Goal: Task Accomplishment & Management: Manage account settings

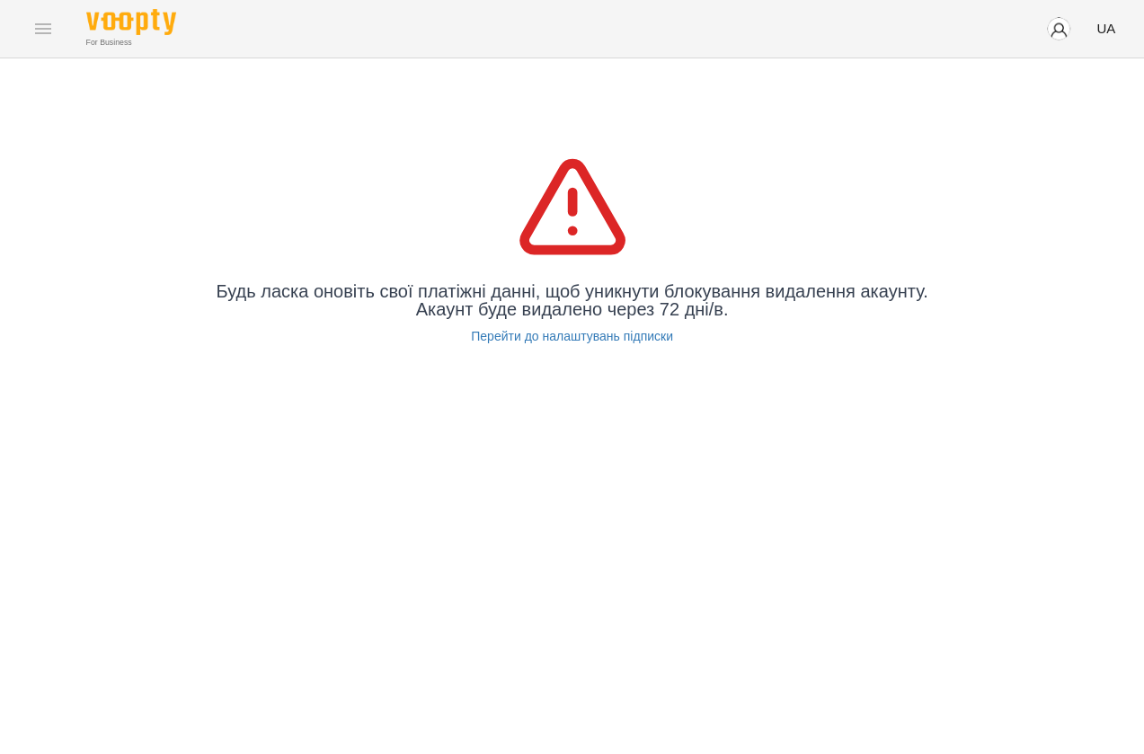
click at [48, 30] on div "For Business UA" at bounding box center [572, 28] width 1144 height 57
click at [1063, 26] on img "button" at bounding box center [1058, 28] width 25 height 25
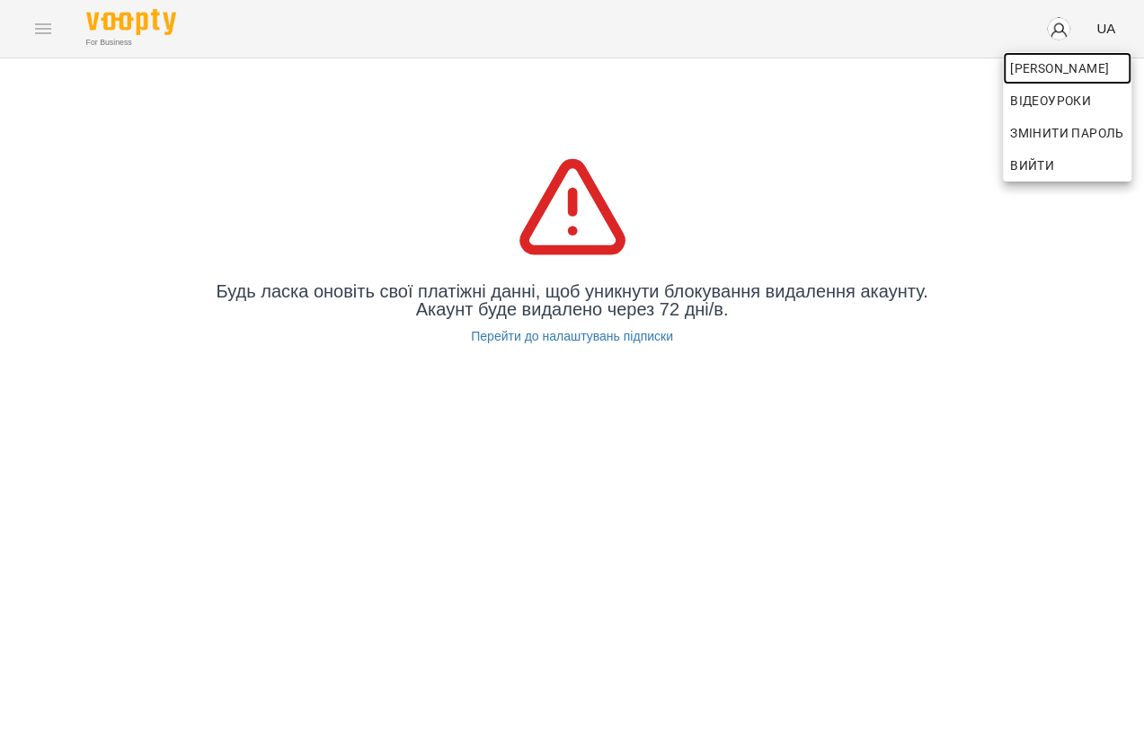
click at [1028, 62] on span "Софія" at bounding box center [1067, 68] width 114 height 22
click at [898, 428] on div at bounding box center [572, 377] width 1144 height 754
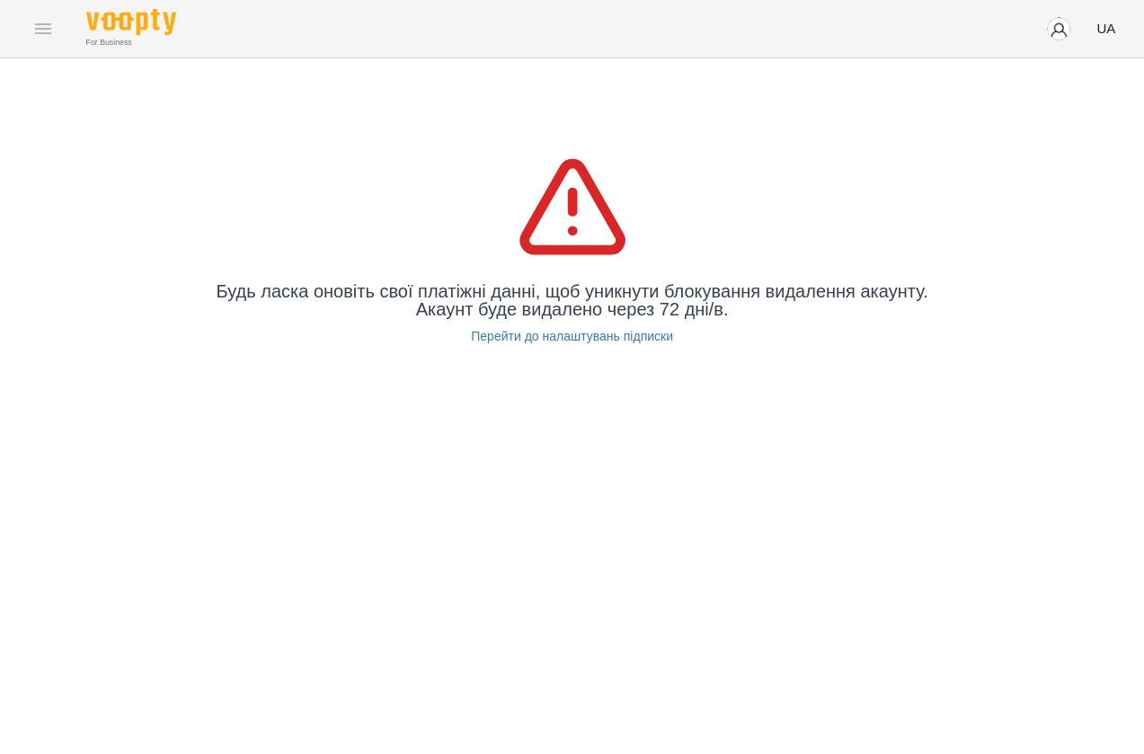
click at [34, 38] on div "For Business UA" at bounding box center [572, 28] width 1144 height 57
drag, startPoint x: 41, startPoint y: 31, endPoint x: 54, endPoint y: 38, distance: 14.5
click at [41, 30] on div "For Business UA" at bounding box center [572, 28] width 1144 height 57
click at [581, 332] on link "Перейти до налаштувань підписки" at bounding box center [572, 336] width 202 height 18
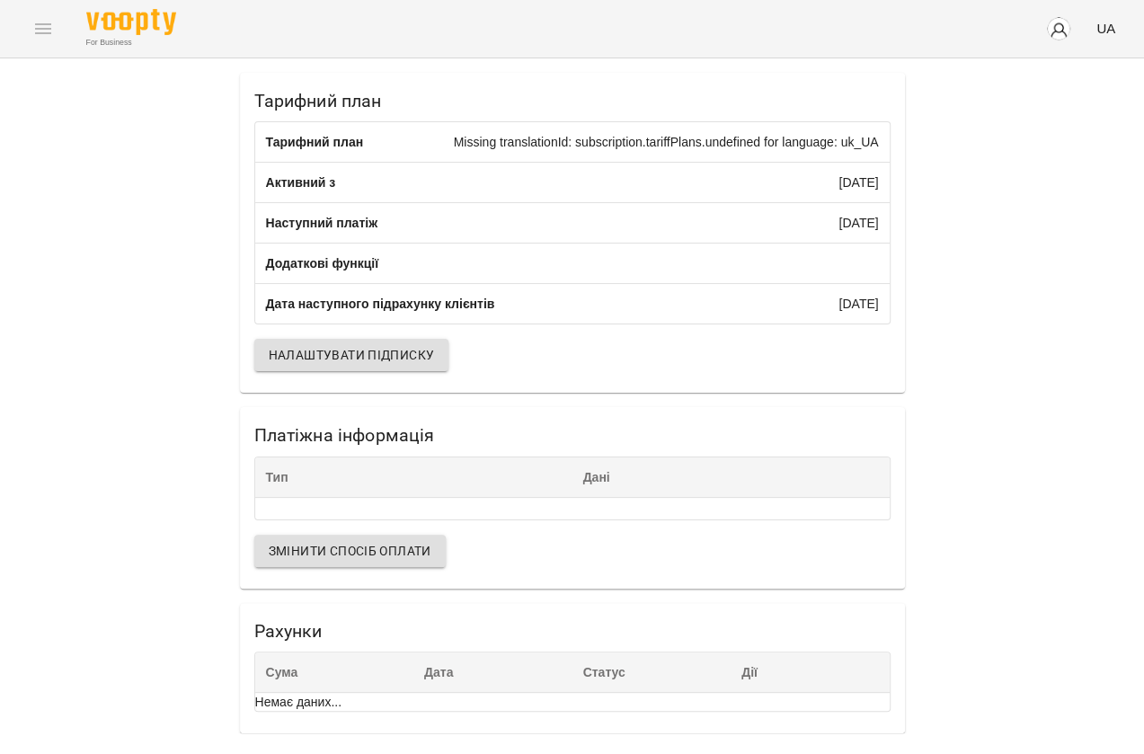
click at [45, 27] on div "For Business UA" at bounding box center [572, 28] width 1144 height 57
click at [110, 33] on img at bounding box center [131, 22] width 90 height 26
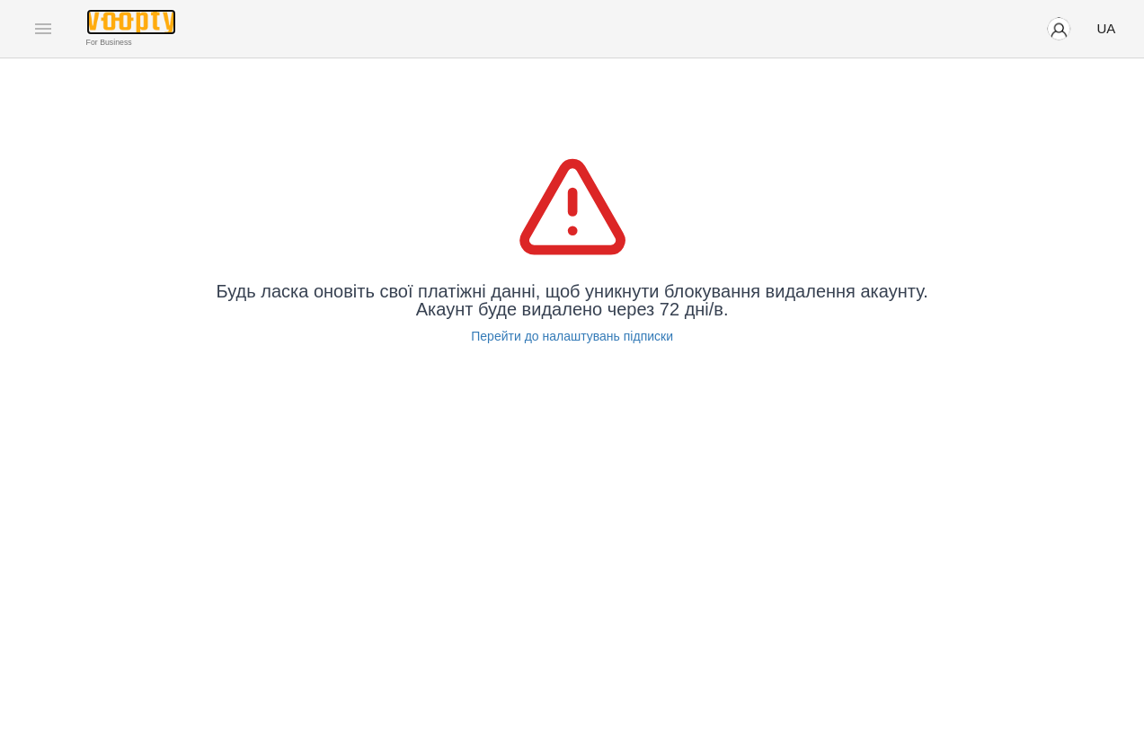
click at [110, 33] on img at bounding box center [131, 22] width 90 height 26
click at [138, 21] on img at bounding box center [131, 22] width 90 height 26
click at [1050, 26] on img "button" at bounding box center [1058, 28] width 25 height 25
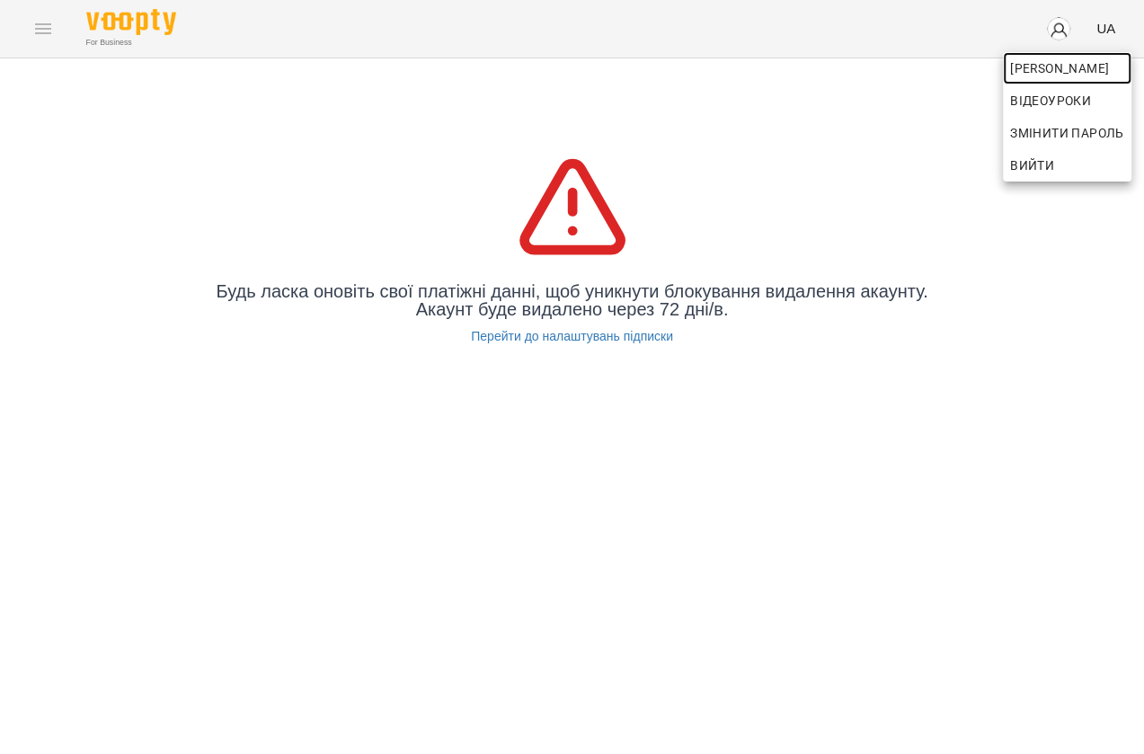
click at [1030, 66] on span "[PERSON_NAME]" at bounding box center [1067, 68] width 114 height 22
click at [678, 90] on div at bounding box center [572, 377] width 1144 height 754
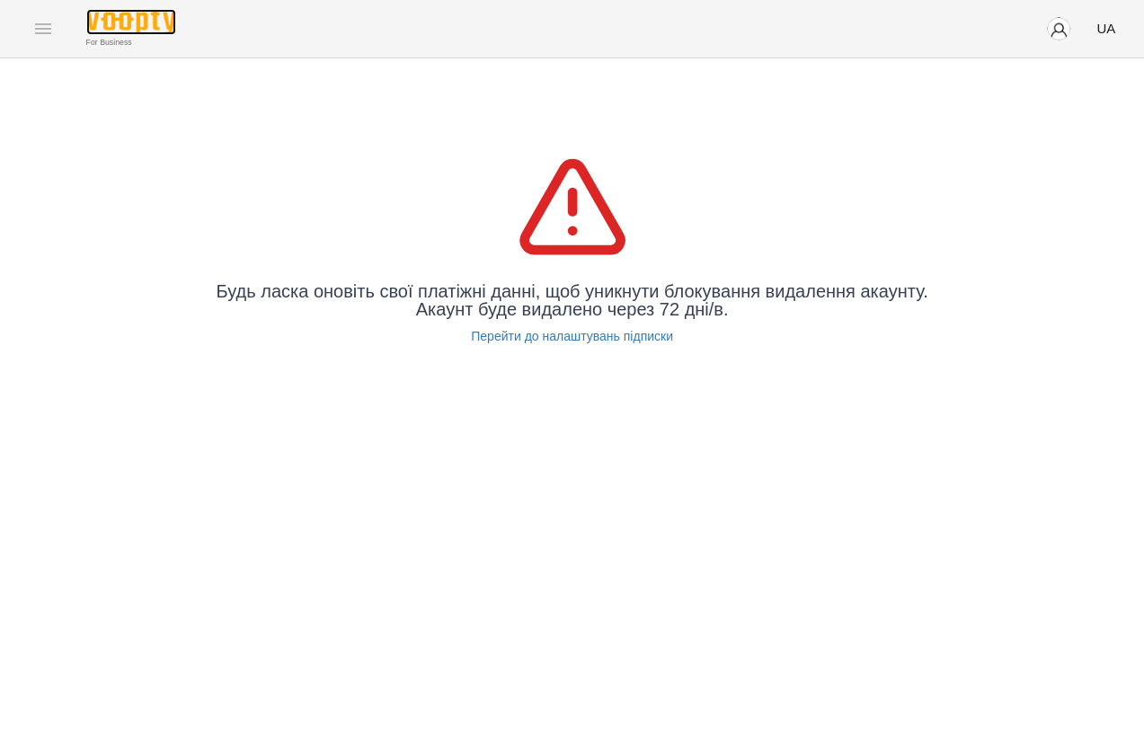
click at [153, 20] on img at bounding box center [131, 22] width 90 height 26
click at [135, 15] on img at bounding box center [131, 22] width 90 height 26
click at [1051, 23] on img "button" at bounding box center [1058, 28] width 25 height 25
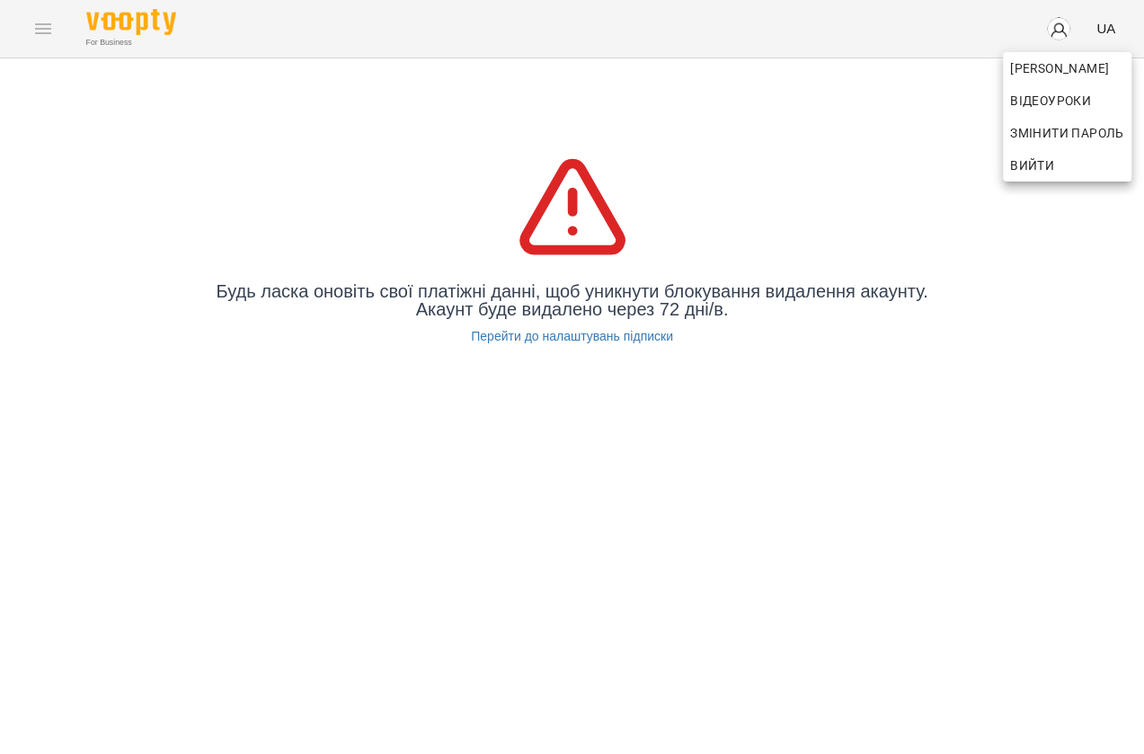
click at [740, 127] on div at bounding box center [572, 377] width 1144 height 754
click at [36, 31] on div "For Business UA" at bounding box center [572, 28] width 1144 height 57
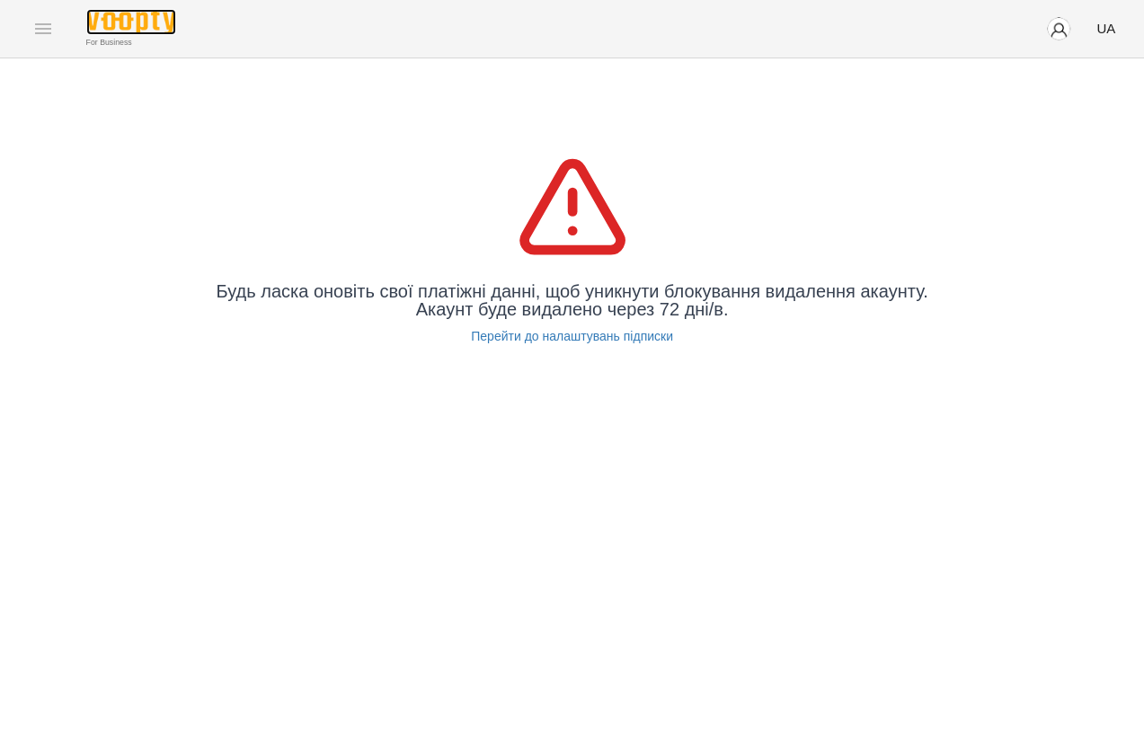
click at [144, 23] on img at bounding box center [131, 22] width 90 height 26
click at [1060, 27] on img "button" at bounding box center [1058, 28] width 25 height 25
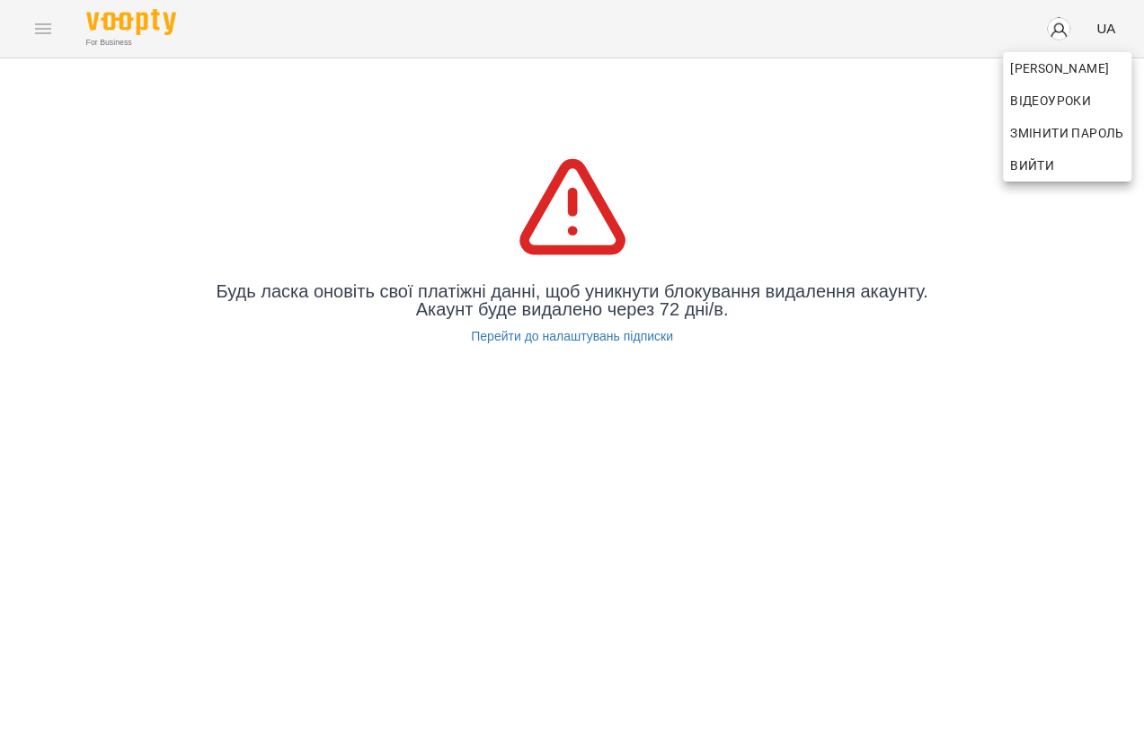
click at [929, 176] on div at bounding box center [572, 377] width 1144 height 754
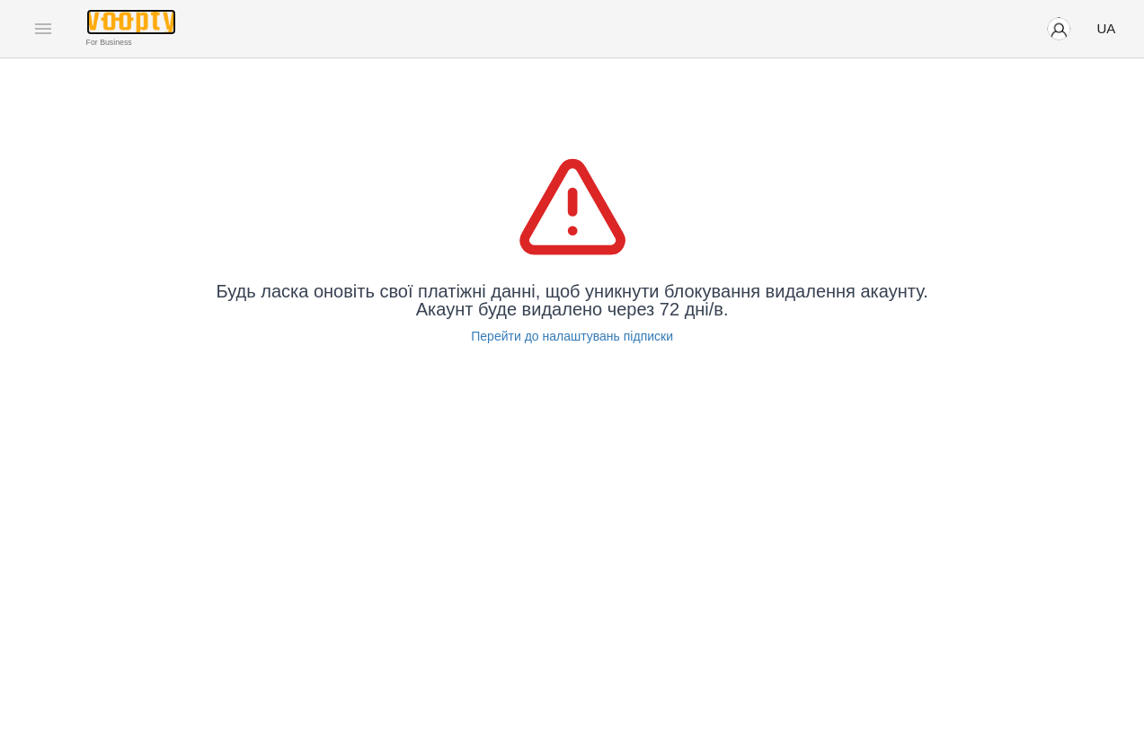
click at [117, 18] on img at bounding box center [131, 22] width 90 height 26
click at [40, 32] on div "For Business UA" at bounding box center [572, 28] width 1144 height 57
click at [40, 31] on div "For Business UA" at bounding box center [572, 28] width 1144 height 57
click at [231, 111] on div "Будь ласка оновіть свої платіжні данні, щоб уникнути блокування видалення акаун…" at bounding box center [572, 246] width 1144 height 377
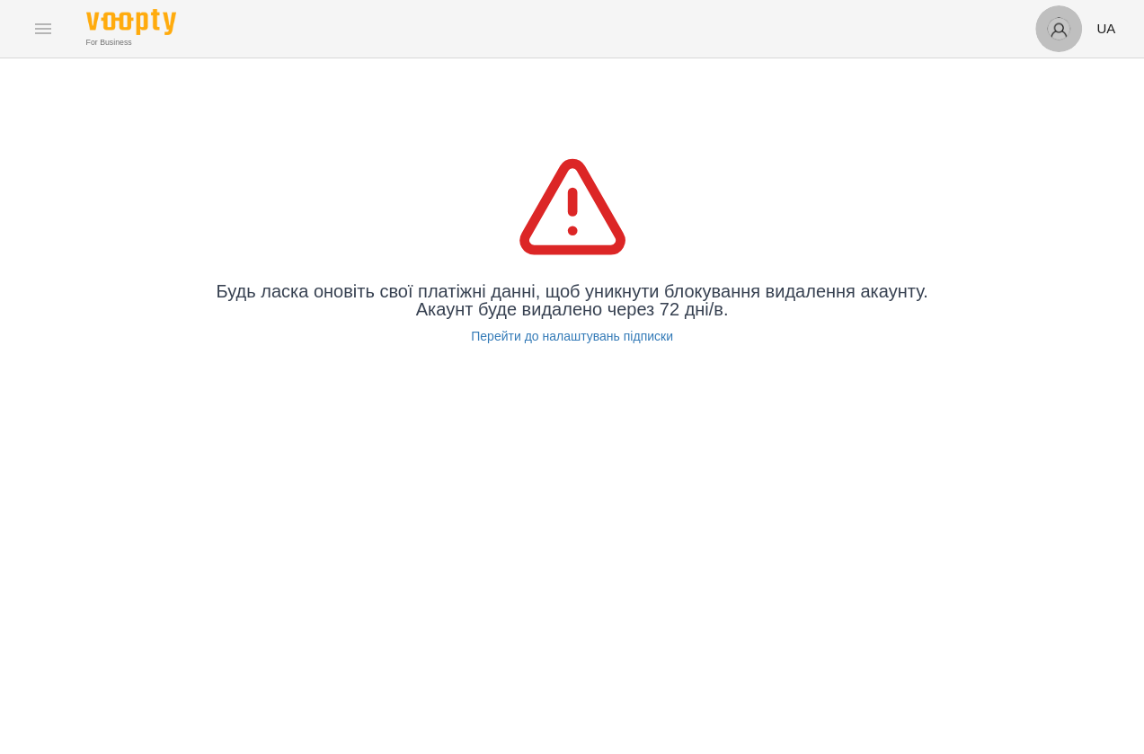
click at [1060, 31] on img "button" at bounding box center [1058, 28] width 25 height 25
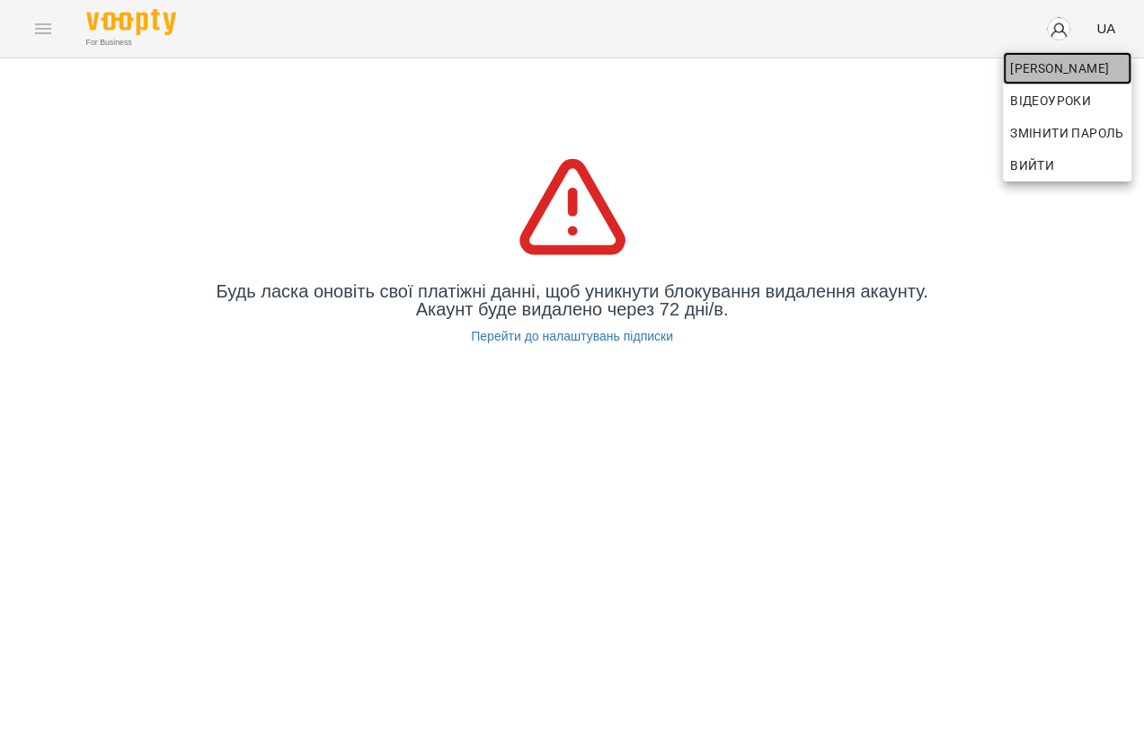
click at [1029, 66] on span "Софія" at bounding box center [1067, 68] width 114 height 22
click at [878, 402] on div at bounding box center [572, 377] width 1144 height 754
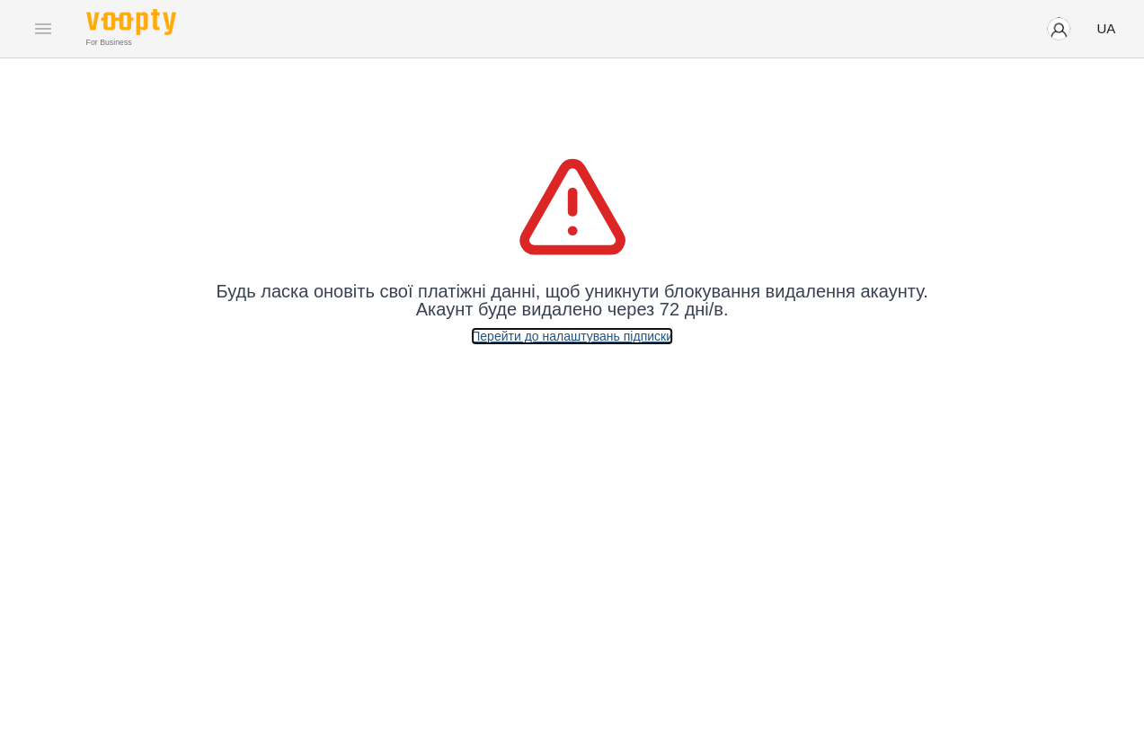
click at [552, 339] on link "Перейти до налаштувань підписки" at bounding box center [572, 336] width 202 height 18
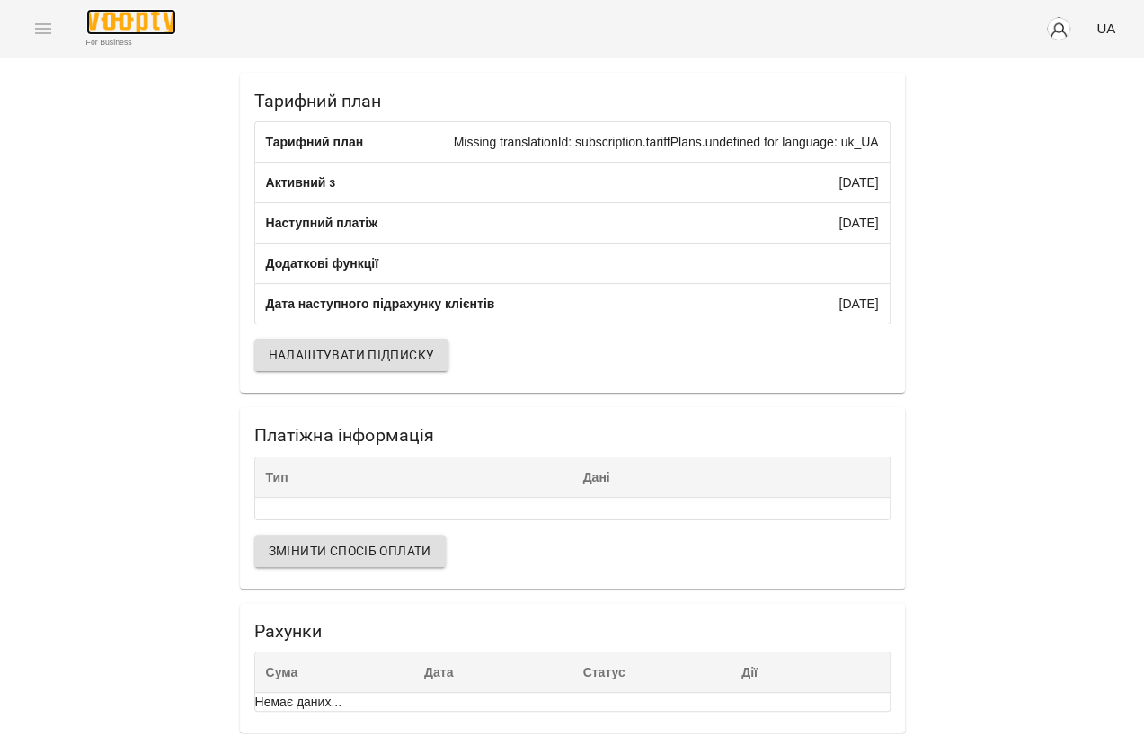
click at [129, 19] on img at bounding box center [131, 22] width 90 height 26
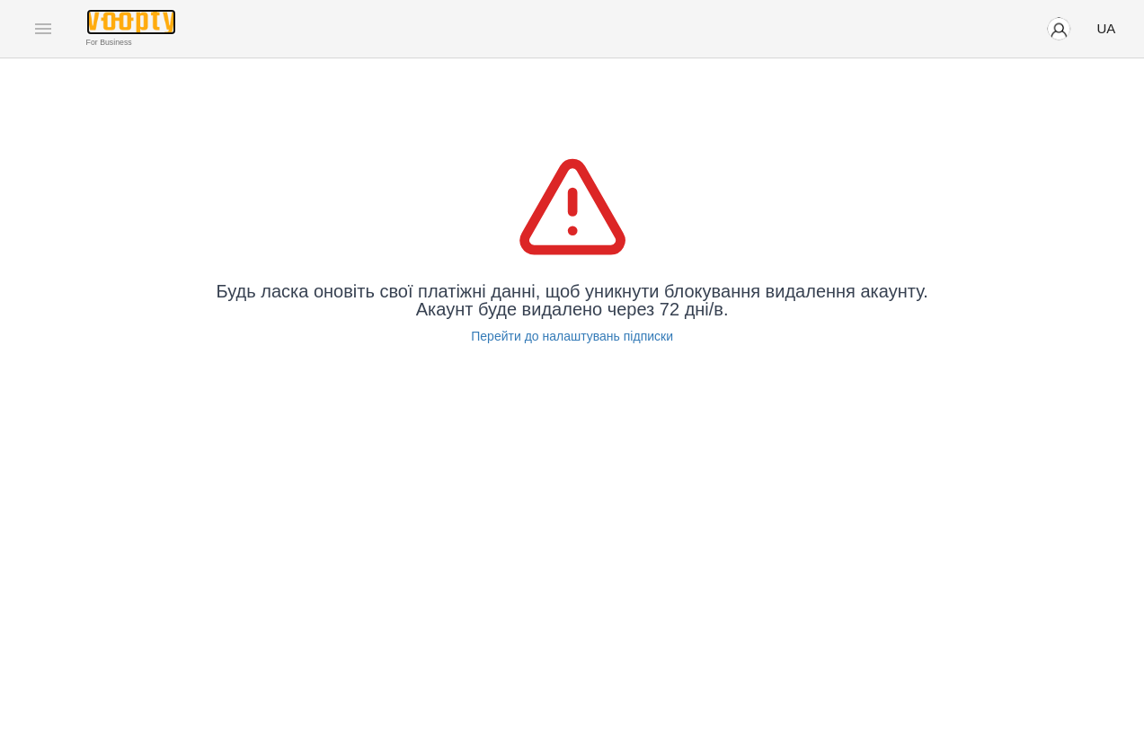
click at [129, 19] on img at bounding box center [131, 22] width 90 height 26
click at [755, 141] on div "Будь ласка оновіть свої платіжні данні, щоб уникнути блокування видалення акаун…" at bounding box center [572, 246] width 1144 height 377
drag, startPoint x: 1063, startPoint y: 249, endPoint x: 1030, endPoint y: 164, distance: 90.4
click at [1063, 249] on div "Будь ласка оновіть свої платіжні данні, щоб уникнути блокування видалення акаун…" at bounding box center [572, 246] width 1144 height 377
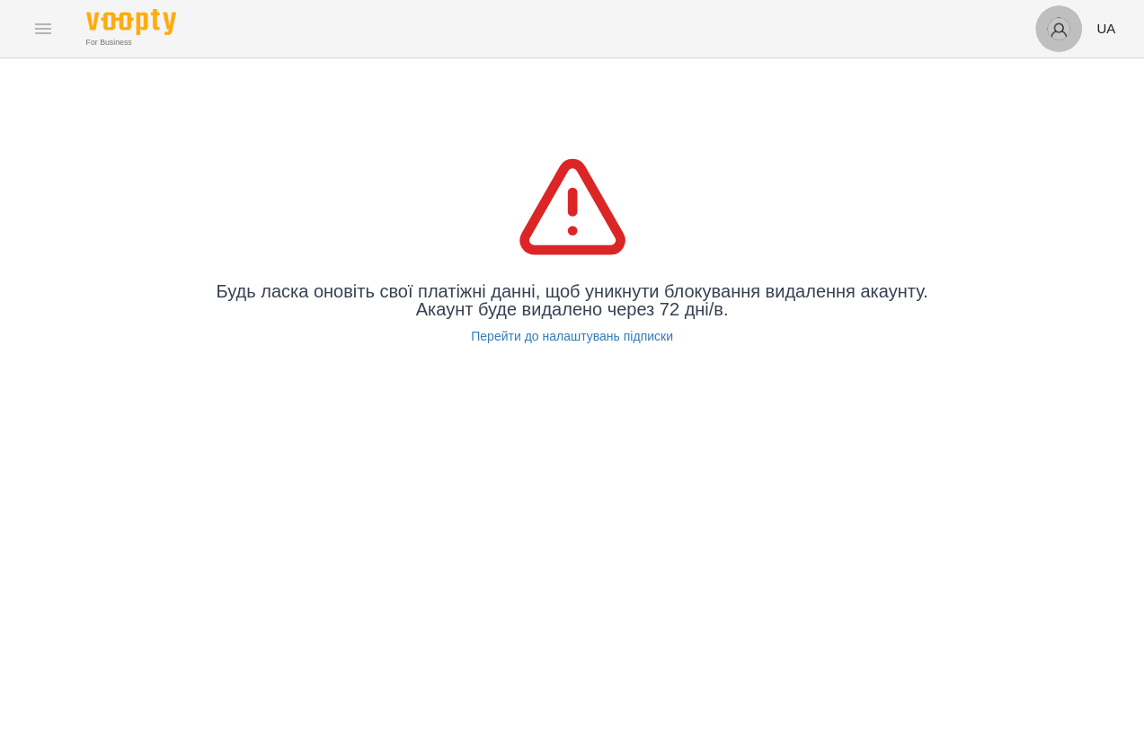
click at [1054, 26] on img "button" at bounding box center [1058, 28] width 25 height 25
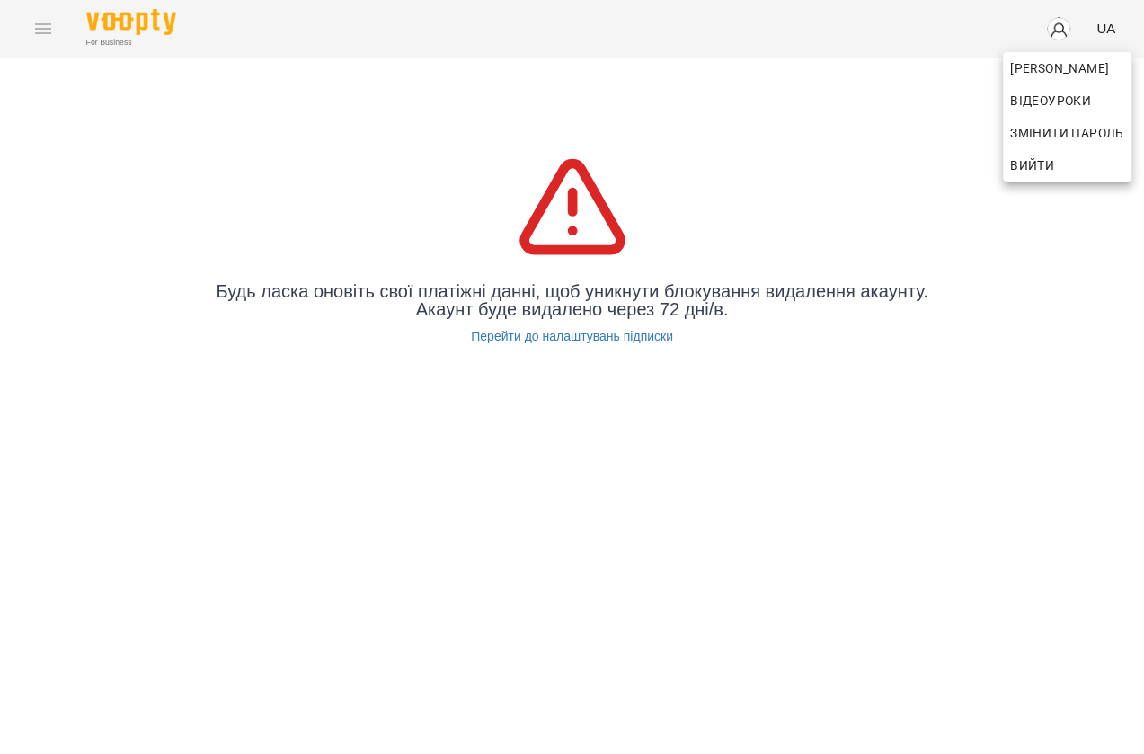
click at [1054, 26] on div at bounding box center [572, 377] width 1144 height 754
click at [844, 194] on div "Будь ласка оновіть свої платіжні данні, щоб уникнути блокування видалення акаун…" at bounding box center [572, 246] width 1144 height 377
drag, startPoint x: 1103, startPoint y: 0, endPoint x: 684, endPoint y: 185, distance: 458.5
click at [663, 186] on div "Будь ласка оновіть свої платіжні данні, щоб уникнути блокування видалення акаун…" at bounding box center [572, 246] width 1144 height 377
click at [1097, 22] on span "UA" at bounding box center [1105, 28] width 19 height 19
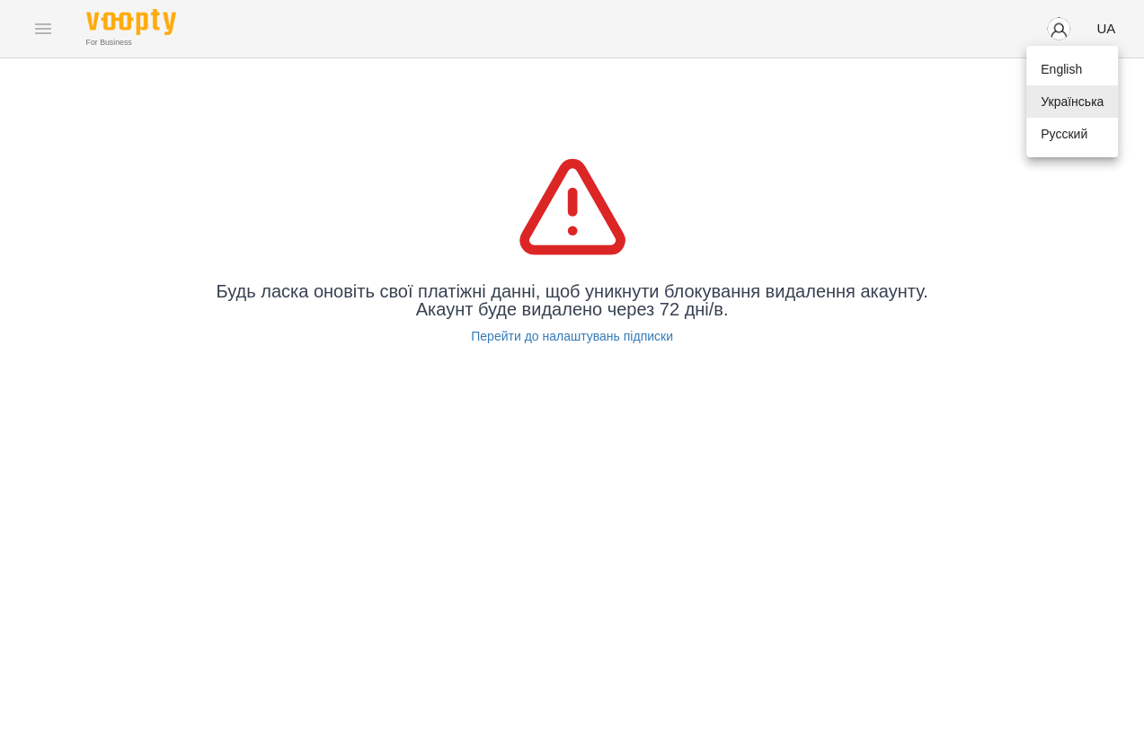
click at [1057, 31] on div at bounding box center [572, 377] width 1144 height 754
click at [1051, 17] on span "button" at bounding box center [1058, 28] width 25 height 25
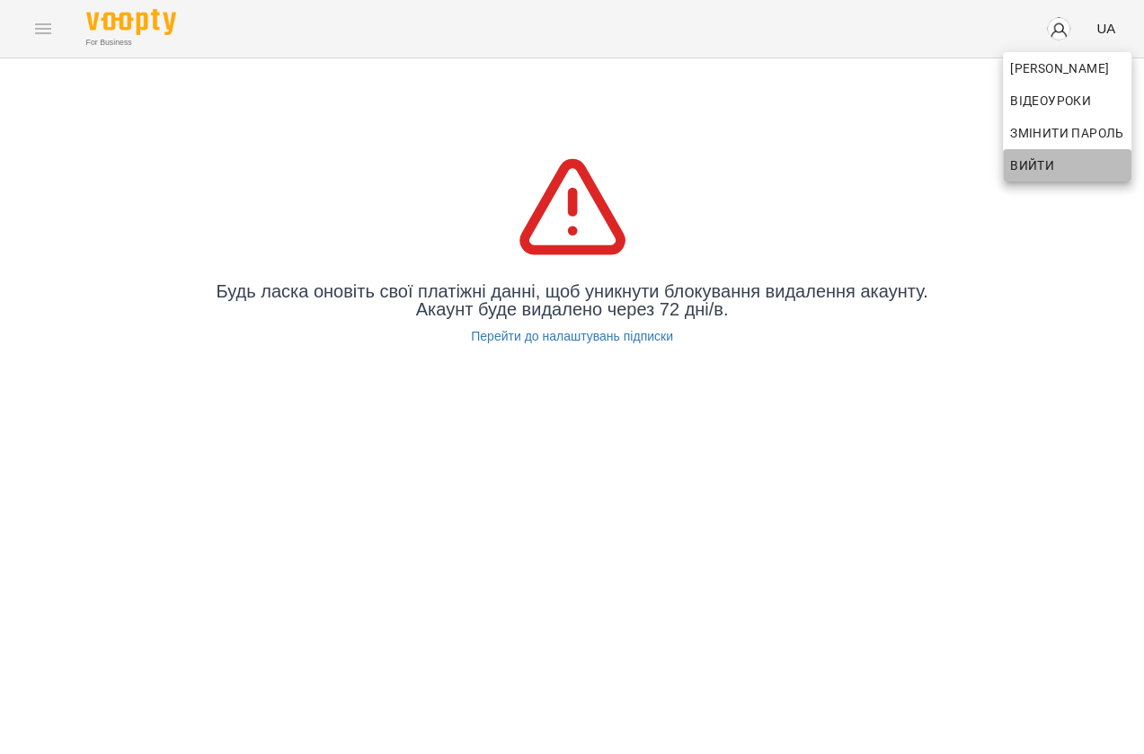
click at [1044, 160] on span "Вийти" at bounding box center [1032, 166] width 44 height 22
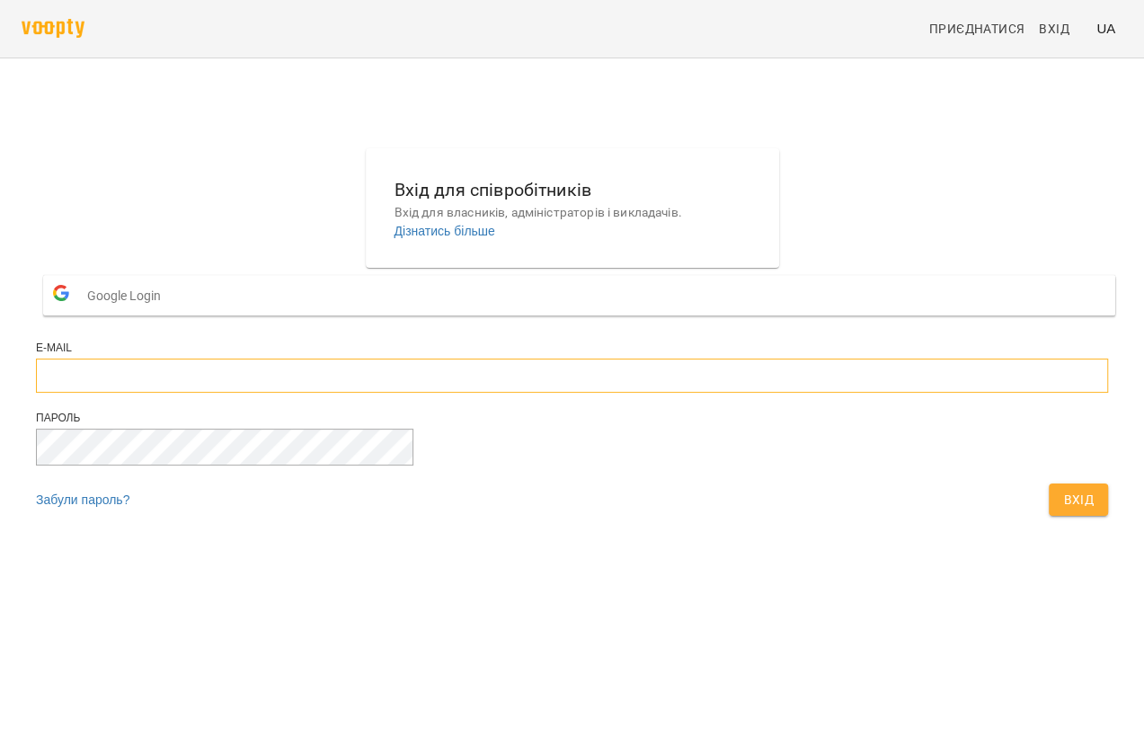
type input "**********"
click at [531, 393] on input "**********" at bounding box center [572, 375] width 1072 height 34
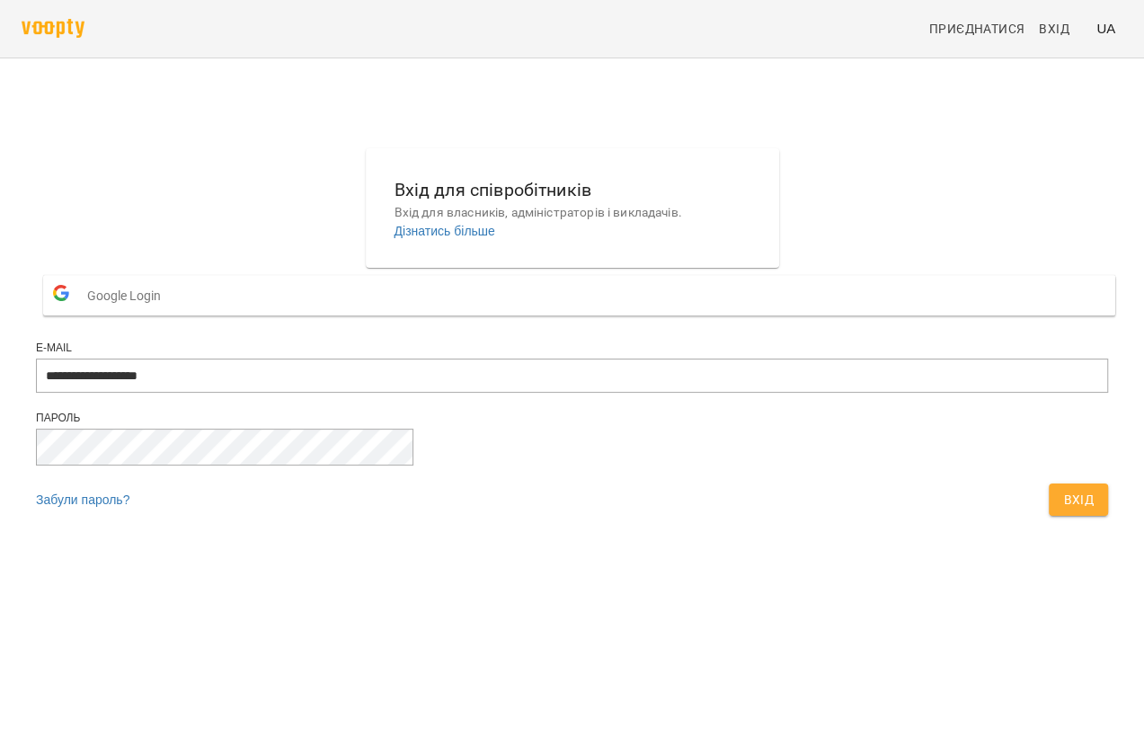
click at [971, 393] on div "**********" at bounding box center [572, 336] width 1086 height 391
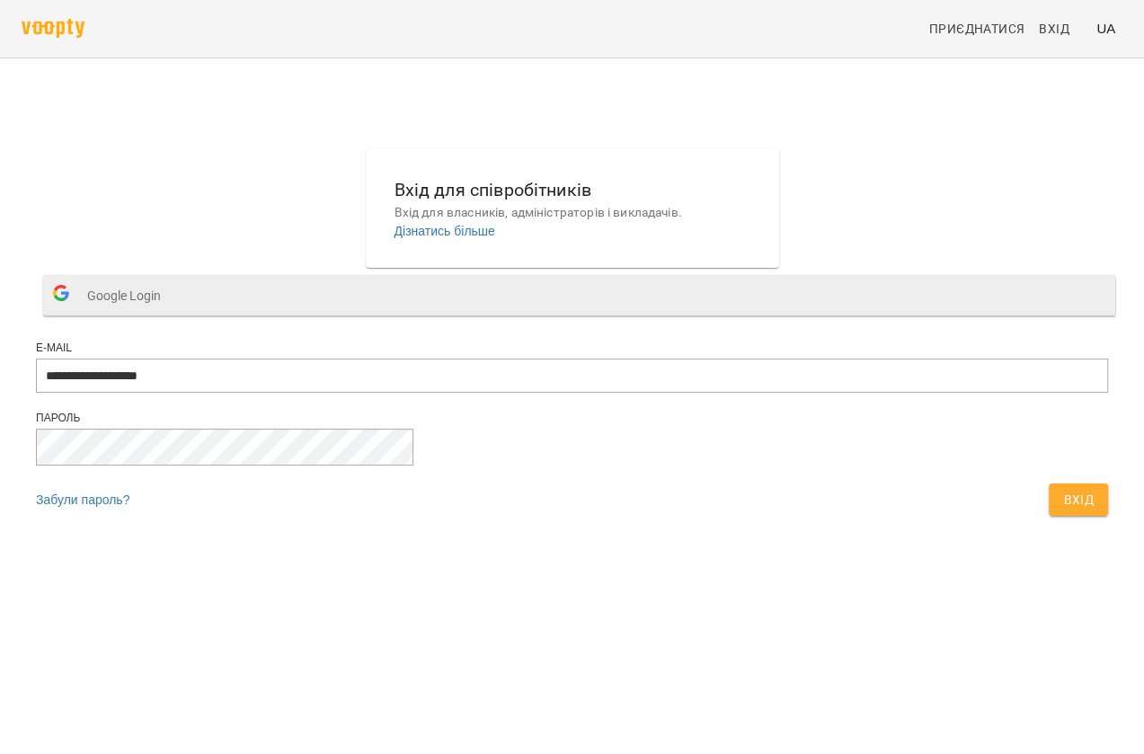
click at [531, 315] on button "Google Login" at bounding box center [579, 295] width 1072 height 40
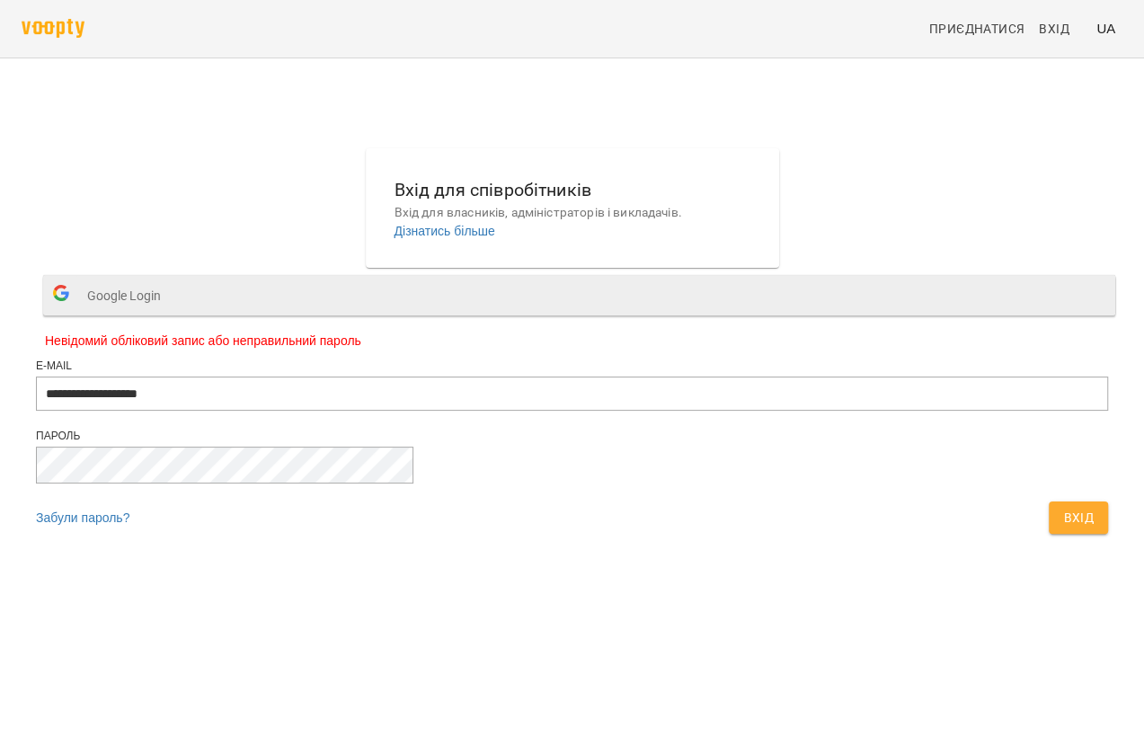
click at [170, 314] on span "Google Login" at bounding box center [128, 296] width 83 height 36
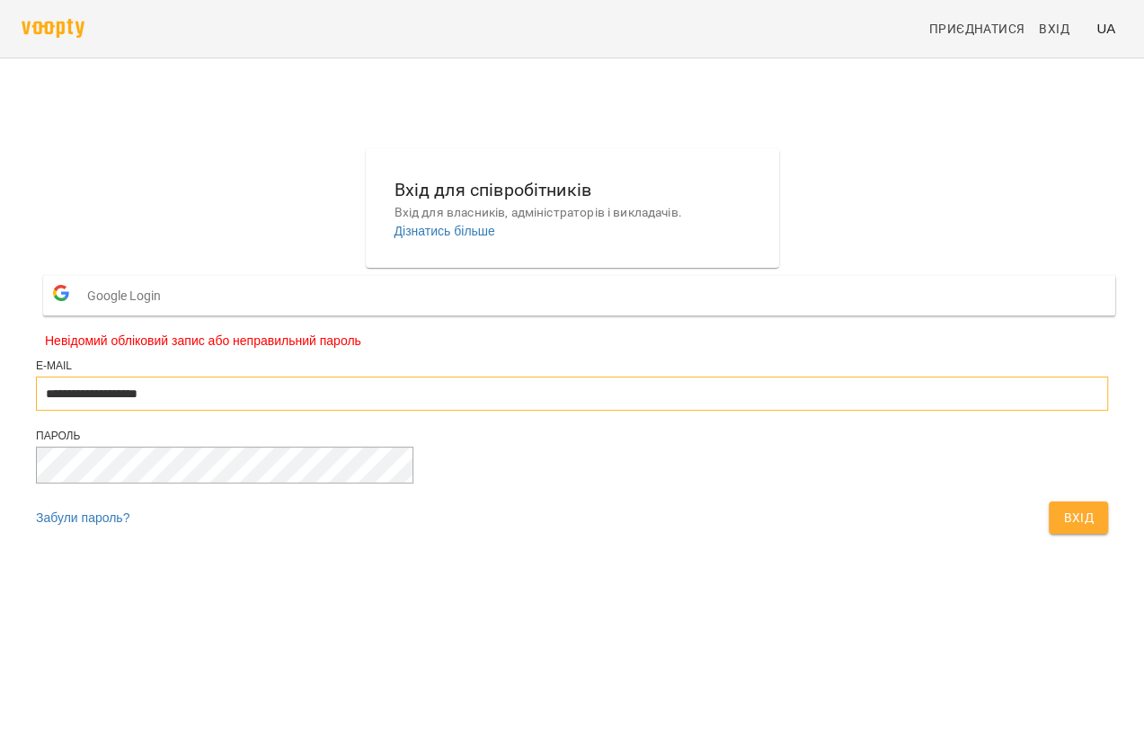
click at [665, 411] on input "**********" at bounding box center [572, 393] width 1072 height 34
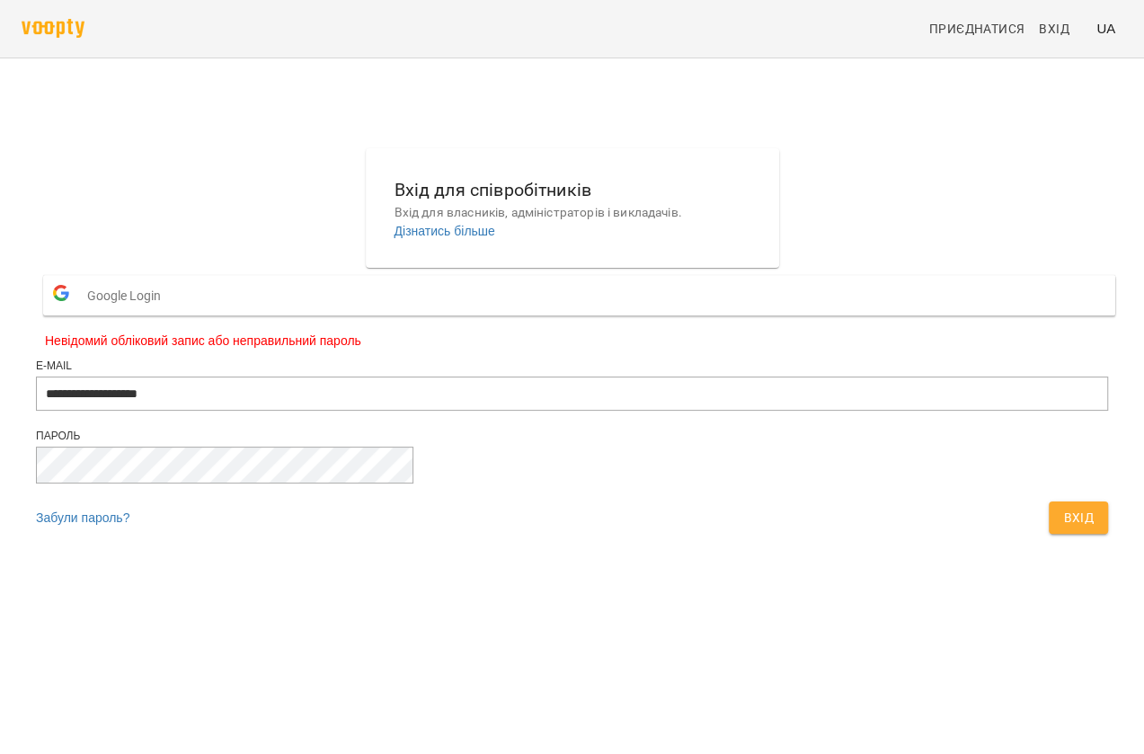
click at [949, 361] on div "**********" at bounding box center [572, 345] width 1086 height 409
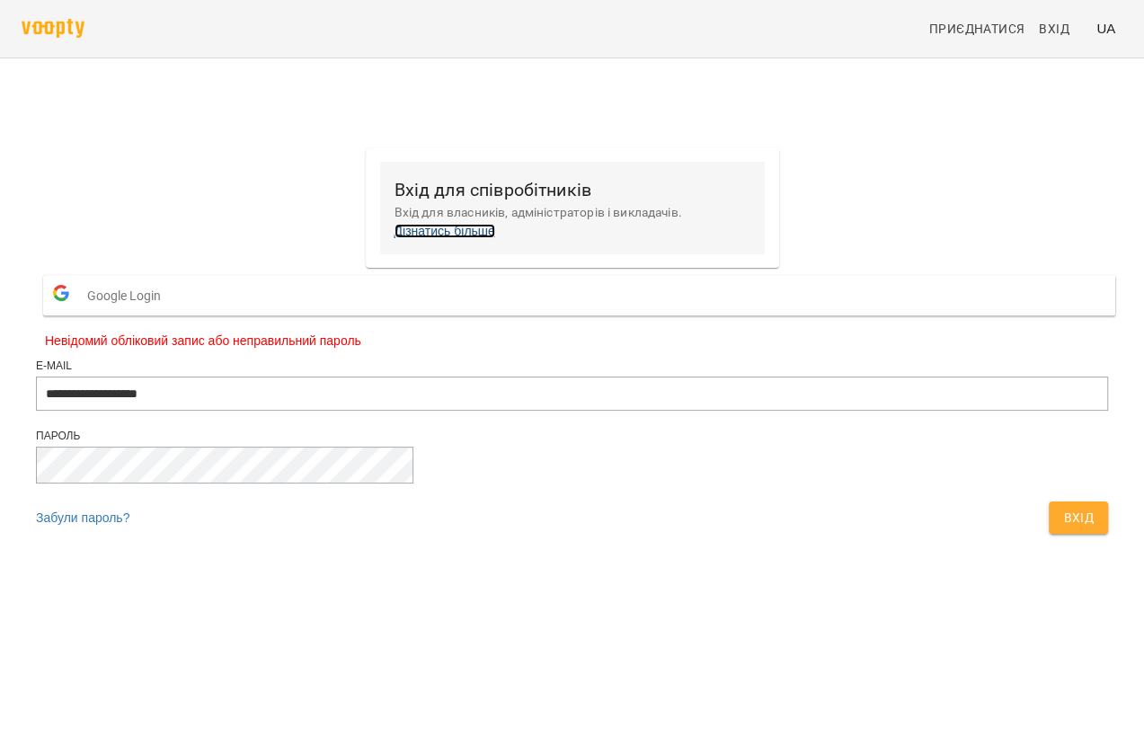
click at [455, 235] on link "Дізнатись більше" at bounding box center [444, 231] width 101 height 14
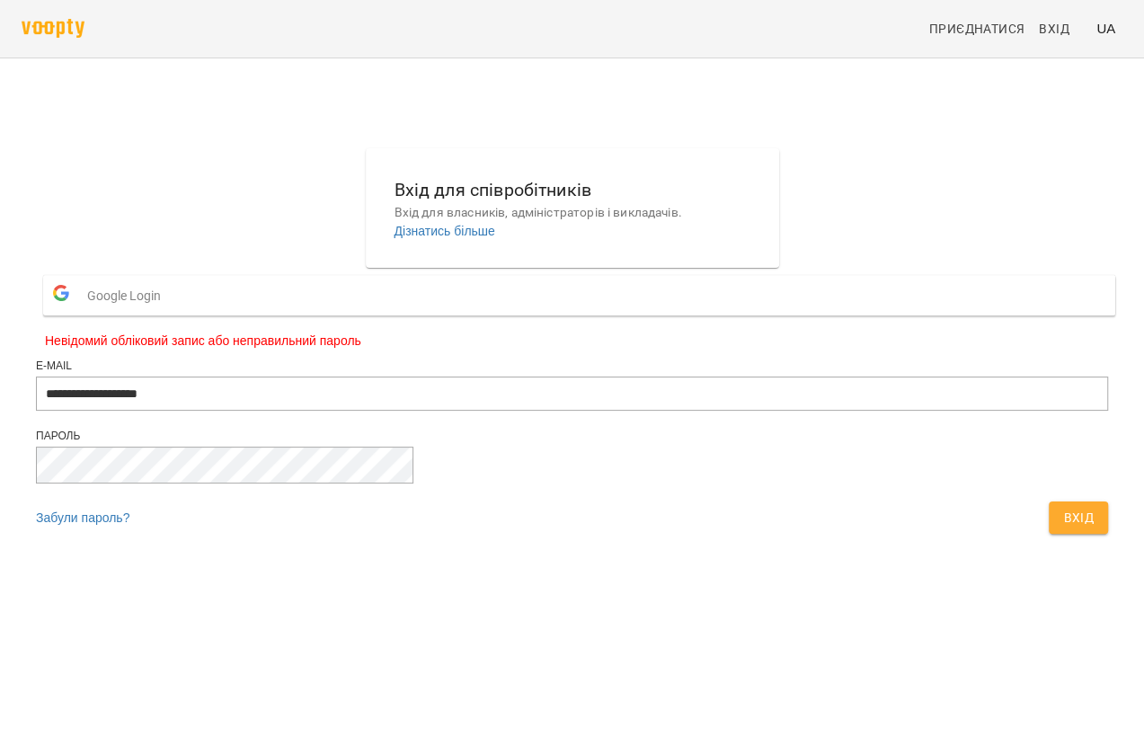
click at [170, 314] on span "Google Login" at bounding box center [128, 296] width 83 height 36
click at [552, 315] on button "Google Login" at bounding box center [579, 295] width 1072 height 40
click at [1063, 528] on span "Вхід" at bounding box center [1078, 518] width 31 height 22
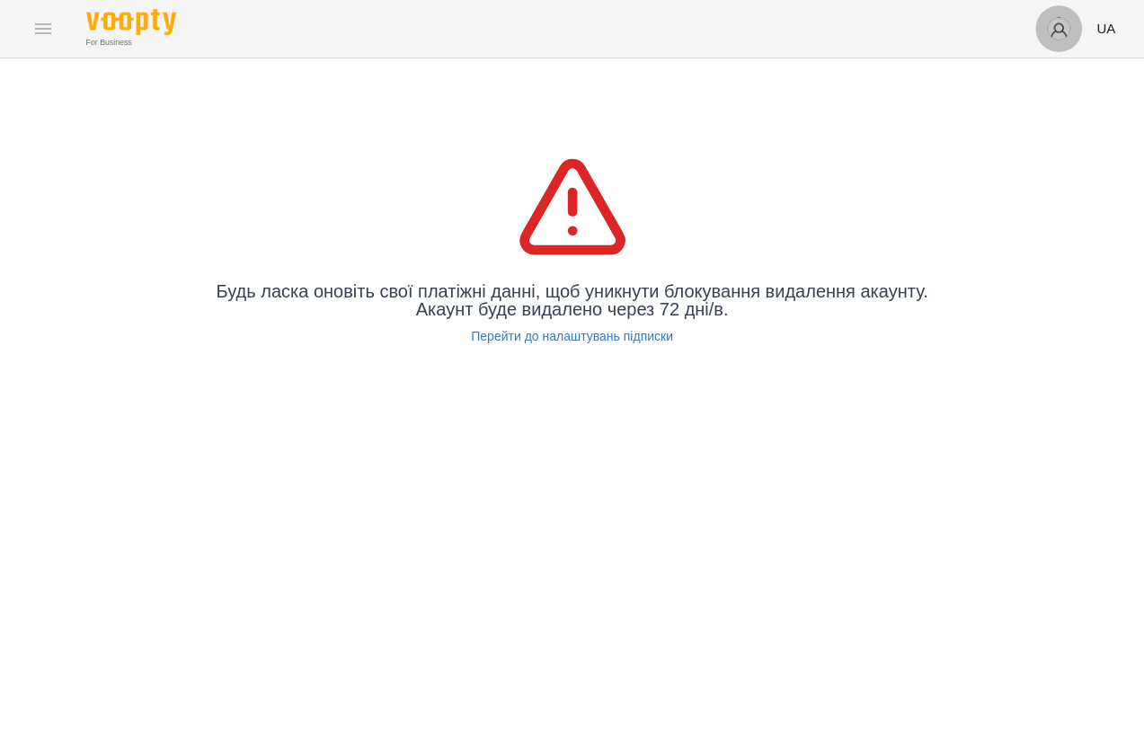
click at [1064, 36] on img "button" at bounding box center [1058, 28] width 25 height 25
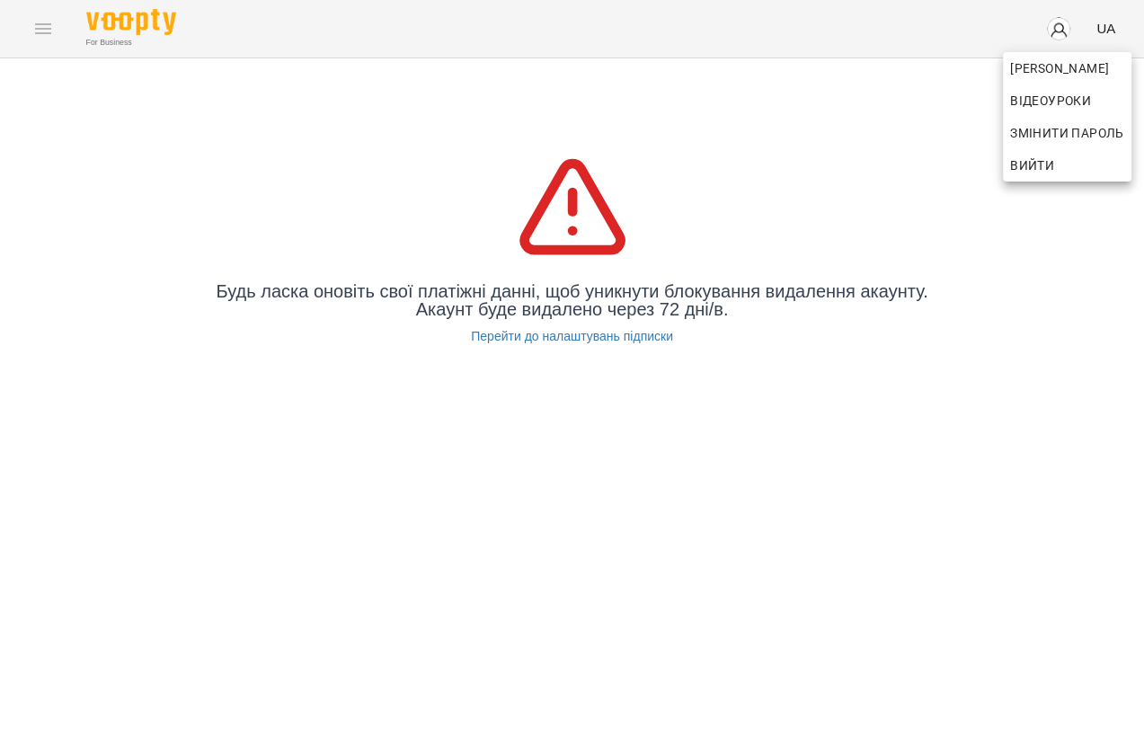
click at [1026, 166] on span "Вийти" at bounding box center [1032, 166] width 44 height 22
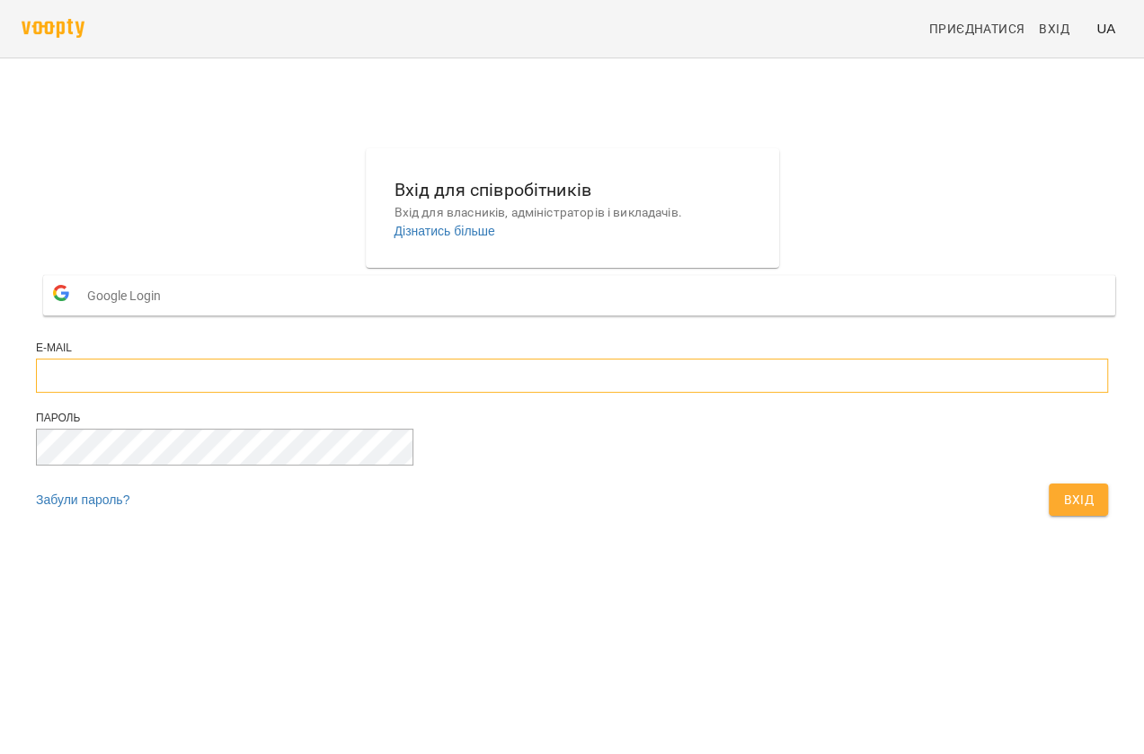
type input "**********"
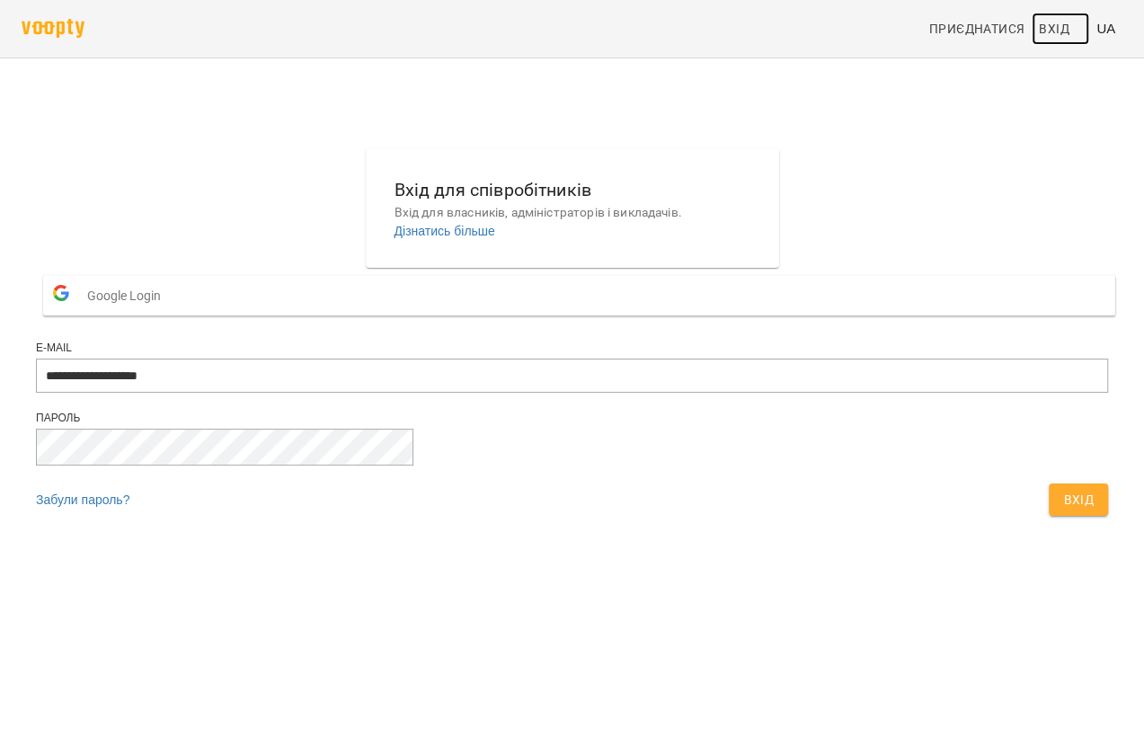
click at [1060, 35] on span "Вхід" at bounding box center [1053, 29] width 31 height 22
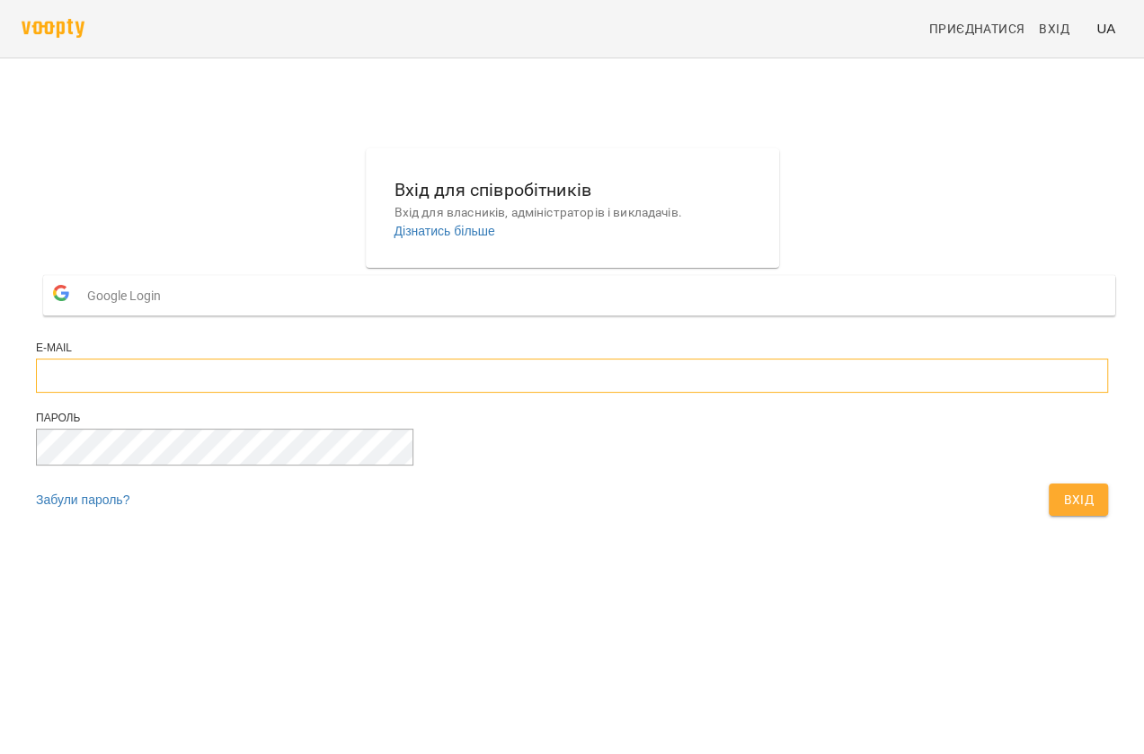
type input "**********"
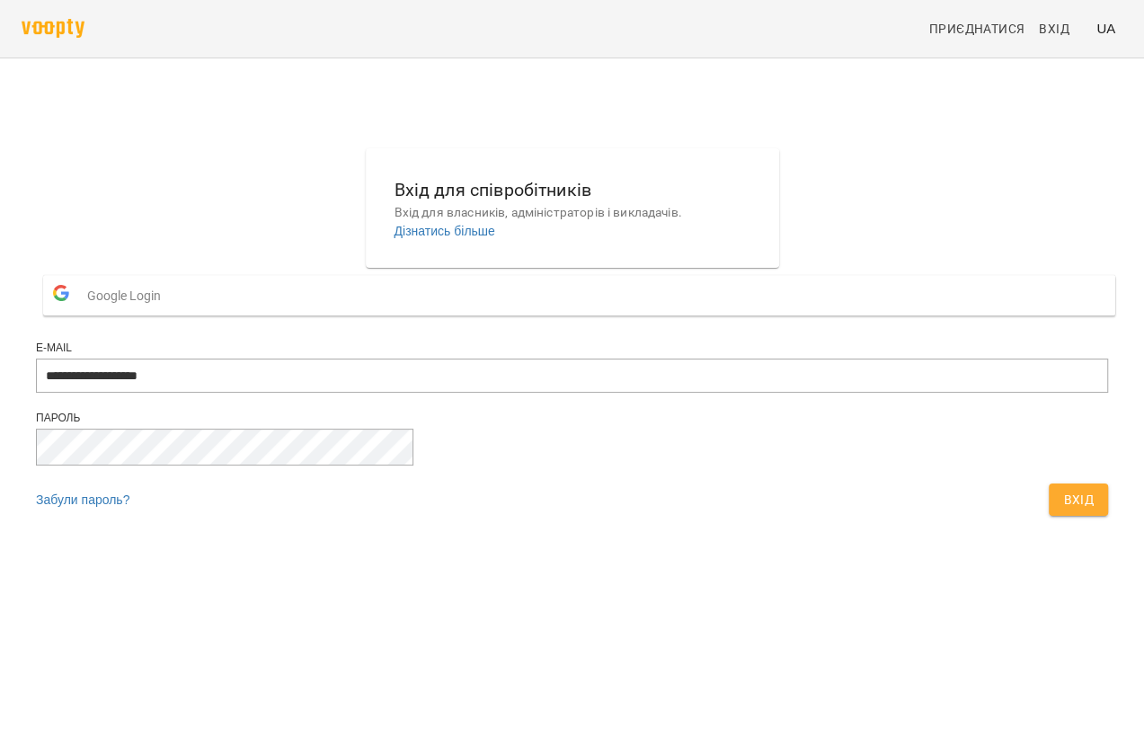
click at [170, 314] on span "Google Login" at bounding box center [128, 296] width 83 height 36
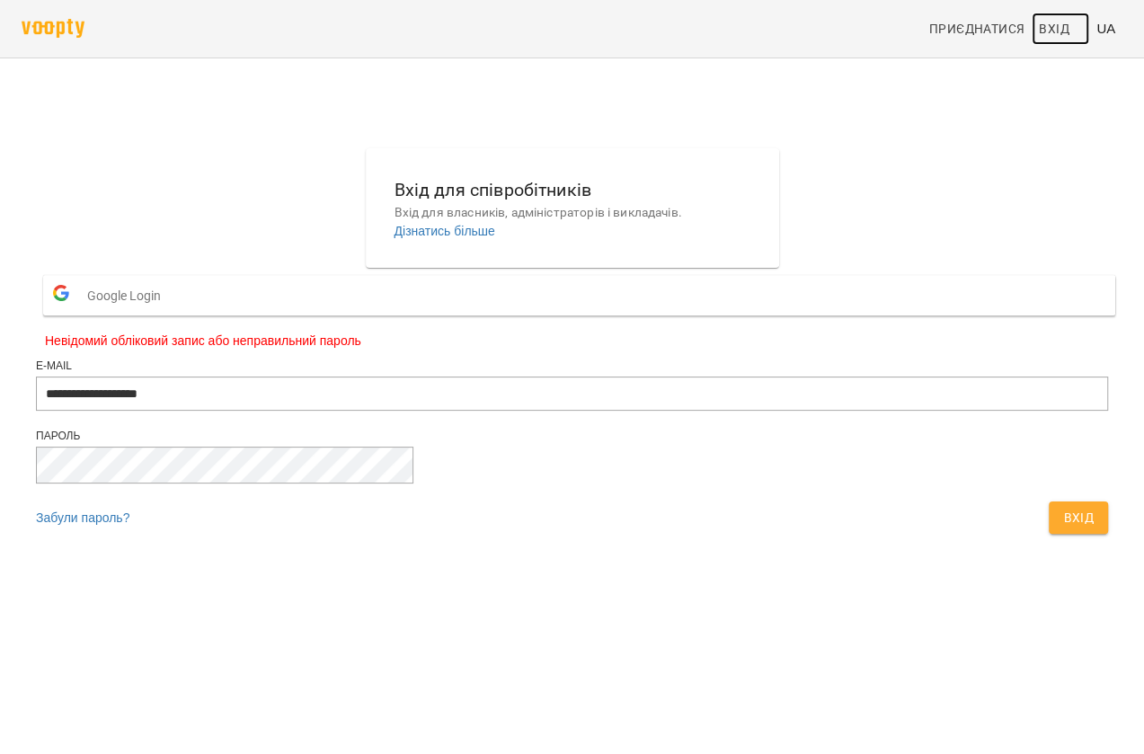
click at [1055, 28] on span "Вхід" at bounding box center [1053, 29] width 31 height 22
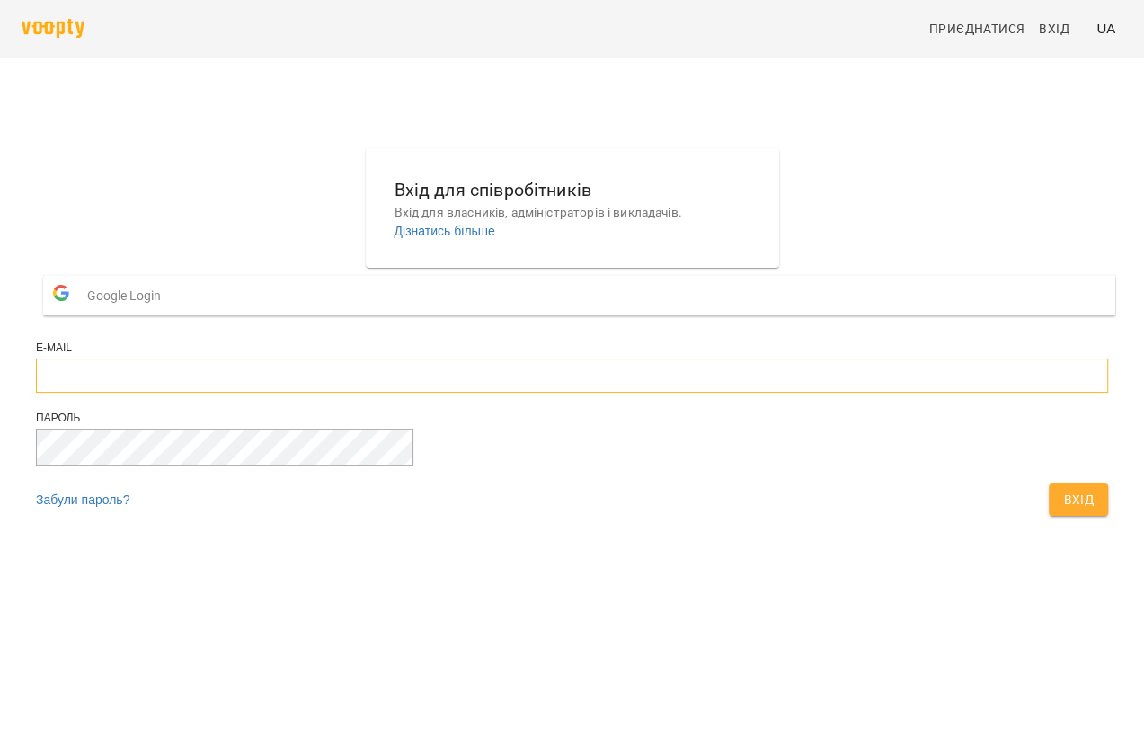
type input "**********"
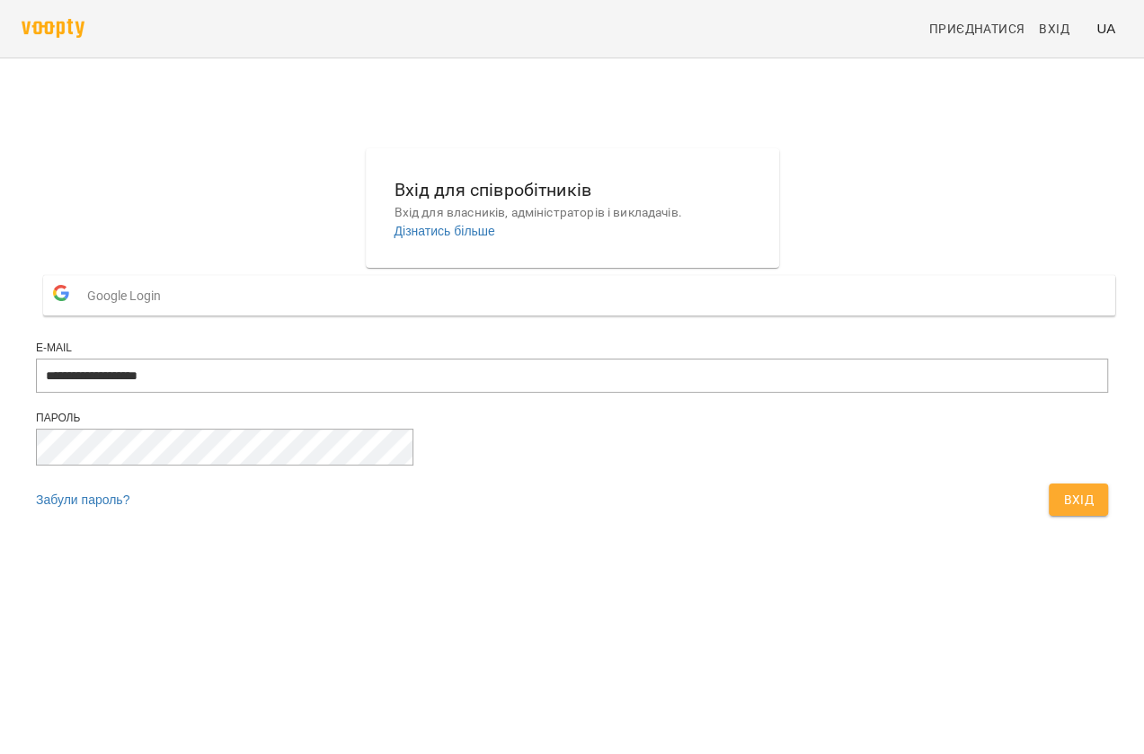
click at [69, 301] on icon "button" at bounding box center [61, 293] width 16 height 16
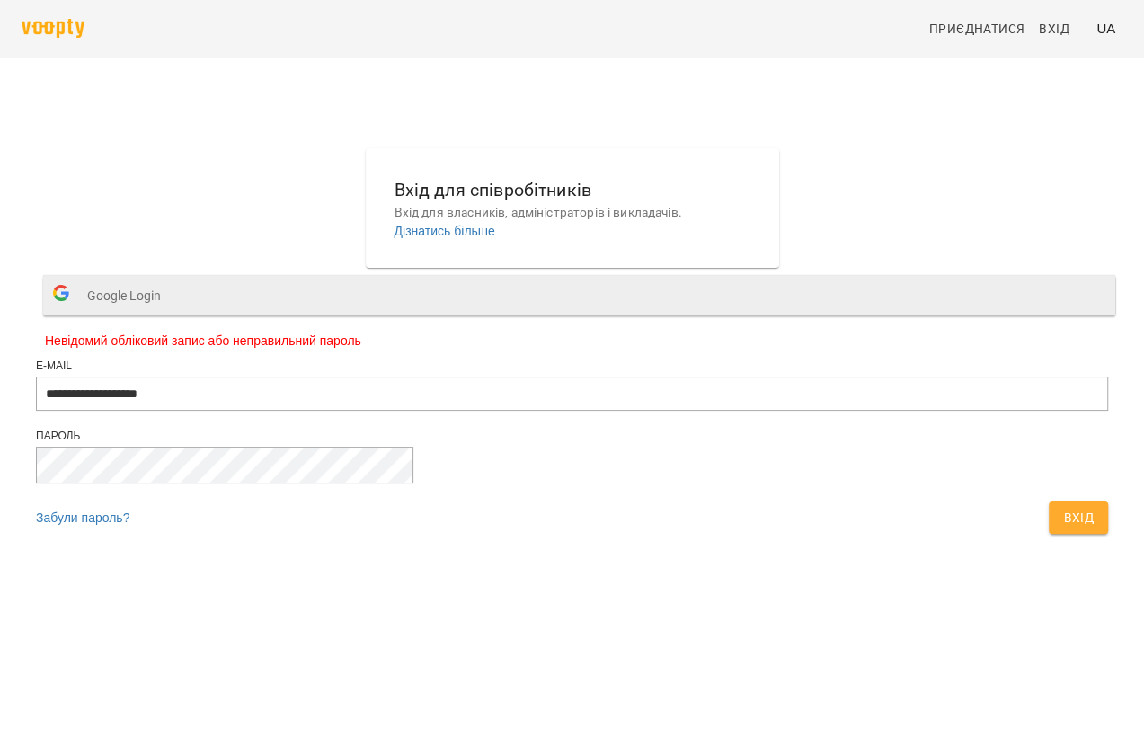
click at [170, 314] on span "Google Login" at bounding box center [128, 296] width 83 height 36
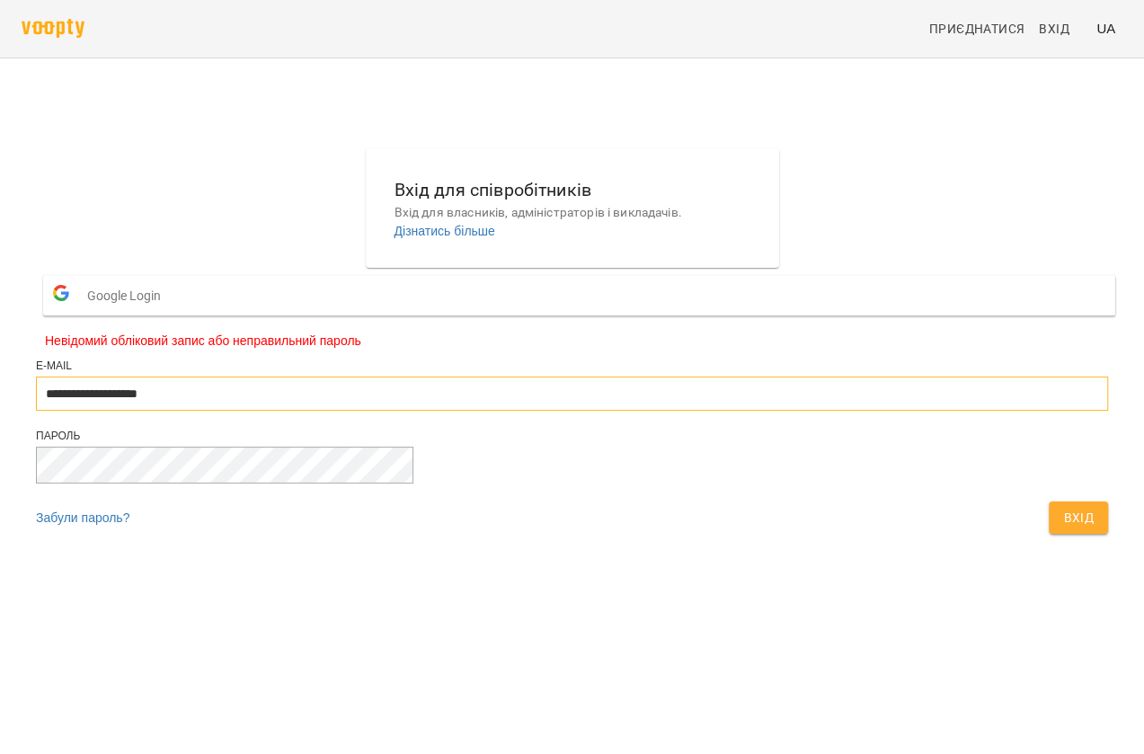
click at [547, 411] on input "**********" at bounding box center [572, 393] width 1072 height 34
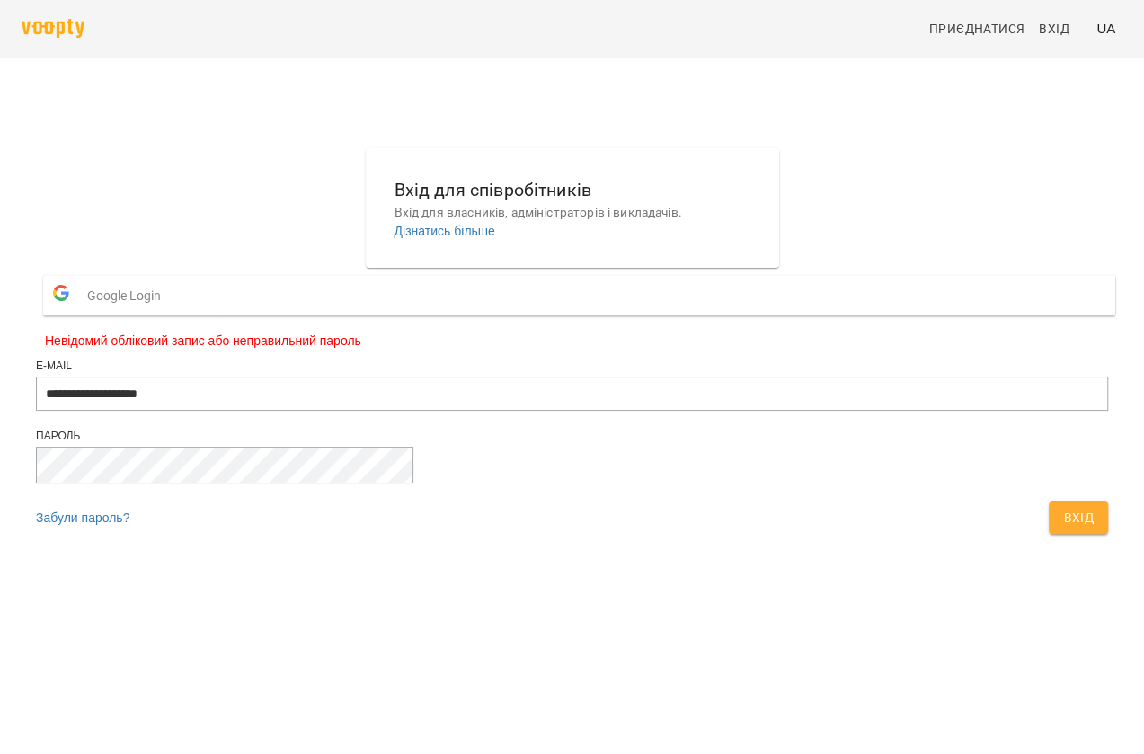
click at [170, 314] on span "Google Login" at bounding box center [128, 296] width 83 height 36
click at [883, 393] on div "**********" at bounding box center [572, 345] width 1086 height 409
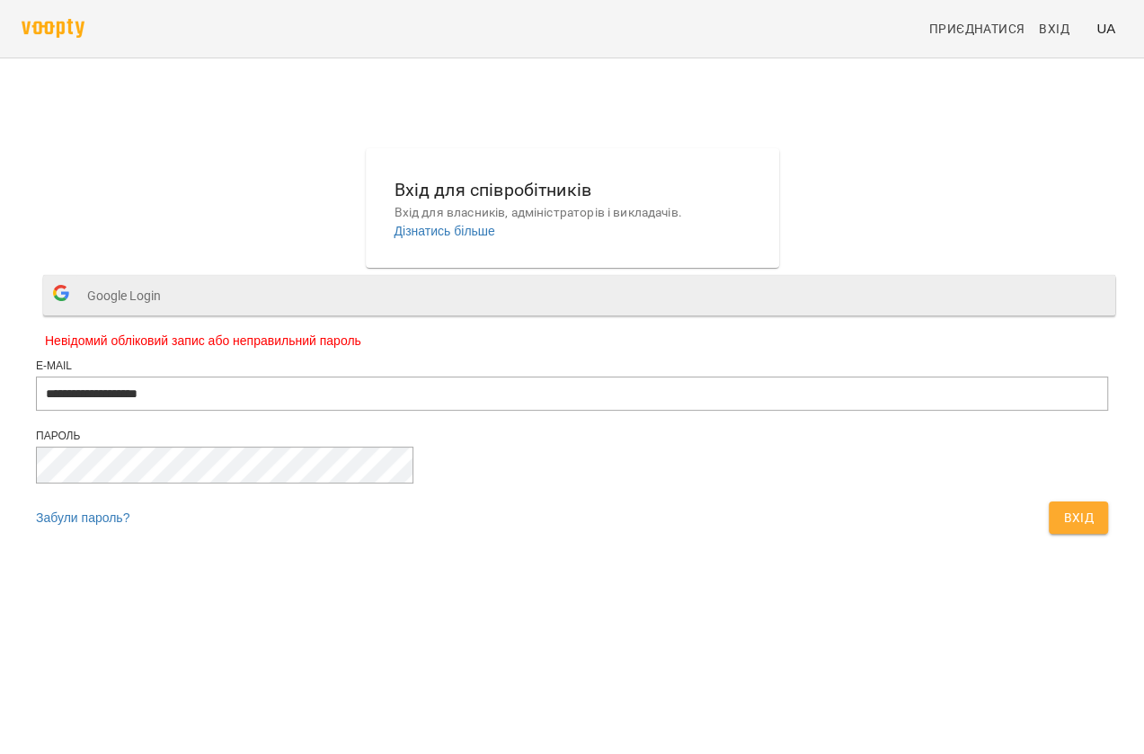
click at [170, 314] on span "Google Login" at bounding box center [128, 296] width 83 height 36
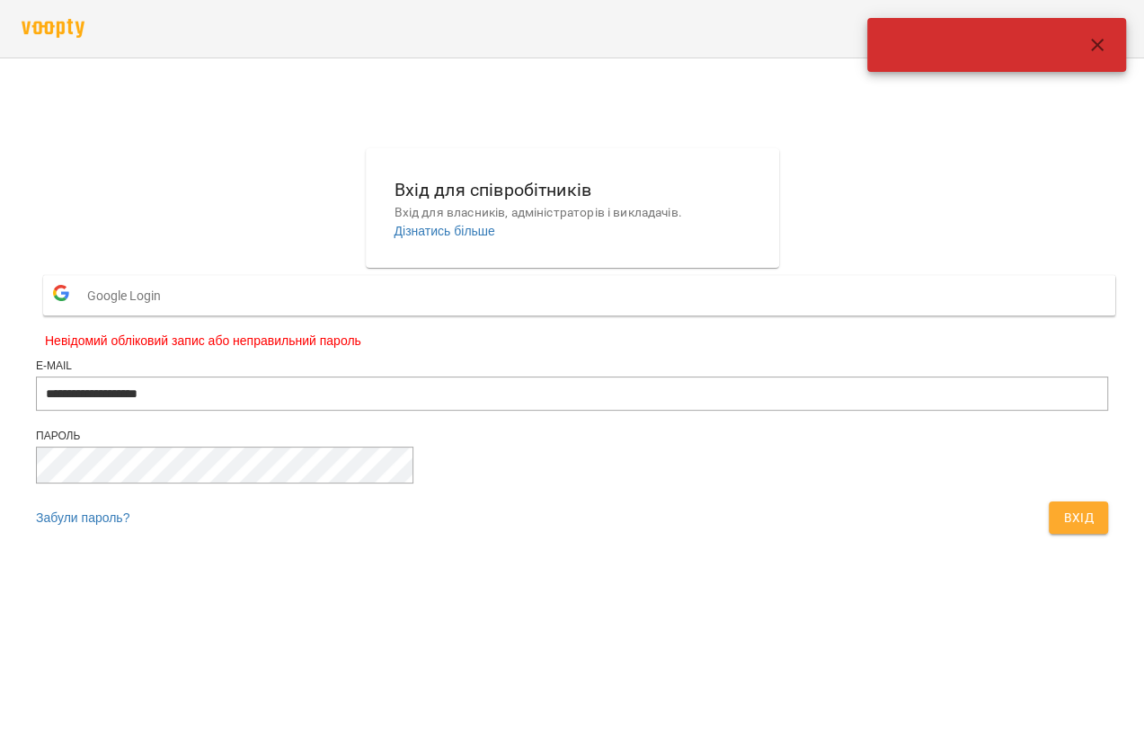
click at [1101, 40] on icon "button" at bounding box center [1097, 45] width 13 height 13
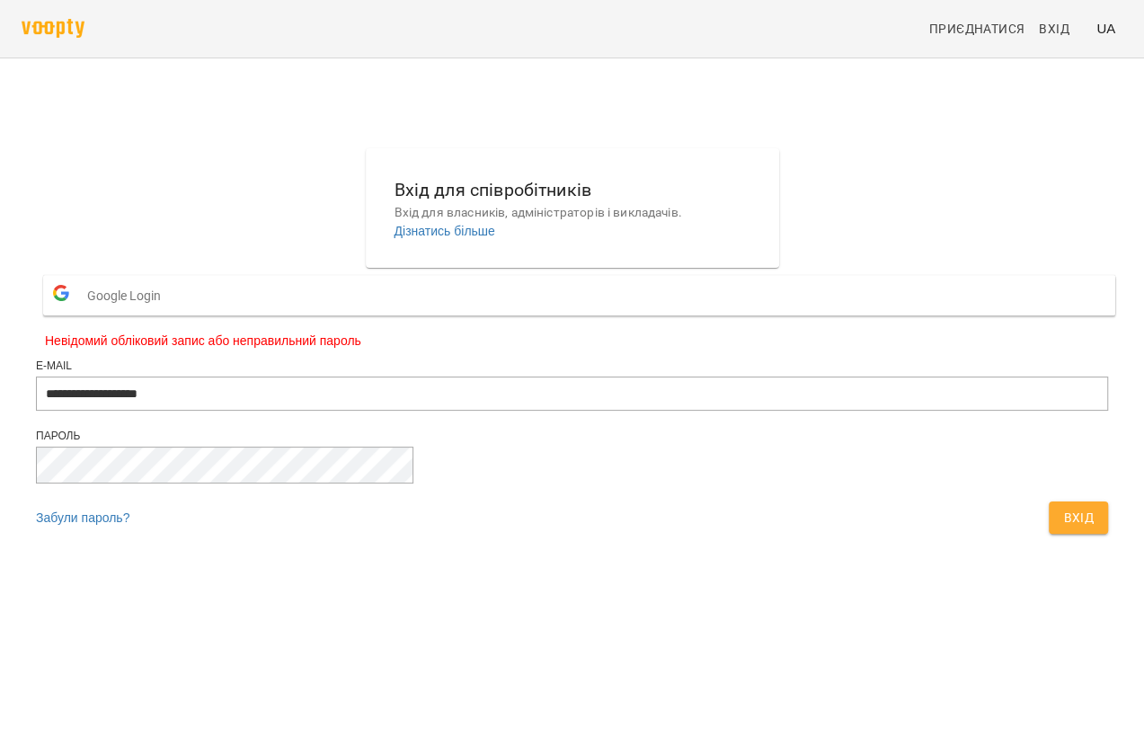
click at [952, 90] on div at bounding box center [572, 56] width 1144 height 112
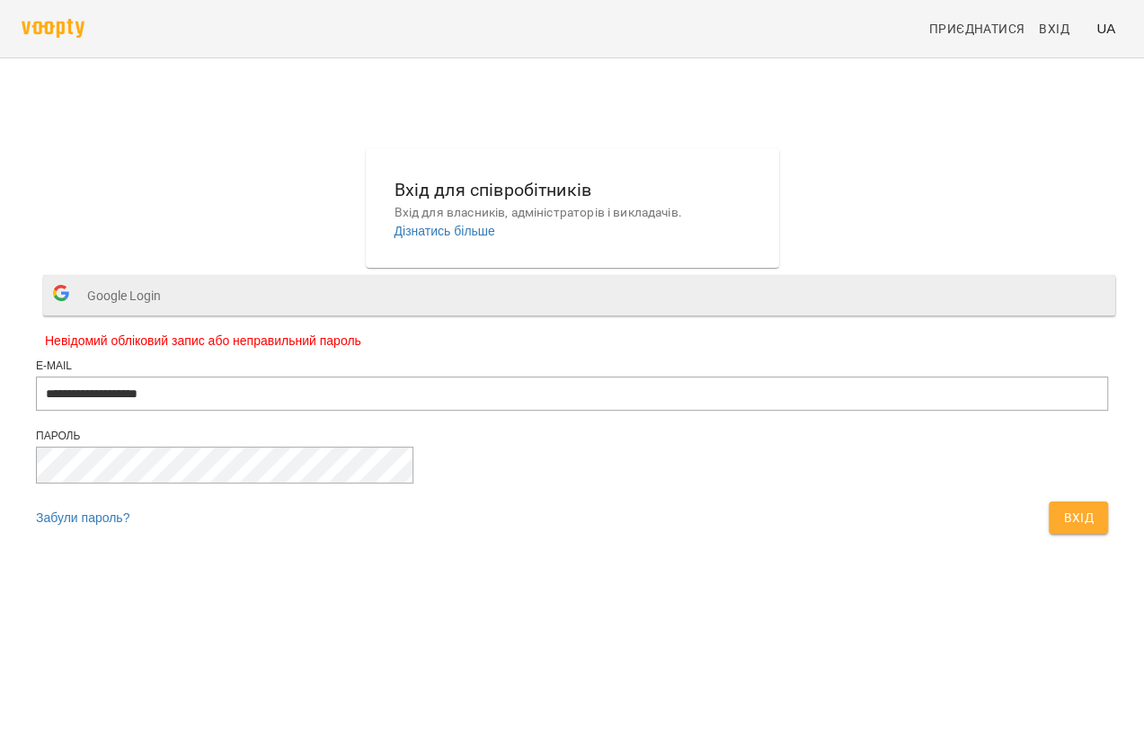
click at [170, 314] on span "Google Login" at bounding box center [128, 296] width 83 height 36
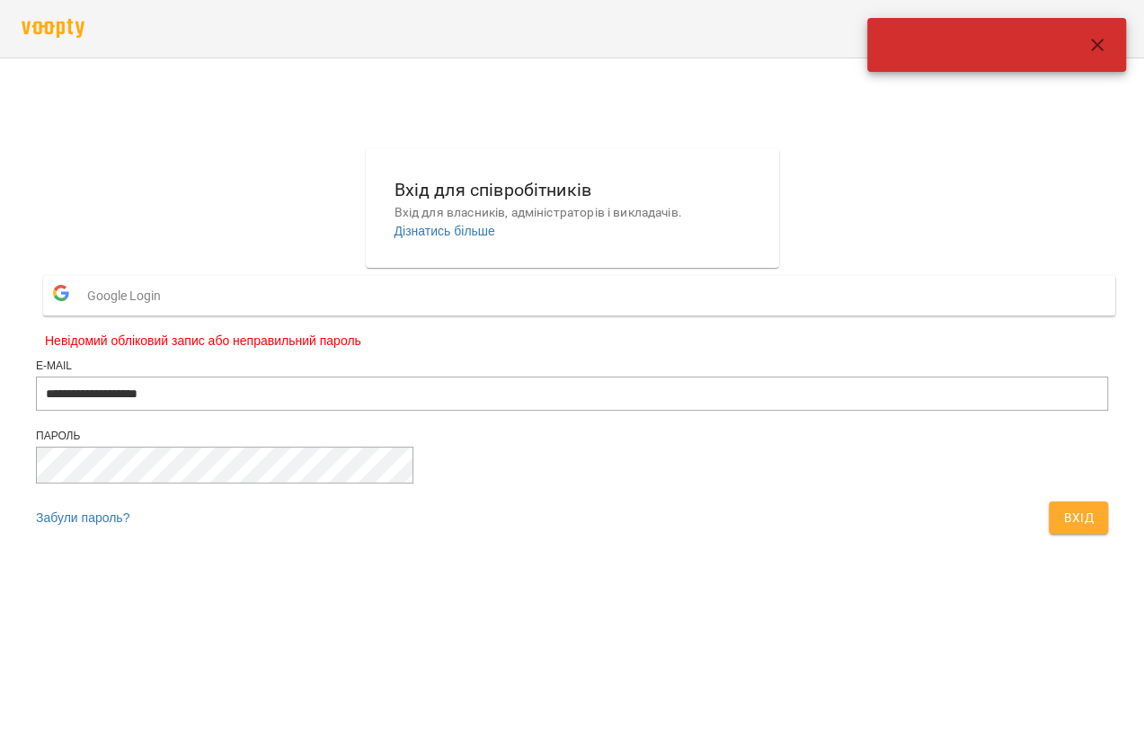
click at [170, 314] on span "Google Login" at bounding box center [128, 296] width 83 height 36
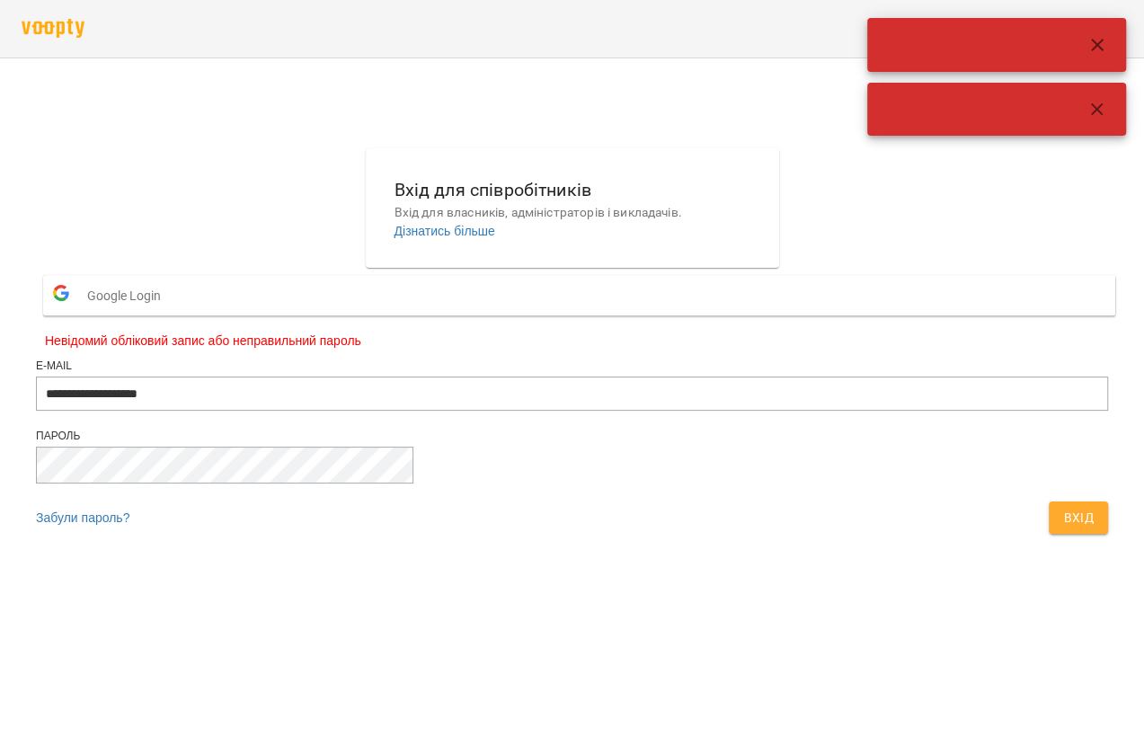
click at [1097, 107] on icon "button" at bounding box center [1097, 108] width 13 height 13
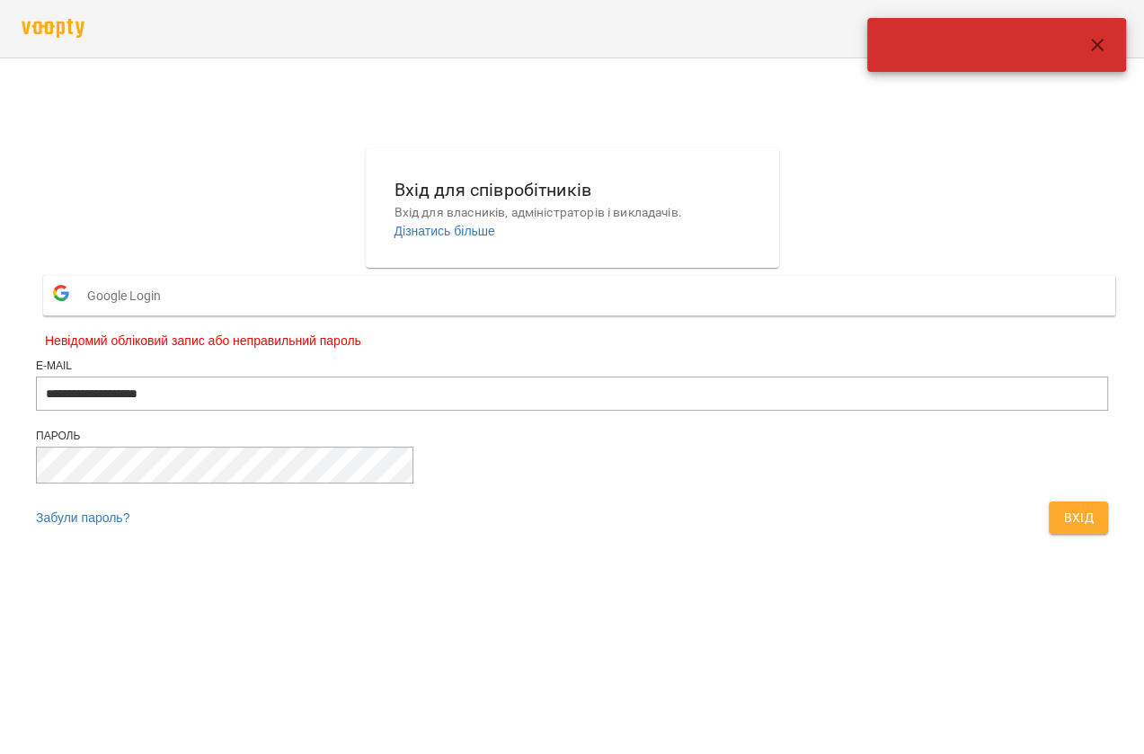
drag, startPoint x: 1097, startPoint y: 26, endPoint x: 1096, endPoint y: 37, distance: 10.8
click at [1097, 33] on button "button" at bounding box center [1096, 44] width 43 height 43
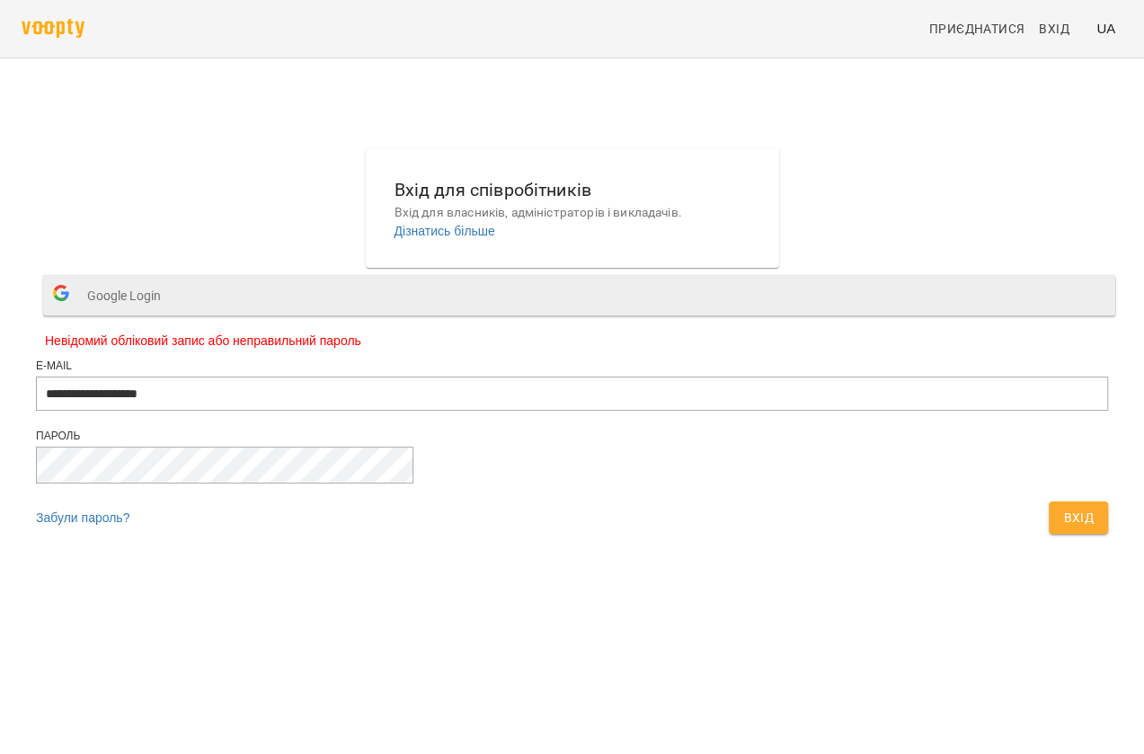
click at [170, 314] on span "Google Login" at bounding box center [128, 296] width 83 height 36
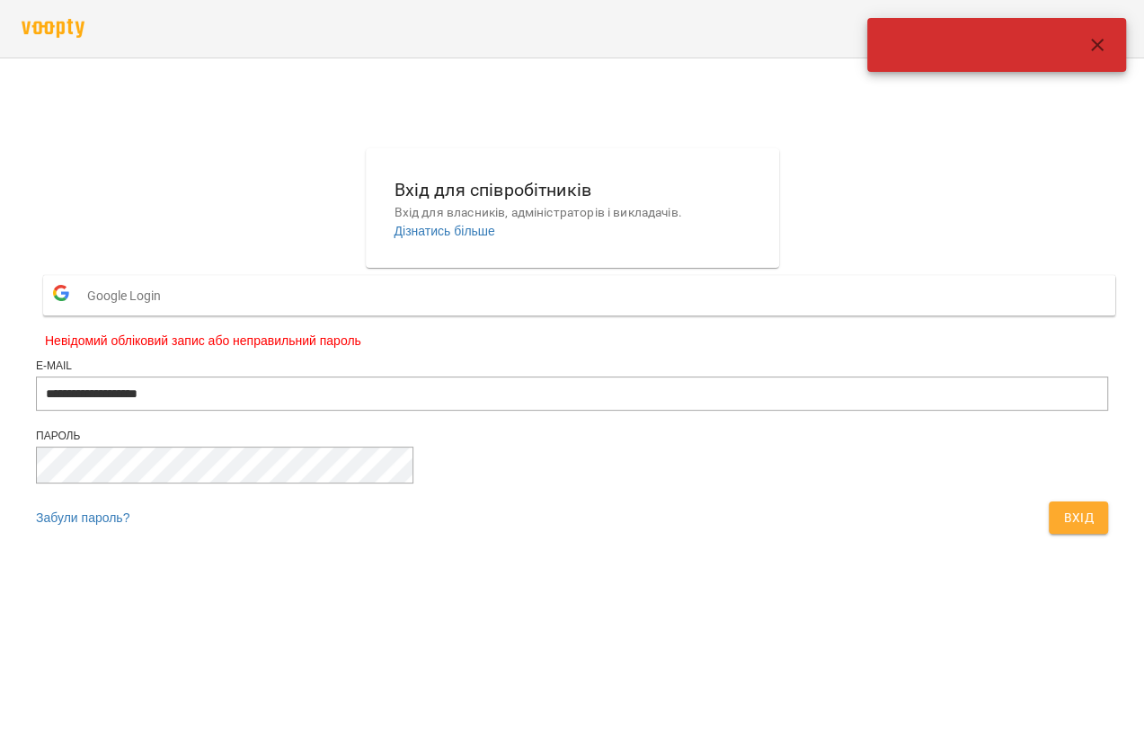
click at [1094, 41] on icon "button" at bounding box center [1097, 45] width 13 height 13
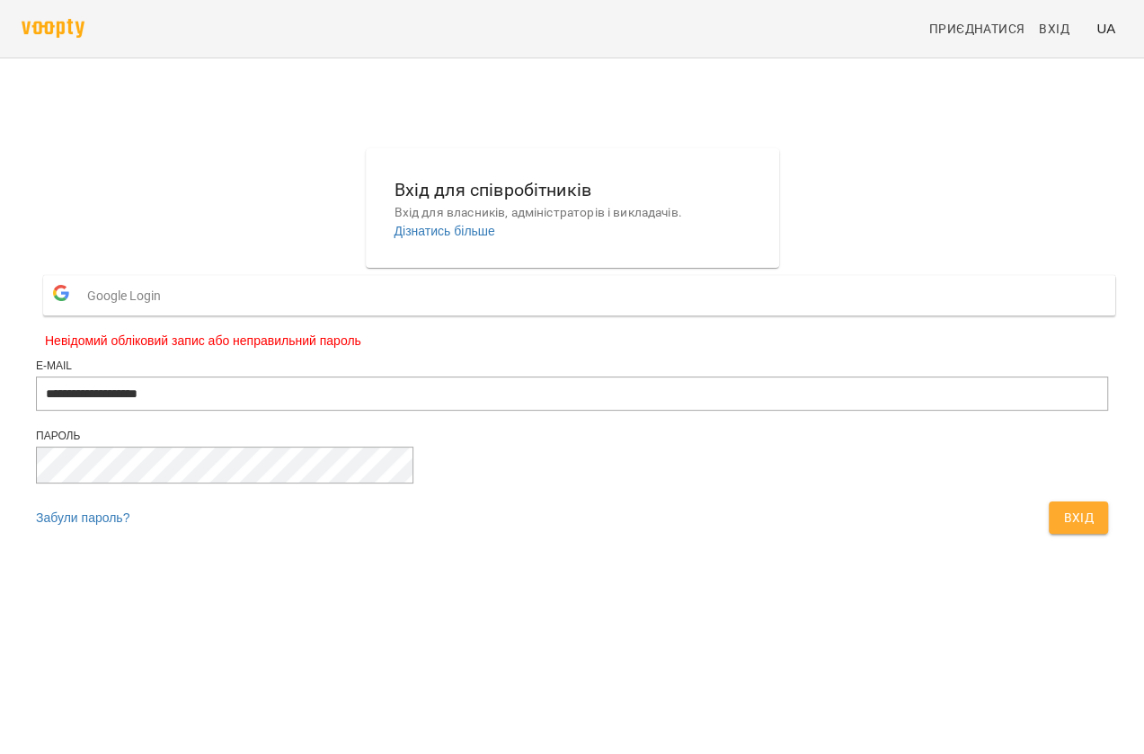
click at [170, 314] on span "Google Login" at bounding box center [128, 296] width 83 height 36
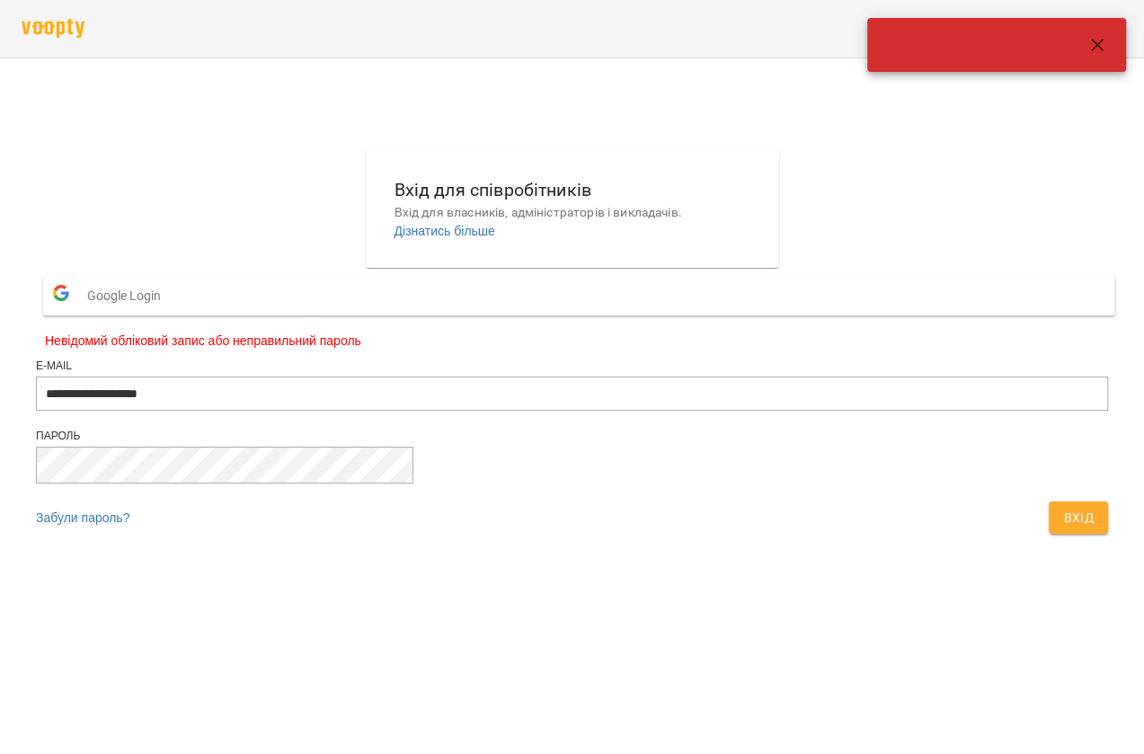
click at [1096, 43] on icon "button" at bounding box center [1097, 45] width 22 height 22
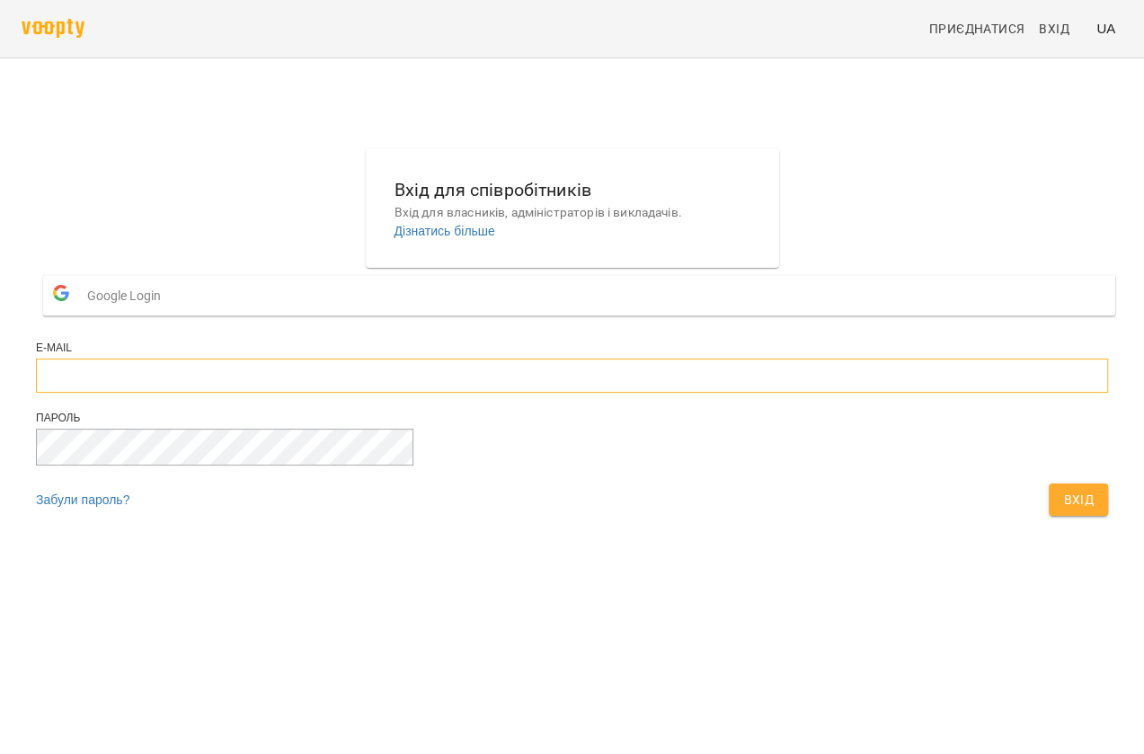
type input "**********"
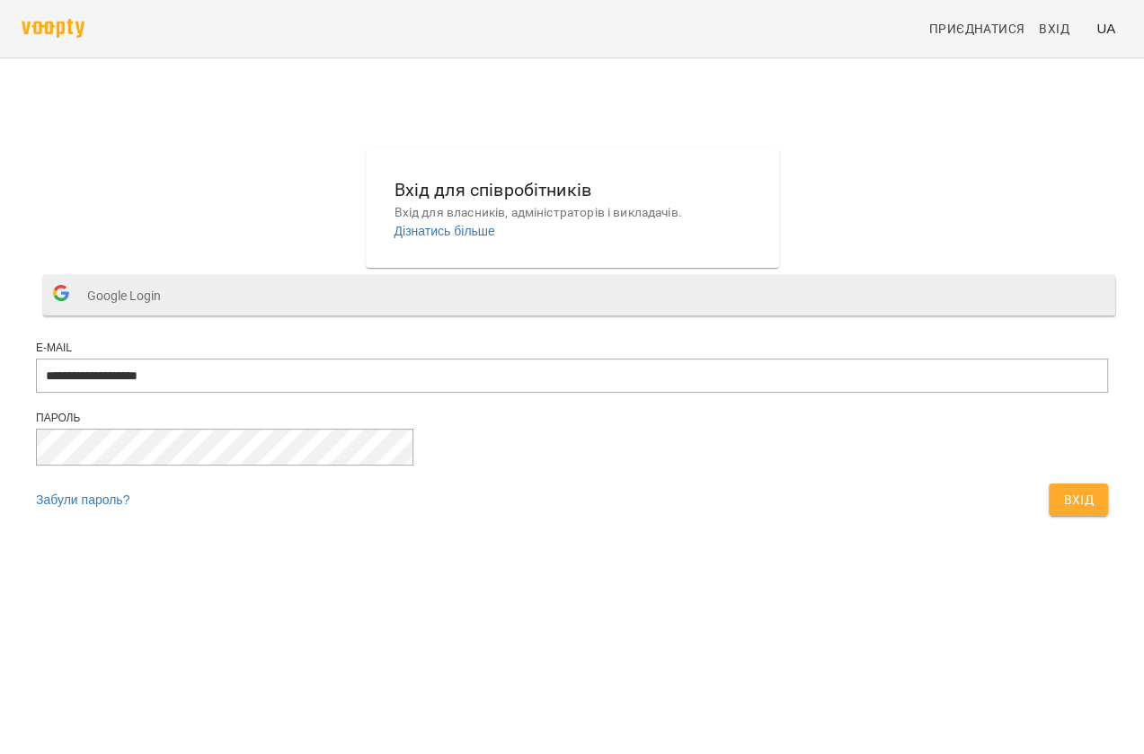
click at [170, 314] on span "Google Login" at bounding box center [128, 296] width 83 height 36
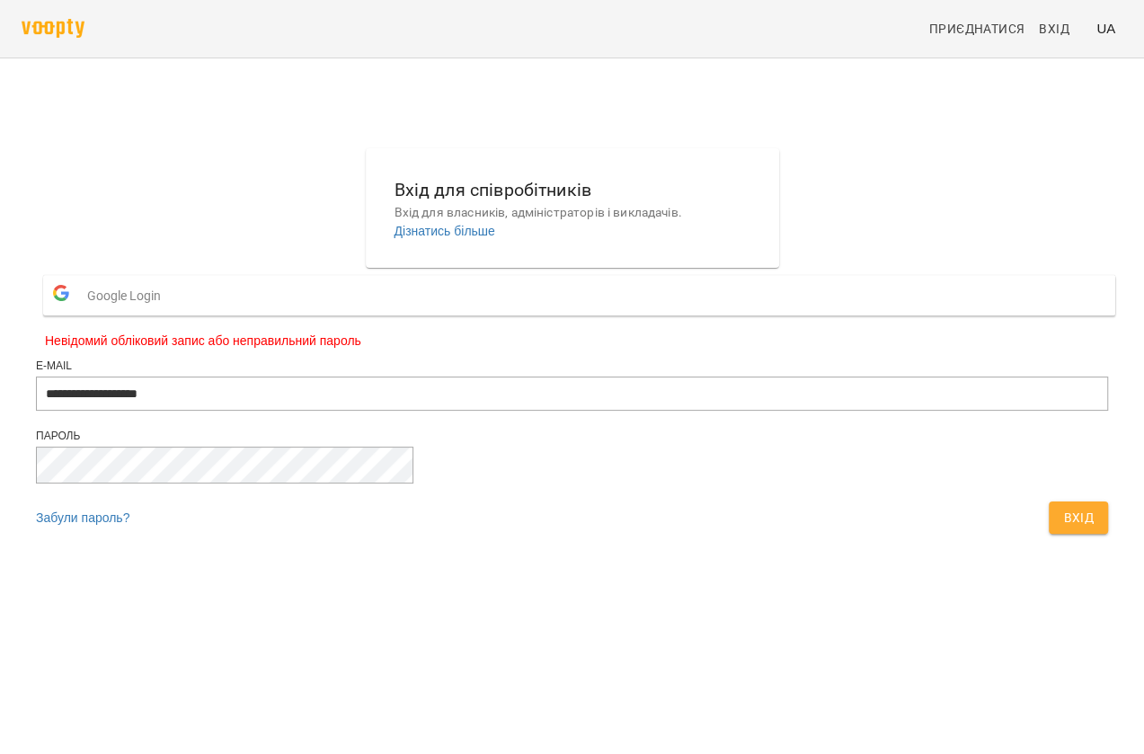
click at [170, 314] on span "Google Login" at bounding box center [128, 296] width 83 height 36
click at [1063, 528] on span "Вхід" at bounding box center [1078, 518] width 31 height 22
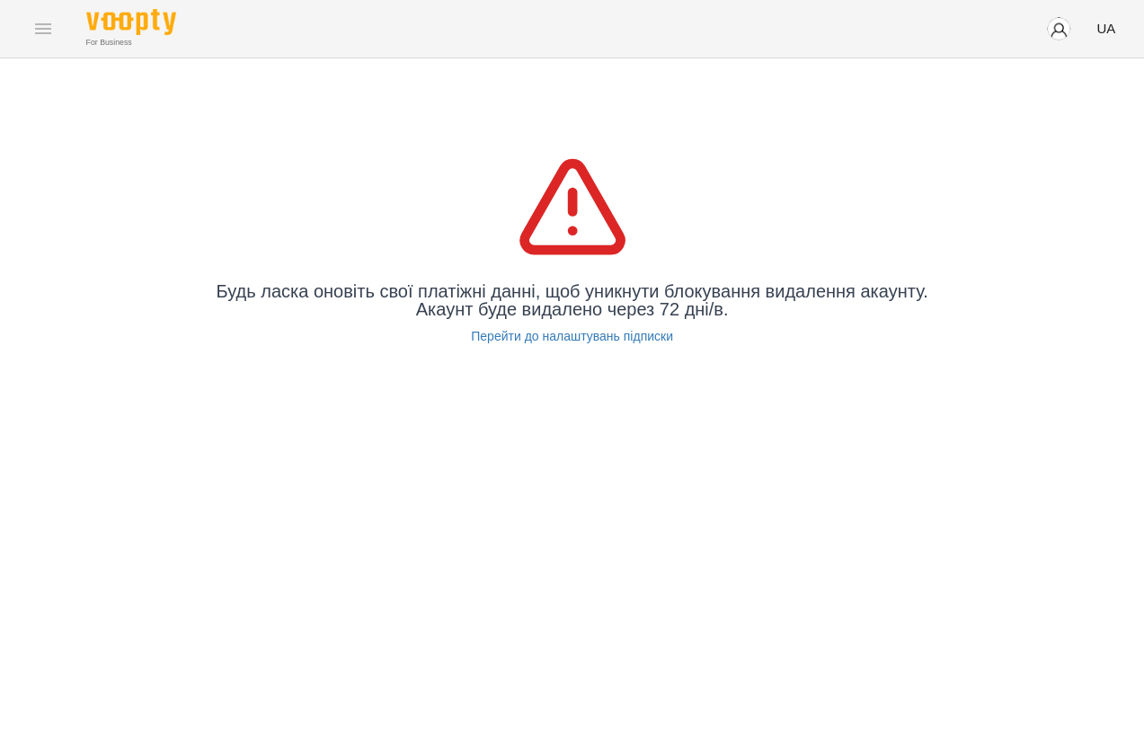
click at [1057, 30] on img "button" at bounding box center [1058, 28] width 25 height 25
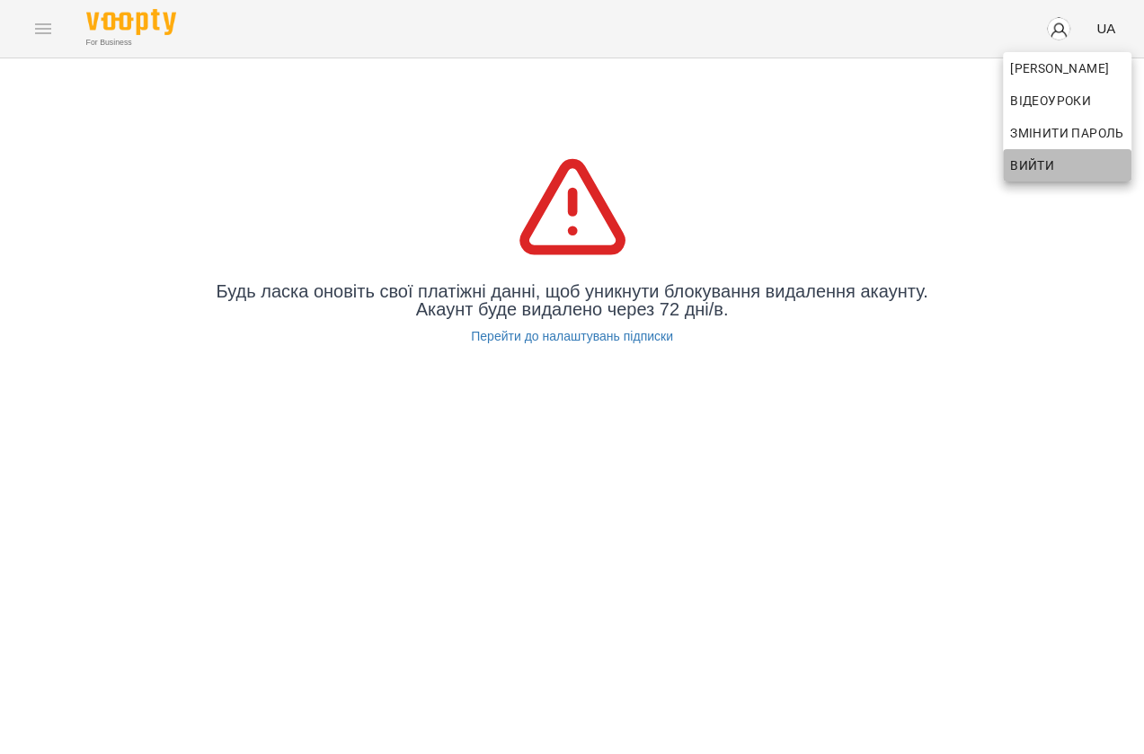
click at [1035, 166] on span "Вийти" at bounding box center [1032, 166] width 44 height 22
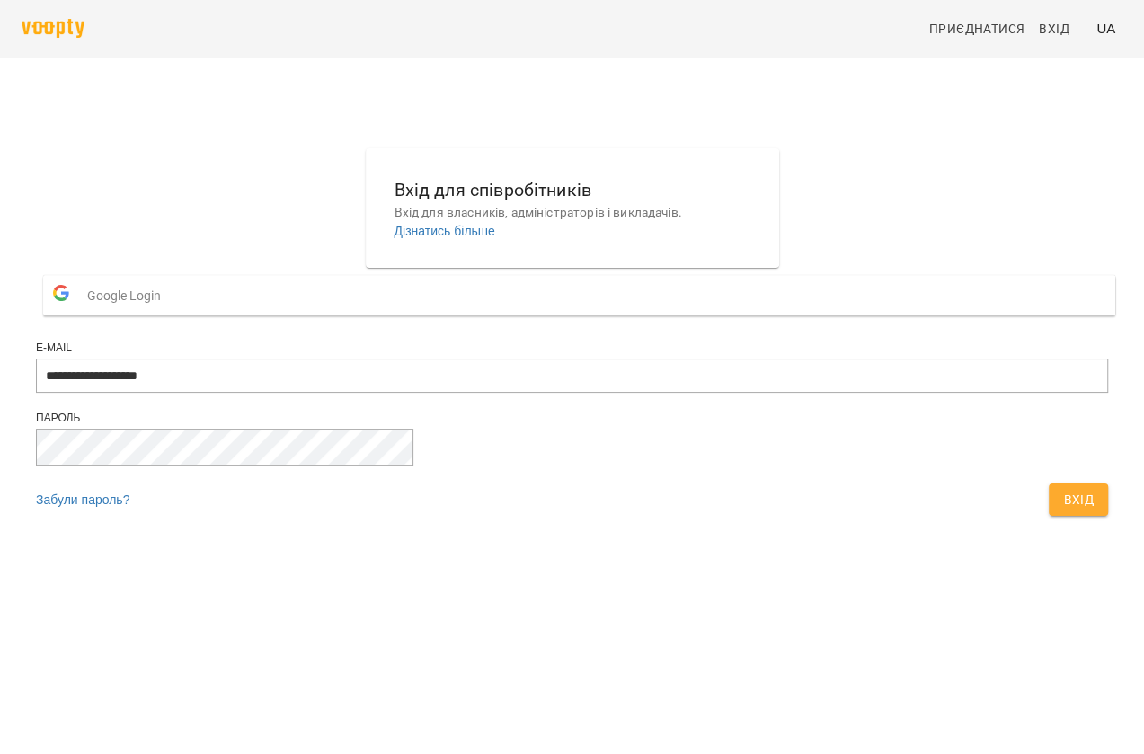
click at [517, 315] on button "Google Login" at bounding box center [579, 295] width 1072 height 40
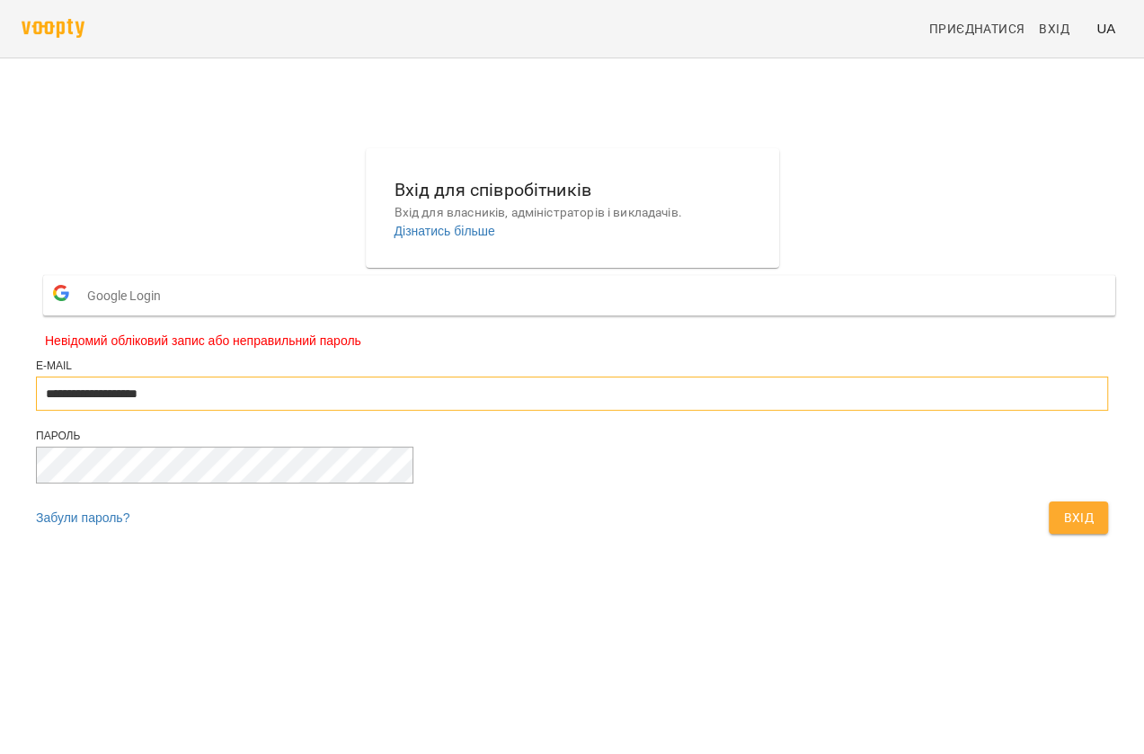
click at [718, 411] on input "**********" at bounding box center [572, 393] width 1072 height 34
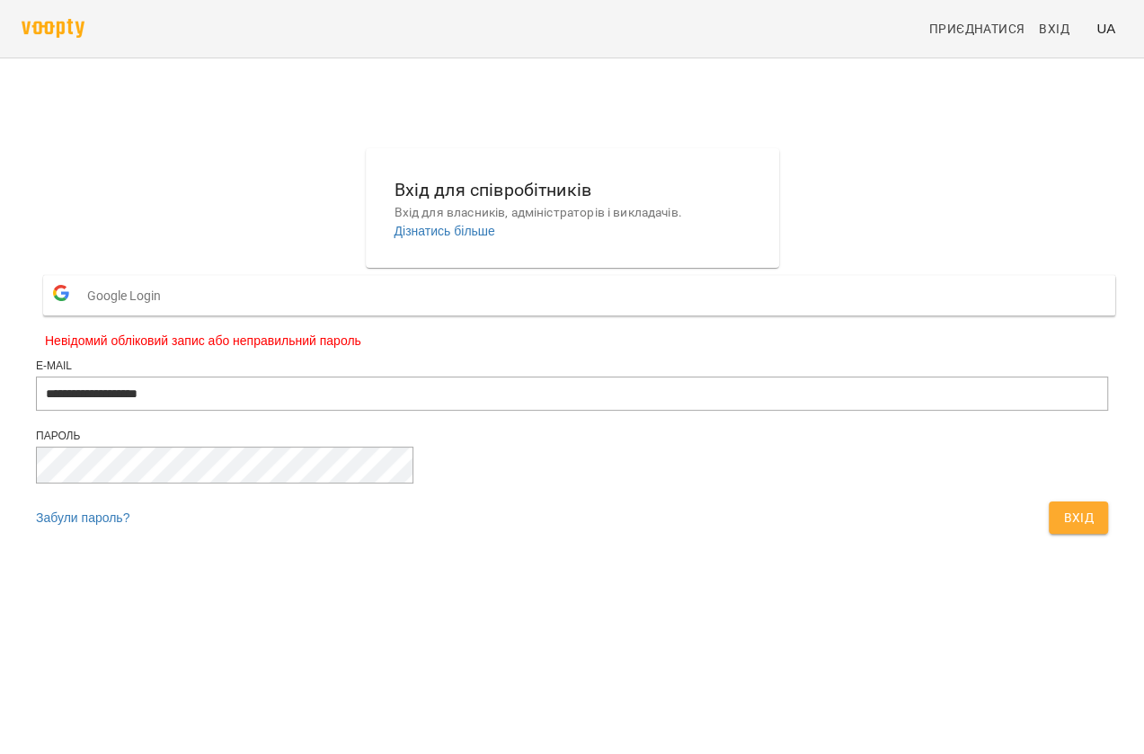
click at [904, 346] on div "**********" at bounding box center [572, 345] width 1086 height 409
click at [170, 314] on span "Google Login" at bounding box center [128, 296] width 83 height 36
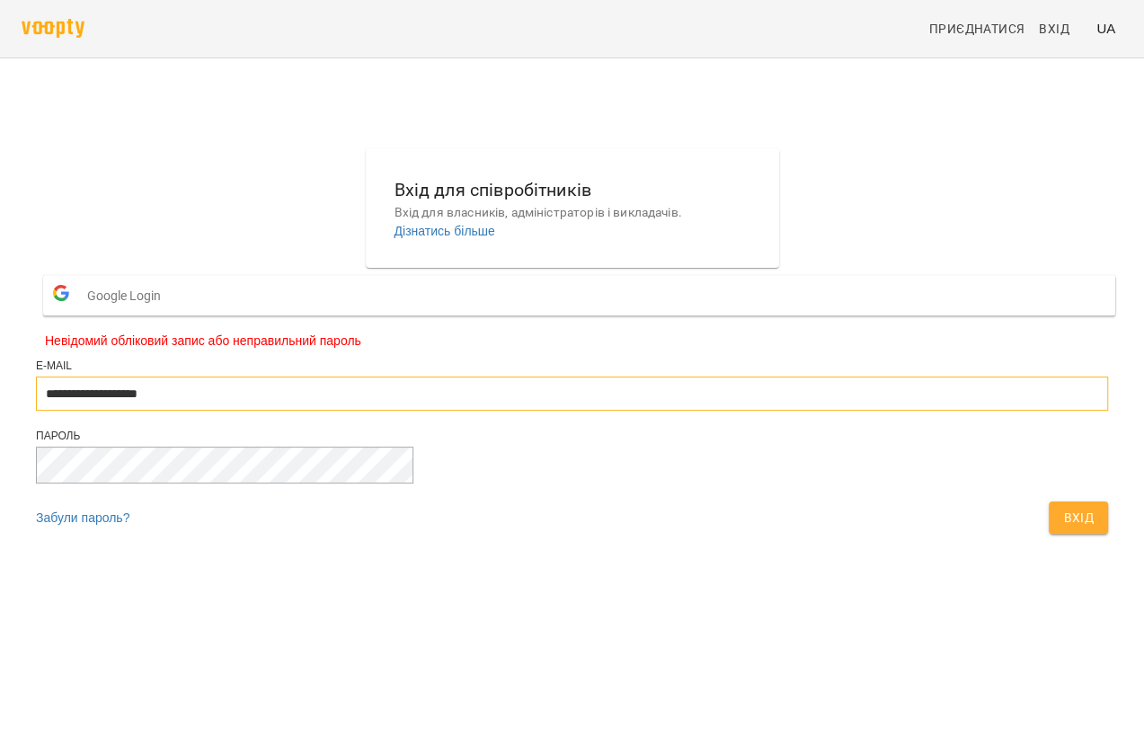
click at [591, 411] on input "**********" at bounding box center [572, 393] width 1072 height 34
type input "*"
click at [468, 411] on input "email" at bounding box center [572, 393] width 1072 height 34
click at [455, 411] on input "email" at bounding box center [572, 393] width 1072 height 34
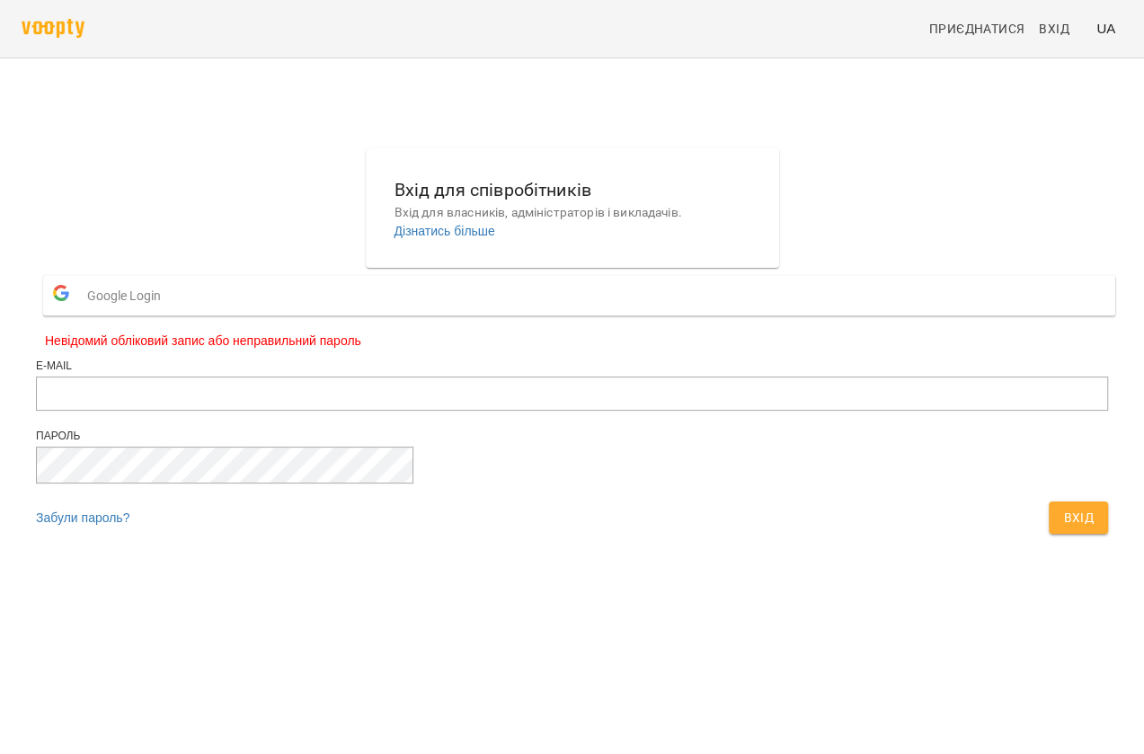
click at [170, 314] on span "Google Login" at bounding box center [128, 296] width 83 height 36
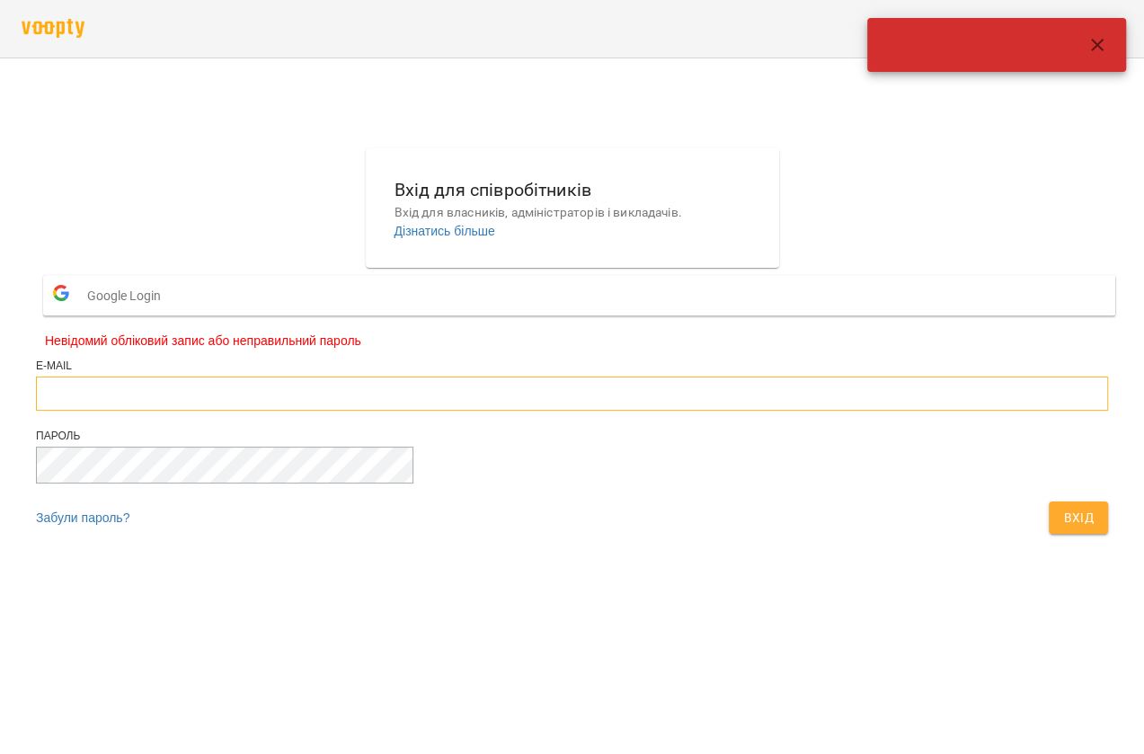
click at [436, 411] on input "email" at bounding box center [572, 393] width 1072 height 34
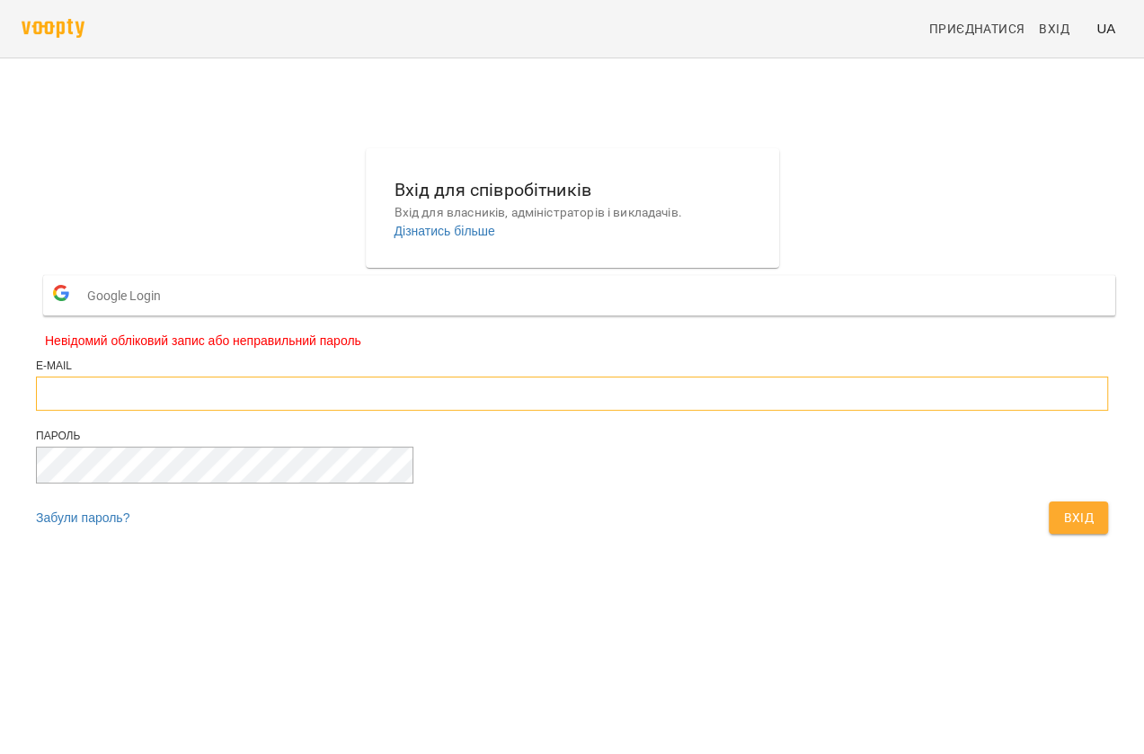
paste input "**********"
type input "**********"
click at [626, 411] on input "**********" at bounding box center [572, 393] width 1072 height 34
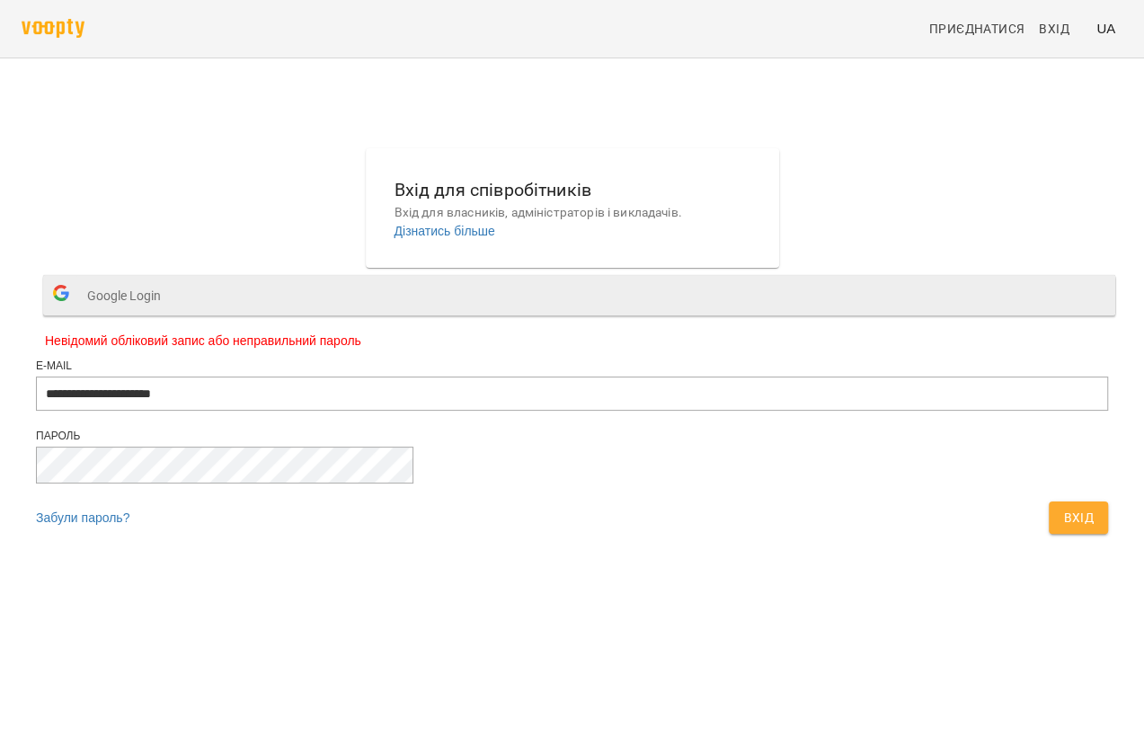
click at [558, 315] on button "Google Login" at bounding box center [579, 295] width 1072 height 40
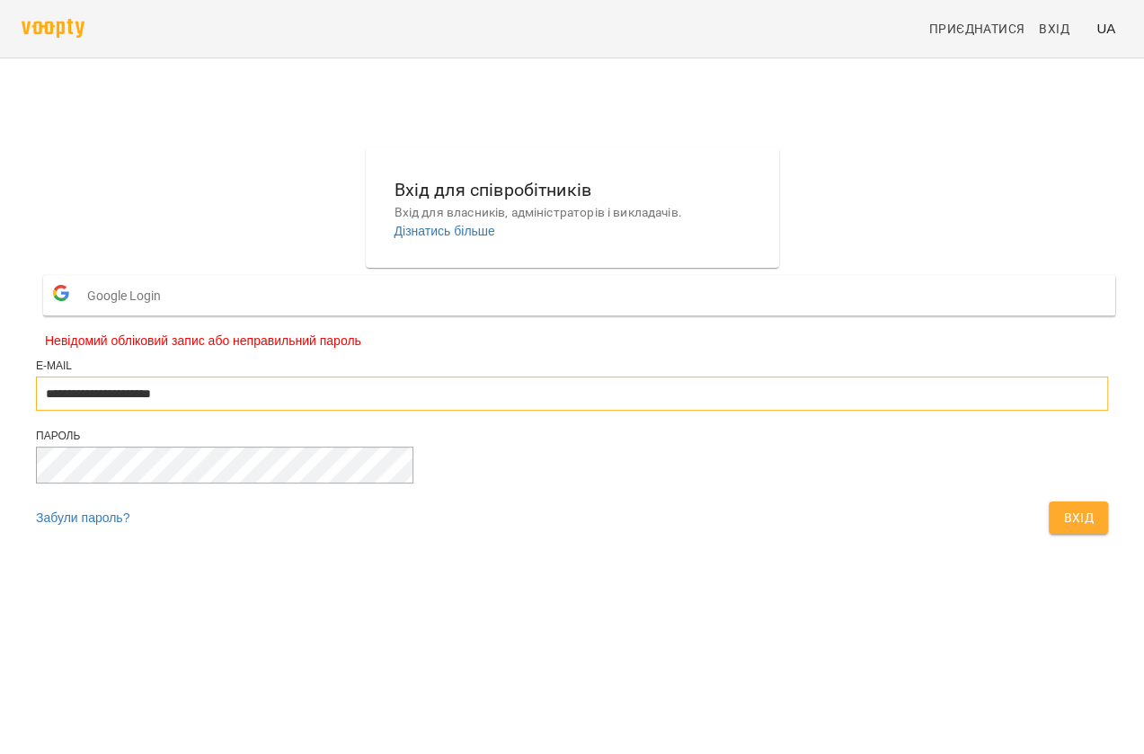
drag, startPoint x: 606, startPoint y: 458, endPoint x: 356, endPoint y: 466, distance: 250.8
click at [356, 466] on div "**********" at bounding box center [572, 345] width 1086 height 409
type input "**********"
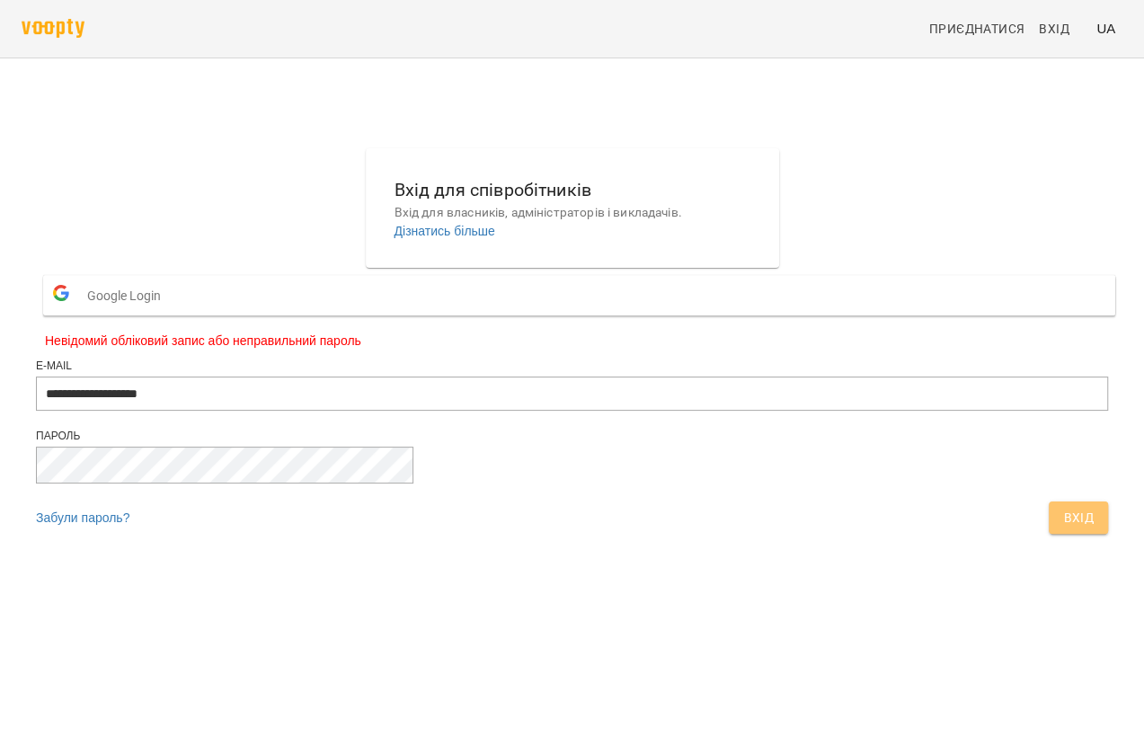
click at [1063, 528] on span "Вхід" at bounding box center [1078, 518] width 31 height 22
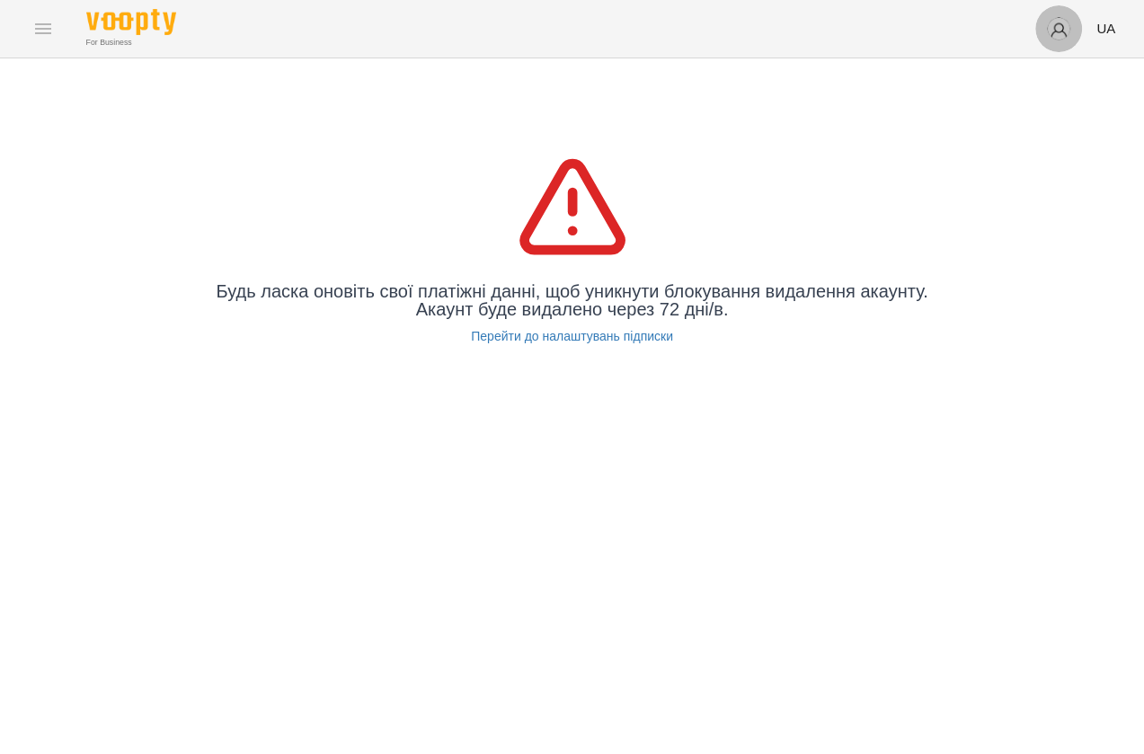
click at [1059, 23] on img "button" at bounding box center [1058, 28] width 25 height 25
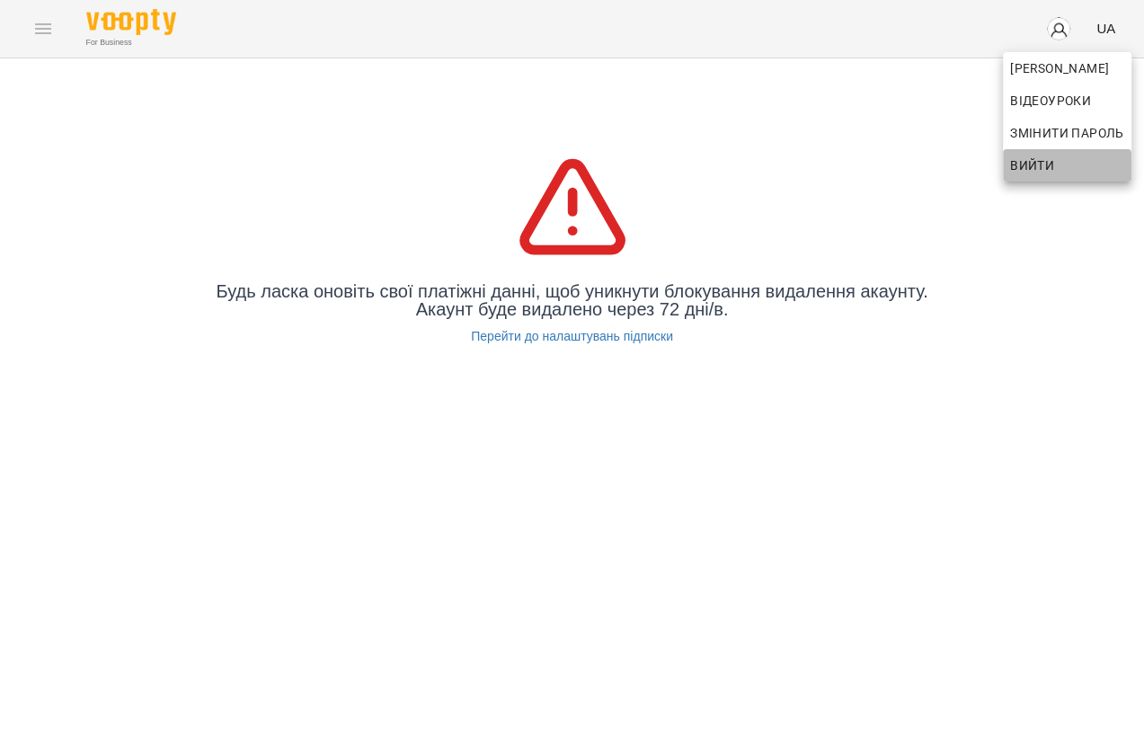
click at [1030, 168] on span "Вийти" at bounding box center [1032, 166] width 44 height 22
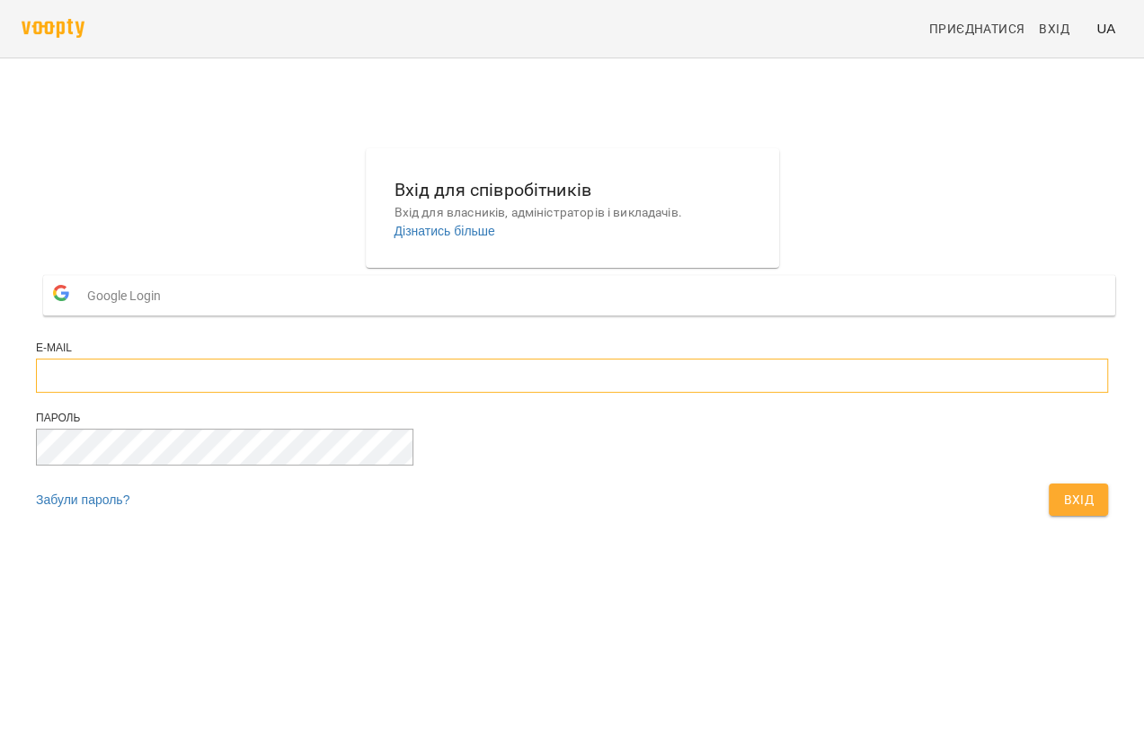
type input "**********"
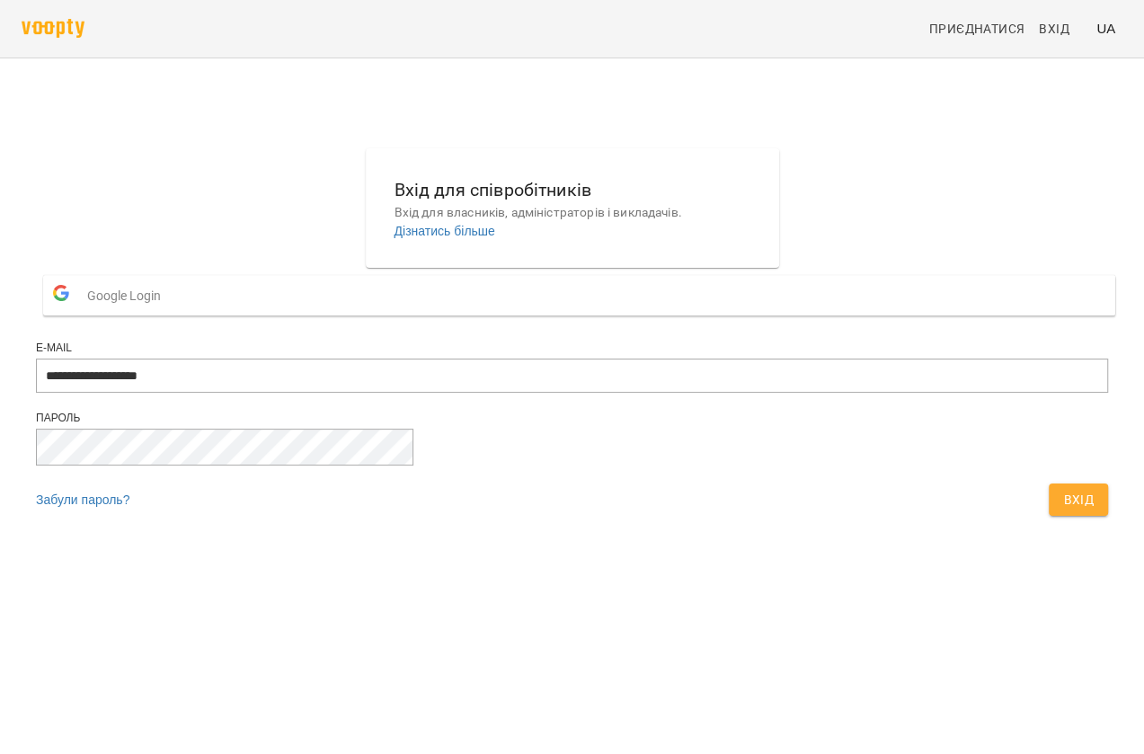
click at [170, 314] on span "Google Login" at bounding box center [128, 296] width 83 height 36
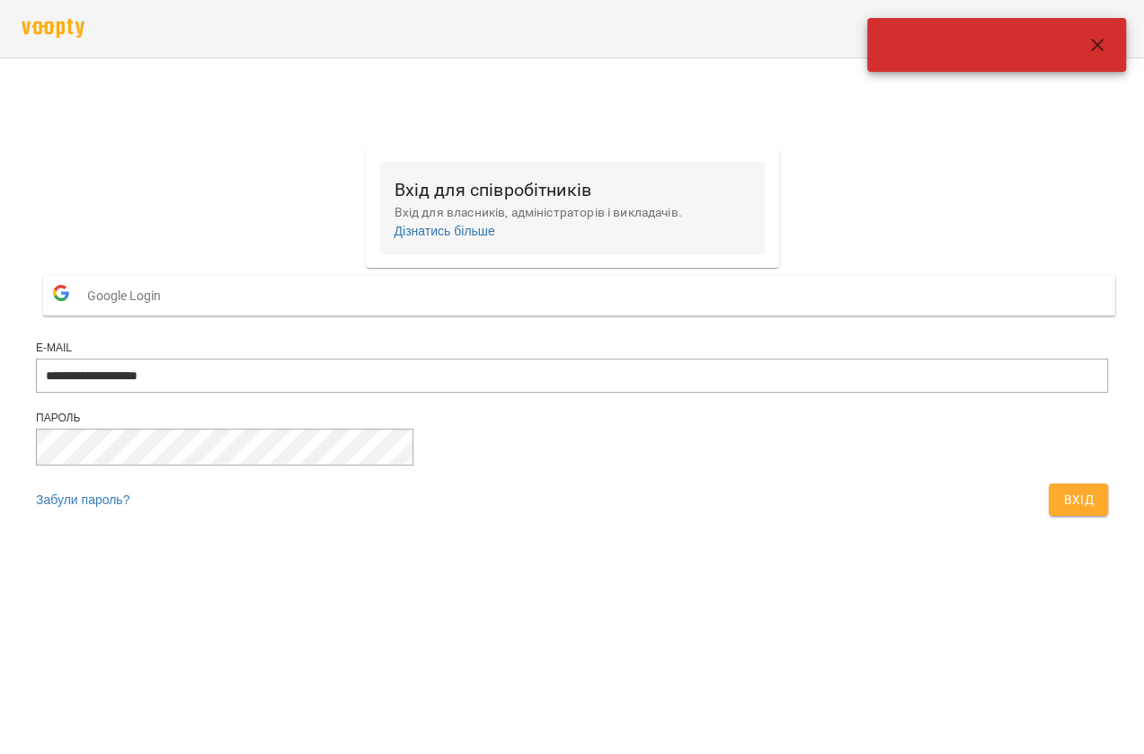
click at [485, 190] on h6 "Вхід для співробітників" at bounding box center [572, 190] width 356 height 28
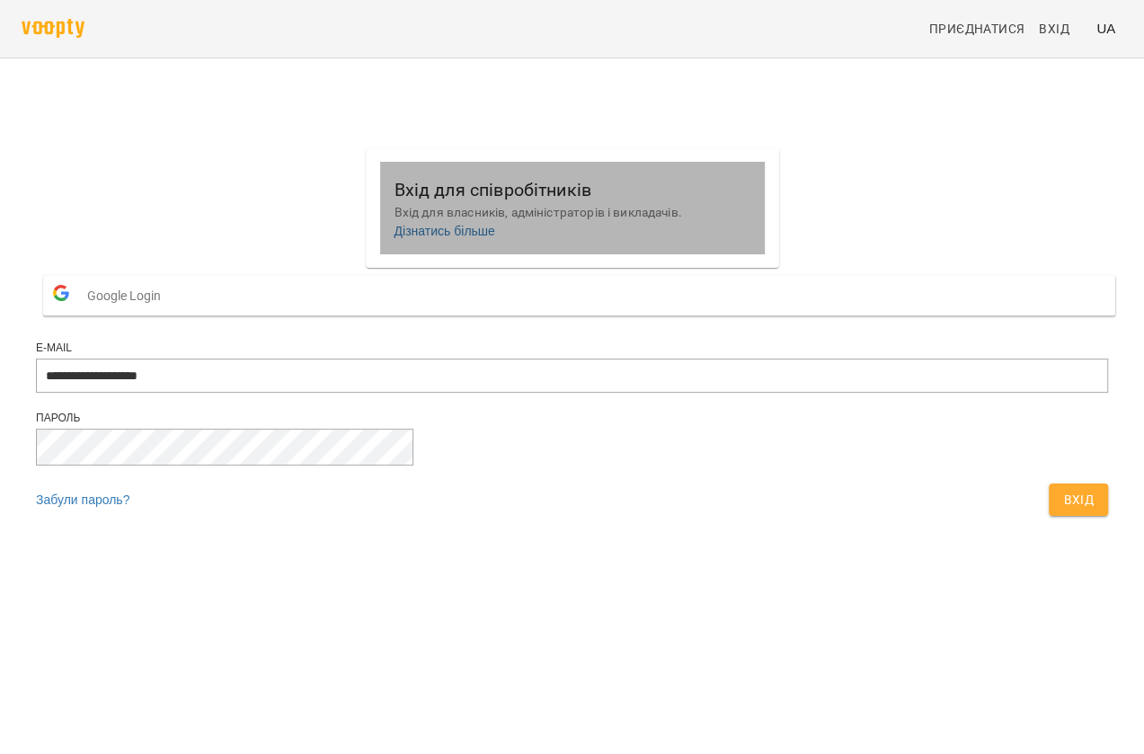
click at [464, 208] on p "Вхід для власників, адміністраторів і викладачів." at bounding box center [572, 213] width 356 height 18
click at [446, 196] on h6 "Вхід для співробітників" at bounding box center [572, 190] width 356 height 28
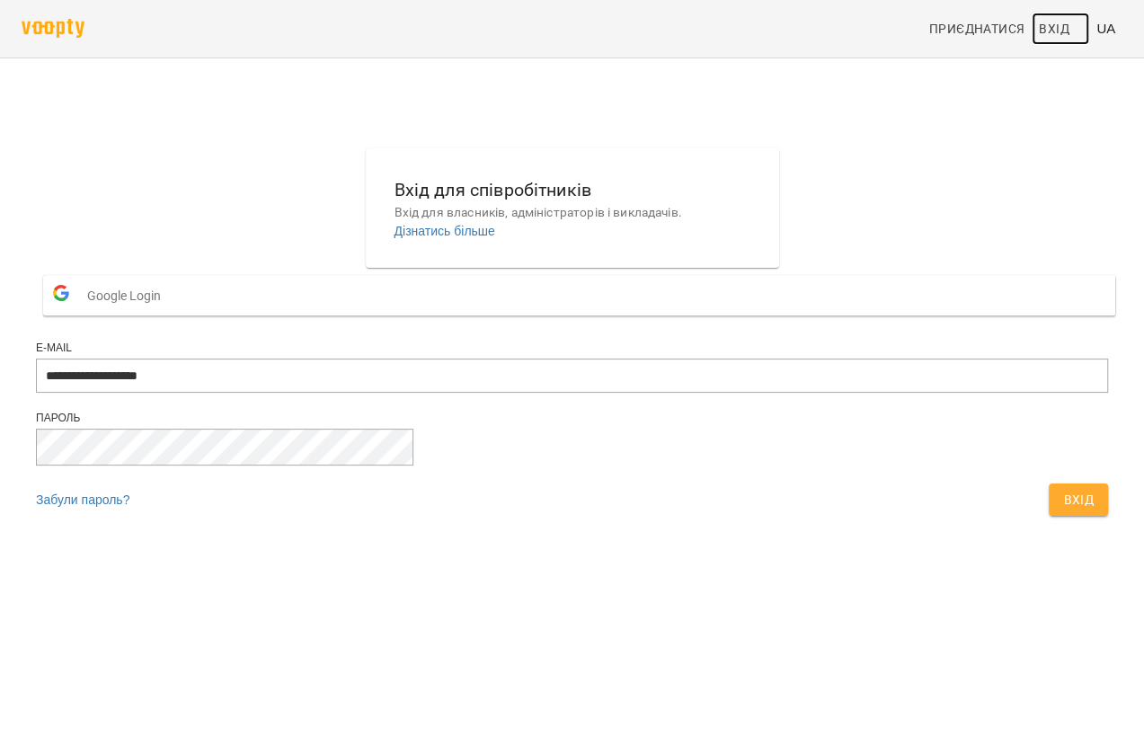
click at [1060, 30] on span "Вхід" at bounding box center [1053, 29] width 31 height 22
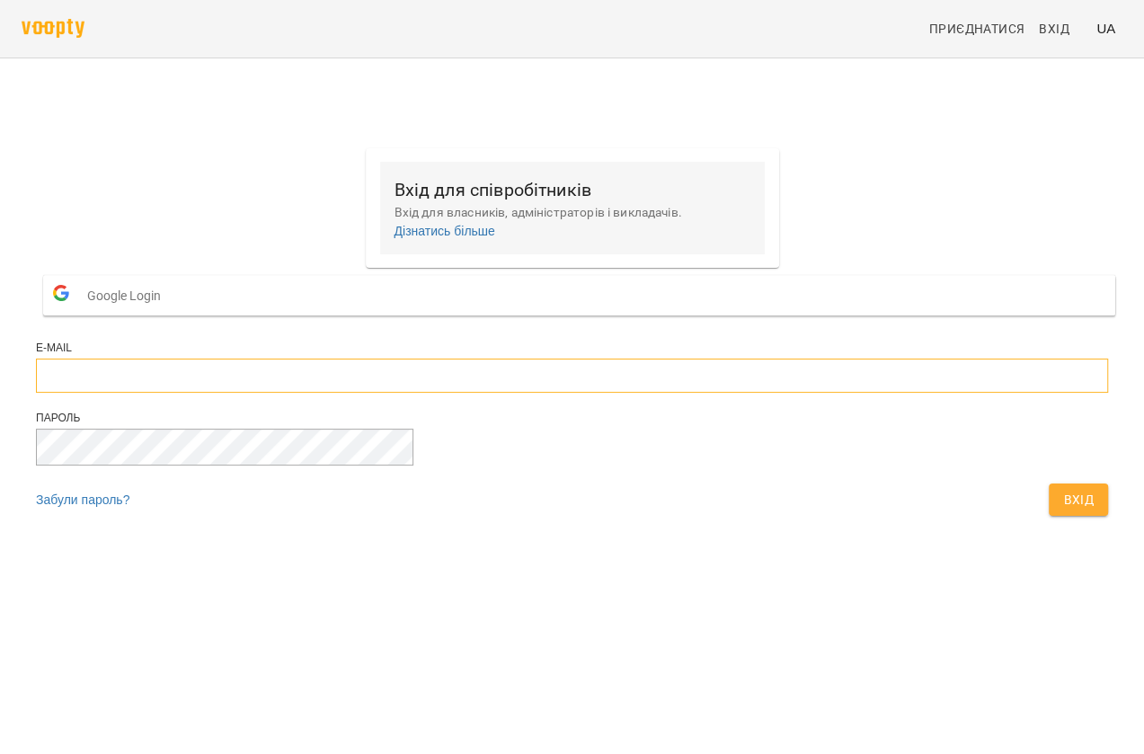
type input "**********"
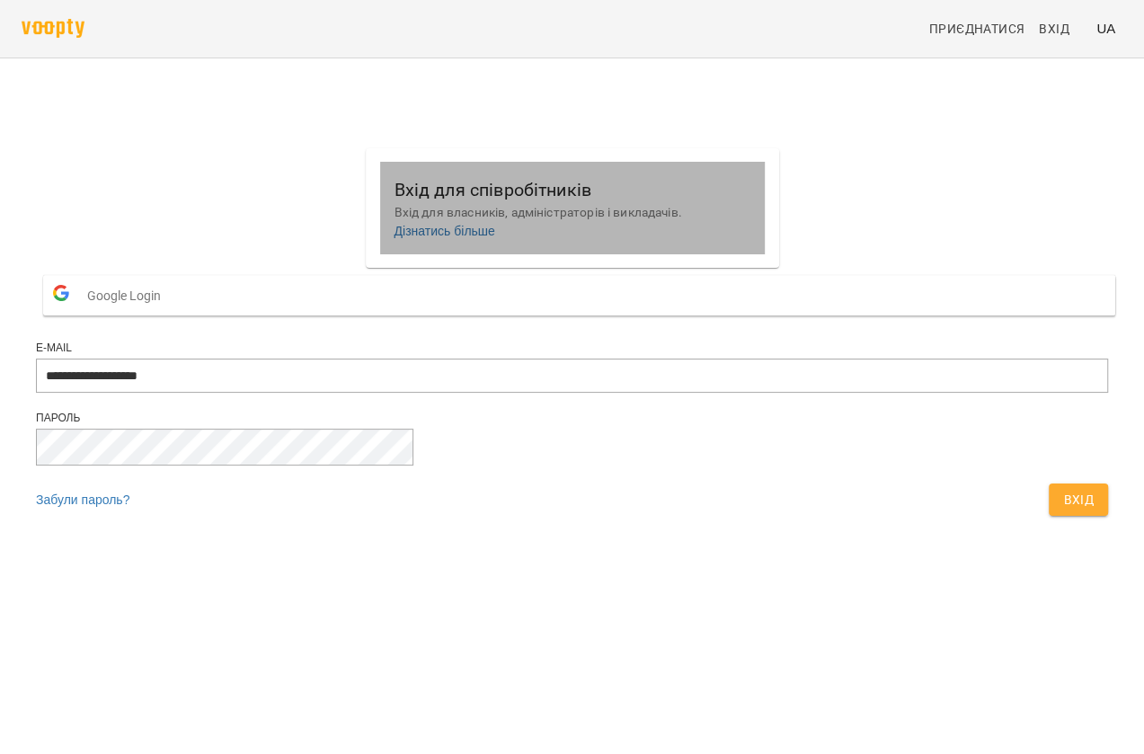
click at [491, 207] on p "Вхід для власників, адміністраторів і викладачів." at bounding box center [572, 213] width 356 height 18
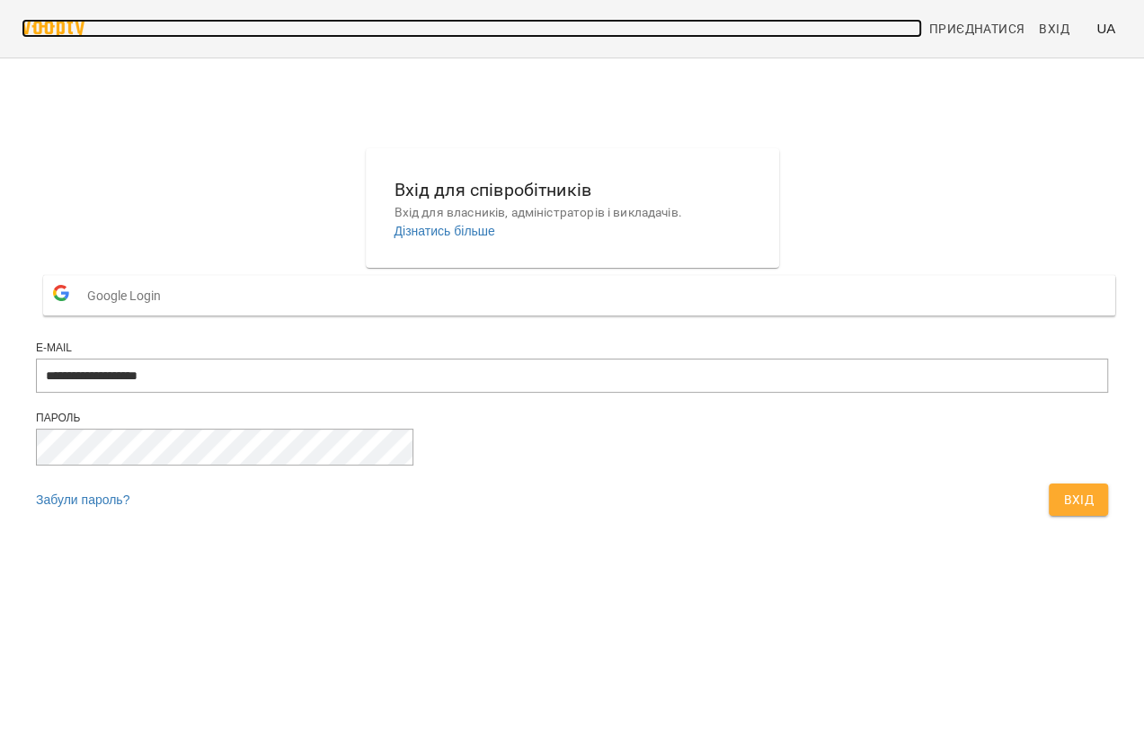
click at [68, 24] on img at bounding box center [53, 28] width 63 height 19
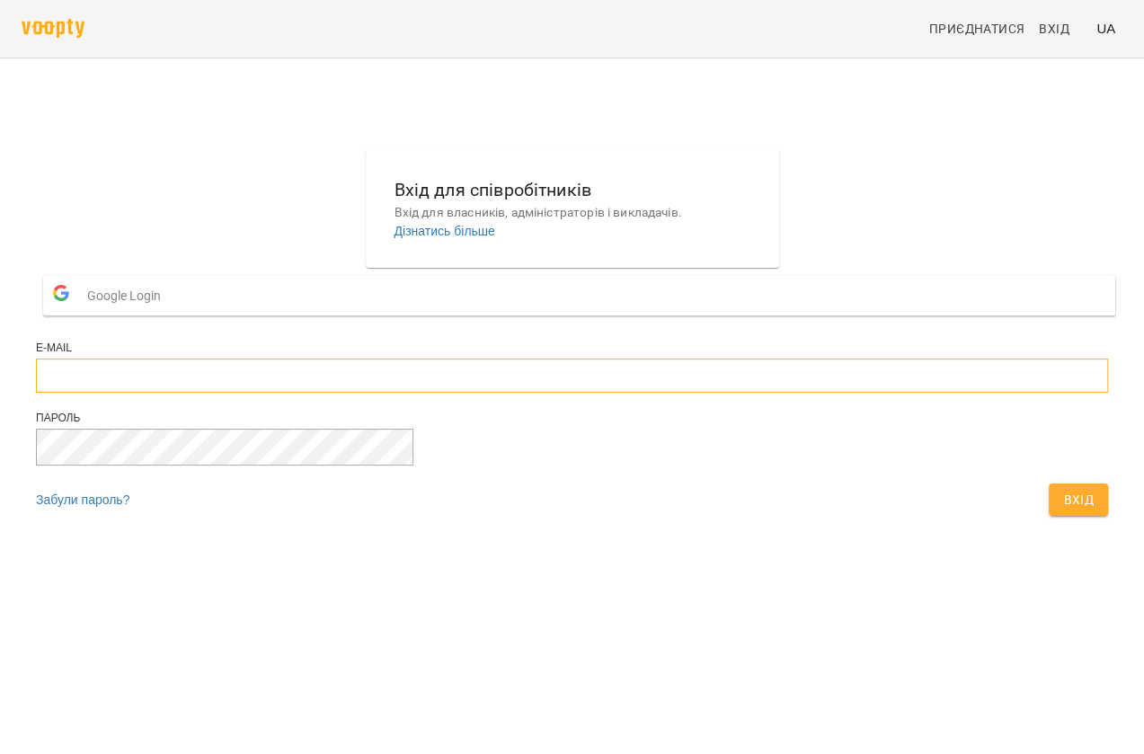
type input "**********"
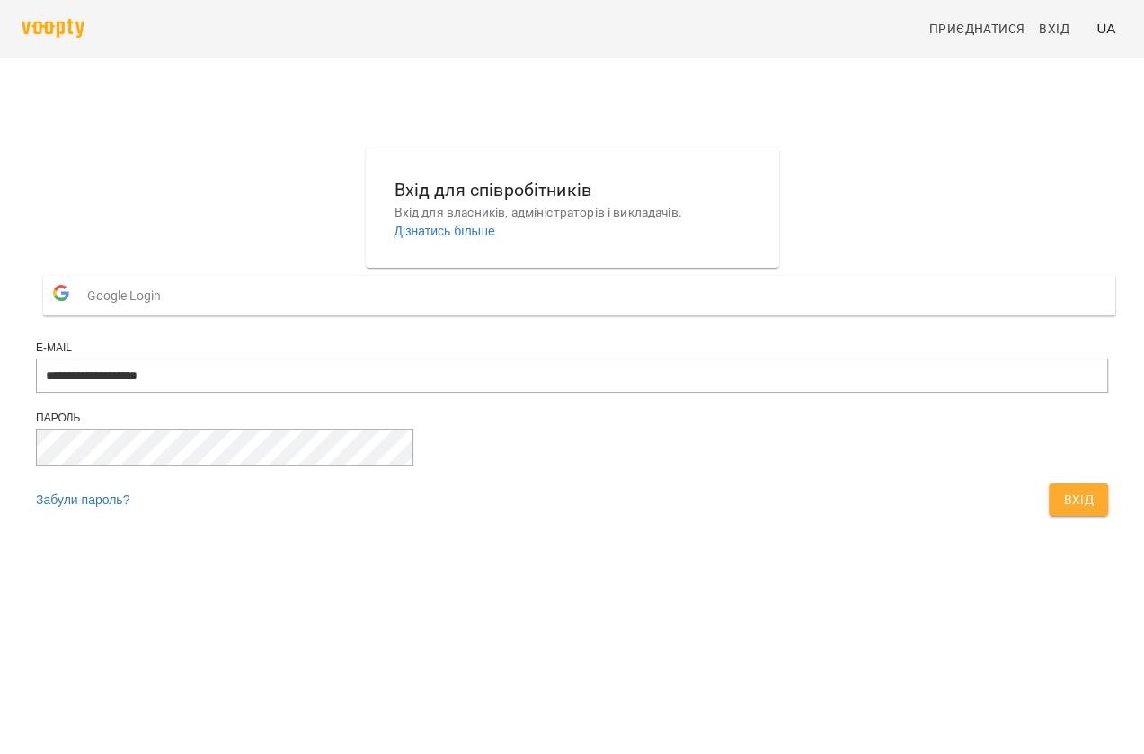
click at [170, 314] on span "Google Login" at bounding box center [128, 296] width 83 height 36
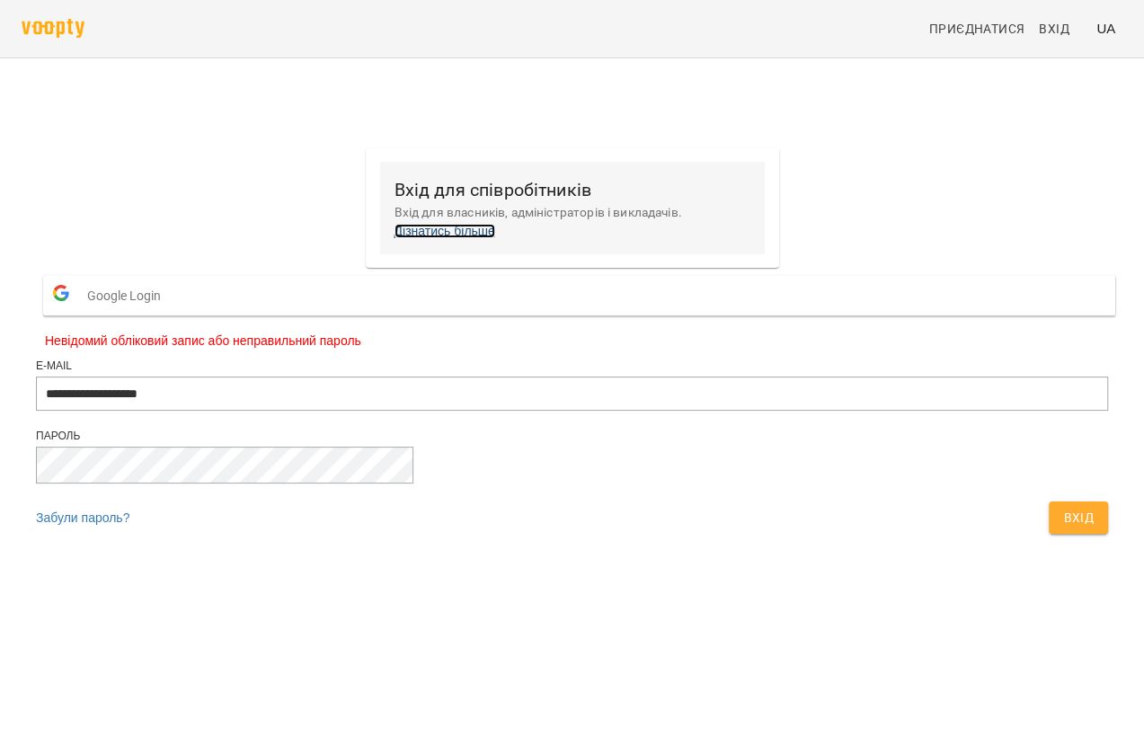
click at [495, 234] on link "Дізнатись більше" at bounding box center [444, 231] width 101 height 14
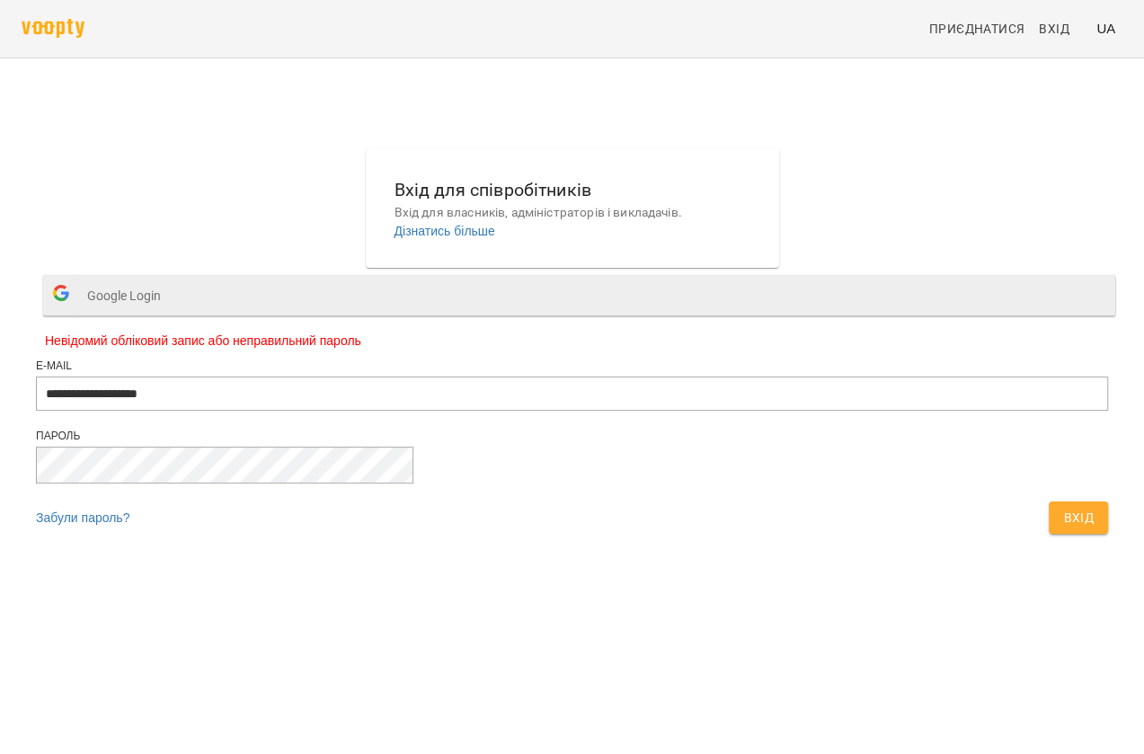
click at [170, 314] on span "Google Login" at bounding box center [128, 296] width 83 height 36
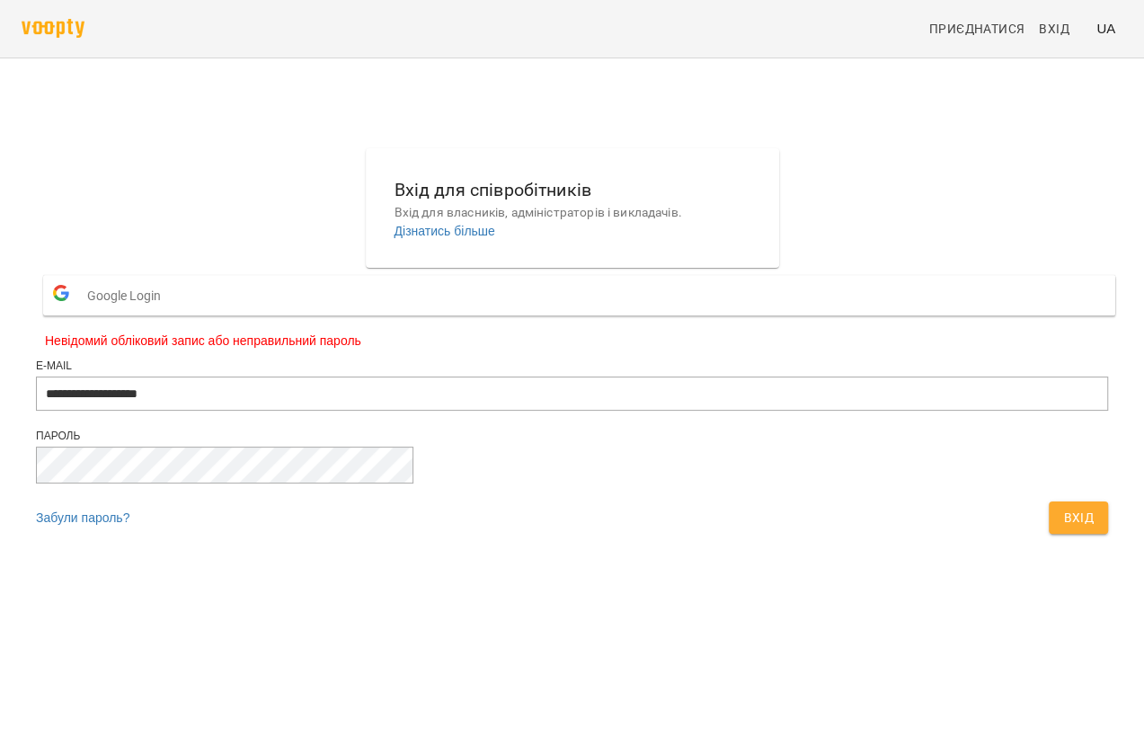
click at [1063, 528] on span "Вхід" at bounding box center [1078, 518] width 31 height 22
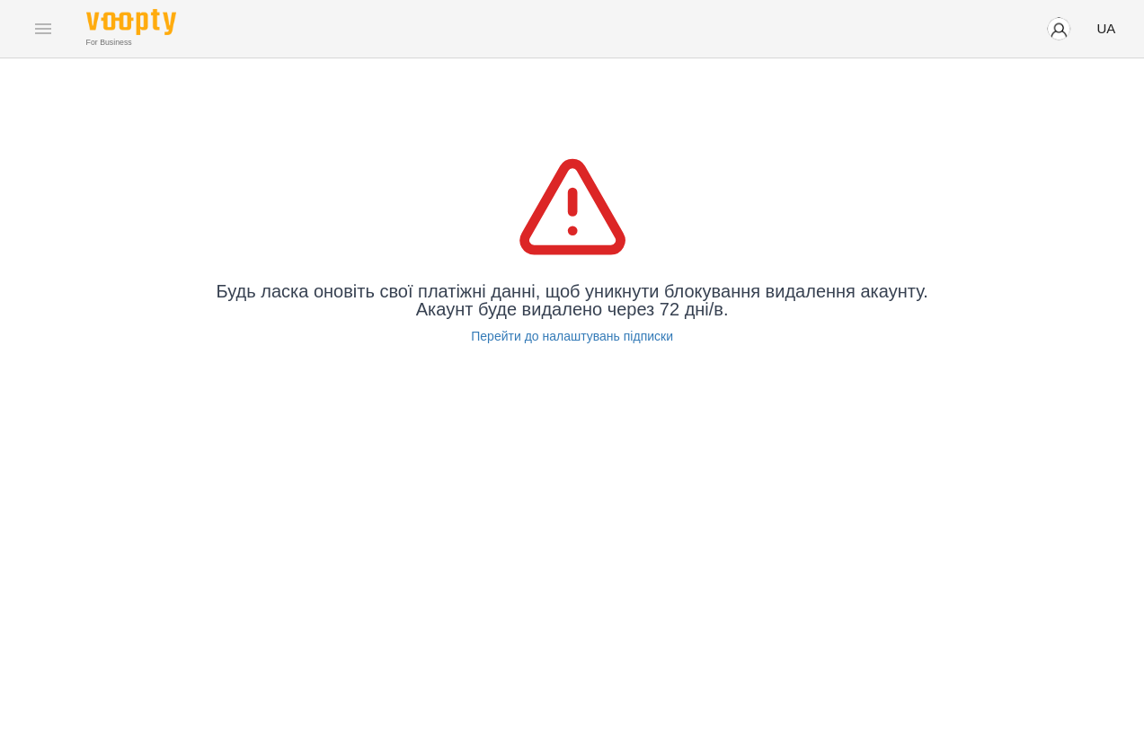
click at [1059, 30] on img "button" at bounding box center [1058, 28] width 25 height 25
click at [1037, 165] on span "Вийти" at bounding box center [1032, 166] width 44 height 22
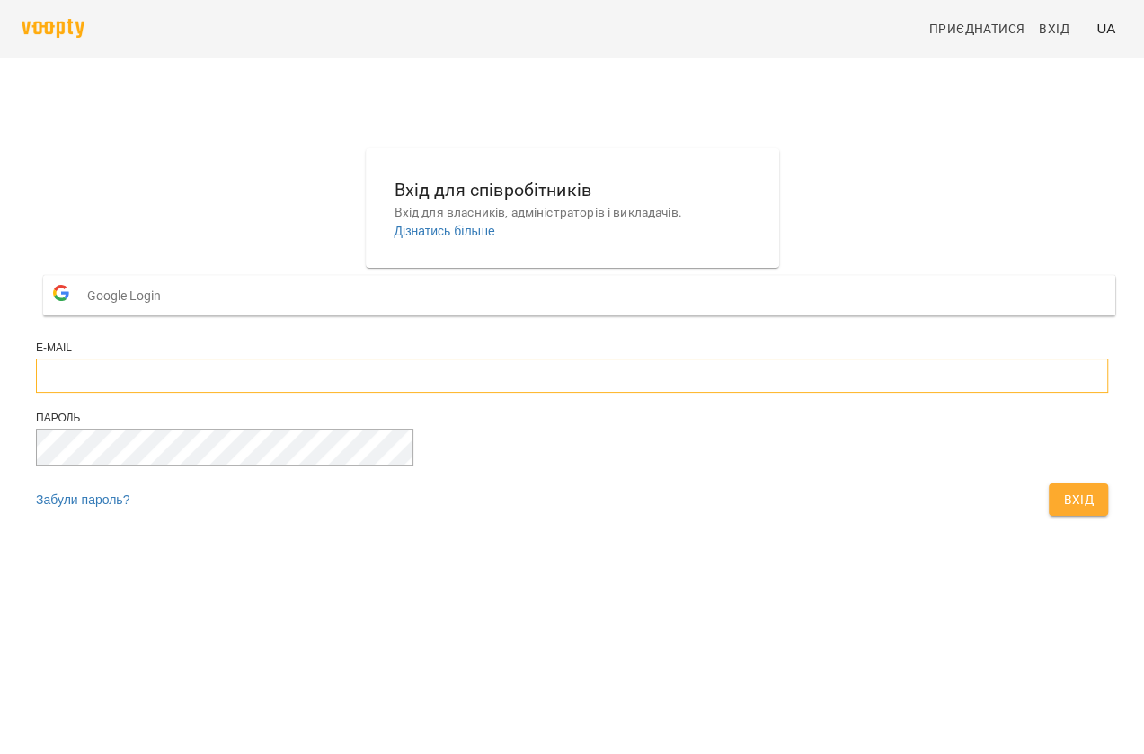
type input "**********"
drag, startPoint x: 565, startPoint y: 419, endPoint x: 333, endPoint y: 442, distance: 232.9
click at [333, 442] on div "**********" at bounding box center [572, 336] width 1086 height 391
paste input "**********"
type input "**********"
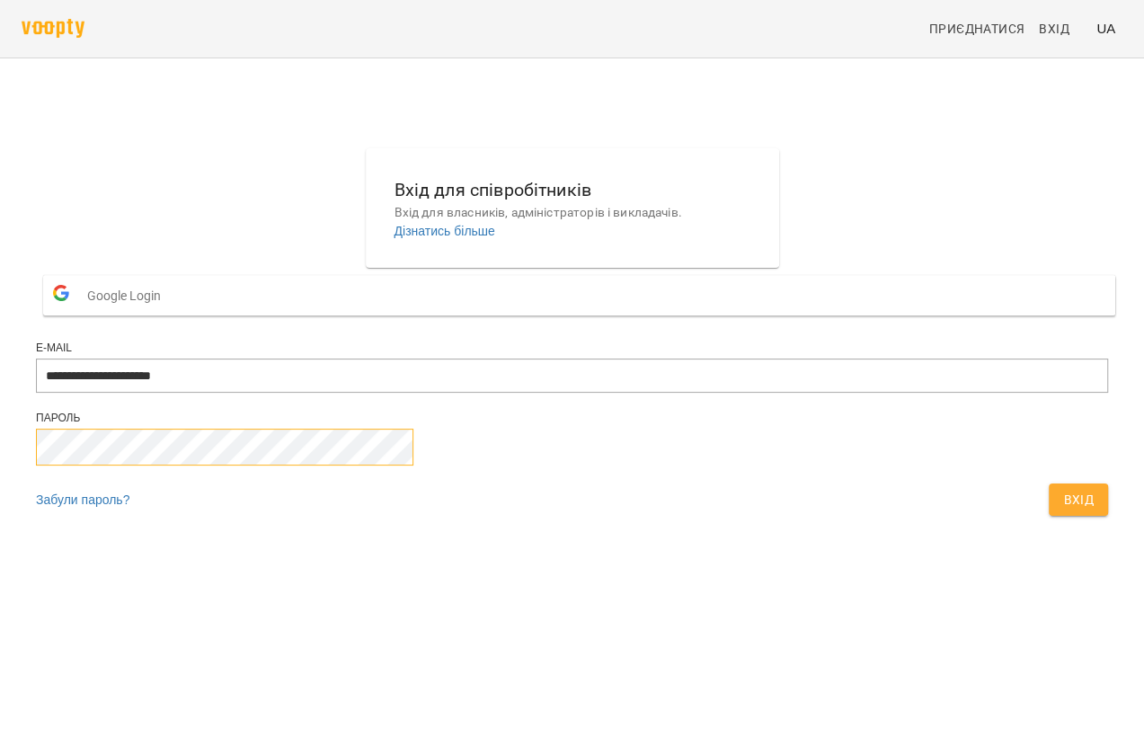
click at [366, 491] on form "**********" at bounding box center [572, 396] width 1072 height 257
click at [129, 507] on link "Забули пароль?" at bounding box center [82, 499] width 93 height 14
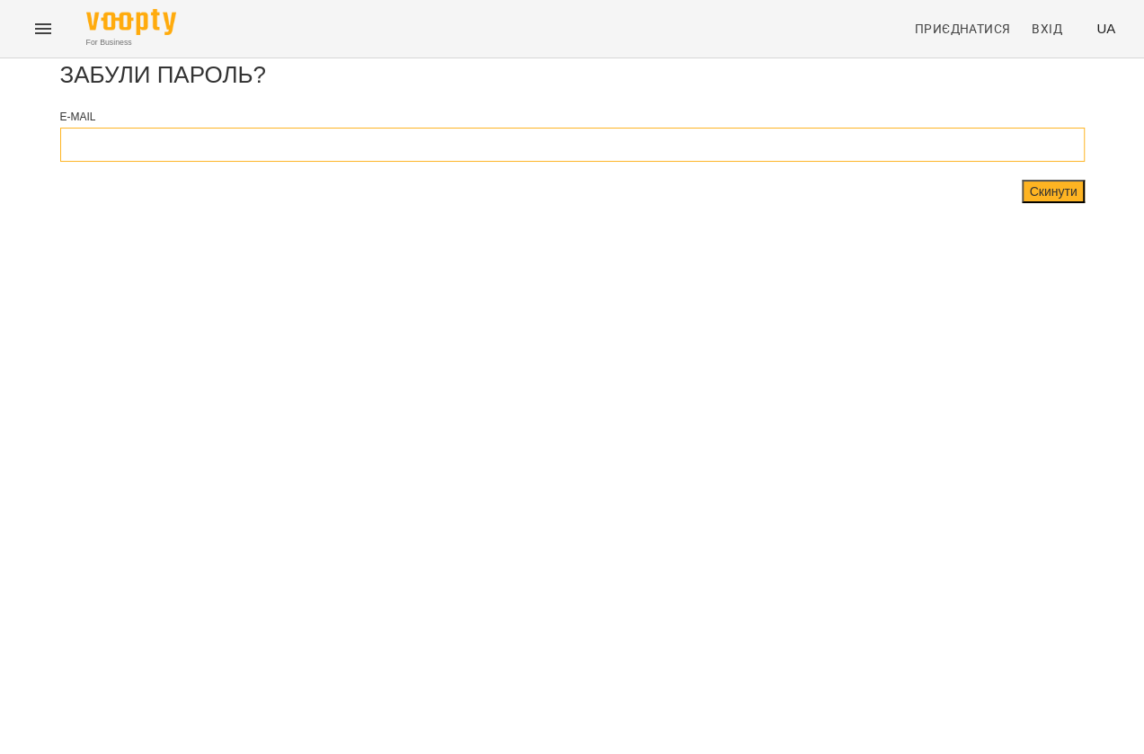
click at [416, 162] on input "email" at bounding box center [572, 145] width 1024 height 34
drag, startPoint x: 416, startPoint y: 216, endPoint x: 393, endPoint y: 215, distance: 23.4
paste input "**********"
type input "**********"
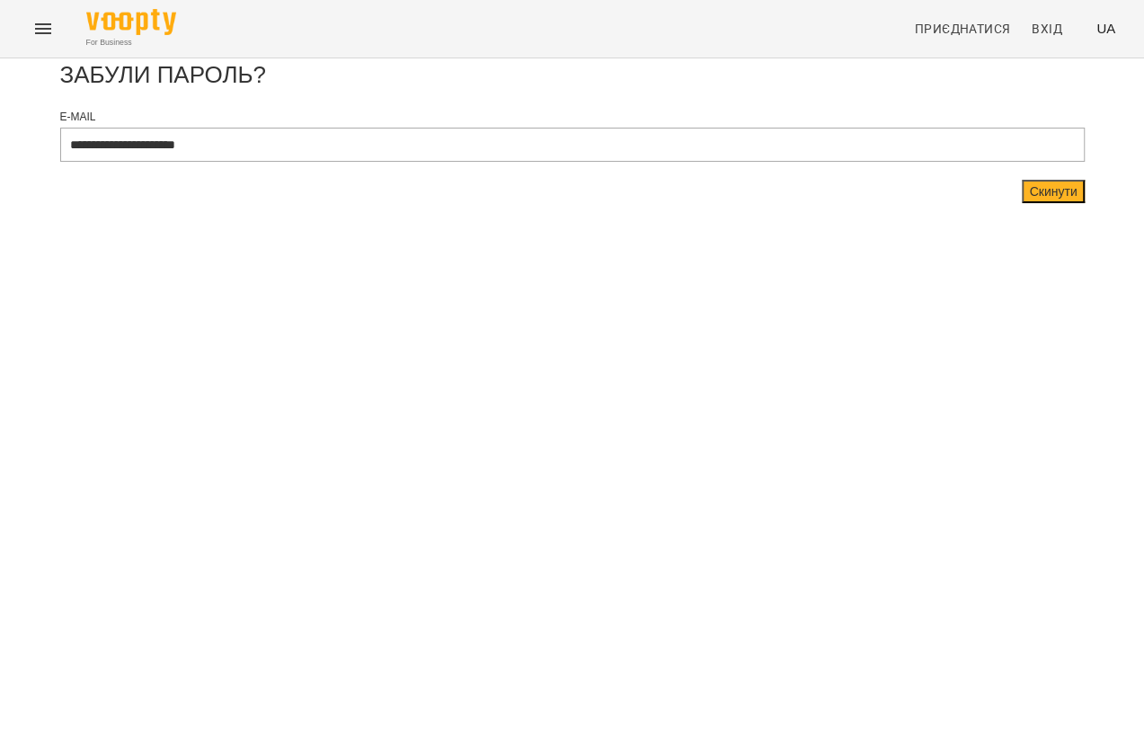
click at [1021, 203] on button "Скинути" at bounding box center [1052, 191] width 62 height 23
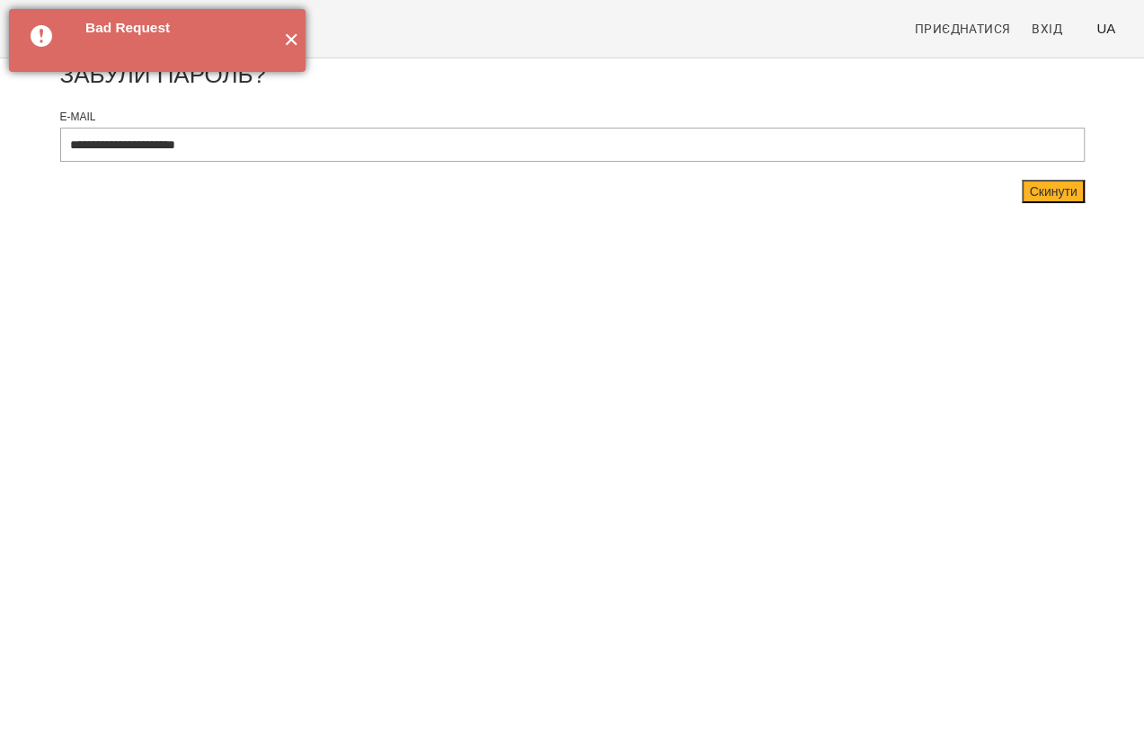
click at [296, 36] on button "✕" at bounding box center [291, 40] width 30 height 63
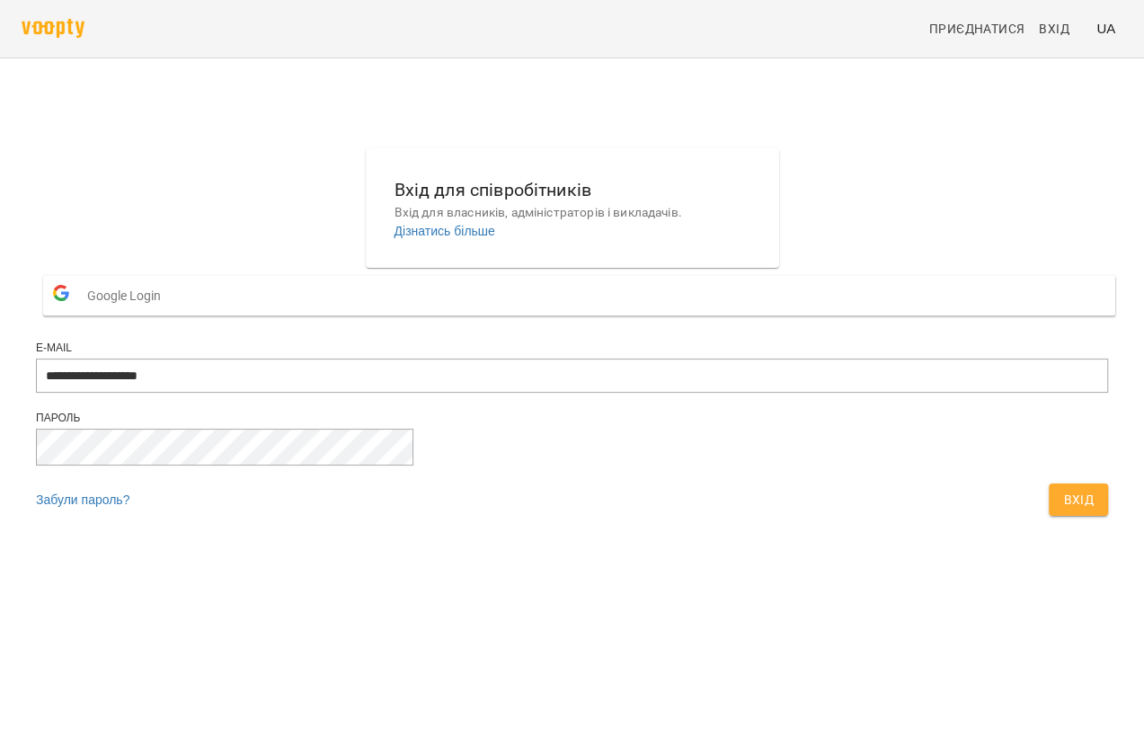
click at [771, 104] on div at bounding box center [572, 56] width 1144 height 112
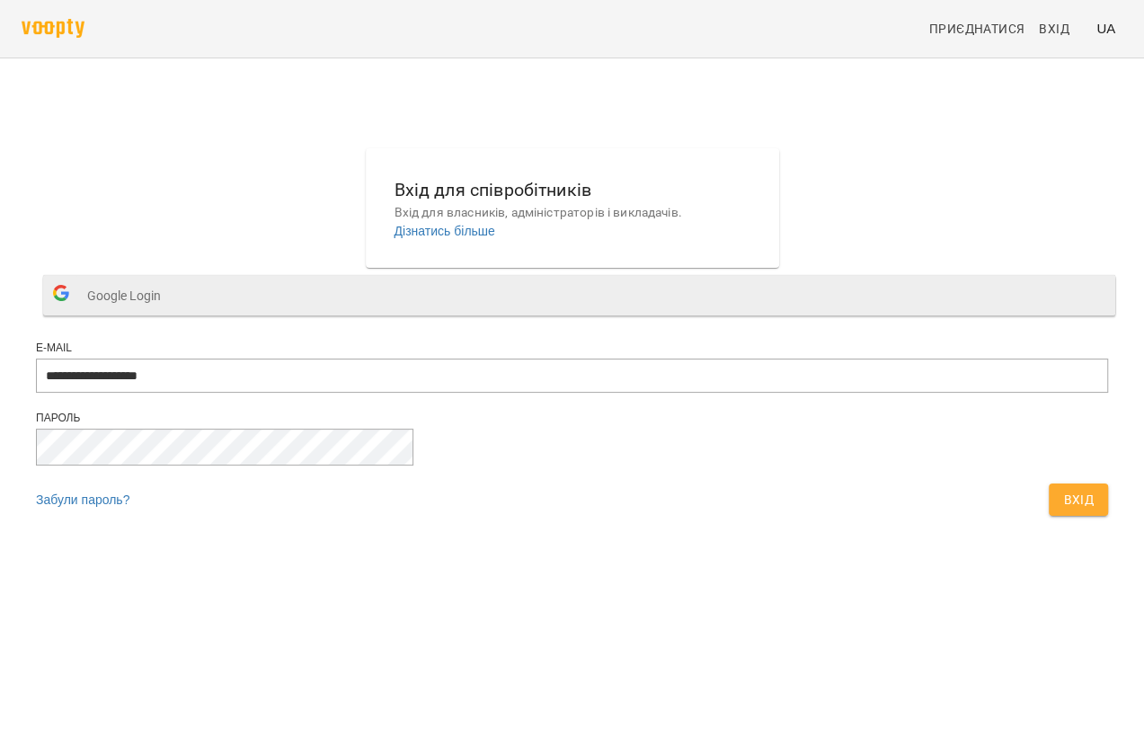
click at [170, 314] on span "Google Login" at bounding box center [128, 296] width 83 height 36
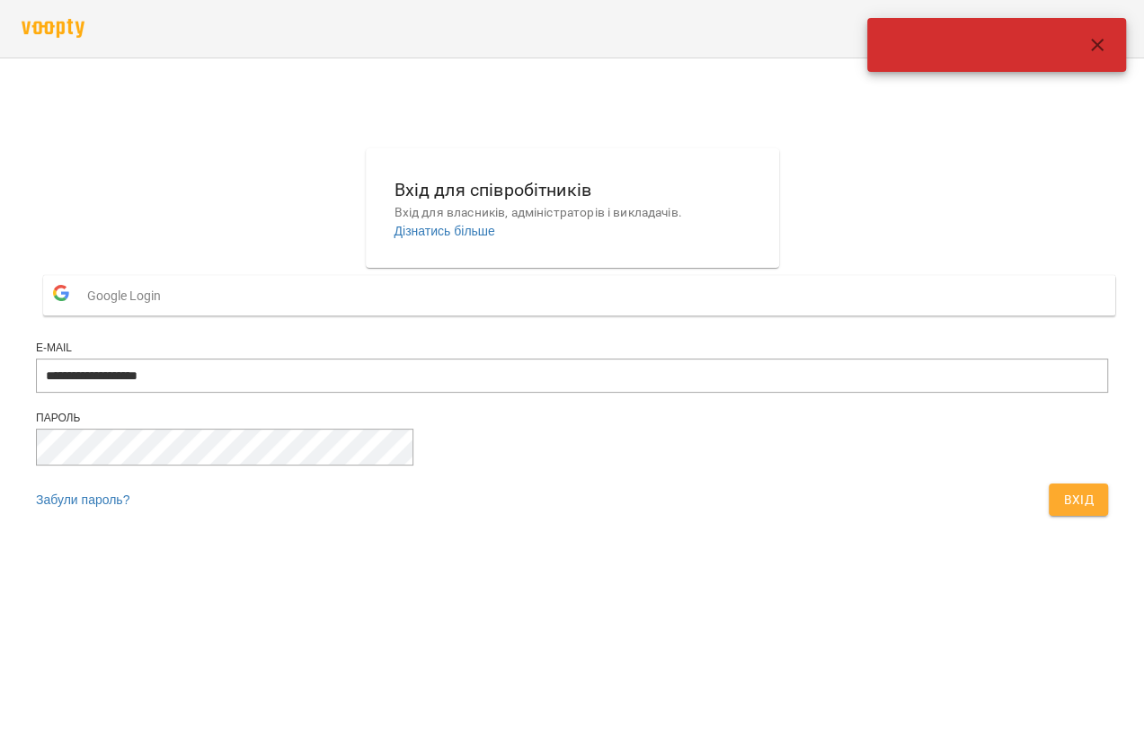
click at [170, 314] on span "Google Login" at bounding box center [128, 296] width 83 height 36
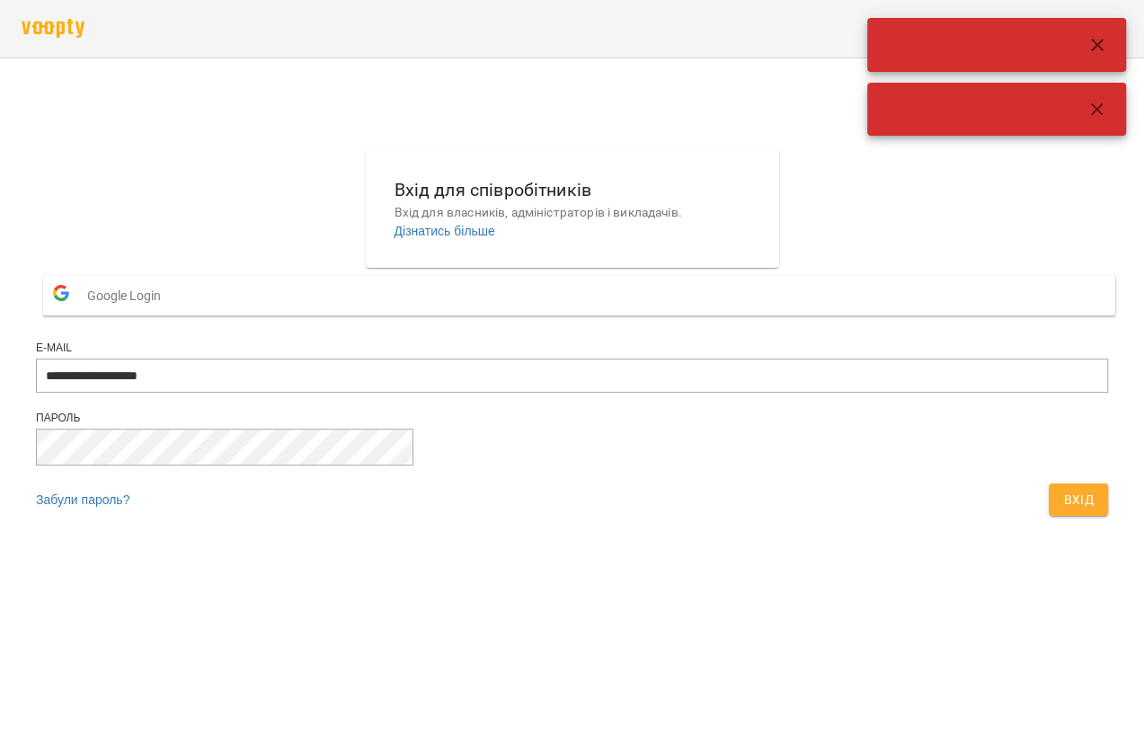
click at [1094, 31] on button "button" at bounding box center [1096, 44] width 43 height 43
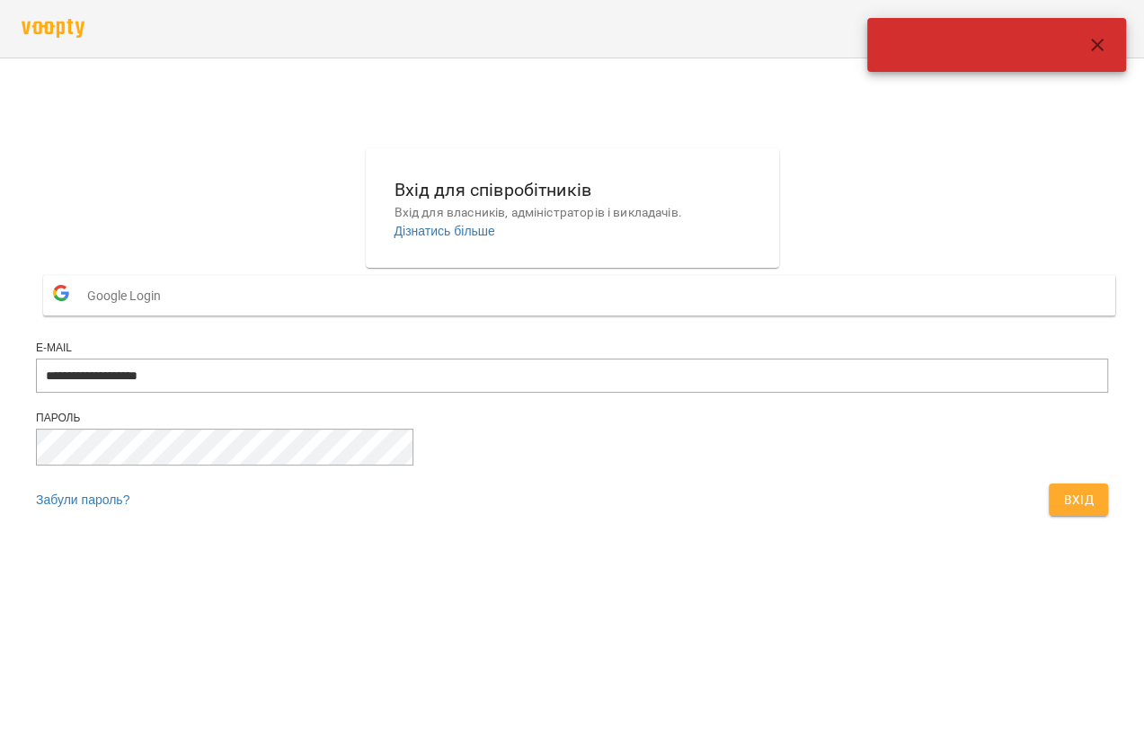
click at [1093, 110] on div at bounding box center [572, 56] width 1144 height 112
click at [1101, 55] on button "button" at bounding box center [1096, 44] width 43 height 43
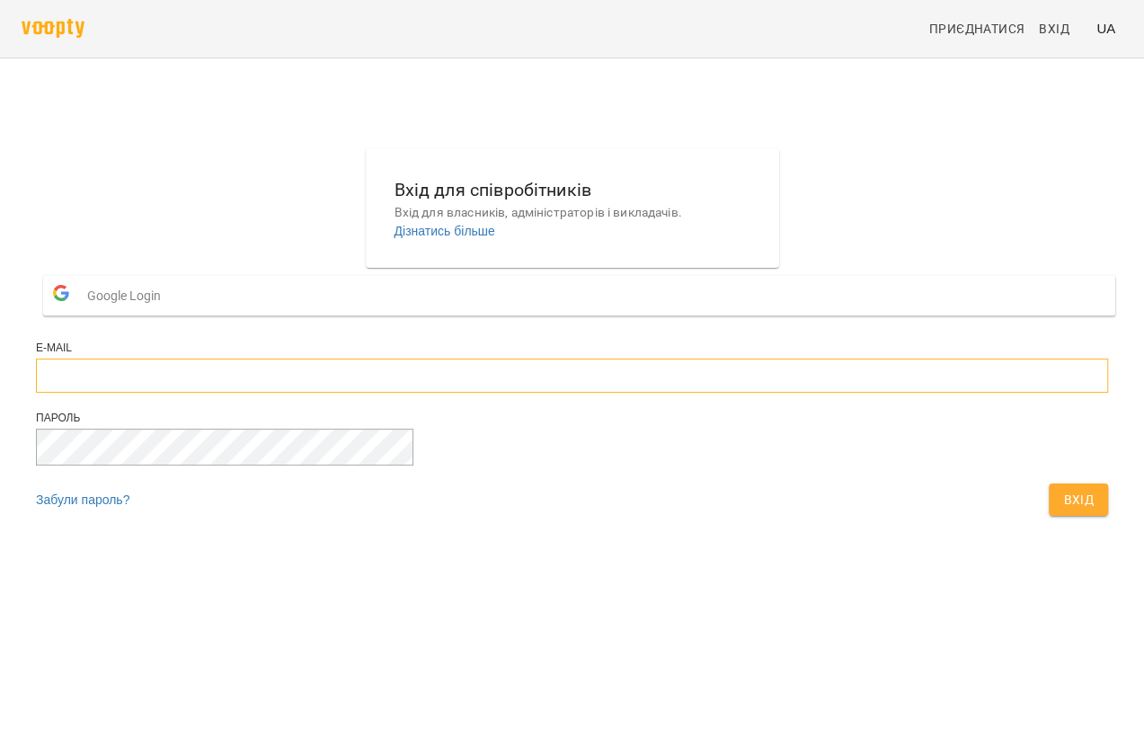
type input "**********"
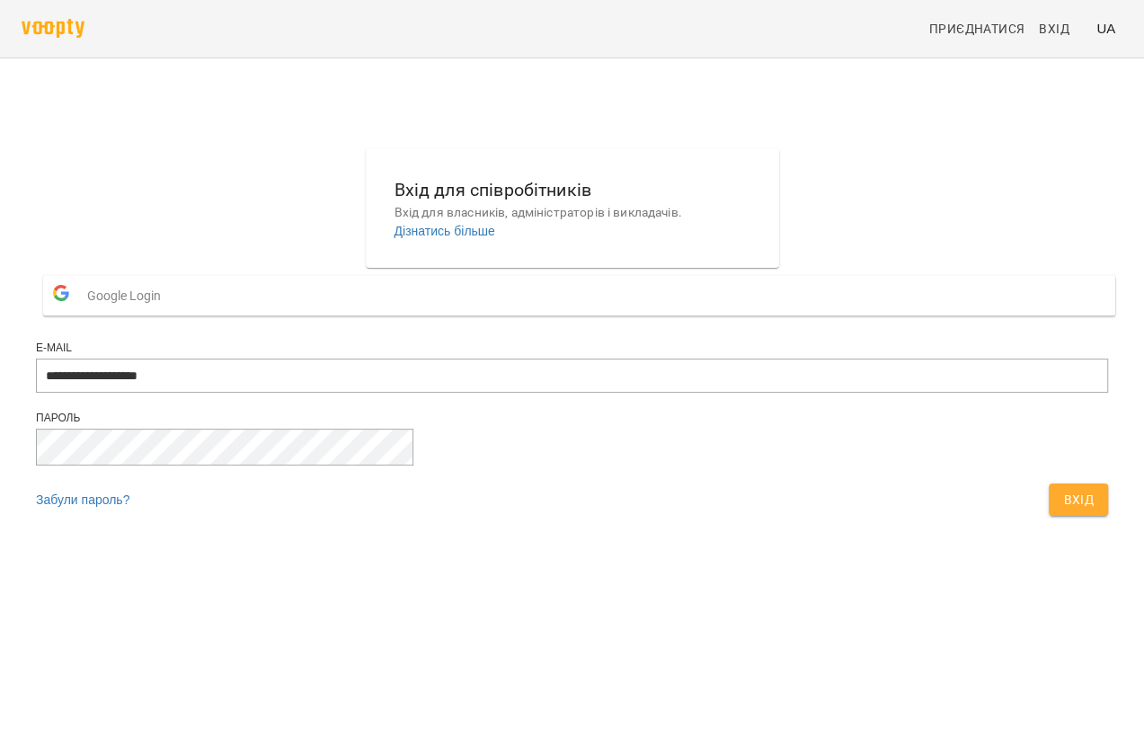
click at [170, 314] on span "Google Login" at bounding box center [128, 296] width 83 height 36
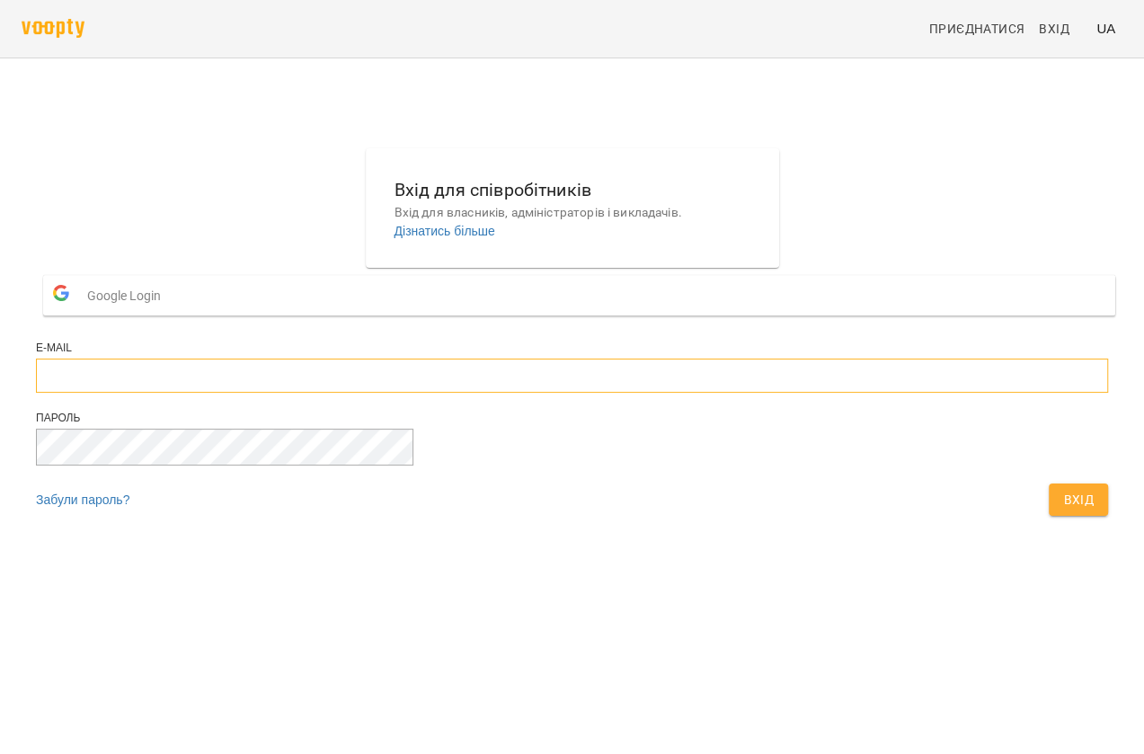
type input "**********"
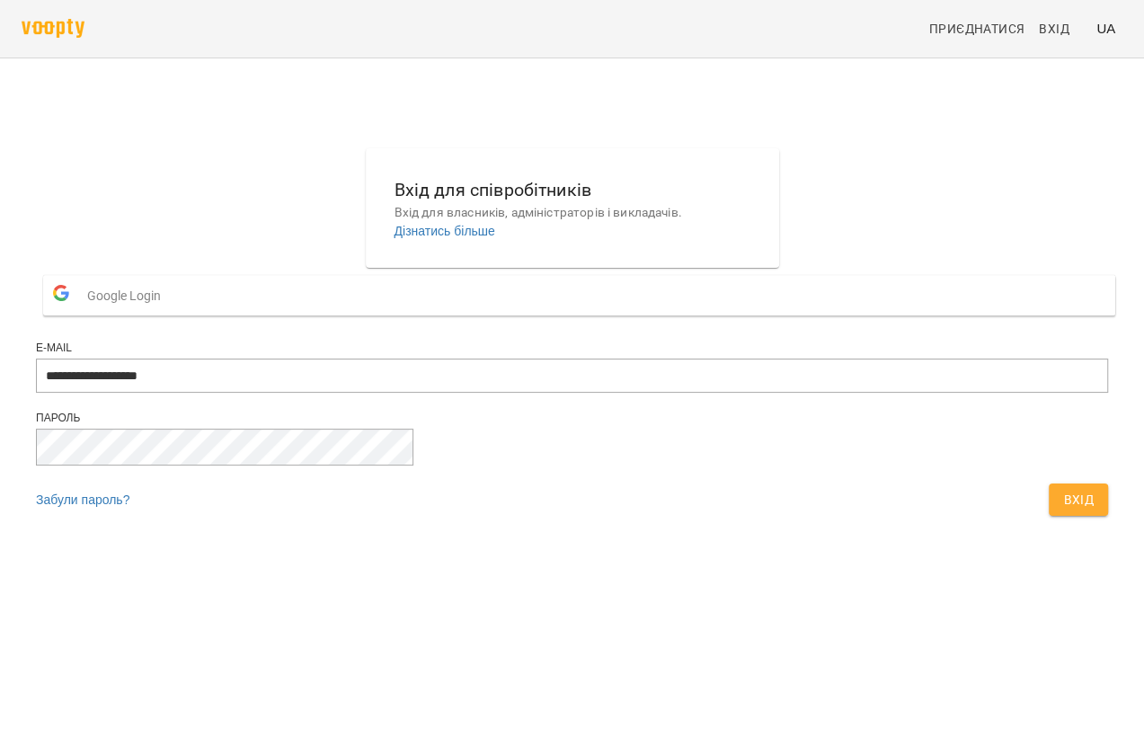
click at [170, 314] on span "Google Login" at bounding box center [128, 296] width 83 height 36
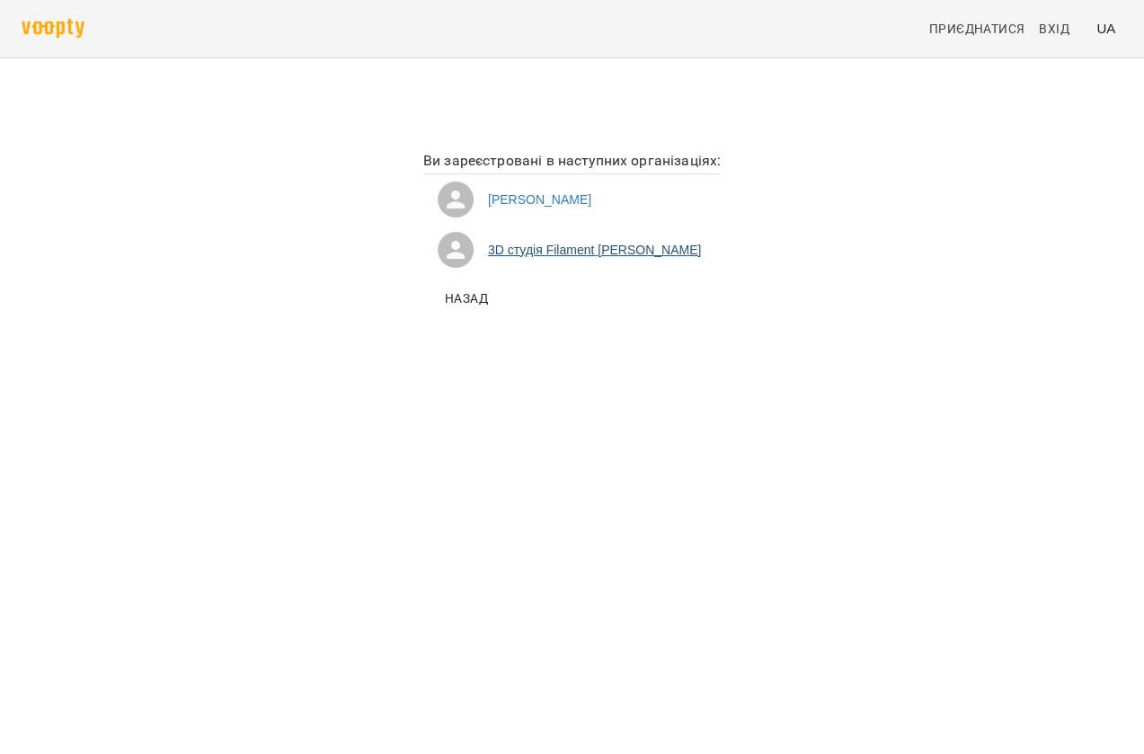
click at [589, 250] on li "3D студія Filament Софія Антонова" at bounding box center [571, 250] width 297 height 50
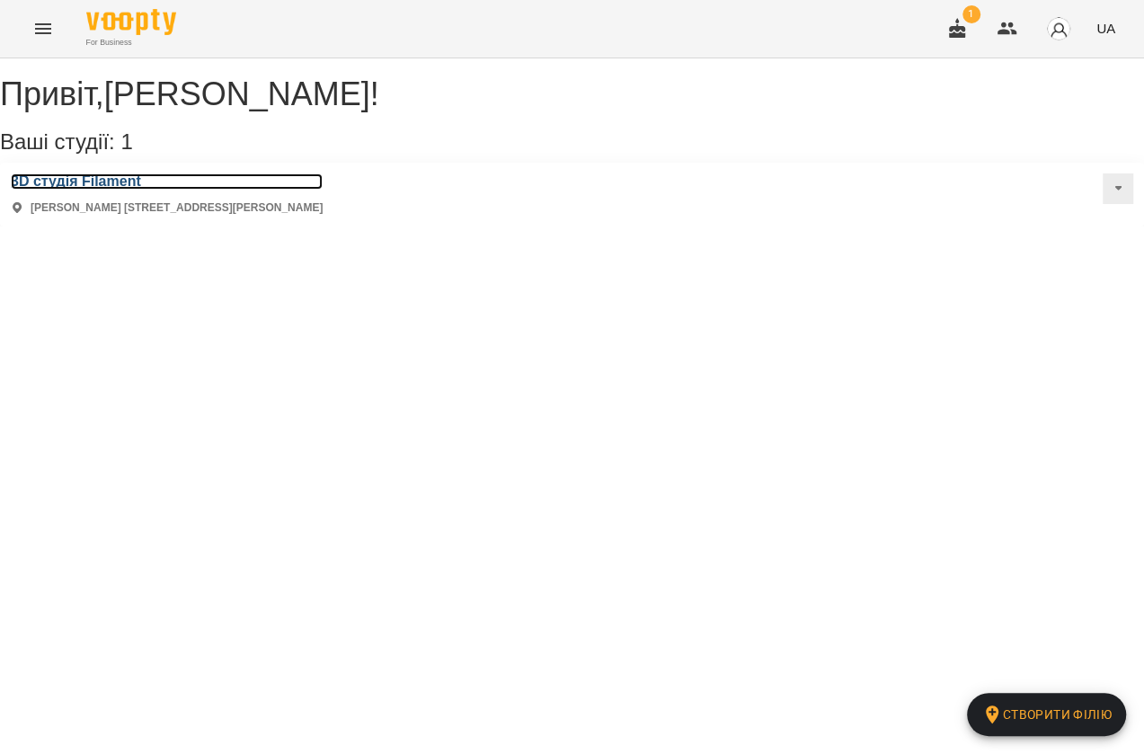
click at [124, 190] on h3 "3D студія Filament" at bounding box center [167, 181] width 312 height 16
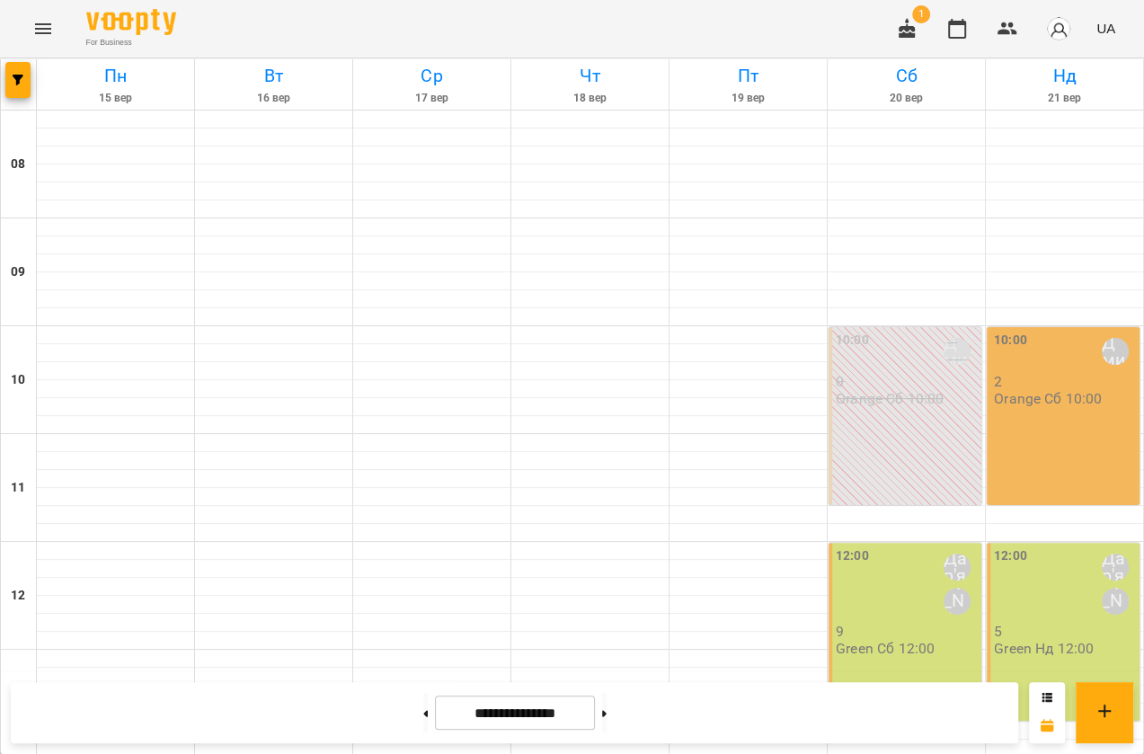
click at [40, 27] on icon "Menu" at bounding box center [43, 29] width 22 height 22
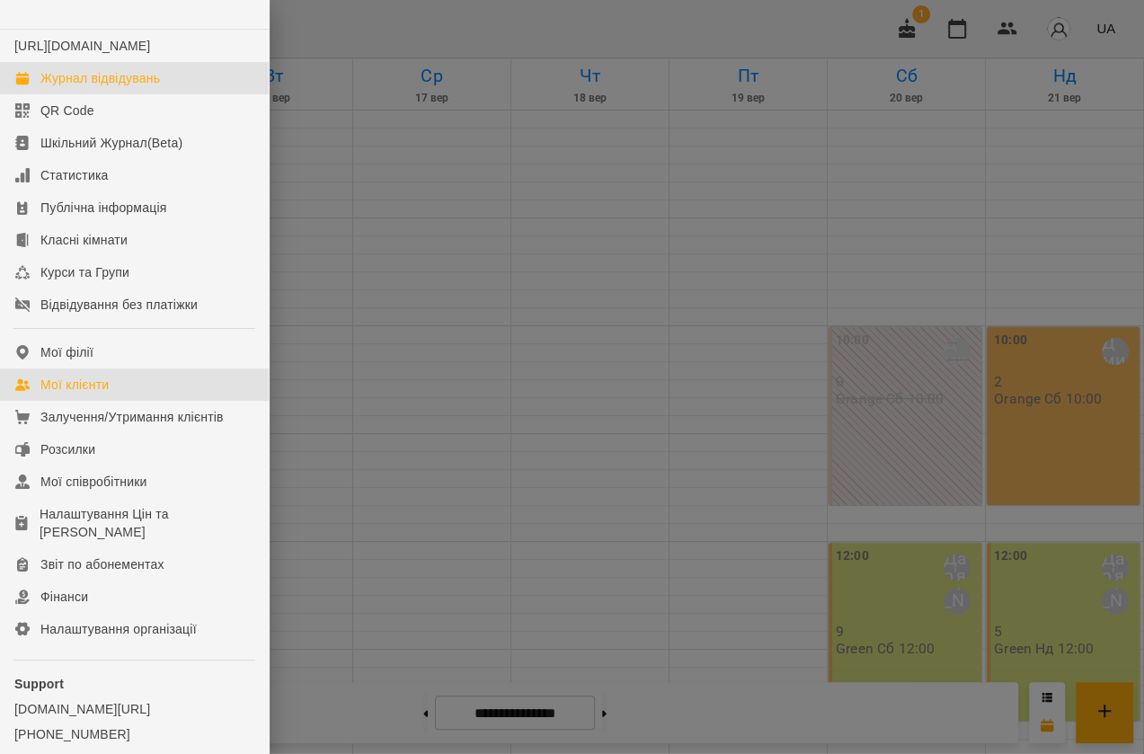
click at [97, 393] on div "Мої клієнти" at bounding box center [74, 384] width 68 height 18
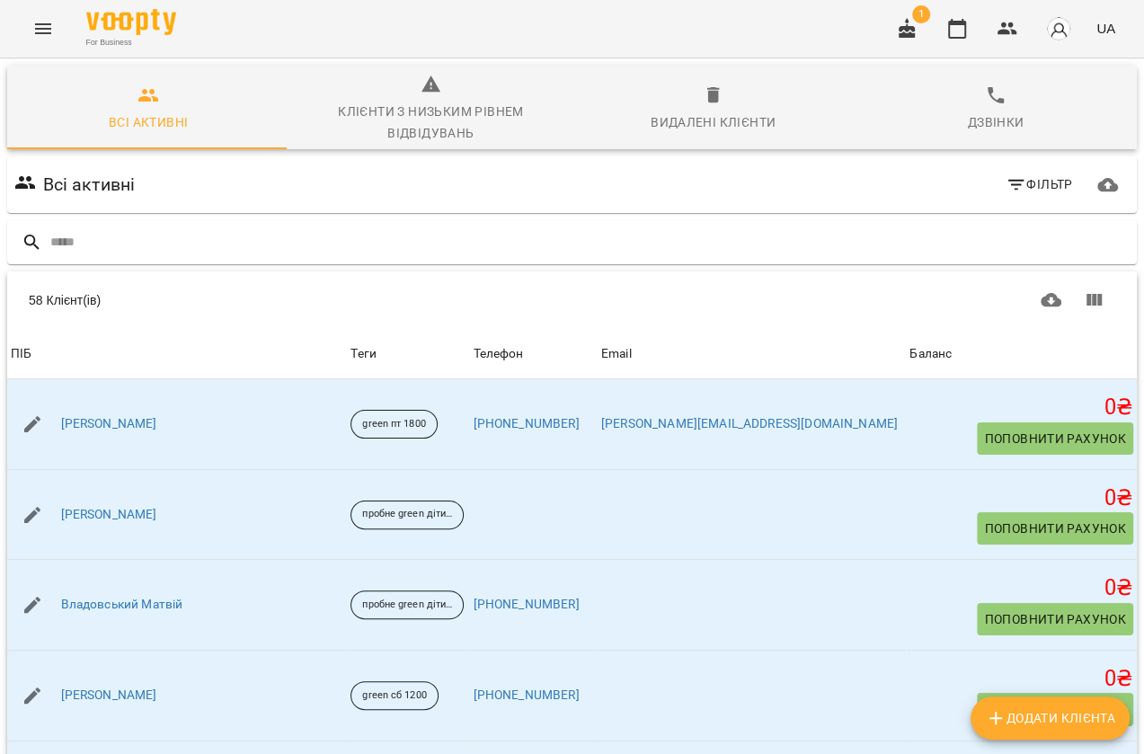
click at [39, 22] on icon "Menu" at bounding box center [43, 29] width 22 height 22
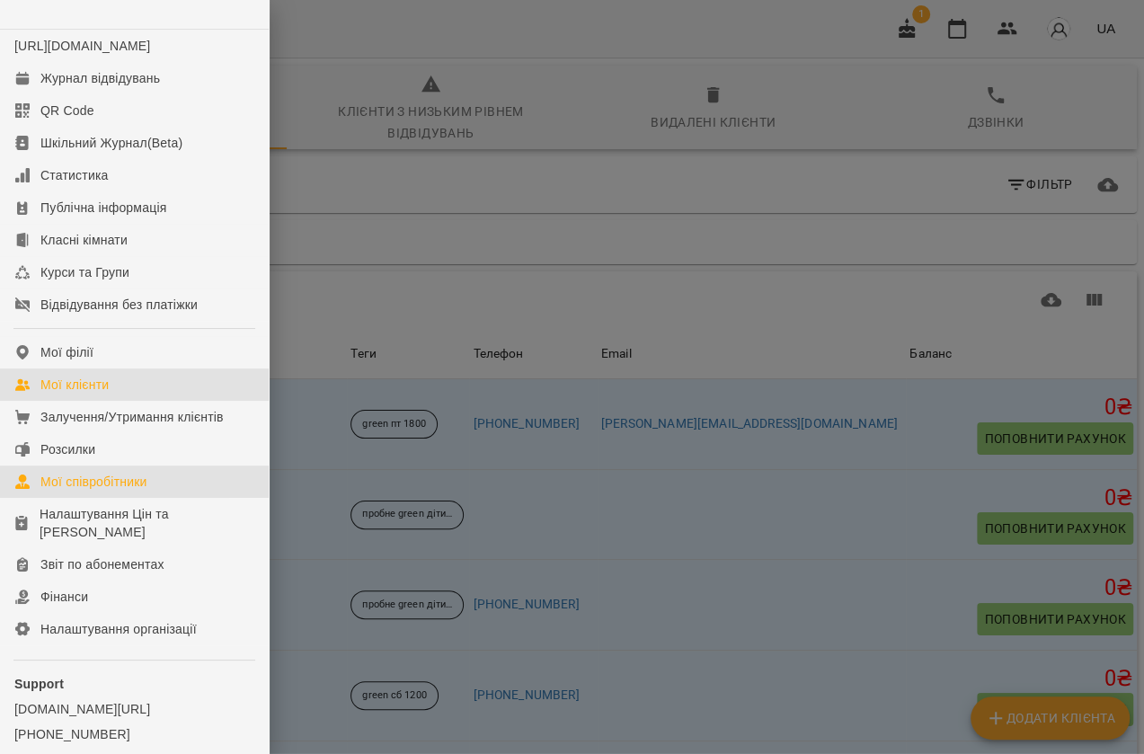
click at [104, 490] on div "Мої співробітники" at bounding box center [93, 482] width 107 height 18
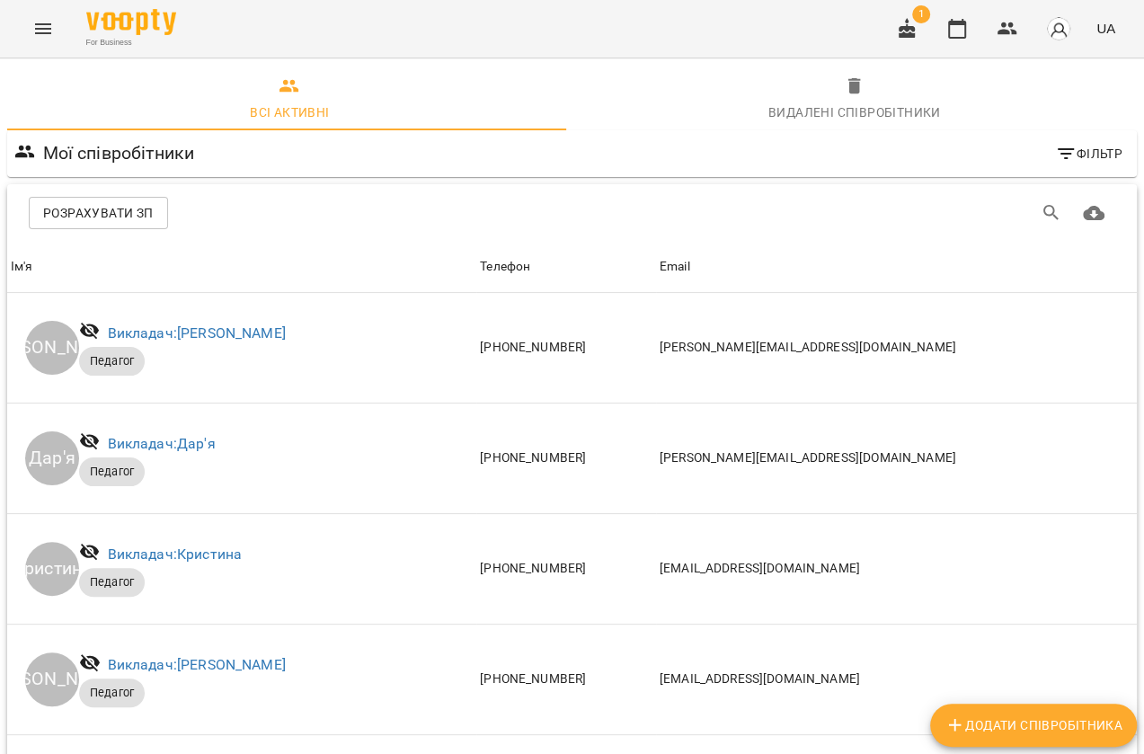
click at [47, 35] on icon "Menu" at bounding box center [43, 29] width 22 height 22
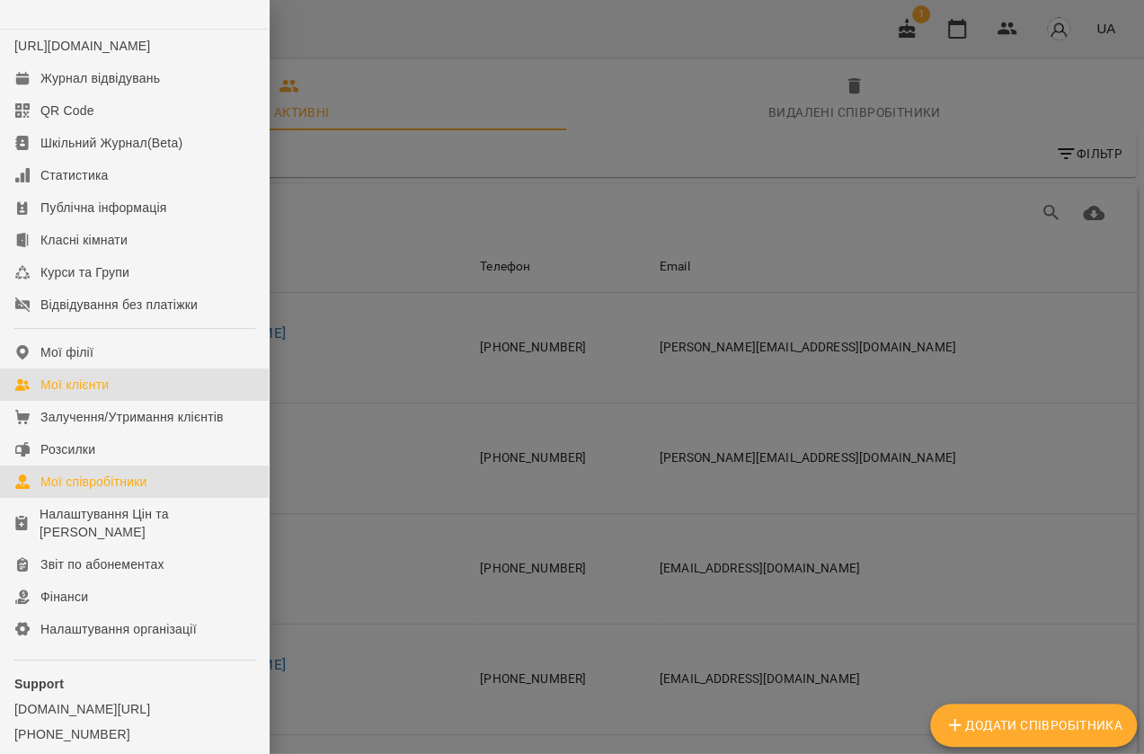
click at [87, 393] on div "Мої клієнти" at bounding box center [74, 384] width 68 height 18
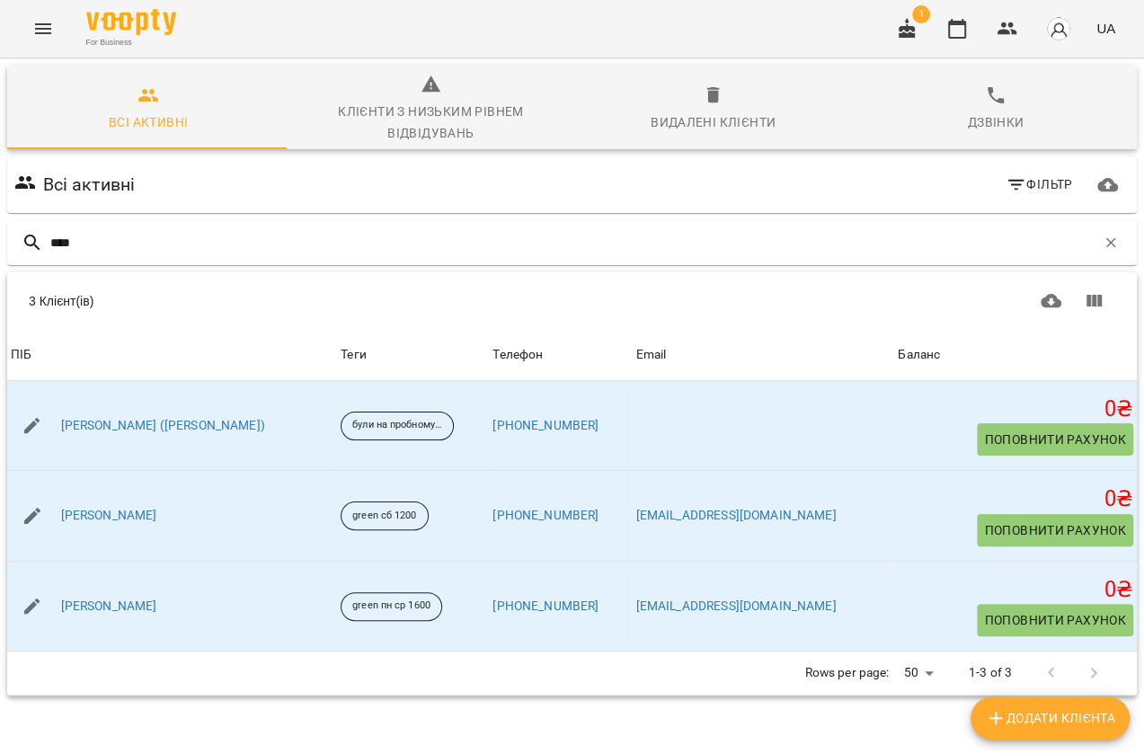
type input "*****"
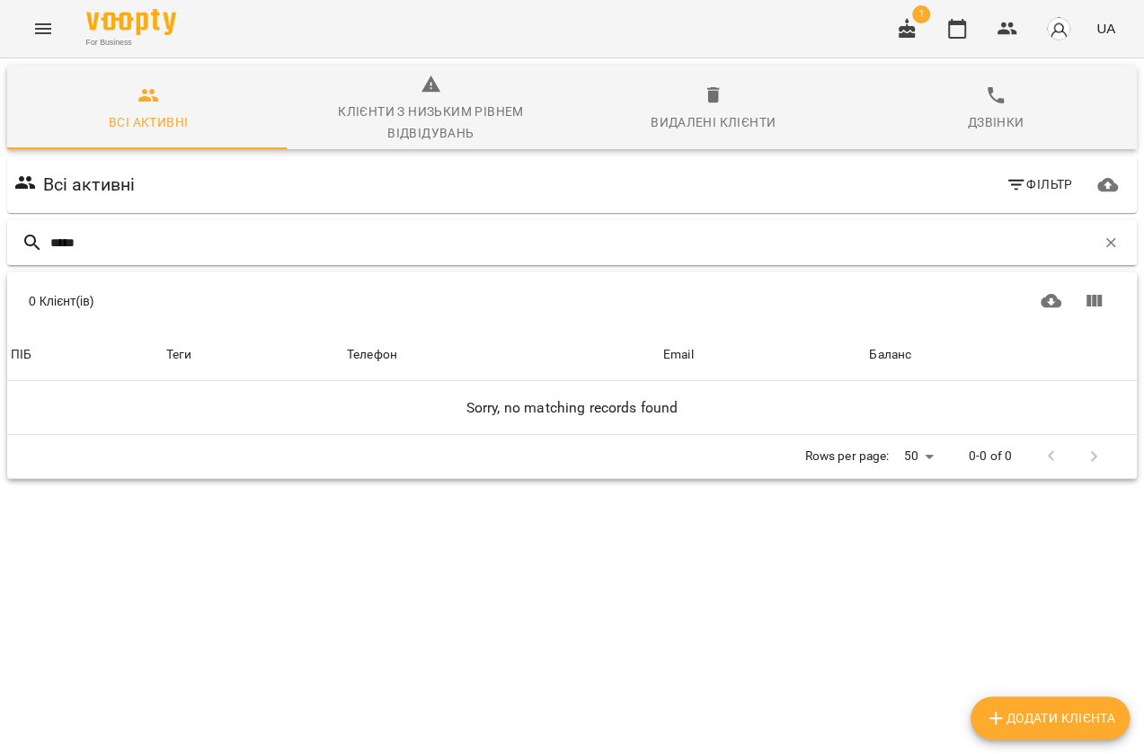
drag, startPoint x: 117, startPoint y: 243, endPoint x: 17, endPoint y: 250, distance: 100.0
click at [17, 250] on div "*****" at bounding box center [571, 242] width 1129 height 45
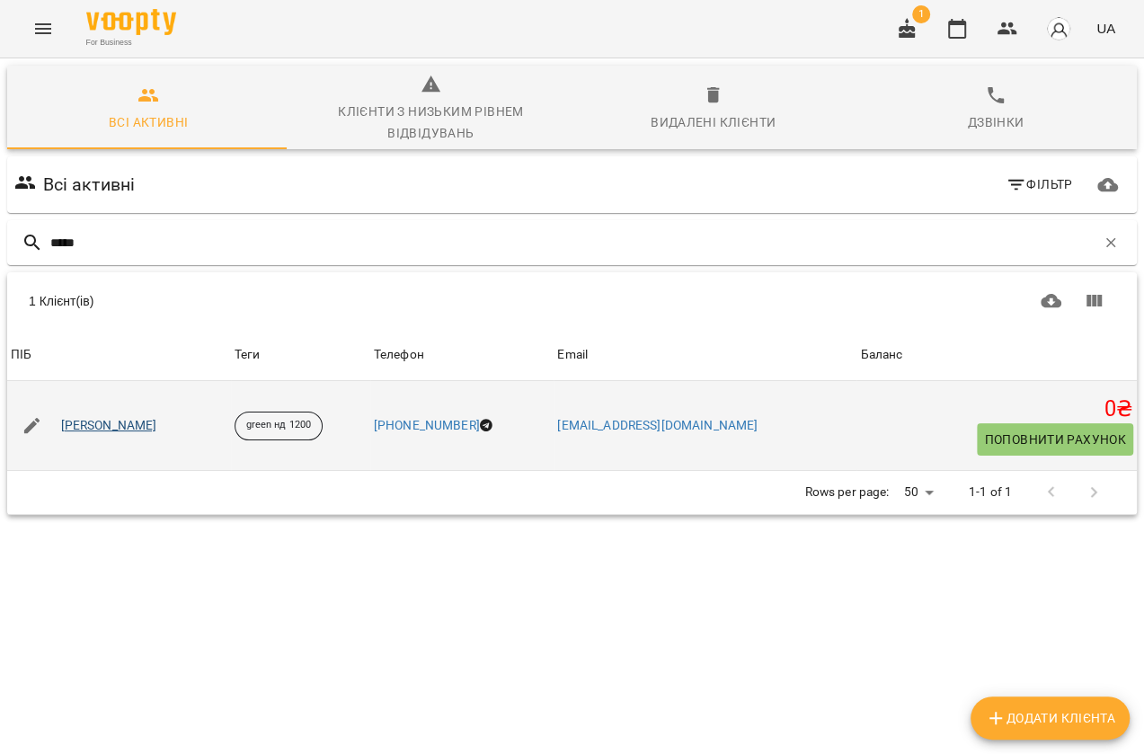
type input "*****"
click at [157, 424] on link "[PERSON_NAME]" at bounding box center [109, 426] width 96 height 18
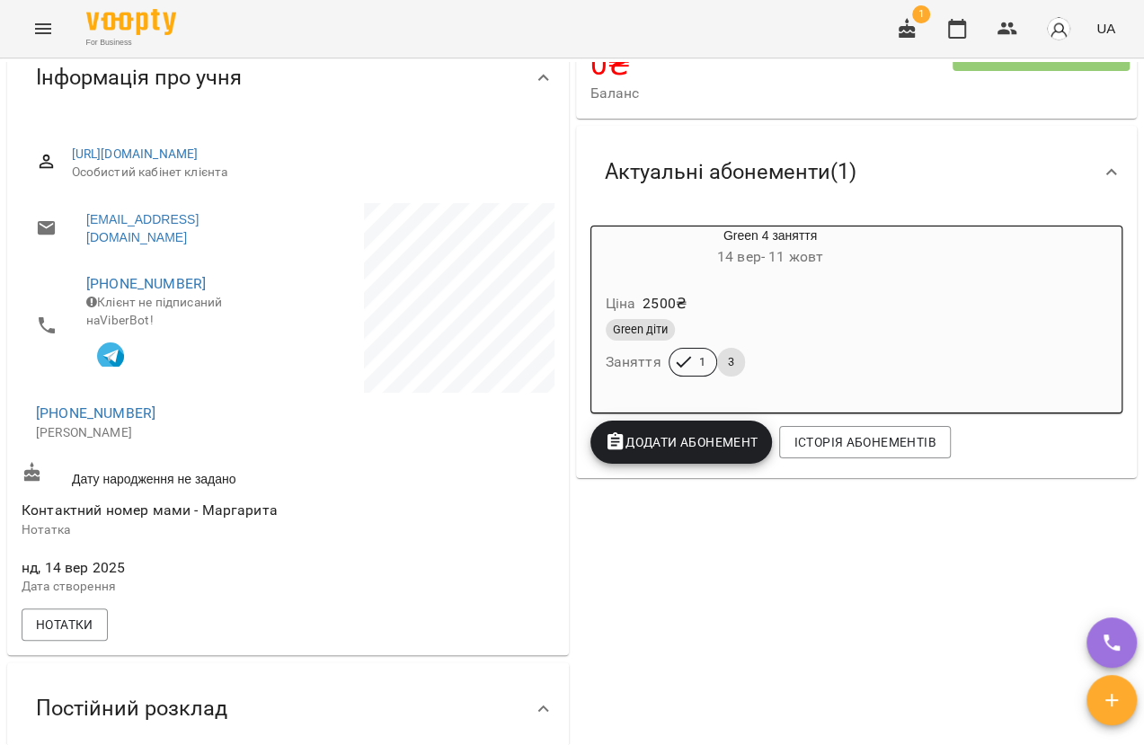
scroll to position [163, 0]
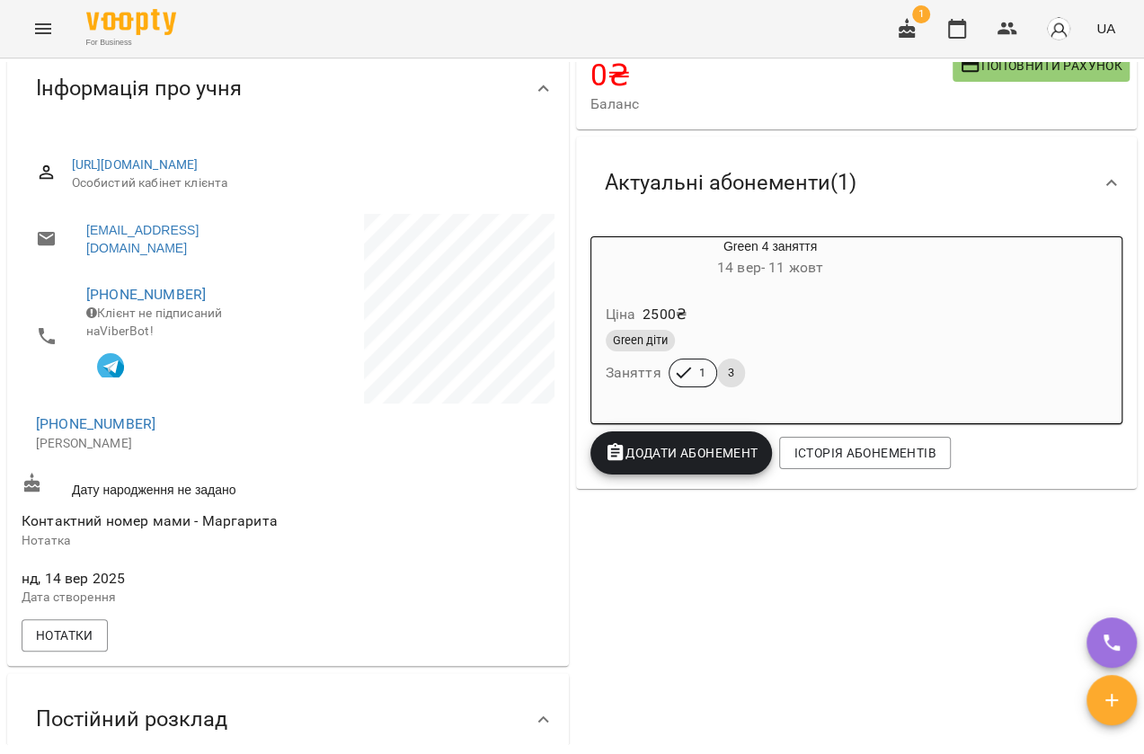
click at [1060, 34] on img "button" at bounding box center [1058, 28] width 25 height 25
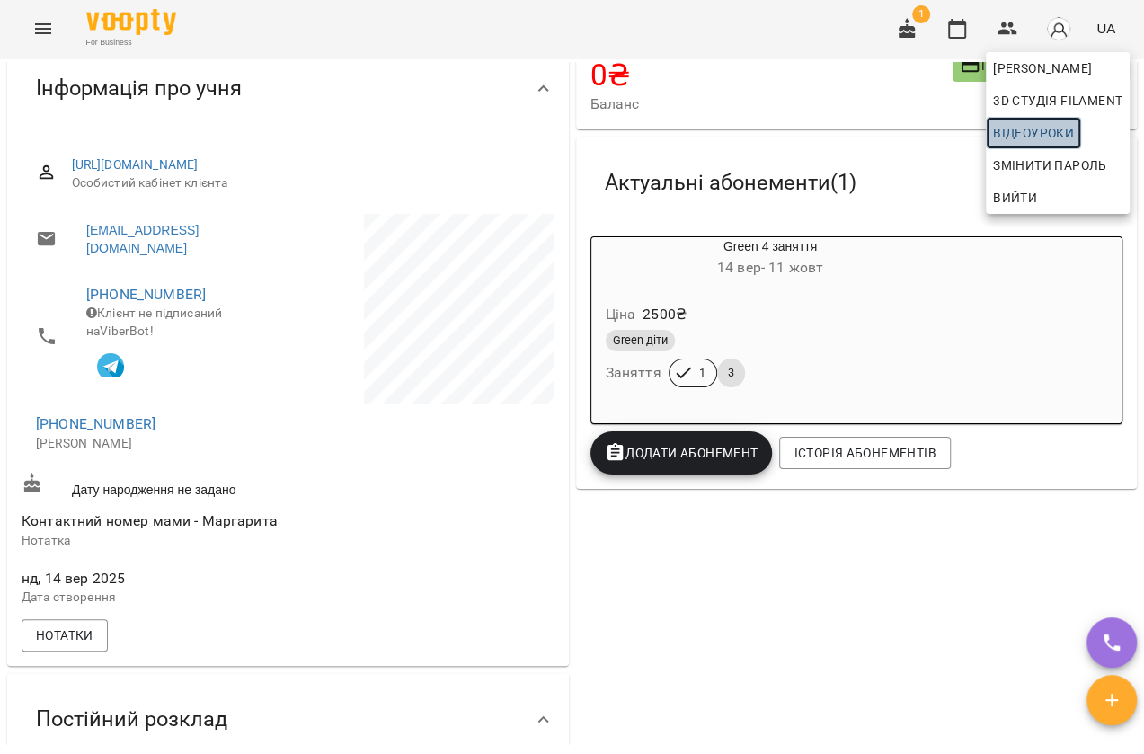
click at [1038, 128] on span "Відеоуроки" at bounding box center [1033, 133] width 81 height 22
click at [358, 314] on div at bounding box center [572, 377] width 1144 height 754
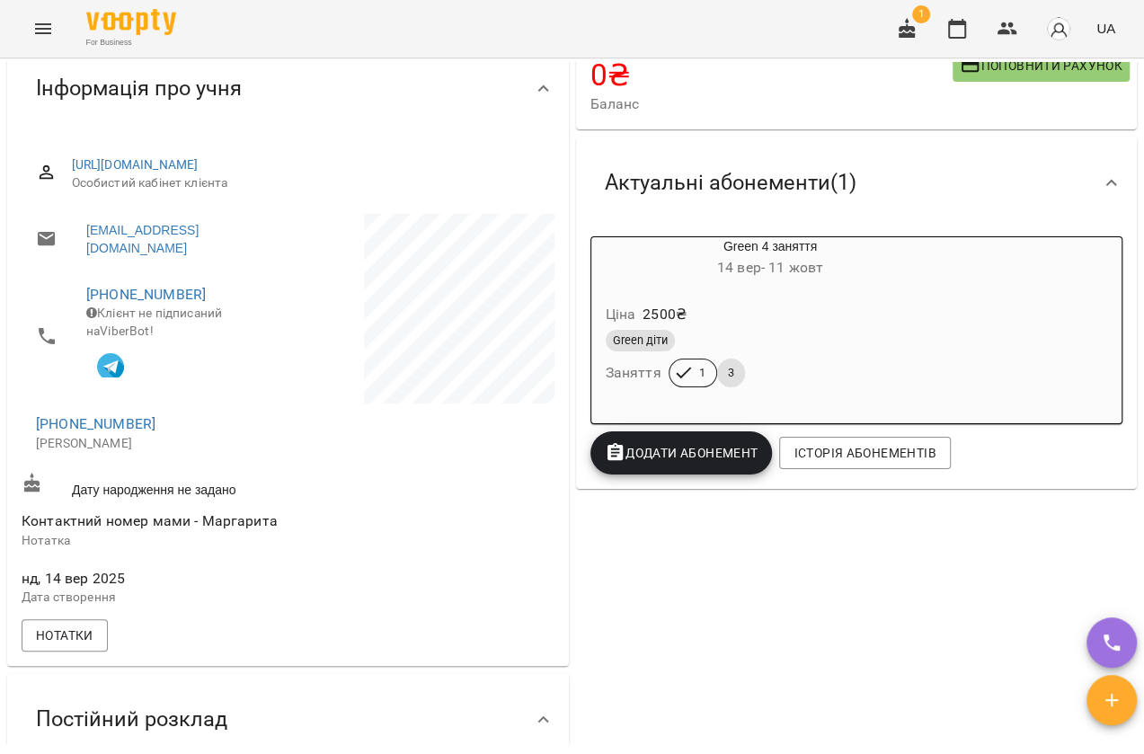
click at [314, 298] on p at bounding box center [422, 312] width 262 height 196
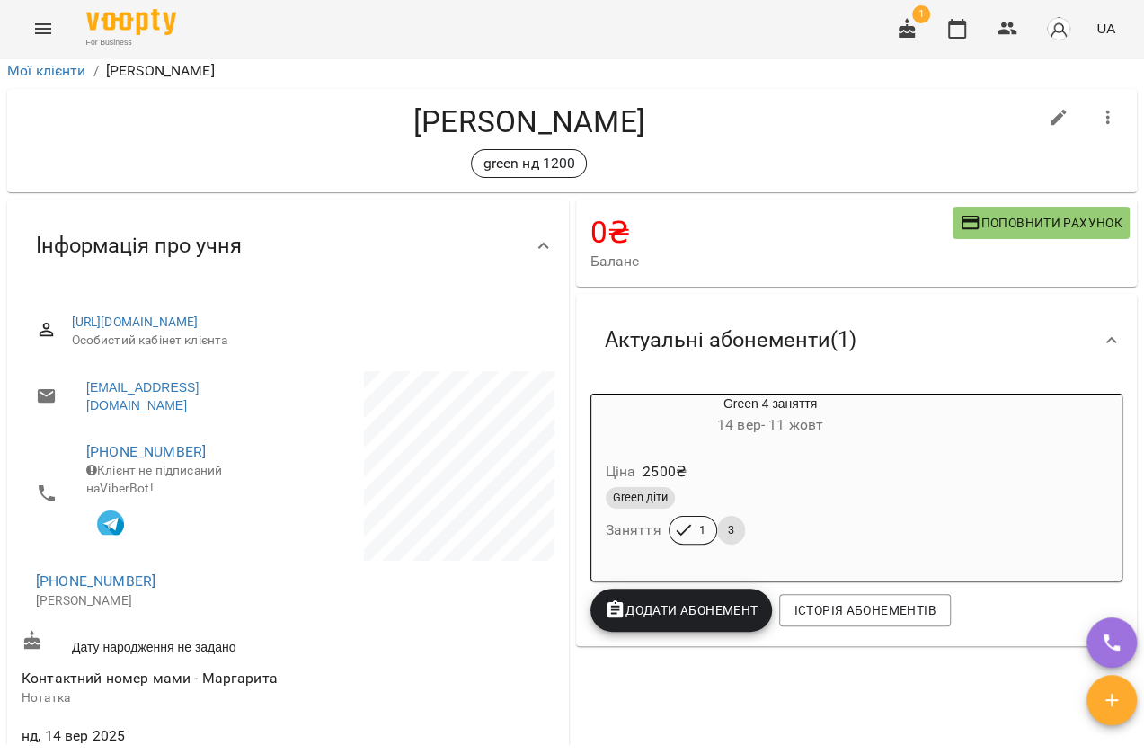
scroll to position [0, 0]
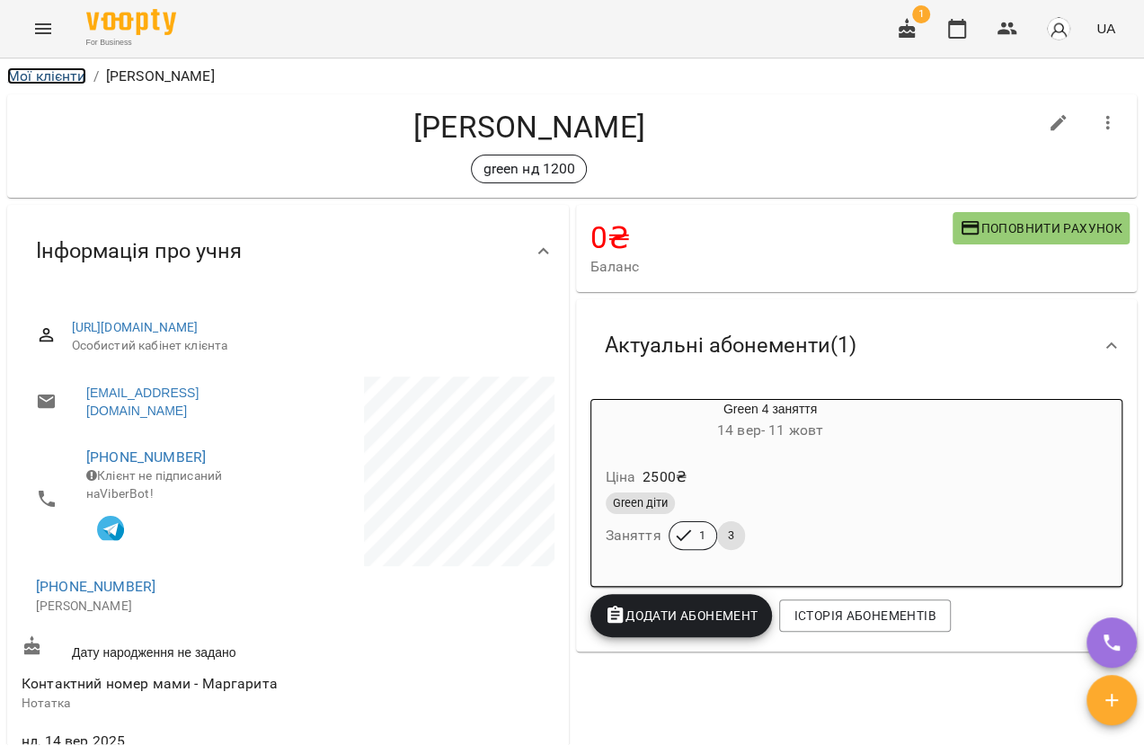
click at [45, 72] on link "Мої клієнти" at bounding box center [46, 75] width 79 height 17
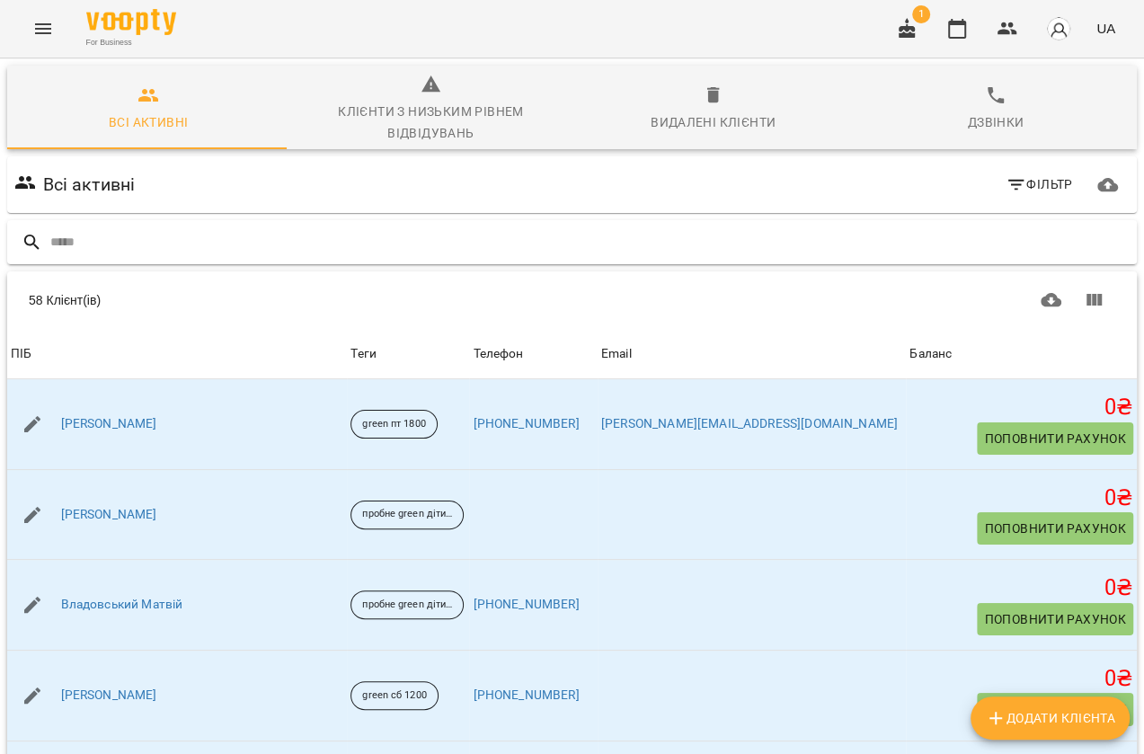
click at [224, 250] on input "text" at bounding box center [589, 242] width 1079 height 30
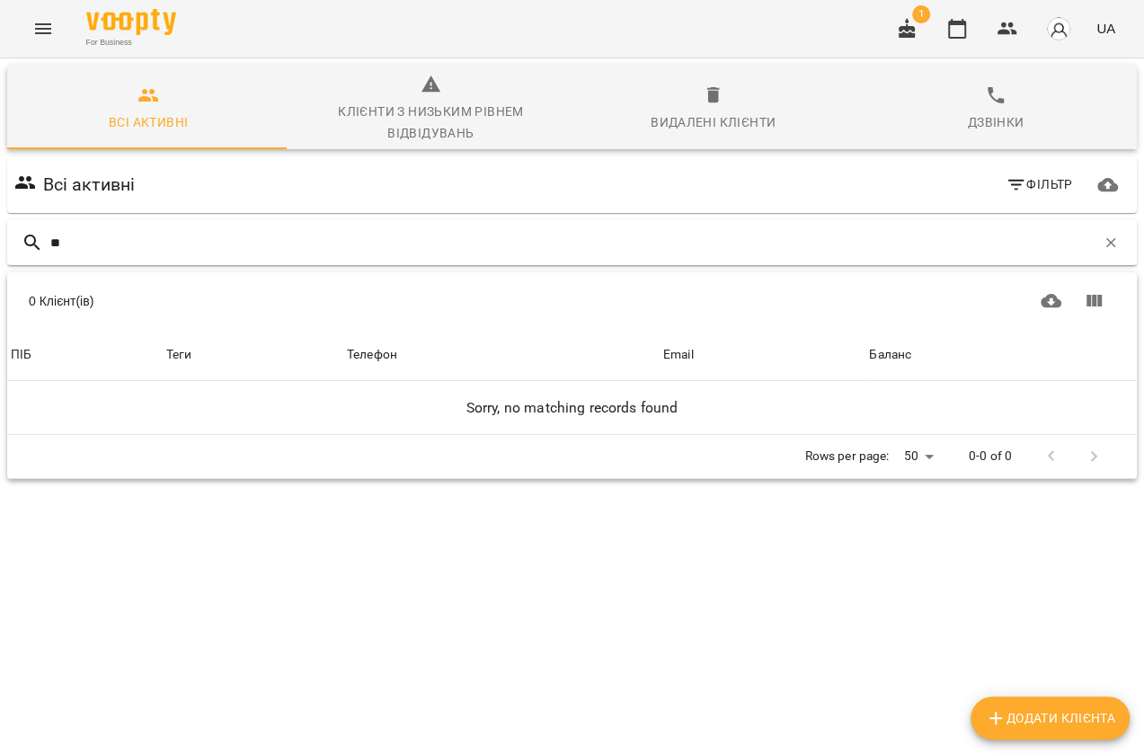
type input "*"
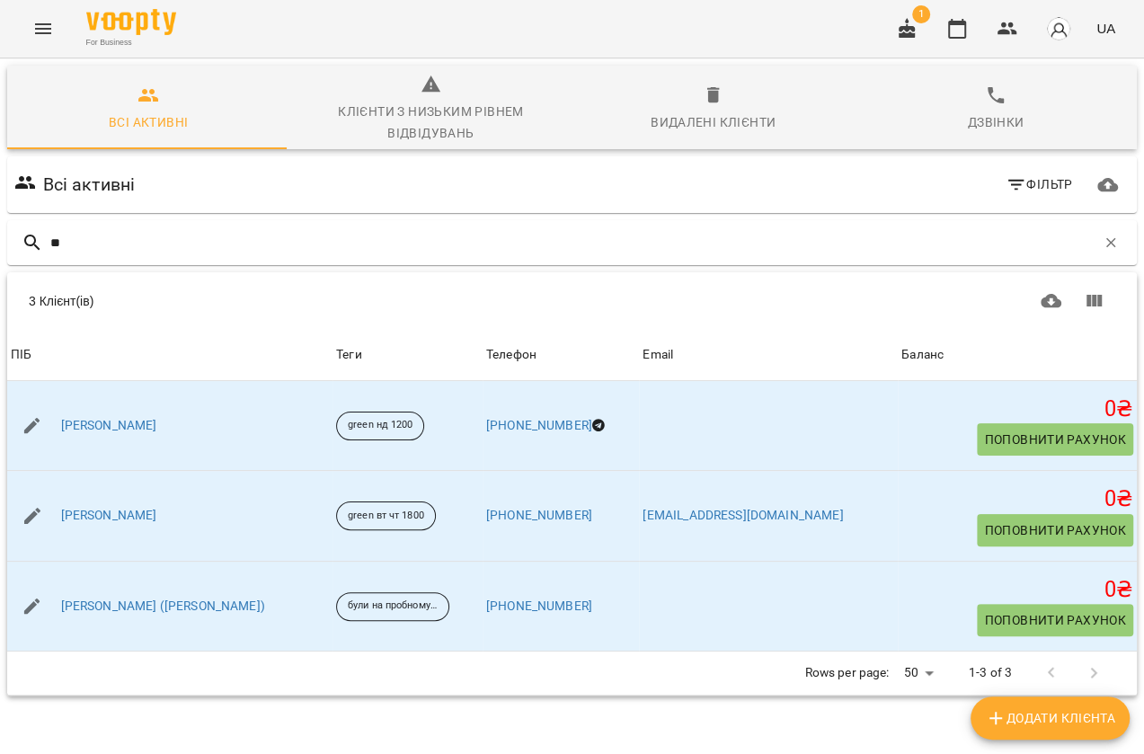
type input "*"
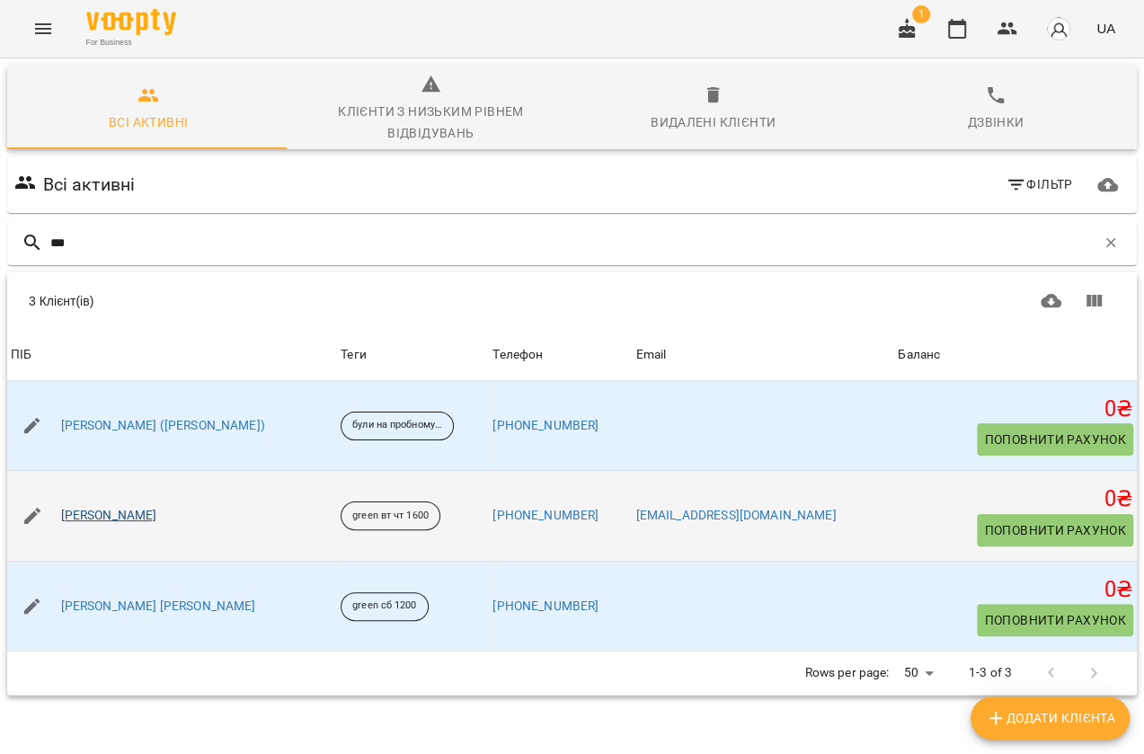
type input "***"
click at [157, 521] on link "Краєвський Аріан Ілліч" at bounding box center [109, 516] width 96 height 18
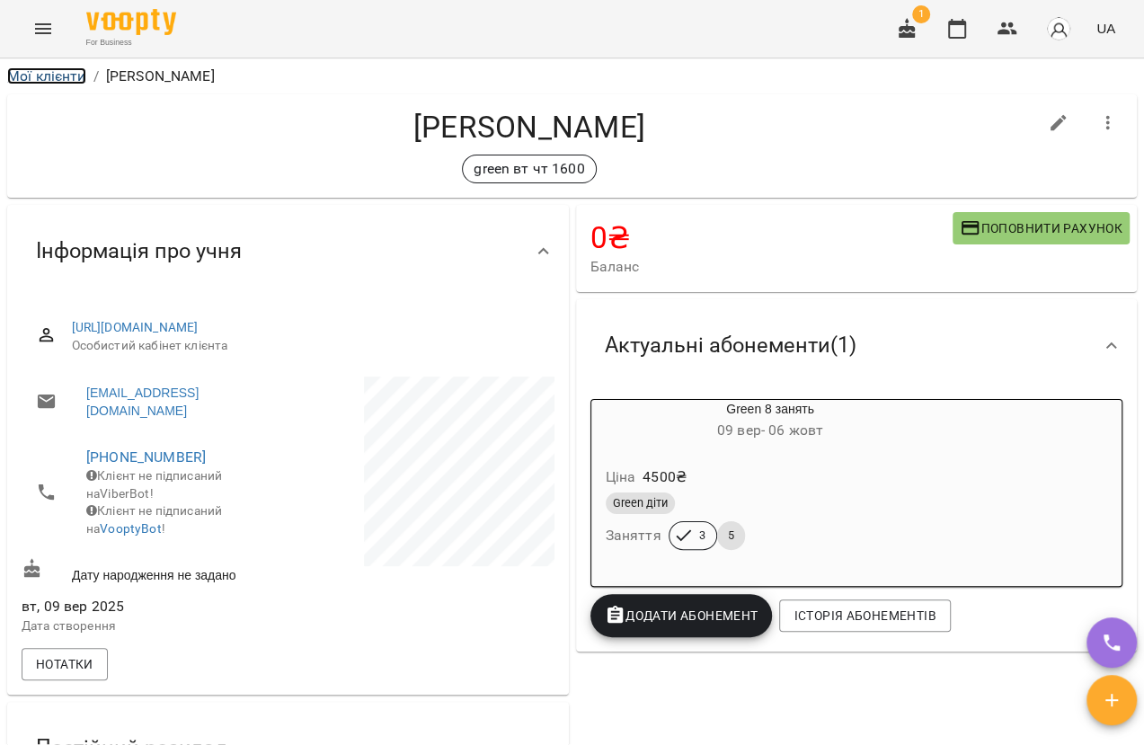
click at [45, 74] on link "Мої клієнти" at bounding box center [46, 75] width 79 height 17
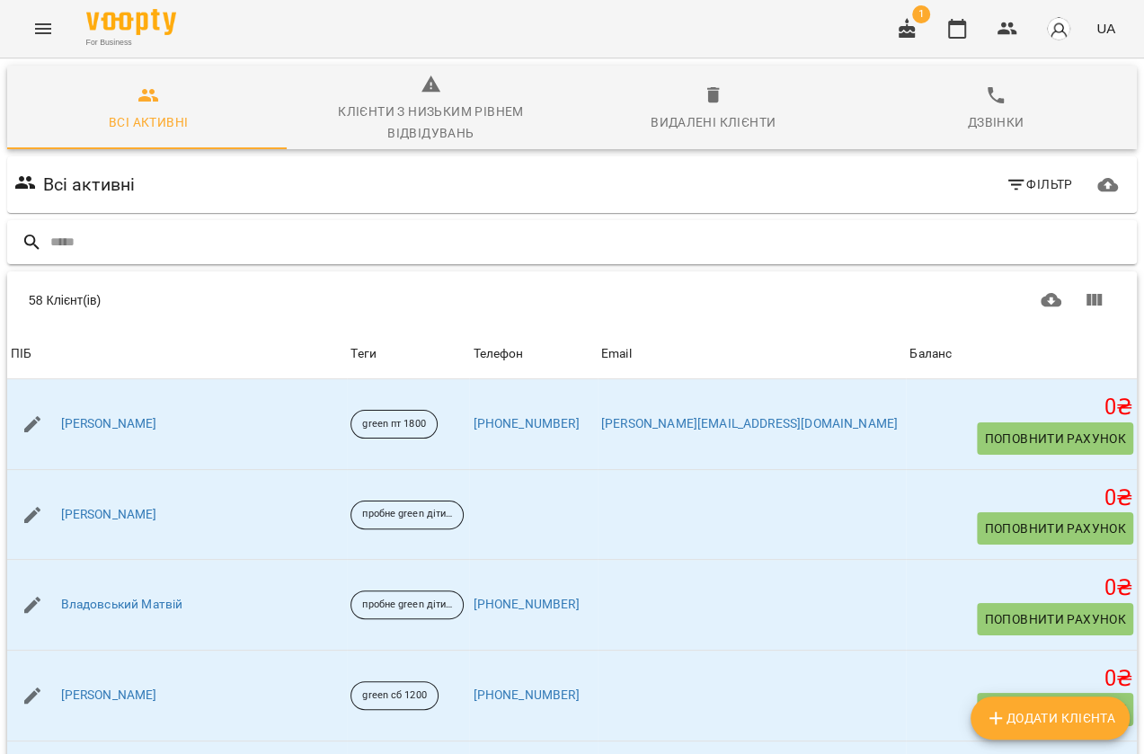
click at [105, 235] on input "text" at bounding box center [589, 242] width 1079 height 30
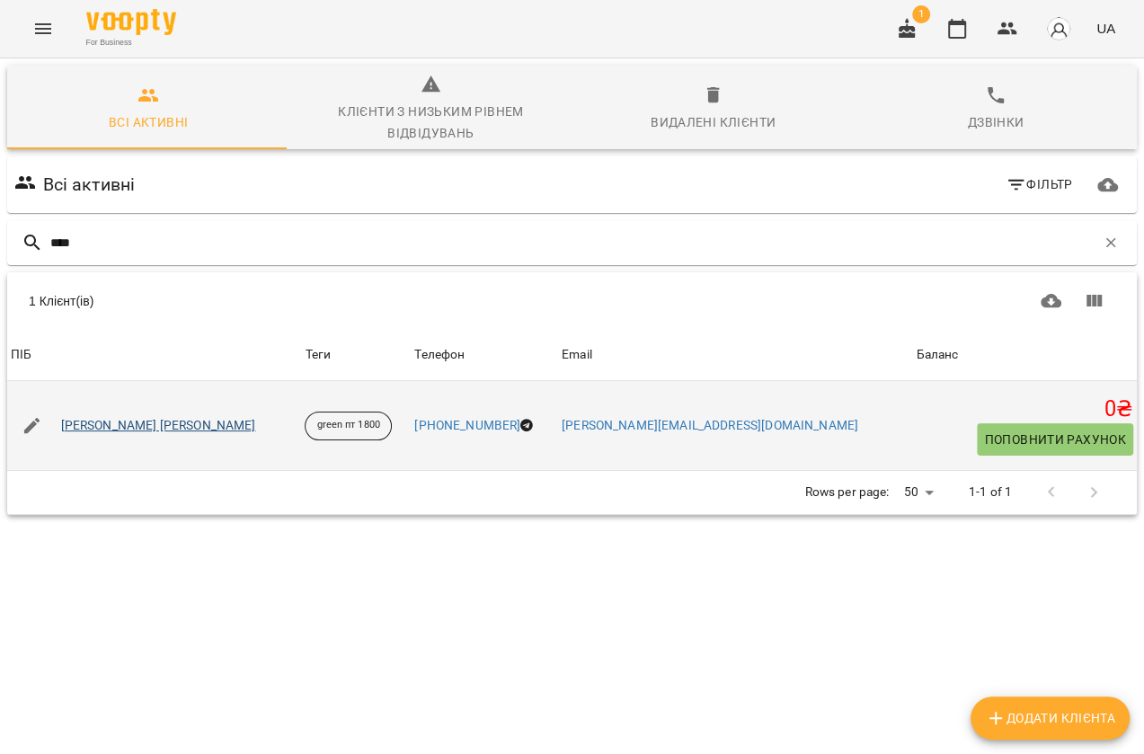
type input "****"
click at [161, 421] on link "Плосконосов Ігор Миколайович" at bounding box center [158, 426] width 195 height 18
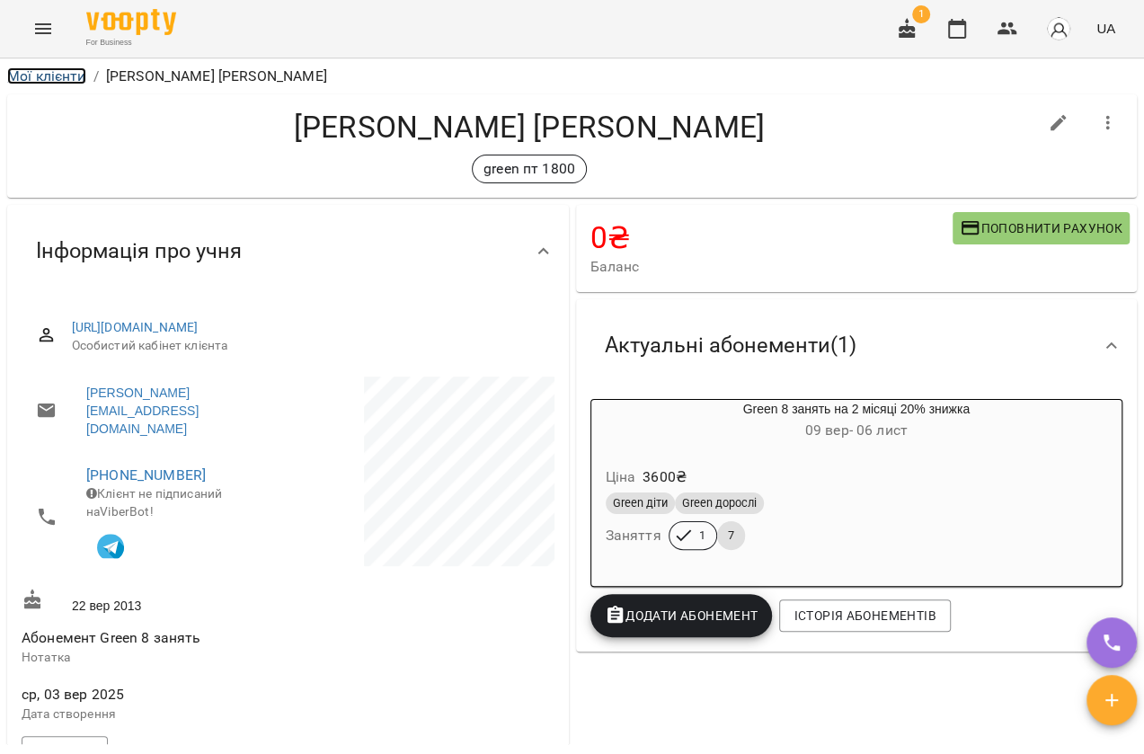
click at [52, 77] on link "Мої клієнти" at bounding box center [46, 75] width 79 height 17
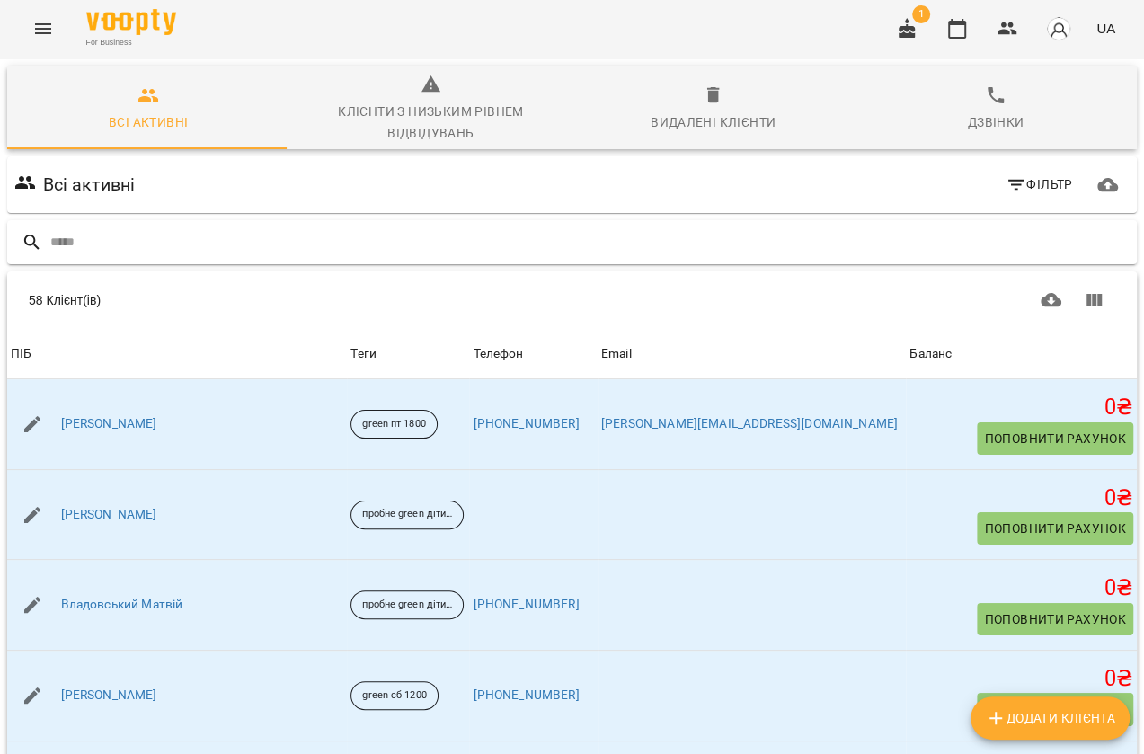
click at [86, 241] on input "text" at bounding box center [589, 242] width 1079 height 30
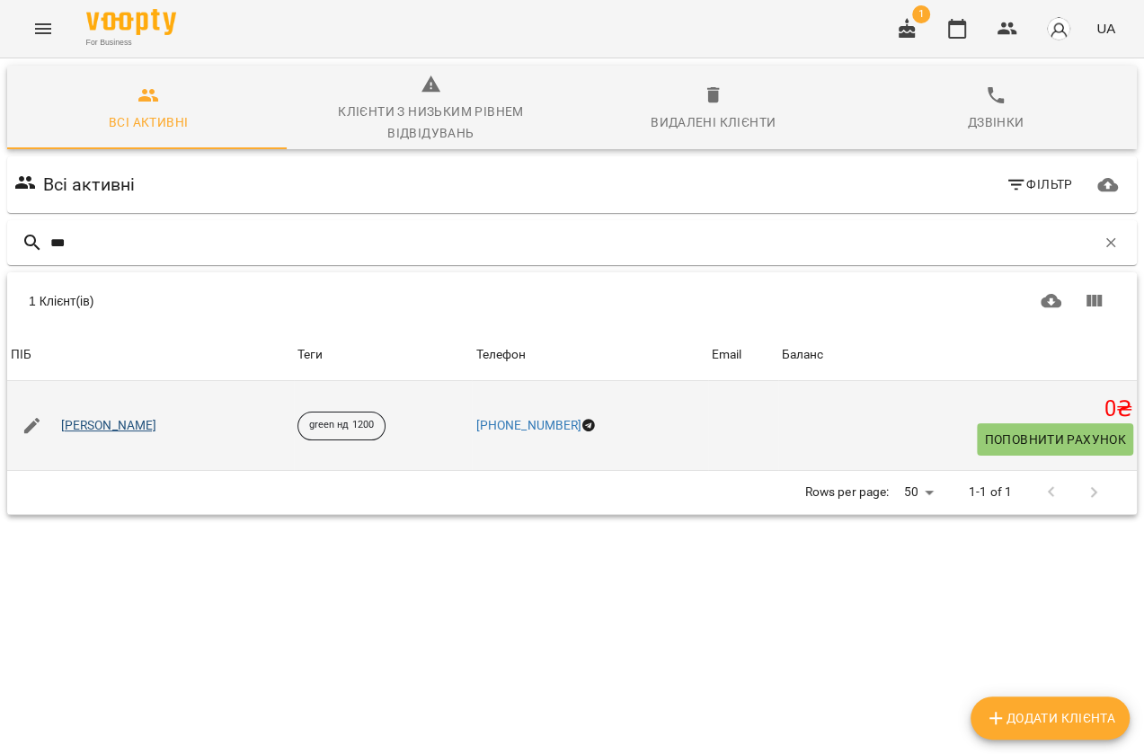
type input "***"
click at [157, 425] on link "Гришко Катерина Олександрівна" at bounding box center [109, 426] width 96 height 18
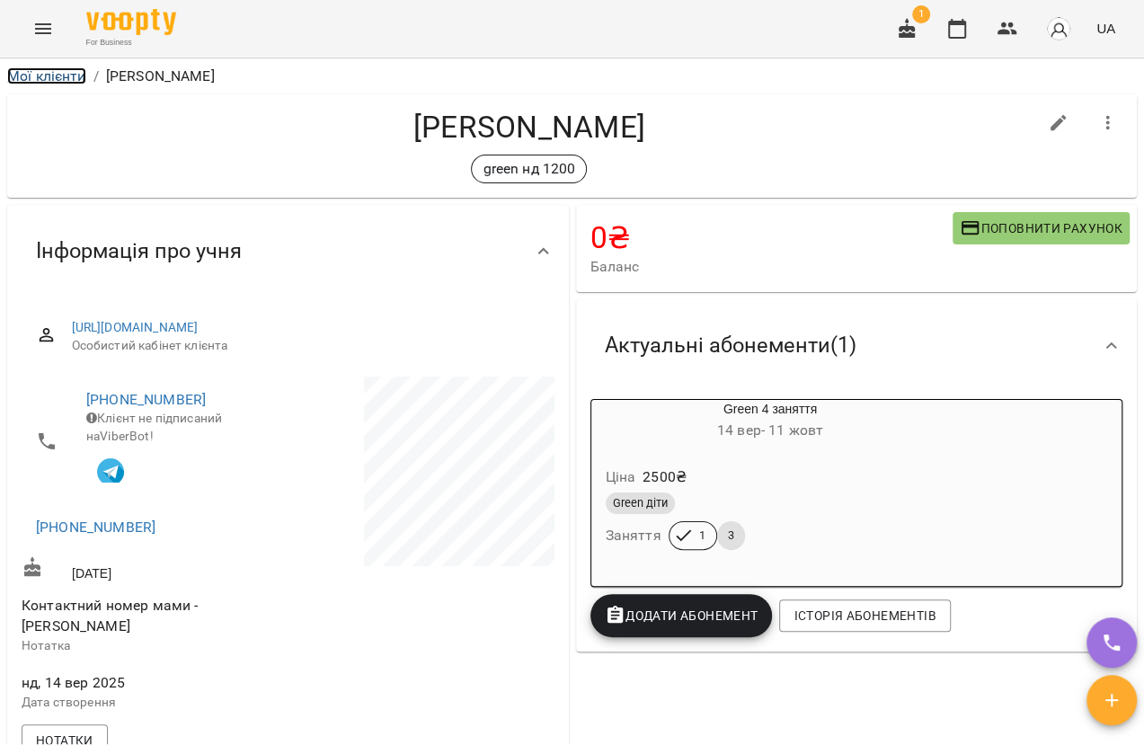
click at [63, 67] on link "Мої клієнти" at bounding box center [46, 75] width 79 height 17
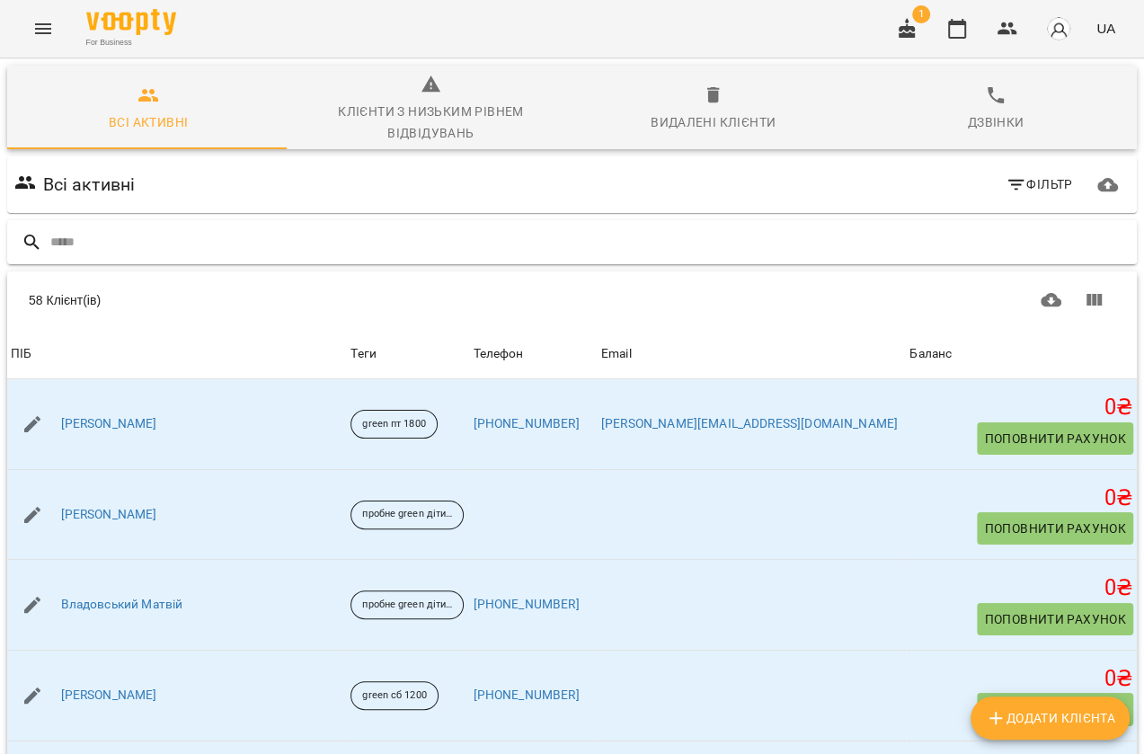
click at [228, 244] on input "text" at bounding box center [589, 242] width 1079 height 30
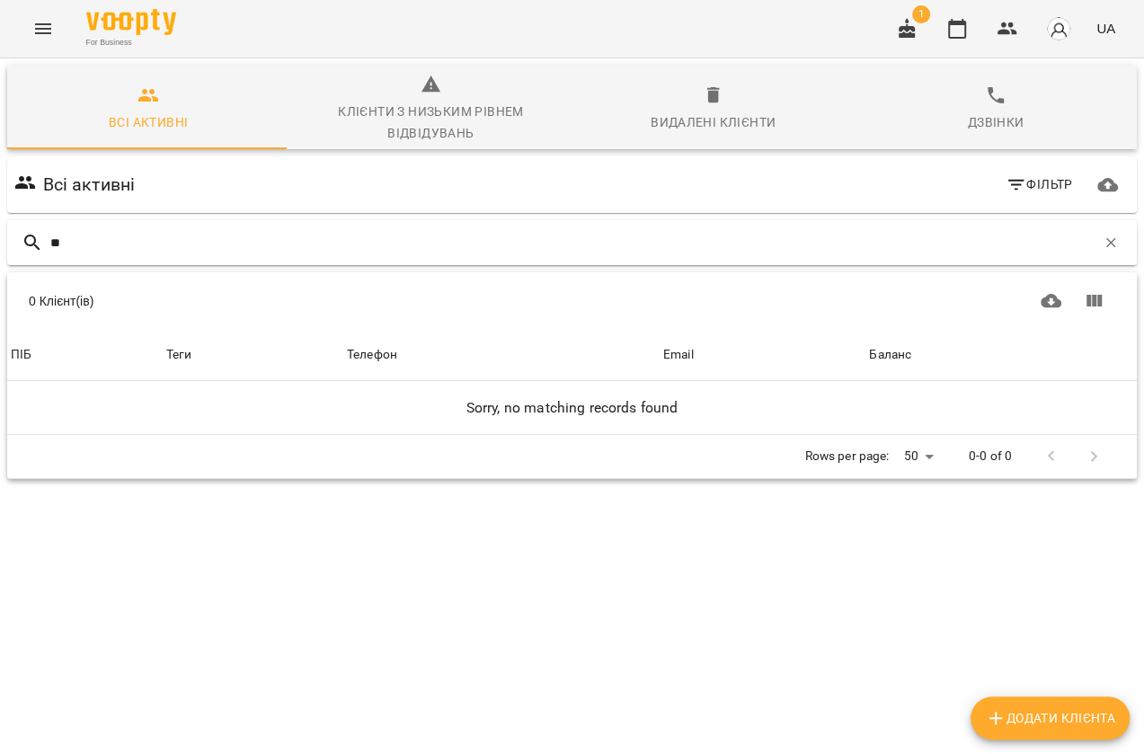
type input "*"
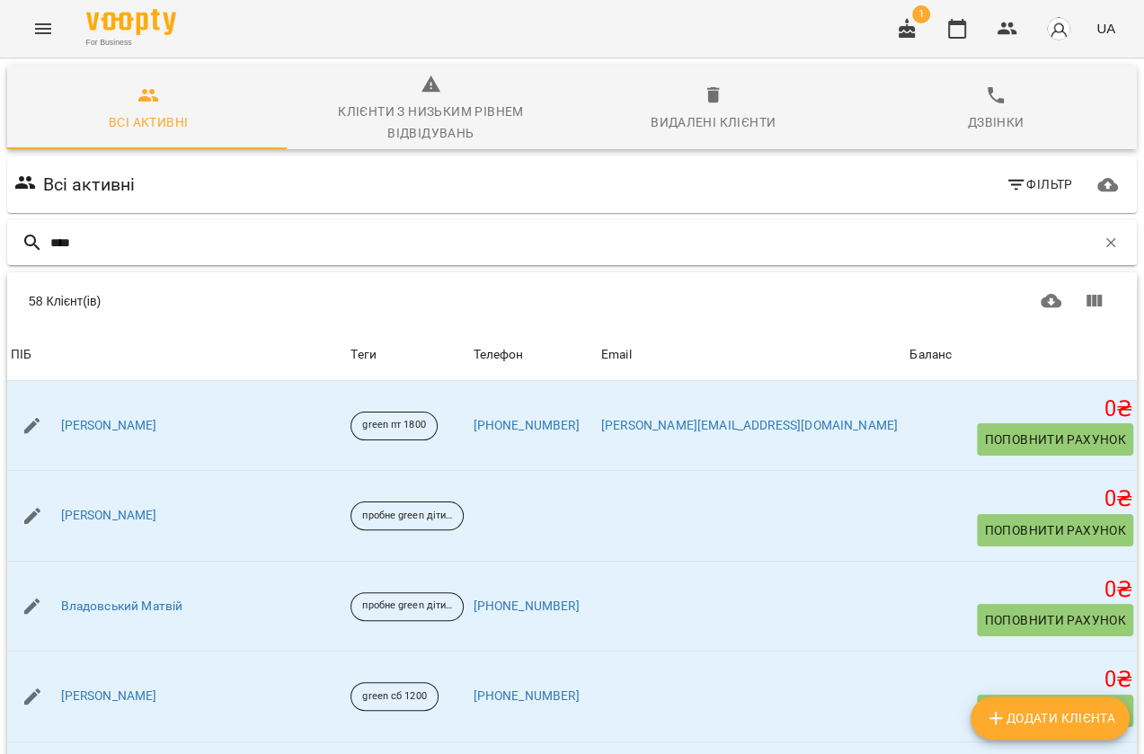
type input "*****"
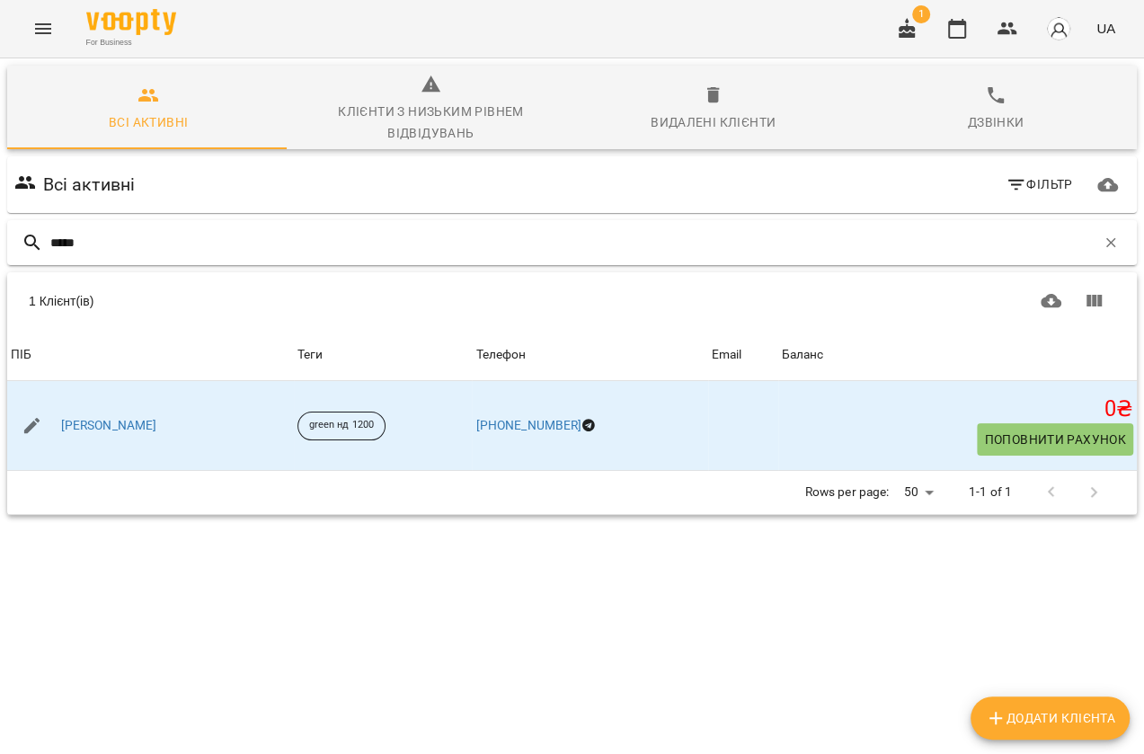
drag, startPoint x: 126, startPoint y: 243, endPoint x: 15, endPoint y: 249, distance: 110.7
click at [15, 249] on div "*****" at bounding box center [571, 242] width 1129 height 45
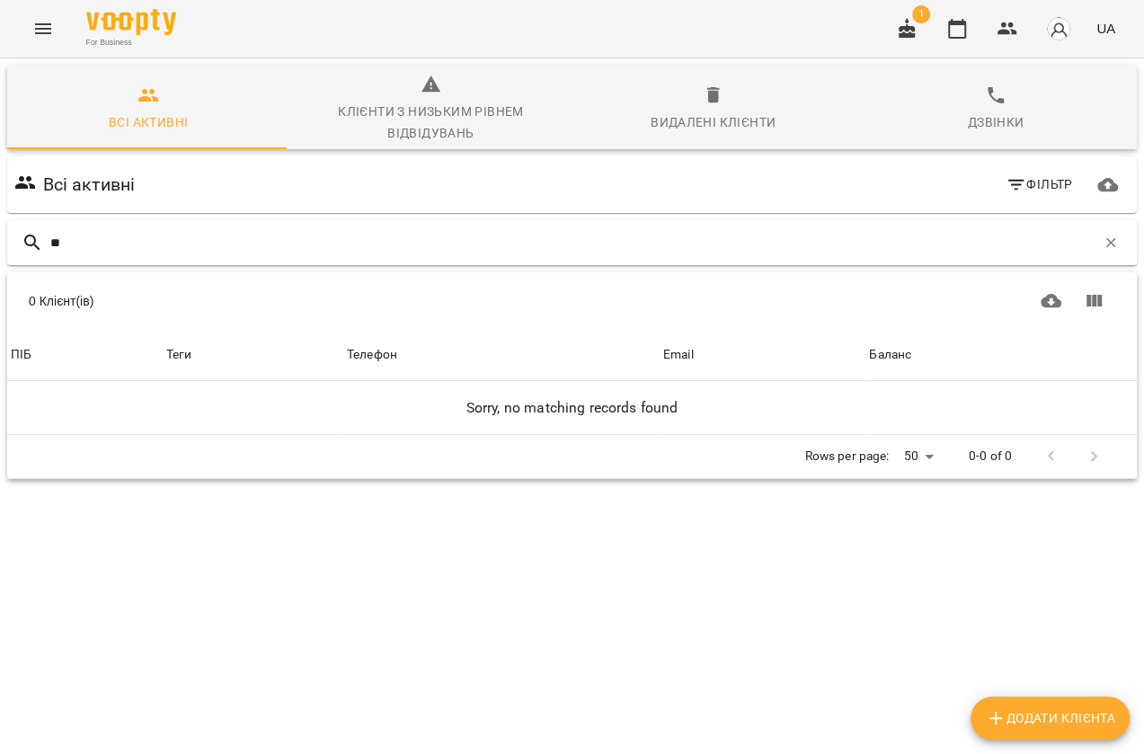
type input "*"
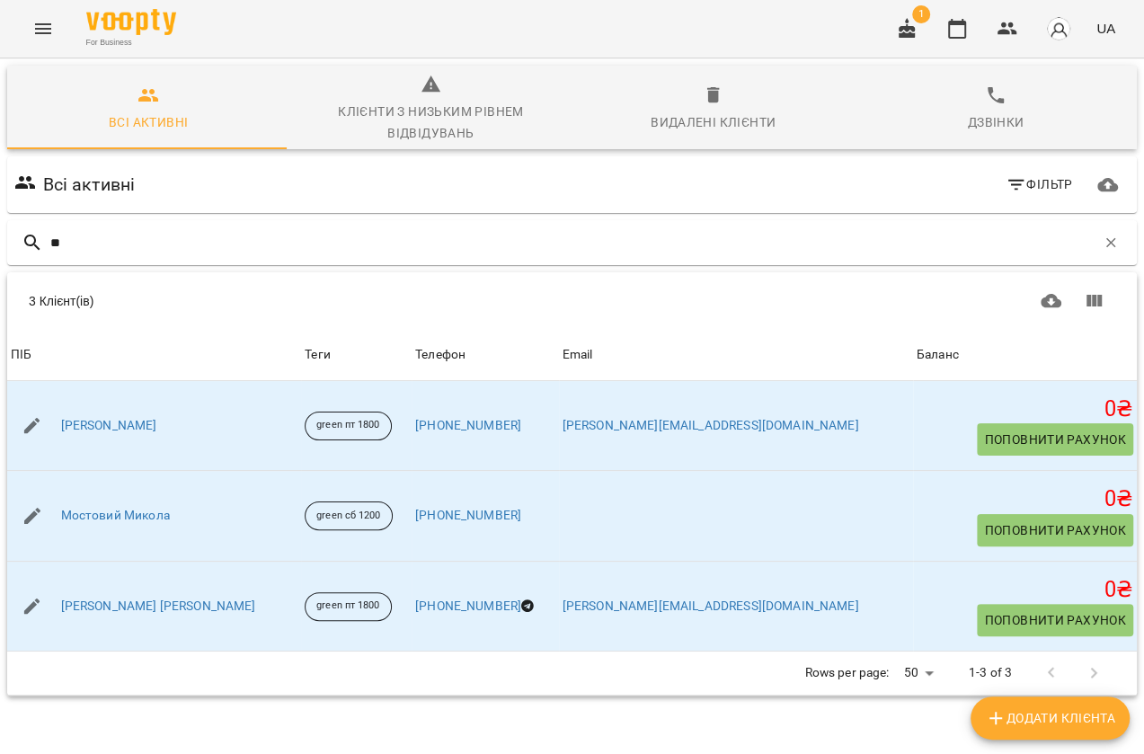
type input "*"
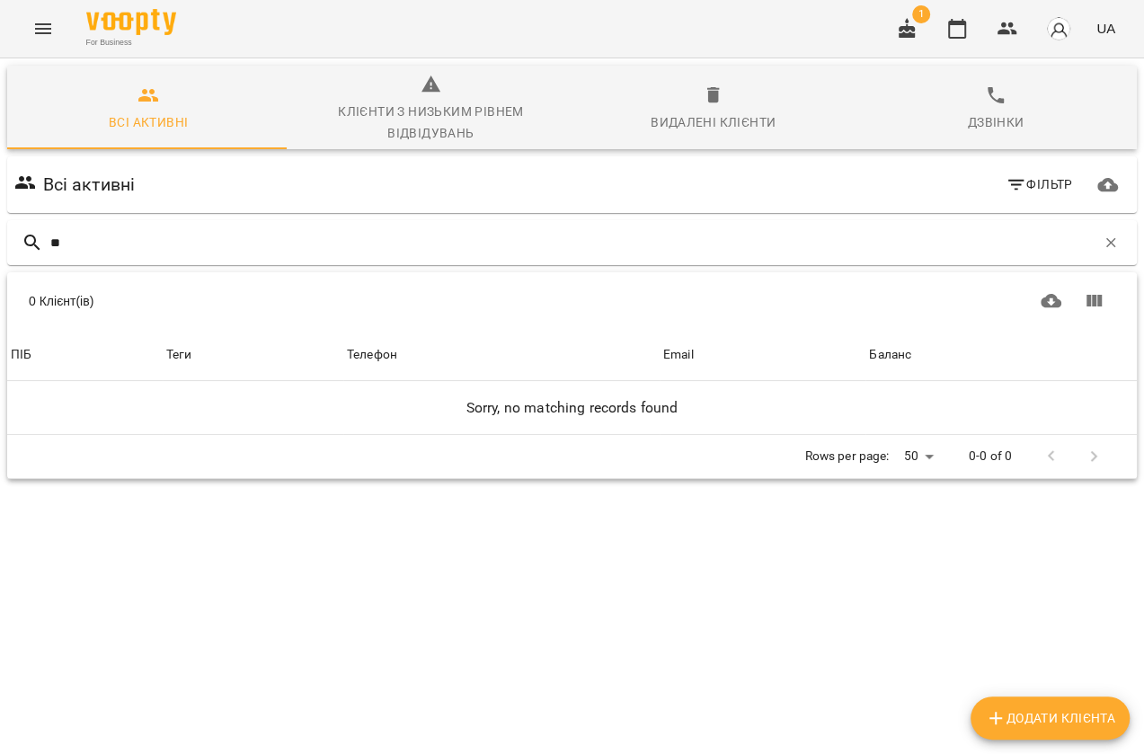
type input "*"
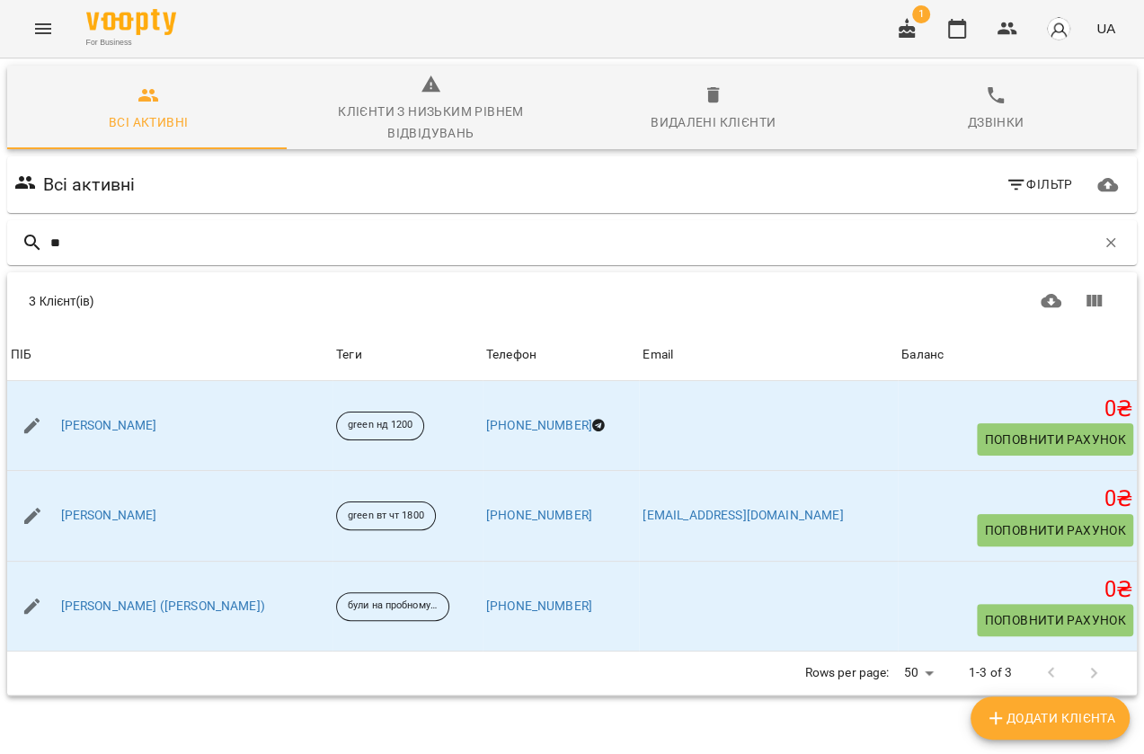
type input "*"
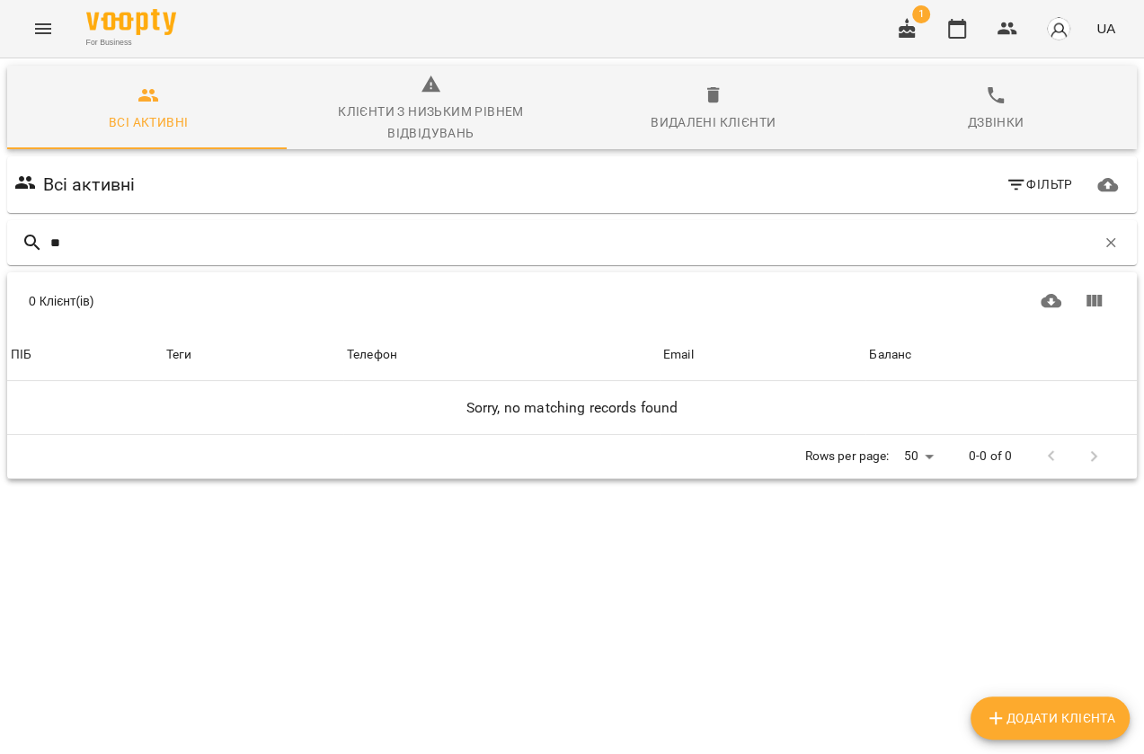
type input "*"
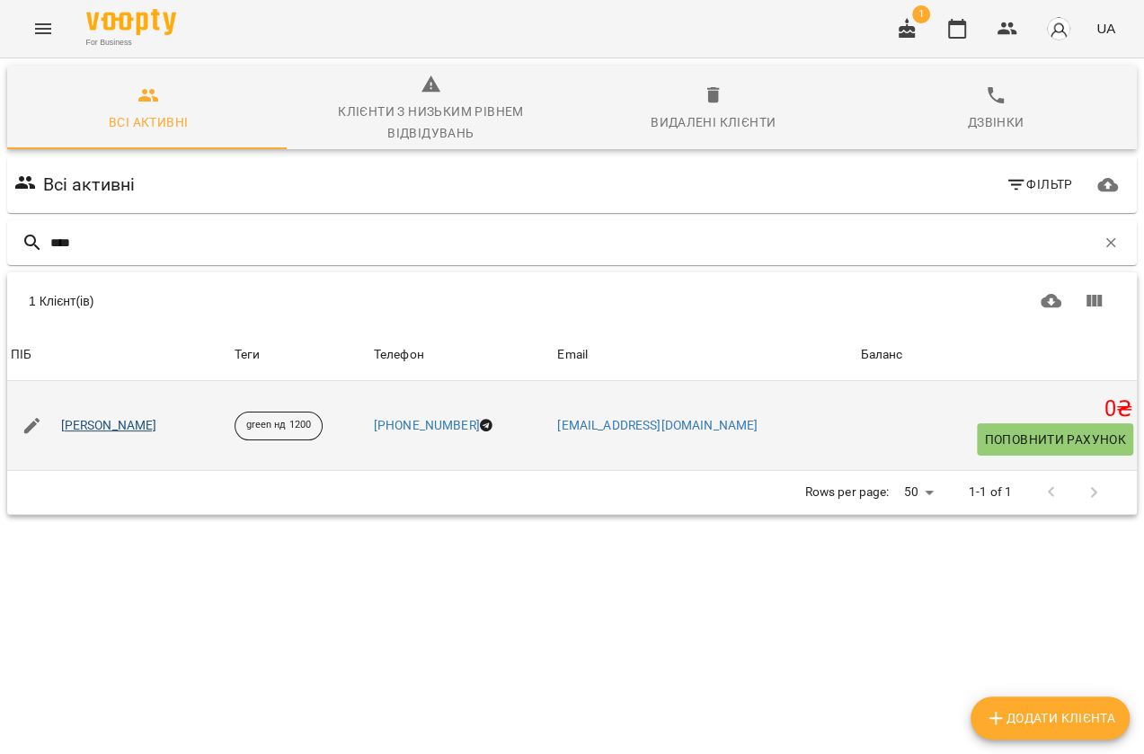
type input "****"
click at [157, 428] on link "Дем'янович Аліса Володимирівна" at bounding box center [109, 426] width 96 height 18
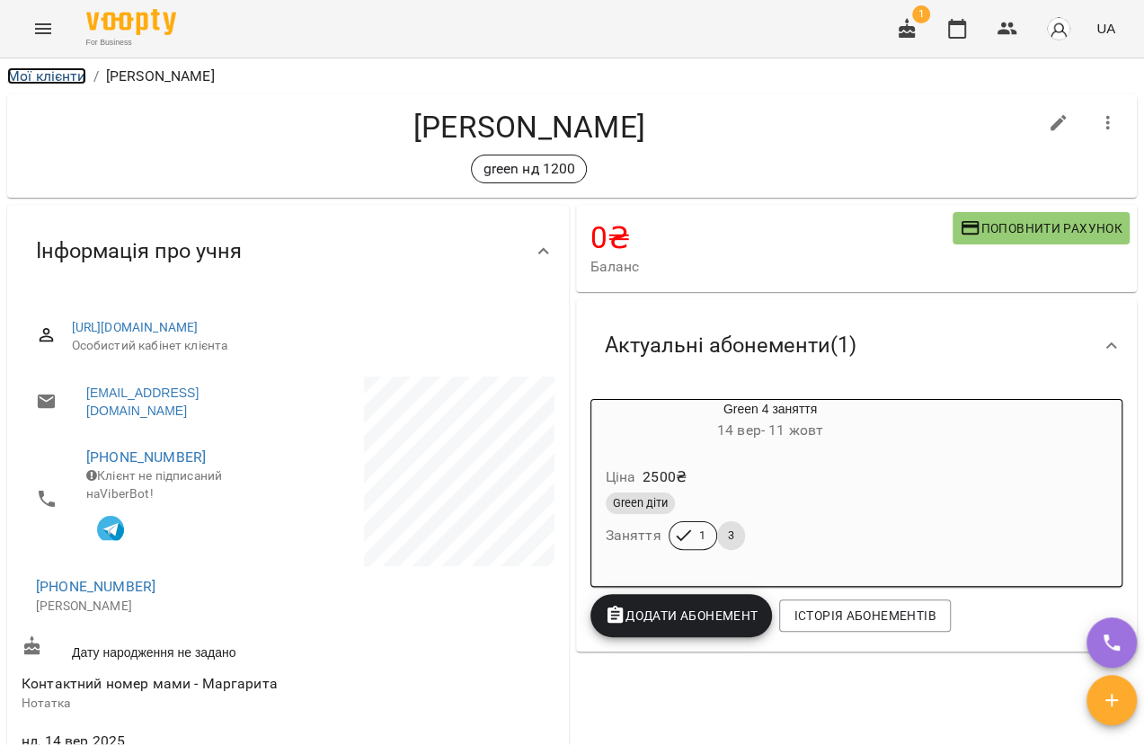
click at [62, 74] on link "Мої клієнти" at bounding box center [46, 75] width 79 height 17
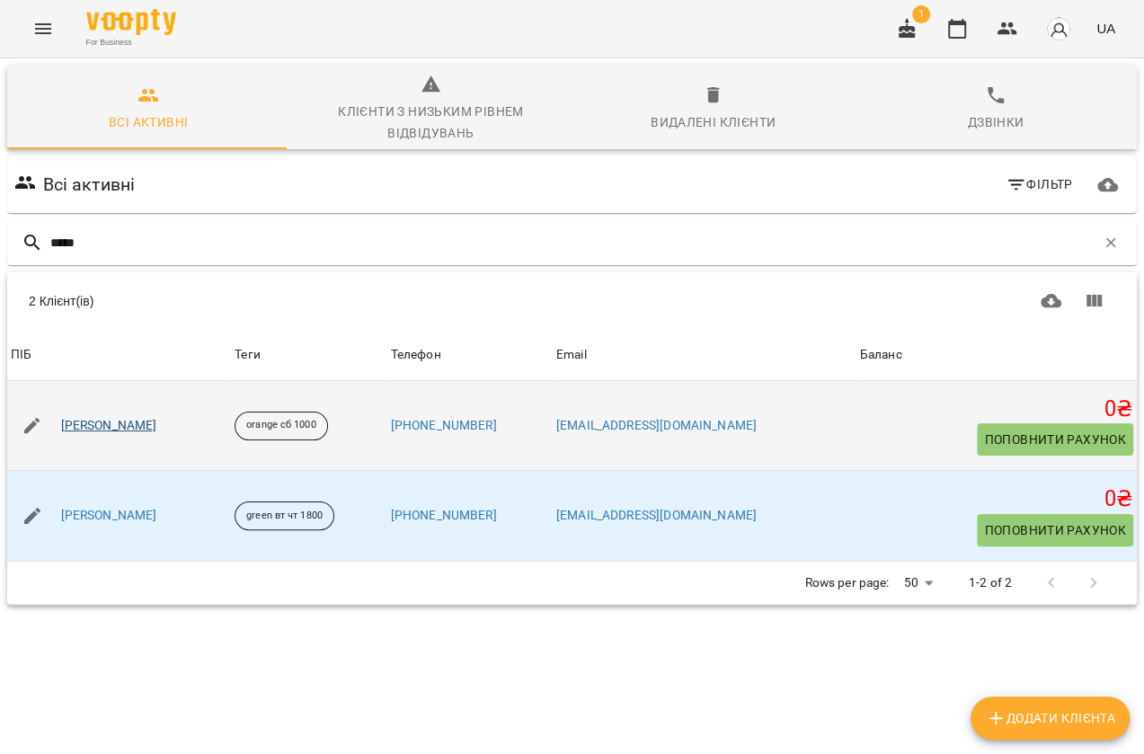
type input "*****"
click at [108, 430] on link "Квецко Антон" at bounding box center [109, 426] width 96 height 18
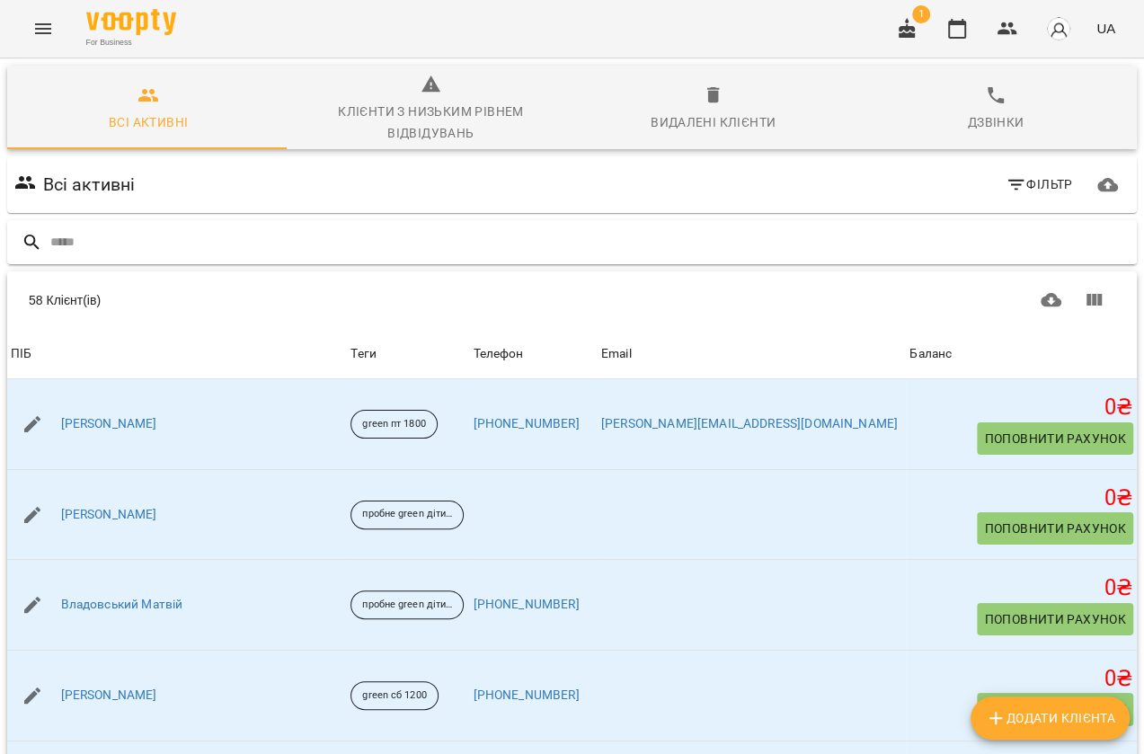
click at [139, 252] on input "text" at bounding box center [589, 242] width 1079 height 30
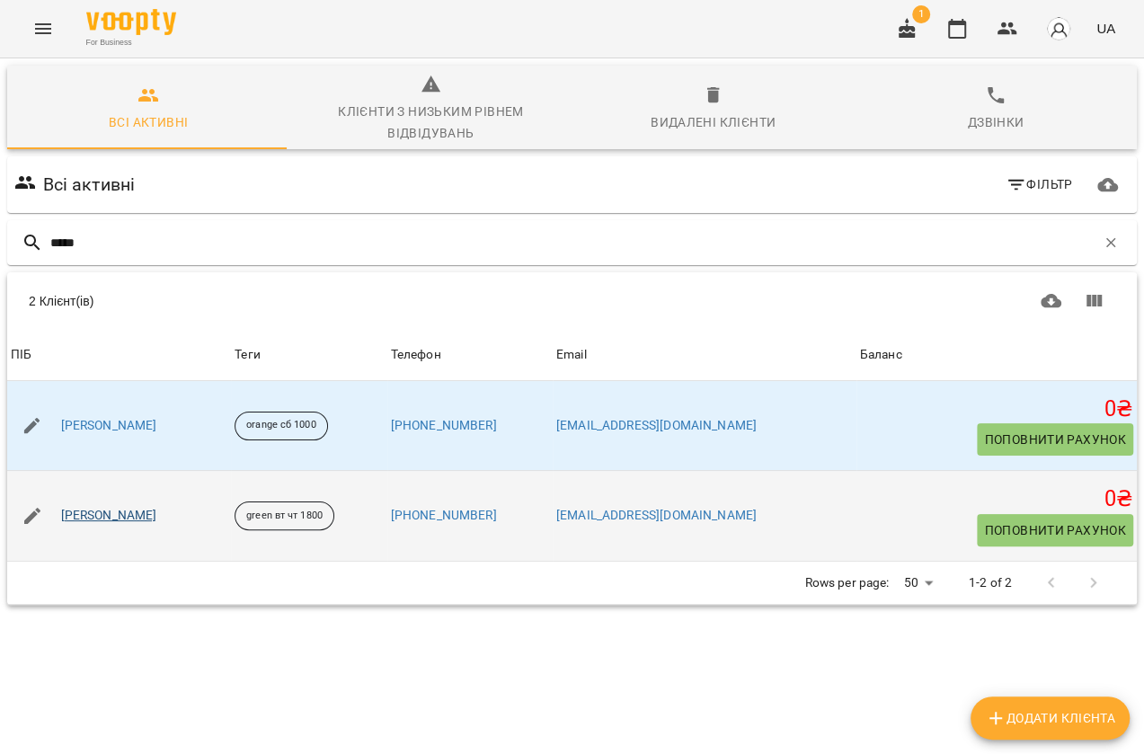
type input "*****"
click at [156, 514] on link "Куркін Антон Олександрович" at bounding box center [109, 516] width 96 height 18
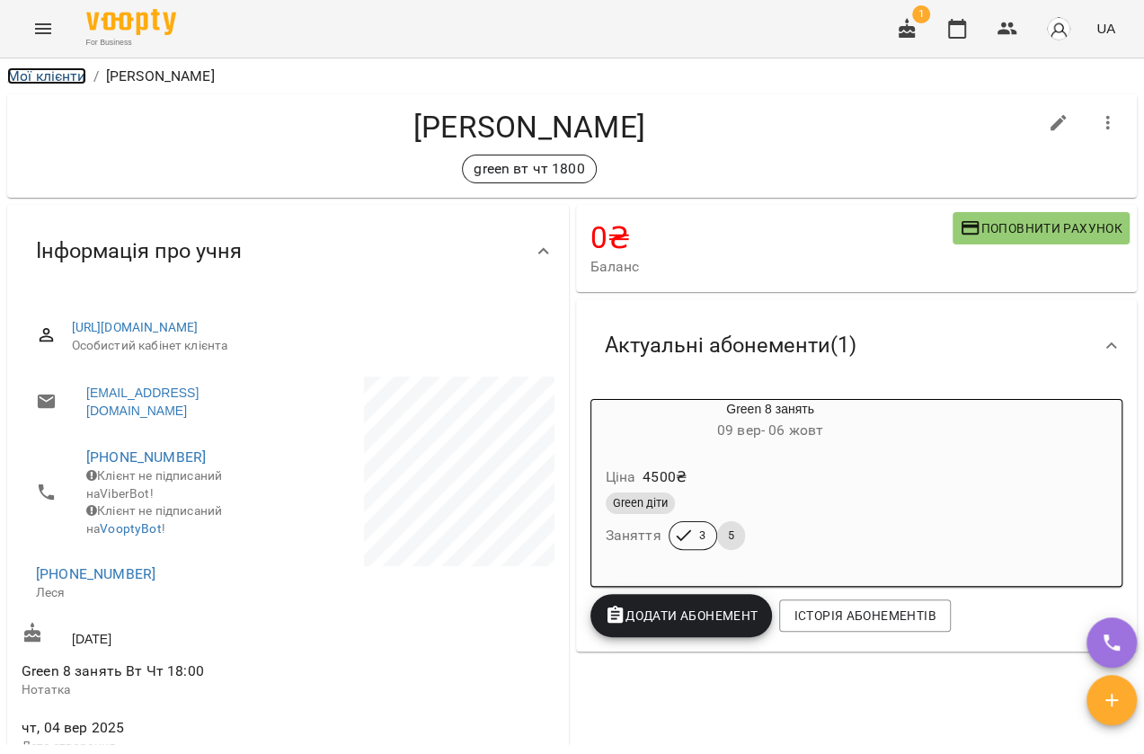
click at [66, 80] on link "Мої клієнти" at bounding box center [46, 75] width 79 height 17
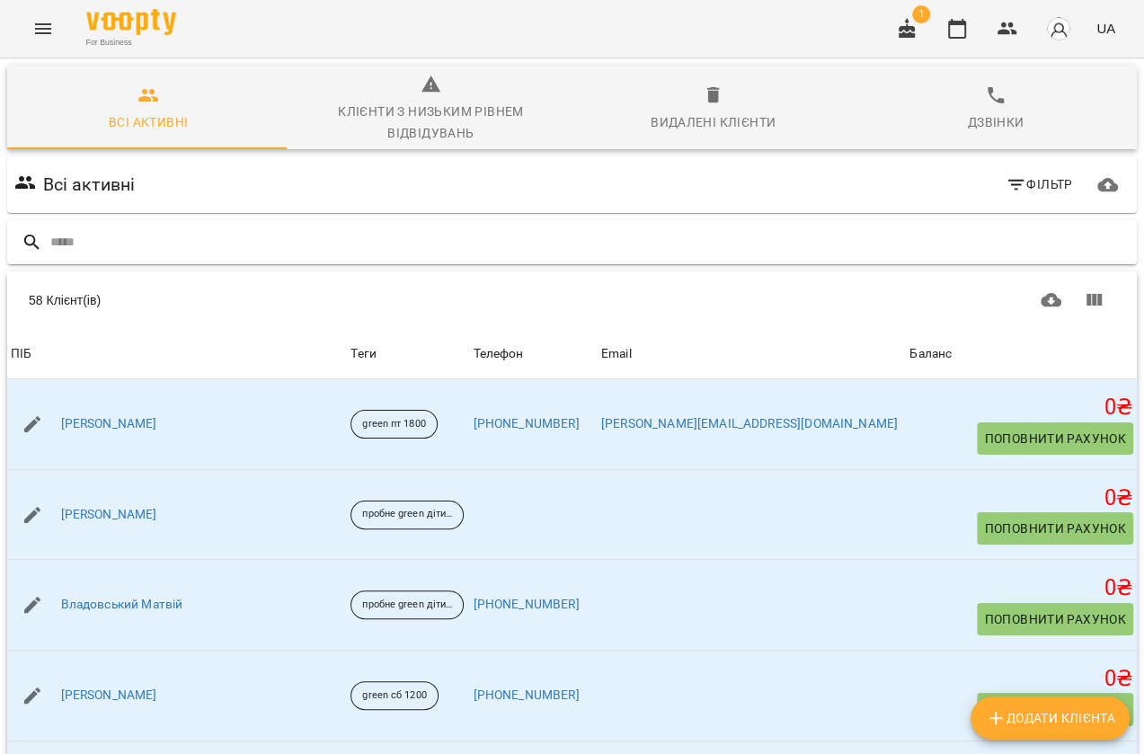
click at [121, 247] on input "text" at bounding box center [589, 242] width 1079 height 30
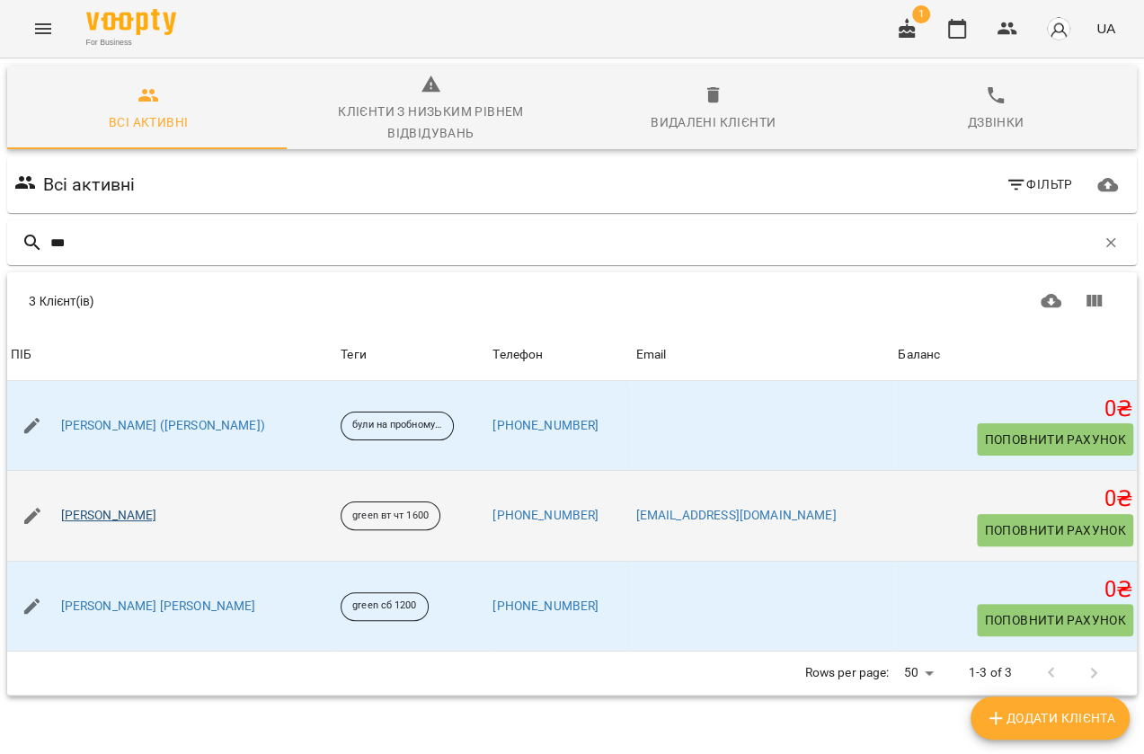
type input "***"
click at [146, 517] on link "Краєвський Аріан Ілліч" at bounding box center [109, 516] width 96 height 18
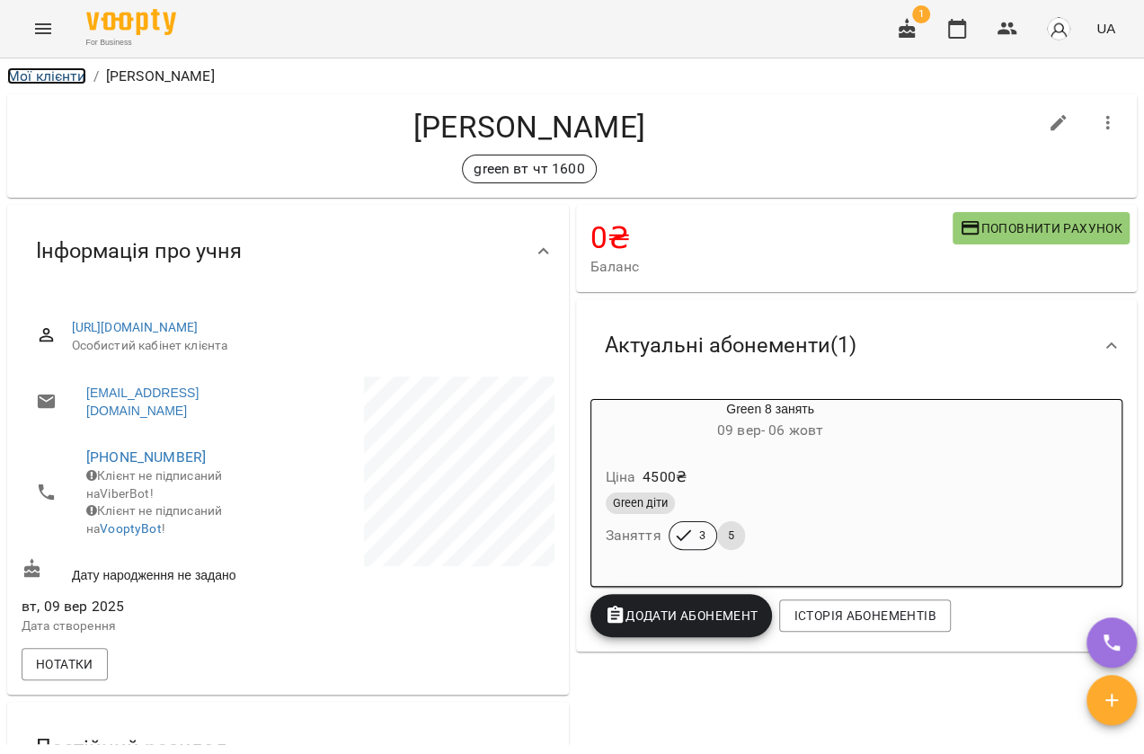
click at [62, 74] on link "Мої клієнти" at bounding box center [46, 75] width 79 height 17
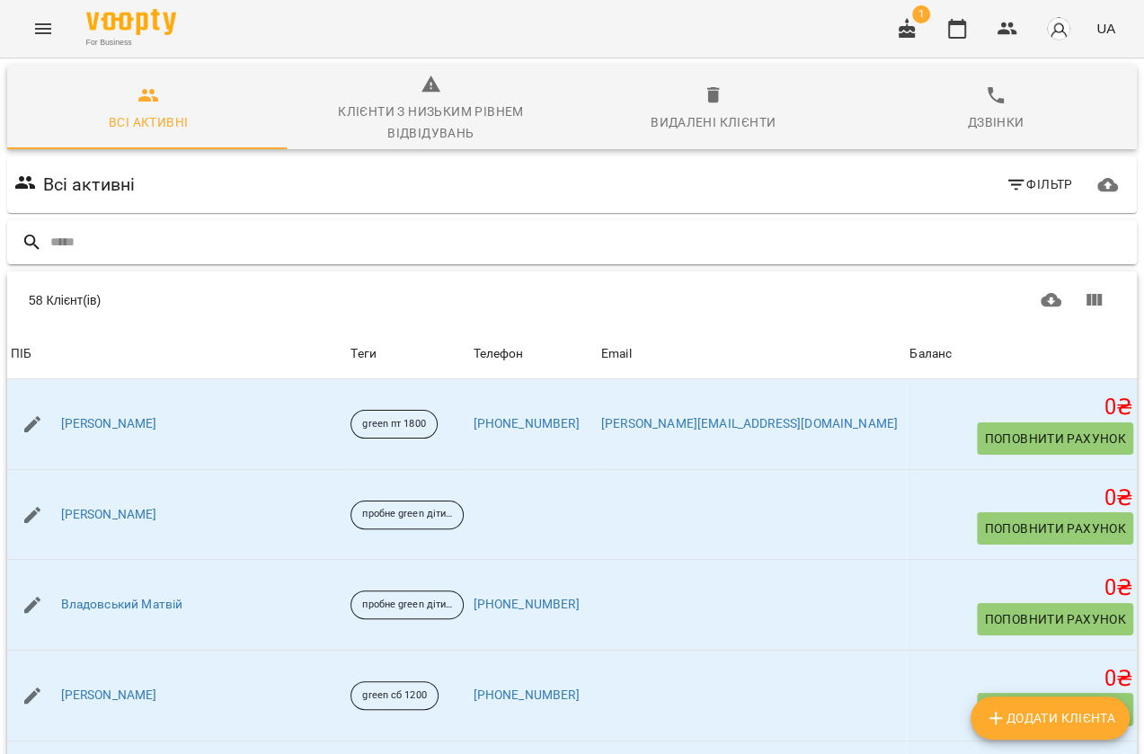
click at [65, 241] on input "text" at bounding box center [589, 242] width 1079 height 30
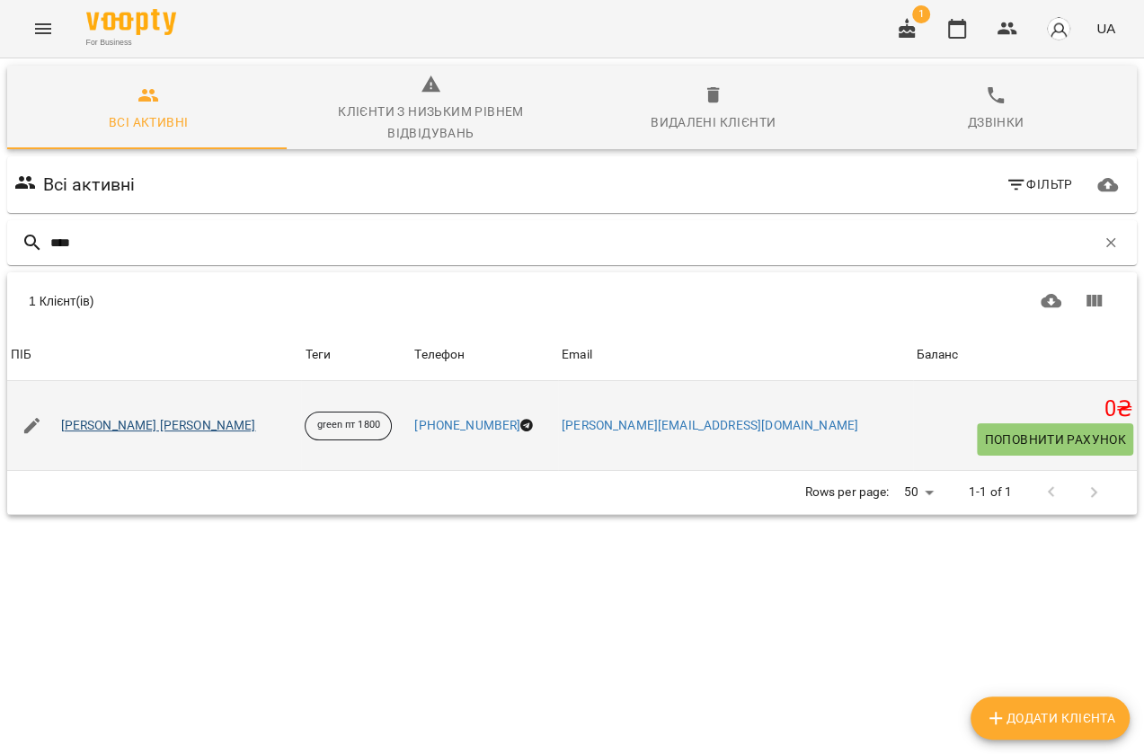
type input "****"
click at [172, 428] on link "Плосконосов Ігор Миколайович" at bounding box center [158, 426] width 195 height 18
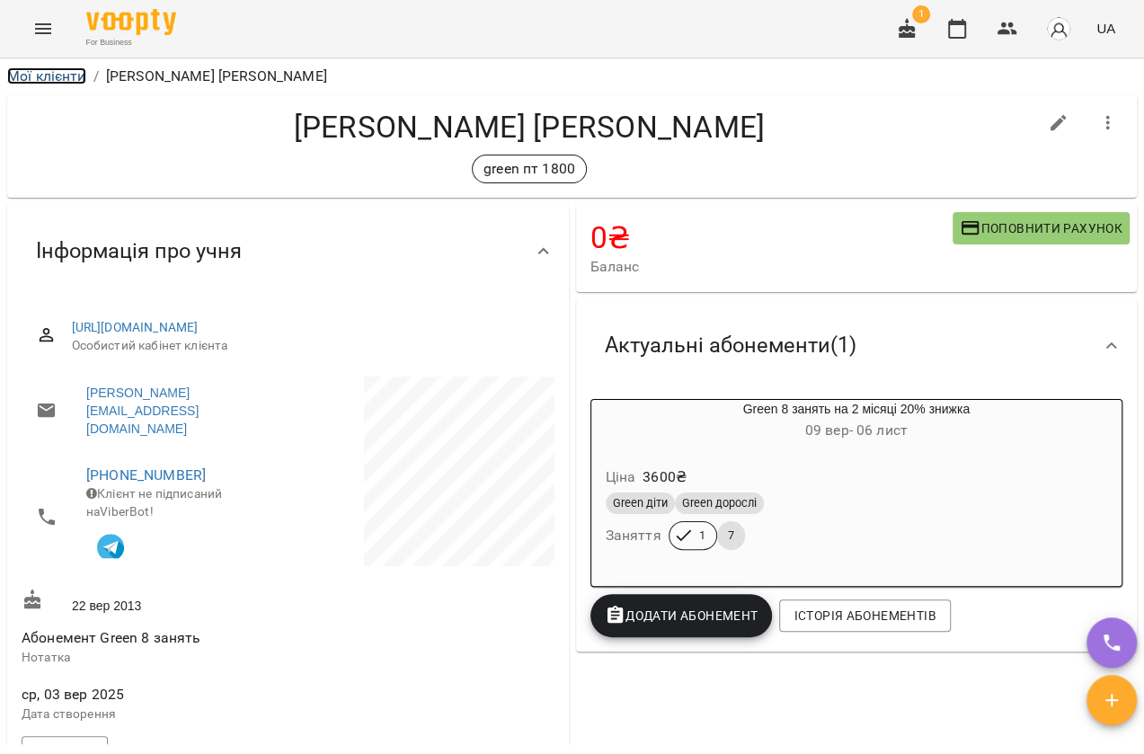
click at [61, 69] on link "Мої клієнти" at bounding box center [46, 75] width 79 height 17
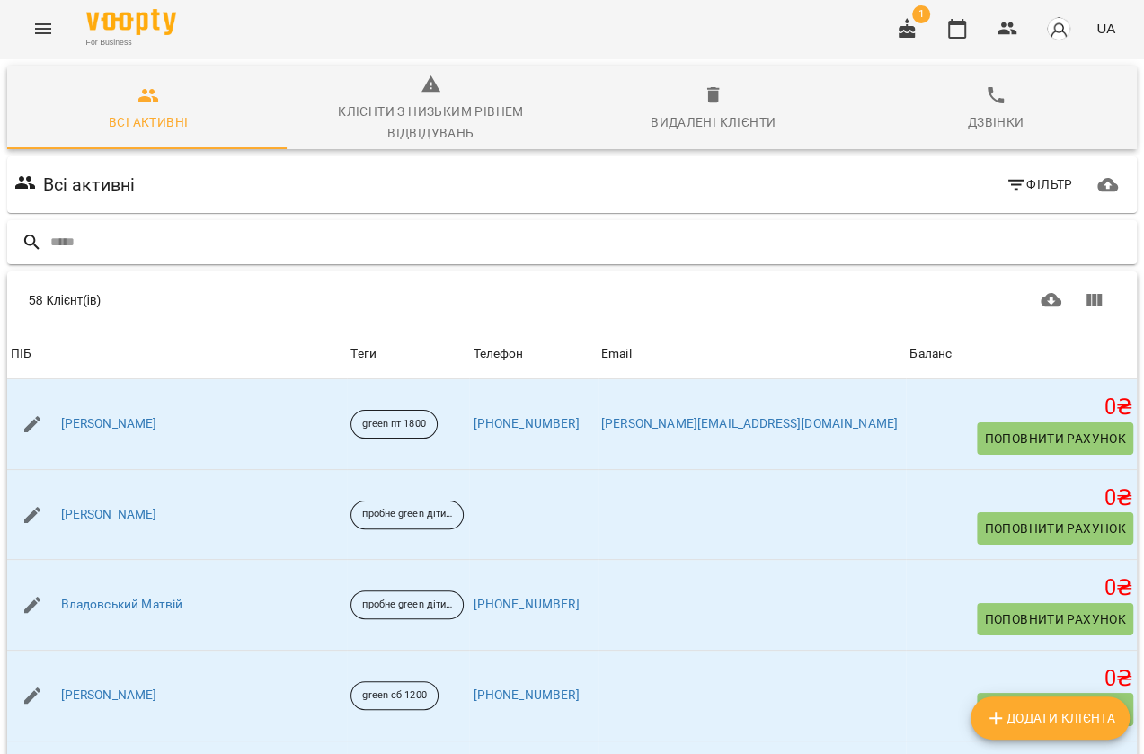
click at [136, 242] on input "text" at bounding box center [589, 242] width 1079 height 30
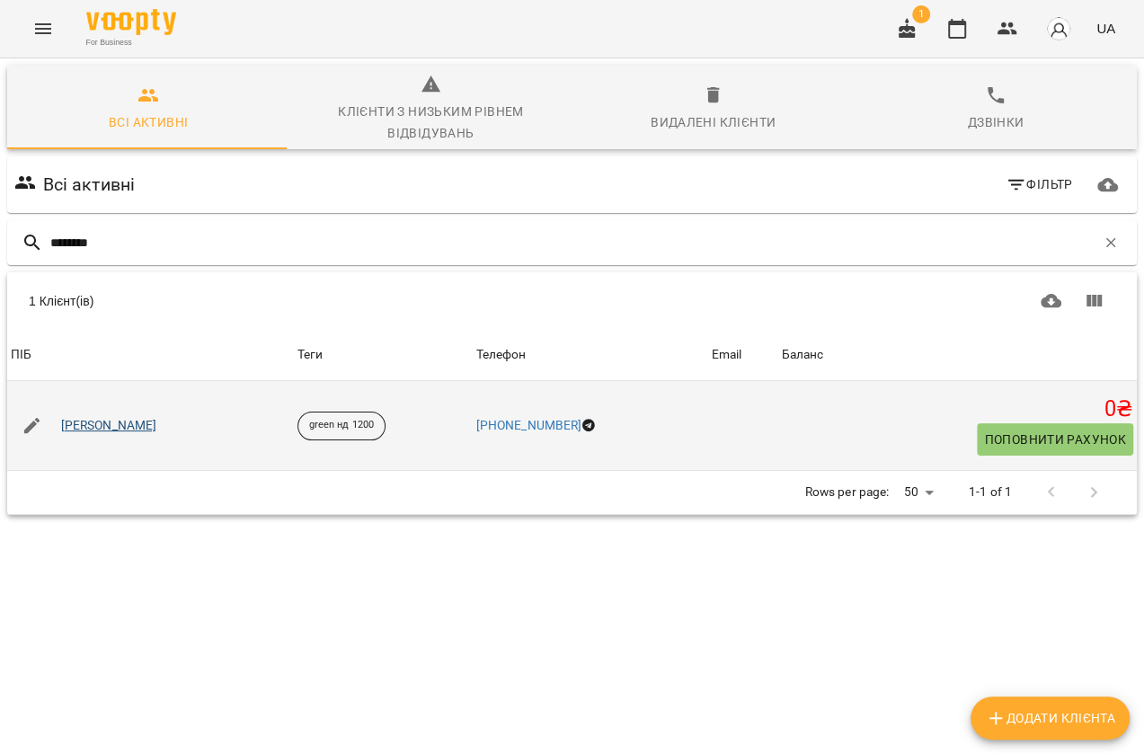
type input "********"
click at [157, 428] on link "Гришко Катерина Олександрівна" at bounding box center [109, 426] width 96 height 18
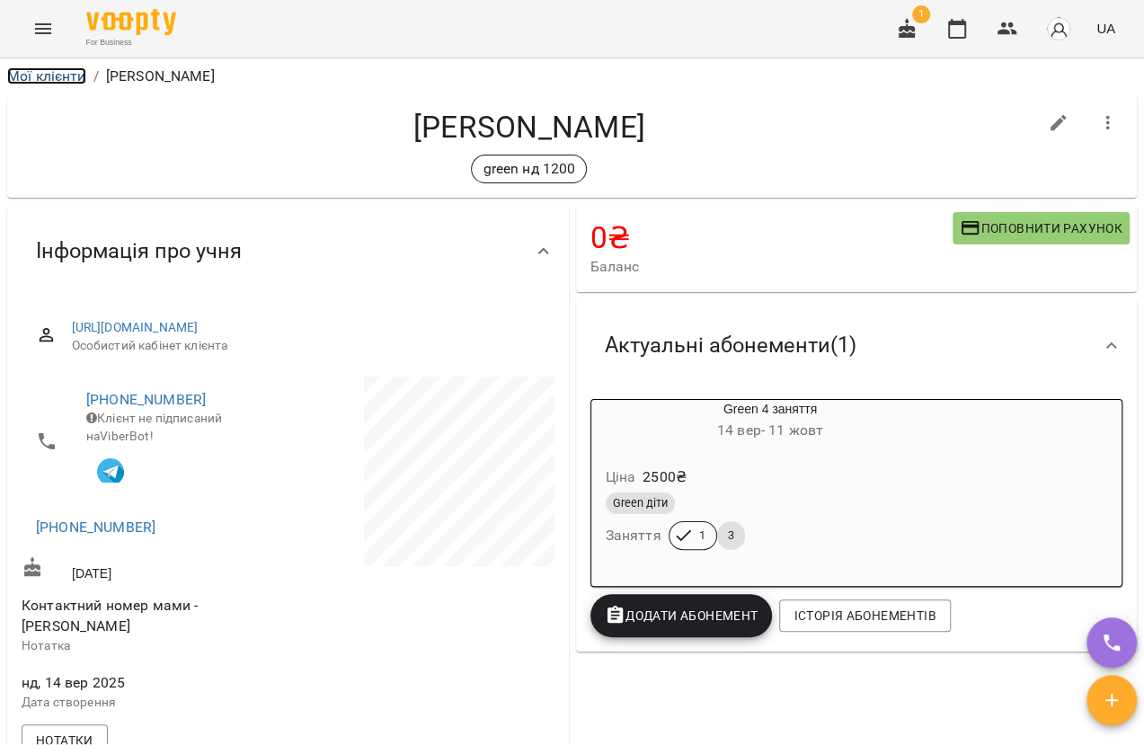
click at [56, 74] on link "Мої клієнти" at bounding box center [46, 75] width 79 height 17
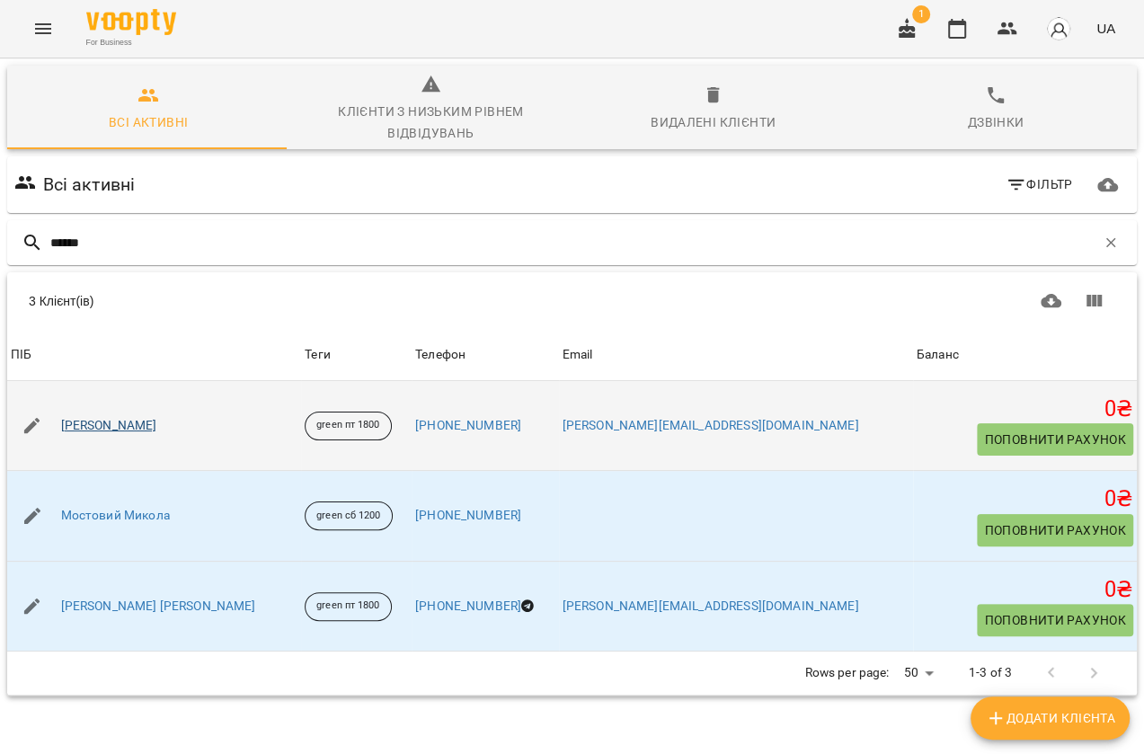
type input "******"
click at [157, 428] on link "Іовенко Микола Миколайович" at bounding box center [109, 426] width 96 height 18
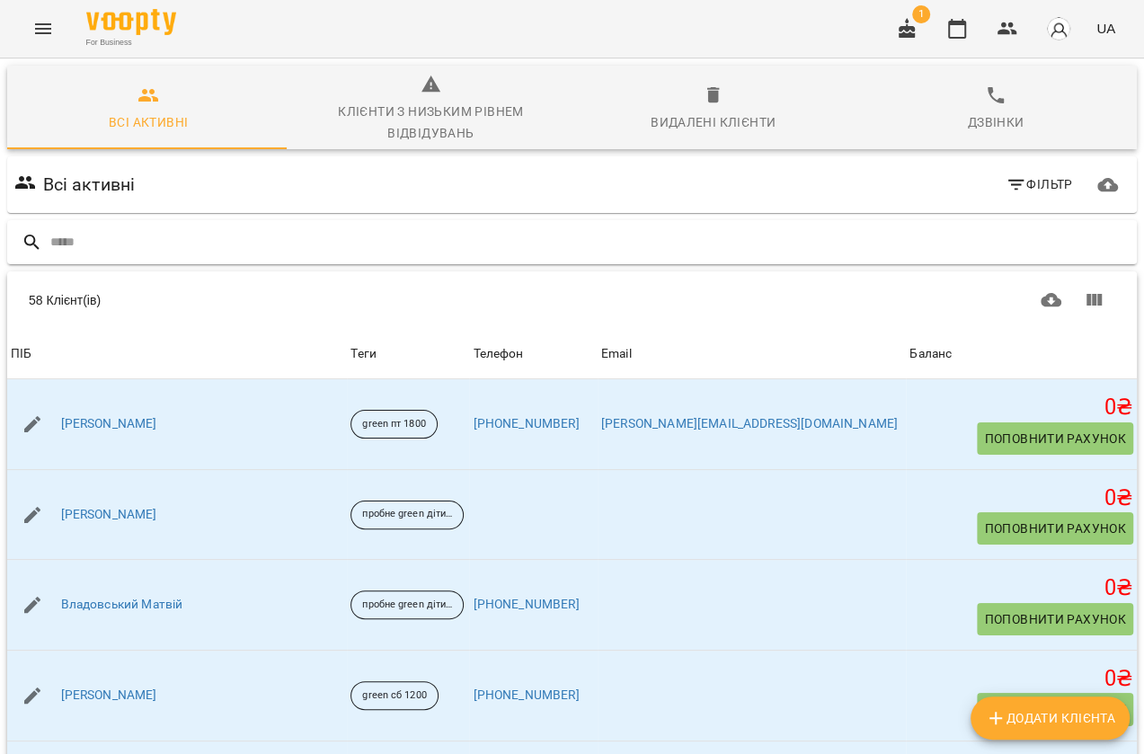
click at [144, 235] on input "text" at bounding box center [589, 242] width 1079 height 30
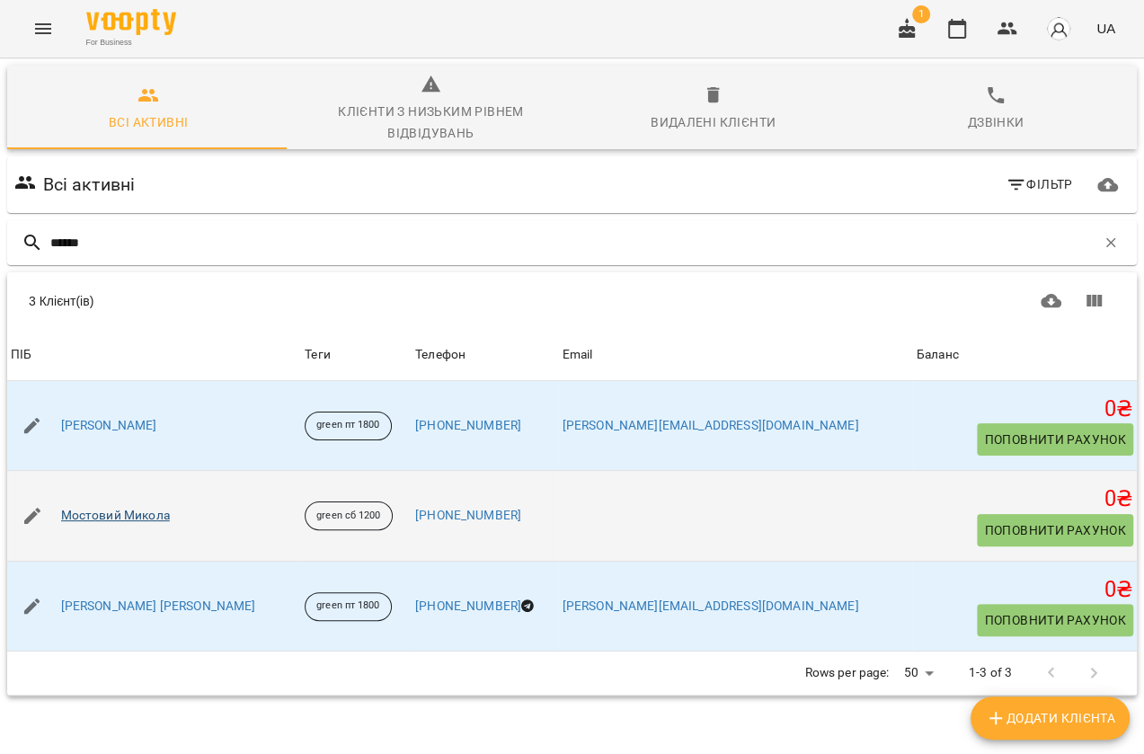
type input "******"
click at [144, 512] on link "Мостовий Микола" at bounding box center [115, 516] width 109 height 18
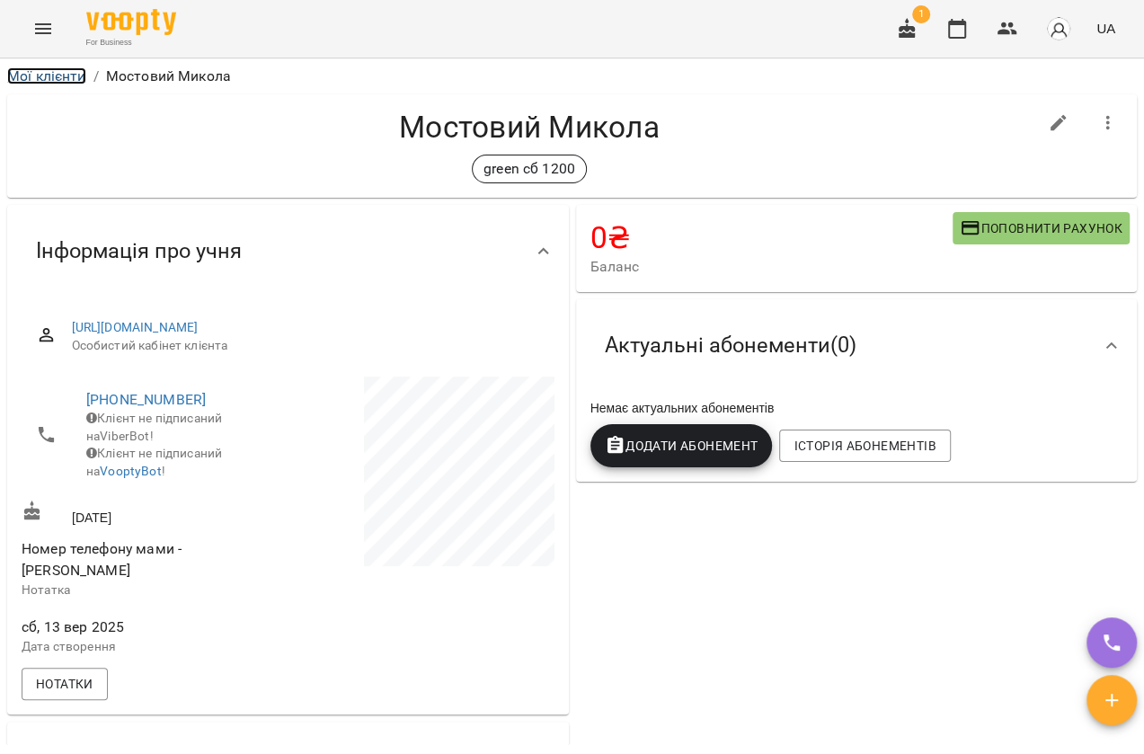
click at [66, 78] on link "Мої клієнти" at bounding box center [46, 75] width 79 height 17
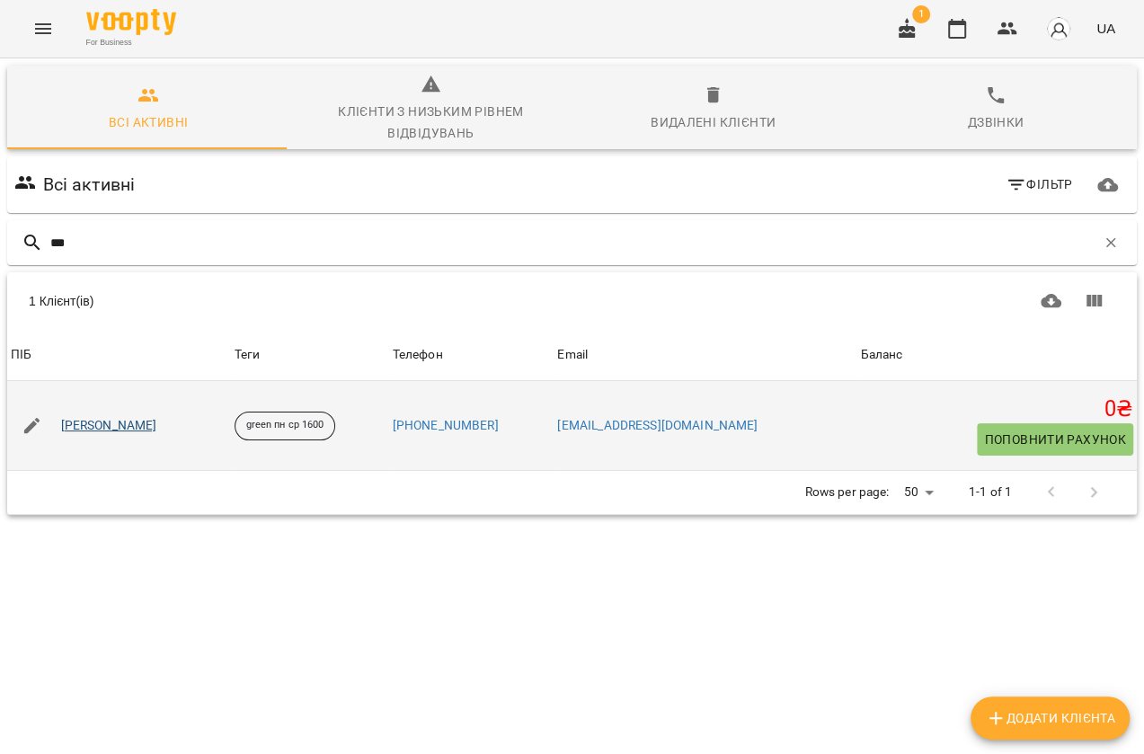
type input "***"
click at [114, 421] on link "Рєзнік Лев Михайлович" at bounding box center [109, 426] width 96 height 18
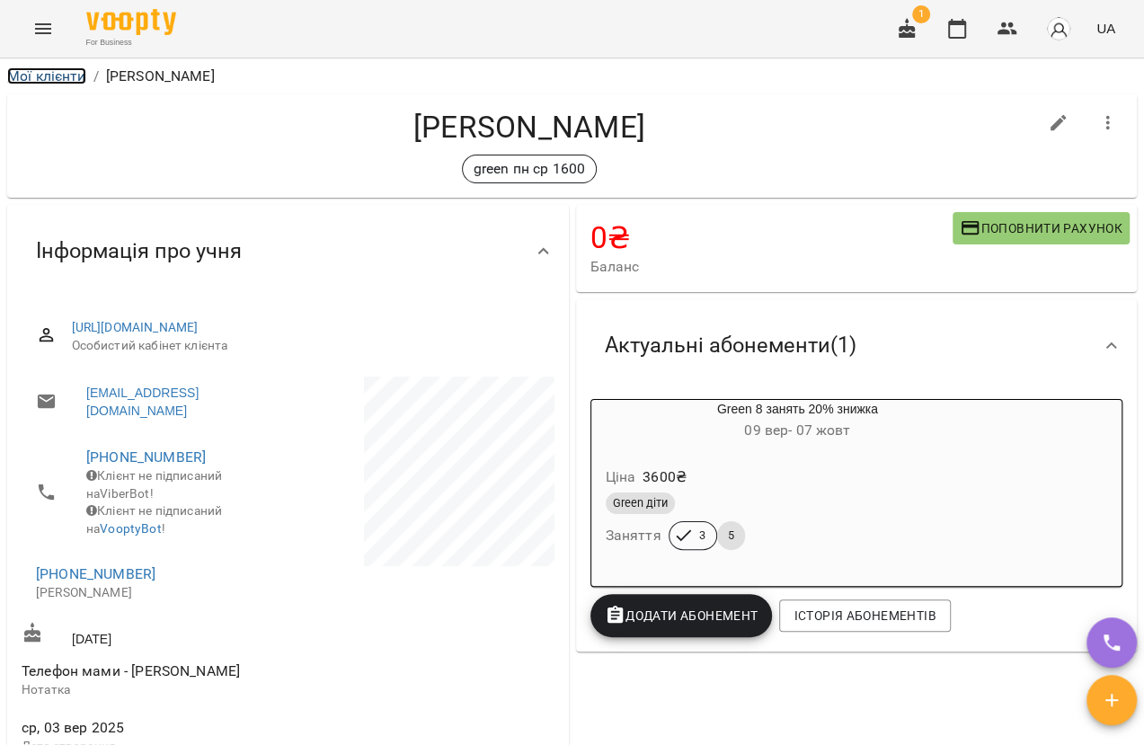
click at [73, 72] on link "Мої клієнти" at bounding box center [46, 75] width 79 height 17
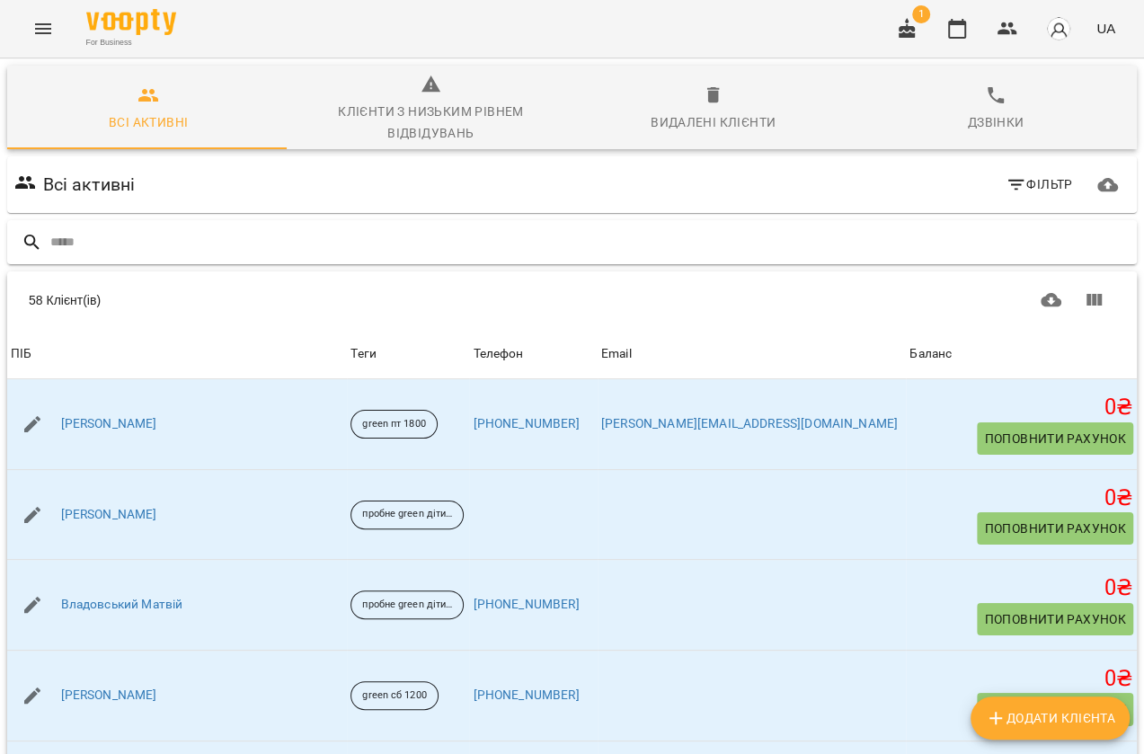
click at [212, 246] on input "text" at bounding box center [589, 242] width 1079 height 30
type input "***"
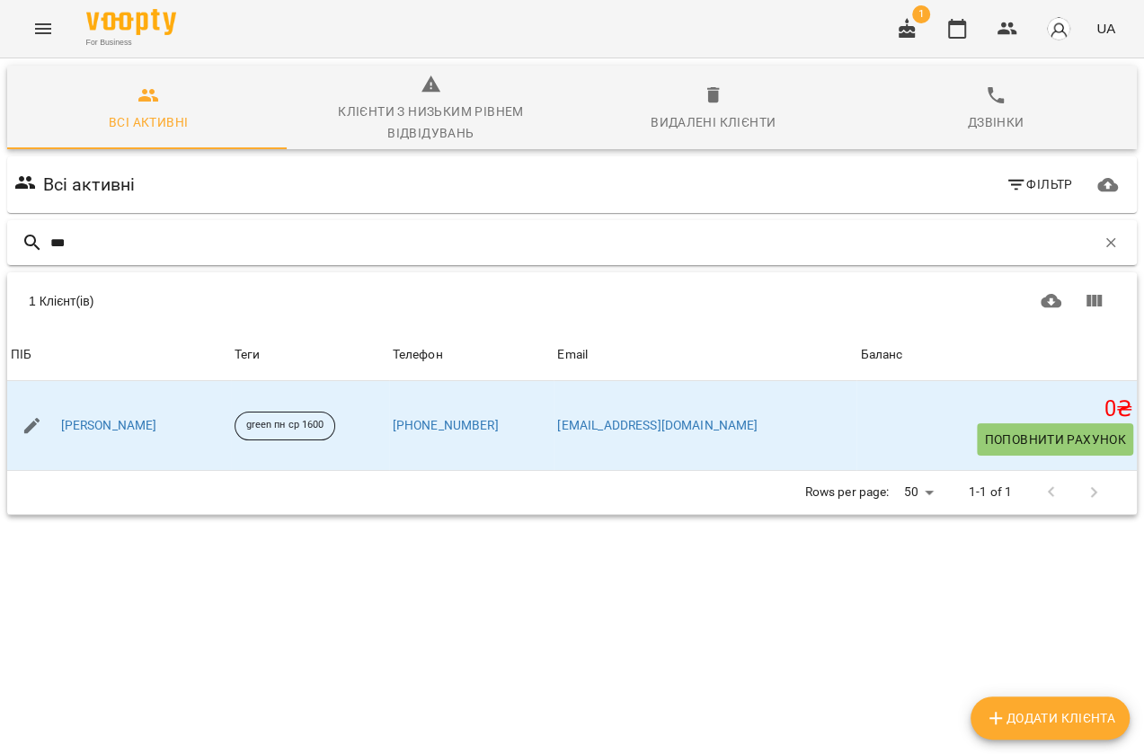
drag, startPoint x: 97, startPoint y: 237, endPoint x: 35, endPoint y: 248, distance: 62.9
click at [36, 248] on div "***" at bounding box center [571, 242] width 1129 height 45
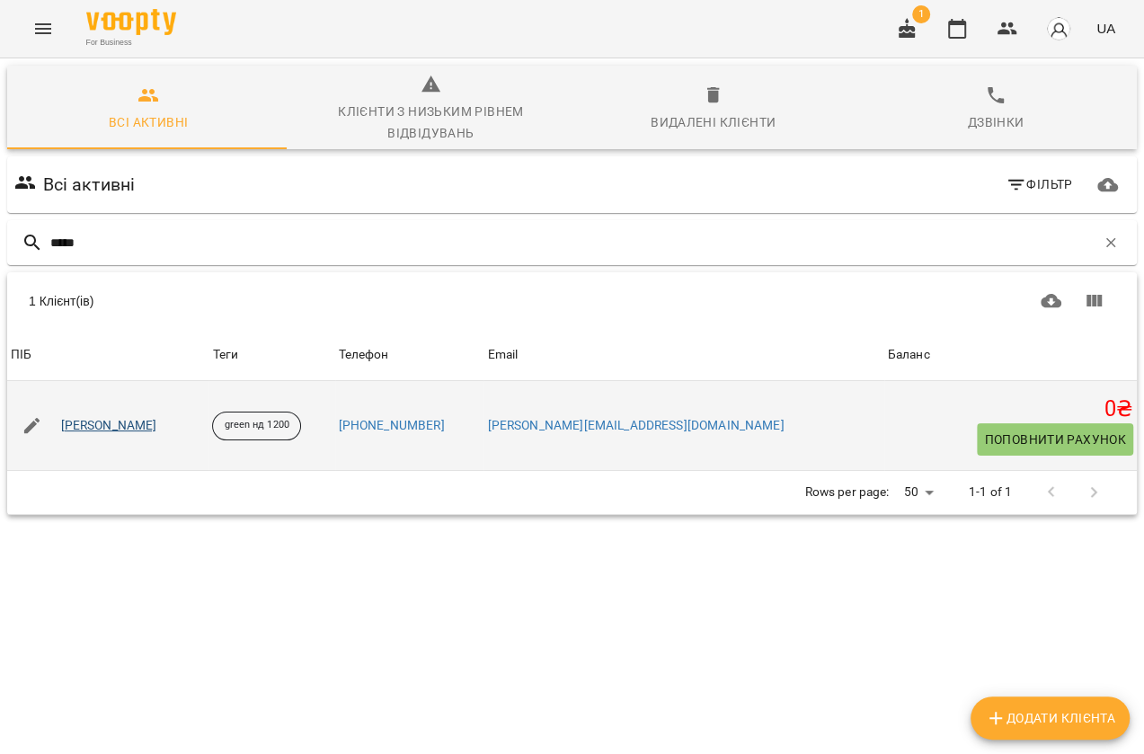
type input "*****"
click at [157, 429] on link "Дорофєєва Мілана Євгенівна" at bounding box center [109, 426] width 96 height 18
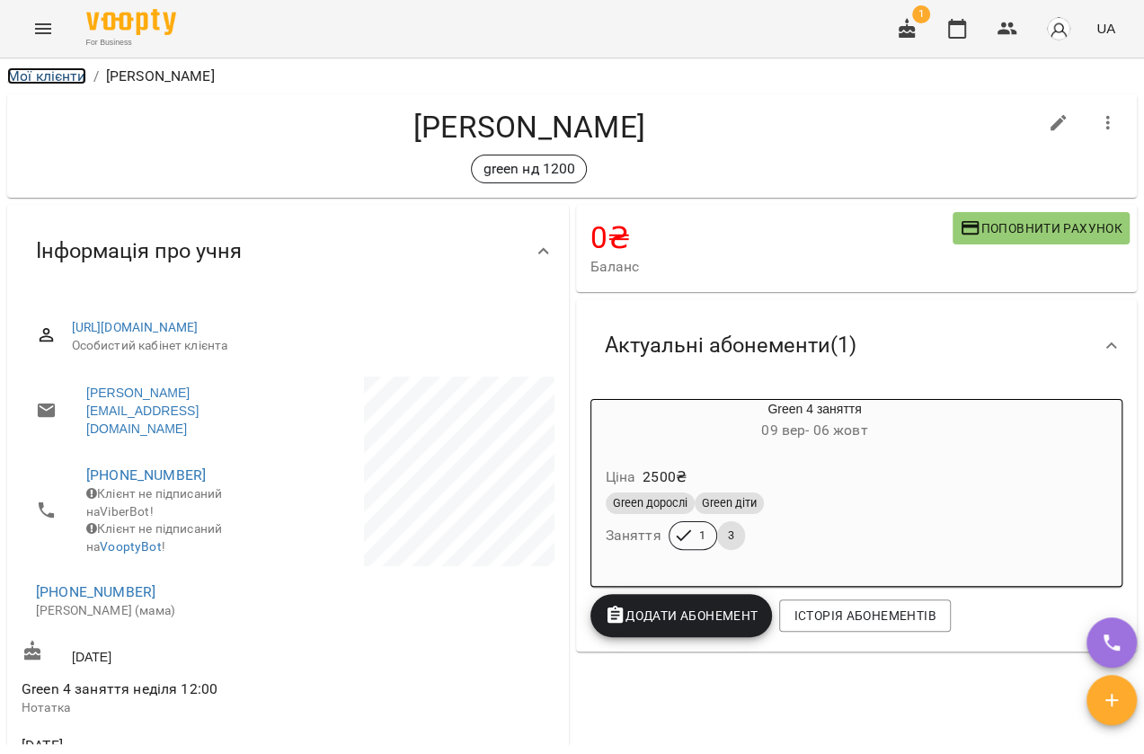
click at [49, 67] on link "Мої клієнти" at bounding box center [46, 75] width 79 height 17
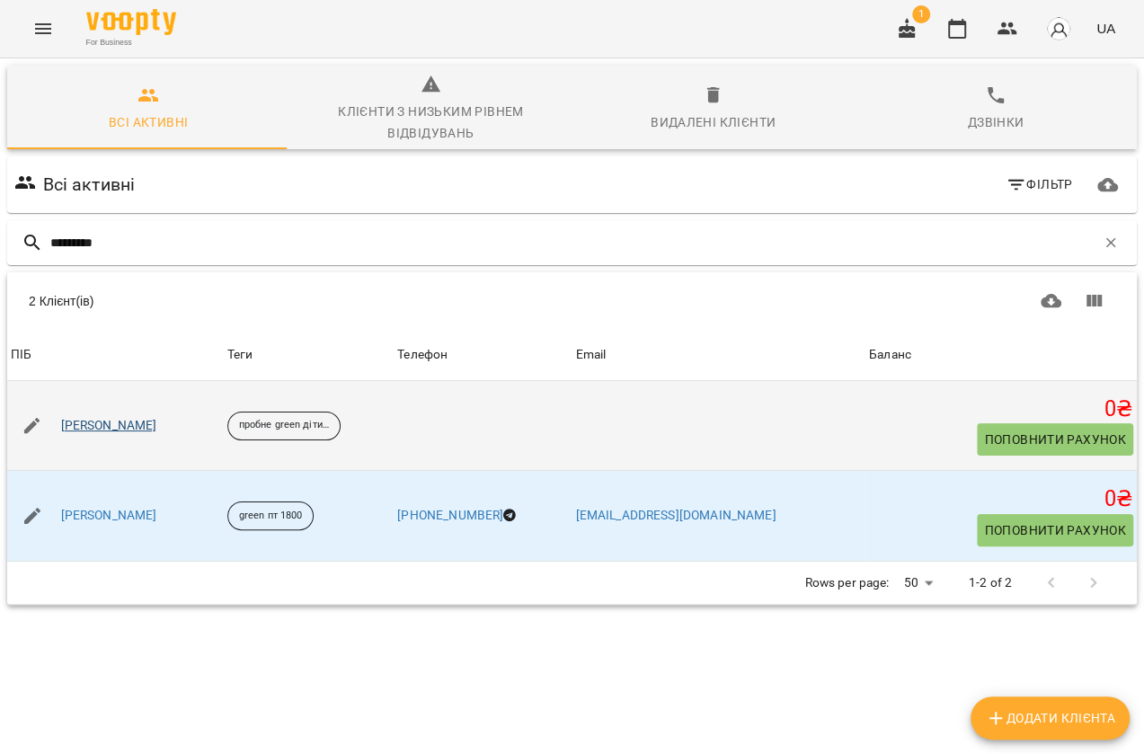
type input "*********"
click at [106, 420] on link "Бессараб Анастасія" at bounding box center [109, 426] width 96 height 18
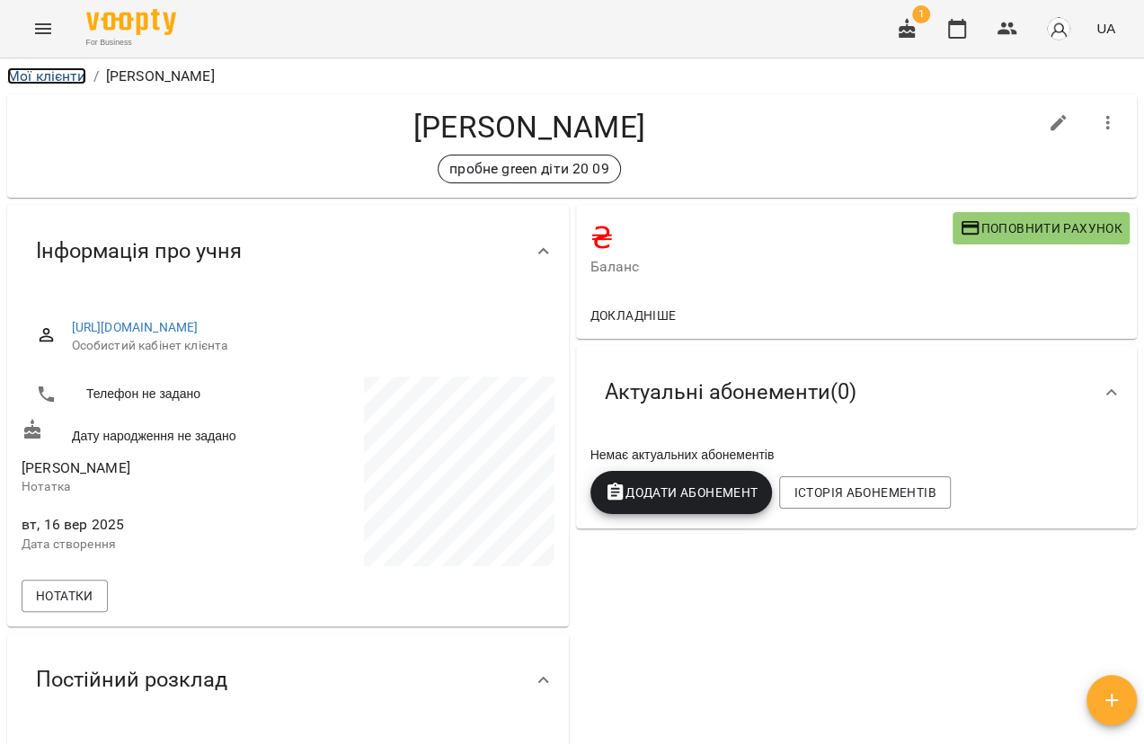
click at [66, 72] on link "Мої клієнти" at bounding box center [46, 75] width 79 height 17
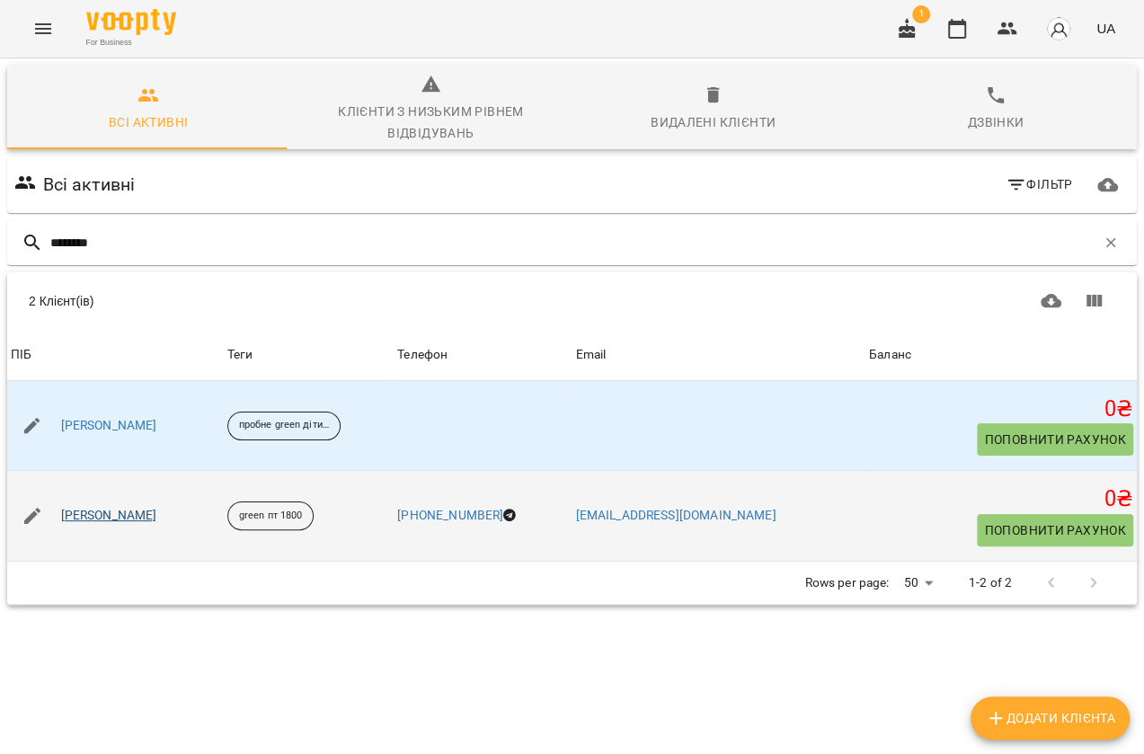
type input "********"
click at [143, 518] on link "Семенова Анастасія Дмитрівна" at bounding box center [109, 516] width 96 height 18
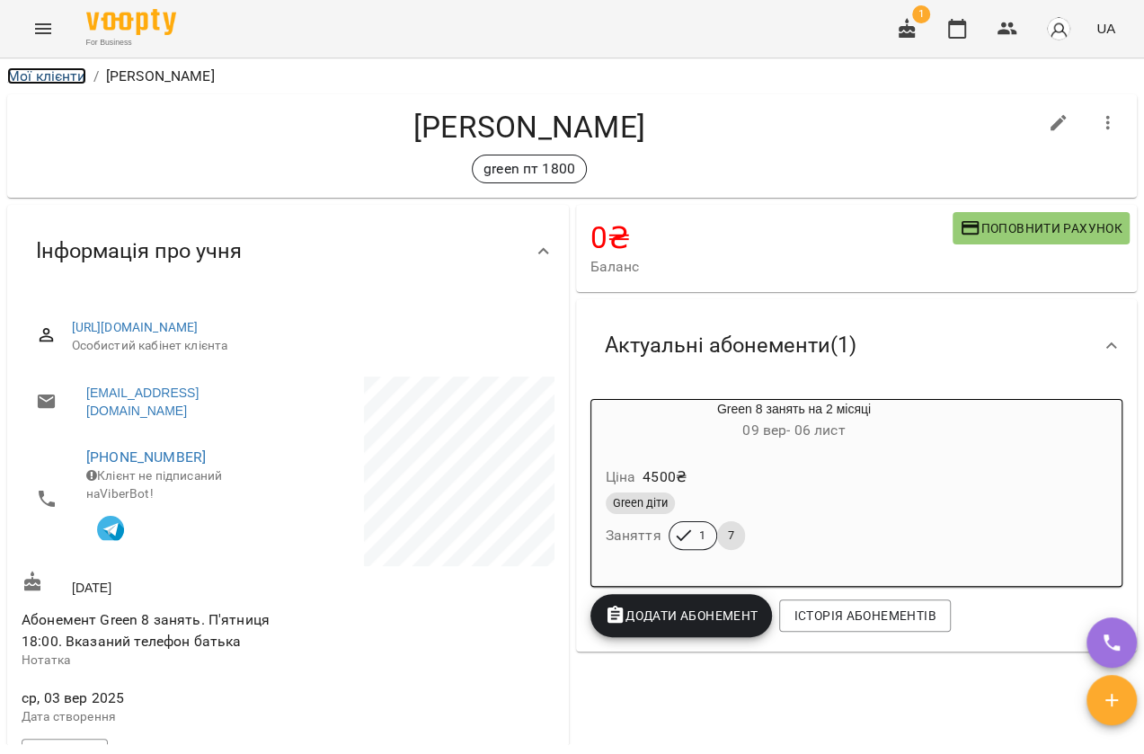
click at [63, 74] on link "Мої клієнти" at bounding box center [46, 75] width 79 height 17
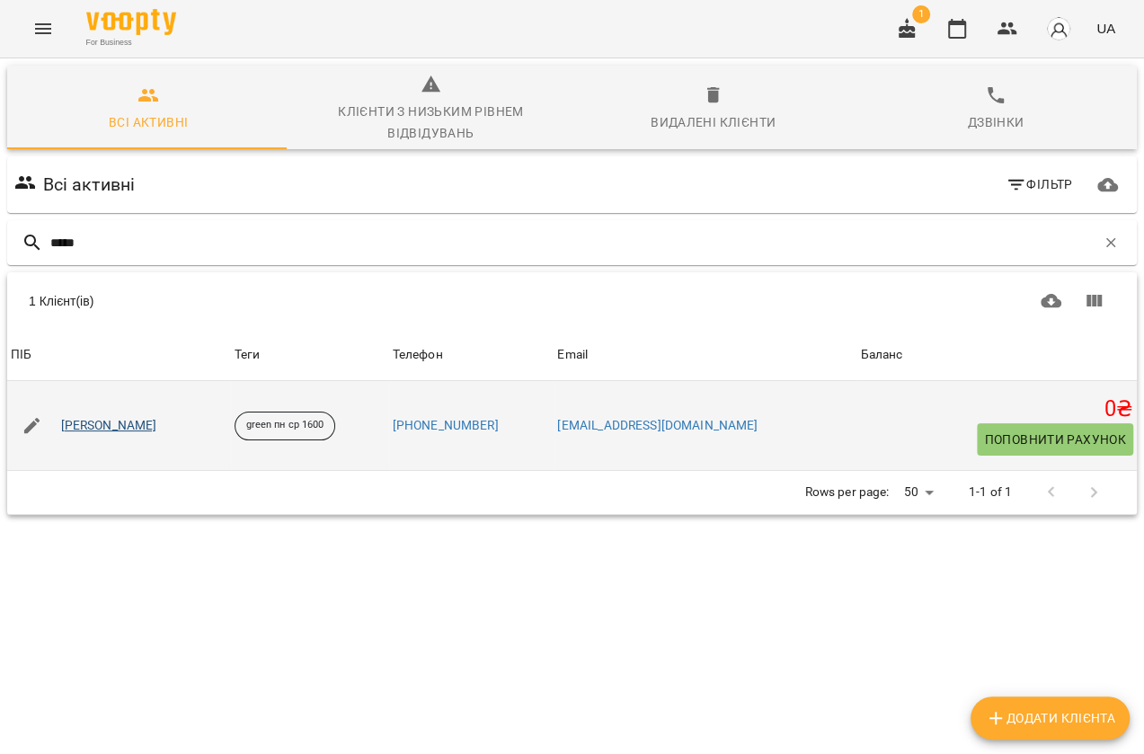
type input "*****"
click at [157, 425] on link "Шевчик Оскар Валерійович" at bounding box center [109, 426] width 96 height 18
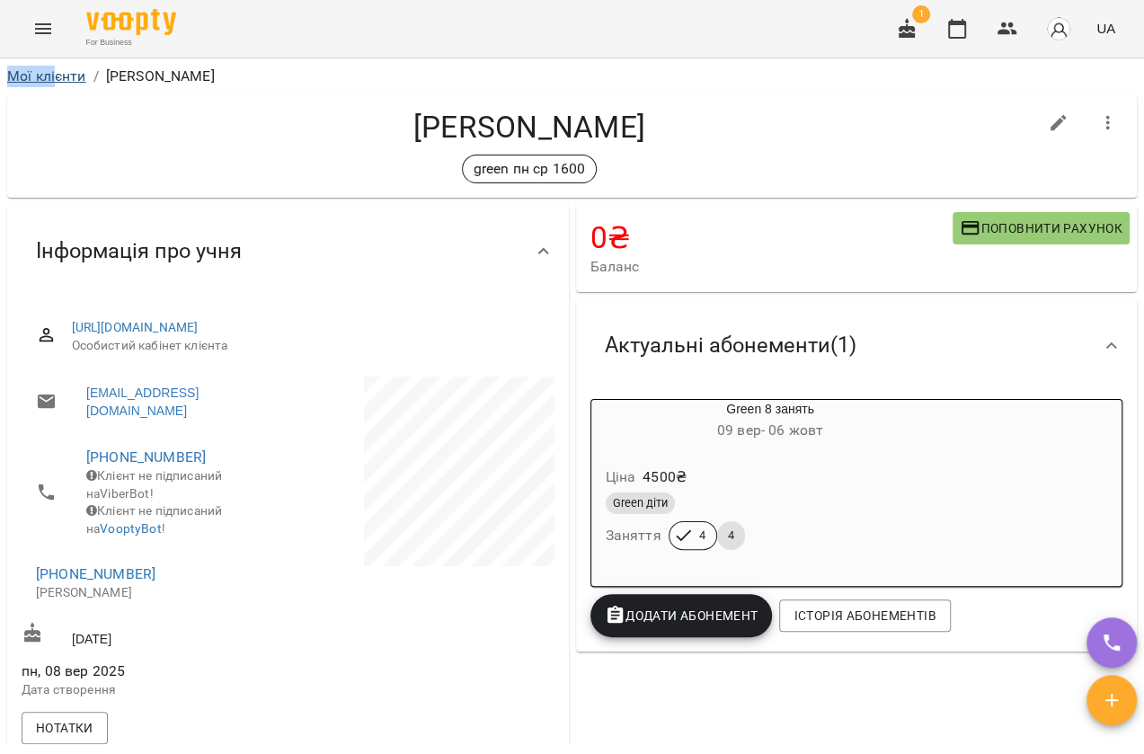
drag, startPoint x: 3, startPoint y: 86, endPoint x: 53, endPoint y: 73, distance: 52.1
click at [53, 73] on div "Мої клієнти / Шевчик Оскар Валерійович" at bounding box center [572, 76] width 1136 height 29
click at [53, 73] on link "Мої клієнти" at bounding box center [46, 75] width 79 height 17
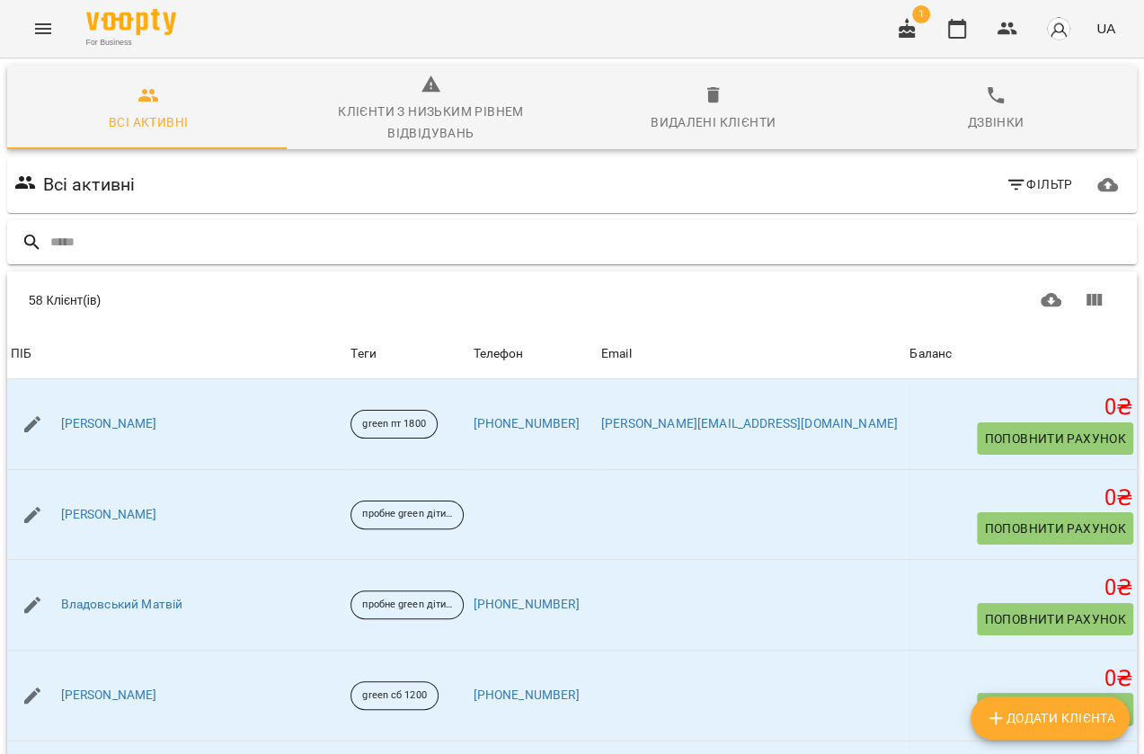
click at [136, 223] on div at bounding box center [571, 242] width 1129 height 44
click at [126, 225] on div at bounding box center [571, 242] width 1129 height 44
click at [122, 249] on input "text" at bounding box center [589, 242] width 1079 height 30
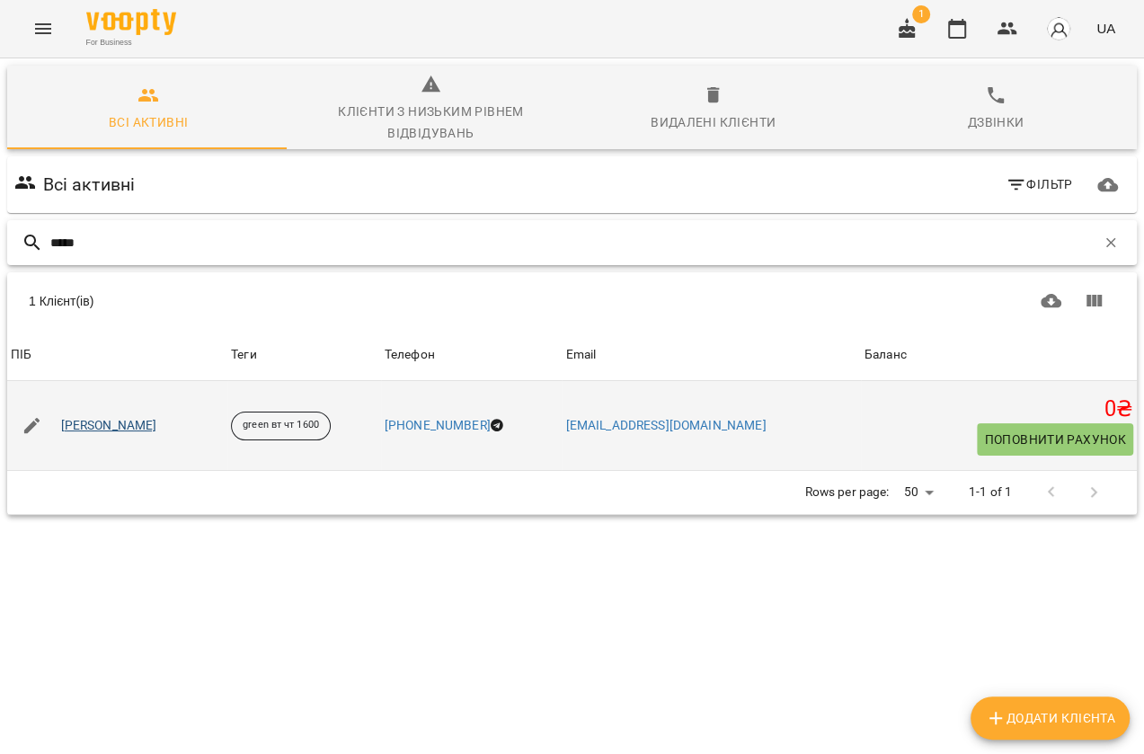
type input "*****"
click at [146, 422] on link "[PERSON_NAME]" at bounding box center [109, 426] width 96 height 18
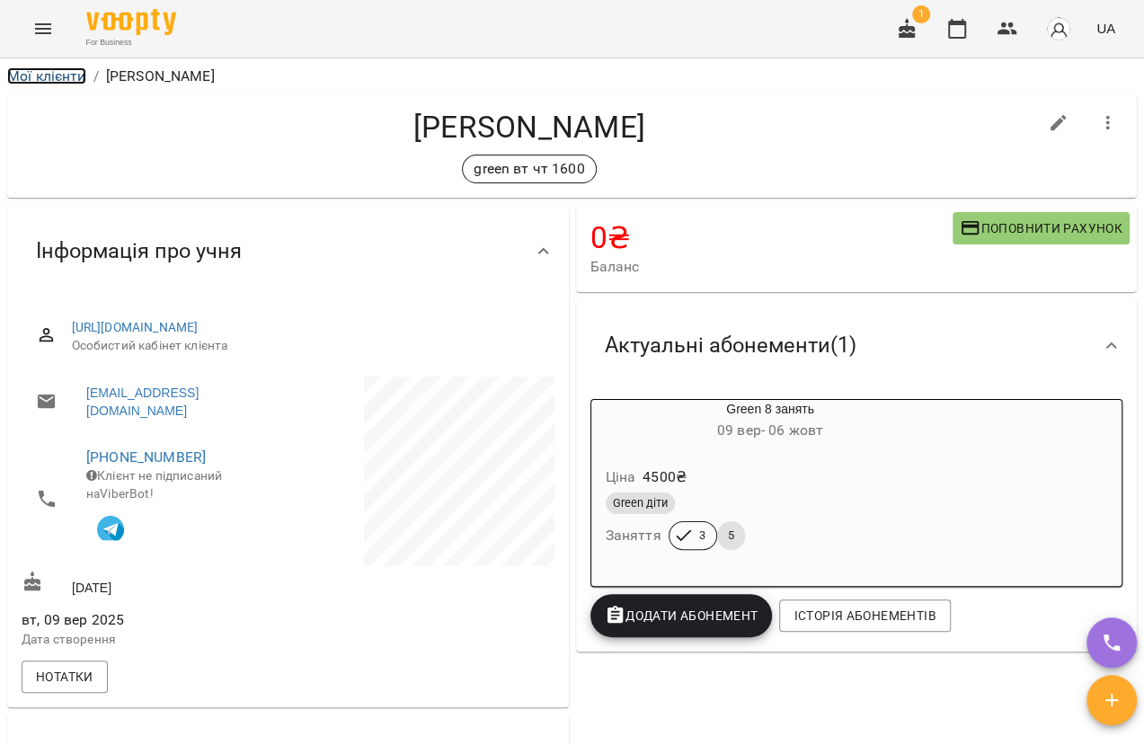
click at [78, 75] on link "Мої клієнти" at bounding box center [46, 75] width 79 height 17
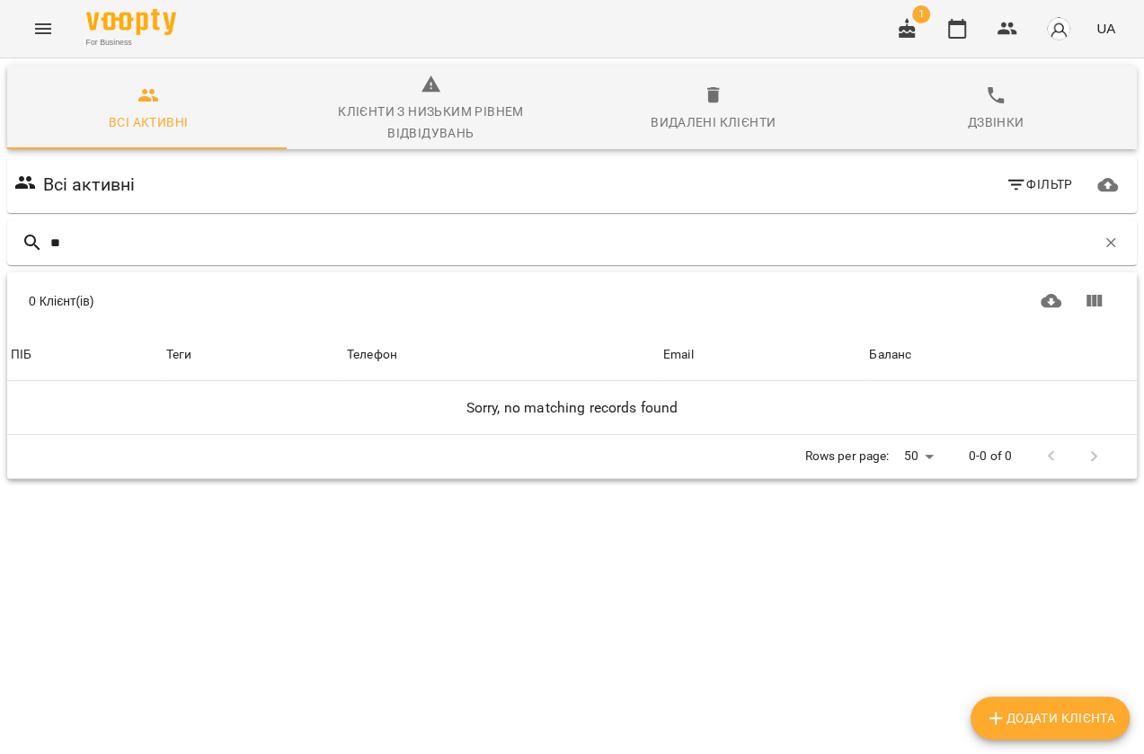
type input "*"
type input "****"
click at [53, 25] on icon "Menu" at bounding box center [43, 29] width 22 height 22
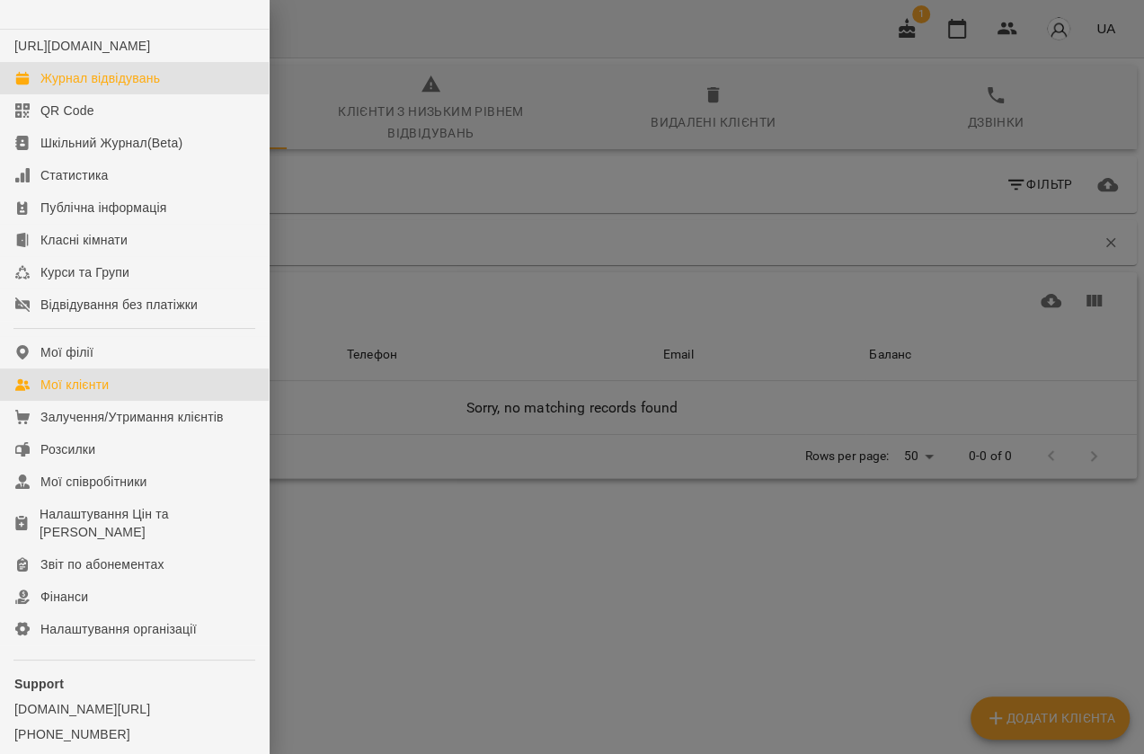
click at [100, 87] on div "Журнал відвідувань" at bounding box center [99, 78] width 119 height 18
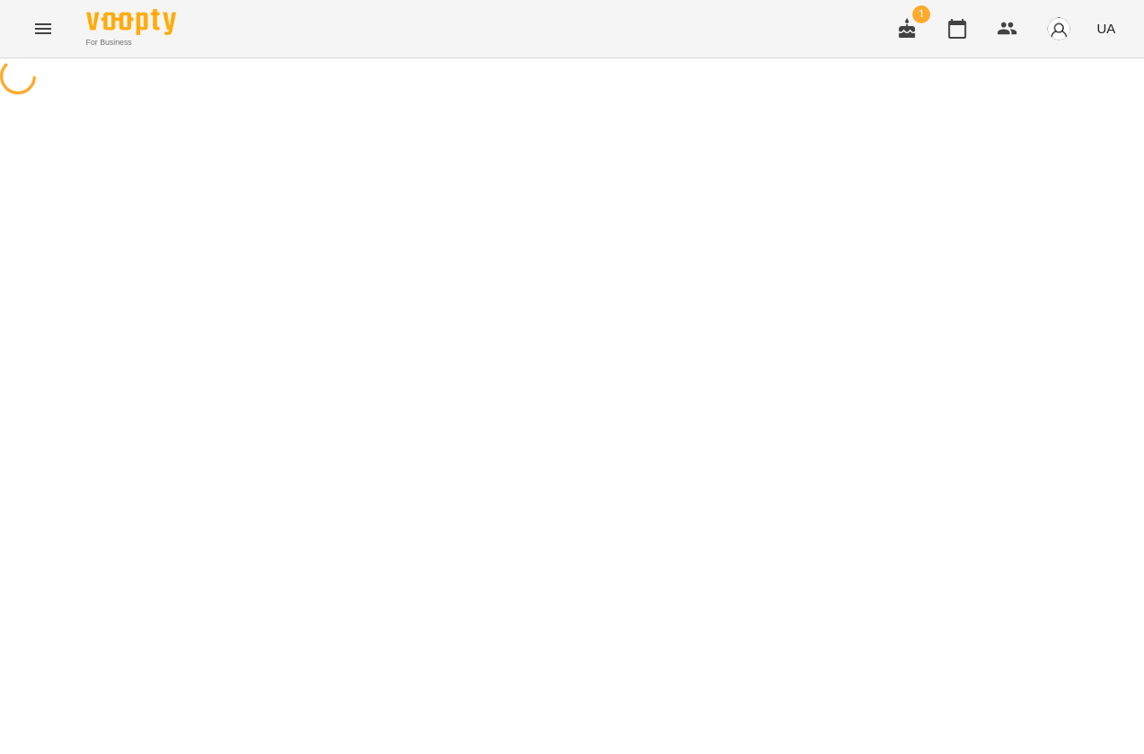
click at [42, 18] on icon "Menu" at bounding box center [43, 29] width 22 height 22
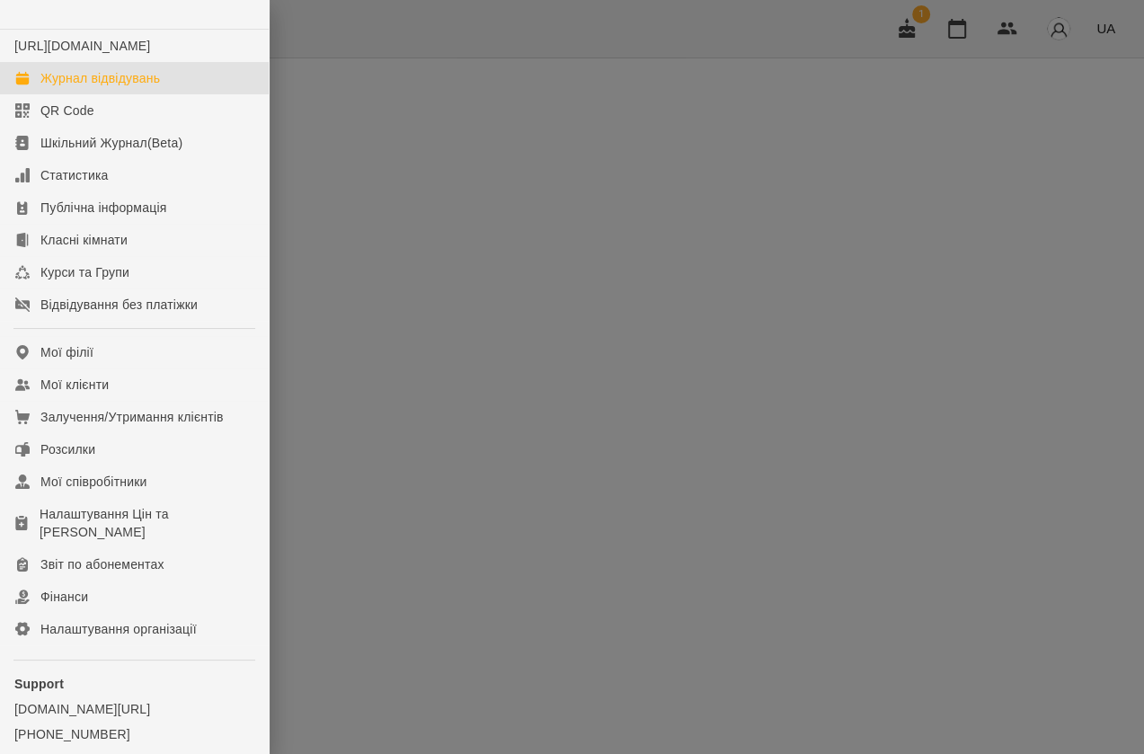
click at [84, 87] on div "Журнал відвідувань" at bounding box center [99, 78] width 119 height 18
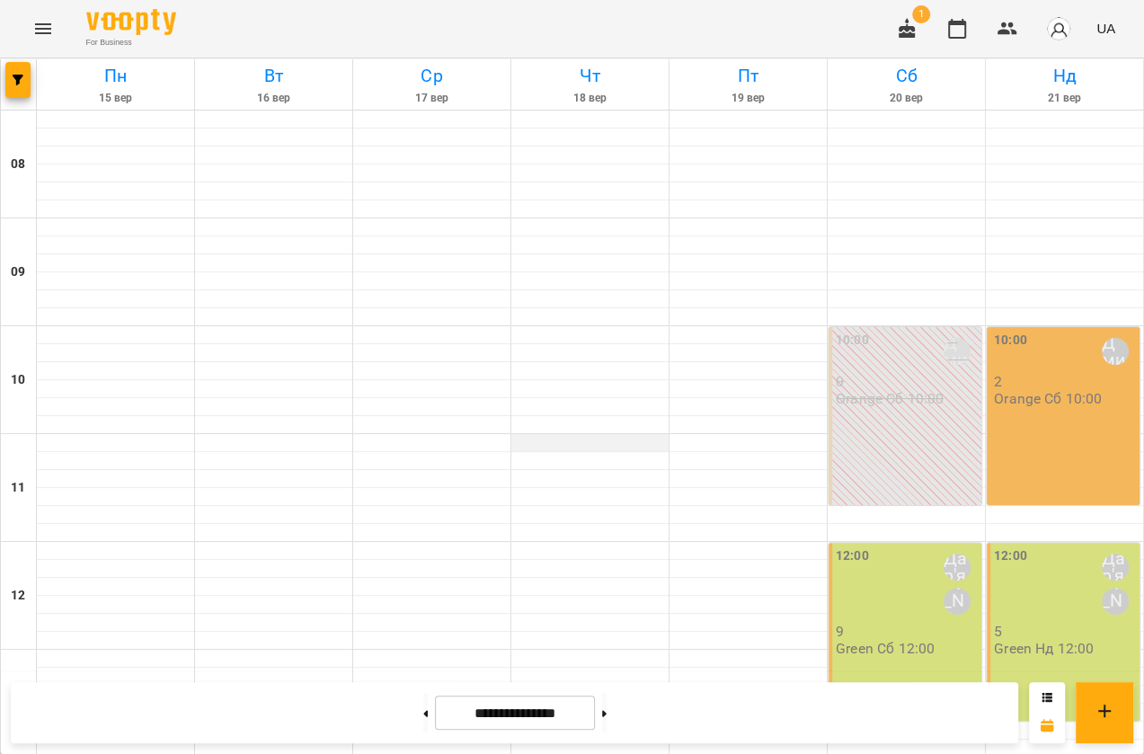
scroll to position [730, 0]
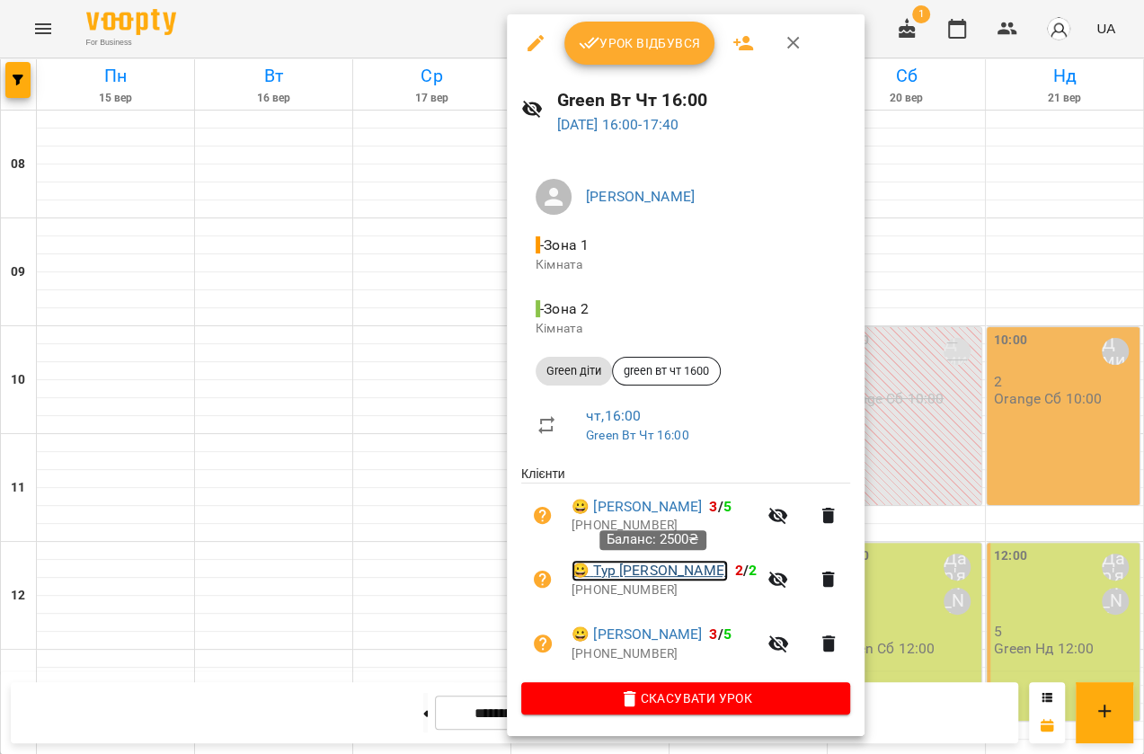
click at [647, 579] on link "😀 Тур [PERSON_NAME]" at bounding box center [649, 571] width 156 height 22
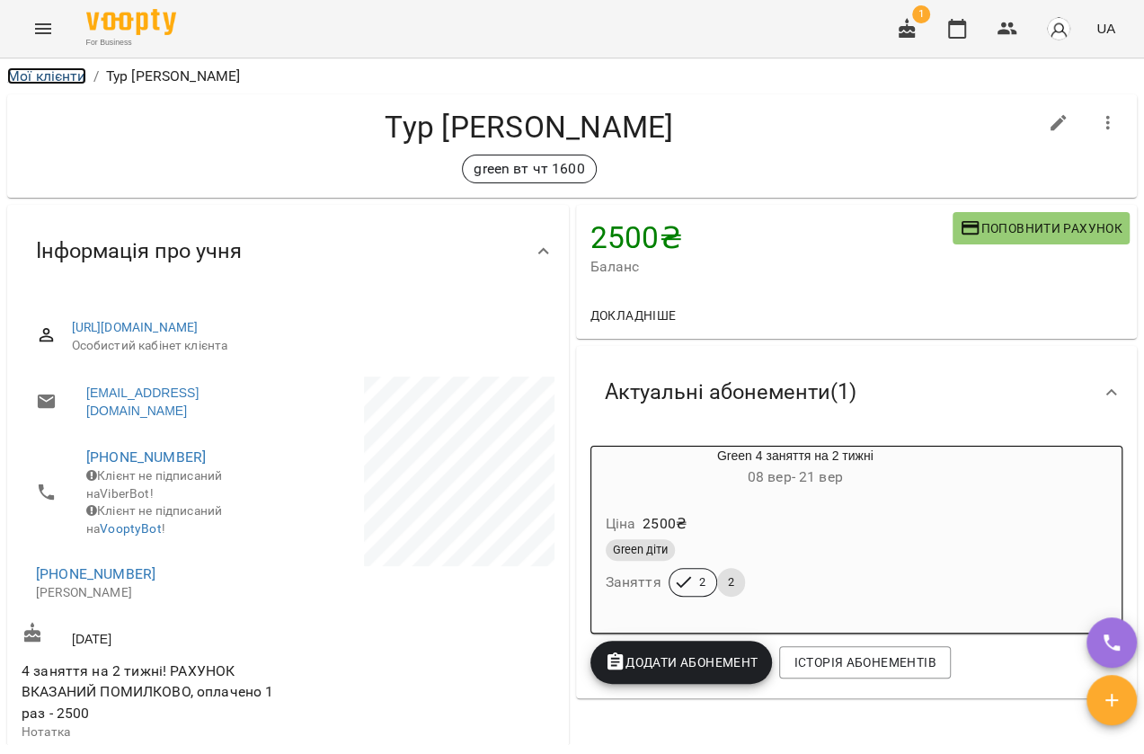
click at [45, 83] on link "Мої клієнти" at bounding box center [46, 75] width 79 height 17
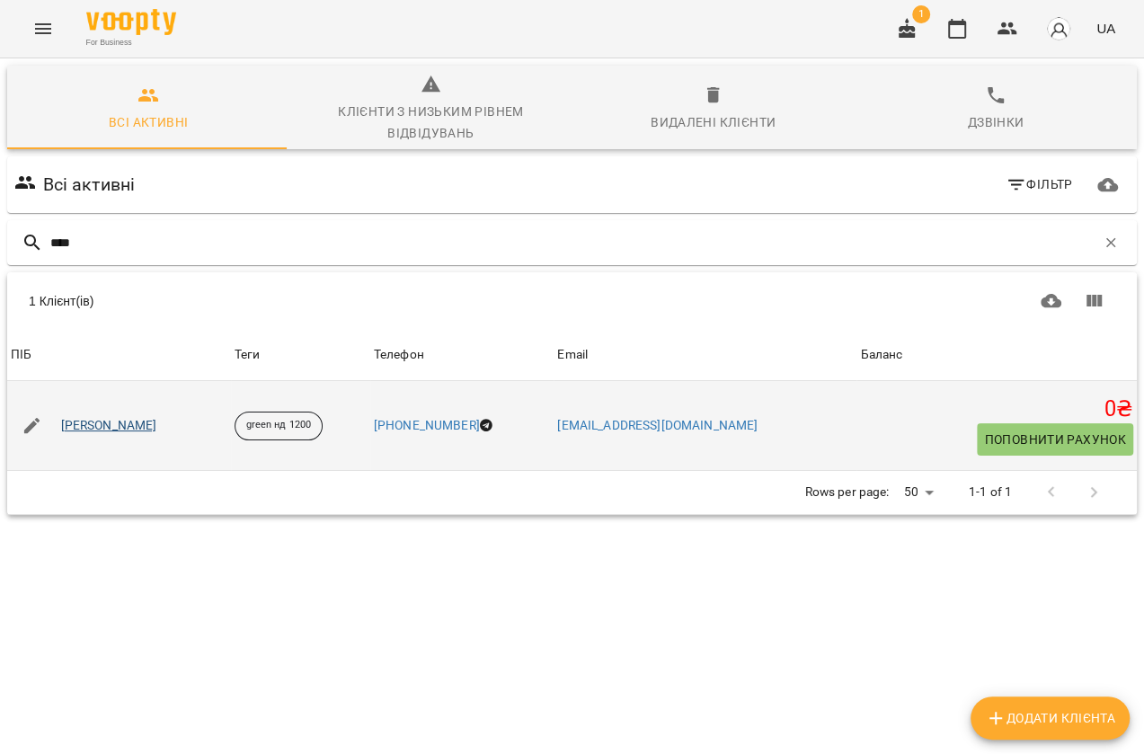
type input "****"
click at [157, 421] on link "[PERSON_NAME]" at bounding box center [109, 426] width 96 height 18
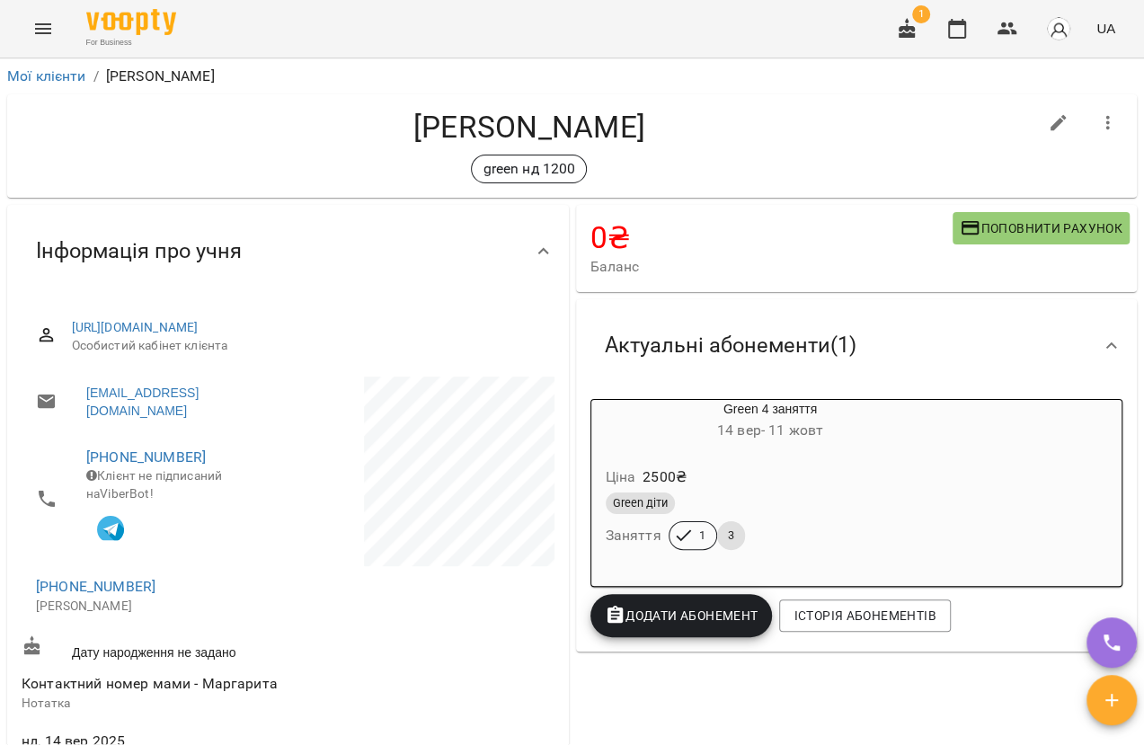
click at [35, 85] on li "Мої клієнти" at bounding box center [46, 77] width 79 height 22
click at [28, 69] on link "Мої клієнти" at bounding box center [46, 75] width 79 height 17
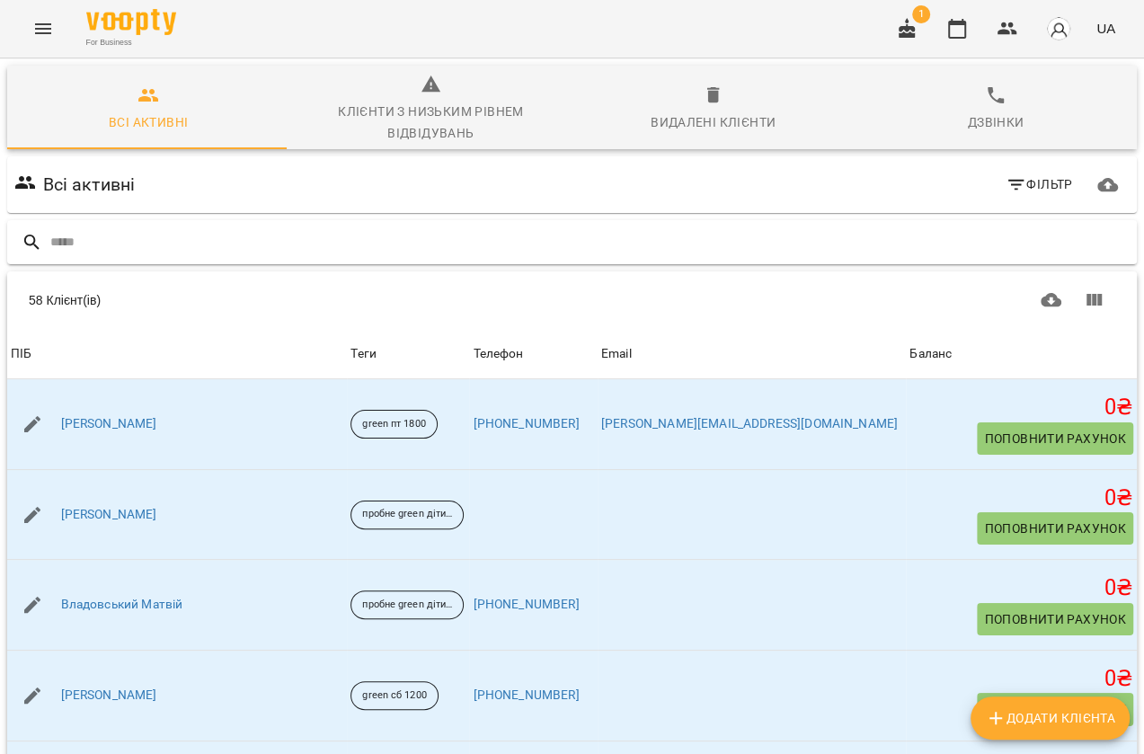
click at [148, 232] on input "text" at bounding box center [589, 242] width 1079 height 30
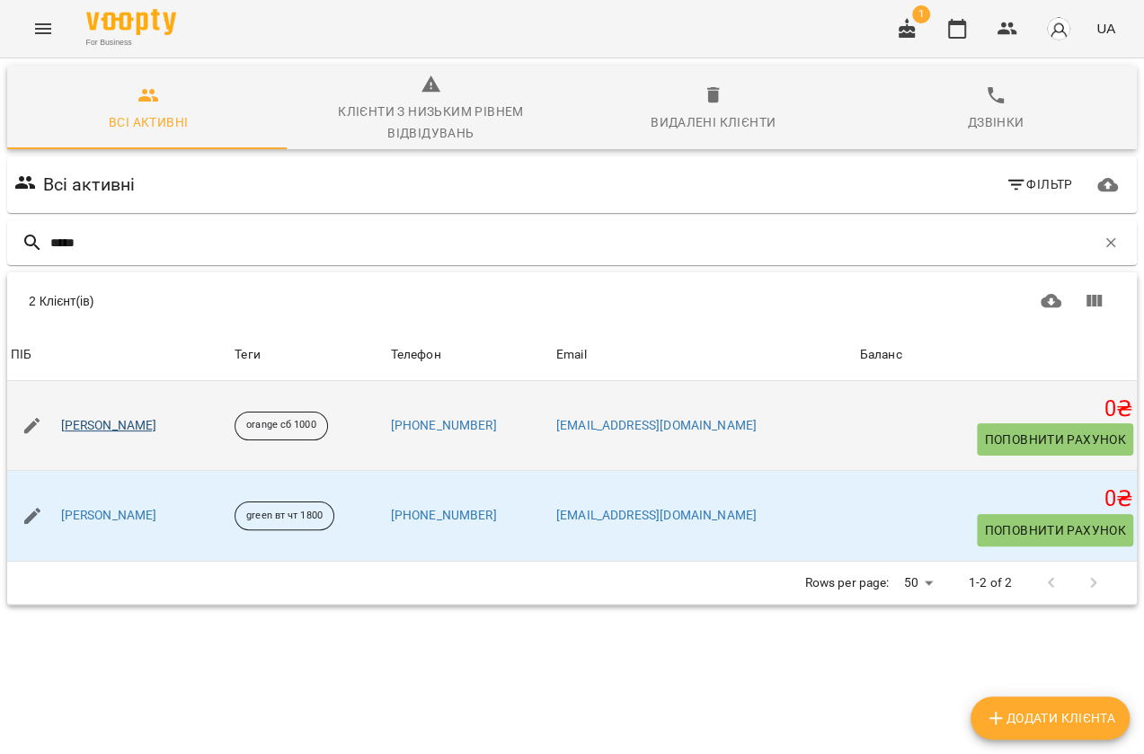
type input "*****"
click at [108, 427] on link "Квецко Антон" at bounding box center [109, 426] width 96 height 18
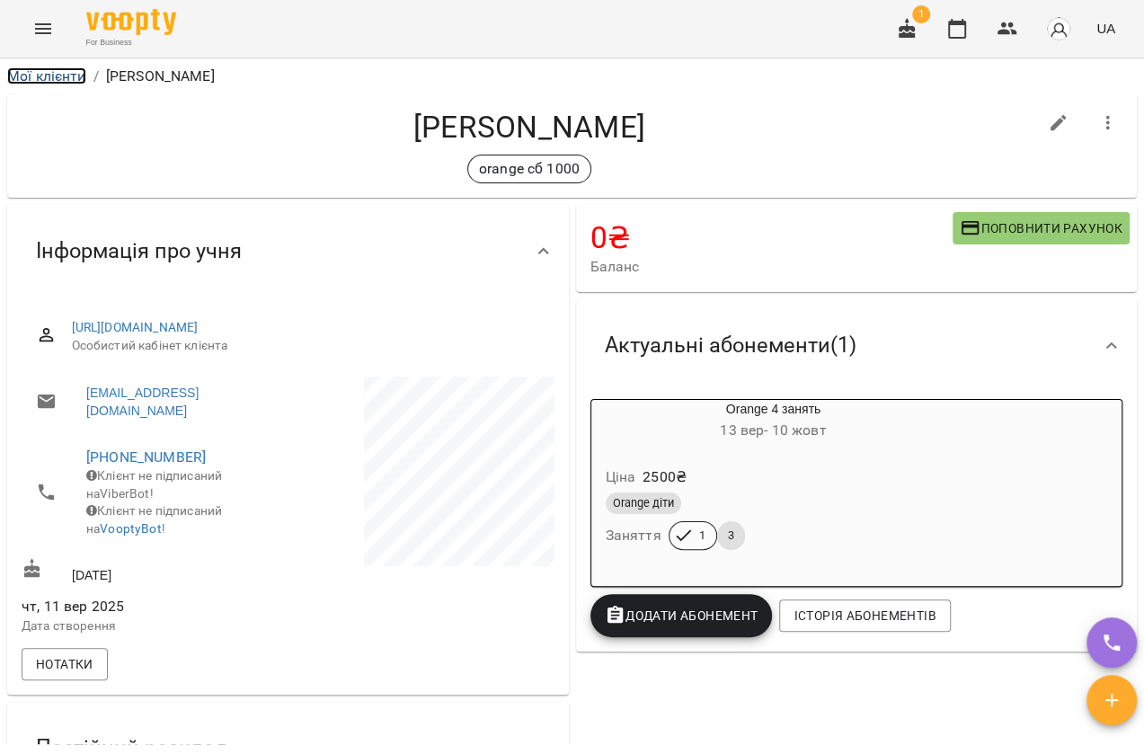
click at [45, 71] on link "Мої клієнти" at bounding box center [46, 75] width 79 height 17
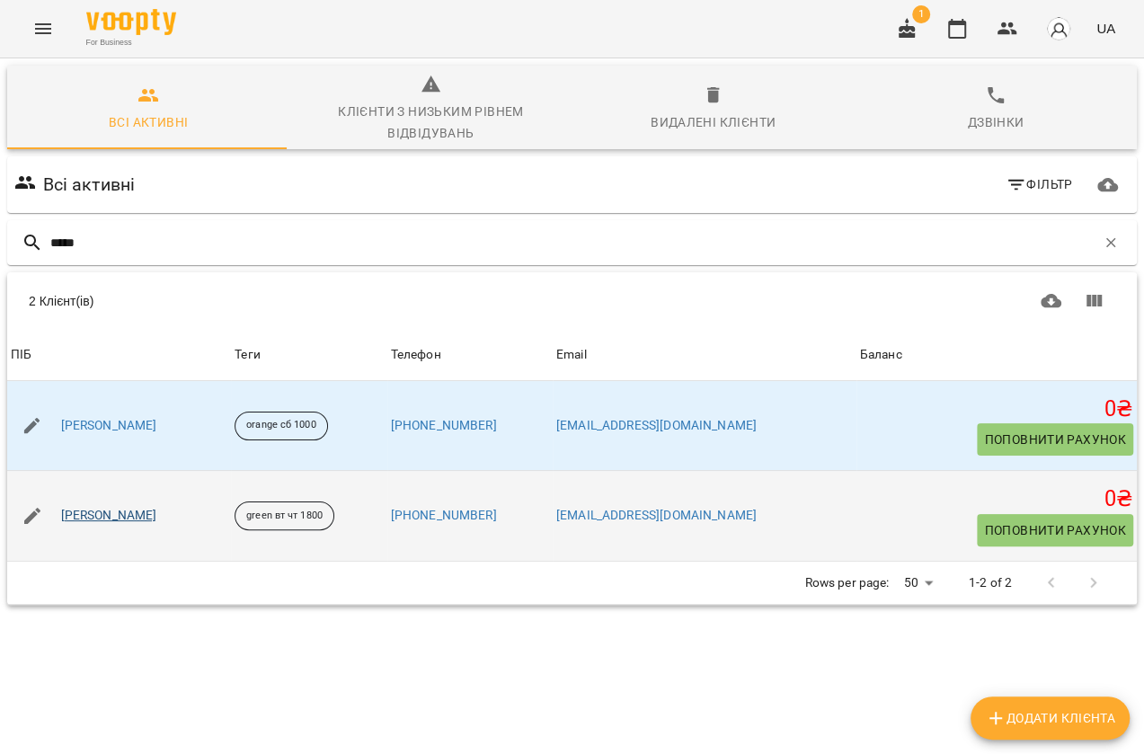
type input "*****"
click at [128, 512] on link "Куркін Антон Олександрович" at bounding box center [109, 516] width 96 height 18
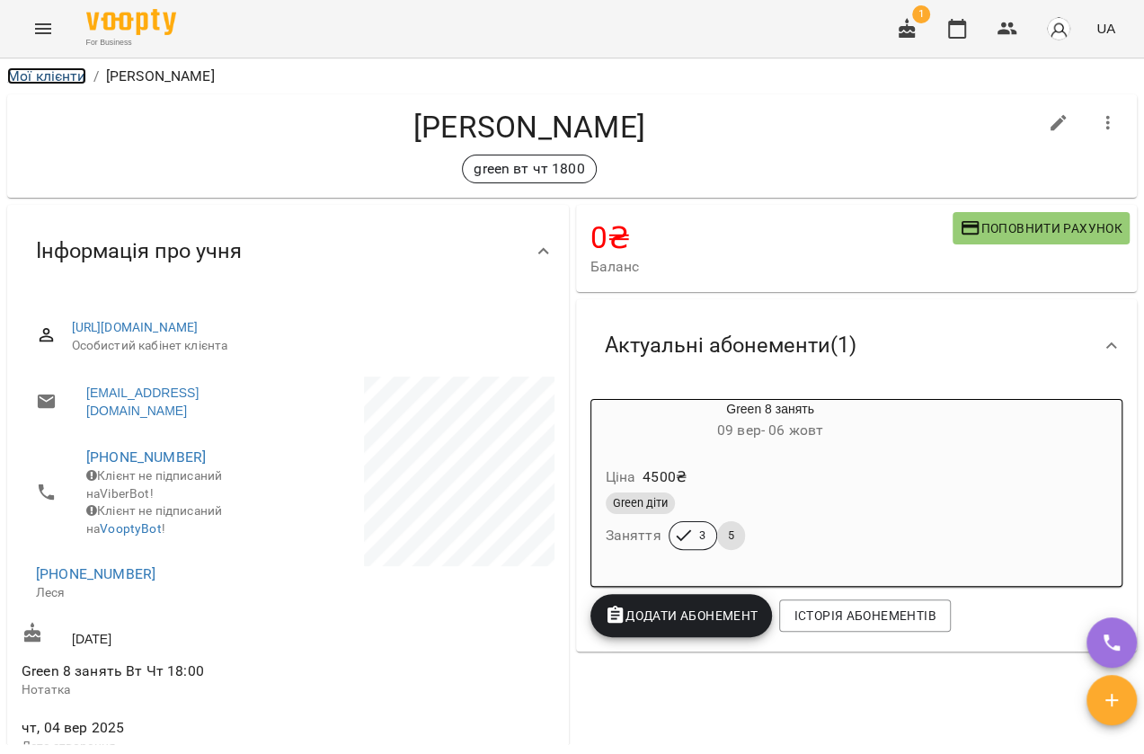
click at [36, 68] on link "Мої клієнти" at bounding box center [46, 75] width 79 height 17
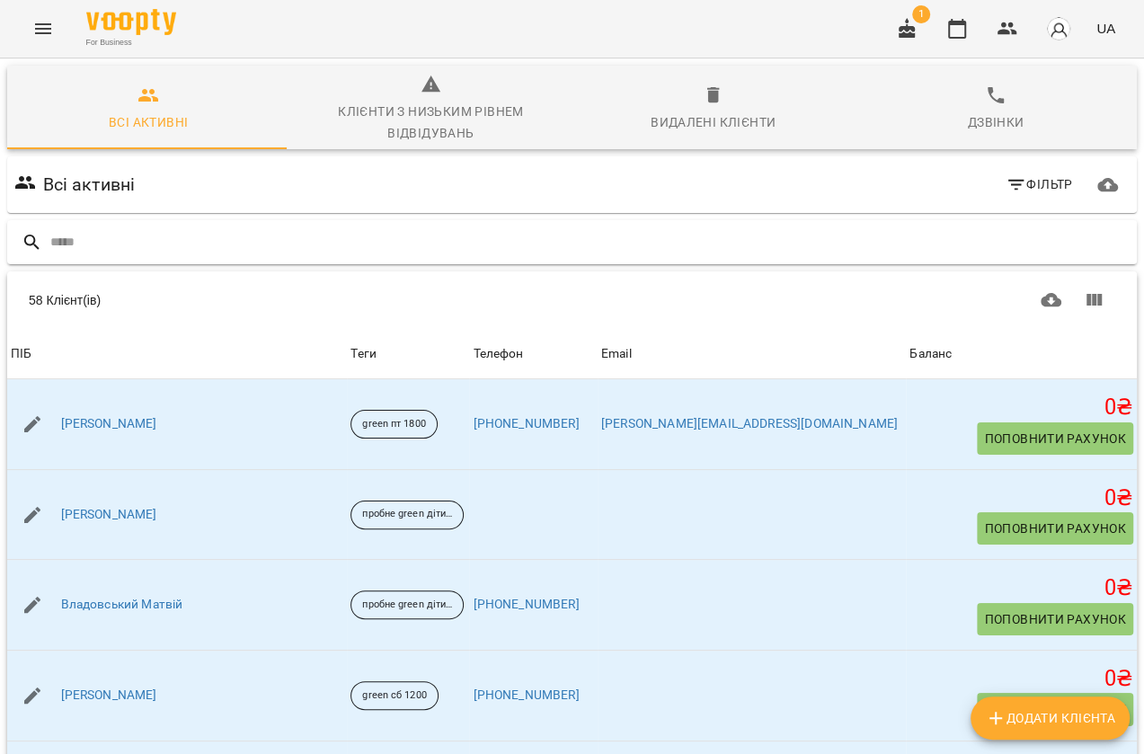
click at [103, 220] on div at bounding box center [571, 242] width 1129 height 44
click at [110, 257] on div at bounding box center [571, 242] width 1129 height 44
click at [107, 246] on input "text" at bounding box center [589, 242] width 1079 height 30
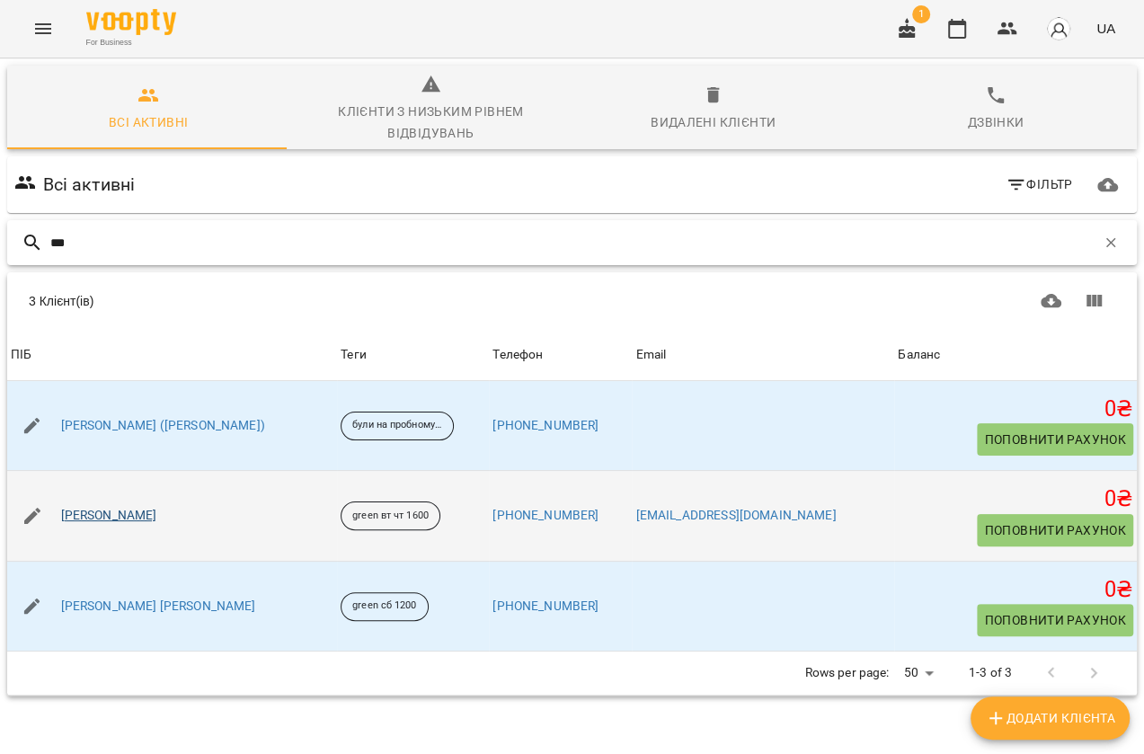
type input "***"
click at [157, 520] on link "Краєвський Аріан Ілліч" at bounding box center [109, 516] width 96 height 18
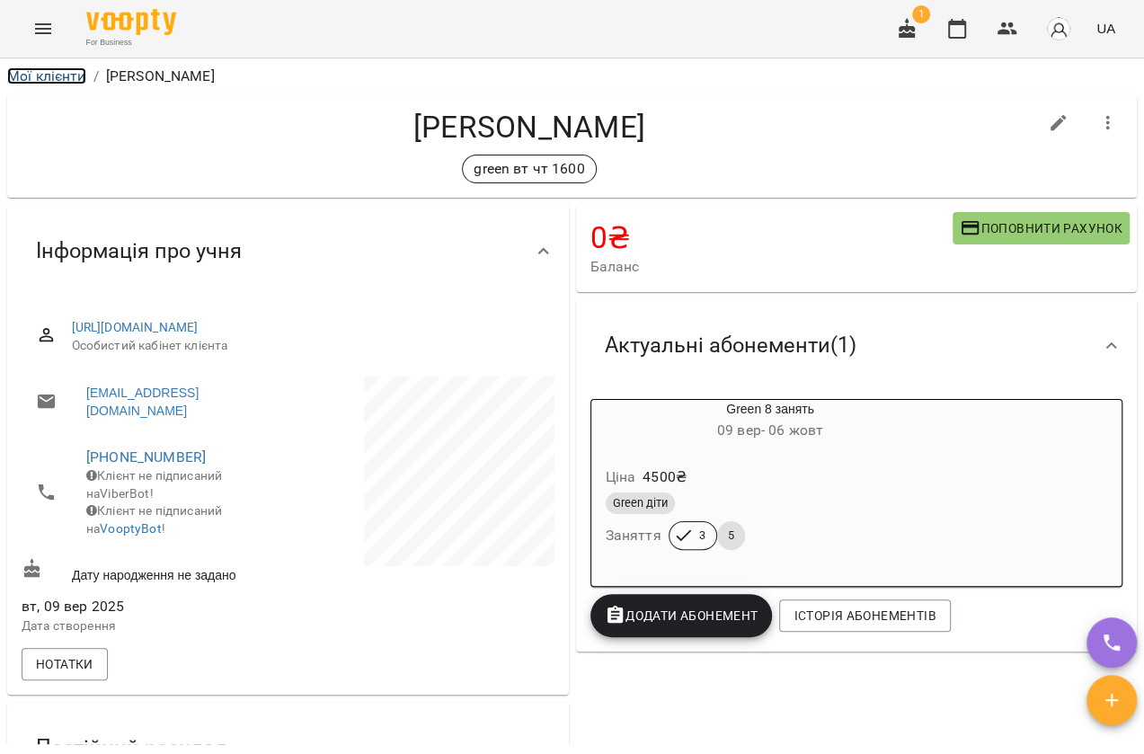
click at [37, 80] on link "Мої клієнти" at bounding box center [46, 75] width 79 height 17
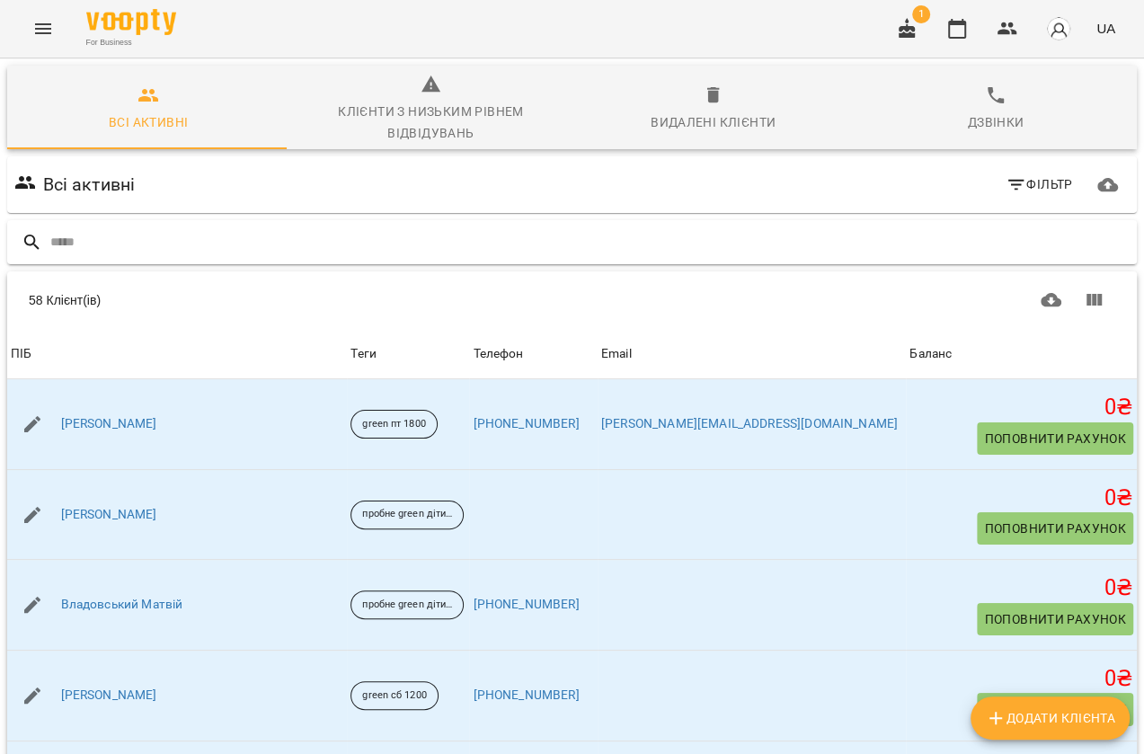
click at [141, 241] on input "text" at bounding box center [589, 242] width 1079 height 30
click at [101, 232] on input "****" at bounding box center [572, 243] width 1045 height 30
click at [102, 252] on input "****" at bounding box center [572, 243] width 1045 height 30
type input "*"
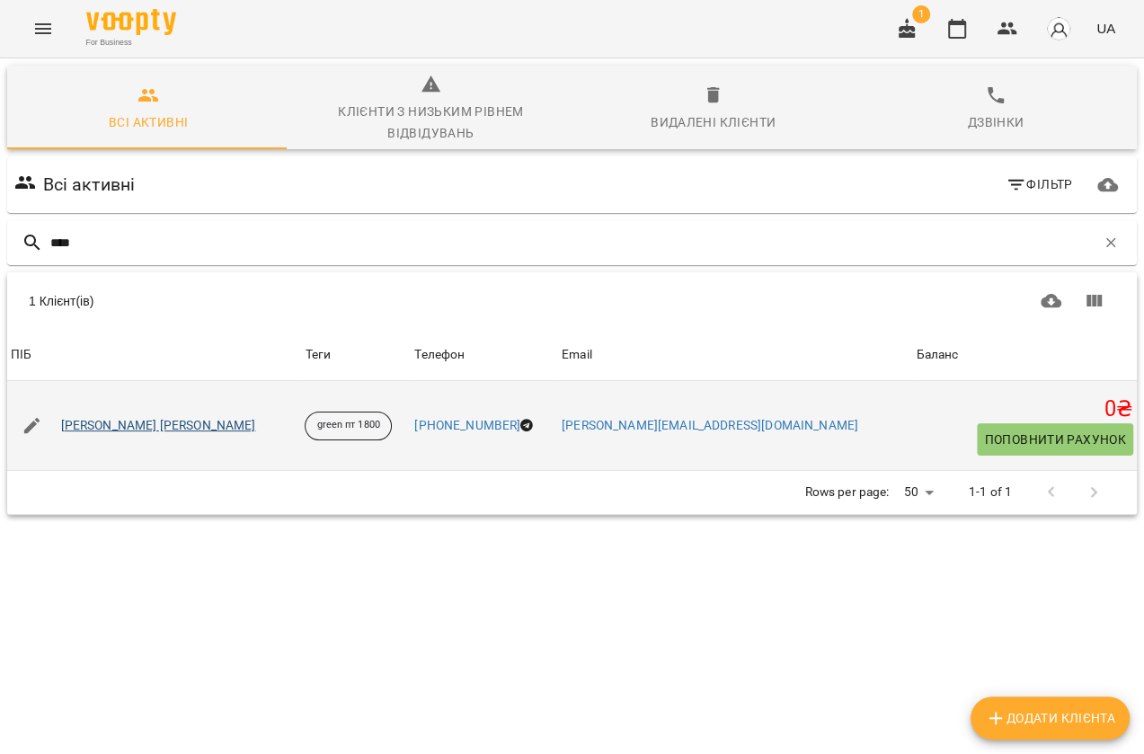
type input "****"
click at [119, 418] on link "Плосконосов Ігор Миколайович" at bounding box center [158, 426] width 195 height 18
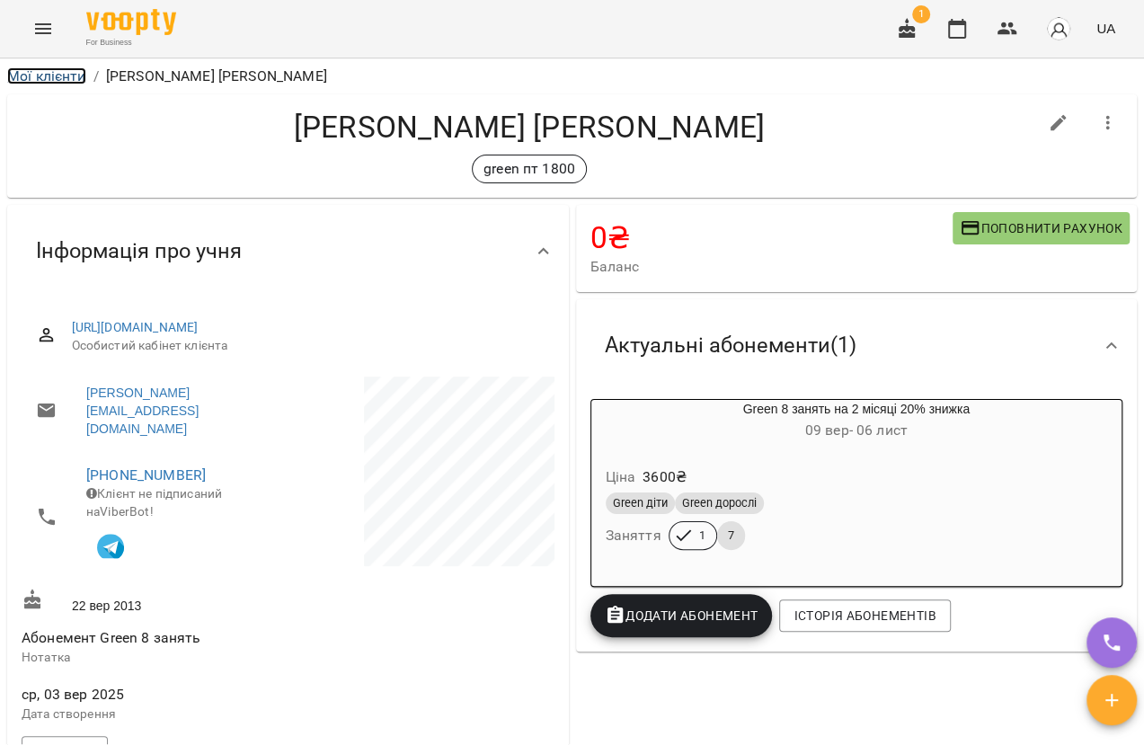
click at [31, 71] on link "Мої клієнти" at bounding box center [46, 75] width 79 height 17
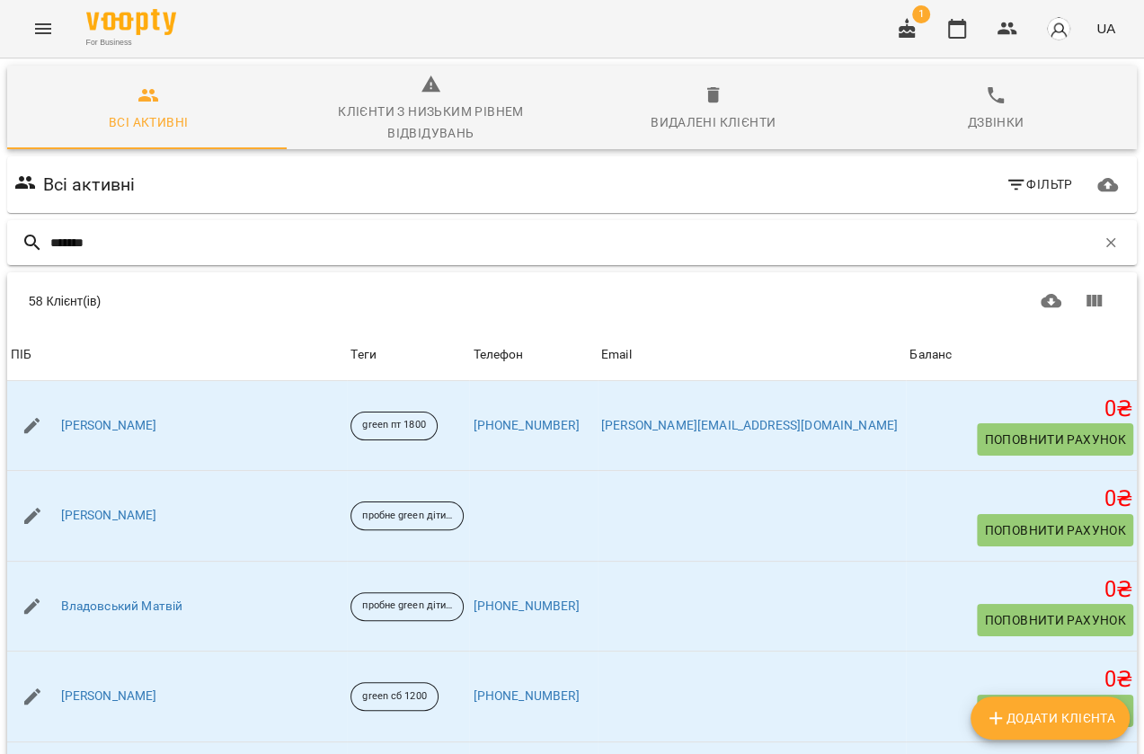
type input "********"
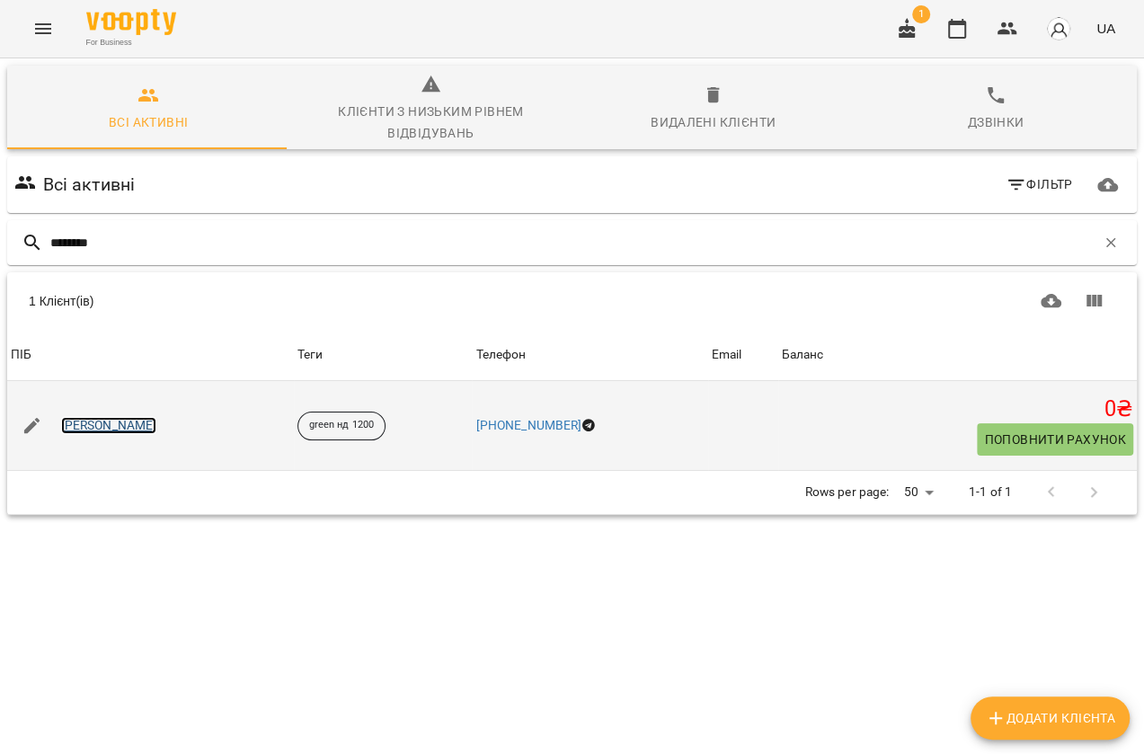
click at [152, 429] on link "Гришко Катерина Олександрівна" at bounding box center [109, 426] width 96 height 18
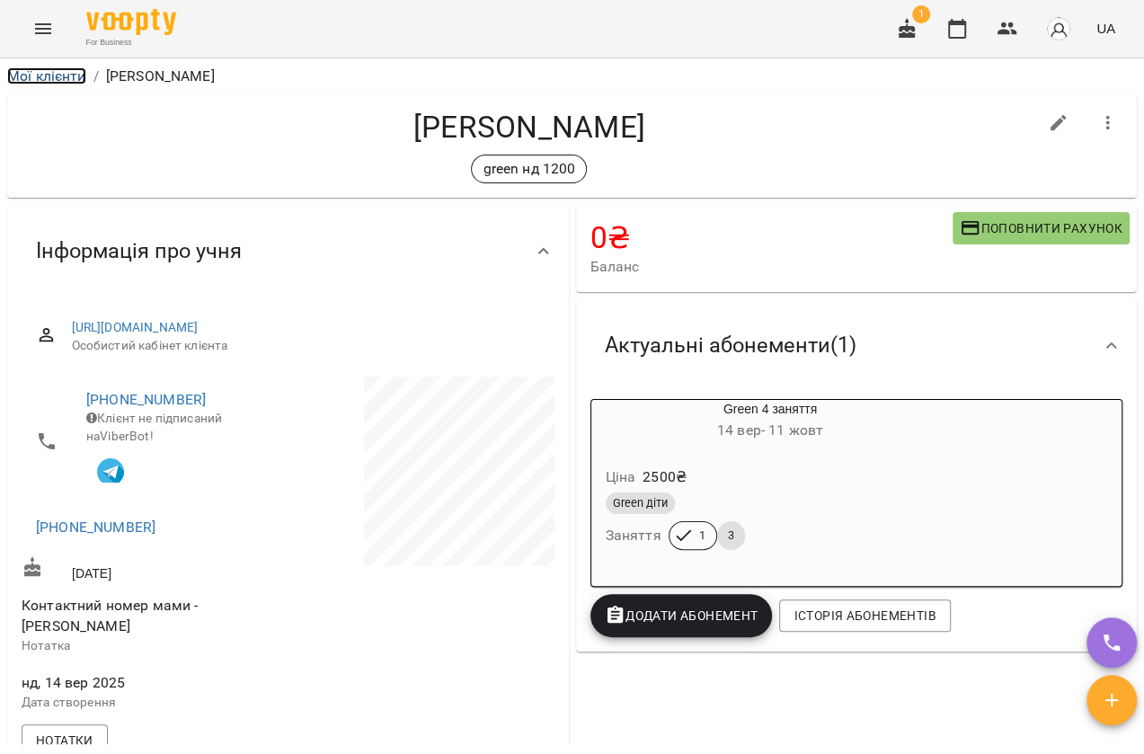
click at [37, 67] on link "Мої клієнти" at bounding box center [46, 75] width 79 height 17
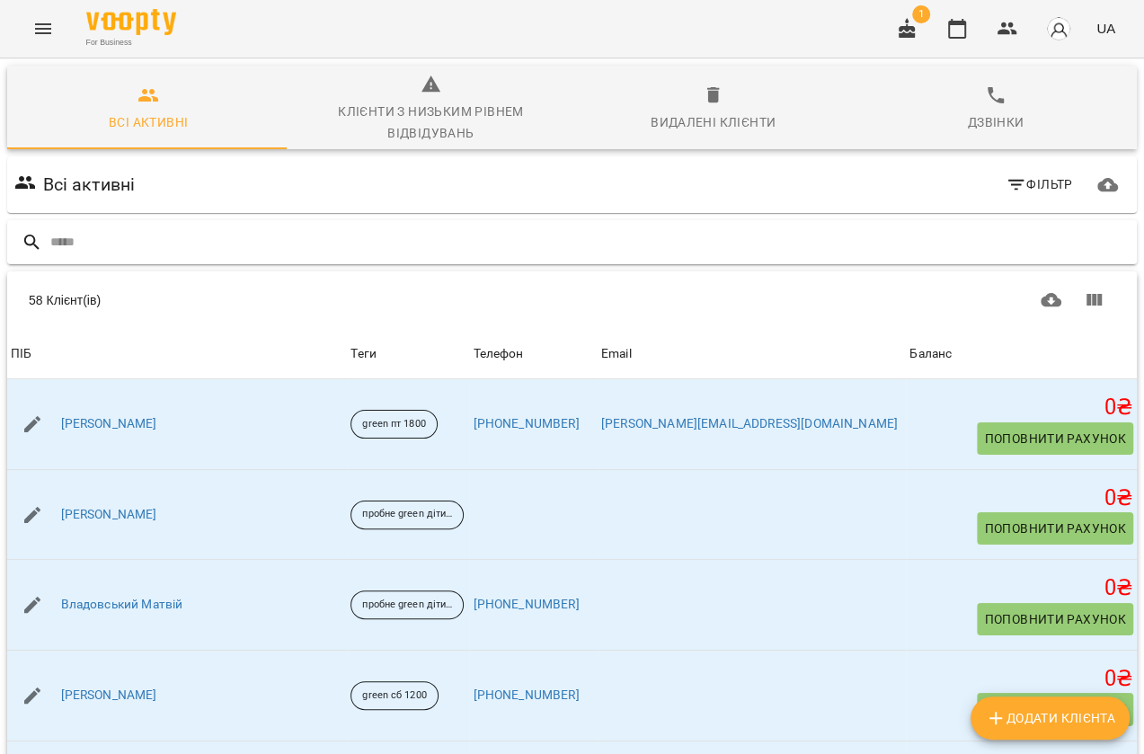
click at [142, 243] on input "text" at bounding box center [589, 242] width 1079 height 30
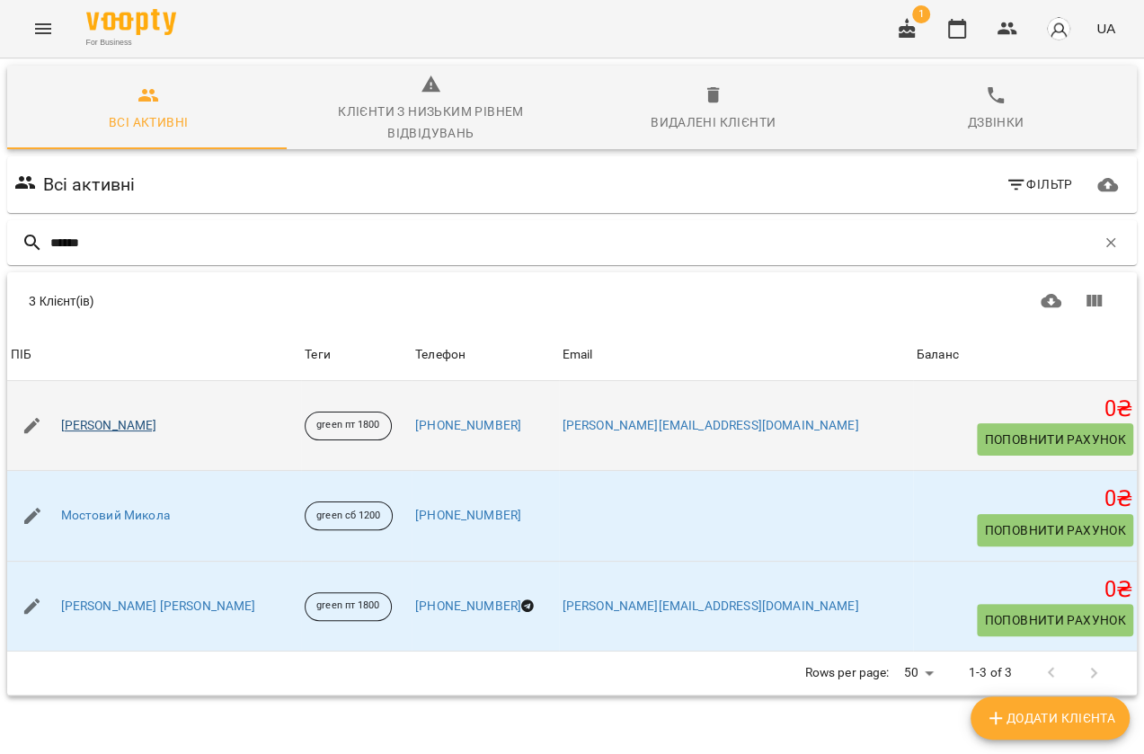
type input "******"
click at [149, 428] on link "Іовенко Микола Миколайович" at bounding box center [109, 426] width 96 height 18
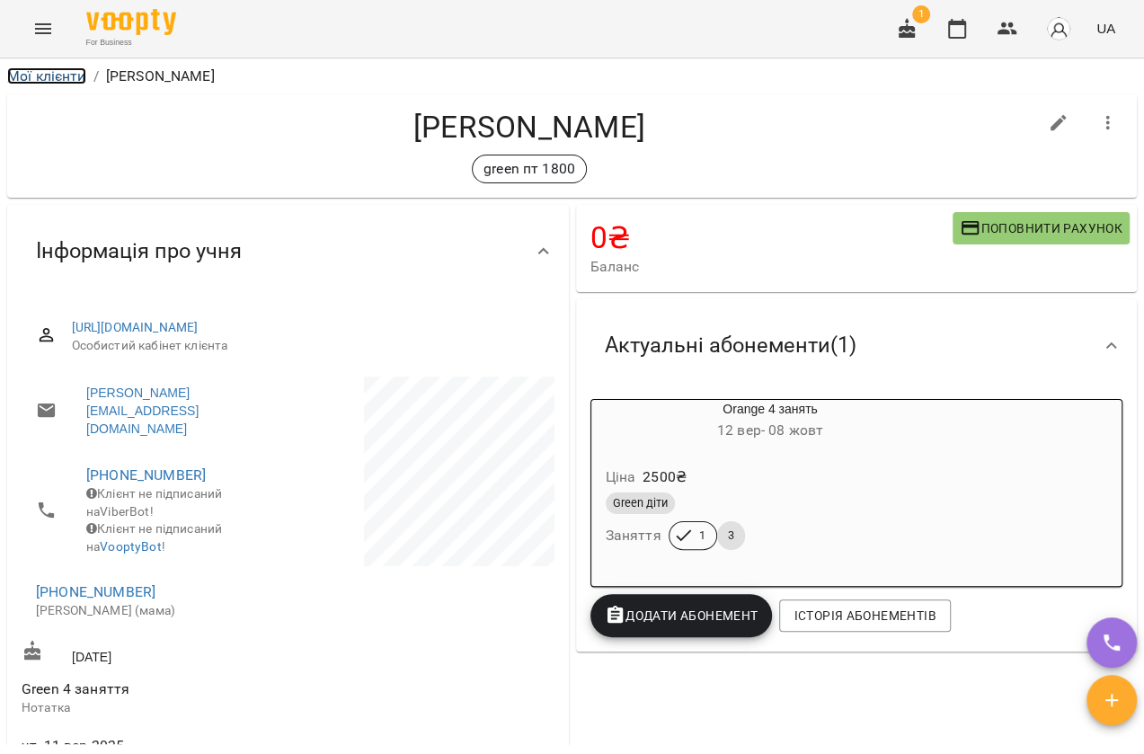
click at [60, 70] on link "Мої клієнти" at bounding box center [46, 75] width 79 height 17
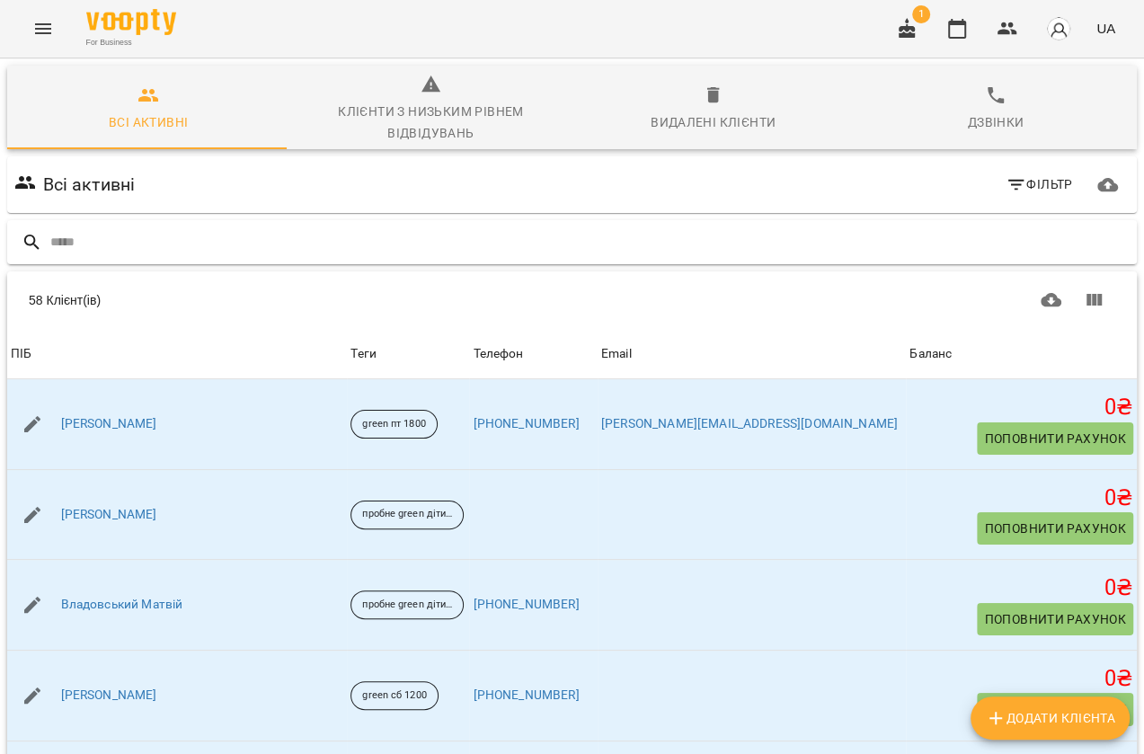
click at [196, 243] on input "text" at bounding box center [589, 242] width 1079 height 30
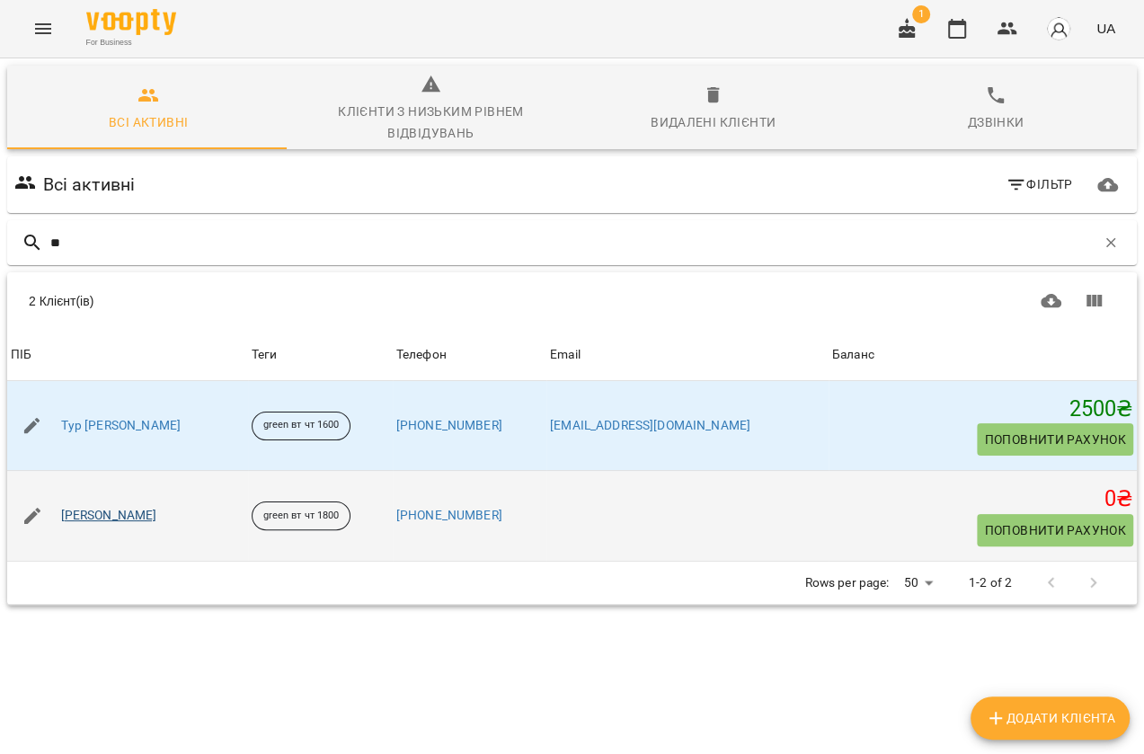
type input "**"
click at [150, 510] on link "[PERSON_NAME]" at bounding box center [109, 516] width 96 height 18
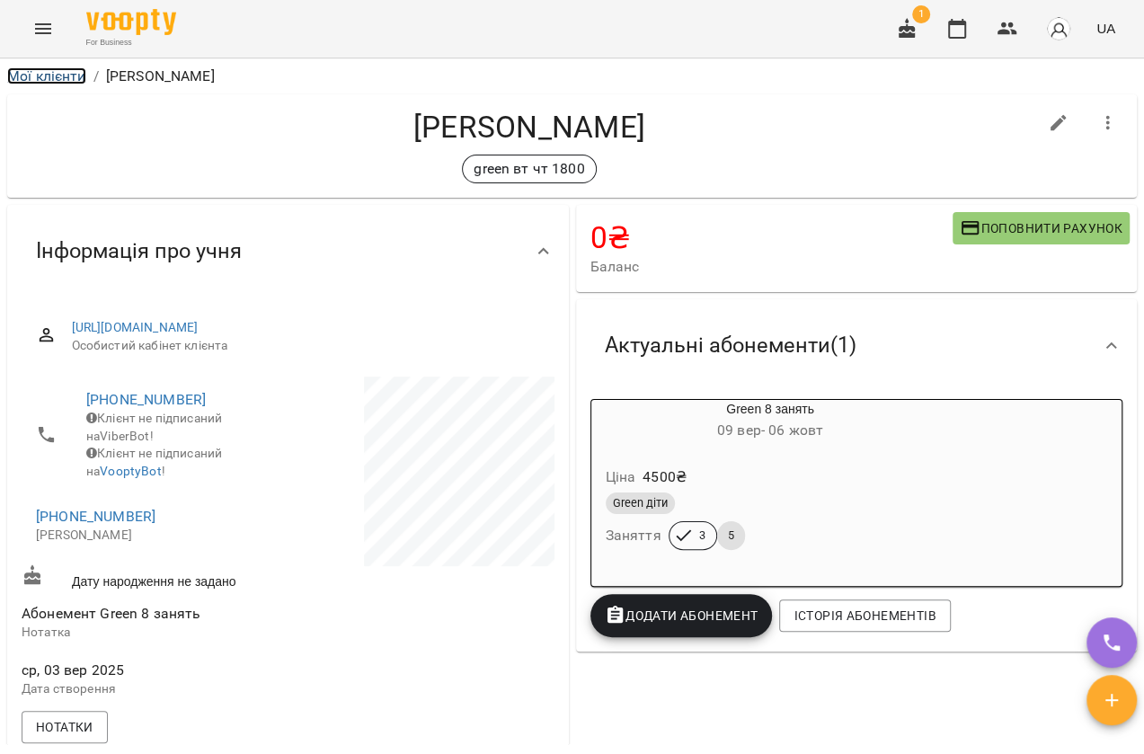
click at [52, 76] on link "Мої клієнти" at bounding box center [46, 75] width 79 height 17
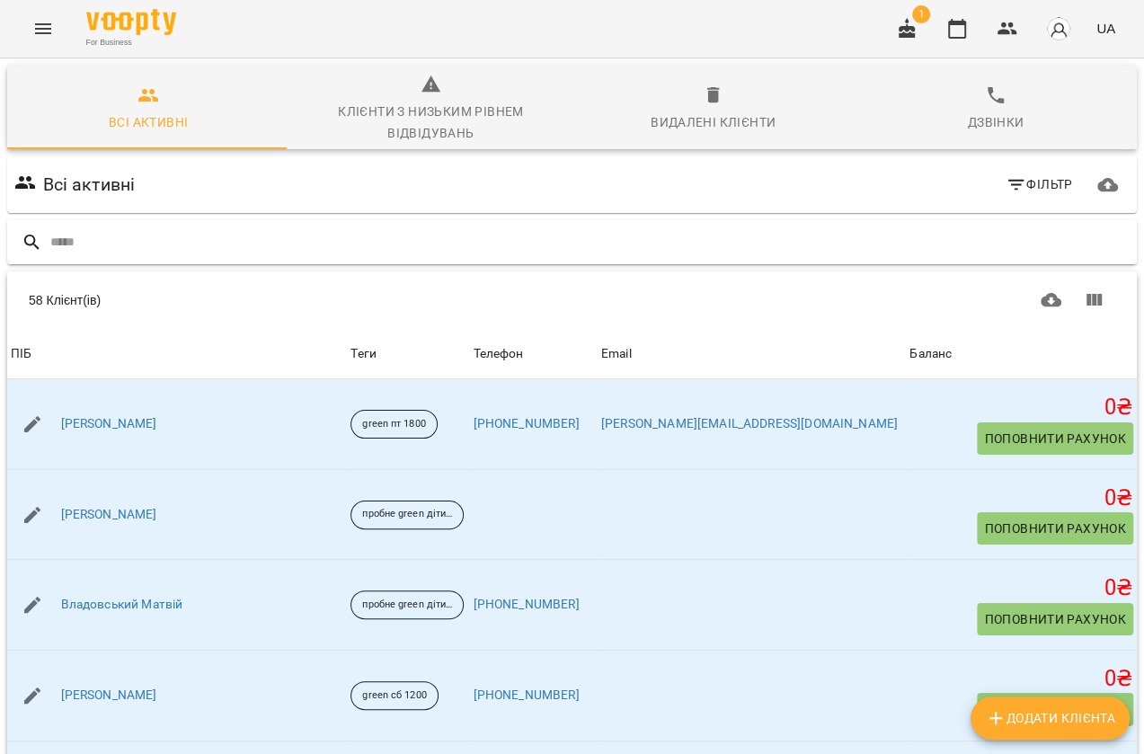
click at [159, 223] on div at bounding box center [571, 242] width 1129 height 44
click at [157, 232] on input "text" at bounding box center [589, 242] width 1079 height 30
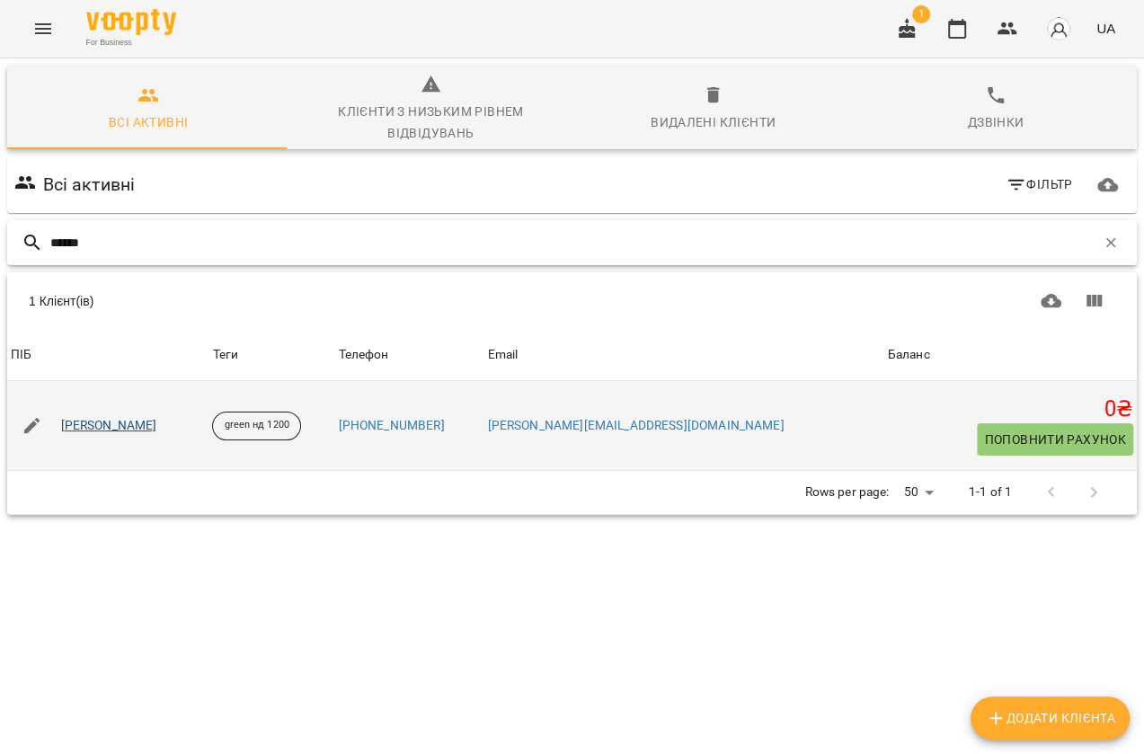
type input "******"
click at [157, 422] on link "Дорофєєва Мілана Євгенівна" at bounding box center [109, 426] width 96 height 18
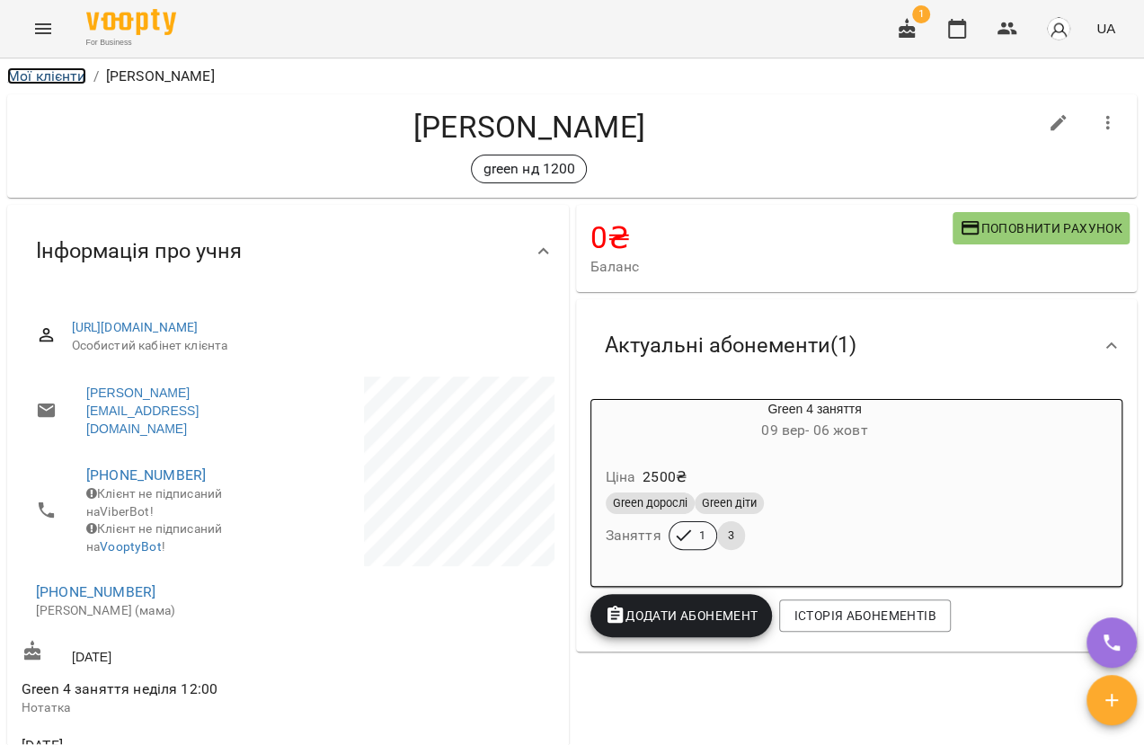
click at [53, 75] on link "Мої клієнти" at bounding box center [46, 75] width 79 height 17
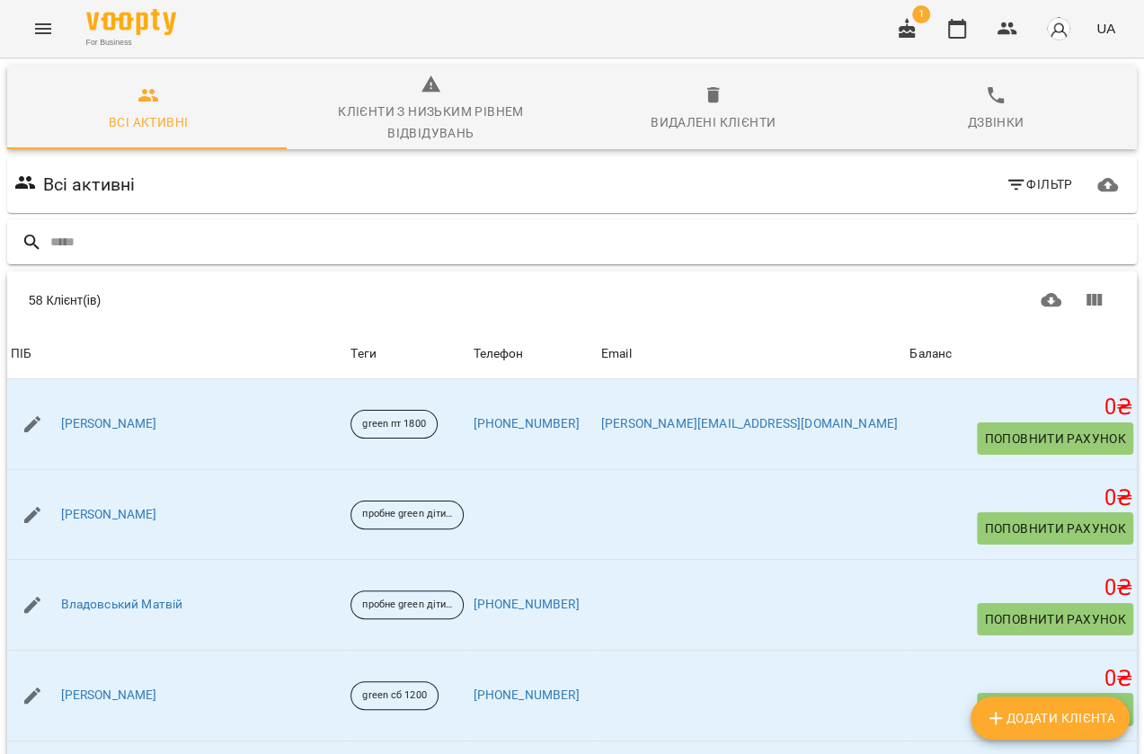
click at [154, 225] on div at bounding box center [571, 242] width 1129 height 44
click at [143, 231] on input "text" at bounding box center [589, 242] width 1079 height 30
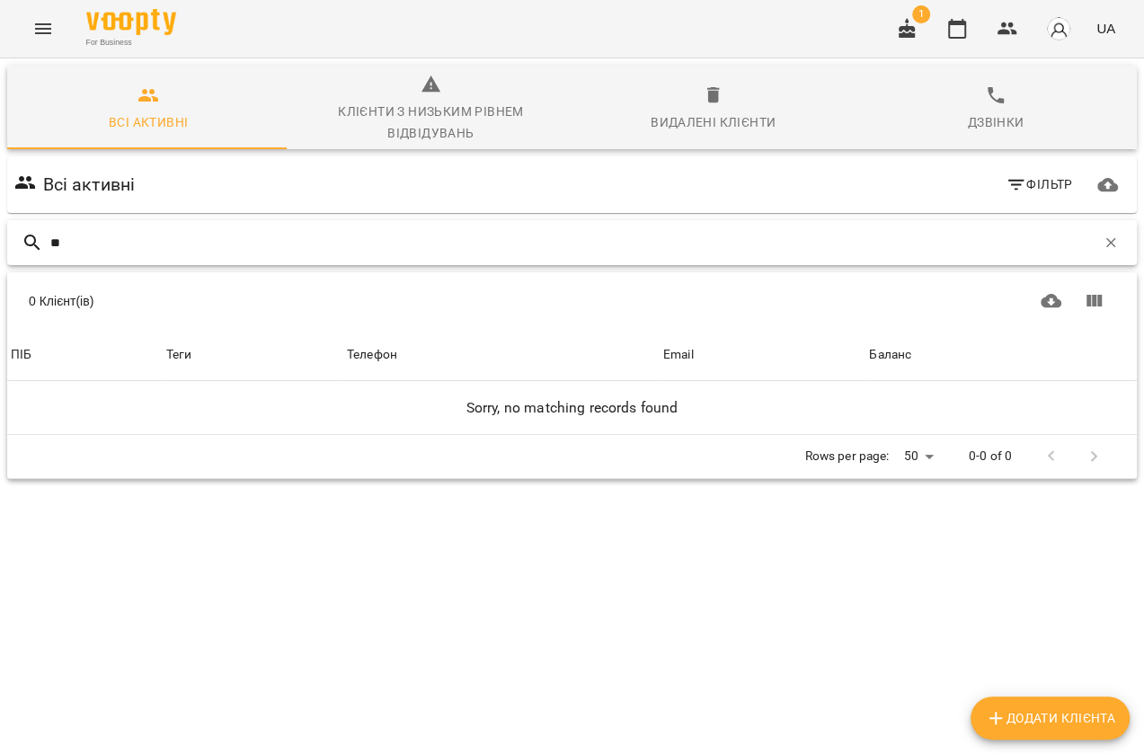
type input "*"
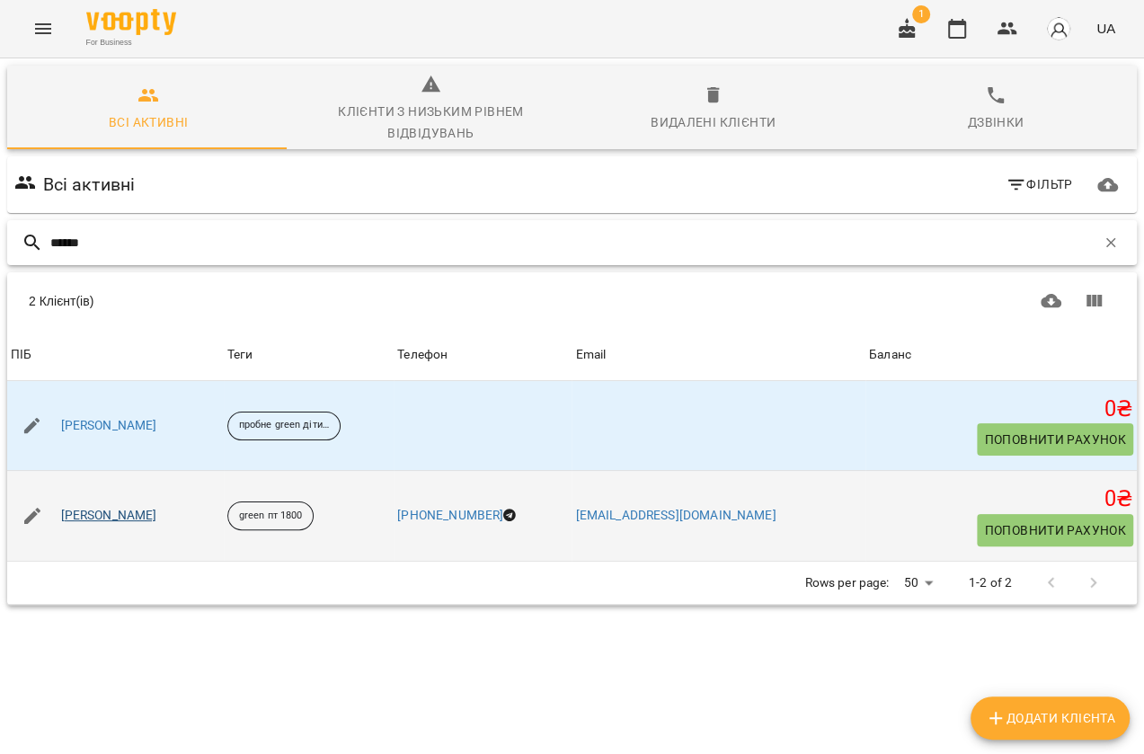
type input "******"
click at [157, 508] on link "Семенова Анастасія Дмитрівна" at bounding box center [109, 516] width 96 height 18
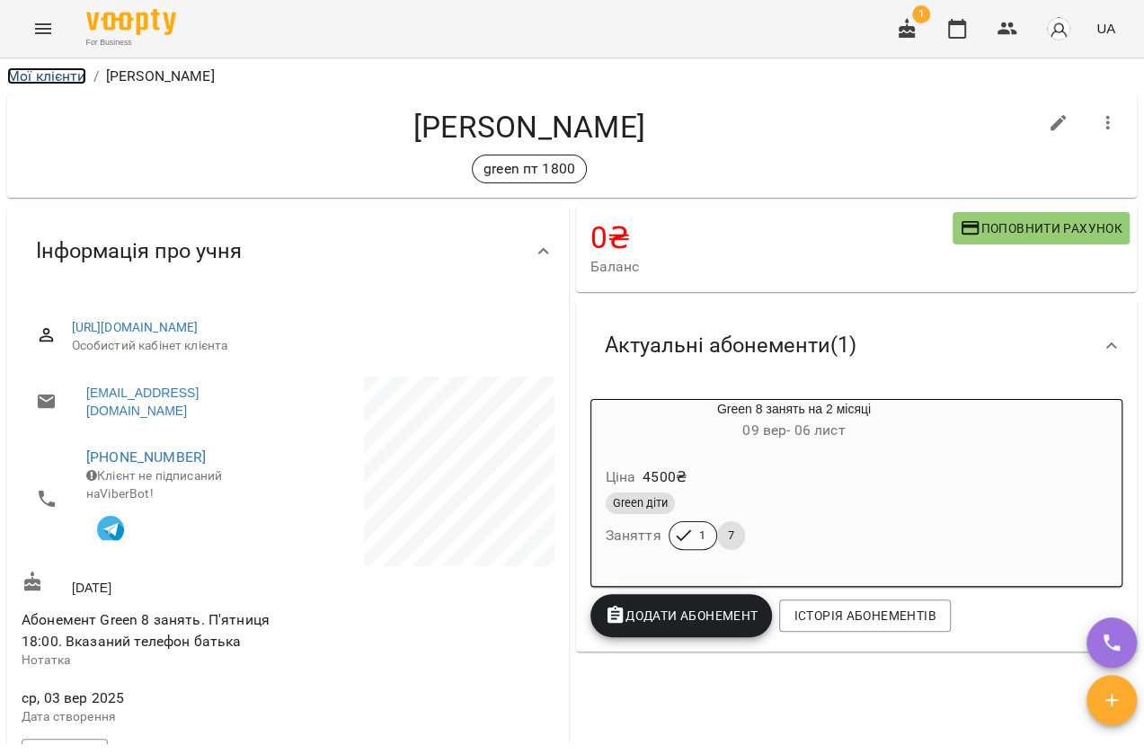
click at [57, 74] on link "Мої клієнти" at bounding box center [46, 75] width 79 height 17
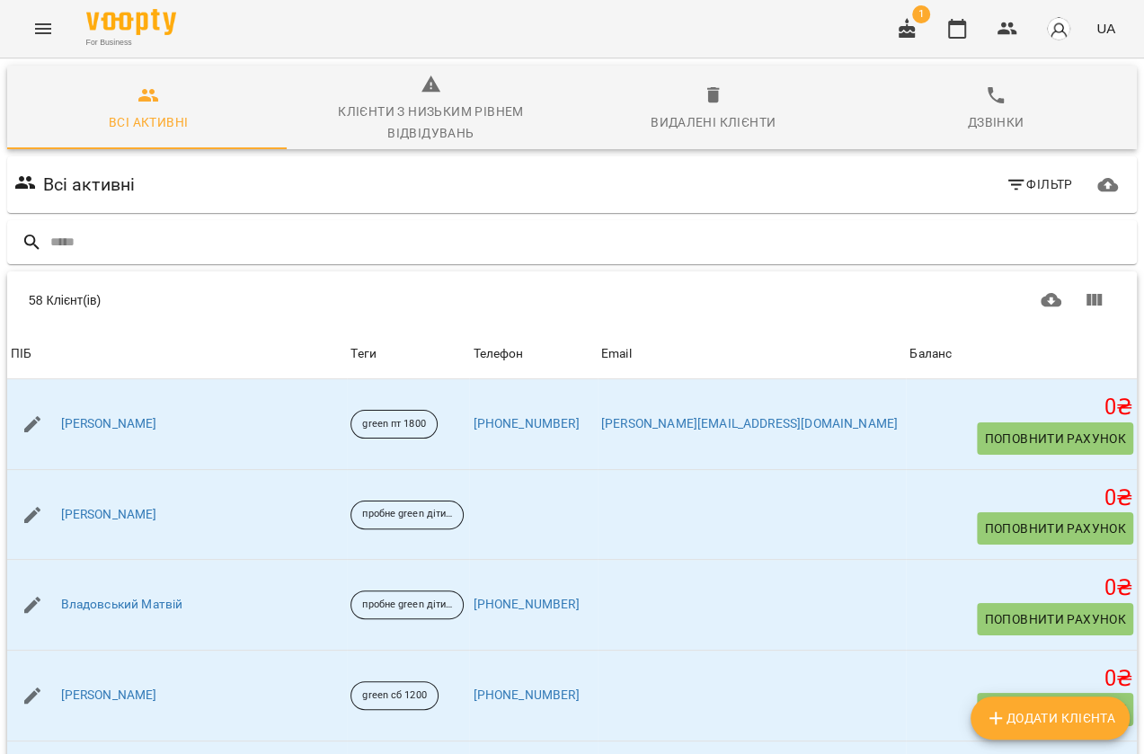
click at [27, 22] on button "Menu" at bounding box center [43, 28] width 43 height 43
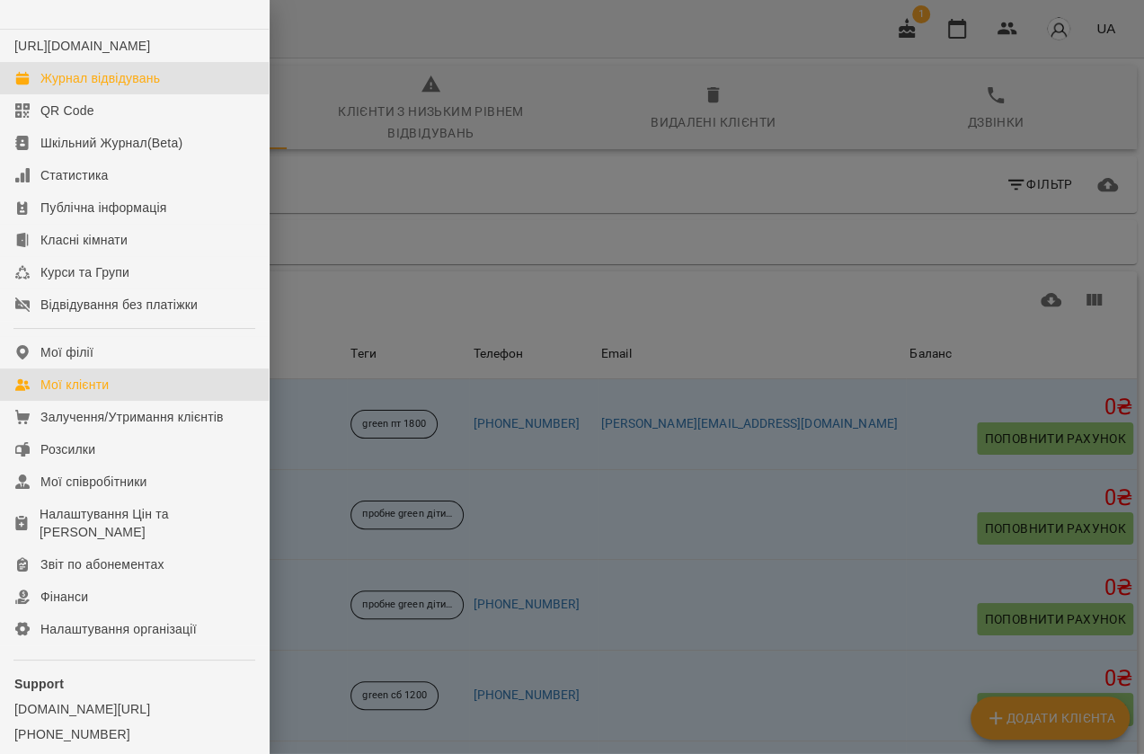
click at [117, 87] on div "Журнал відвідувань" at bounding box center [99, 78] width 119 height 18
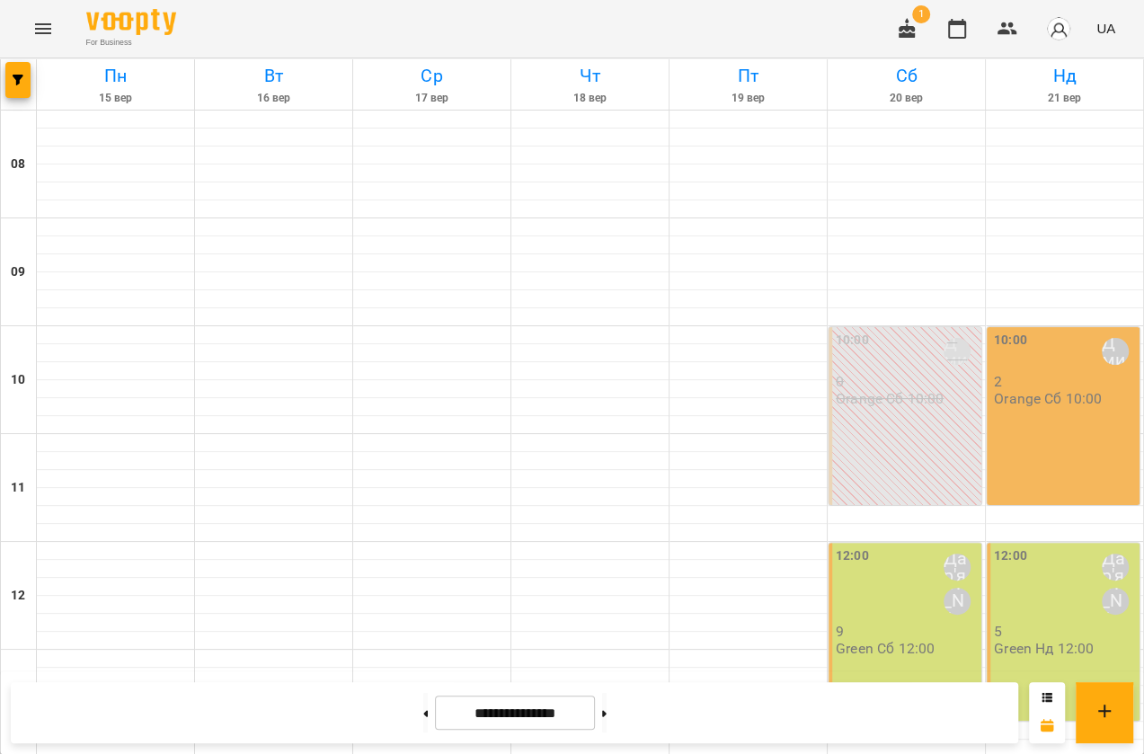
scroll to position [653, 0]
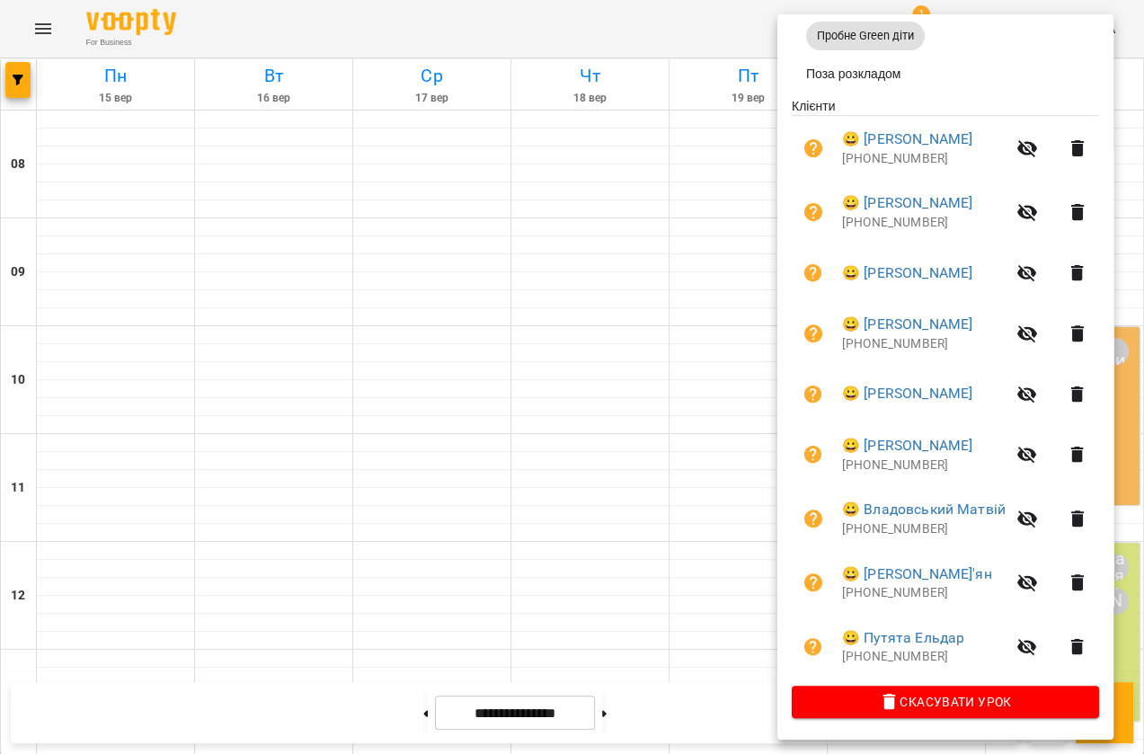
scroll to position [293, 0]
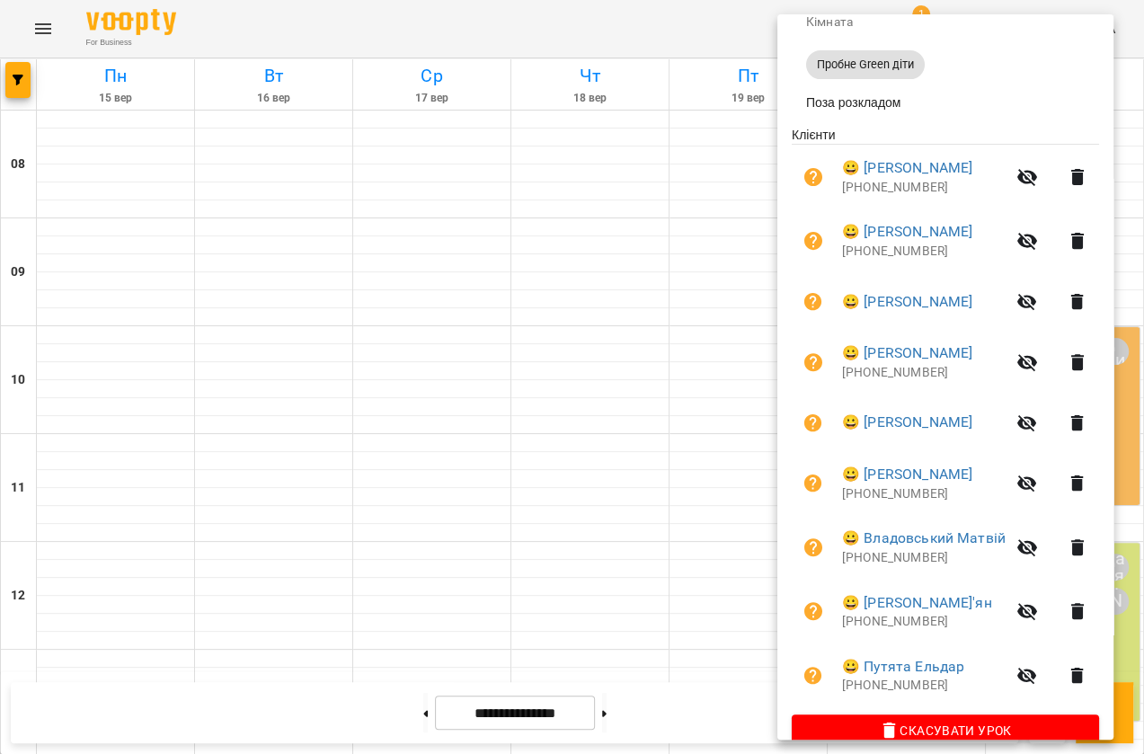
click at [723, 270] on div at bounding box center [572, 377] width 1144 height 754
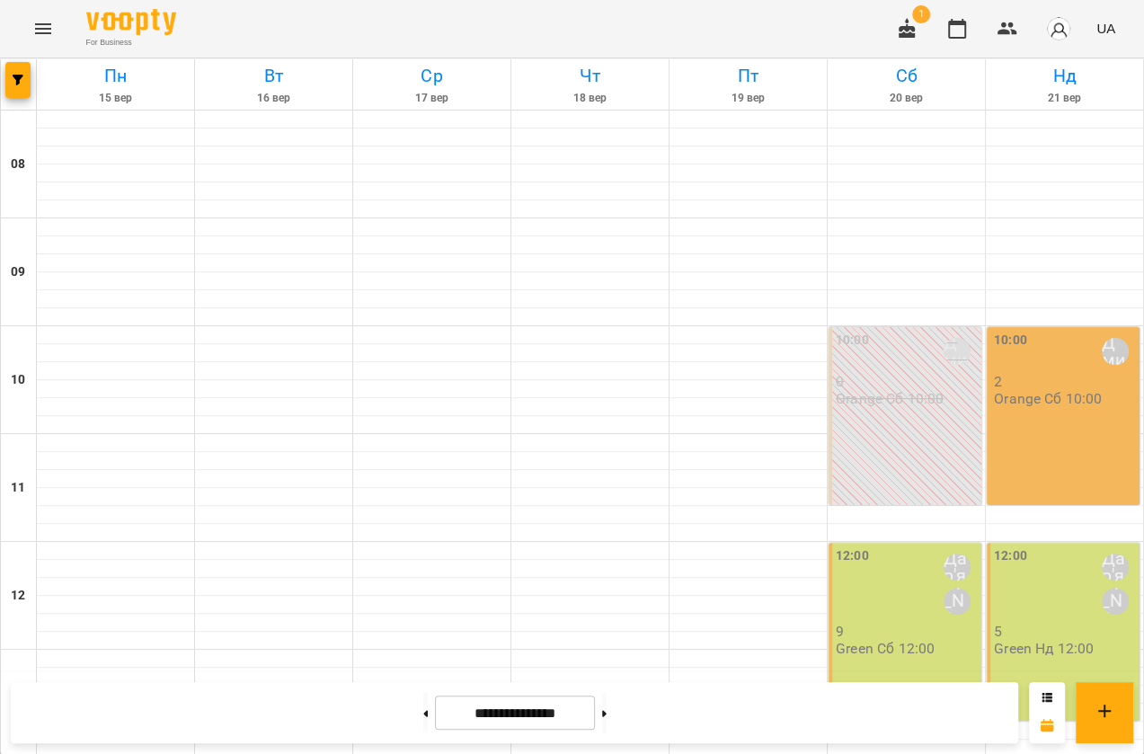
scroll to position [730, 0]
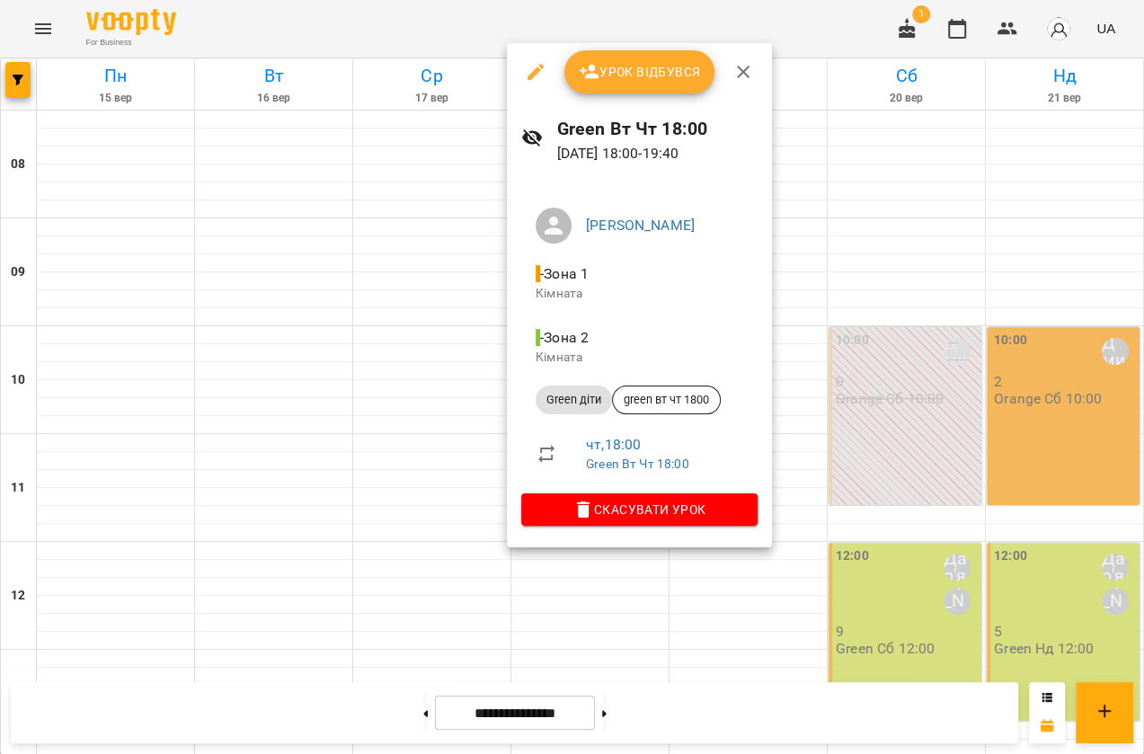
click at [592, 558] on div at bounding box center [572, 377] width 1144 height 754
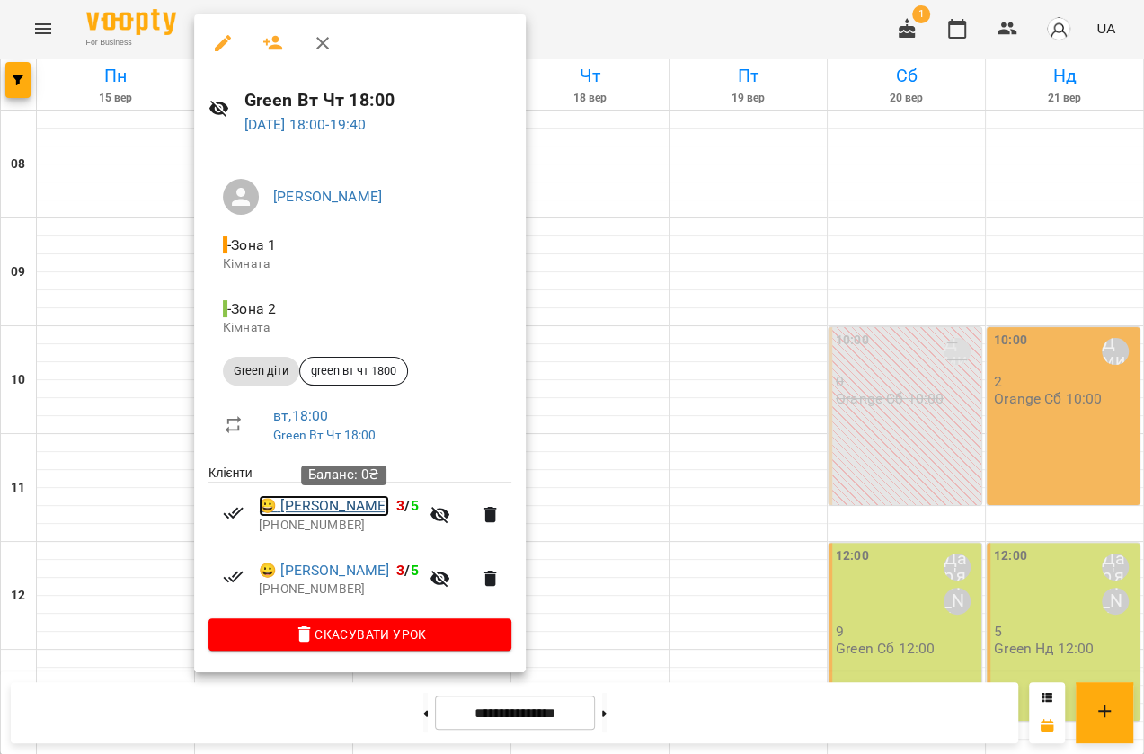
click at [305, 508] on link "😀 Шеін Лєв Андрійович" at bounding box center [324, 506] width 130 height 22
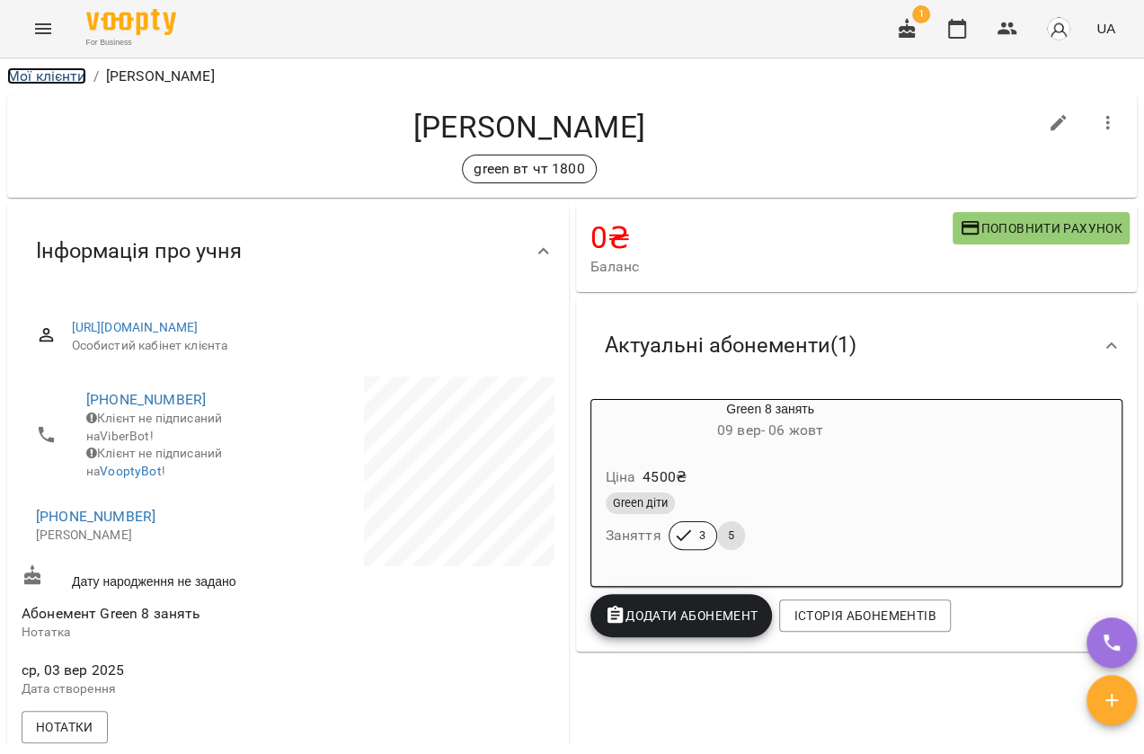
click at [35, 77] on link "Мої клієнти" at bounding box center [46, 75] width 79 height 17
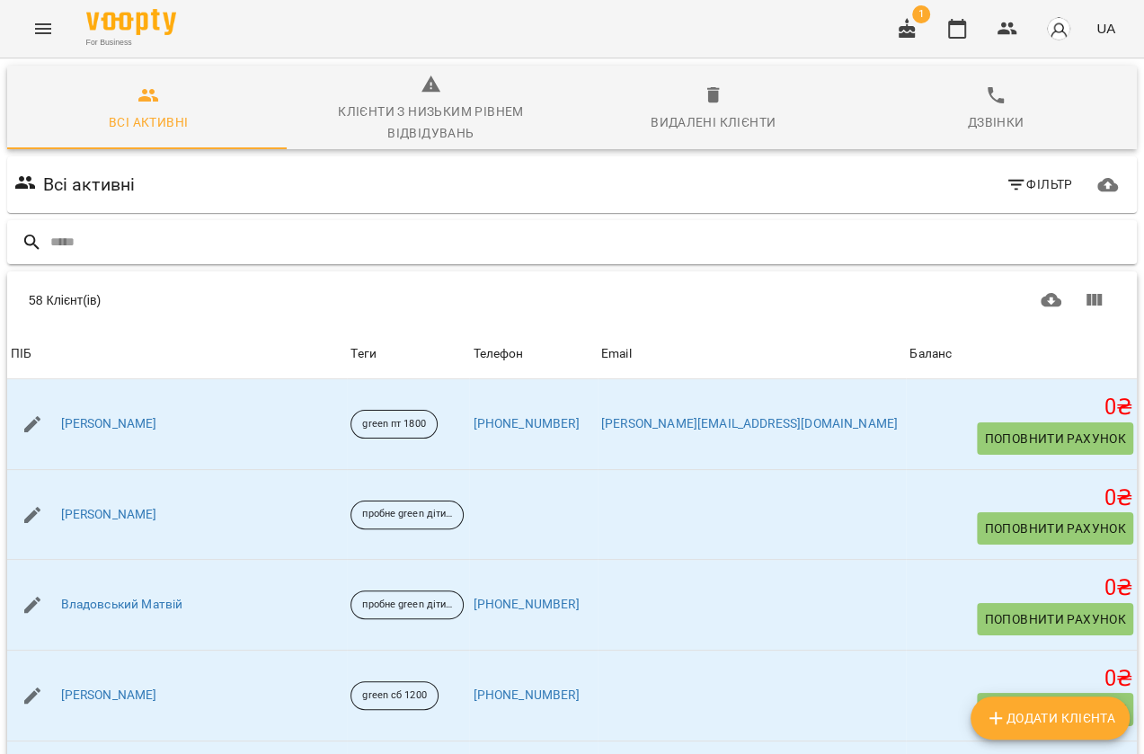
click at [55, 237] on input "text" at bounding box center [589, 242] width 1079 height 30
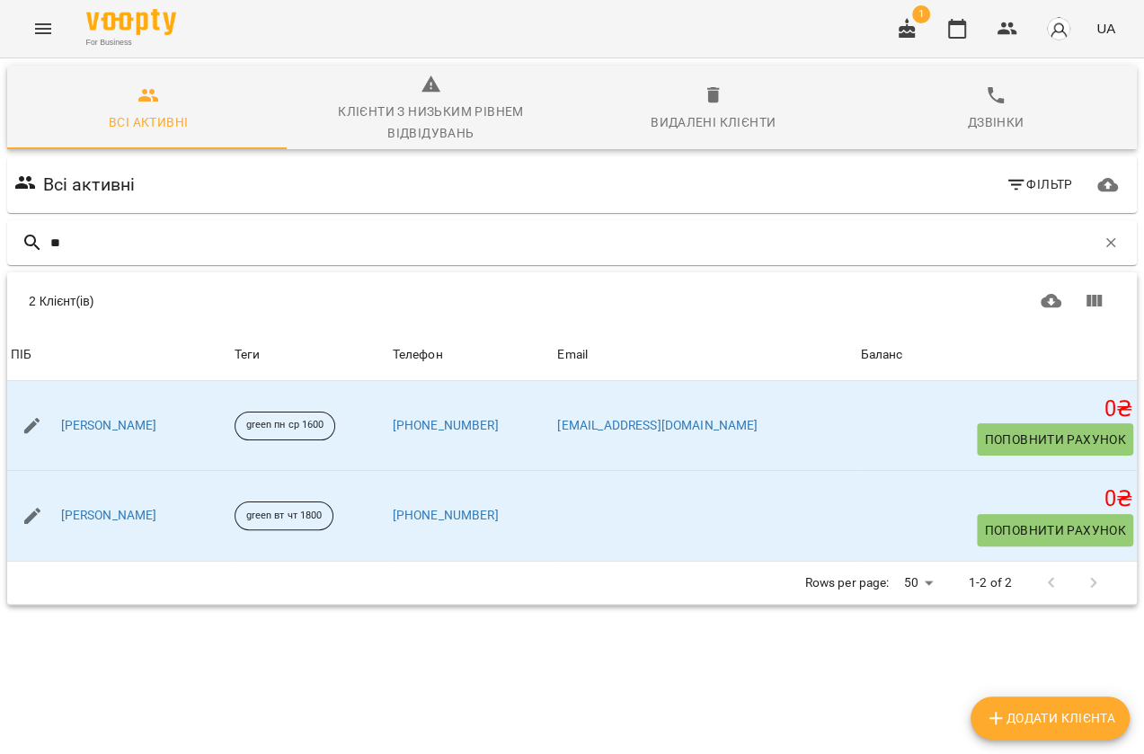
type input "**"
click at [46, 31] on icon "Menu" at bounding box center [43, 29] width 22 height 22
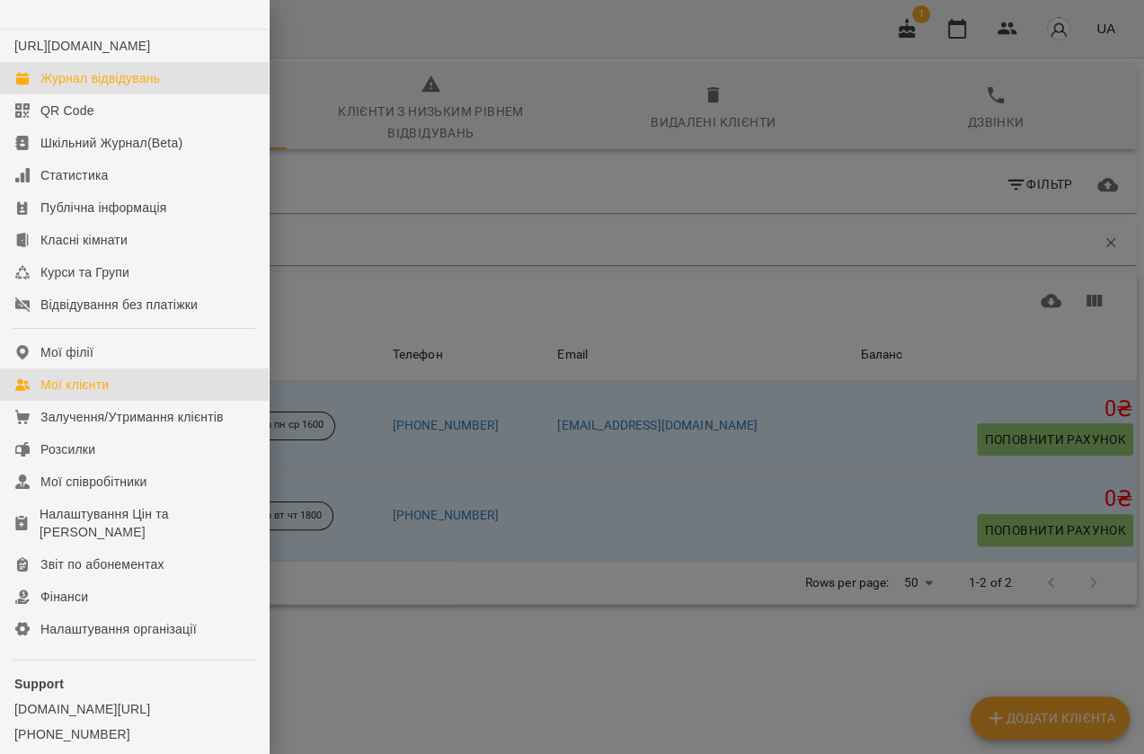
click at [93, 87] on div "Журнал відвідувань" at bounding box center [99, 78] width 119 height 18
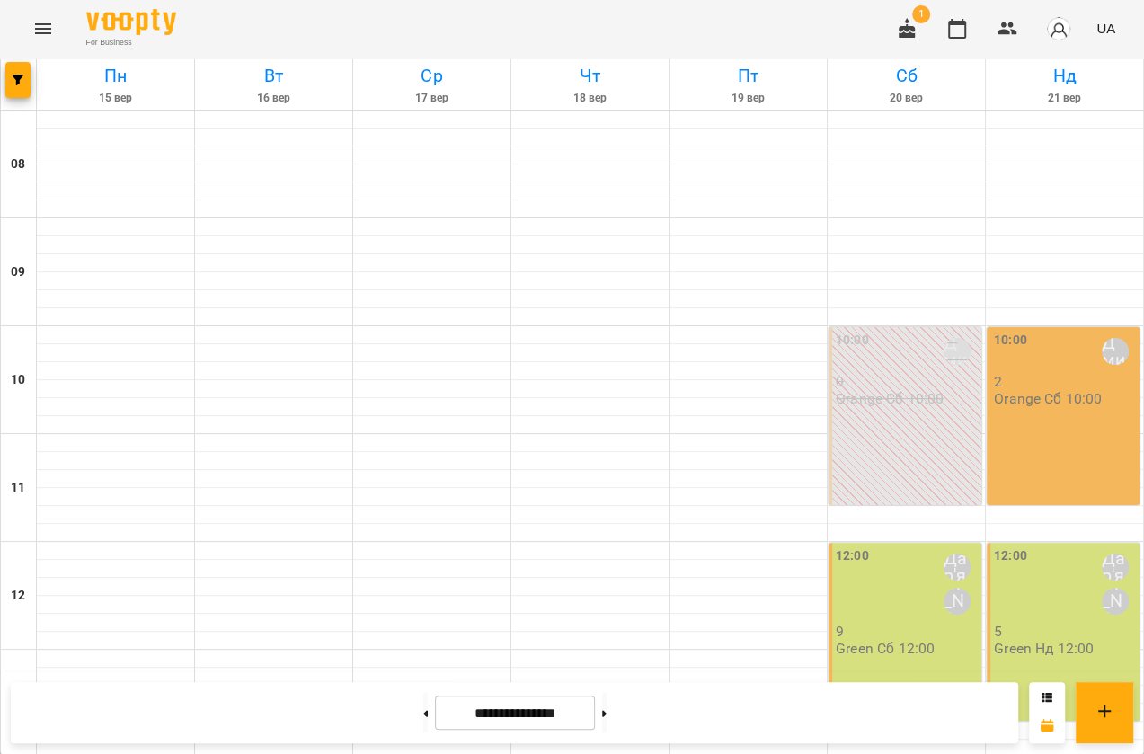
scroll to position [730, 0]
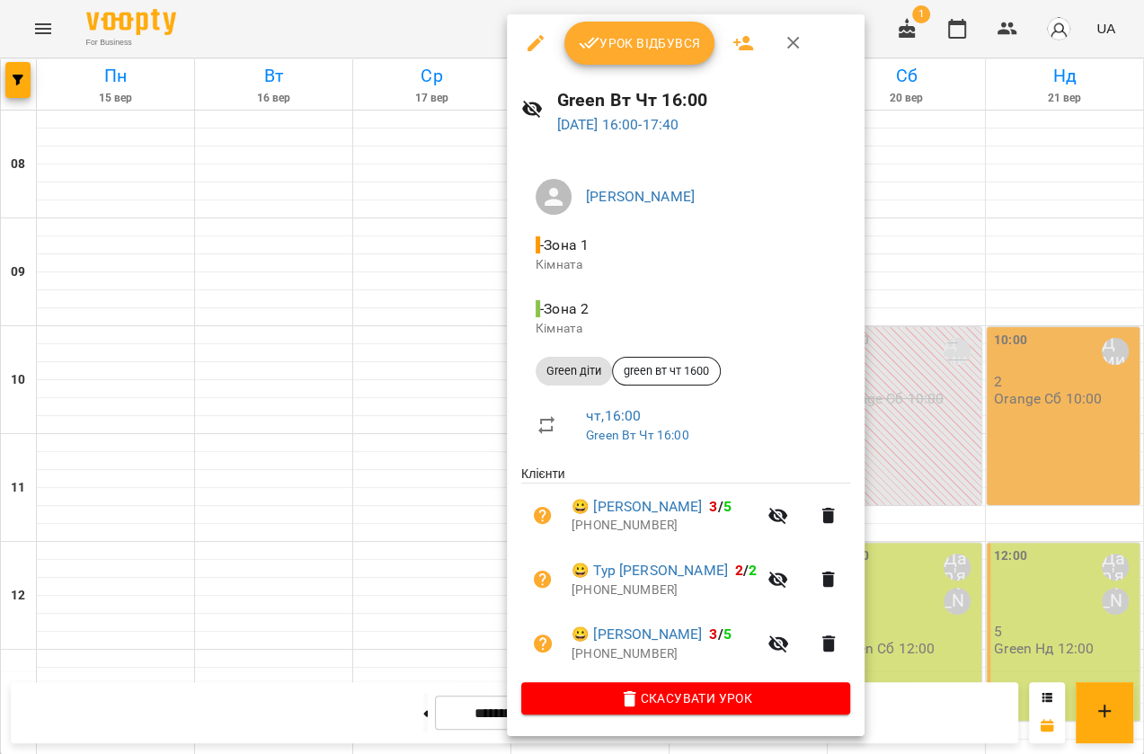
click at [785, 42] on icon "button" at bounding box center [793, 43] width 22 height 22
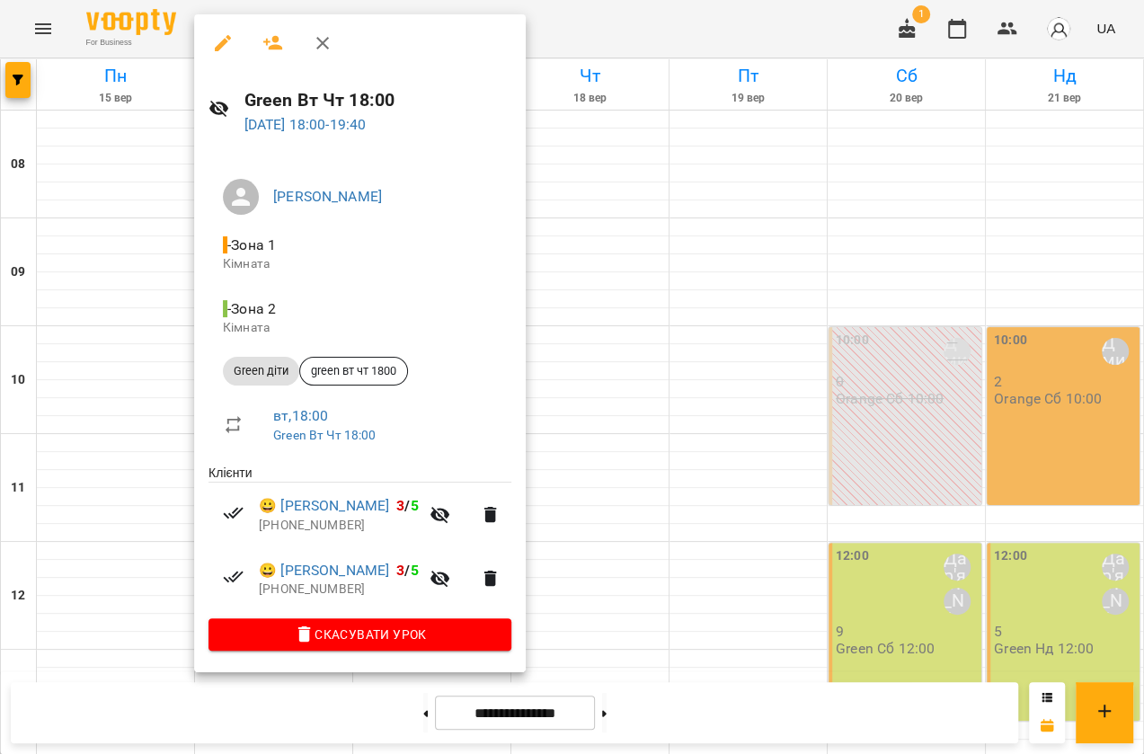
click at [647, 34] on div at bounding box center [572, 377] width 1144 height 754
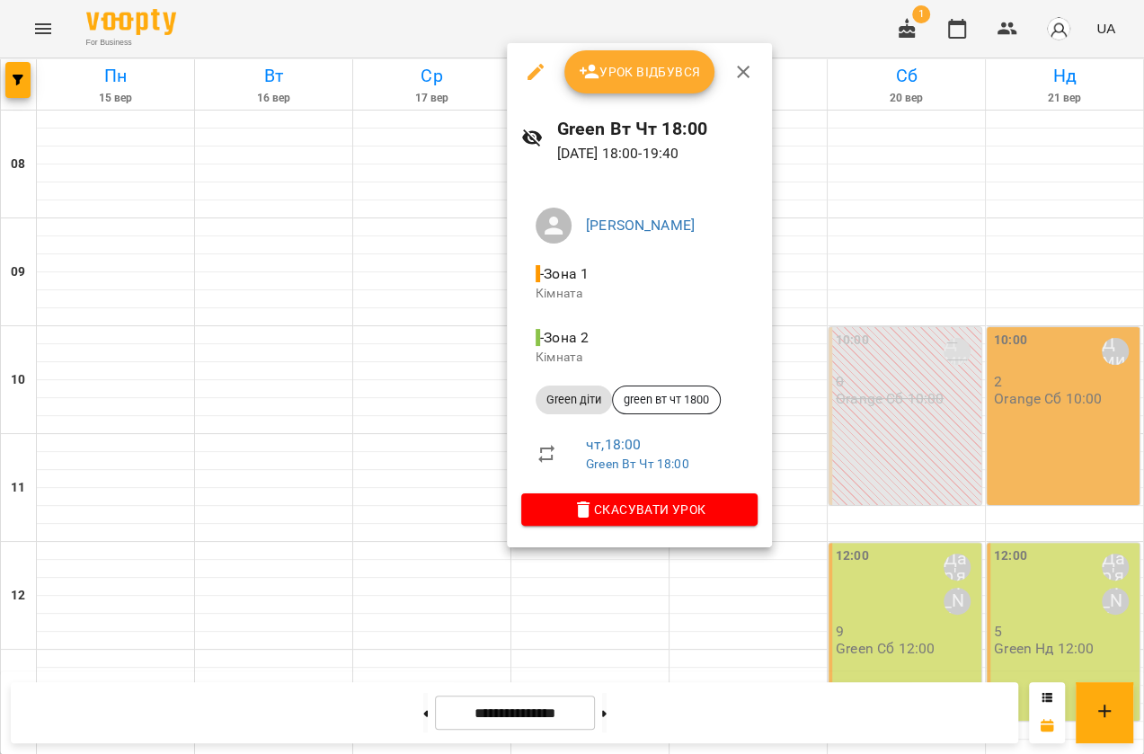
click at [742, 70] on icon "button" at bounding box center [743, 72] width 13 height 13
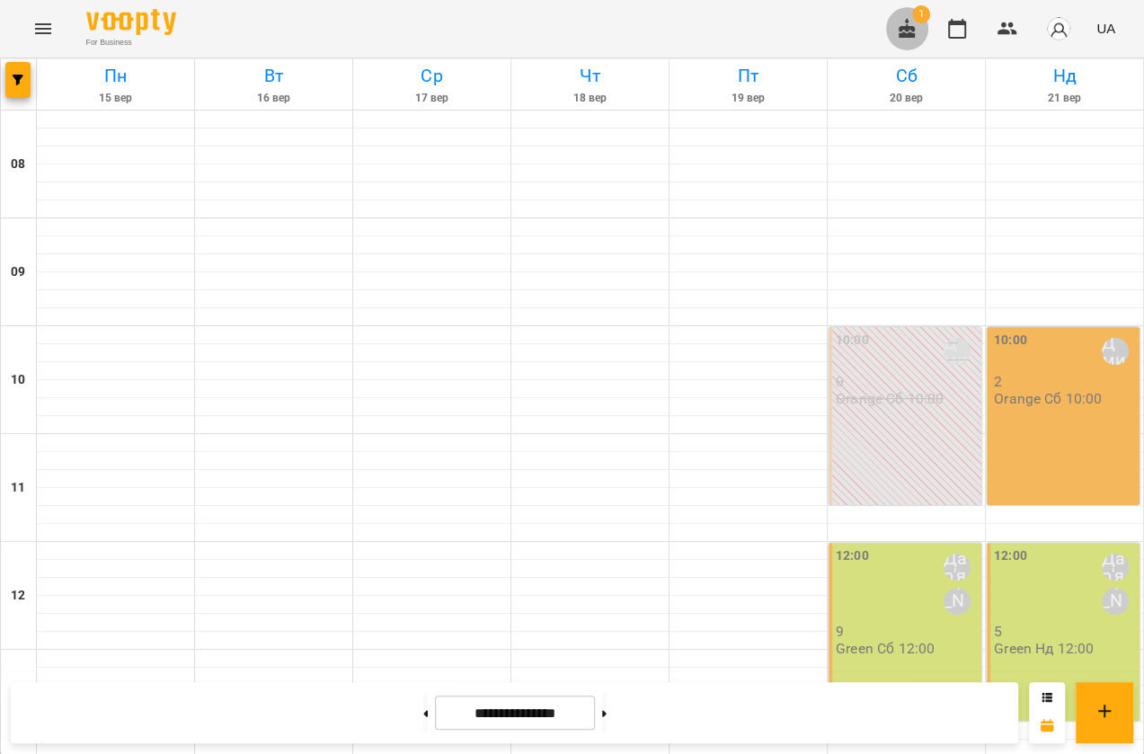
click at [907, 24] on icon "button" at bounding box center [906, 28] width 16 height 20
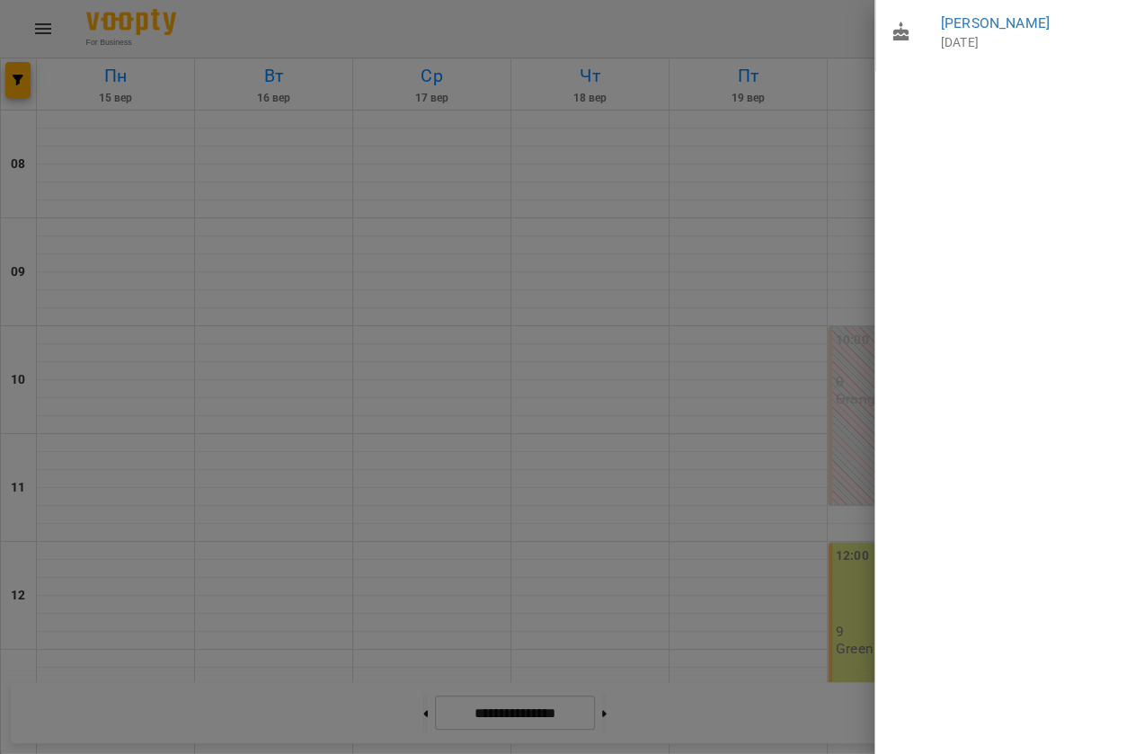
click at [659, 22] on div at bounding box center [572, 377] width 1144 height 754
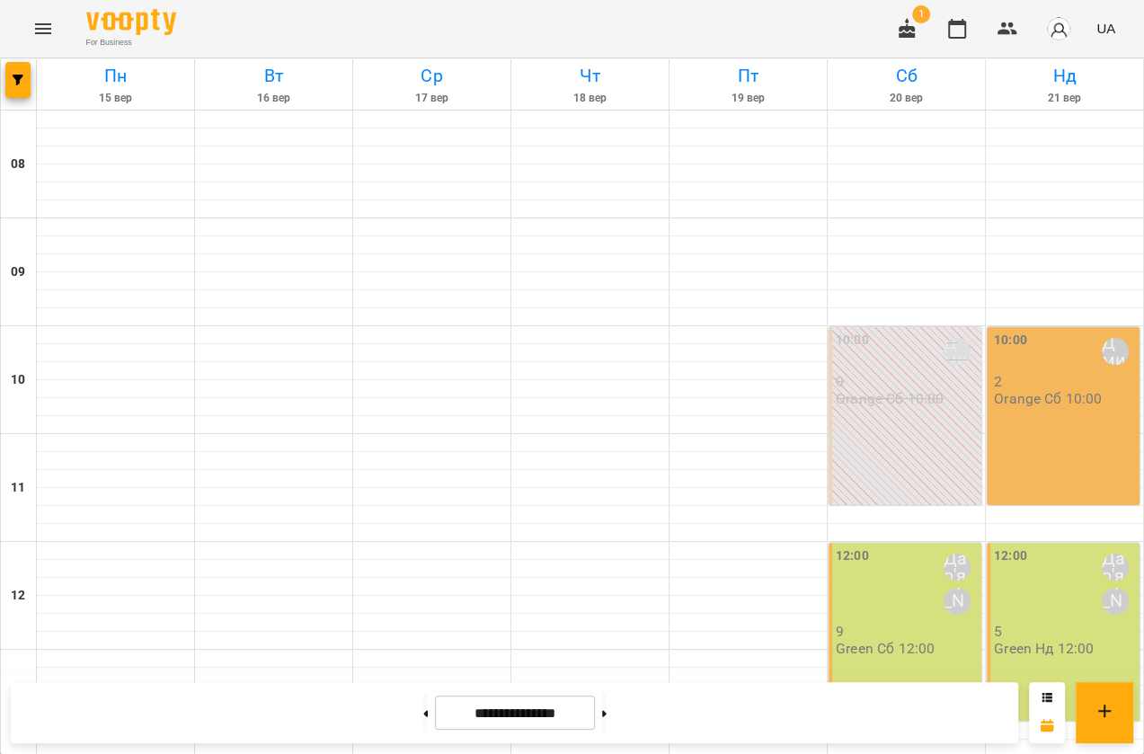
click at [904, 29] on icon "button" at bounding box center [906, 28] width 16 height 20
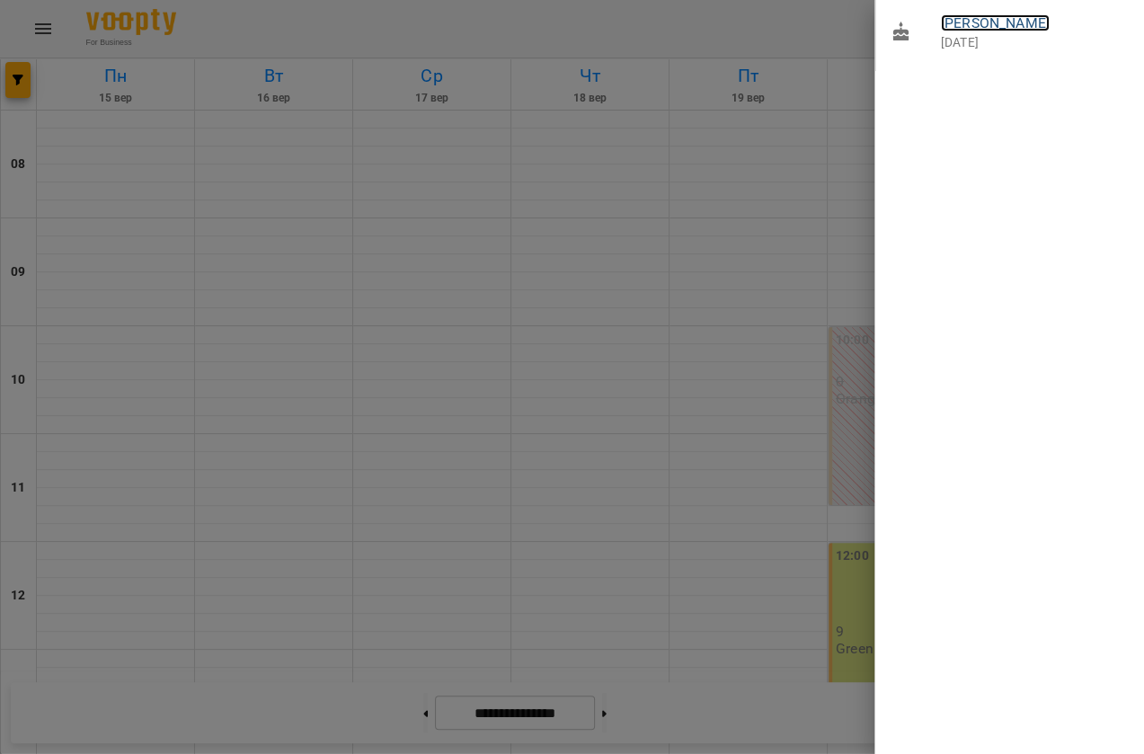
click at [985, 26] on link "Квецко Антон" at bounding box center [995, 22] width 109 height 17
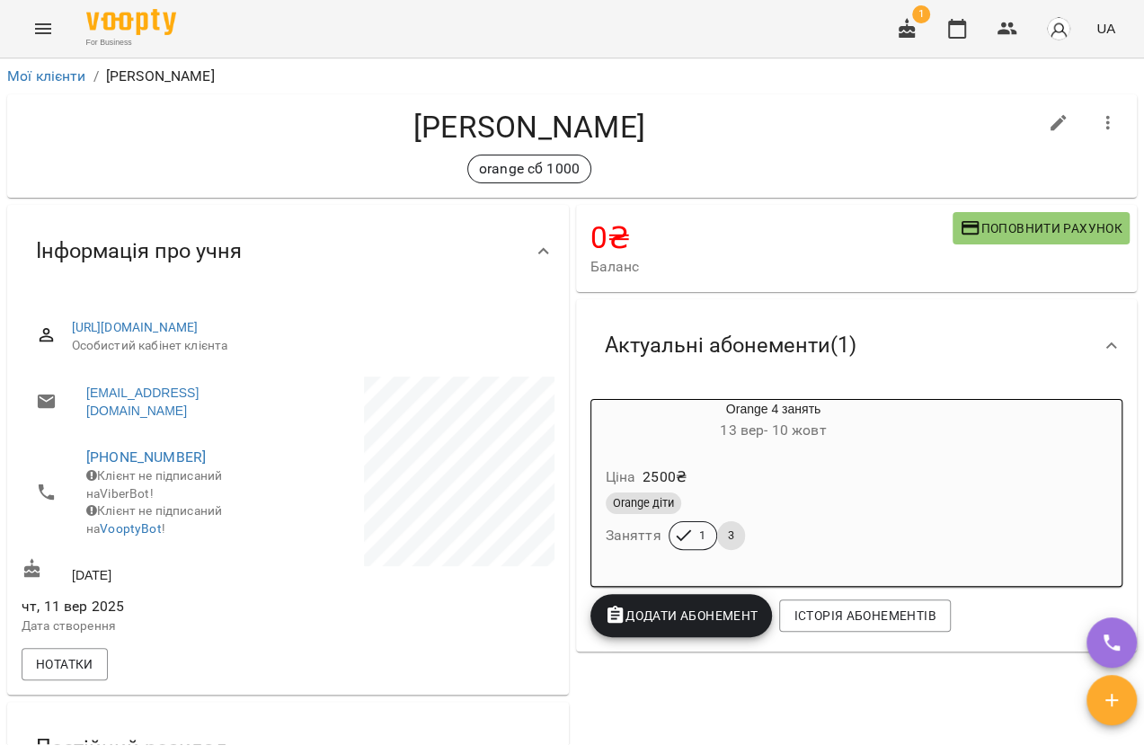
click at [37, 20] on icon "Menu" at bounding box center [43, 29] width 22 height 22
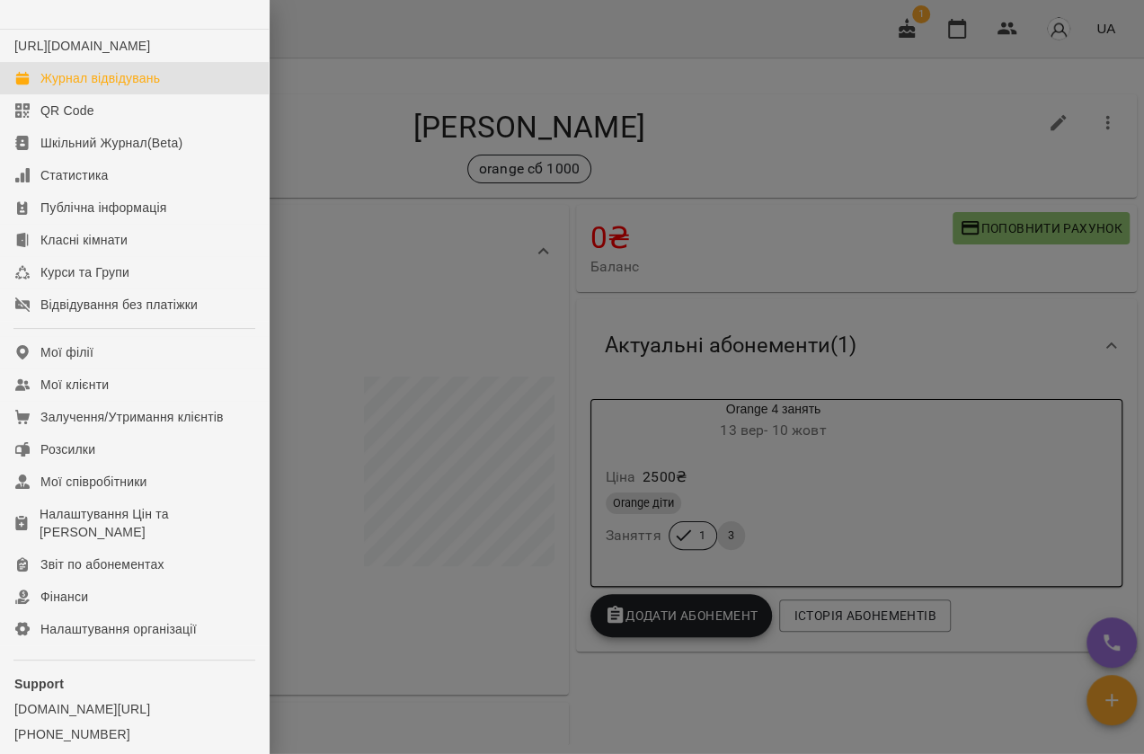
click at [64, 87] on div "Журнал відвідувань" at bounding box center [99, 78] width 119 height 18
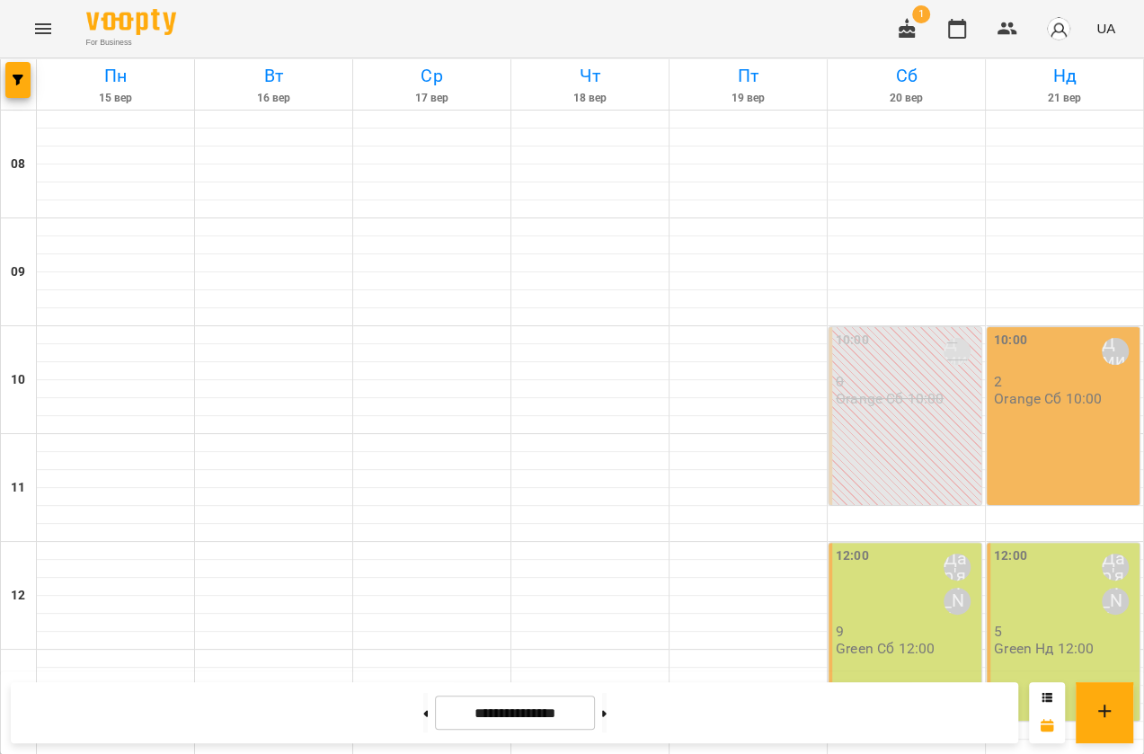
scroll to position [81, 0]
click at [1034, 345] on div "10:00 Скок Дмитро 2 Orange Сб 10:00" at bounding box center [1062, 416] width 153 height 178
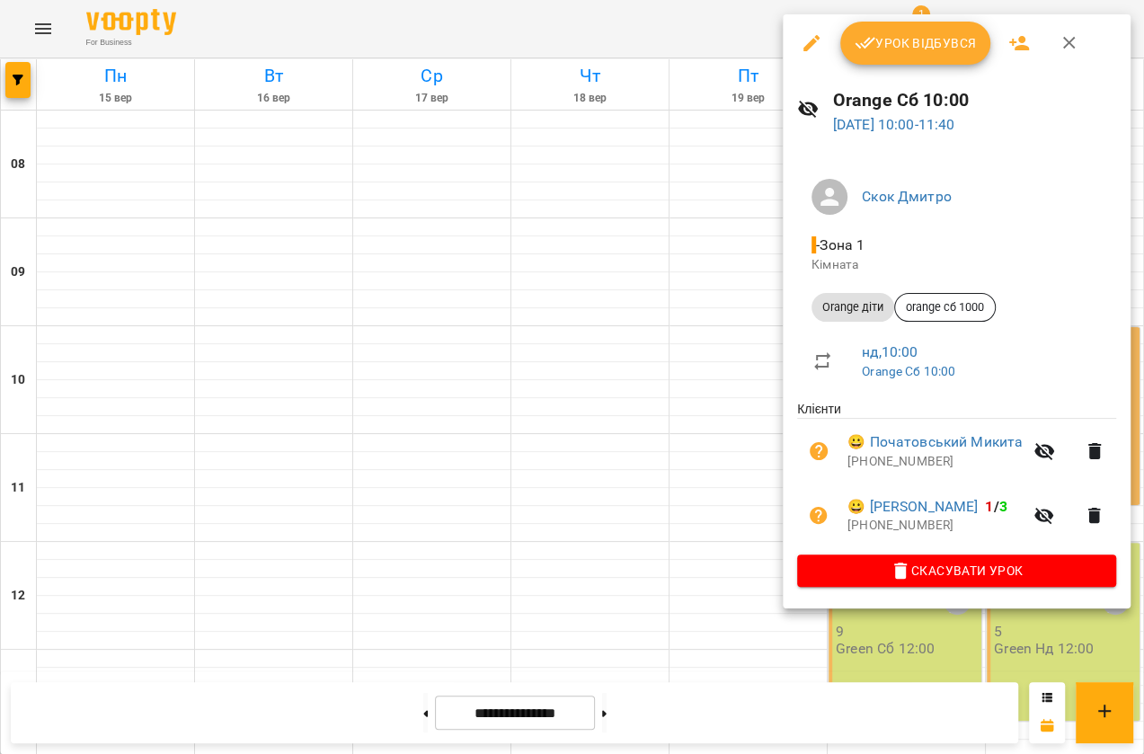
click at [1068, 40] on icon "button" at bounding box center [1069, 43] width 13 height 13
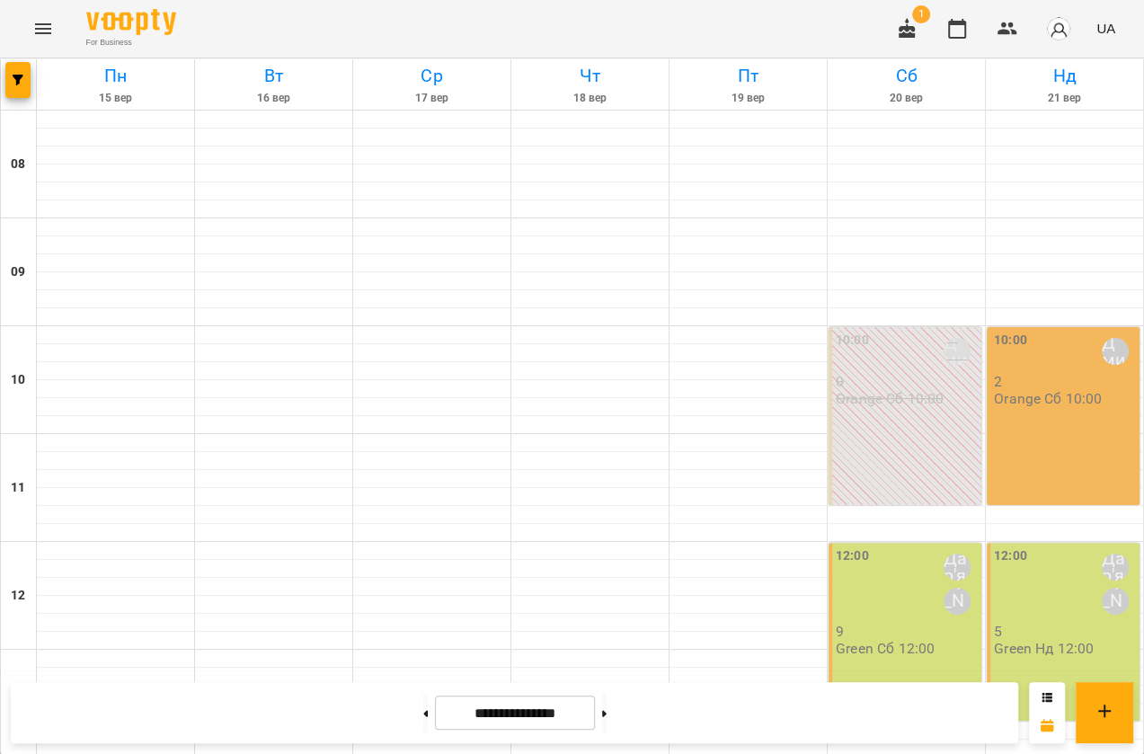
scroll to position [730, 0]
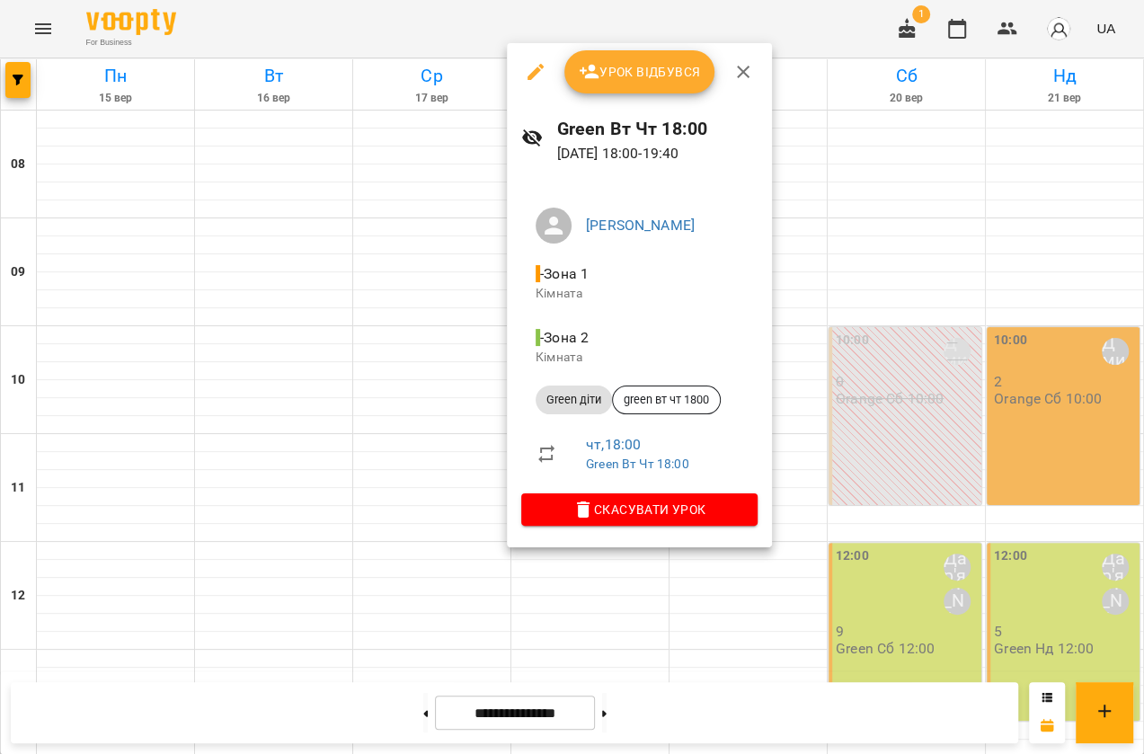
click at [535, 77] on icon "button" at bounding box center [536, 72] width 22 height 22
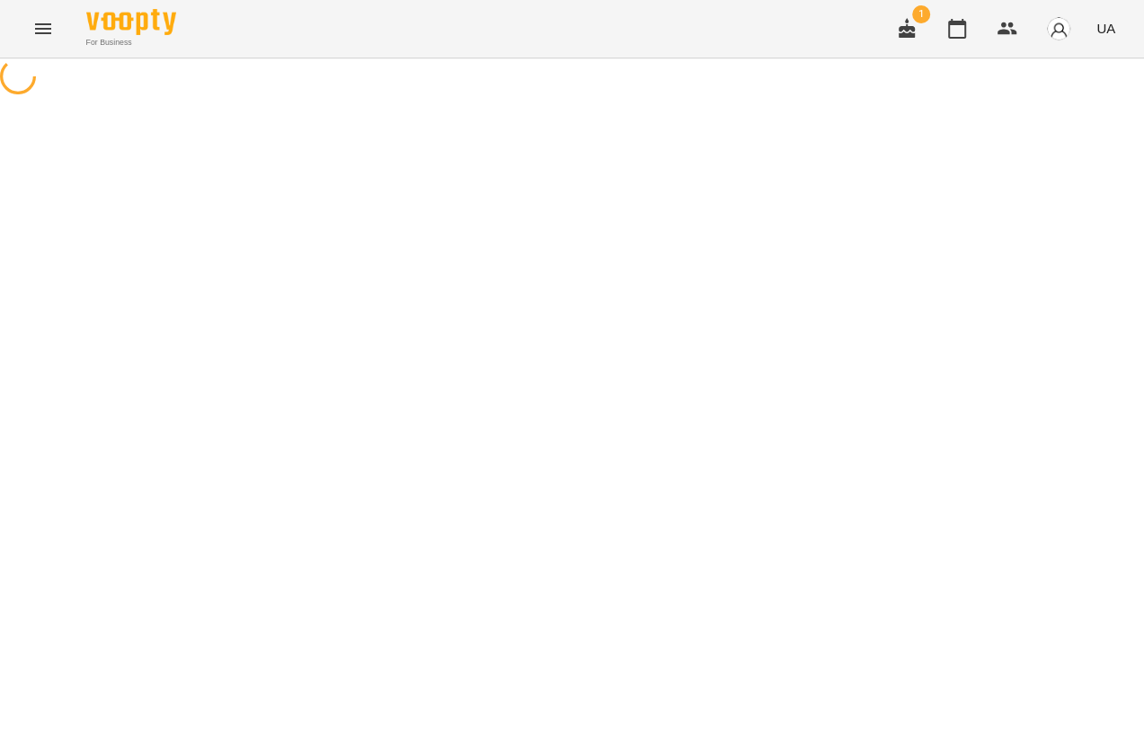
select select "**********"
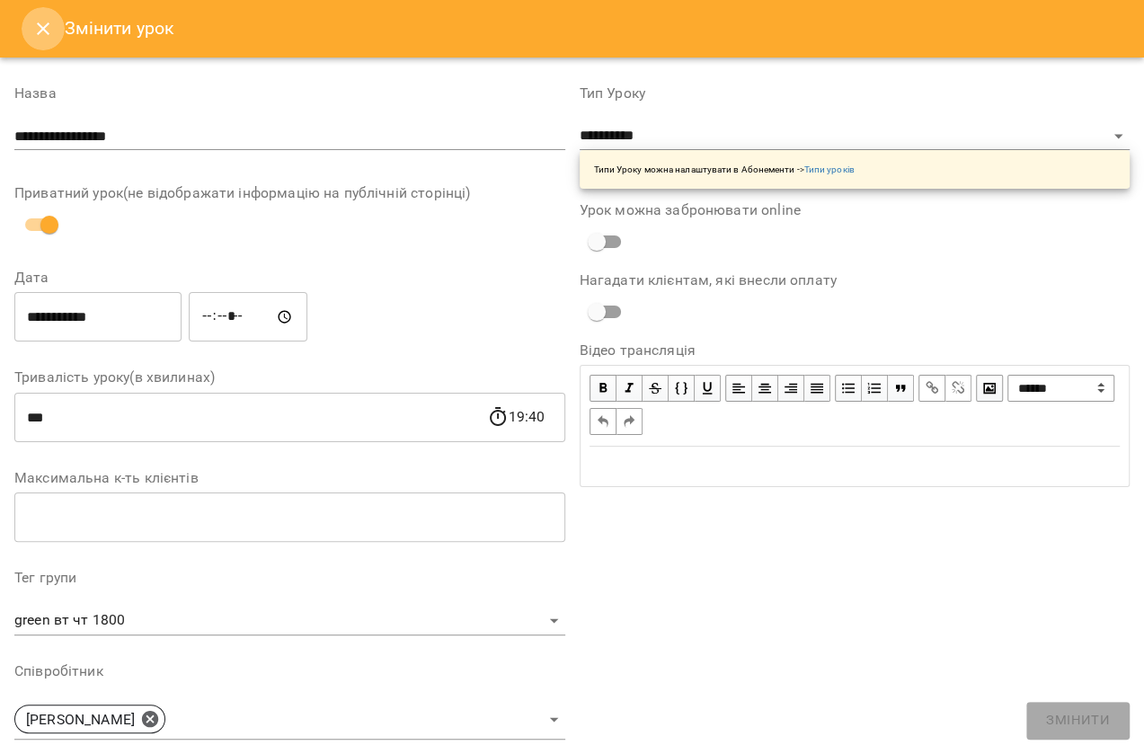
click at [45, 29] on icon "Close" at bounding box center [43, 29] width 22 height 22
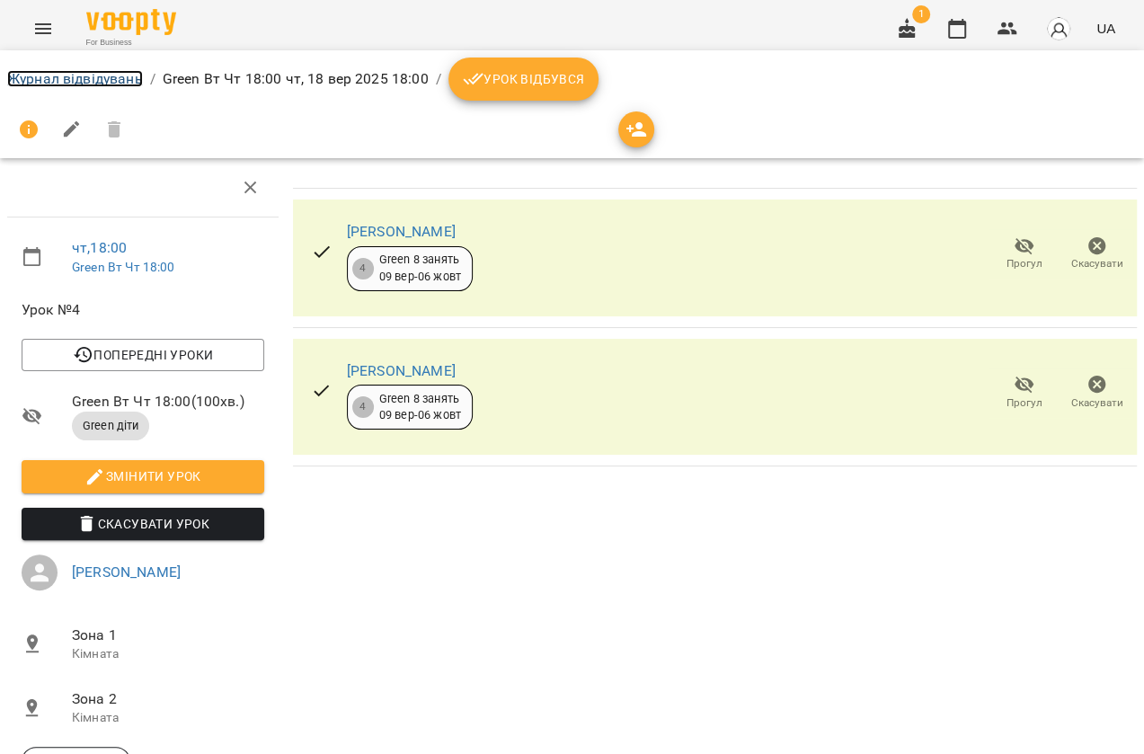
click at [31, 72] on link "Журнал відвідувань" at bounding box center [75, 78] width 136 height 17
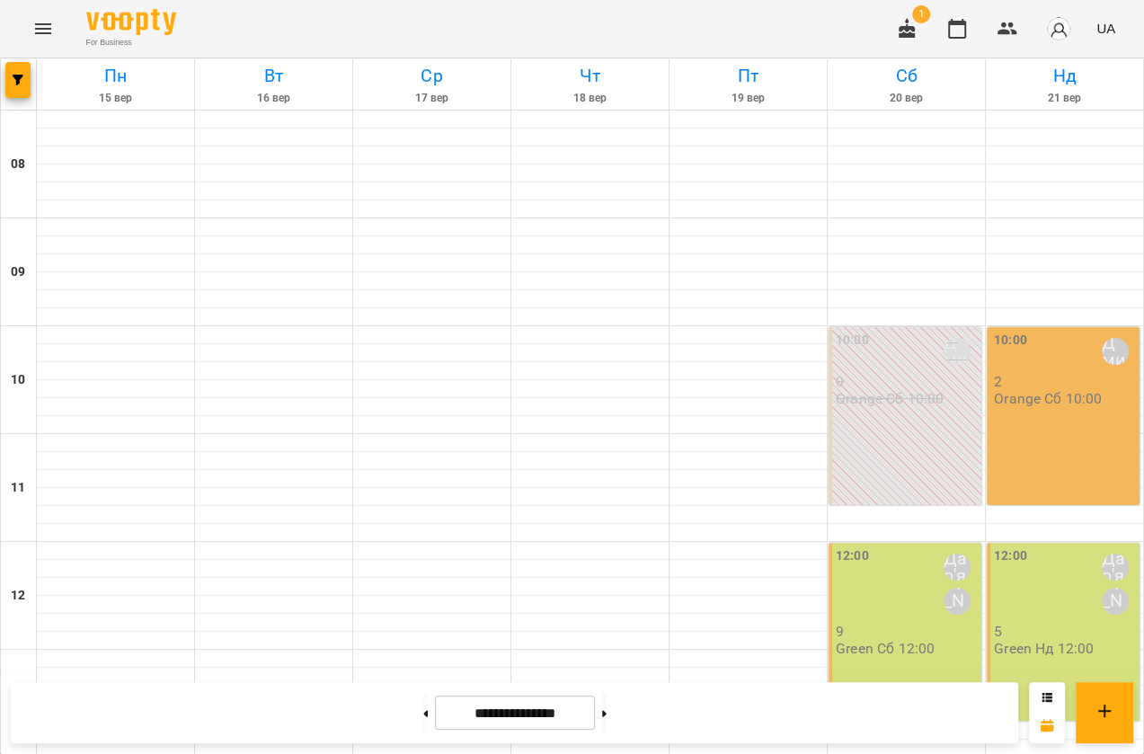
scroll to position [730, 0]
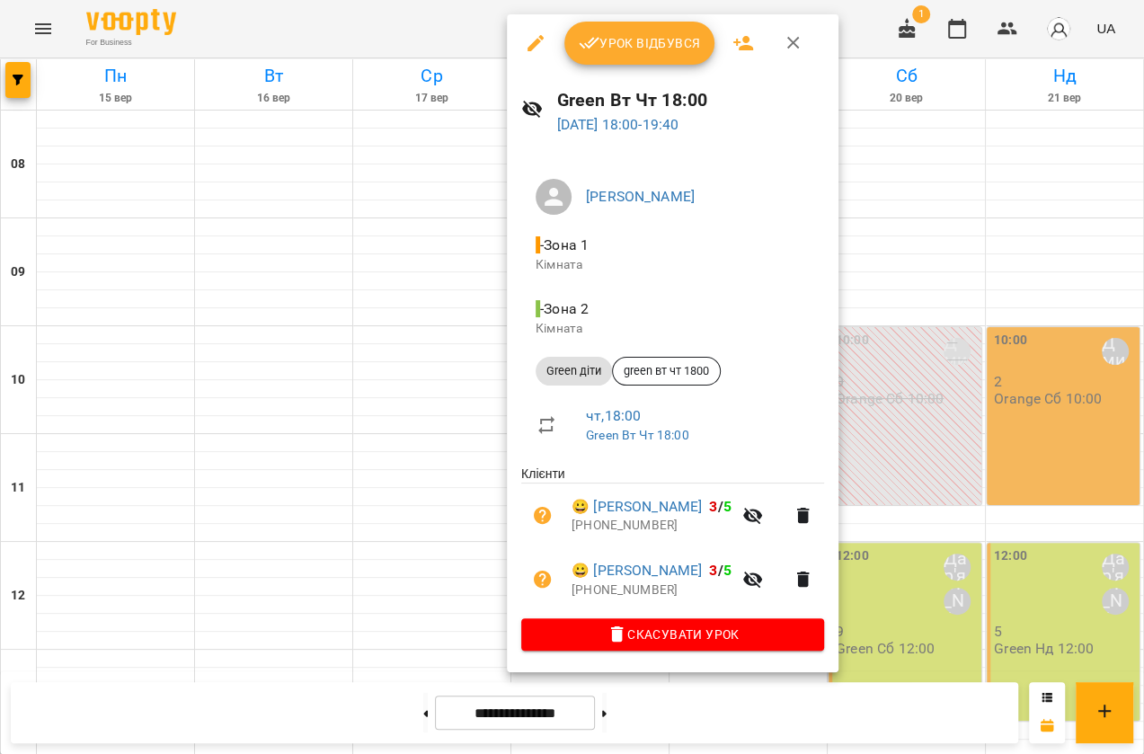
click at [789, 40] on icon "button" at bounding box center [793, 43] width 13 height 13
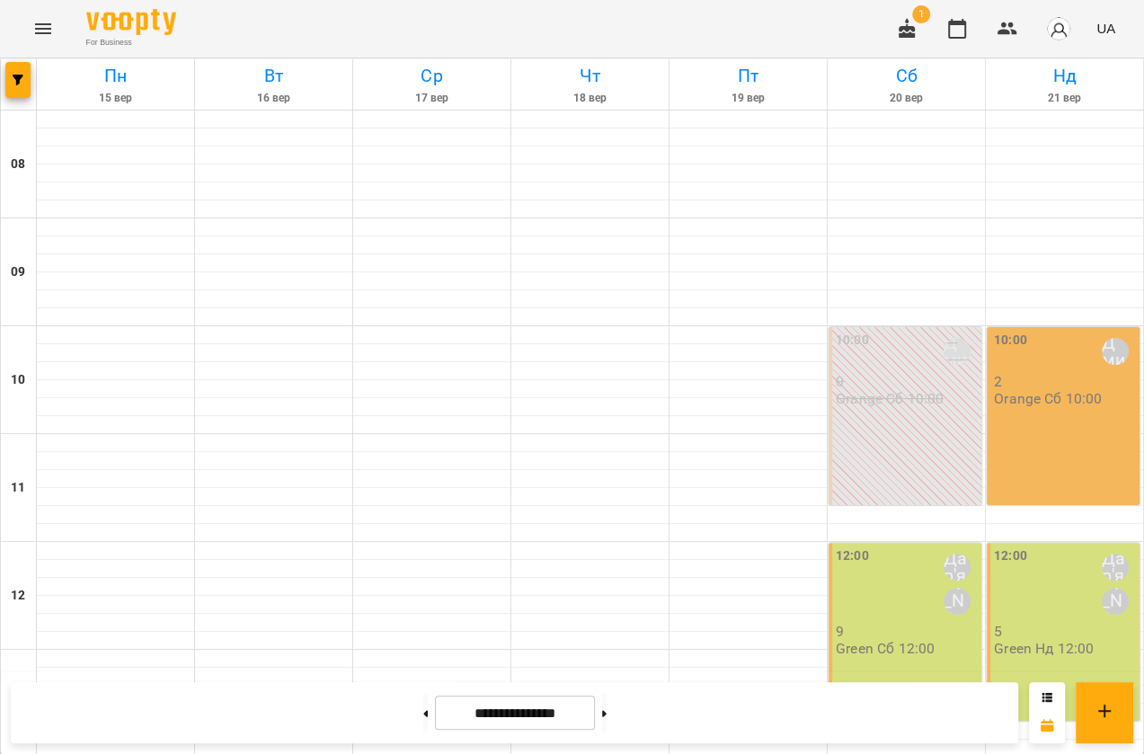
scroll to position [0, 0]
click at [606, 715] on button at bounding box center [604, 713] width 4 height 40
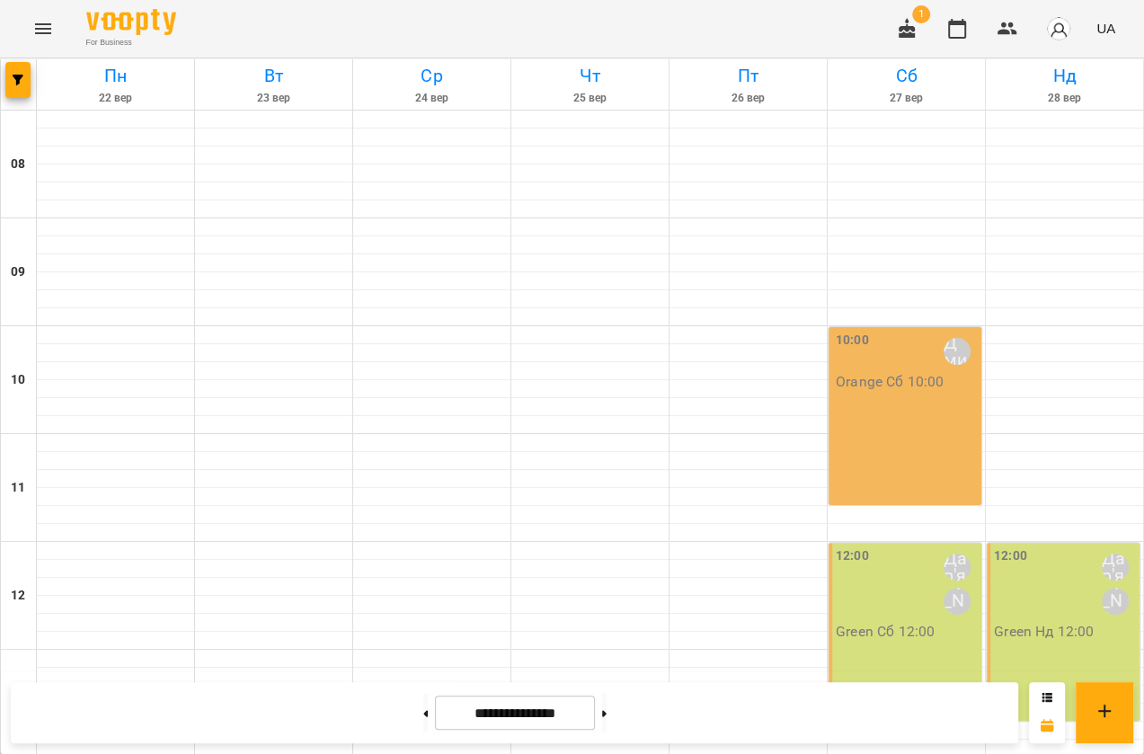
scroll to position [730, 0]
click at [423, 715] on button at bounding box center [425, 713] width 4 height 40
type input "**********"
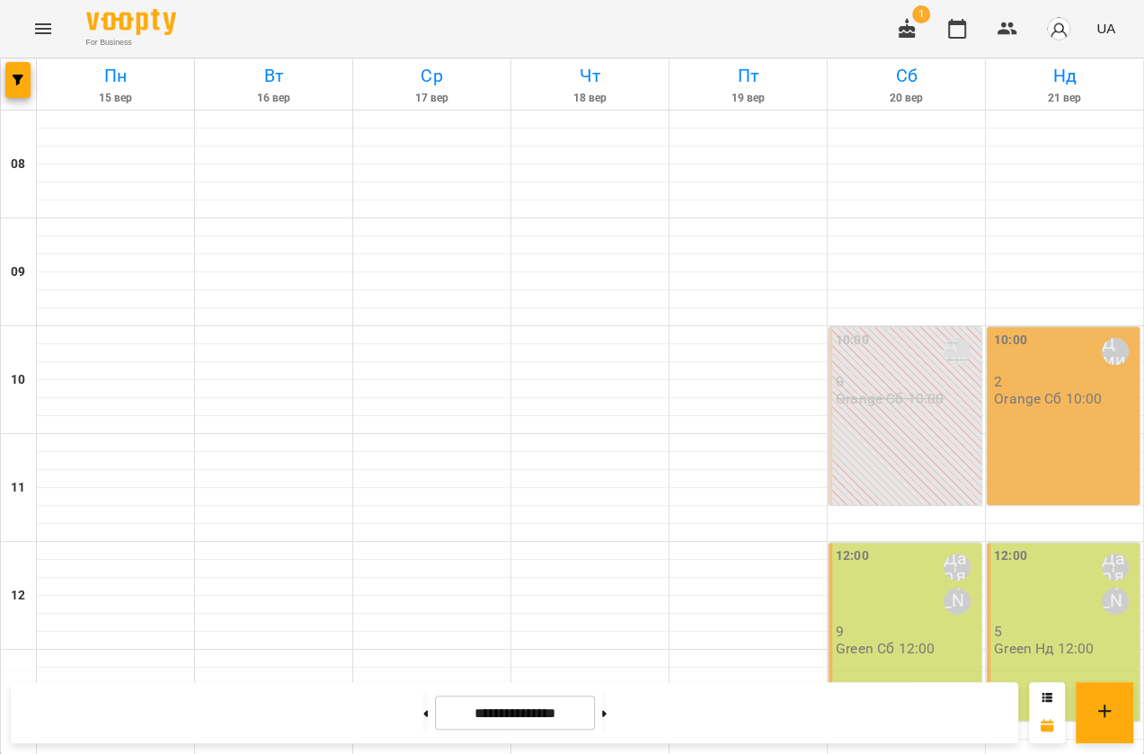
scroll to position [77, 0]
click at [1042, 364] on div "10:00 Скок Дмитро 2 Orange Сб 10:00" at bounding box center [1062, 416] width 153 height 178
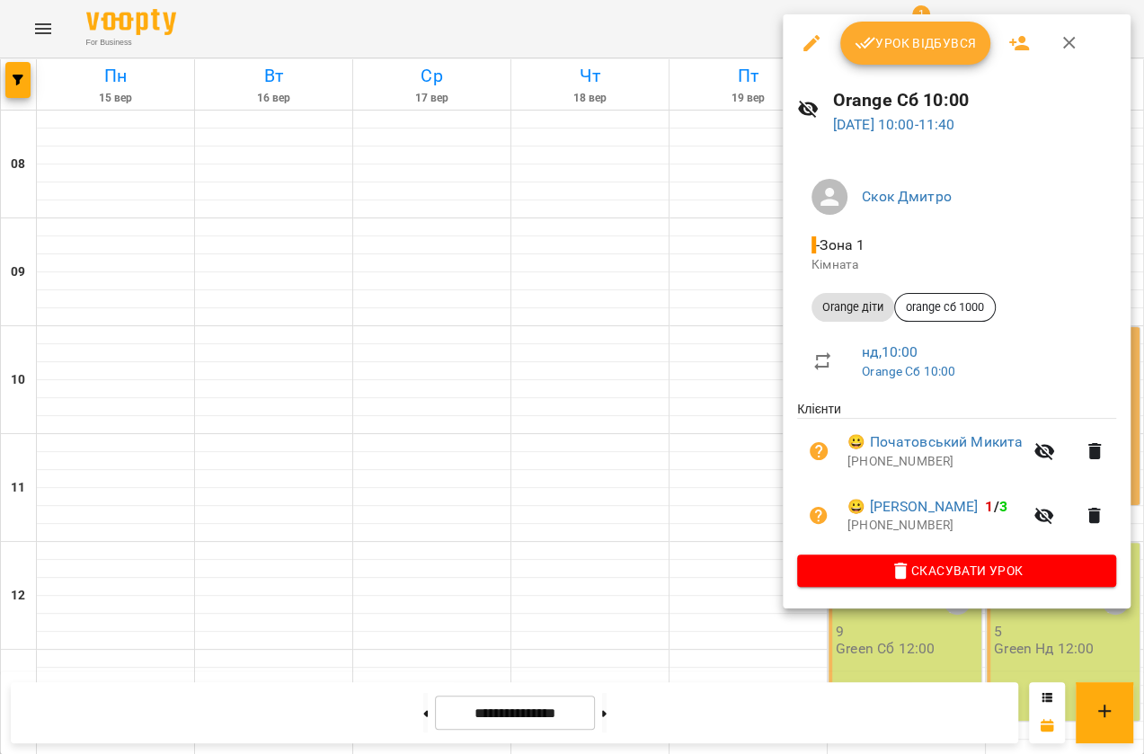
click at [690, 259] on div at bounding box center [572, 377] width 1144 height 754
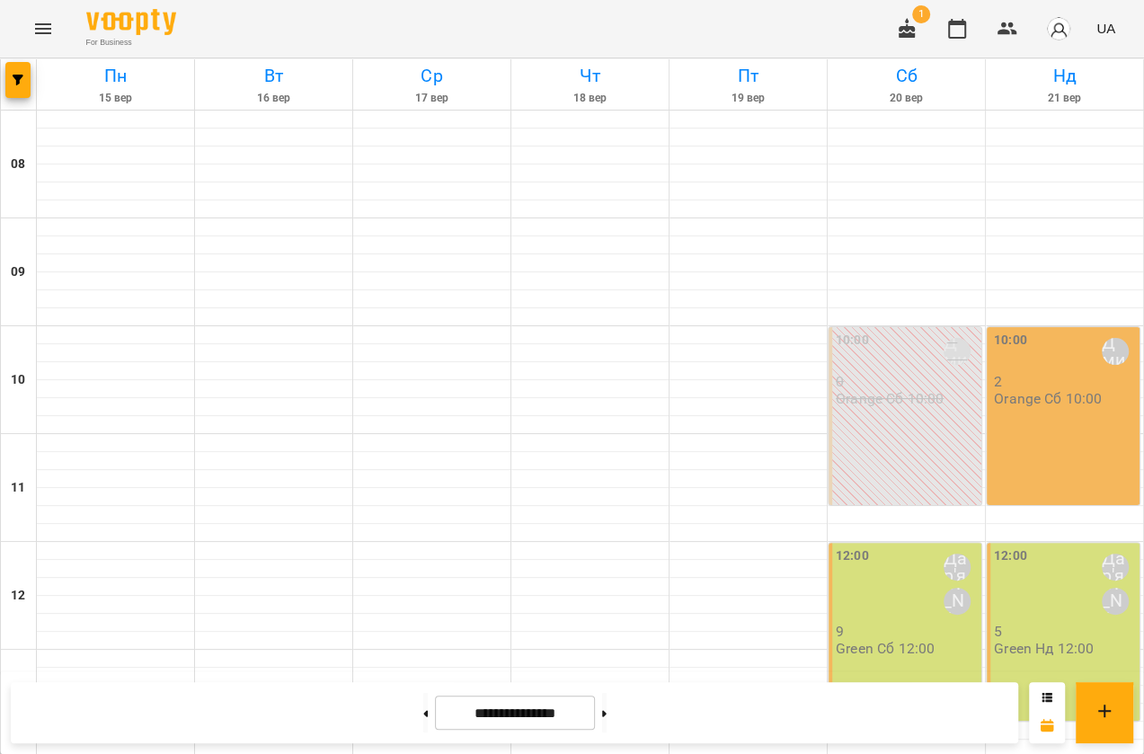
scroll to position [404, 0]
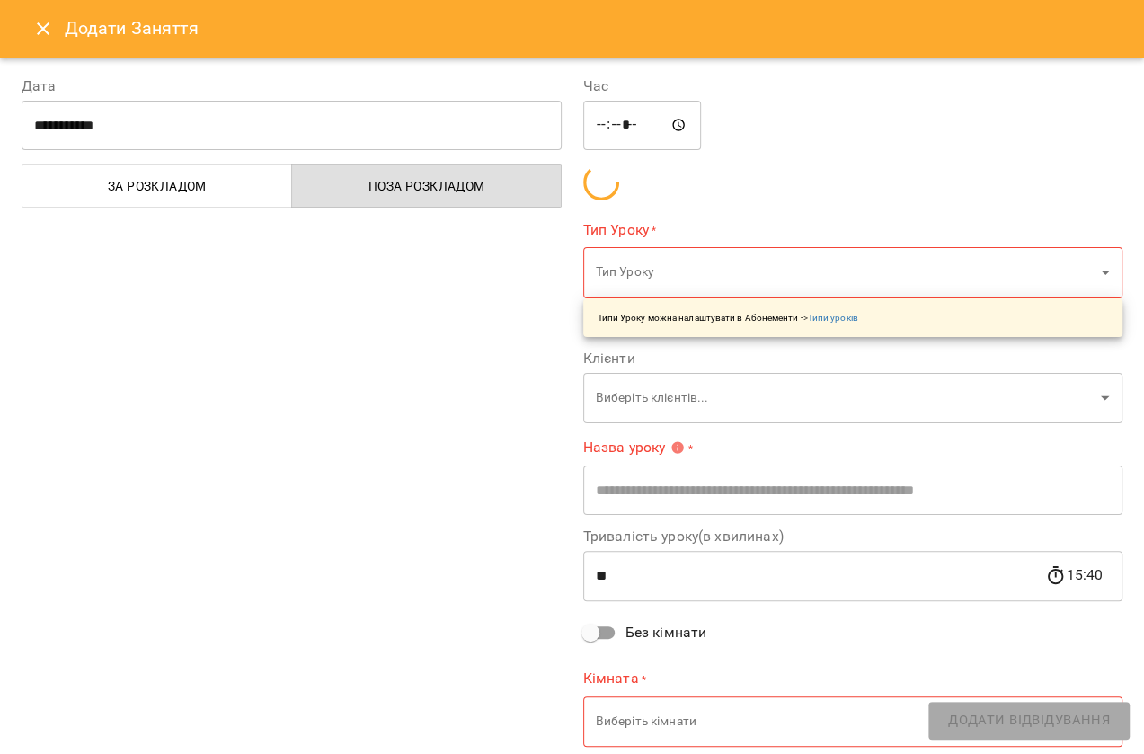
click at [38, 31] on icon "Close" at bounding box center [43, 29] width 22 height 22
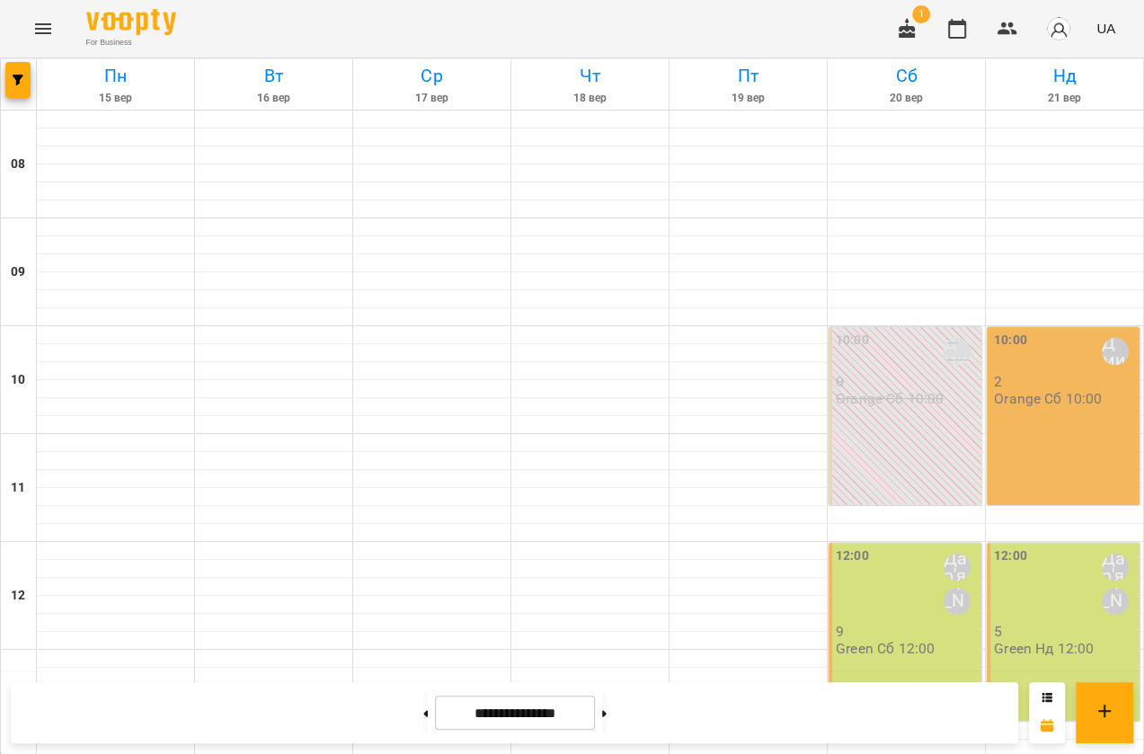
scroll to position [730, 0]
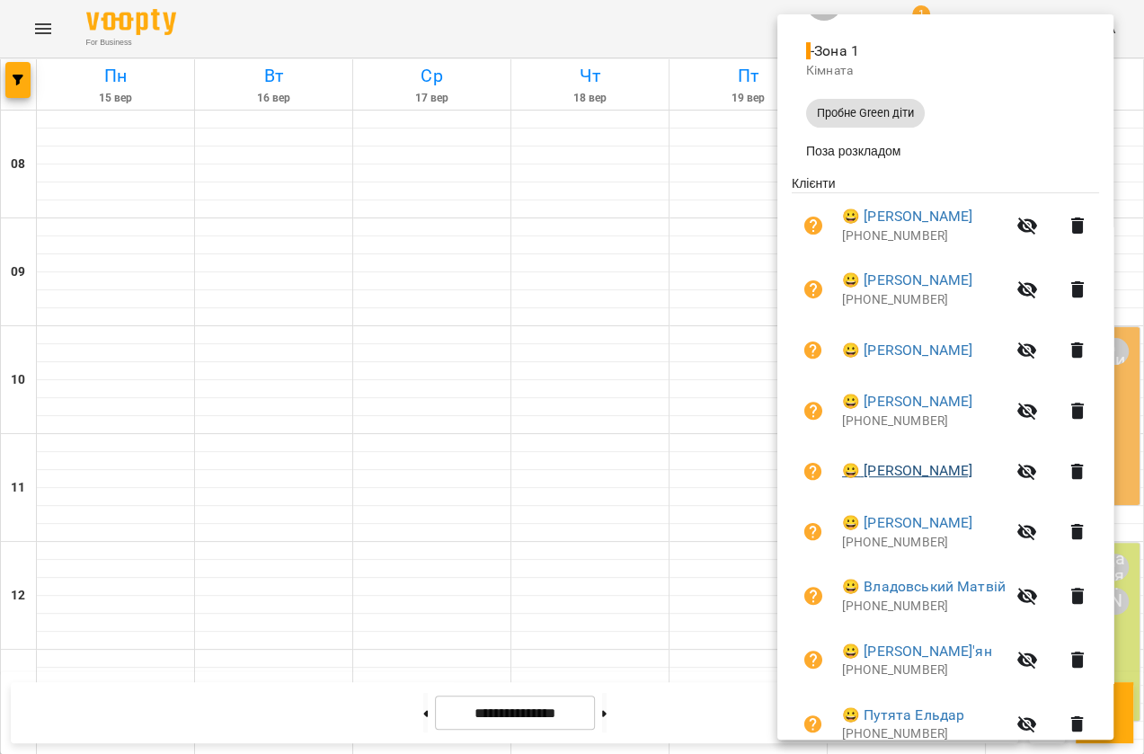
scroll to position [325, 0]
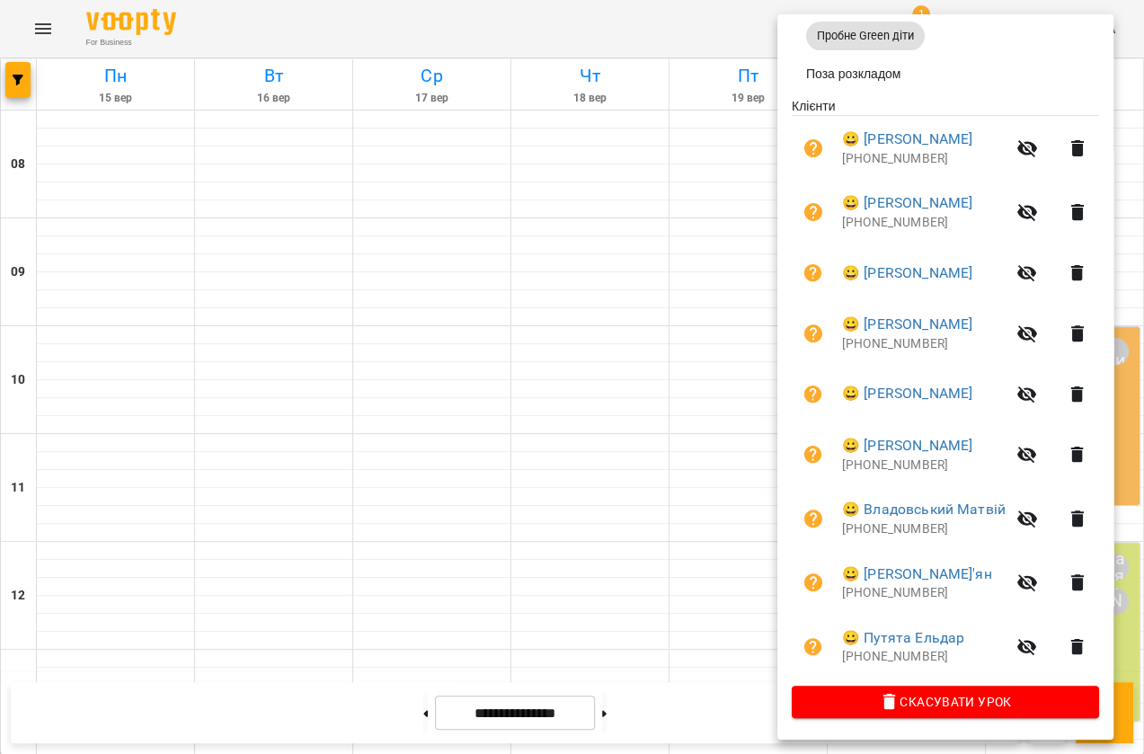
click at [45, 23] on div at bounding box center [572, 377] width 1144 height 754
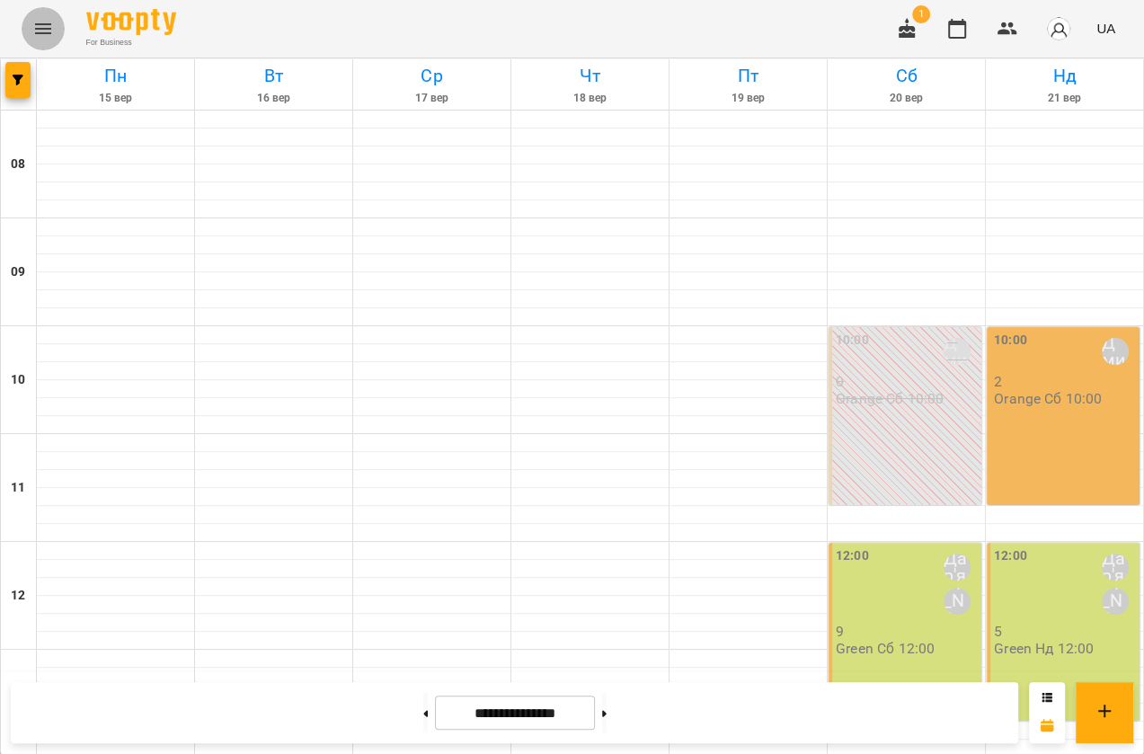
click at [46, 23] on icon "Menu" at bounding box center [43, 28] width 16 height 11
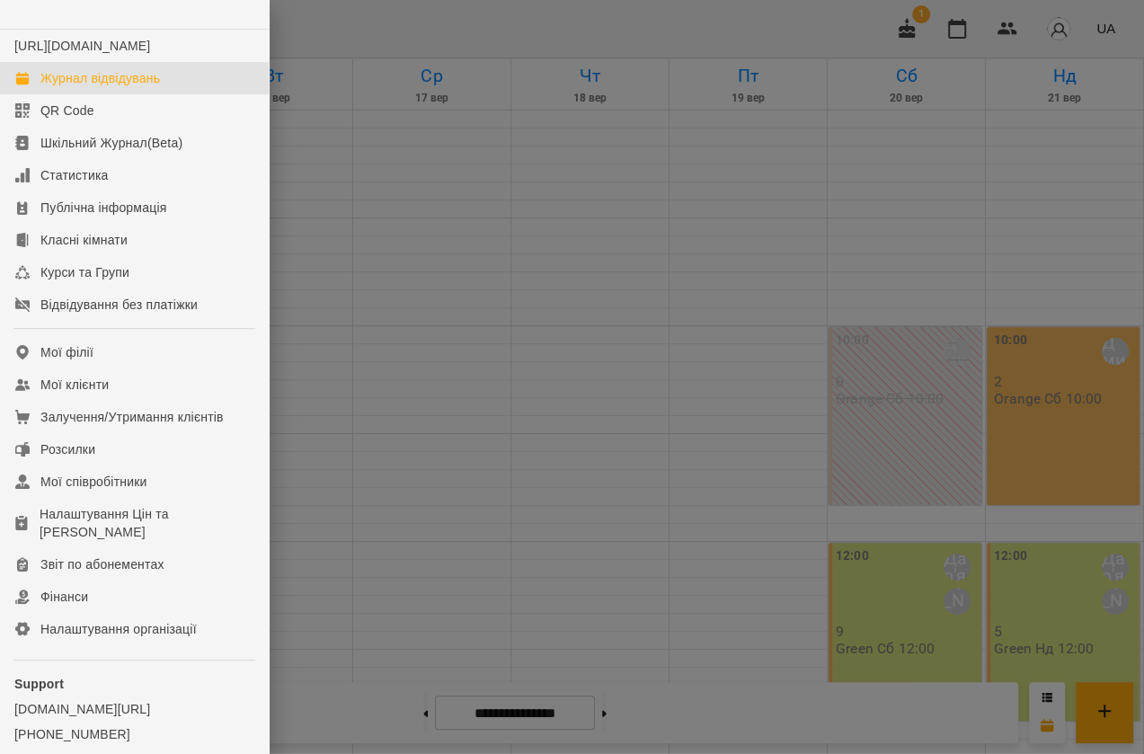
click at [83, 87] on div "Журнал відвідувань" at bounding box center [99, 78] width 119 height 18
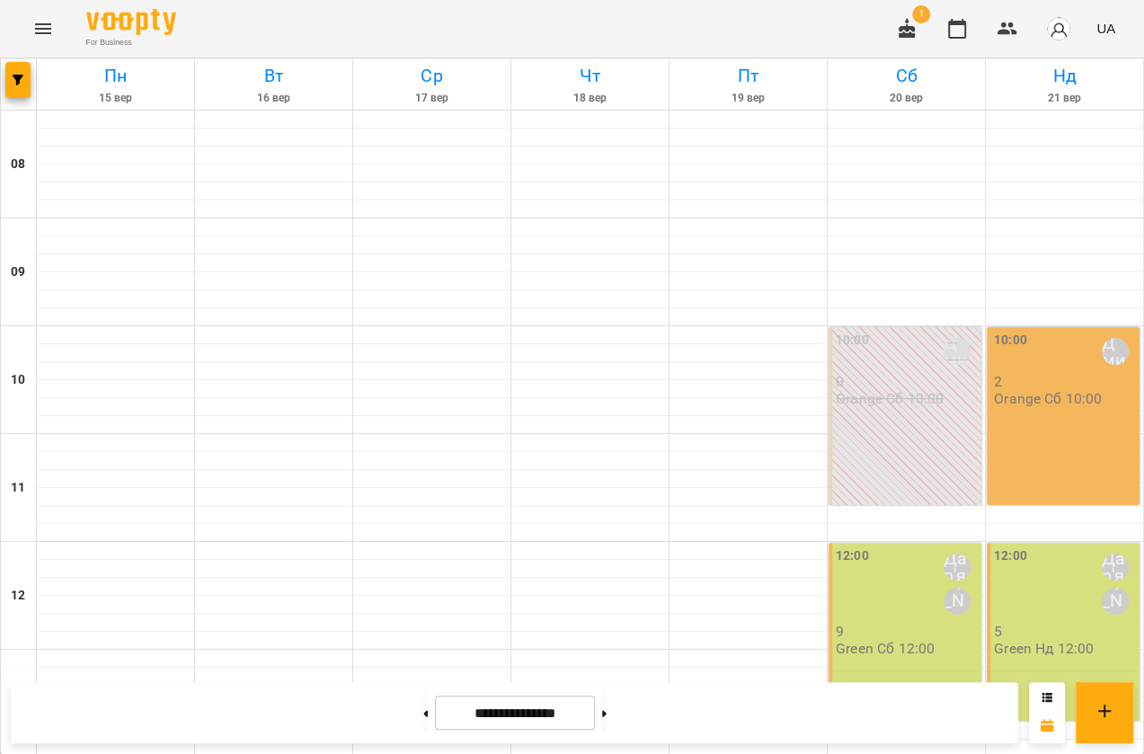
click at [43, 32] on icon "Menu" at bounding box center [43, 28] width 16 height 11
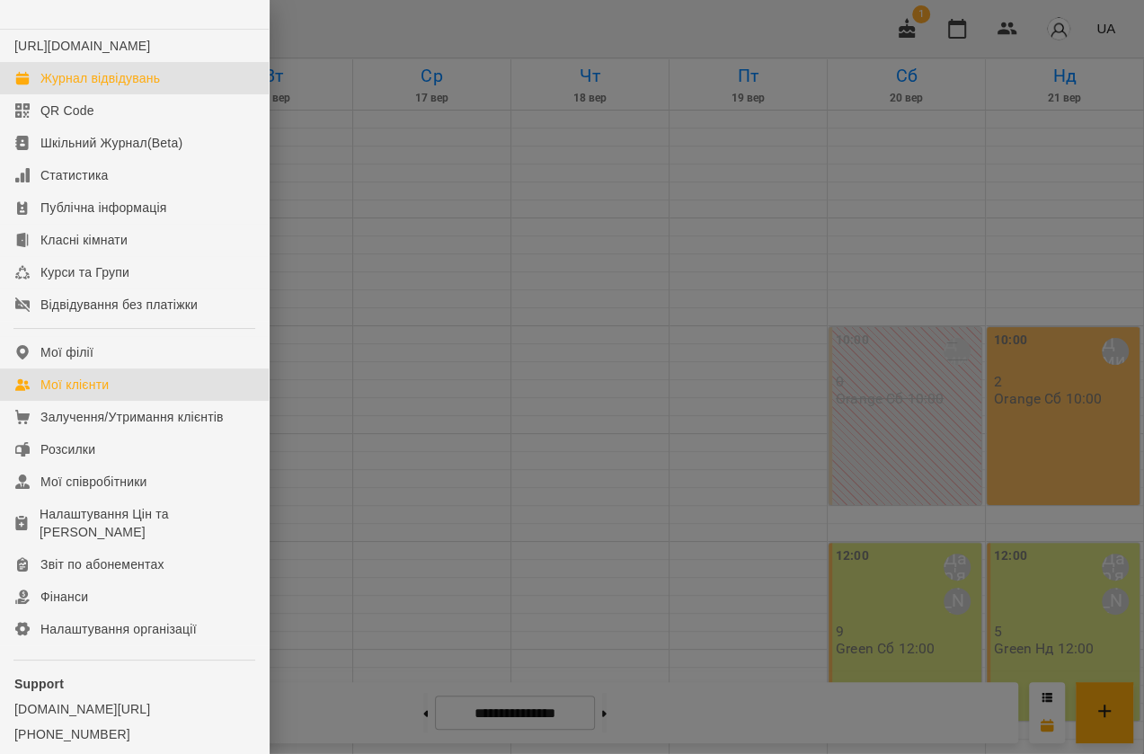
click at [116, 401] on link "Мої клієнти" at bounding box center [134, 384] width 269 height 32
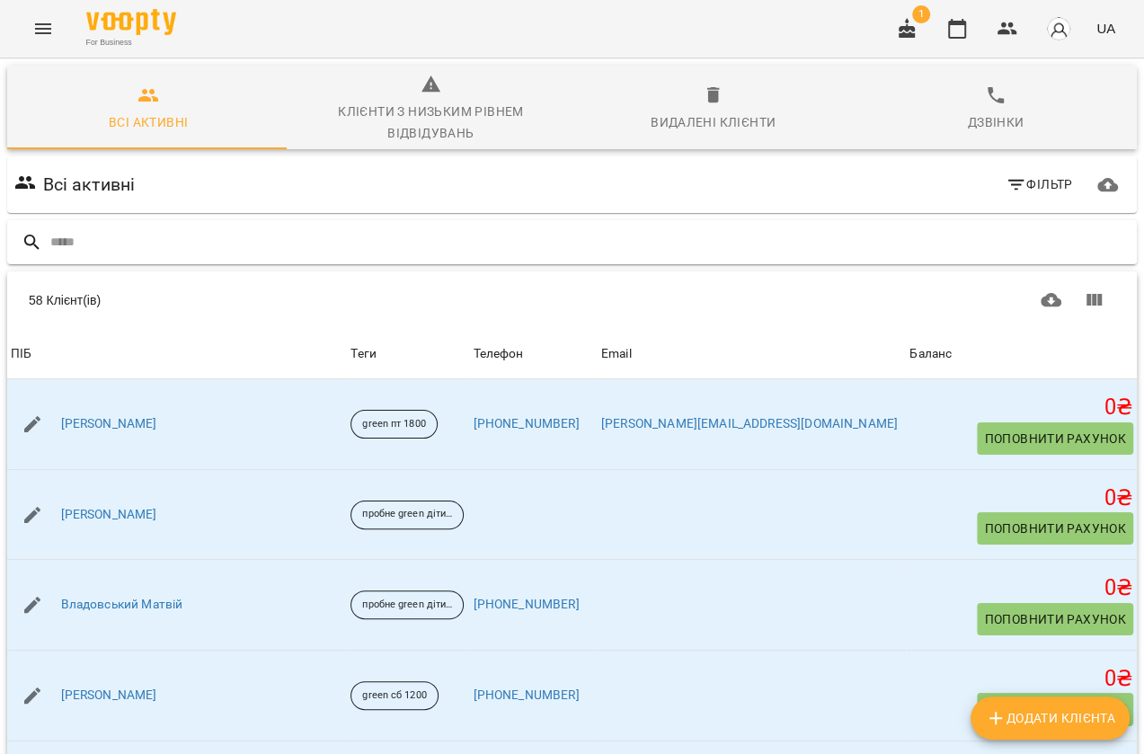
click at [155, 248] on input "text" at bounding box center [589, 242] width 1079 height 30
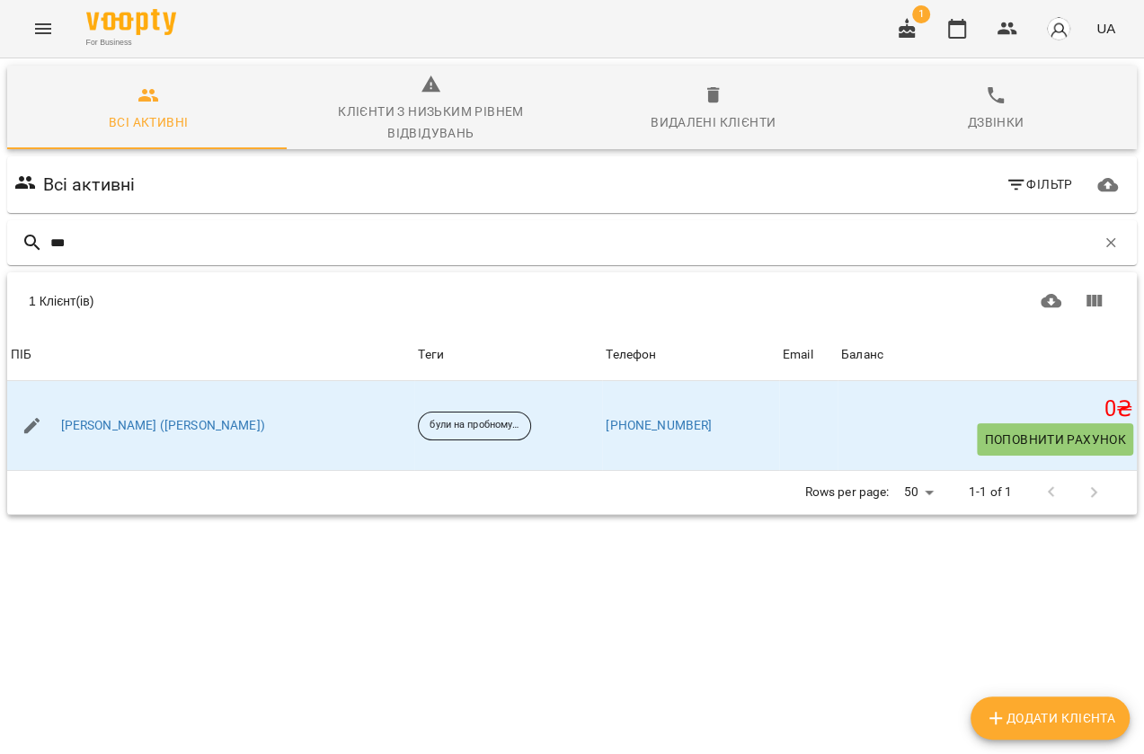
type input "***"
click at [39, 18] on icon "Menu" at bounding box center [43, 29] width 22 height 22
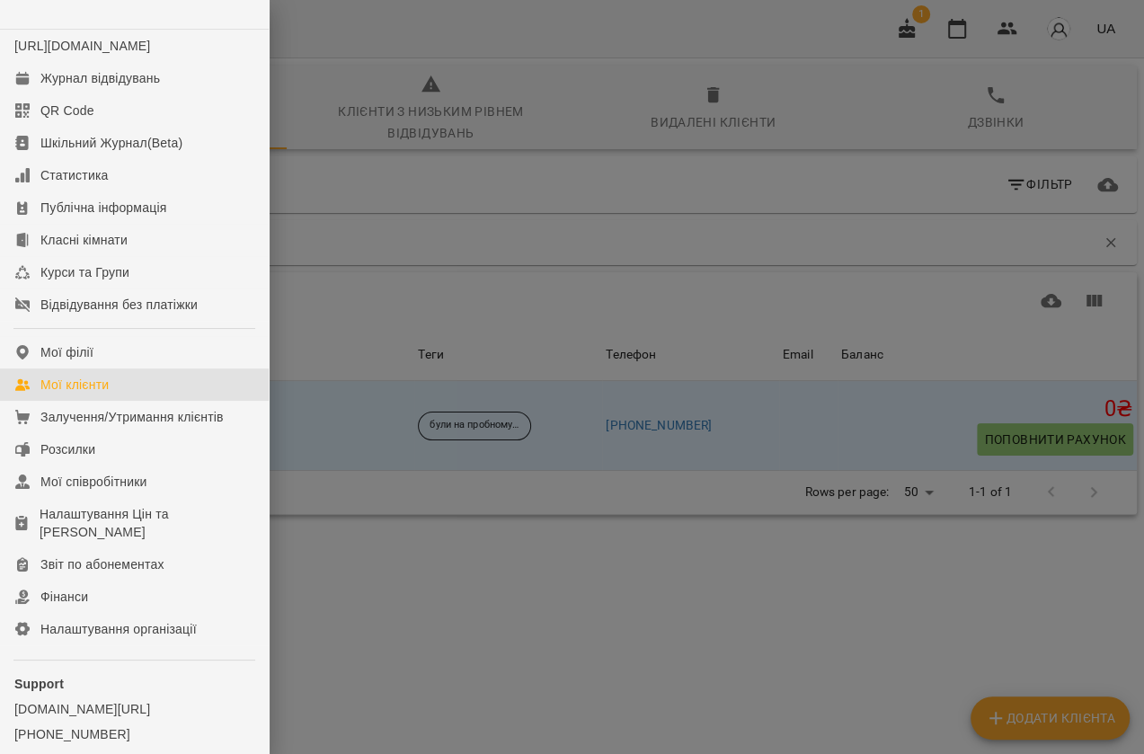
click at [62, 393] on div "Мої клієнти" at bounding box center [74, 384] width 68 height 18
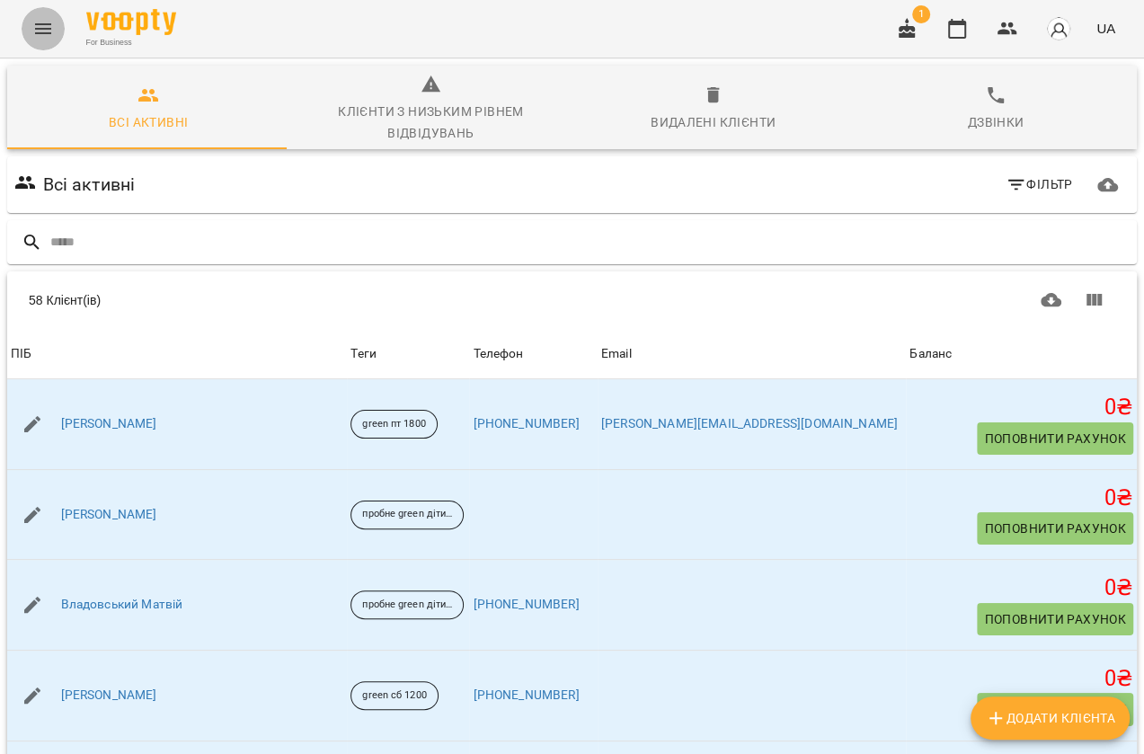
click at [50, 34] on icon "Menu" at bounding box center [43, 29] width 22 height 22
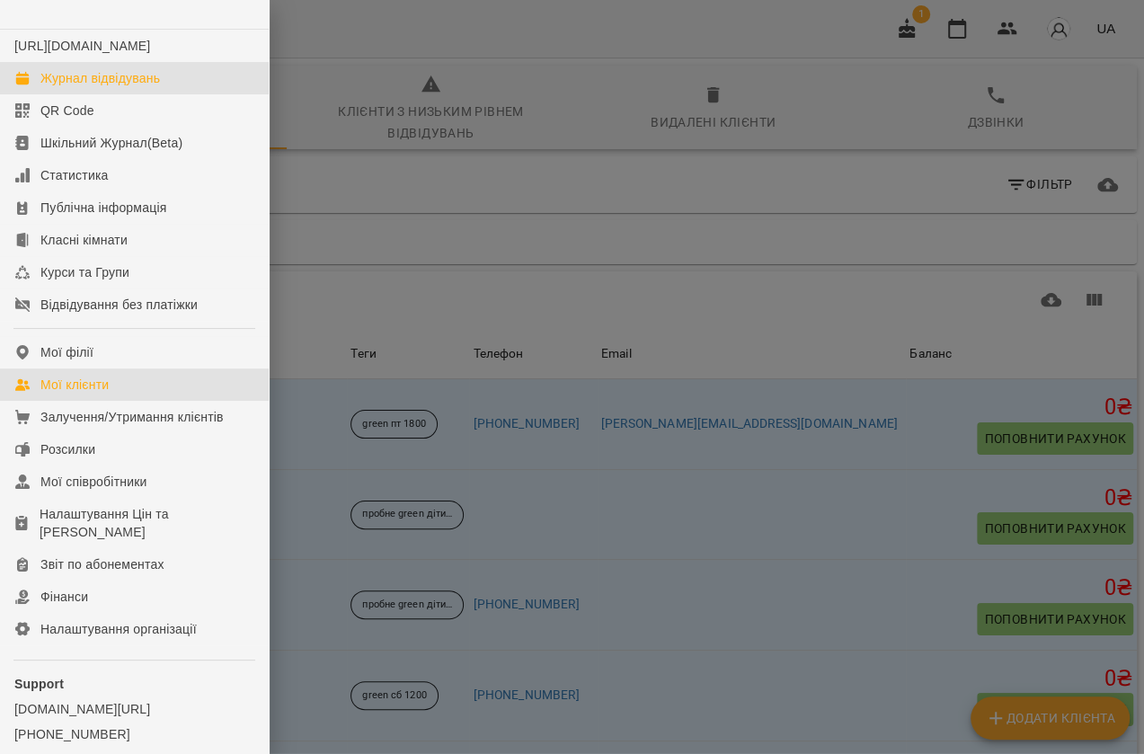
click at [66, 87] on div "Журнал відвідувань" at bounding box center [99, 78] width 119 height 18
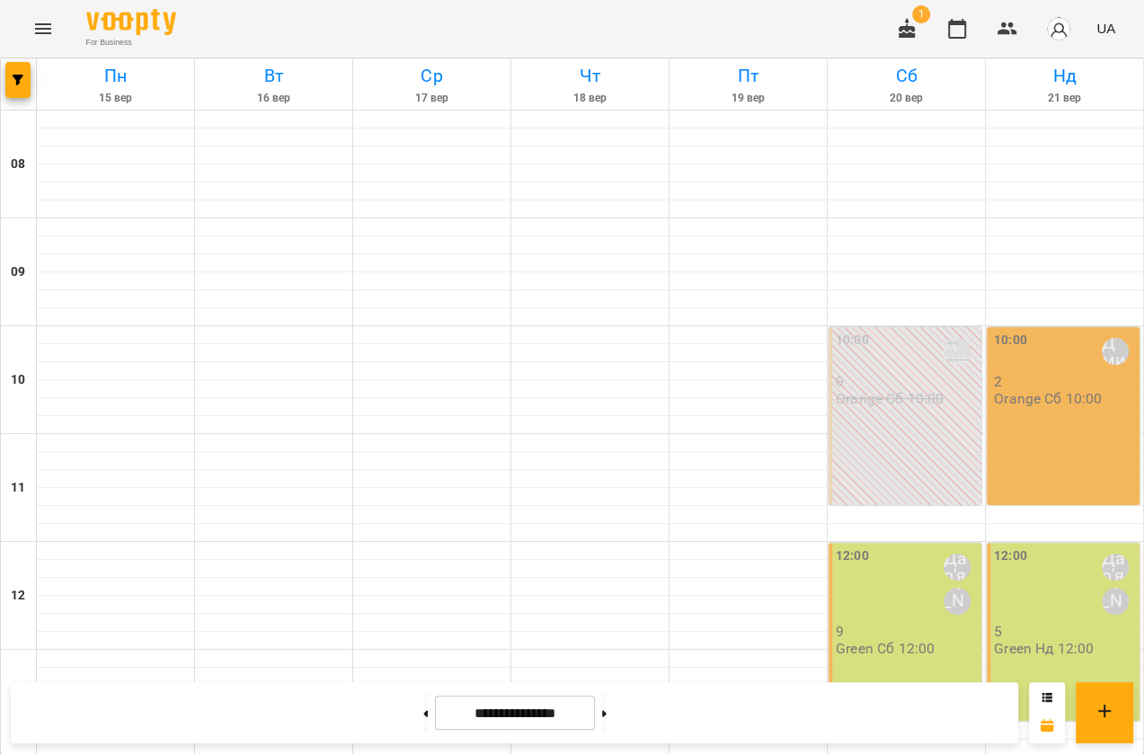
scroll to position [244, 0]
click at [1007, 640] on p "Green Нд 12:00" at bounding box center [1044, 647] width 100 height 15
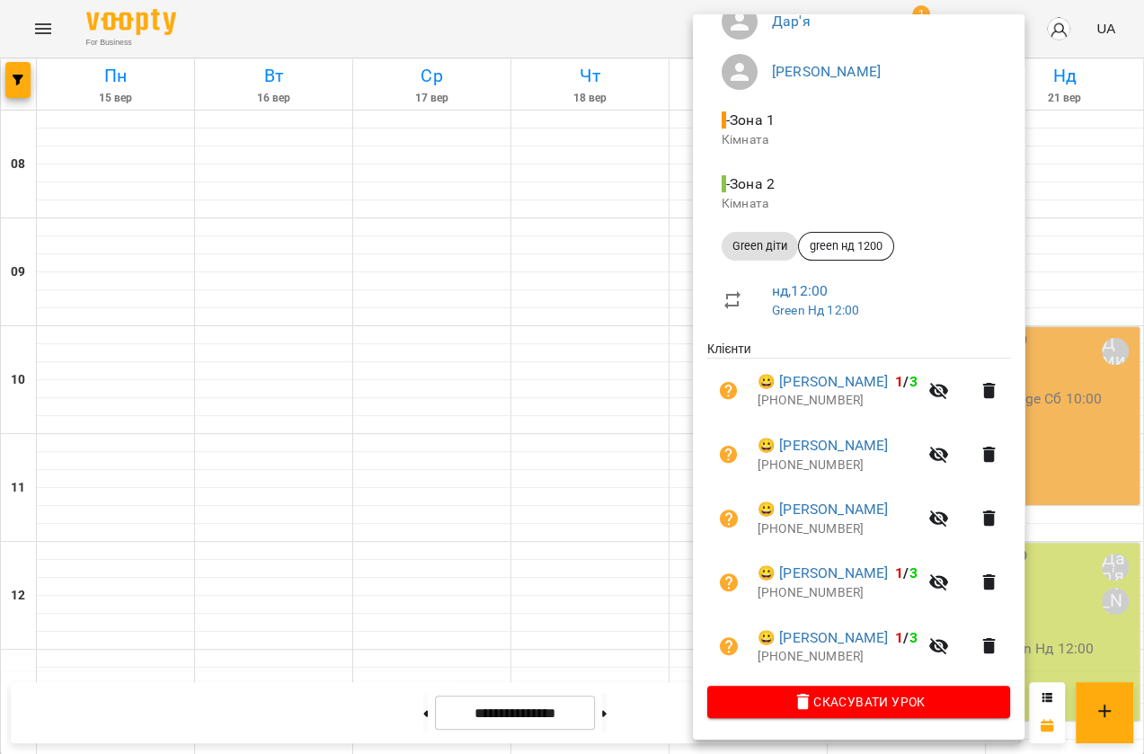
scroll to position [219, 0]
click at [640, 171] on div at bounding box center [572, 377] width 1144 height 754
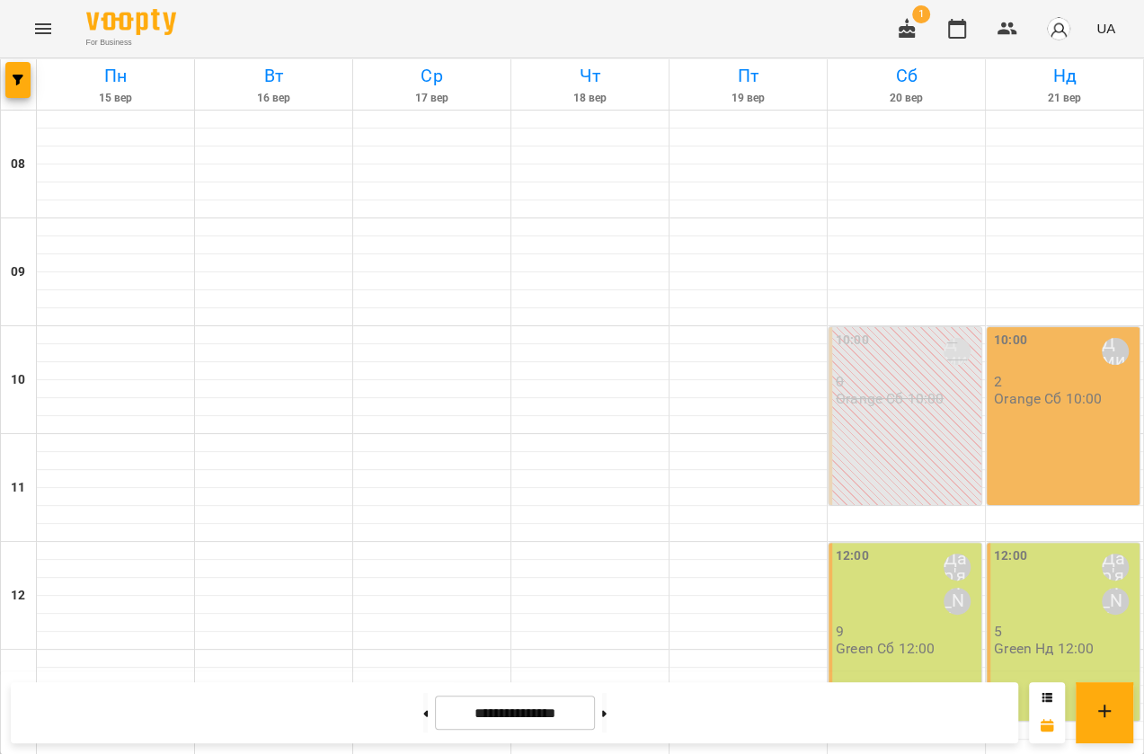
click at [861, 640] on p "Green Сб 12:00" at bounding box center [884, 647] width 99 height 15
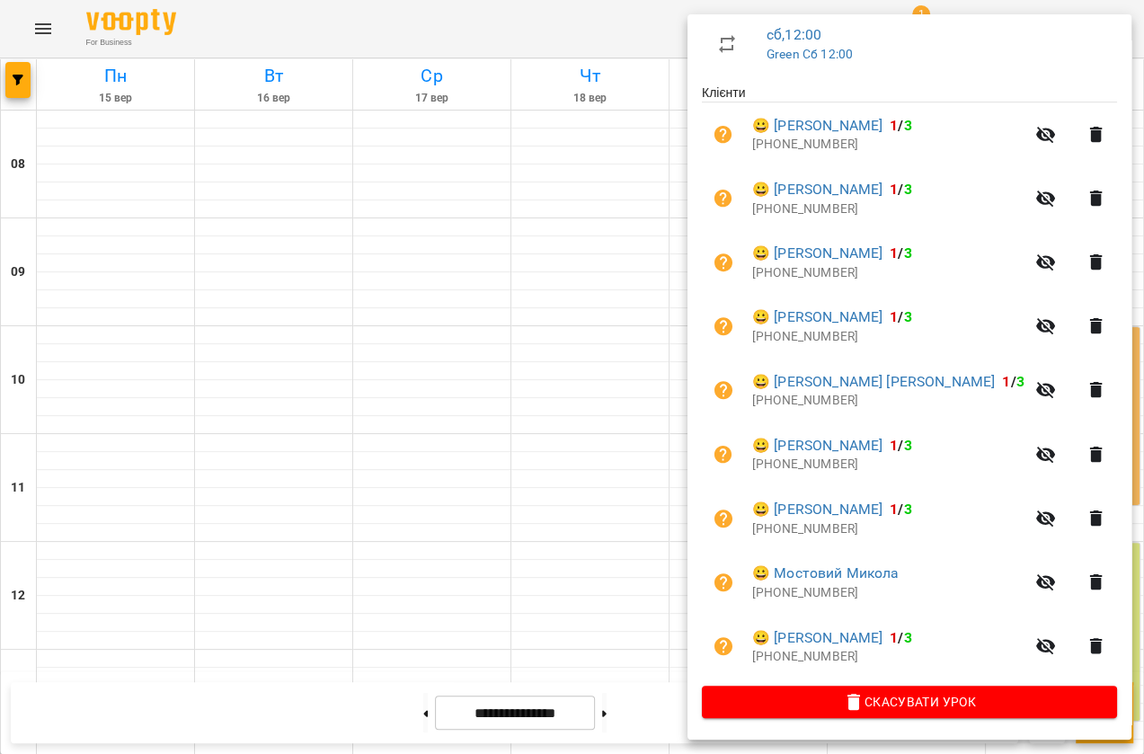
scroll to position [0, 0]
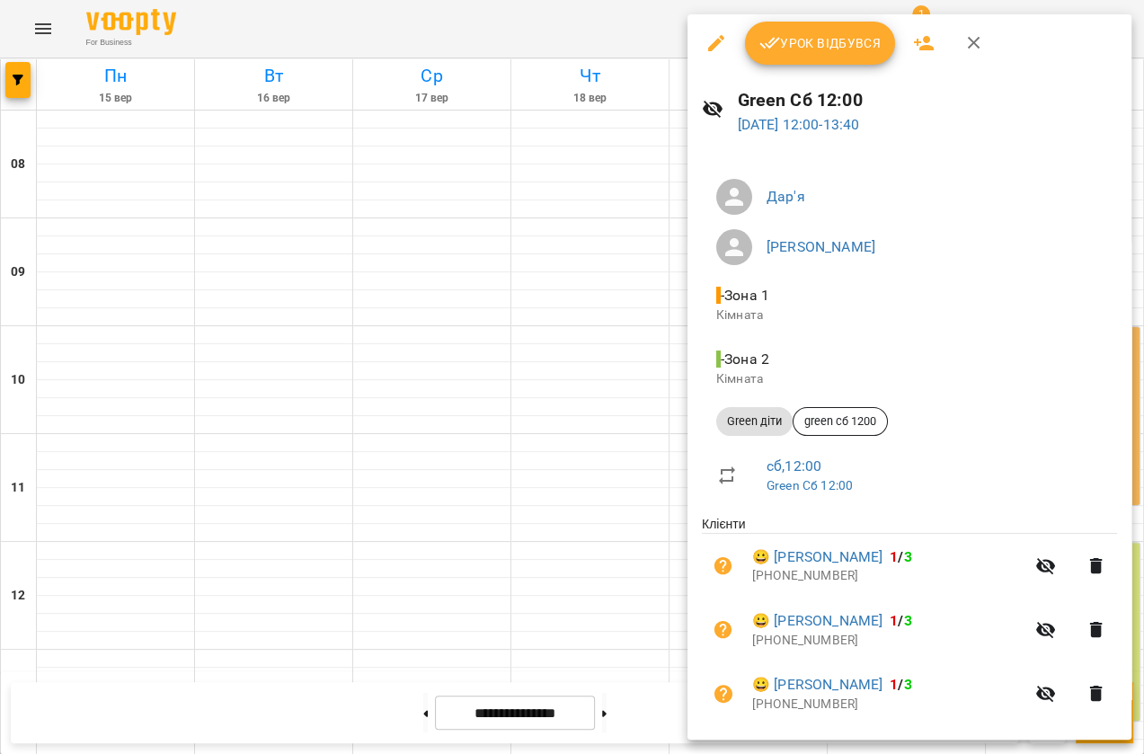
click at [569, 246] on div at bounding box center [572, 377] width 1144 height 754
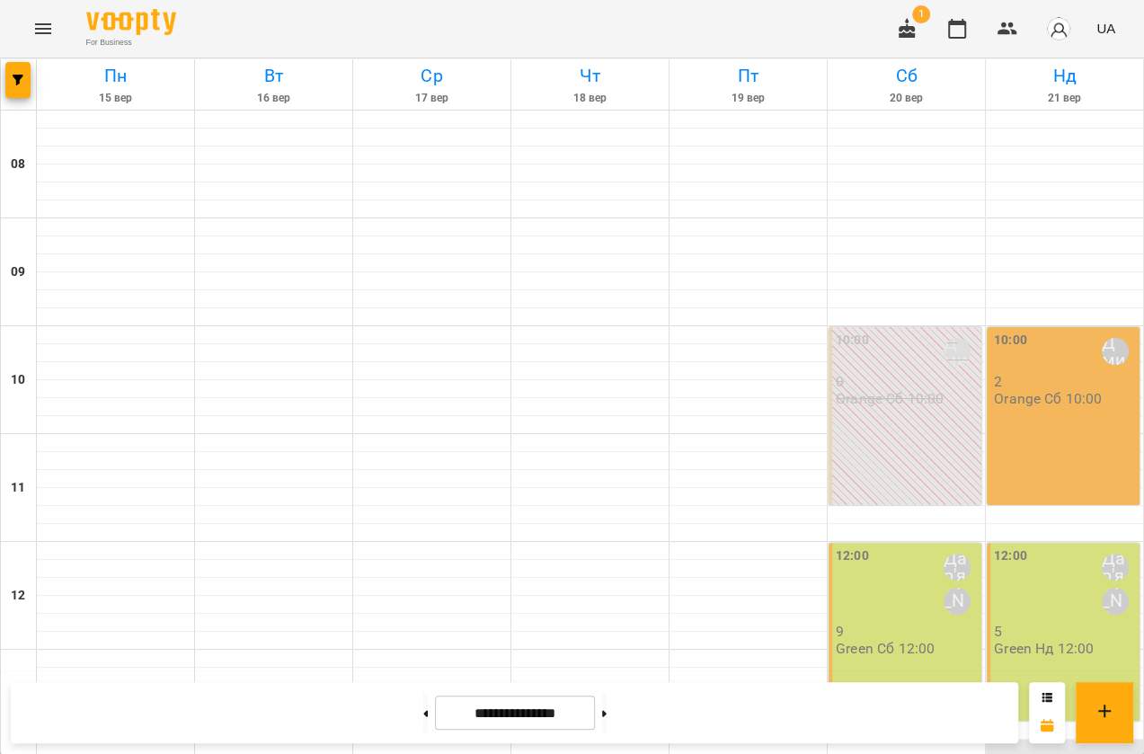
scroll to position [649, 0]
click at [606, 720] on button at bounding box center [604, 713] width 4 height 40
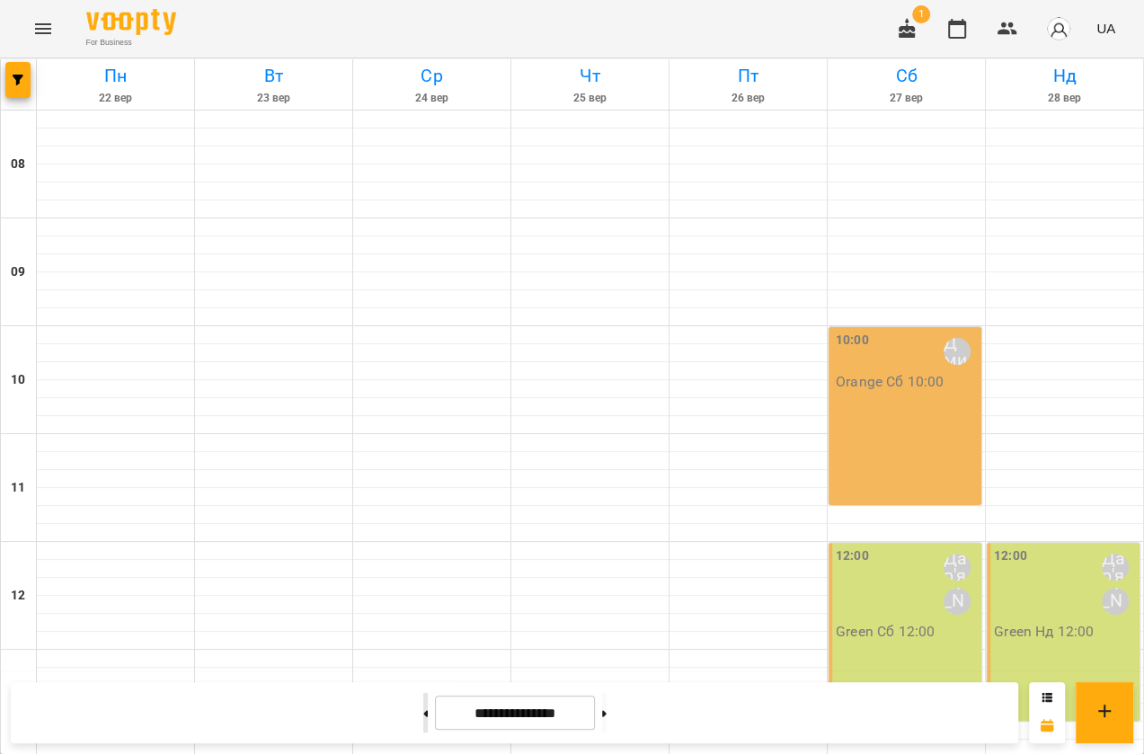
click at [423, 722] on button at bounding box center [425, 713] width 4 height 40
type input "**********"
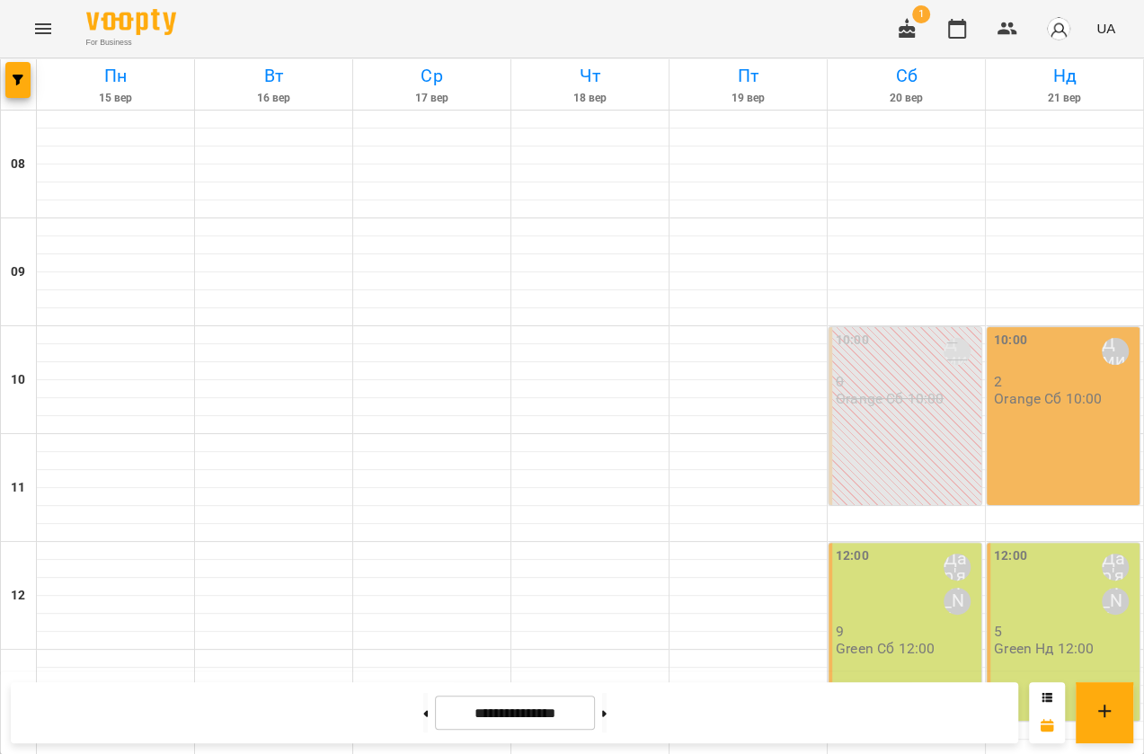
scroll to position [730, 0]
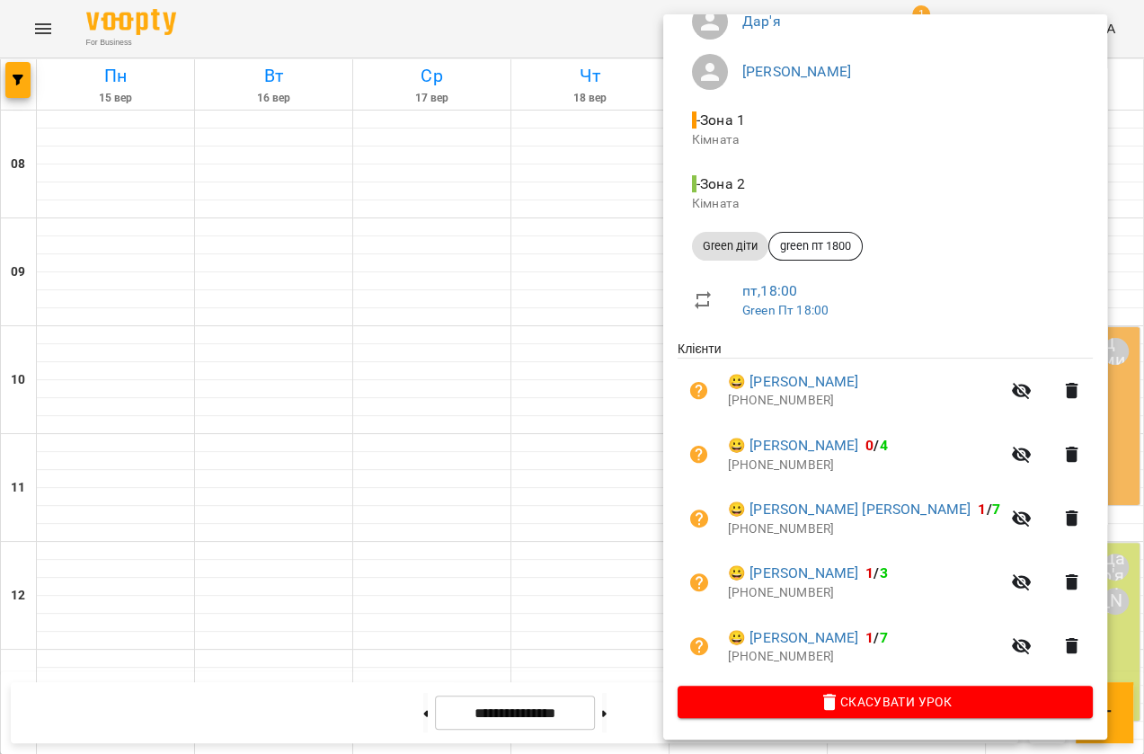
scroll to position [96, 0]
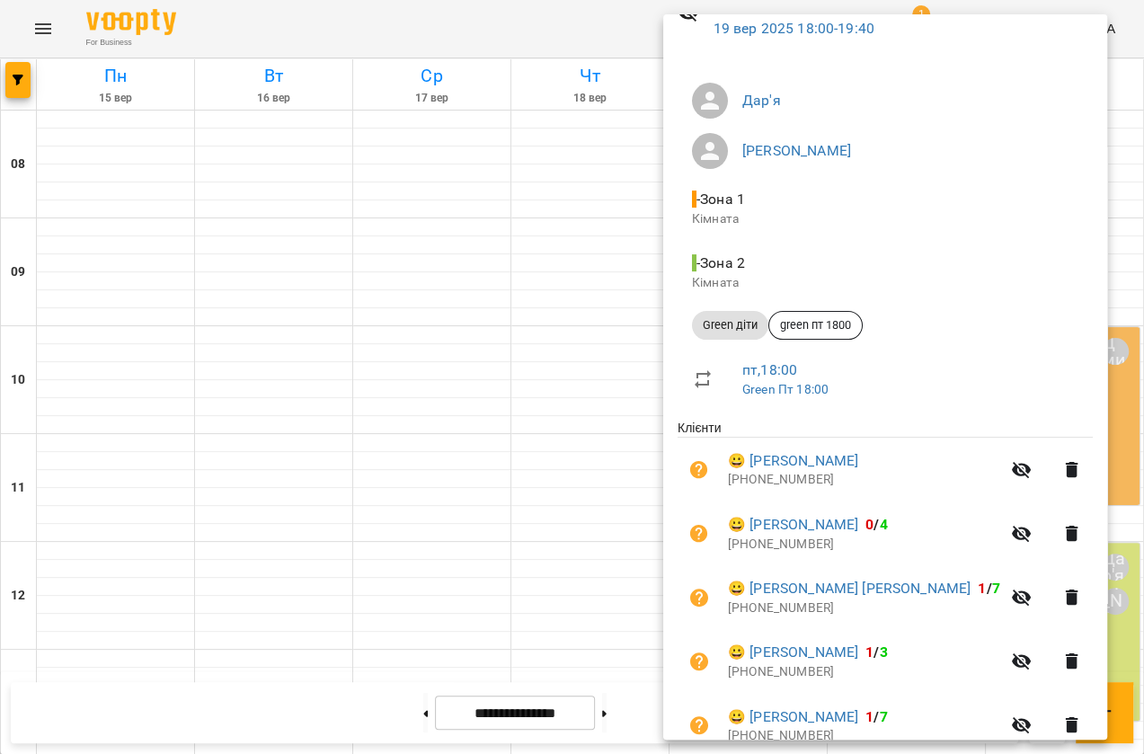
click at [402, 164] on div at bounding box center [572, 377] width 1144 height 754
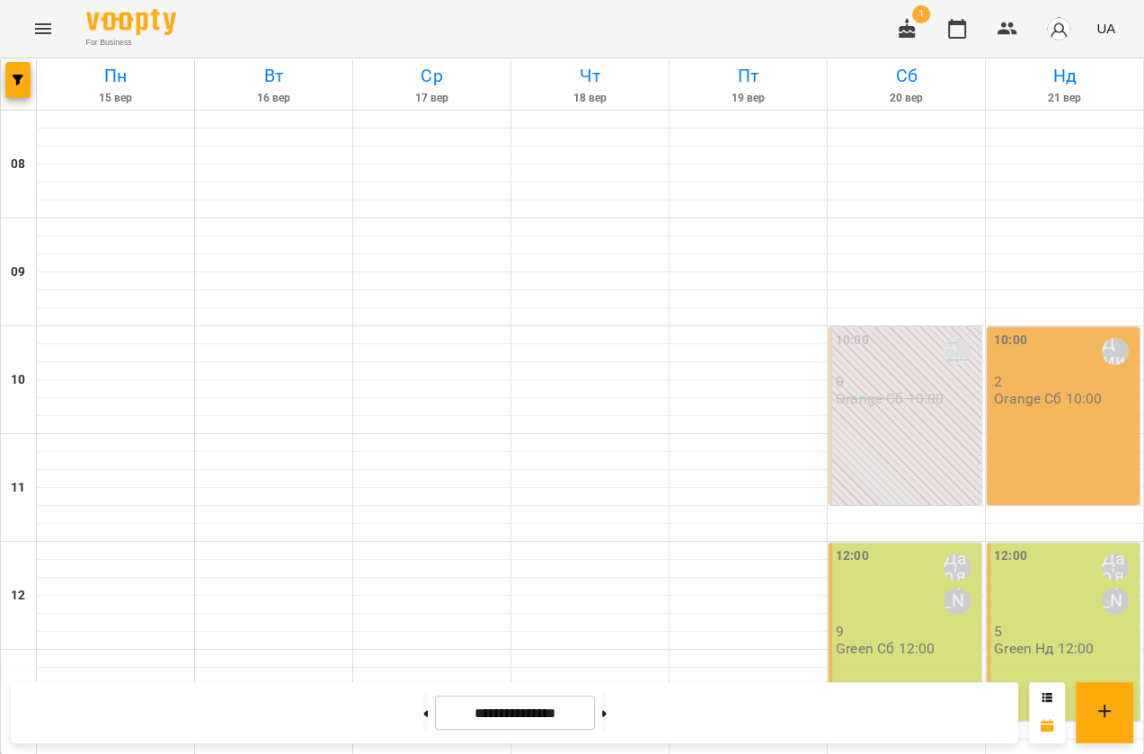
click at [52, 30] on icon "Menu" at bounding box center [43, 29] width 22 height 22
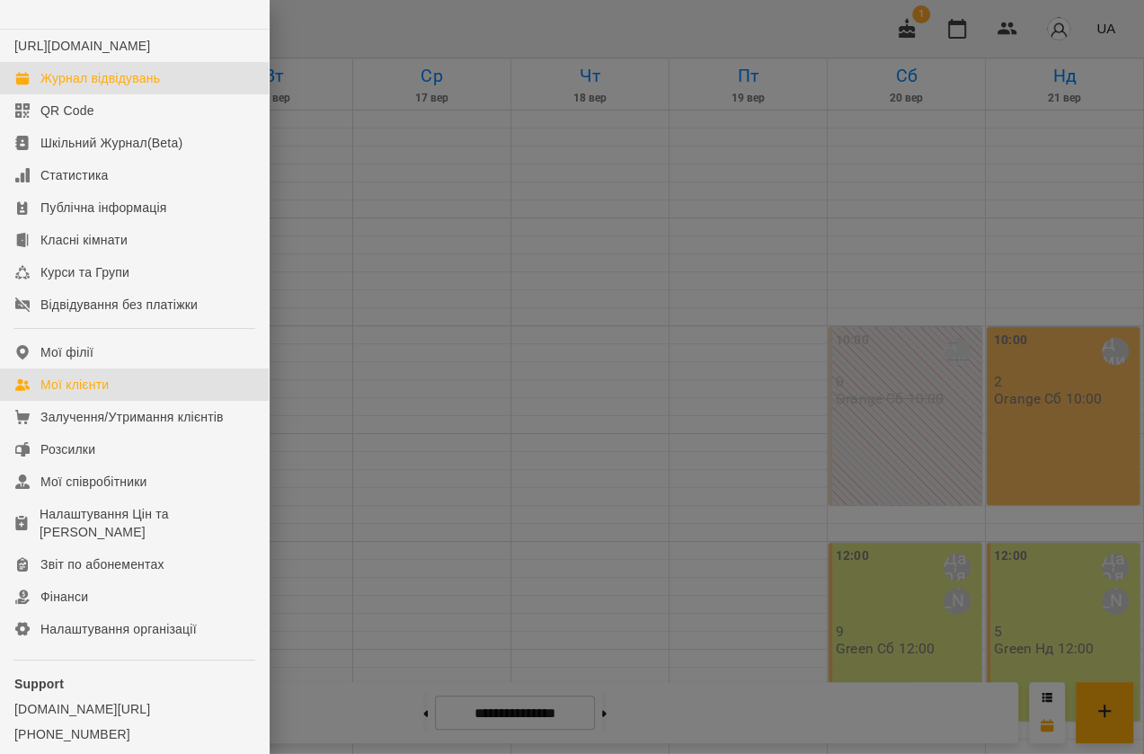
click at [76, 393] on div "Мої клієнти" at bounding box center [74, 384] width 68 height 18
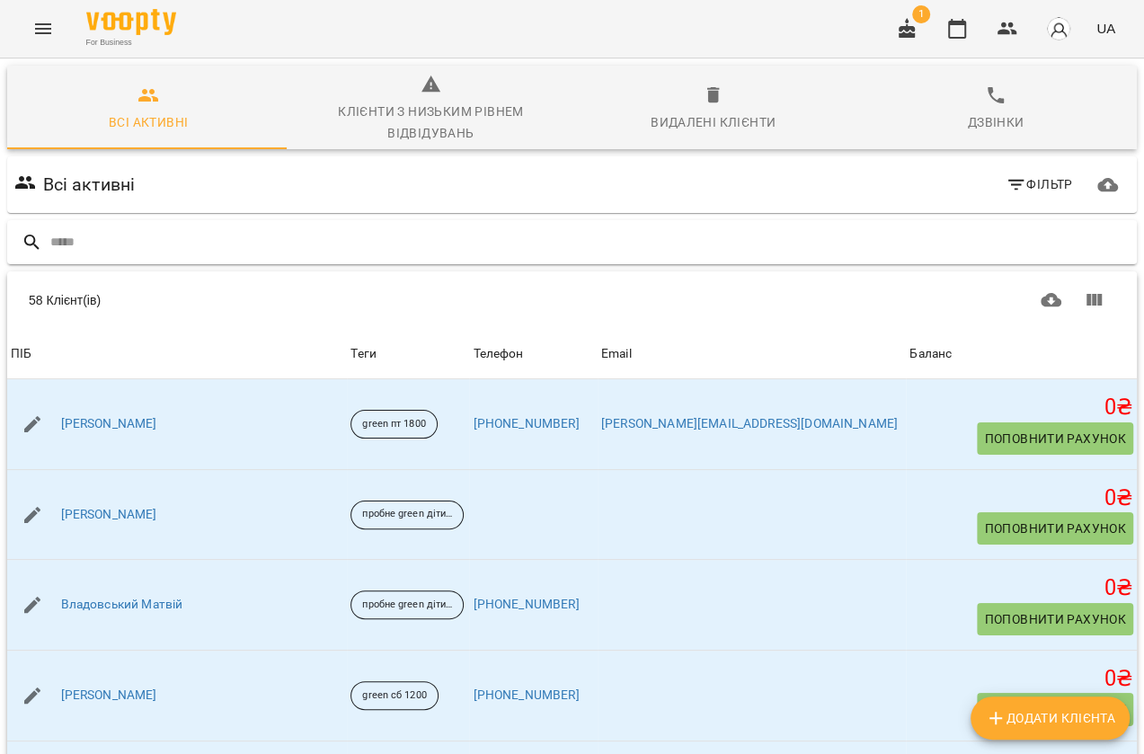
click at [155, 243] on input "text" at bounding box center [589, 242] width 1079 height 30
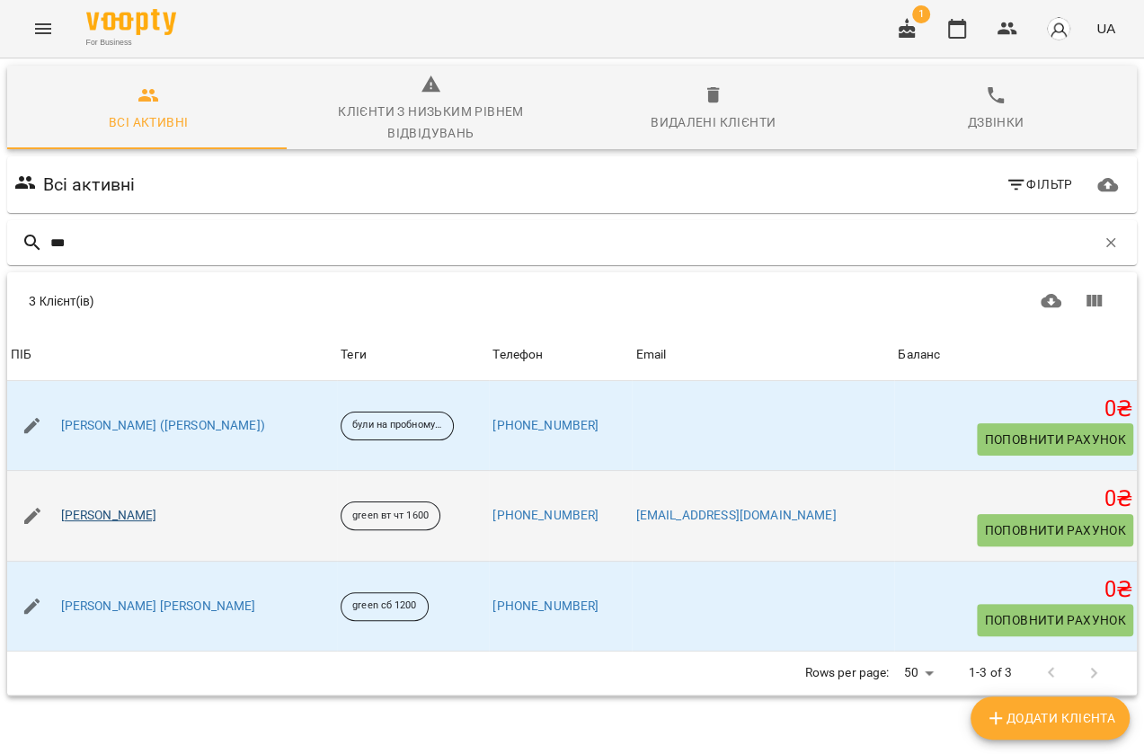
type input "***"
click at [157, 512] on link "Краєвський Аріан Ілліч" at bounding box center [109, 516] width 96 height 18
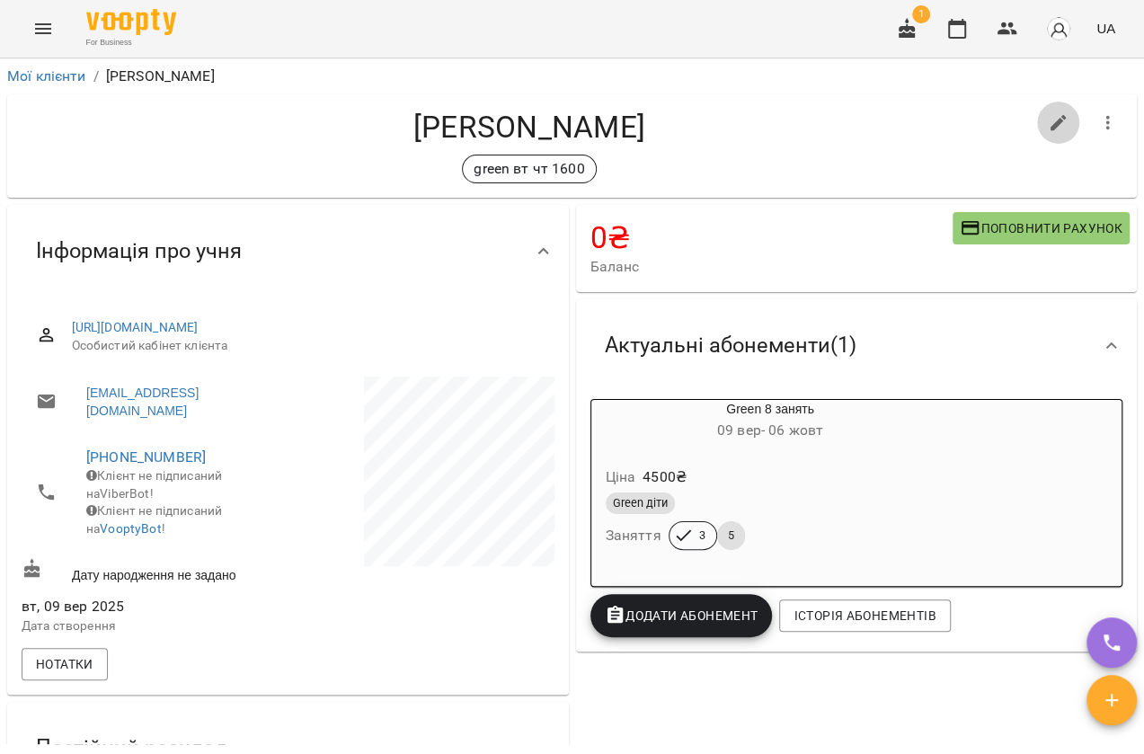
click at [1047, 128] on icon "button" at bounding box center [1058, 123] width 22 height 22
select select "**"
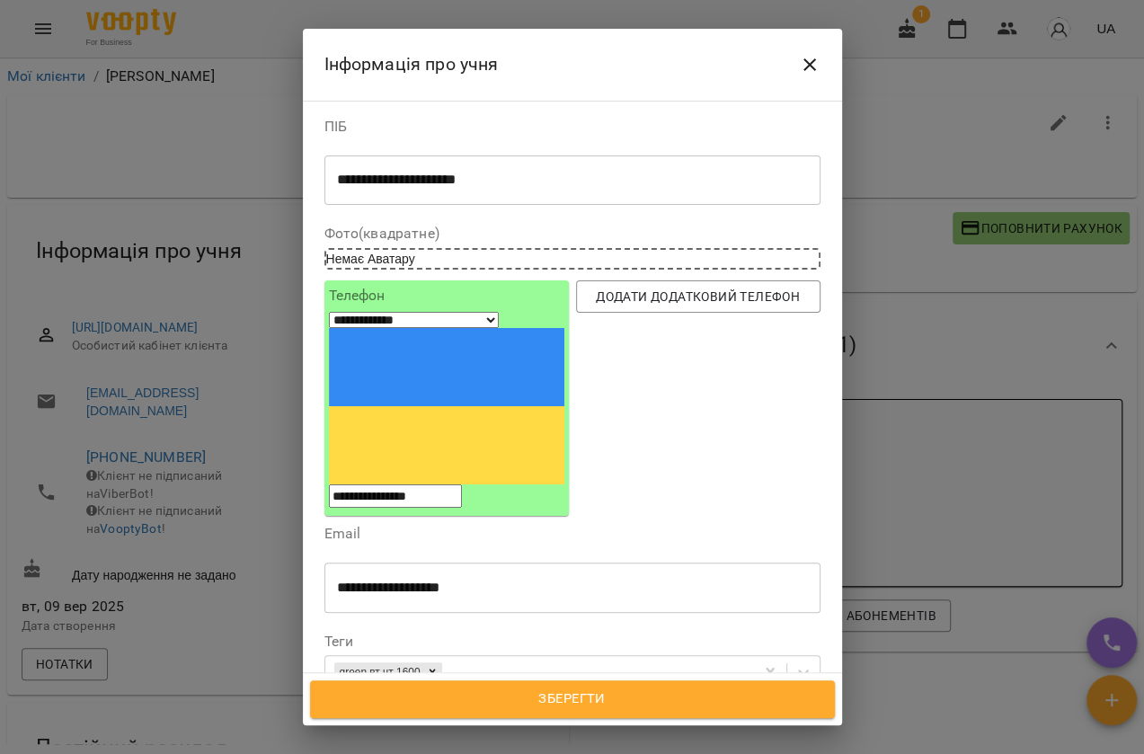
click at [550, 705] on span "Дата народження" at bounding box center [572, 716] width 467 height 22
click at [411, 700] on input "**********" at bounding box center [401, 725] width 155 height 50
click at [349, 700] on input "**********" at bounding box center [401, 725] width 155 height 50
click at [371, 700] on input "**********" at bounding box center [401, 725] width 155 height 50
type input "**********"
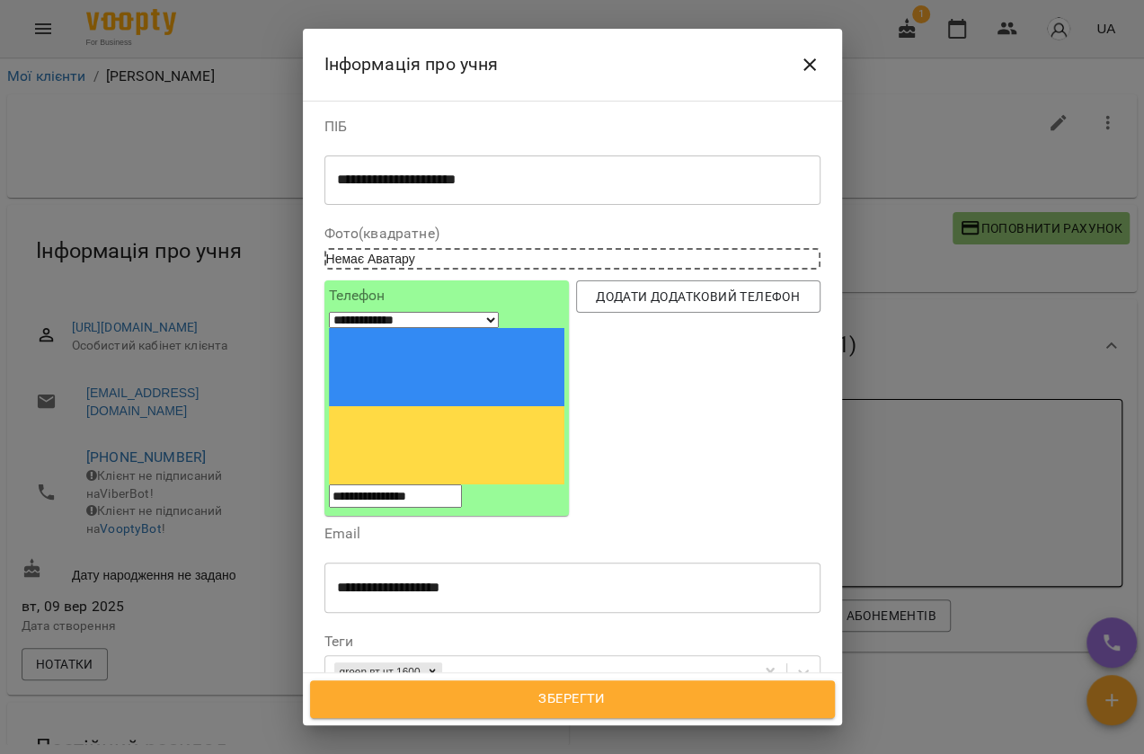
click at [596, 699] on span "Зберегти" at bounding box center [572, 698] width 485 height 23
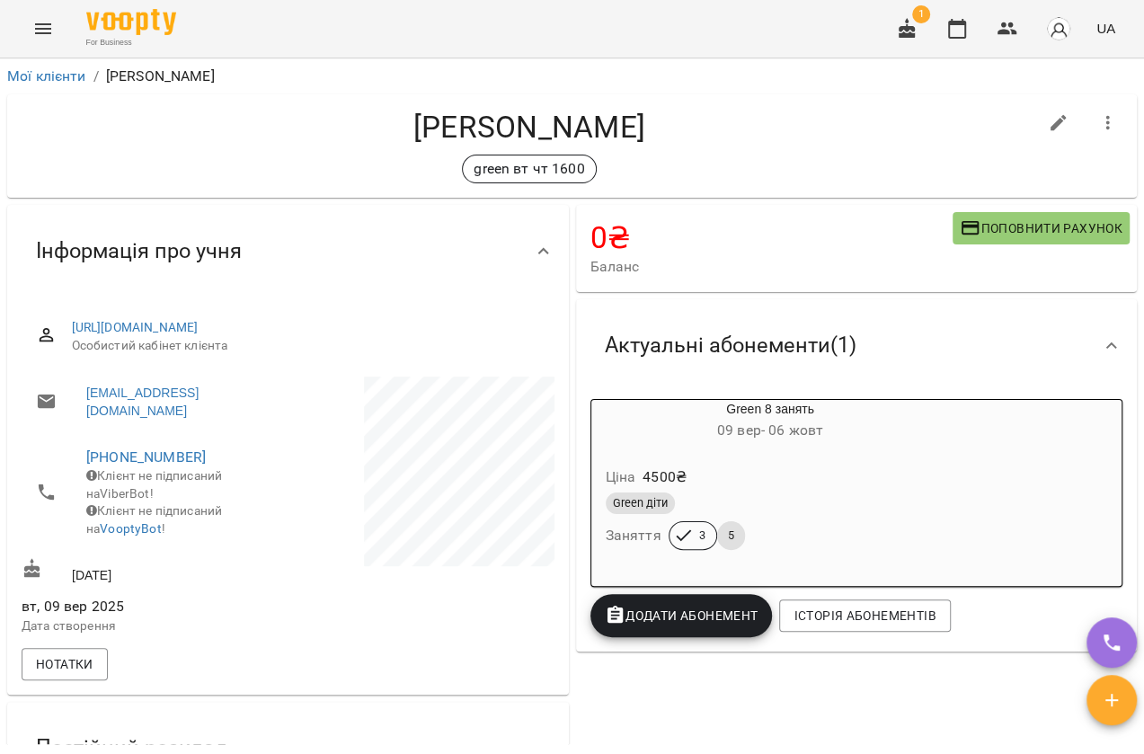
scroll to position [81, 0]
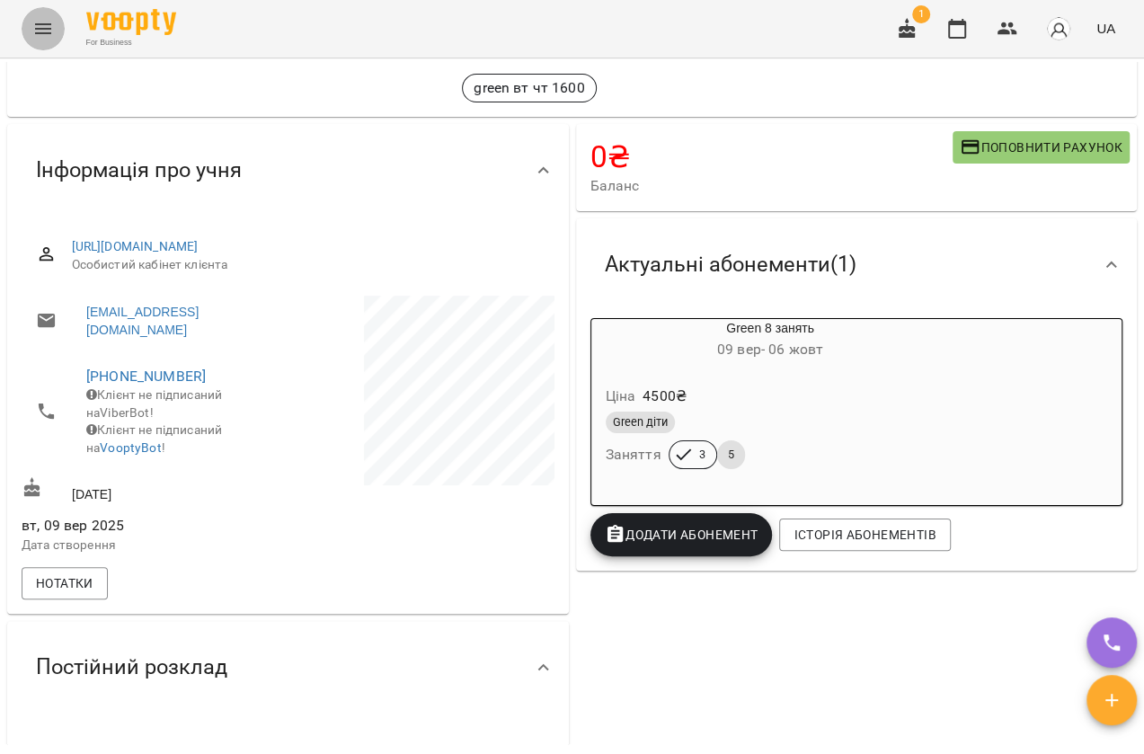
click at [26, 14] on button "Menu" at bounding box center [43, 28] width 43 height 43
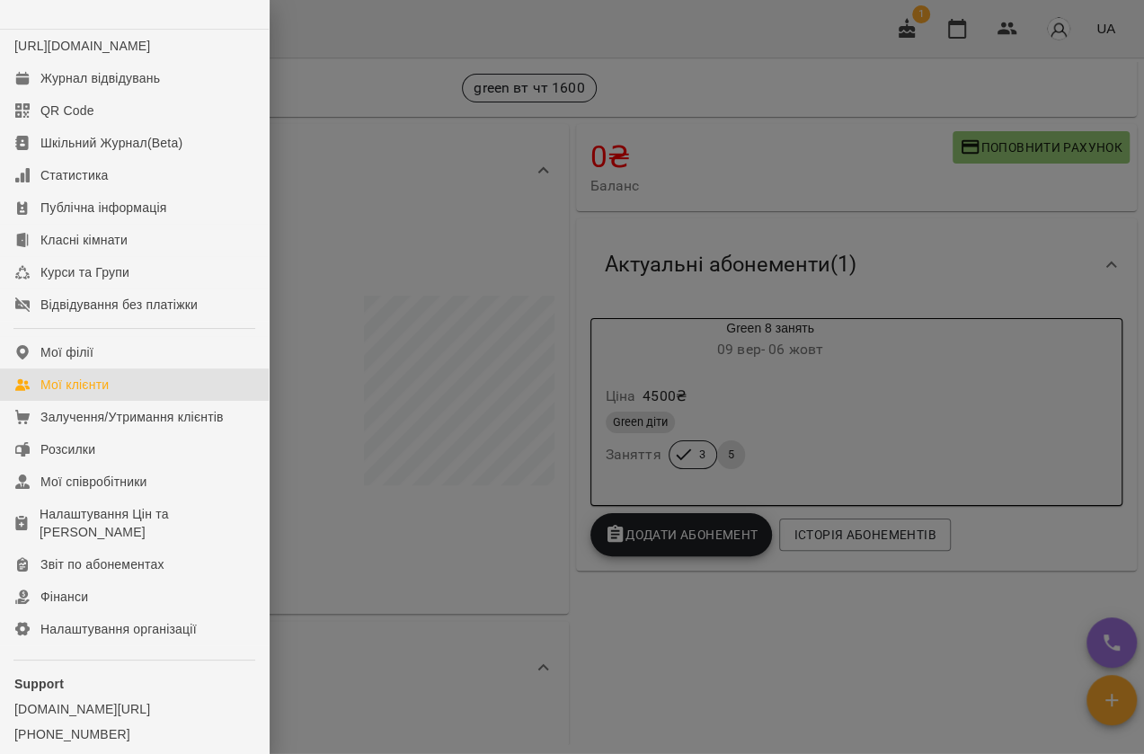
click at [99, 393] on div "Мої клієнти" at bounding box center [74, 384] width 68 height 18
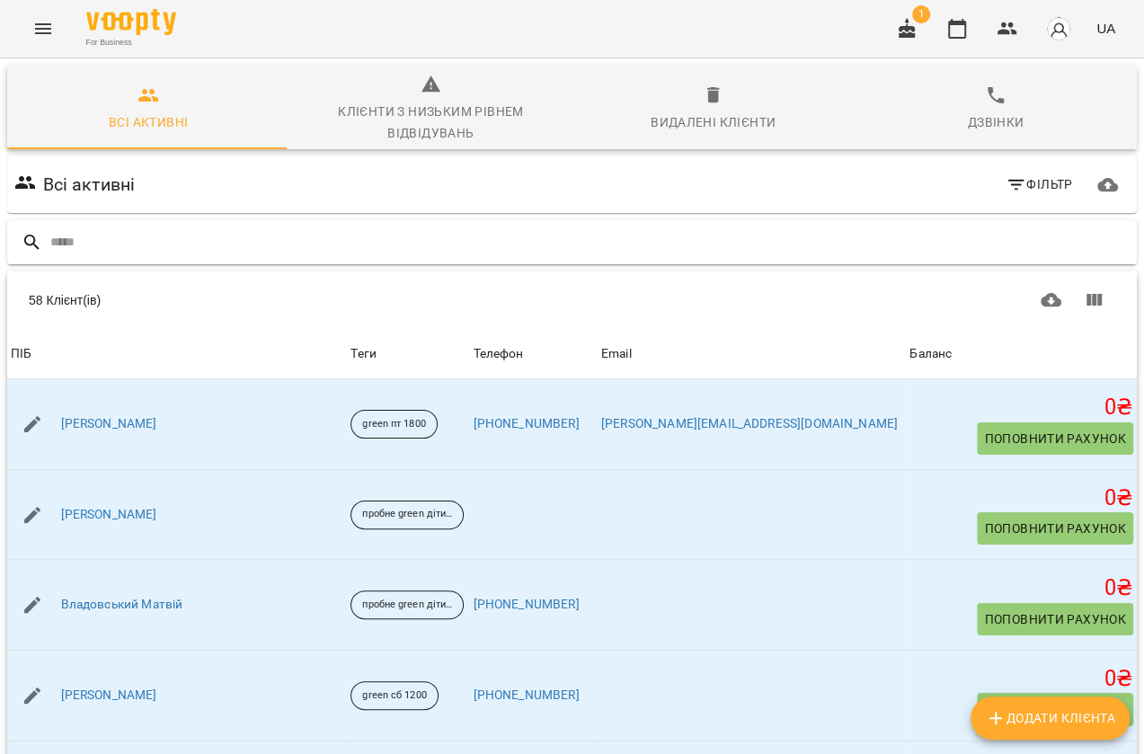
click at [163, 227] on input "text" at bounding box center [589, 242] width 1079 height 30
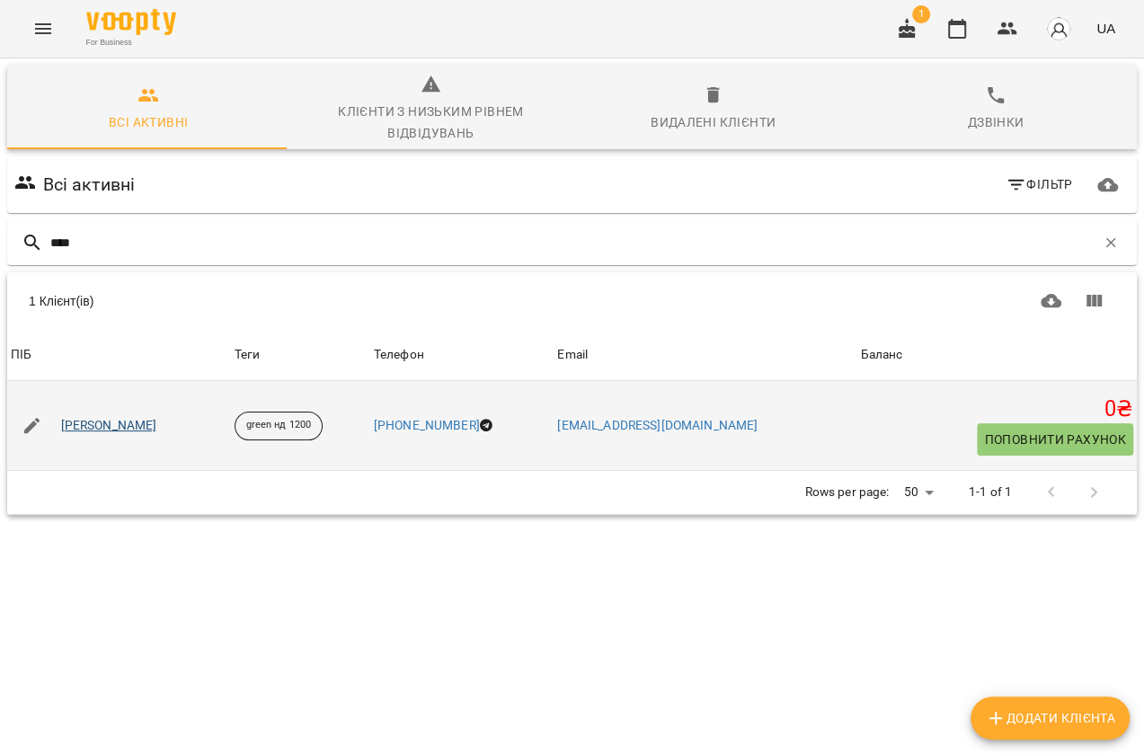
type input "****"
click at [157, 427] on link "Дем'янович Аліса Володимирівна" at bounding box center [109, 426] width 96 height 18
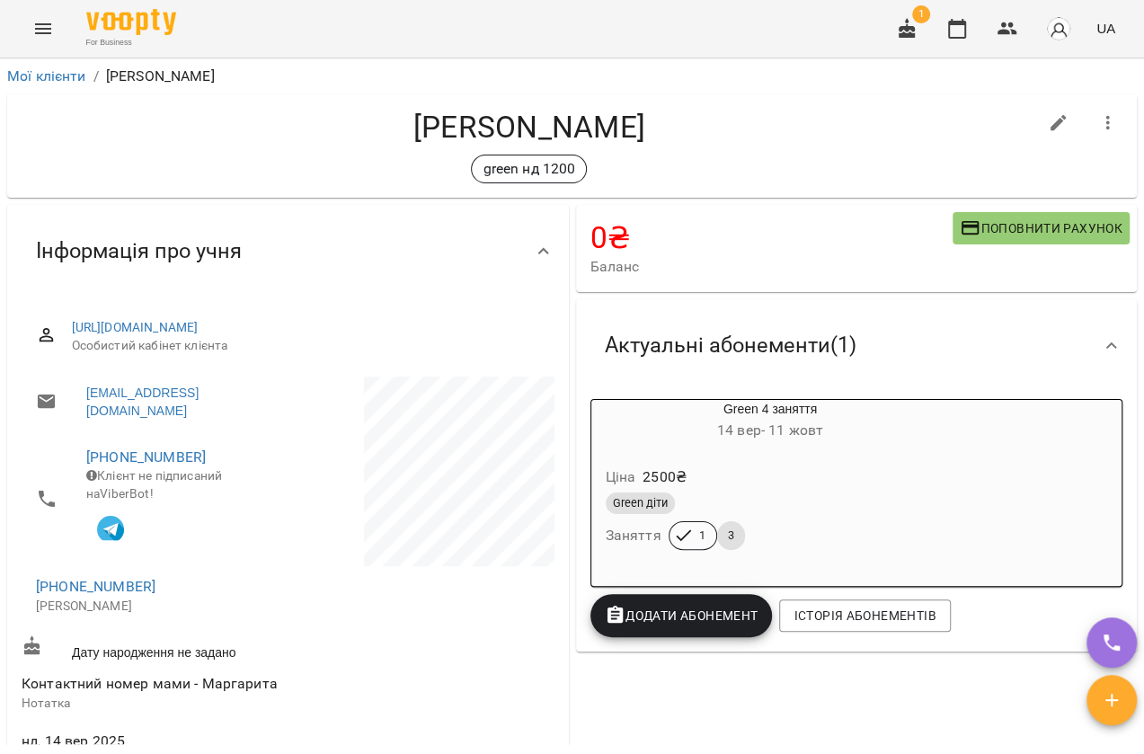
click at [1047, 123] on icon "button" at bounding box center [1058, 123] width 22 height 22
select select "**"
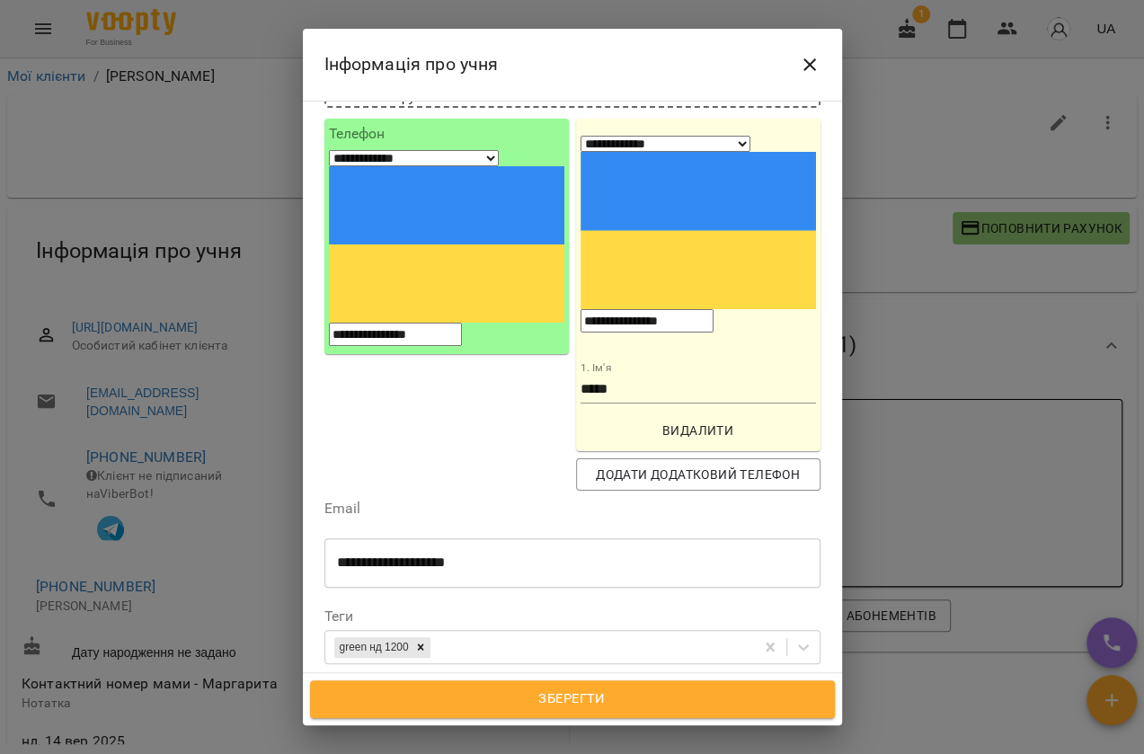
scroll to position [163, 0]
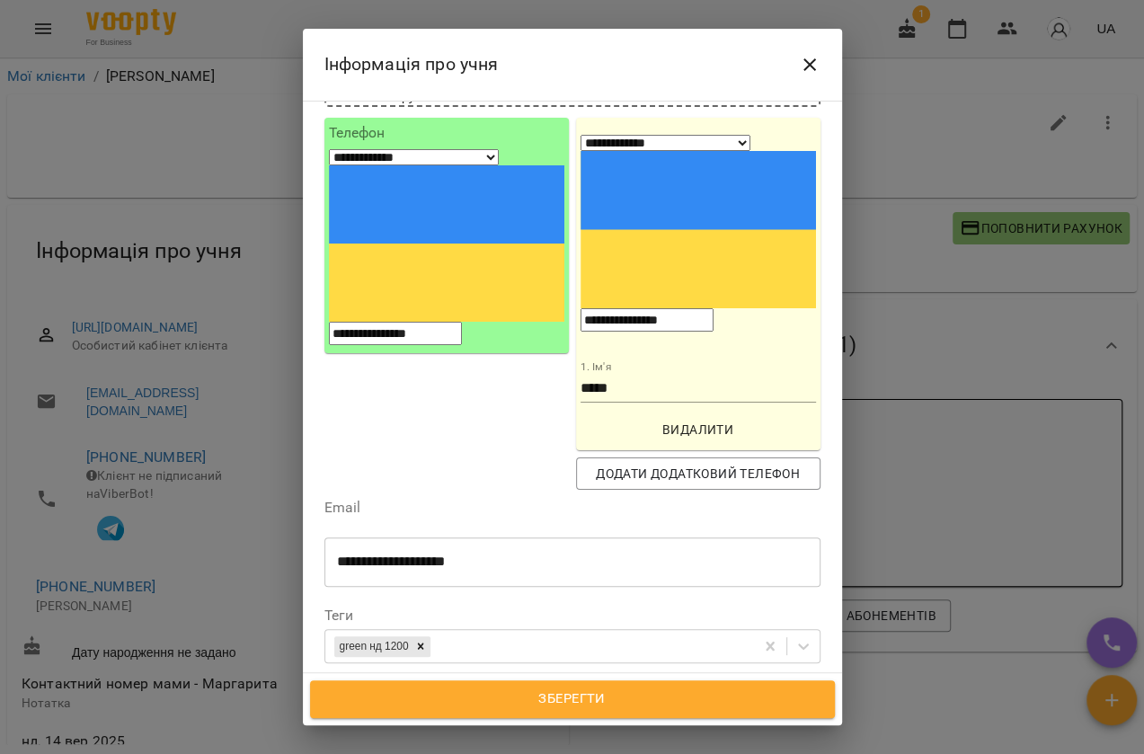
click at [556, 679] on span "Дата народження" at bounding box center [572, 690] width 467 height 22
click at [414, 674] on input "**********" at bounding box center [401, 699] width 155 height 50
click at [352, 674] on input "**********" at bounding box center [401, 699] width 155 height 50
click at [369, 674] on input "**********" at bounding box center [401, 699] width 155 height 50
type input "**********"
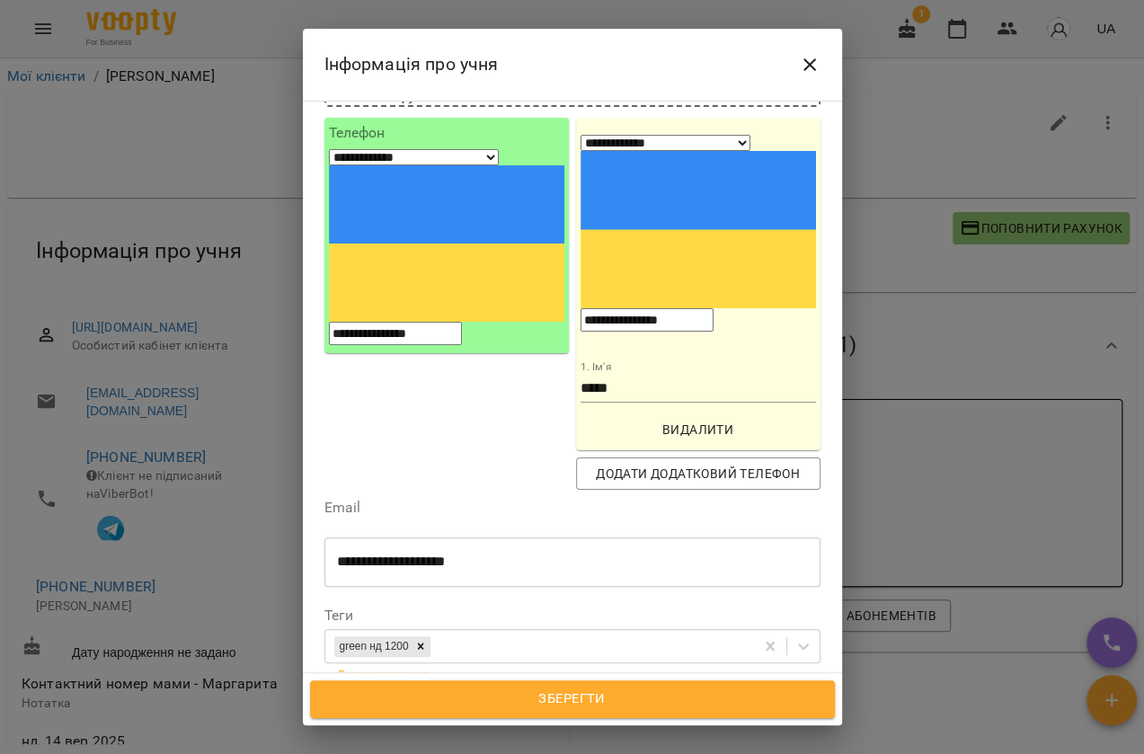
click at [572, 701] on span "Зберегти" at bounding box center [572, 698] width 485 height 23
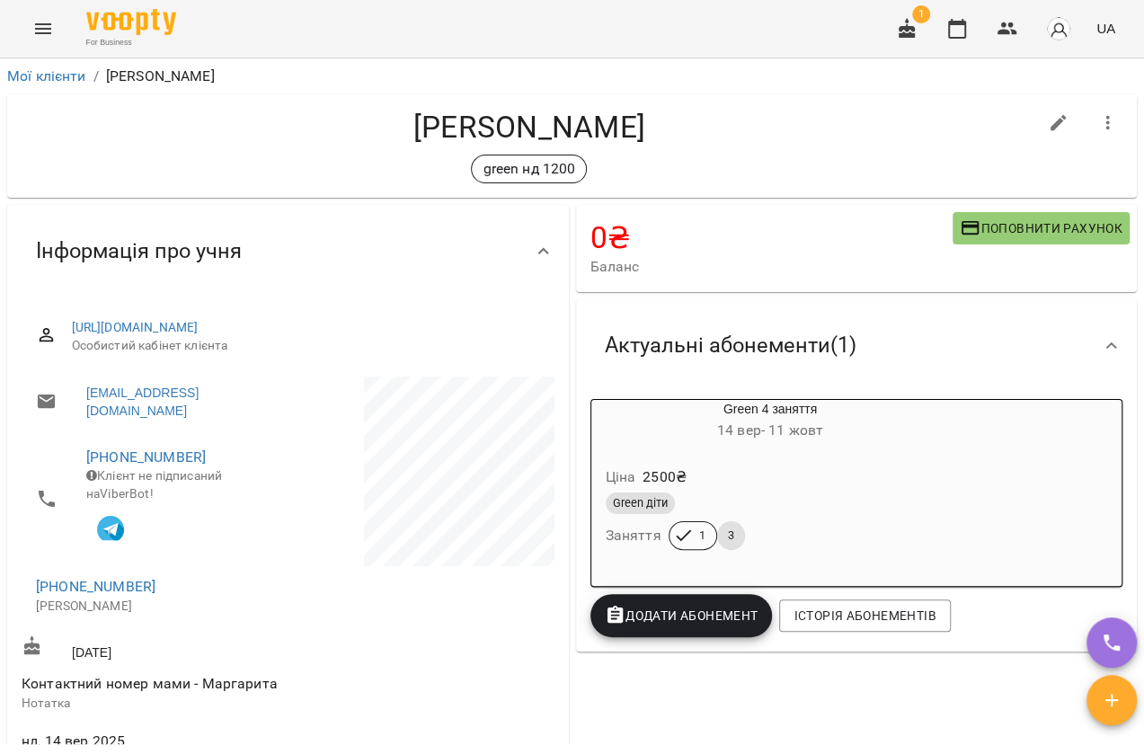
click at [44, 36] on icon "Menu" at bounding box center [43, 29] width 22 height 22
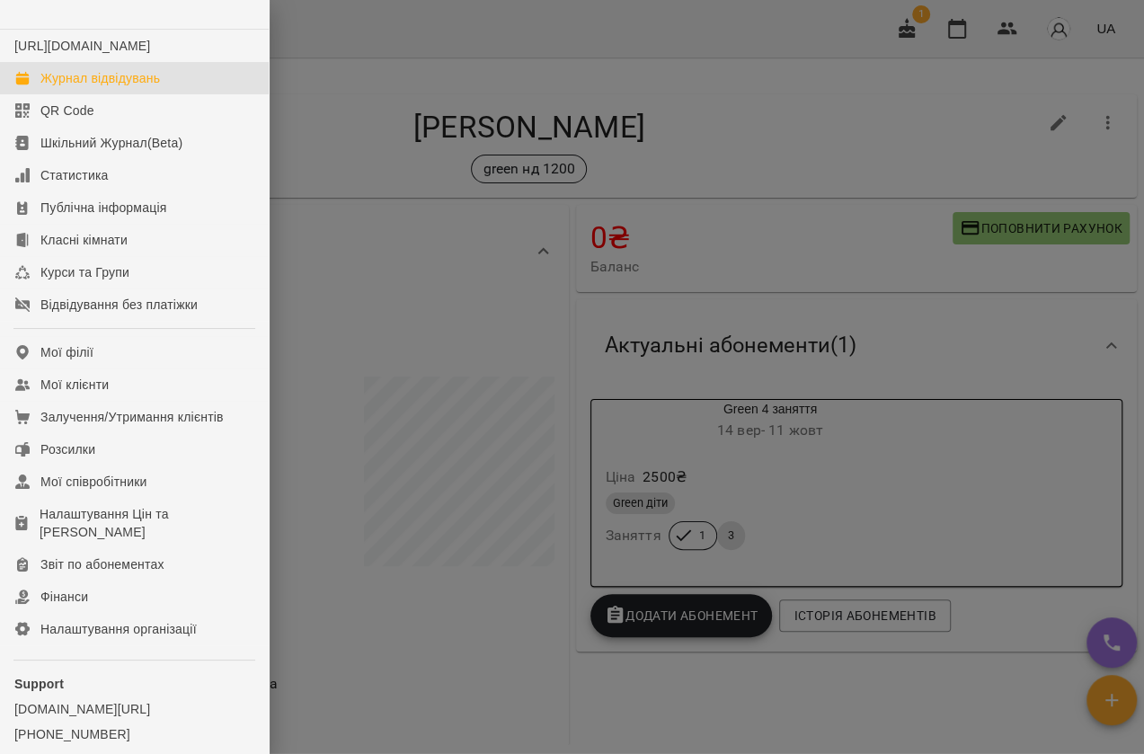
click at [45, 87] on div "Журнал відвідувань" at bounding box center [99, 78] width 119 height 18
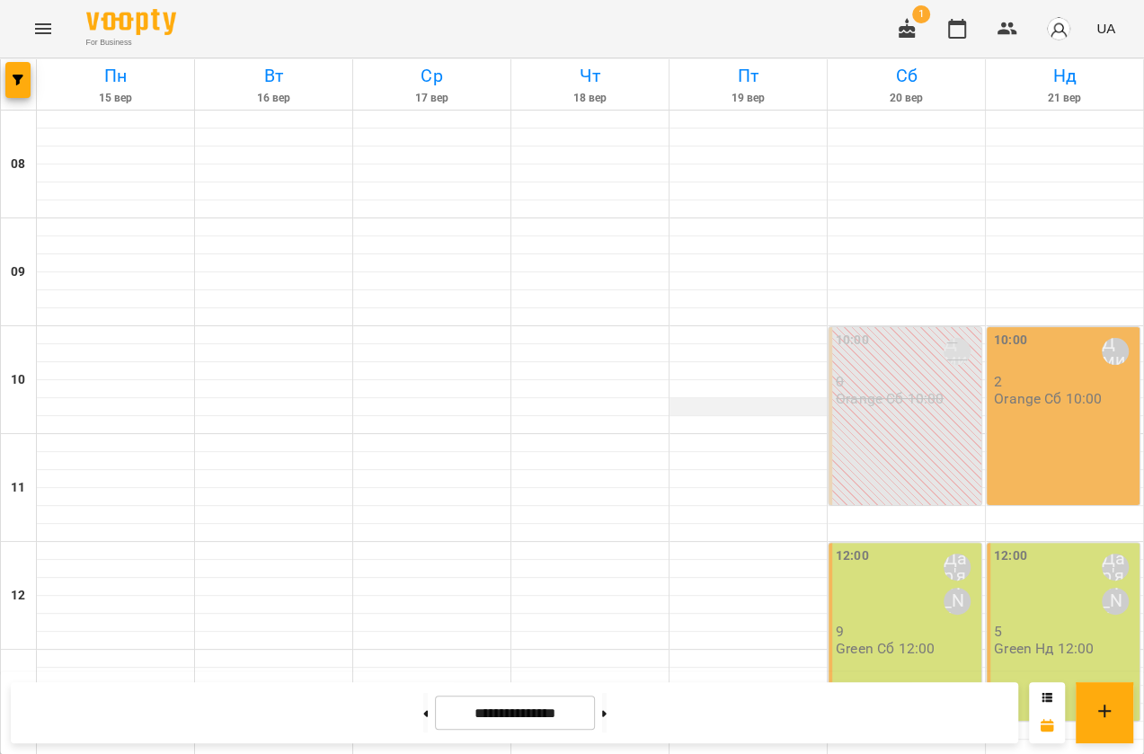
scroll to position [571, 0]
click at [55, 34] on button "Menu" at bounding box center [43, 28] width 43 height 43
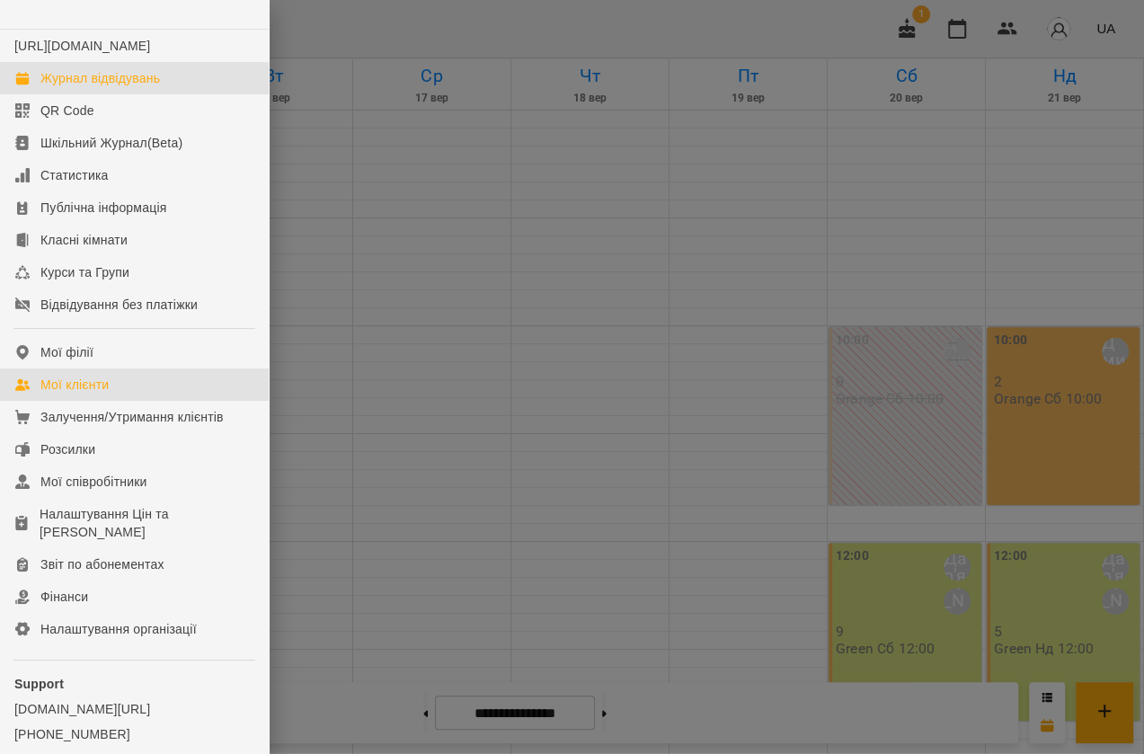
click at [105, 393] on div "Мої клієнти" at bounding box center [74, 384] width 68 height 18
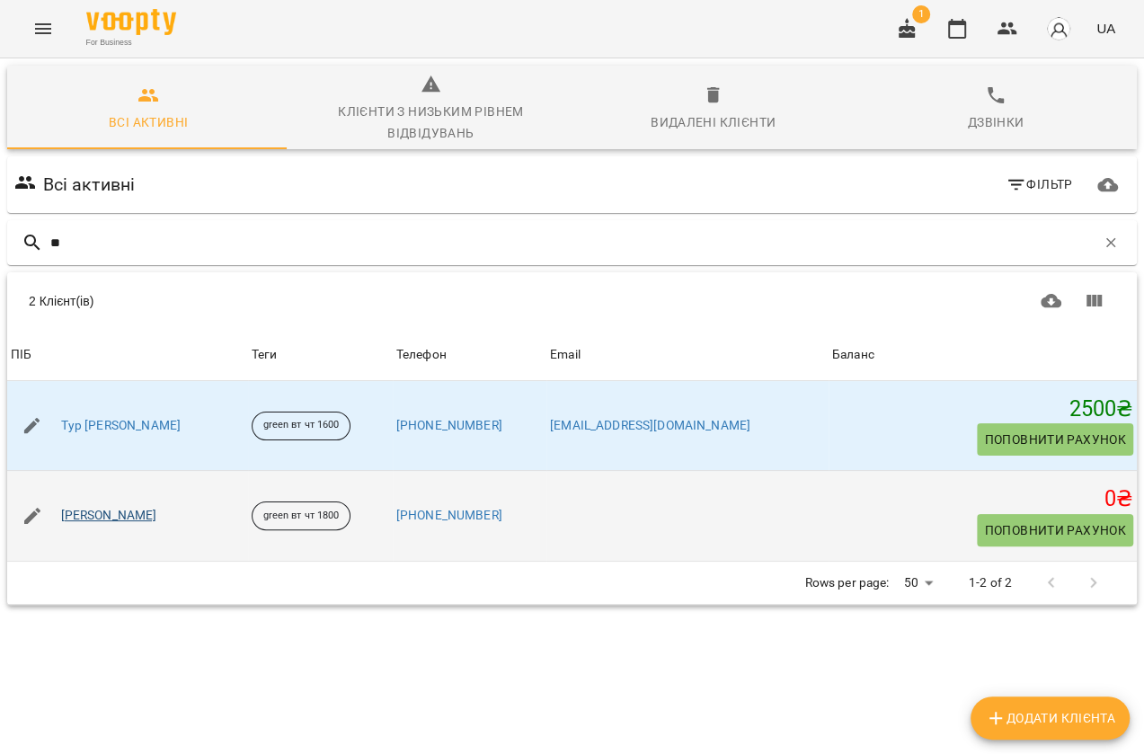
type input "**"
click at [140, 517] on link "[PERSON_NAME]" at bounding box center [109, 516] width 96 height 18
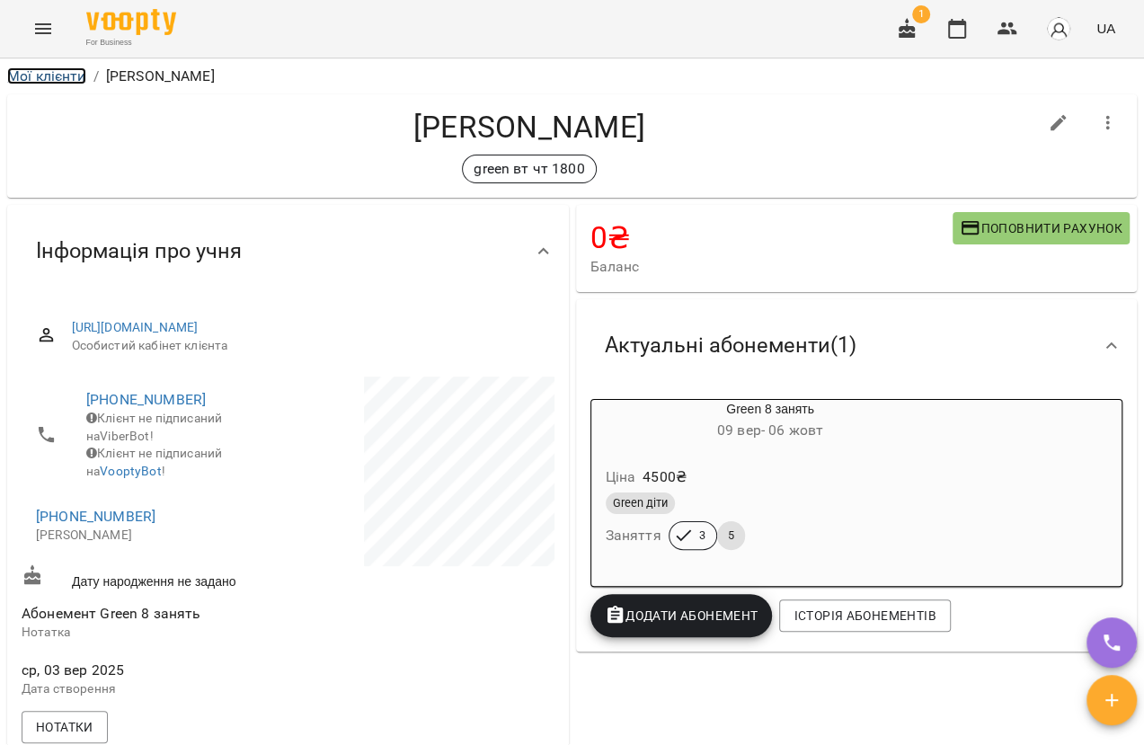
click at [53, 81] on link "Мої клієнти" at bounding box center [46, 75] width 79 height 17
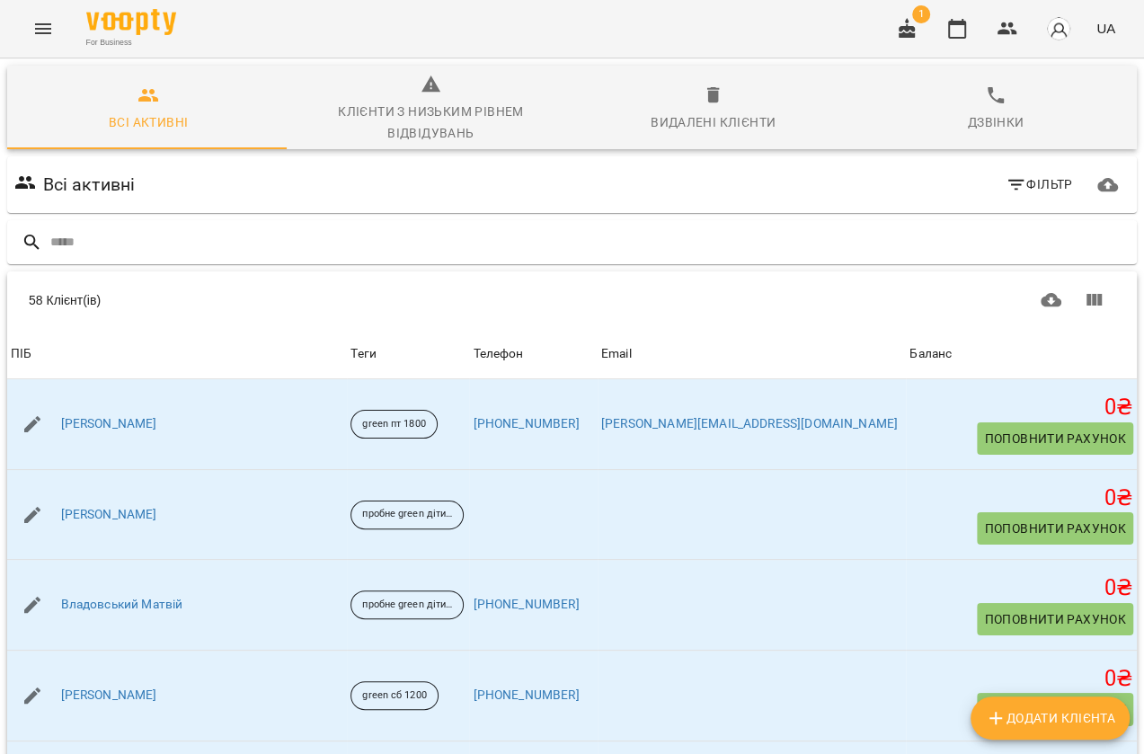
drag, startPoint x: 1078, startPoint y: 87, endPoint x: 1142, endPoint y: 162, distance: 98.1
click at [1142, 162] on div "Всі активні Клієнти з низьким рівнем відвідувань Видалені клієнти Дзвінки Всі а…" at bounding box center [571, 506] width 1151 height 902
drag, startPoint x: 933, startPoint y: 374, endPoint x: 948, endPoint y: 373, distance: 14.4
click at [938, 375] on th "Баланс" at bounding box center [1020, 354] width 231 height 50
click at [887, 315] on div "Table Toolbar" at bounding box center [840, 299] width 550 height 43
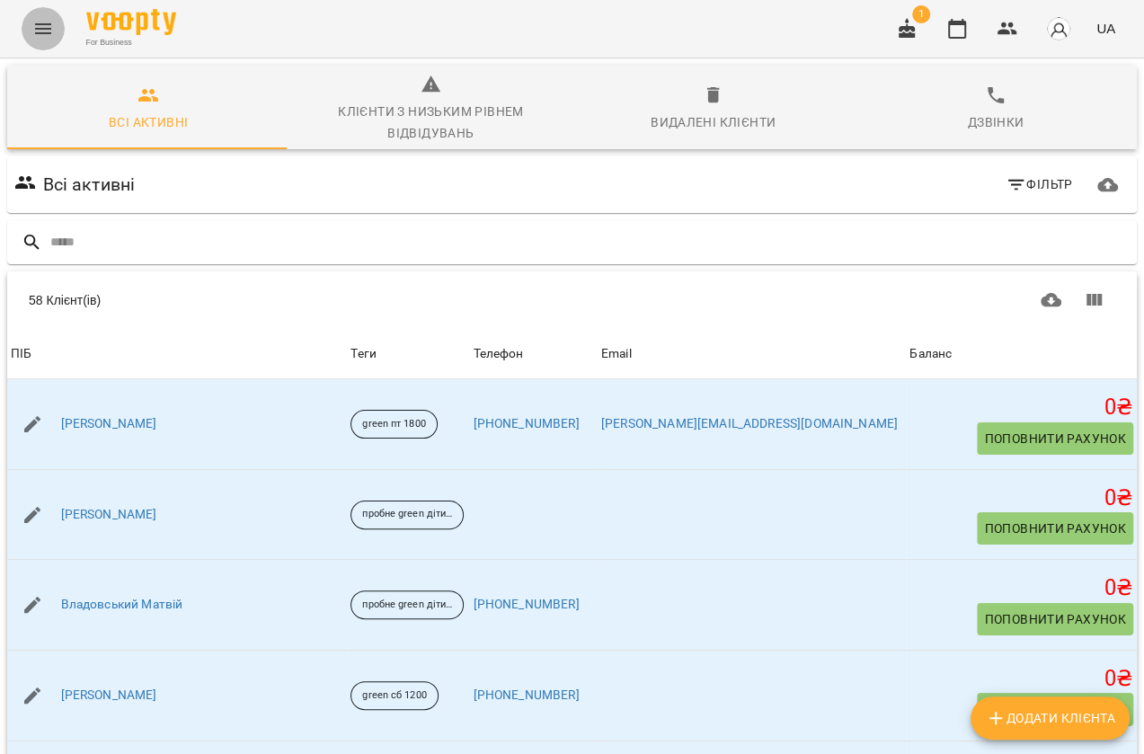
click at [40, 40] on button "Menu" at bounding box center [43, 28] width 43 height 43
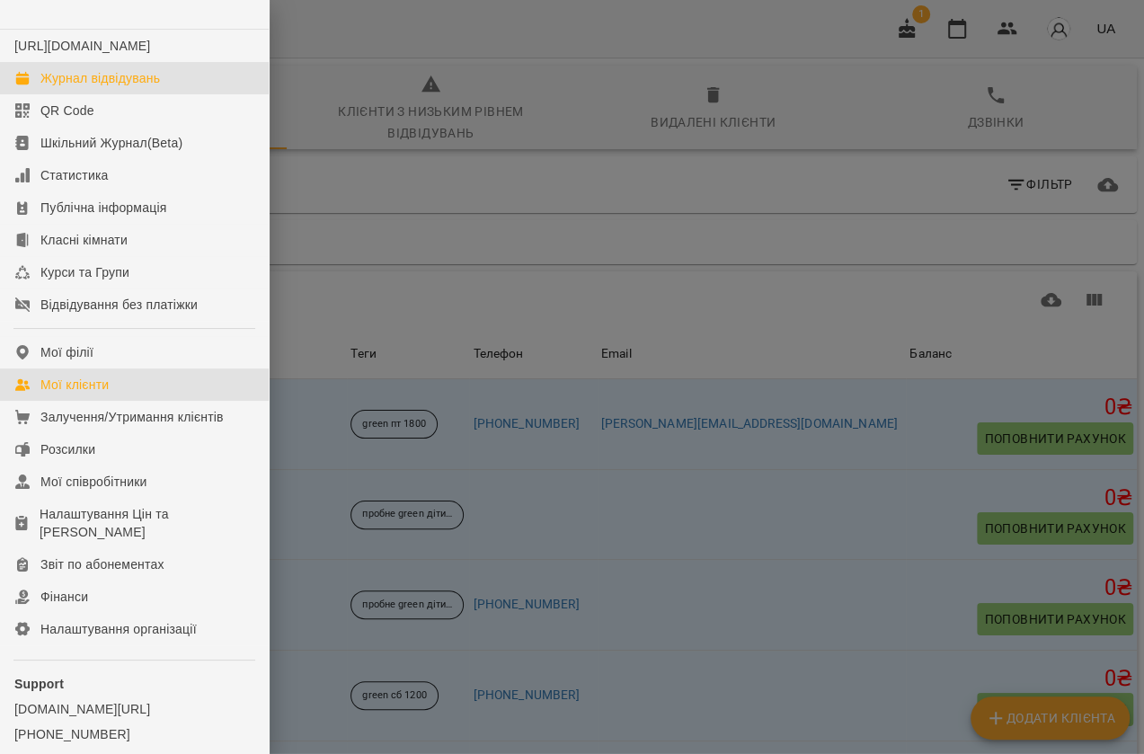
click at [61, 87] on div "Журнал відвідувань" at bounding box center [99, 78] width 119 height 18
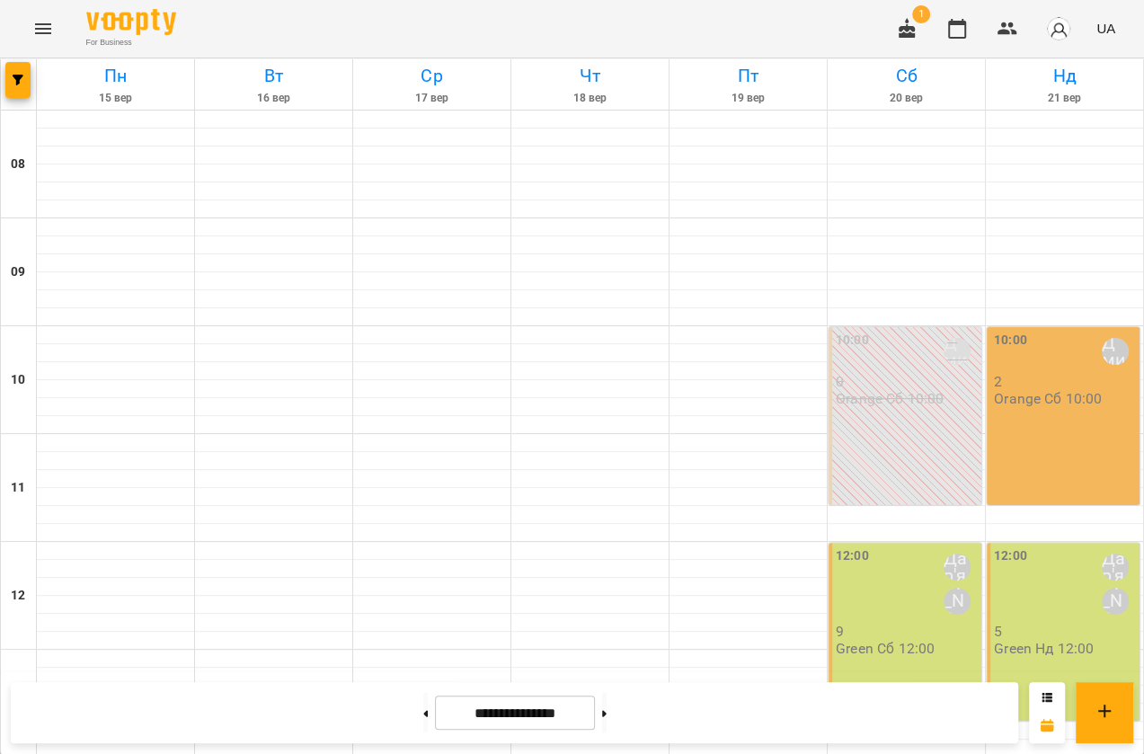
scroll to position [490, 0]
click at [764, 753] on div at bounding box center [747, 766] width 157 height 18
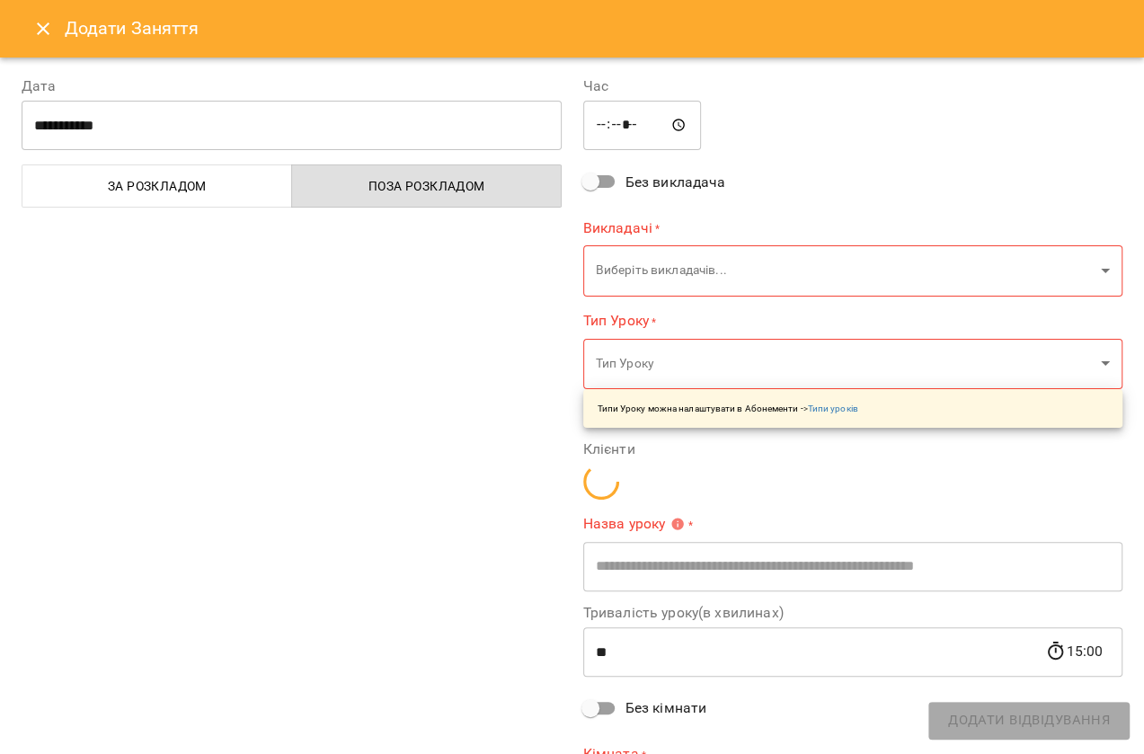
click at [831, 372] on body "For Business 1 UA Пн 15 вер Вт 16 вер Ср 17 вер Чт 18 вер Пт 19 вер Сб 20 вер Н…" at bounding box center [572, 742] width 1144 height 1485
type input "**********"
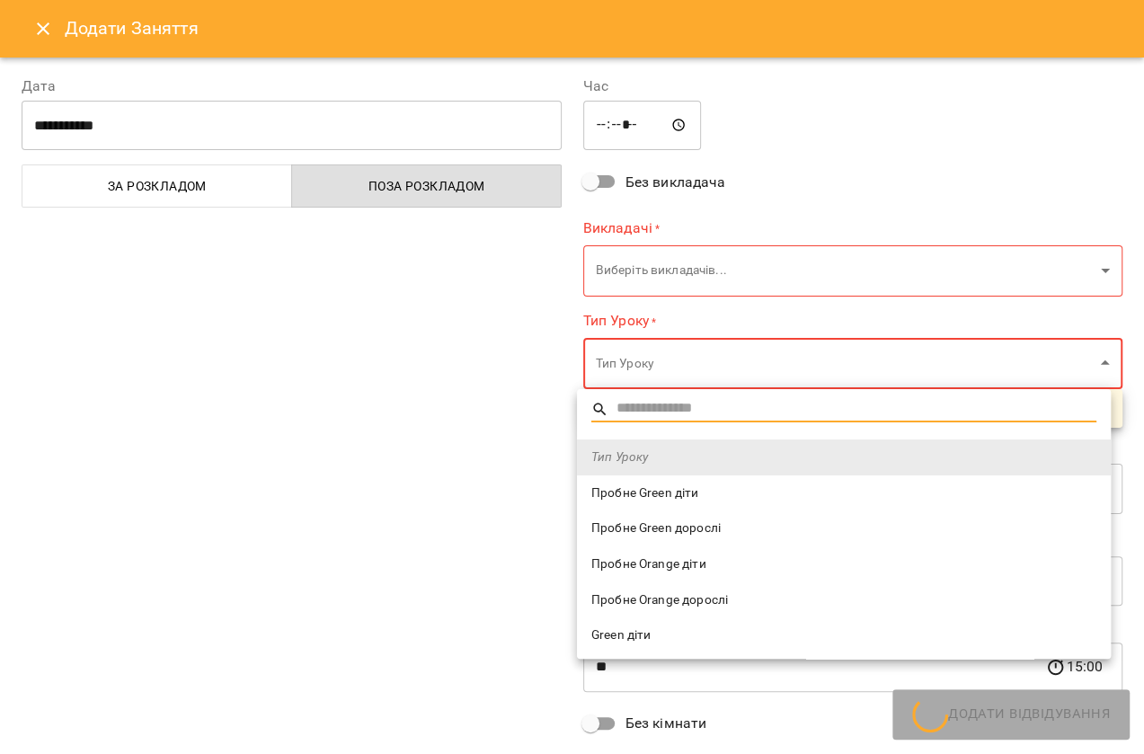
click at [831, 372] on div at bounding box center [572, 377] width 1144 height 754
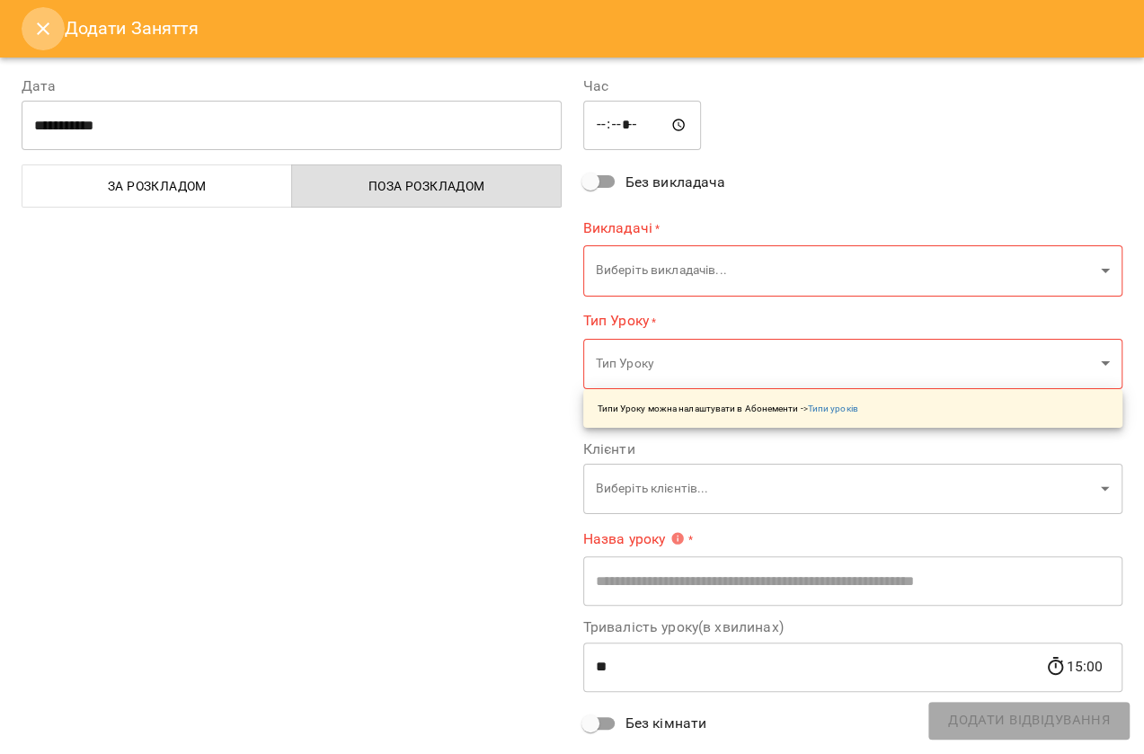
click at [44, 26] on icon "Close" at bounding box center [43, 29] width 22 height 22
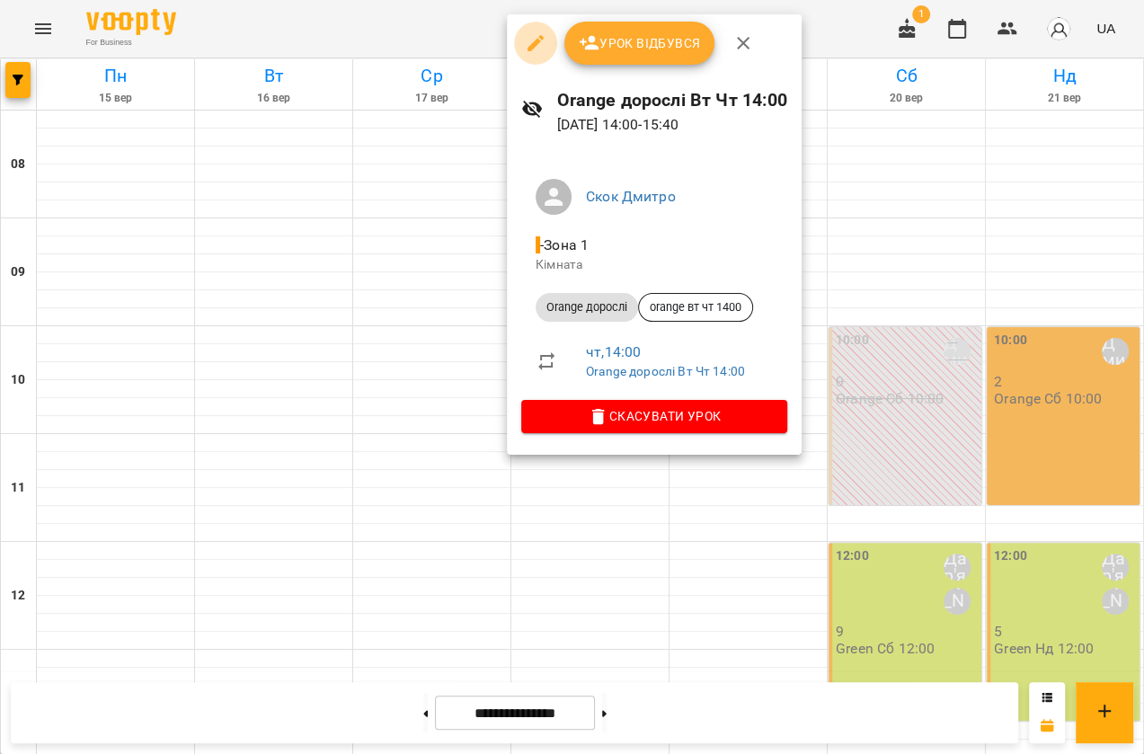
click at [535, 40] on icon "button" at bounding box center [535, 43] width 16 height 16
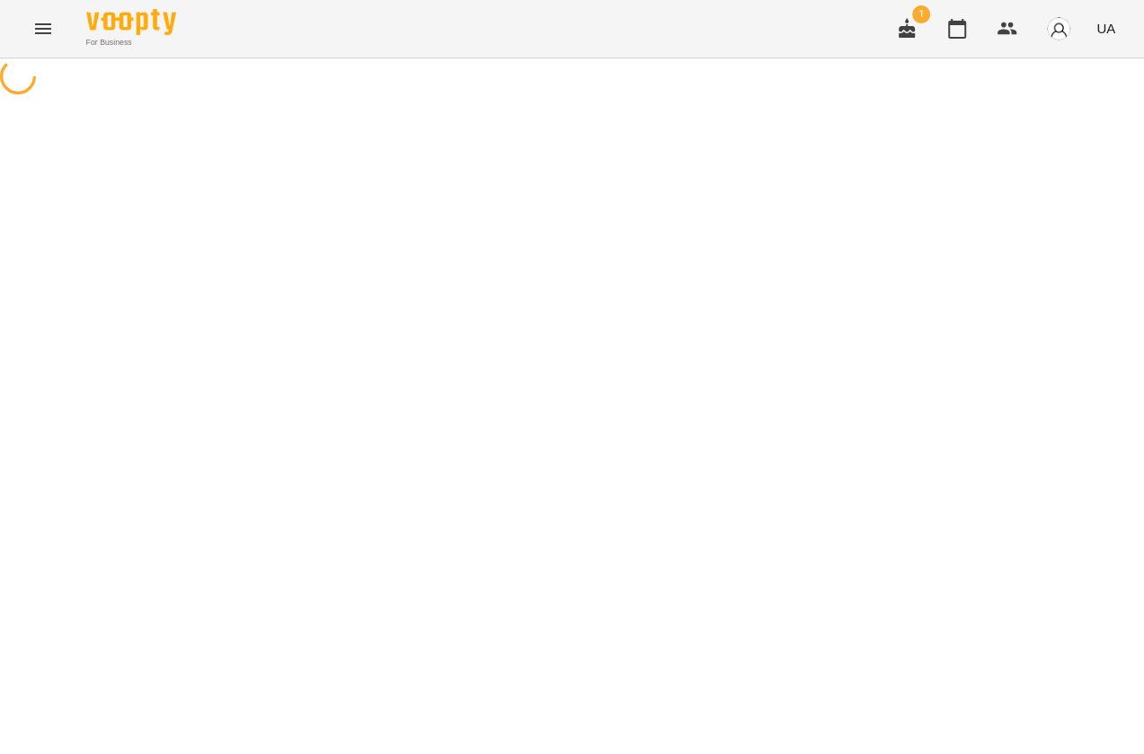
select select "**********"
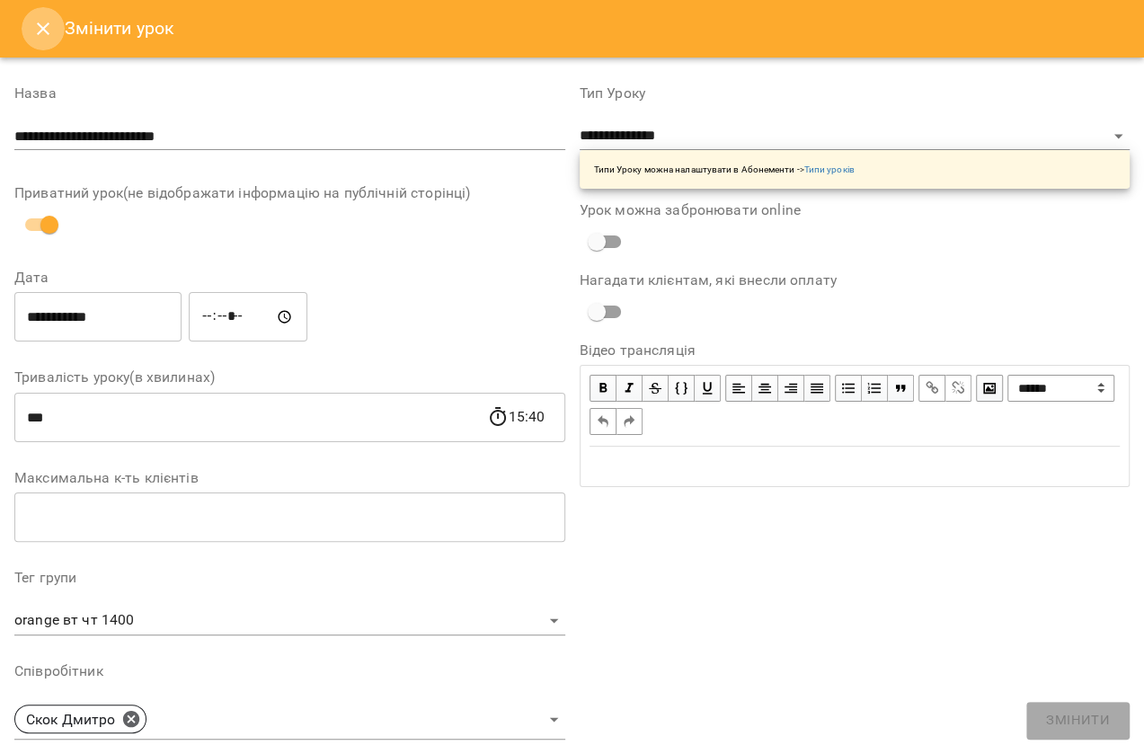
click at [39, 36] on icon "Close" at bounding box center [43, 29] width 22 height 22
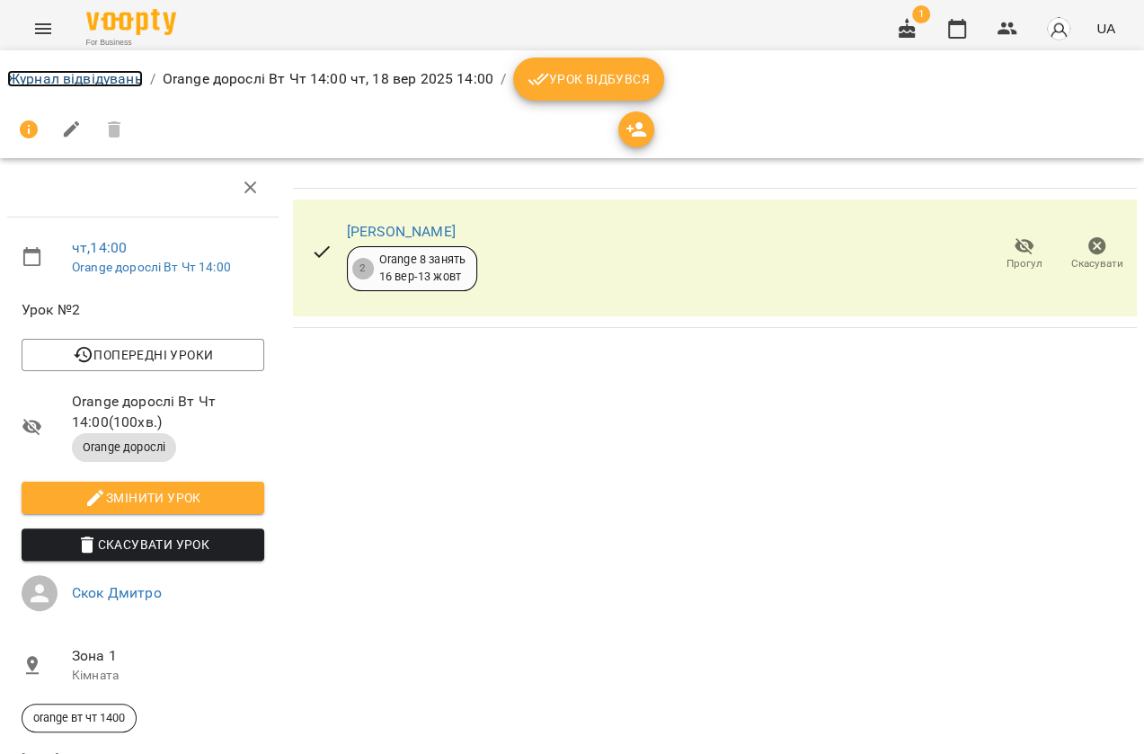
click at [40, 71] on link "Журнал відвідувань" at bounding box center [75, 78] width 136 height 17
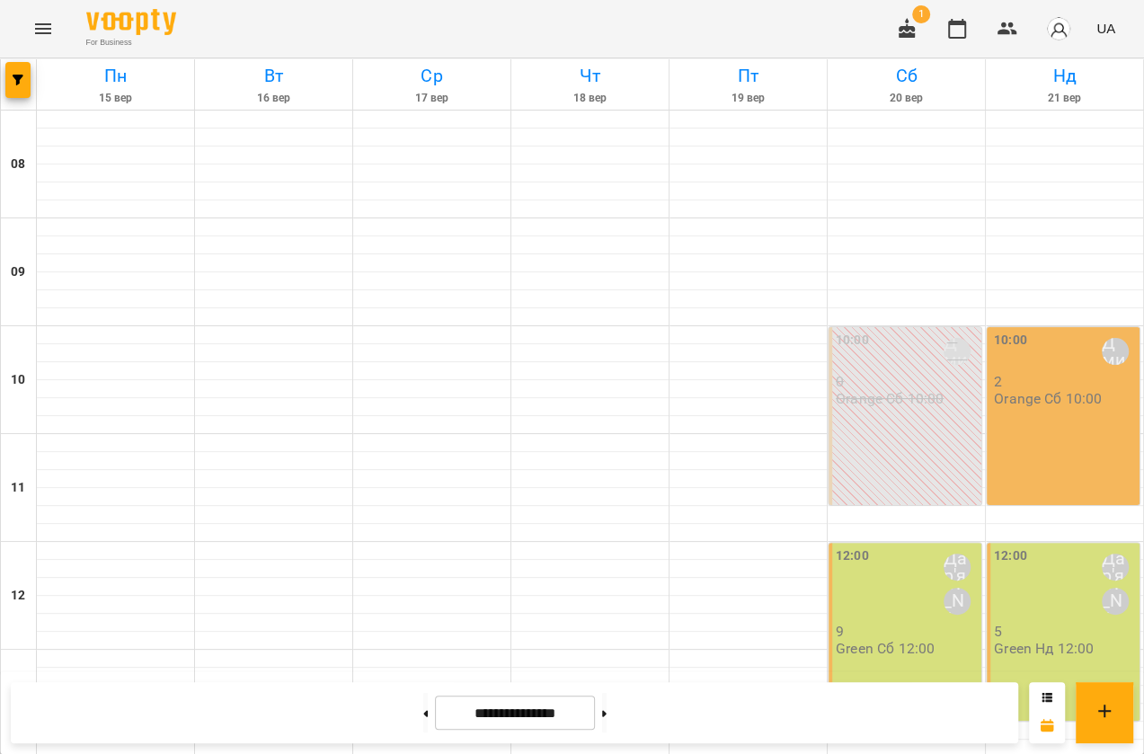
scroll to position [571, 0]
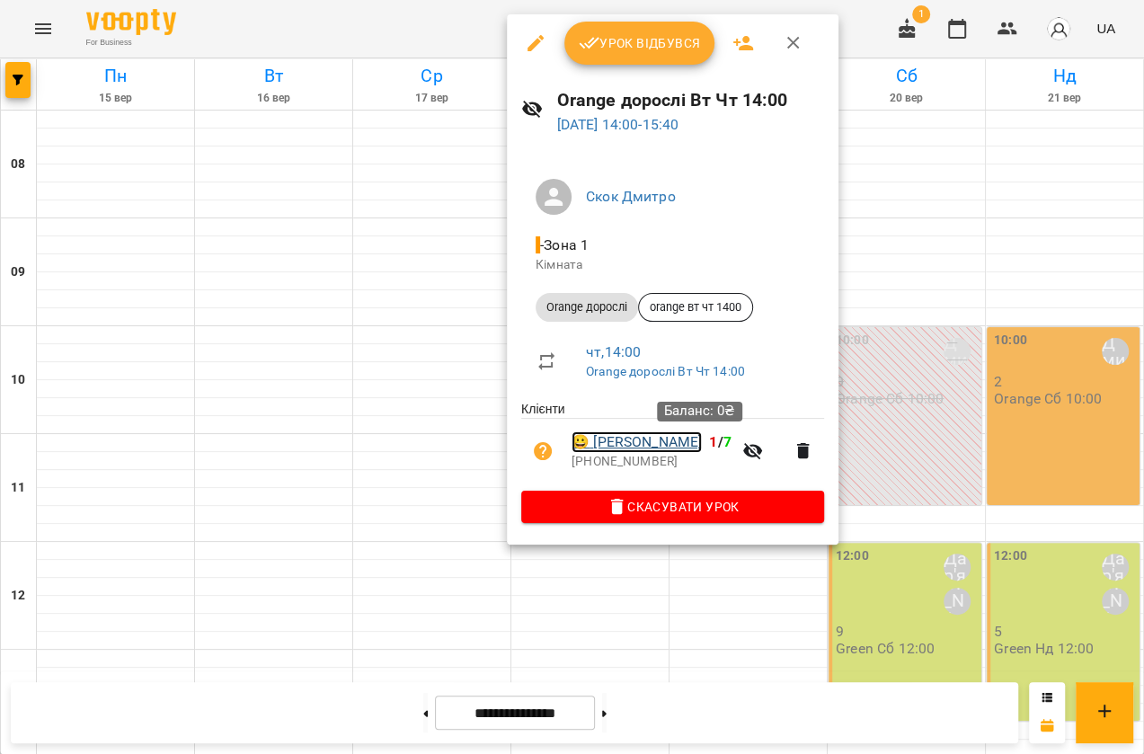
click at [702, 446] on link "😀 Титаренко Володимир Сергійович" at bounding box center [636, 442] width 130 height 22
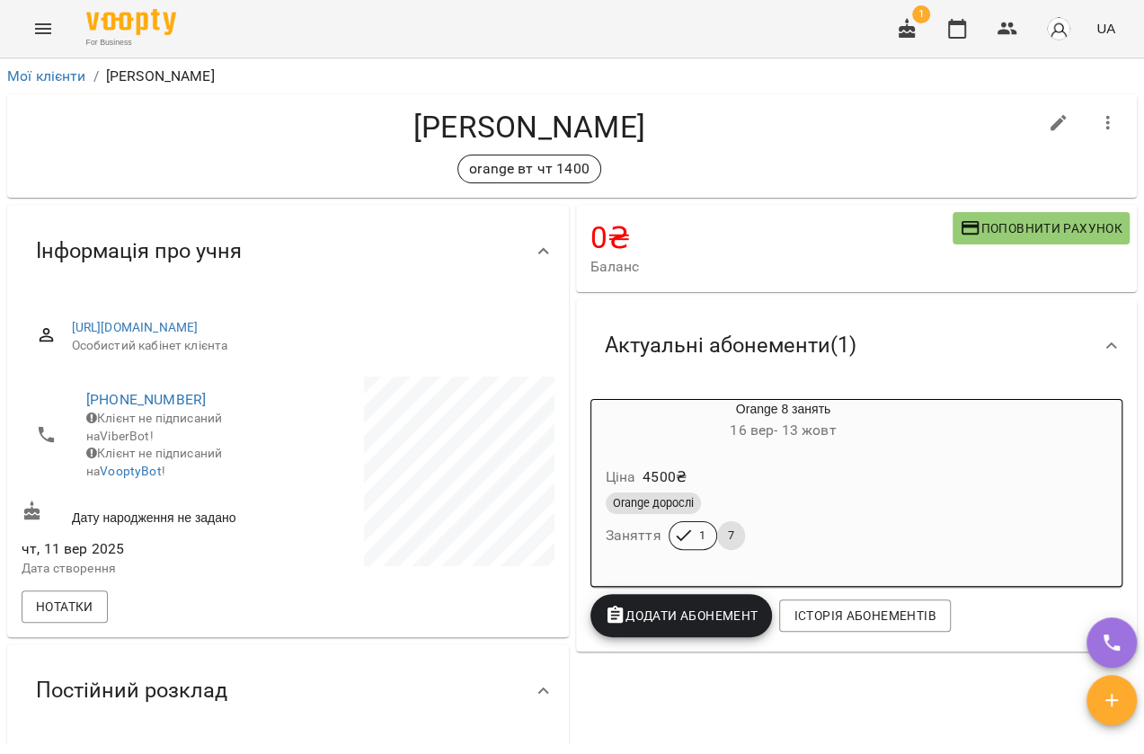
click at [50, 31] on icon "Menu" at bounding box center [43, 29] width 22 height 22
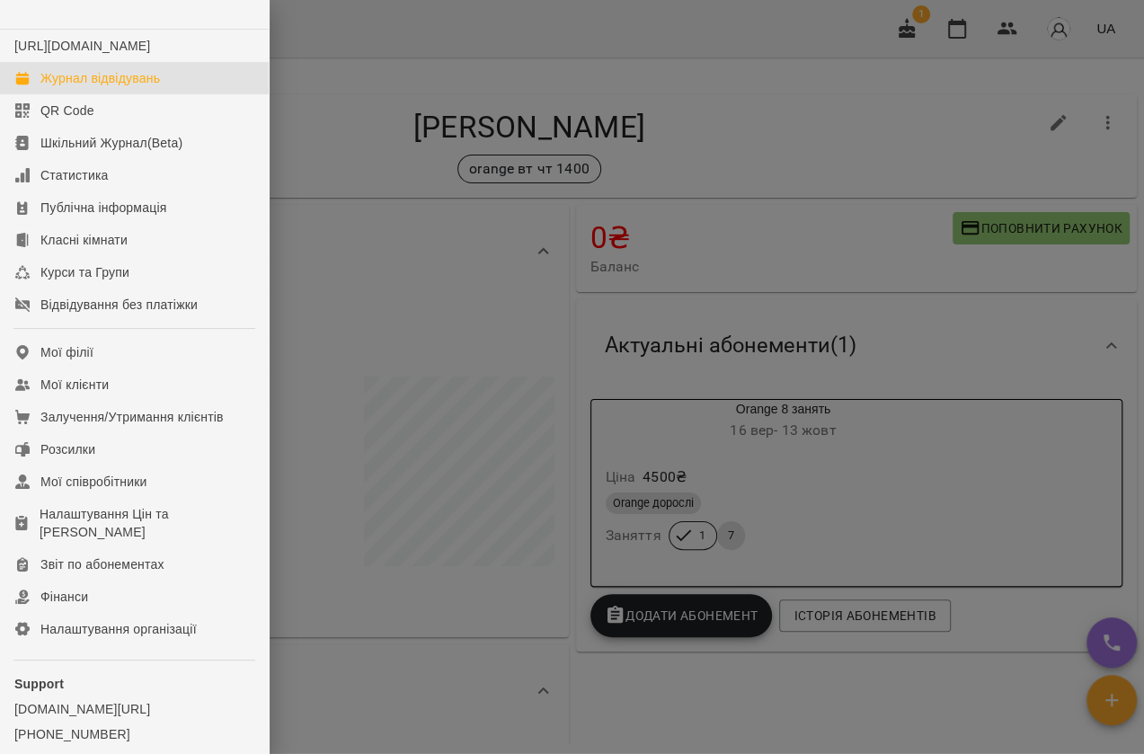
click at [91, 87] on div "Журнал відвідувань" at bounding box center [99, 78] width 119 height 18
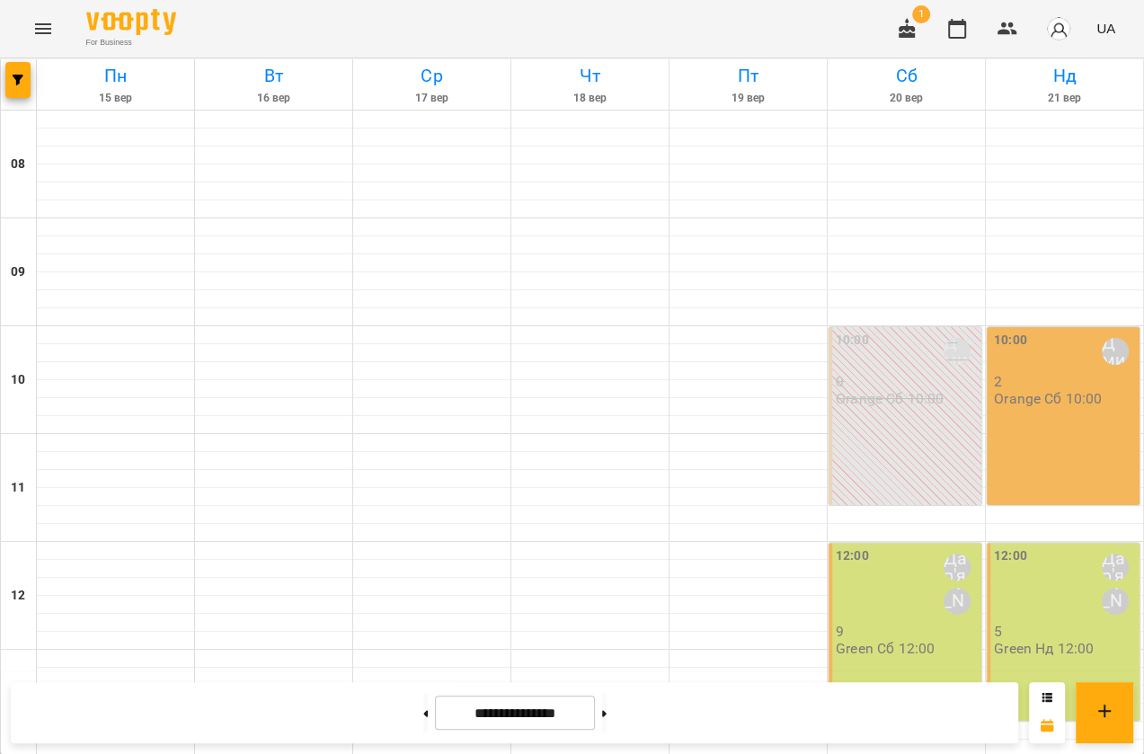
scroll to position [649, 0]
click at [45, 28] on icon "Menu" at bounding box center [43, 28] width 16 height 11
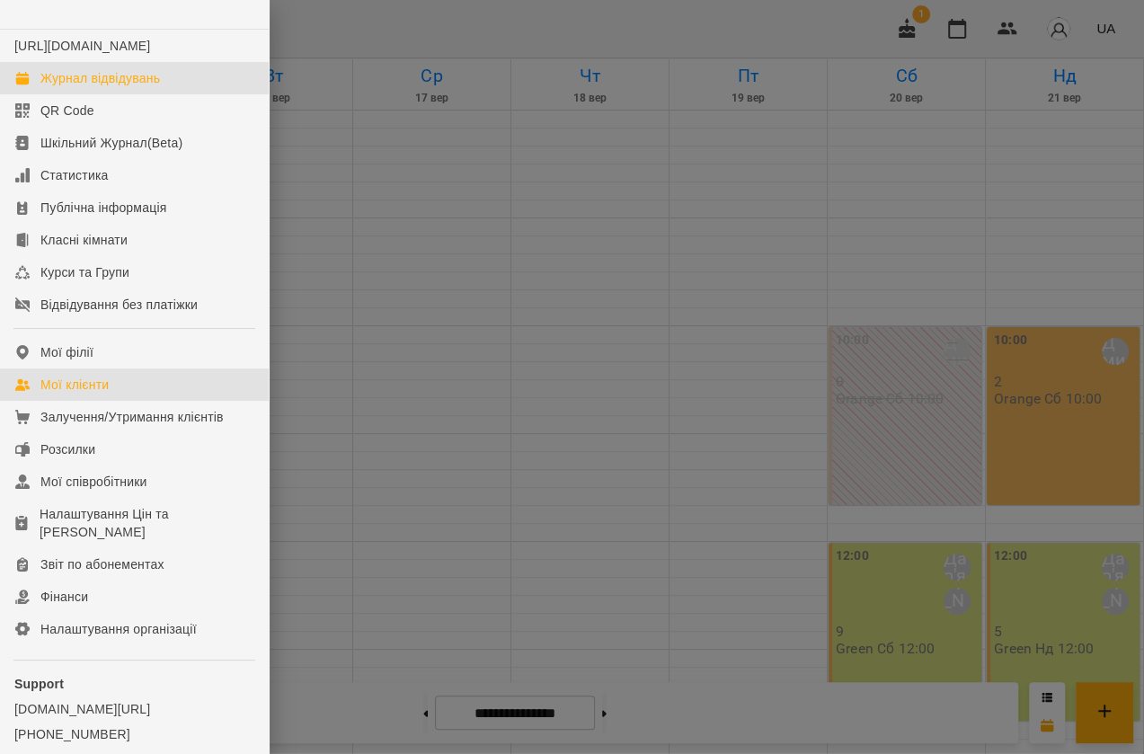
click at [117, 397] on link "Мої клієнти" at bounding box center [134, 384] width 269 height 32
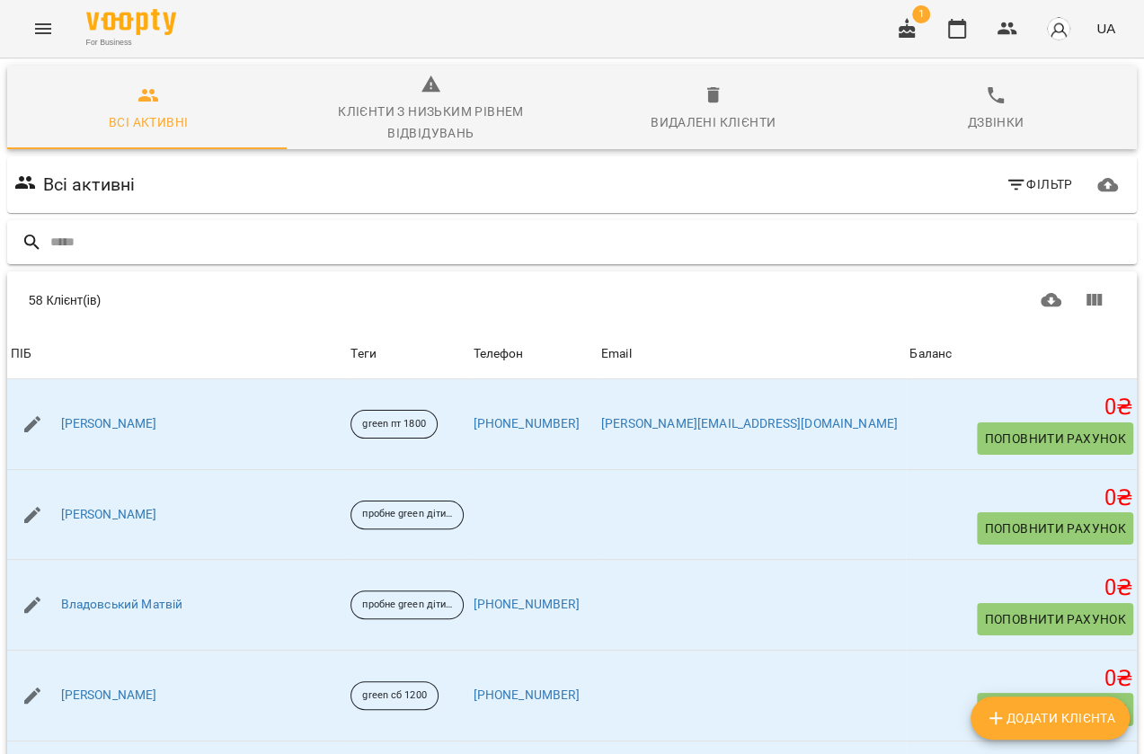
click at [194, 236] on input "text" at bounding box center [589, 242] width 1079 height 30
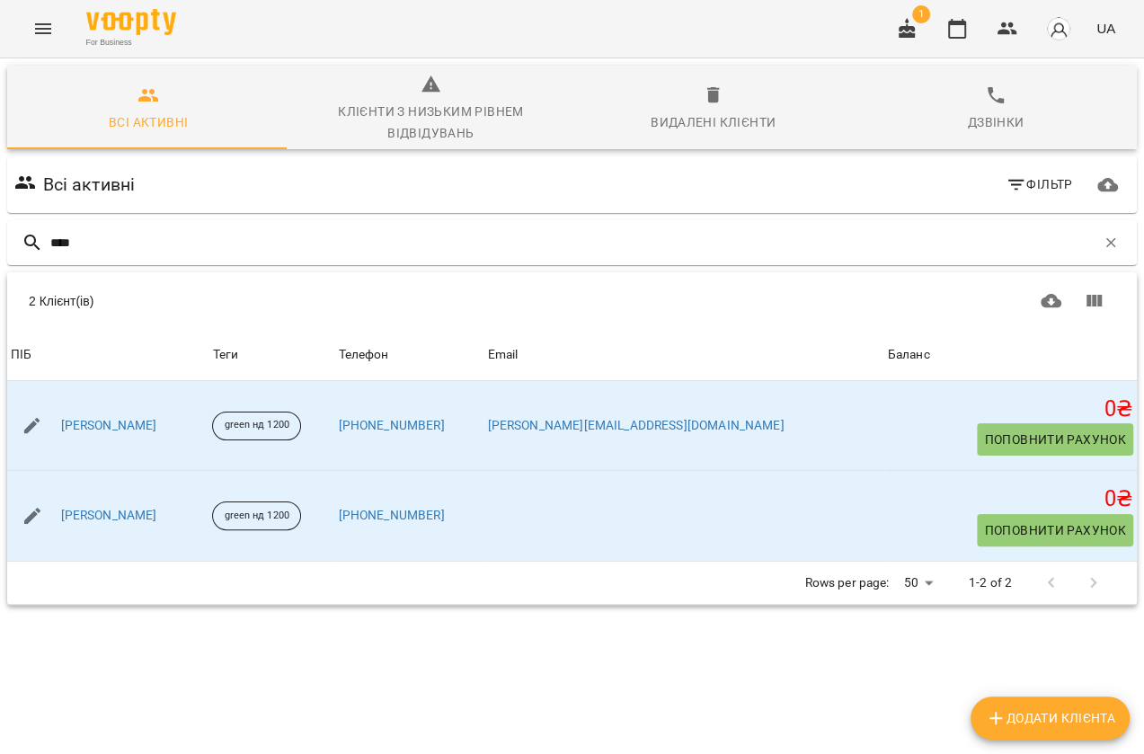
type input "****"
click at [52, 36] on icon "Menu" at bounding box center [43, 29] width 22 height 22
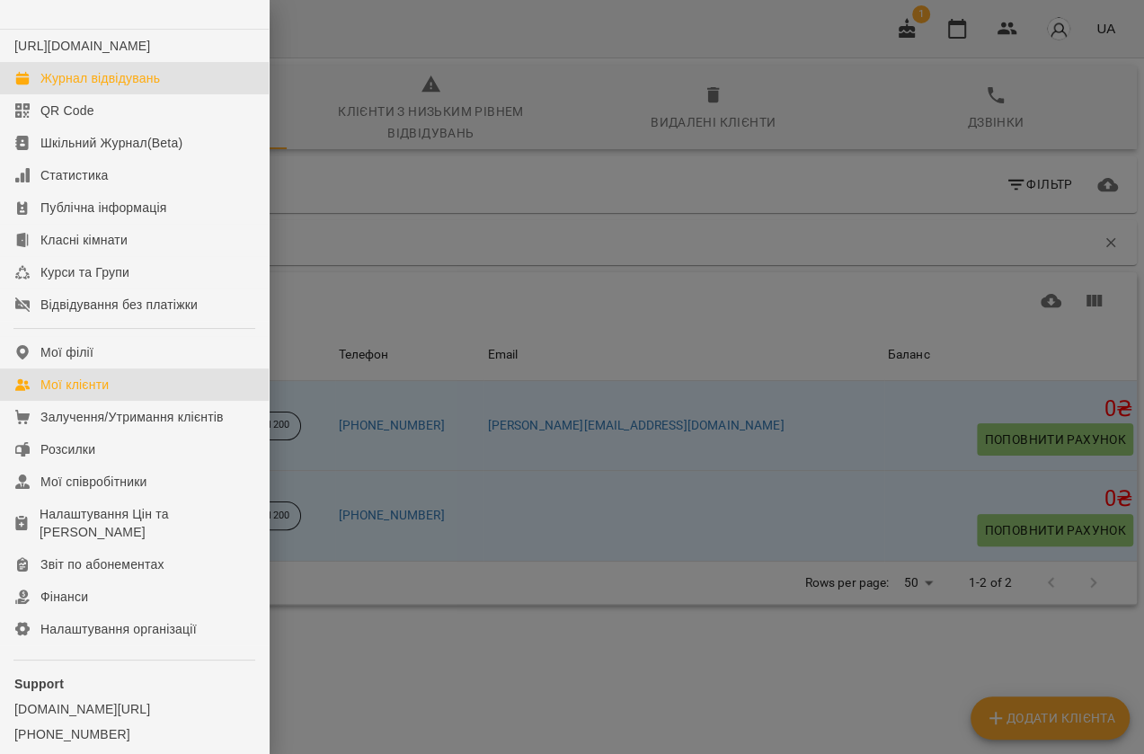
click at [108, 87] on div "Журнал відвідувань" at bounding box center [99, 78] width 119 height 18
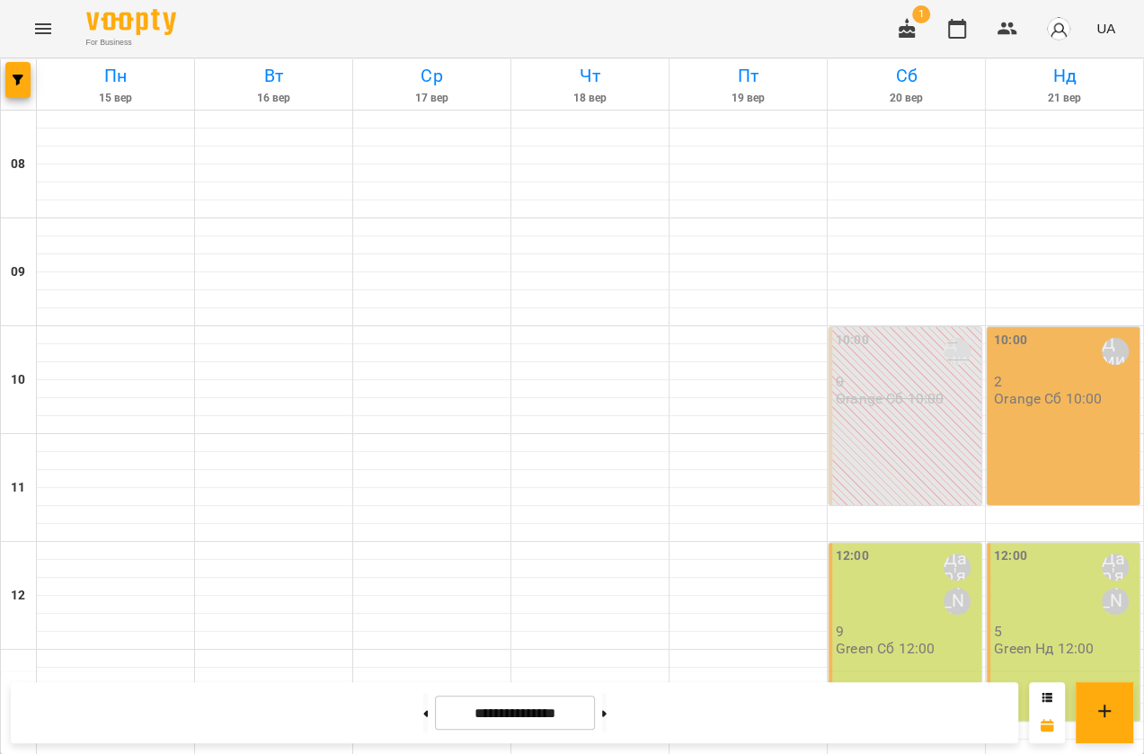
scroll to position [567, 0]
click at [745, 301] on div "18:00 Дар'я Максим 5 Green Пт 18:00" at bounding box center [748, 757] width 158 height 1294
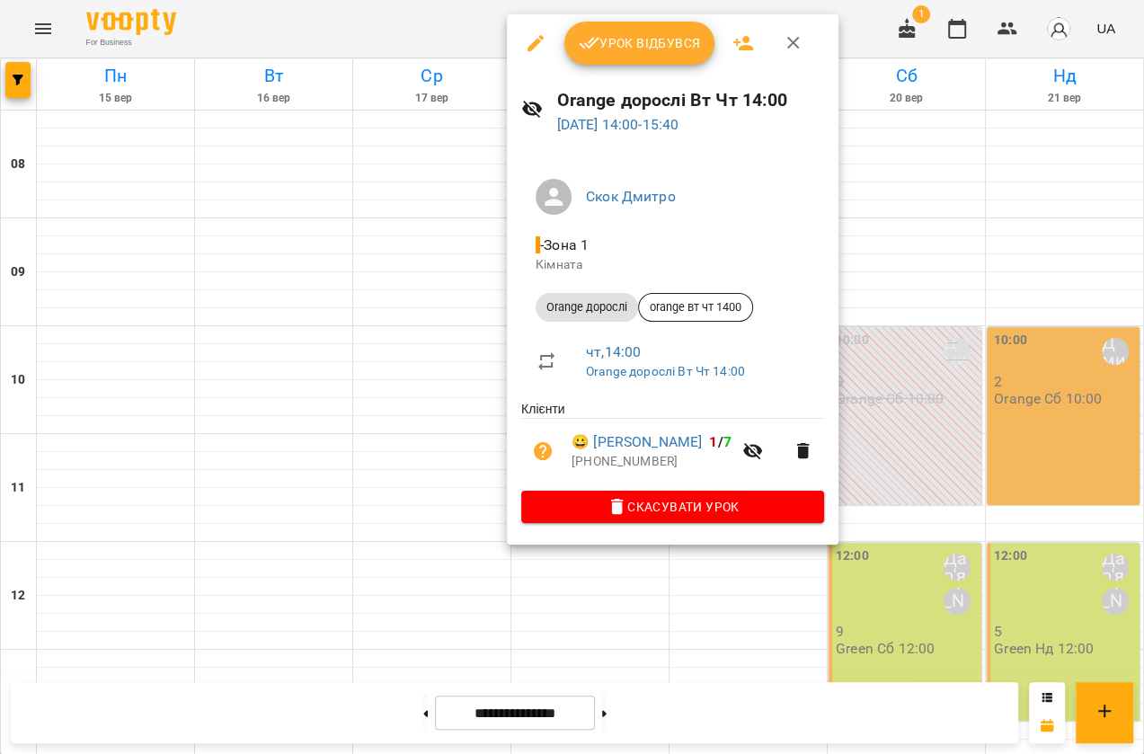
click at [369, 29] on div at bounding box center [572, 377] width 1144 height 754
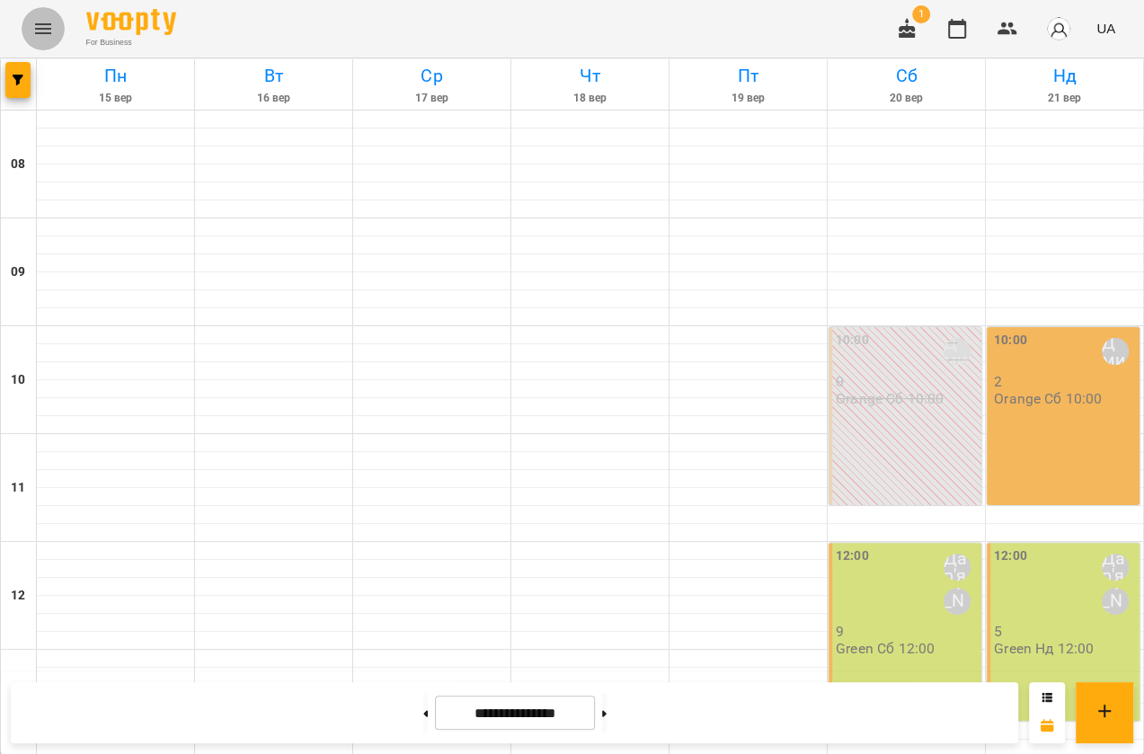
click at [50, 30] on icon "Menu" at bounding box center [43, 29] width 22 height 22
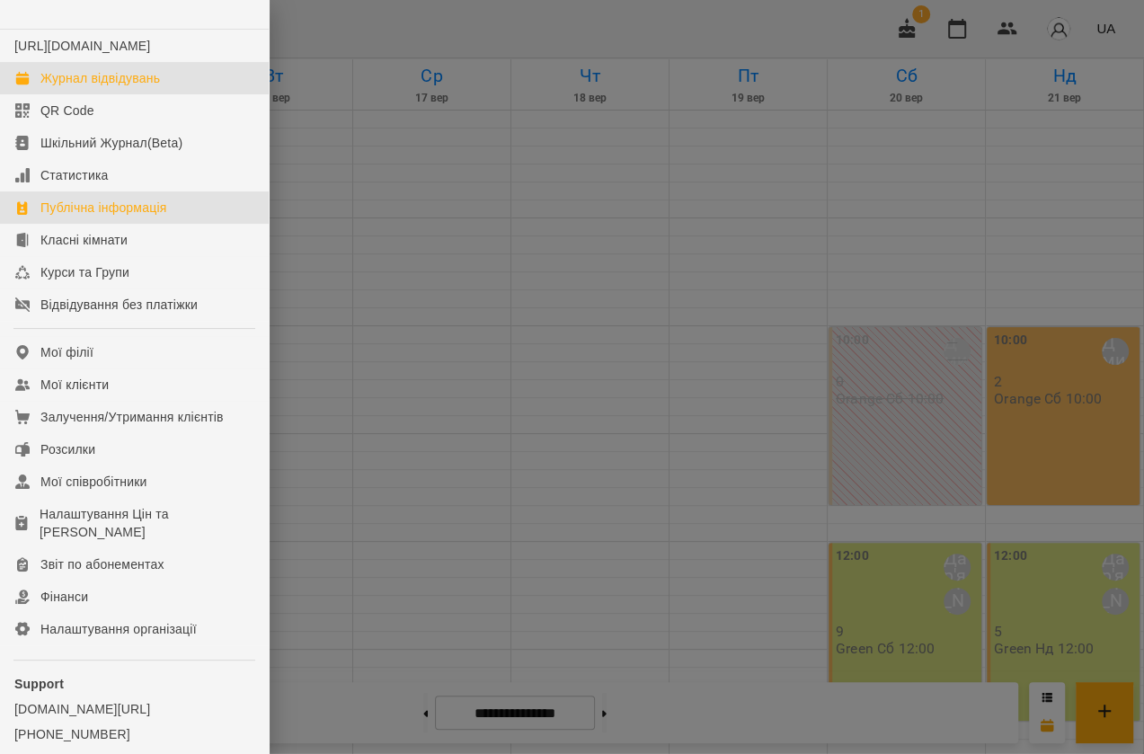
click at [137, 216] on div "Публічна інформація" at bounding box center [103, 208] width 126 height 18
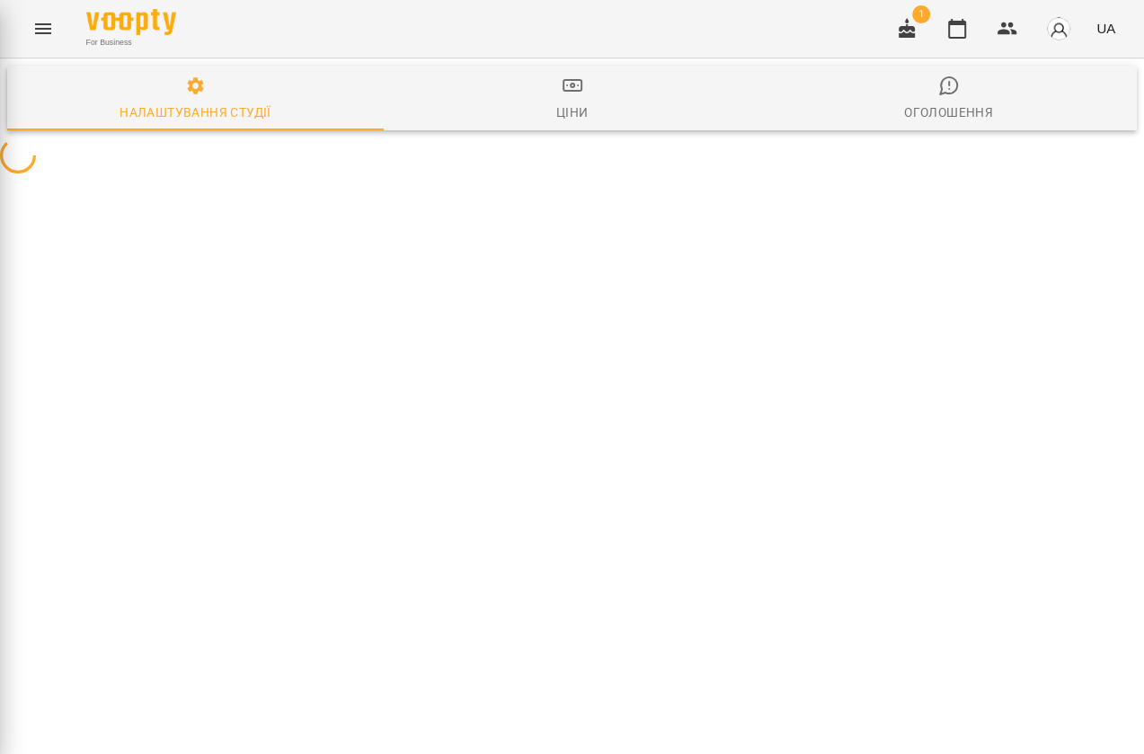
select select "**"
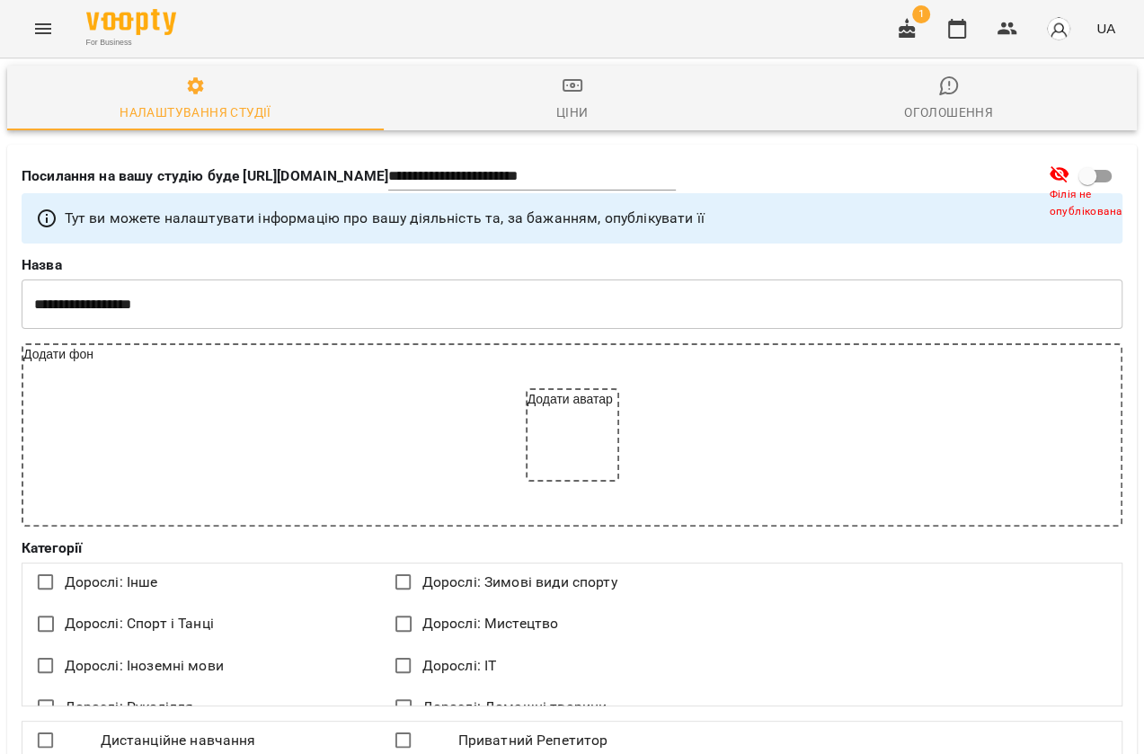
scroll to position [2749, 0]
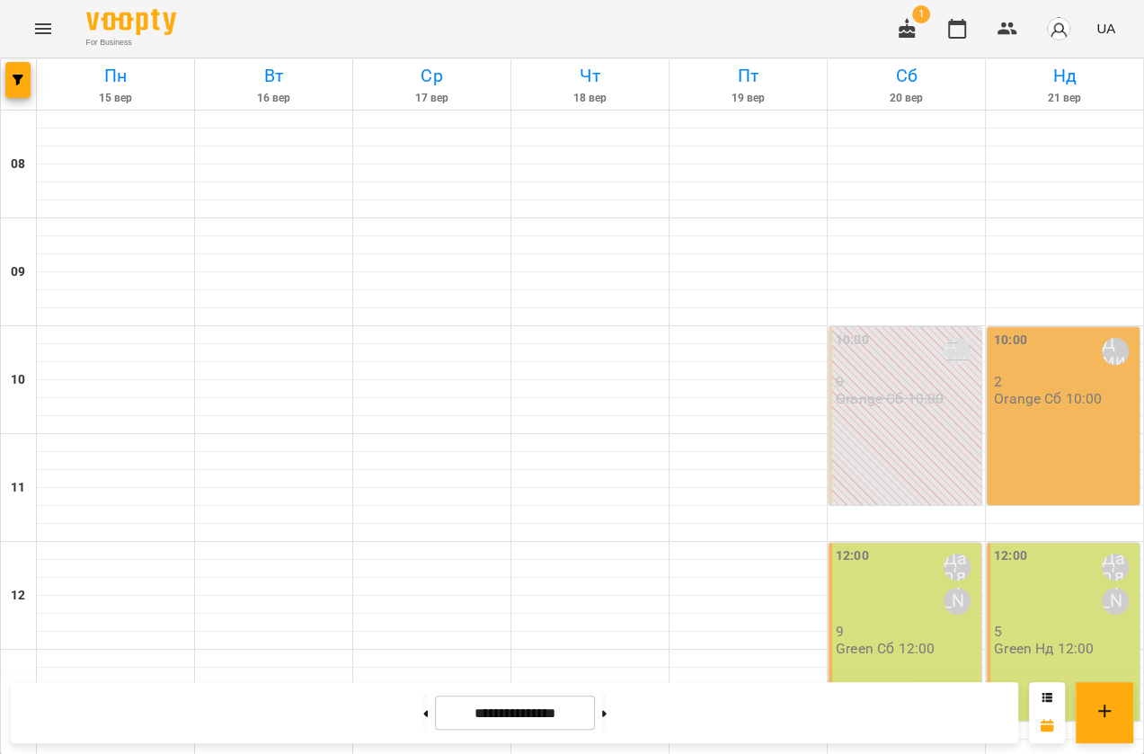
scroll to position [730, 0]
click at [955, 24] on icon "button" at bounding box center [957, 29] width 18 height 20
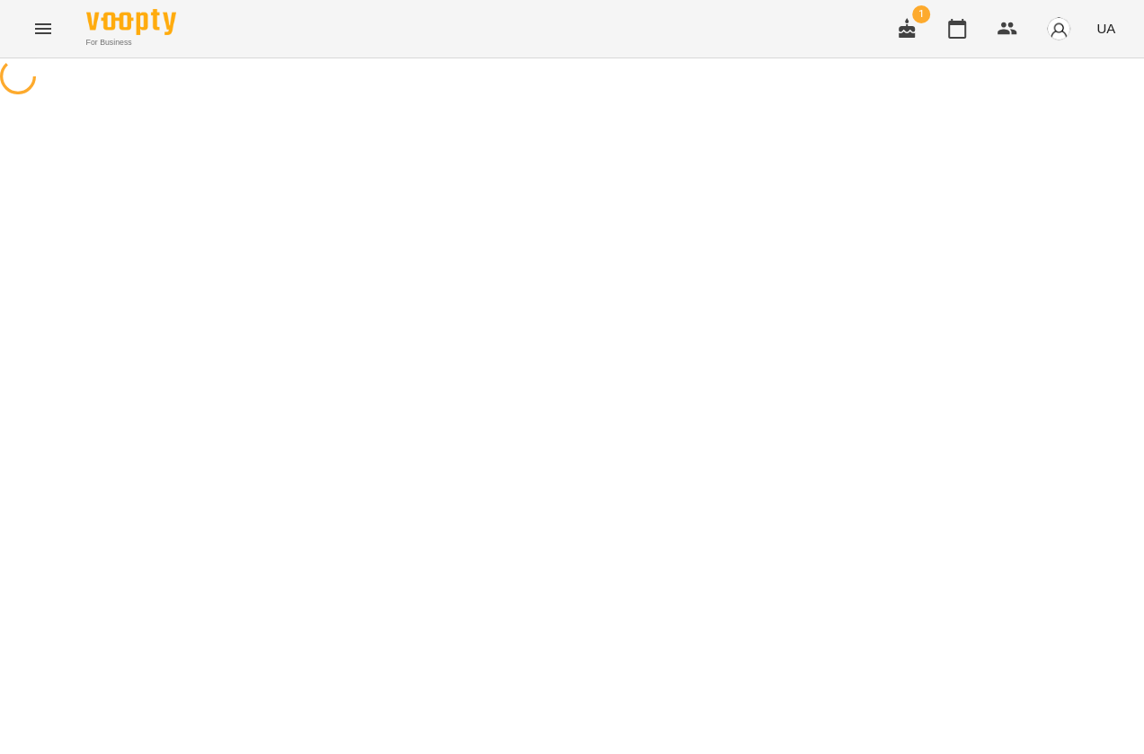
click at [42, 30] on icon "Menu" at bounding box center [43, 29] width 22 height 22
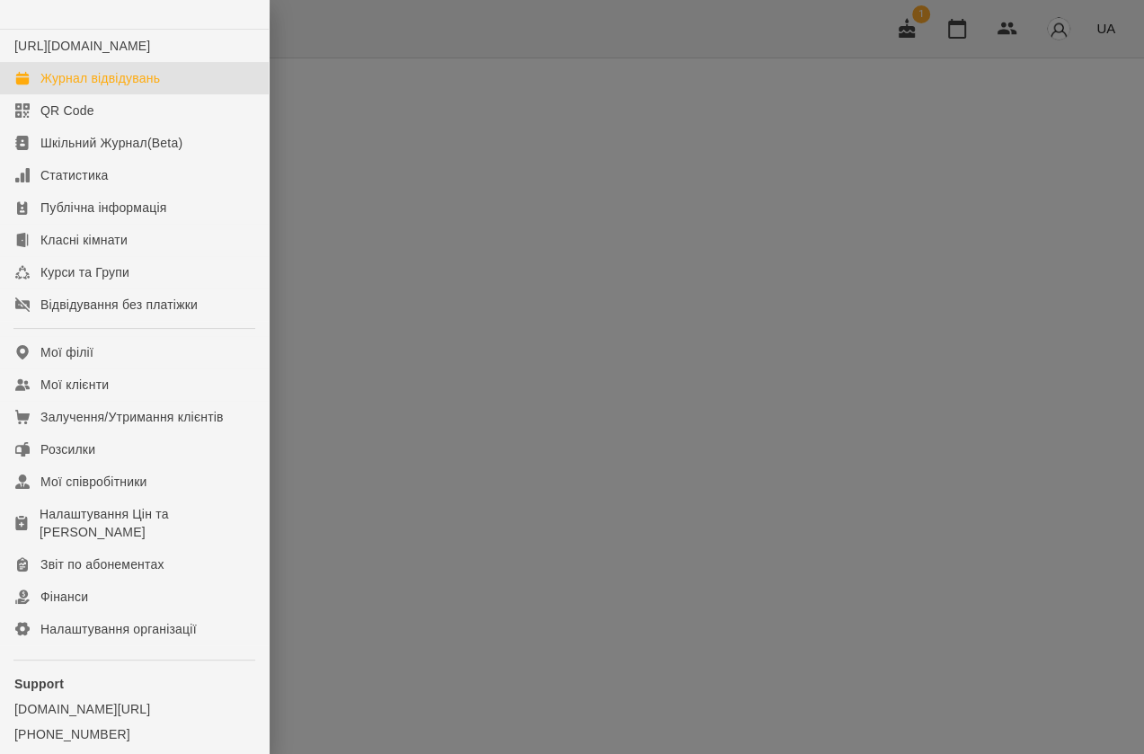
click at [70, 87] on div "Журнал відвідувань" at bounding box center [99, 78] width 119 height 18
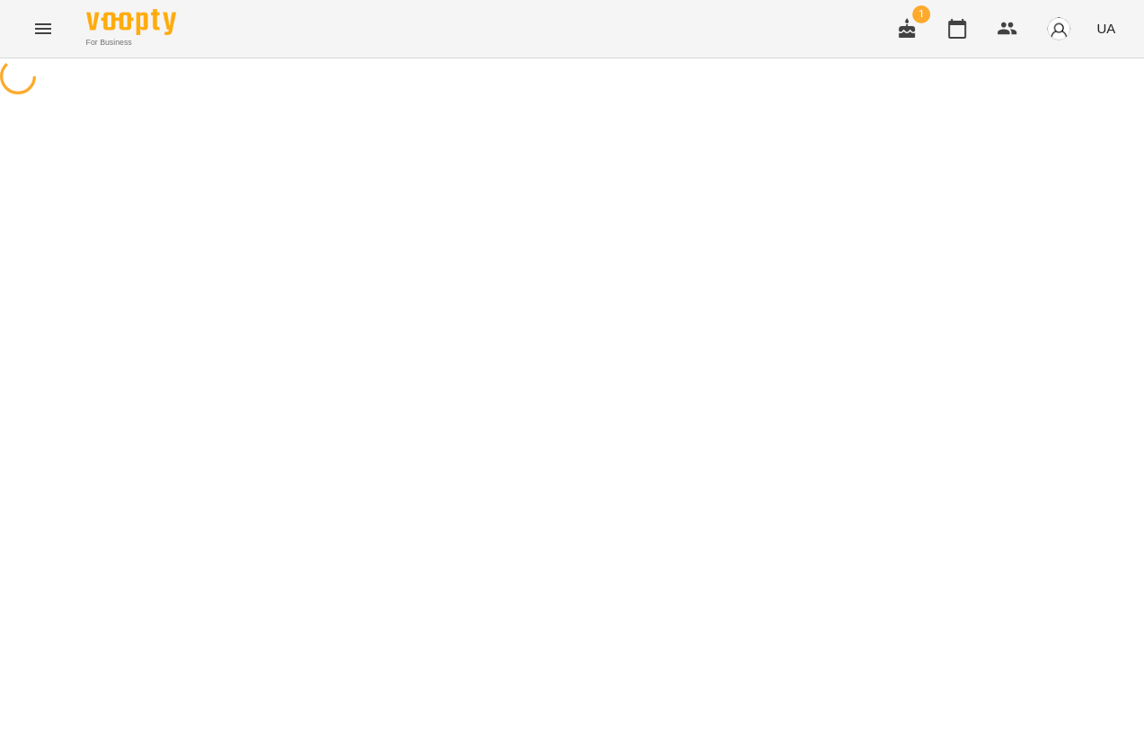
click at [453, 99] on div at bounding box center [572, 78] width 1144 height 40
click at [43, 36] on icon "Menu" at bounding box center [43, 29] width 22 height 22
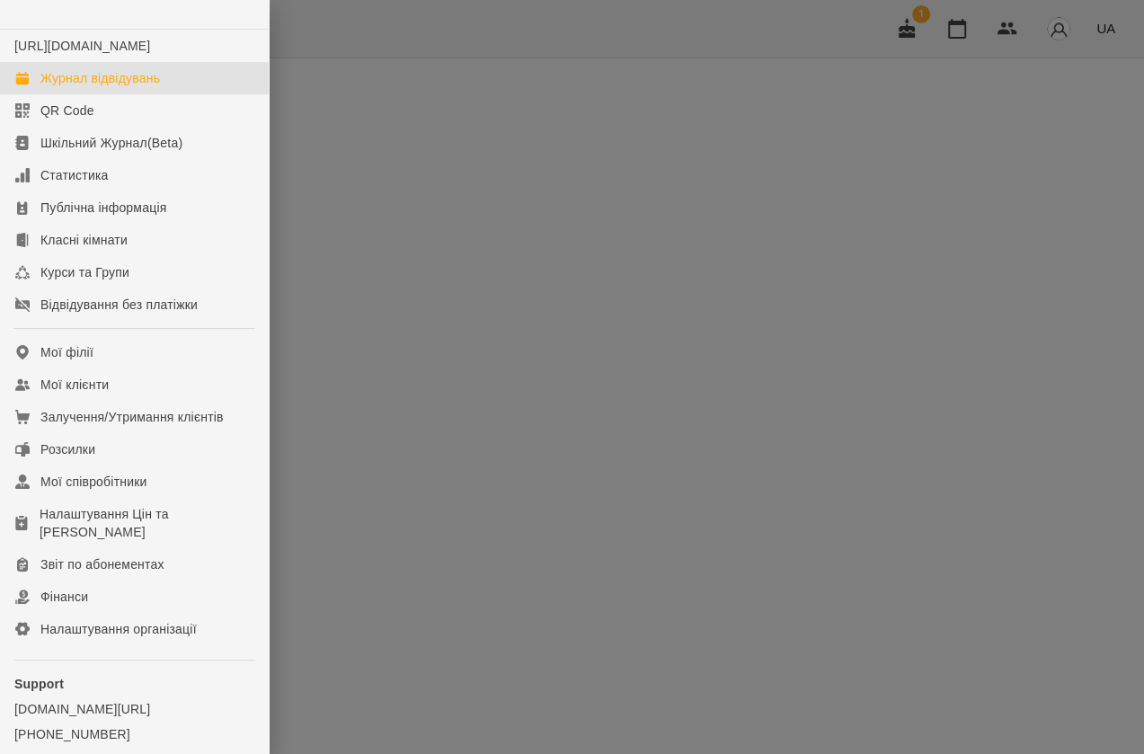
click at [46, 87] on div "Журнал відвідувань" at bounding box center [99, 78] width 119 height 18
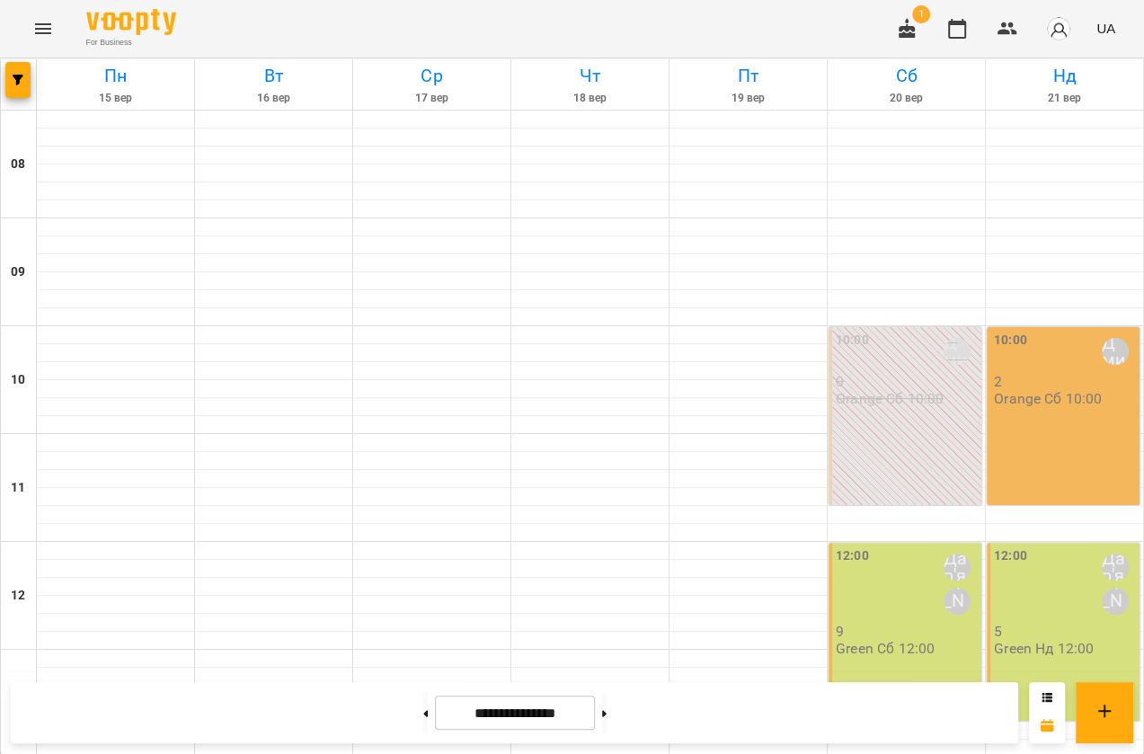
scroll to position [653, 0]
click at [13, 91] on button "button" at bounding box center [17, 80] width 25 height 36
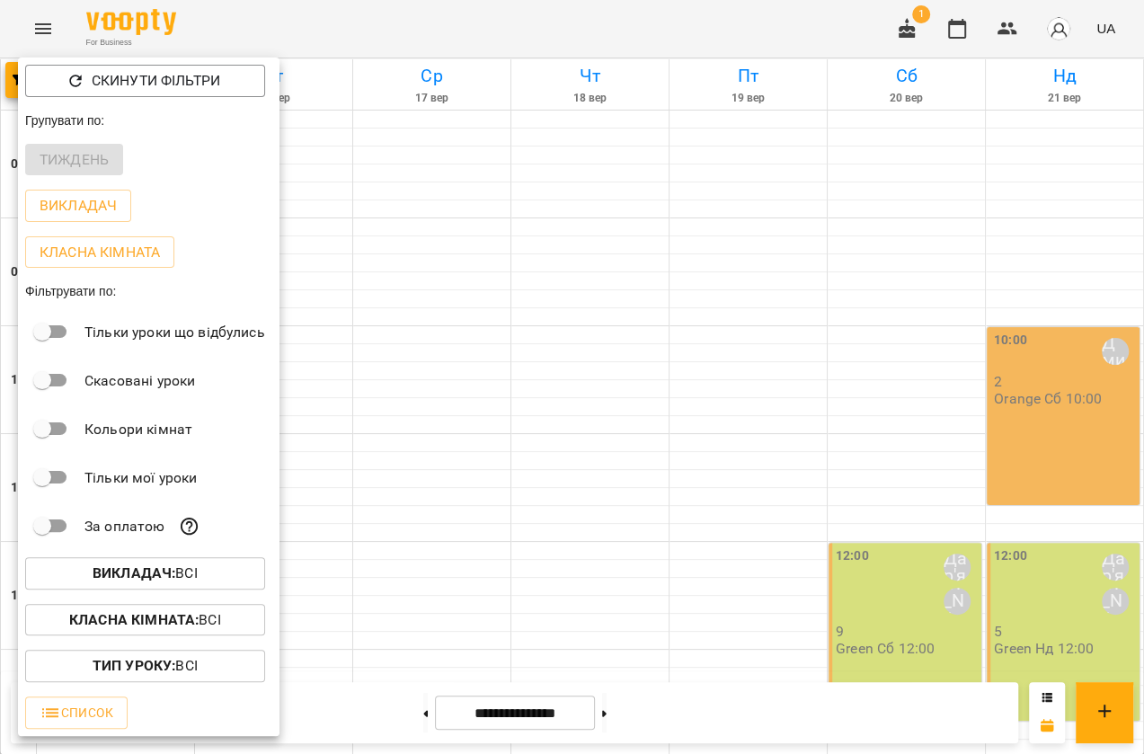
click at [721, 356] on div at bounding box center [572, 377] width 1144 height 754
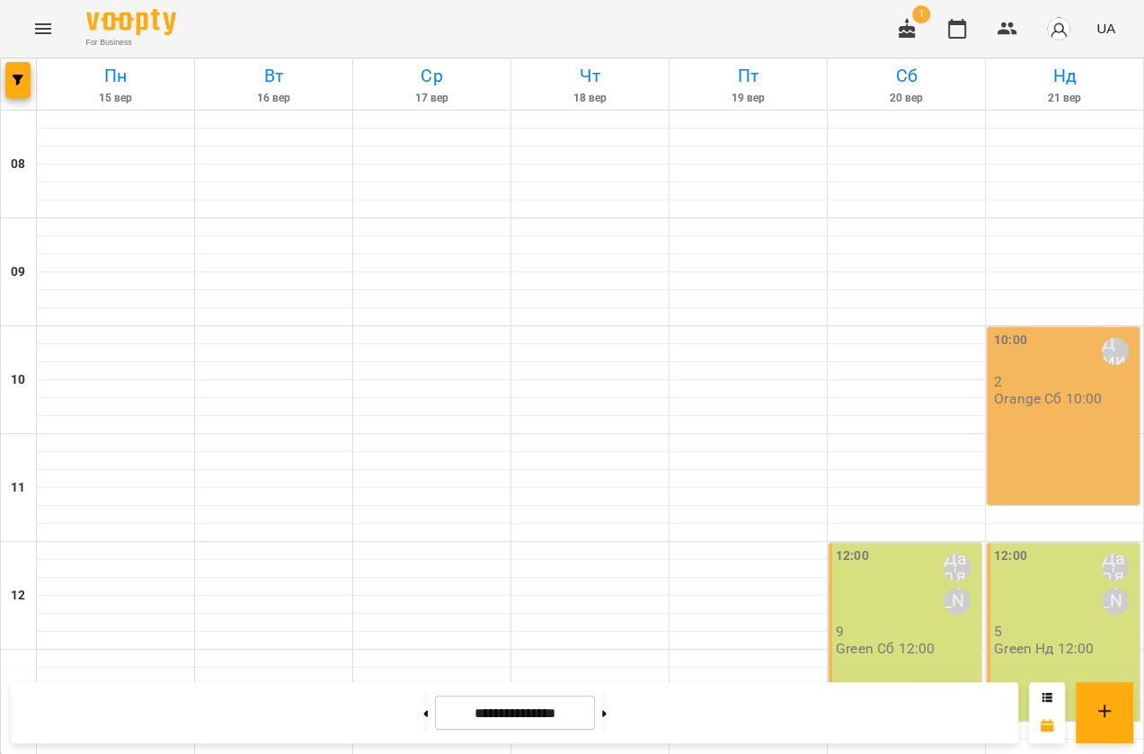
scroll to position [730, 0]
click at [606, 714] on button at bounding box center [604, 713] width 4 height 40
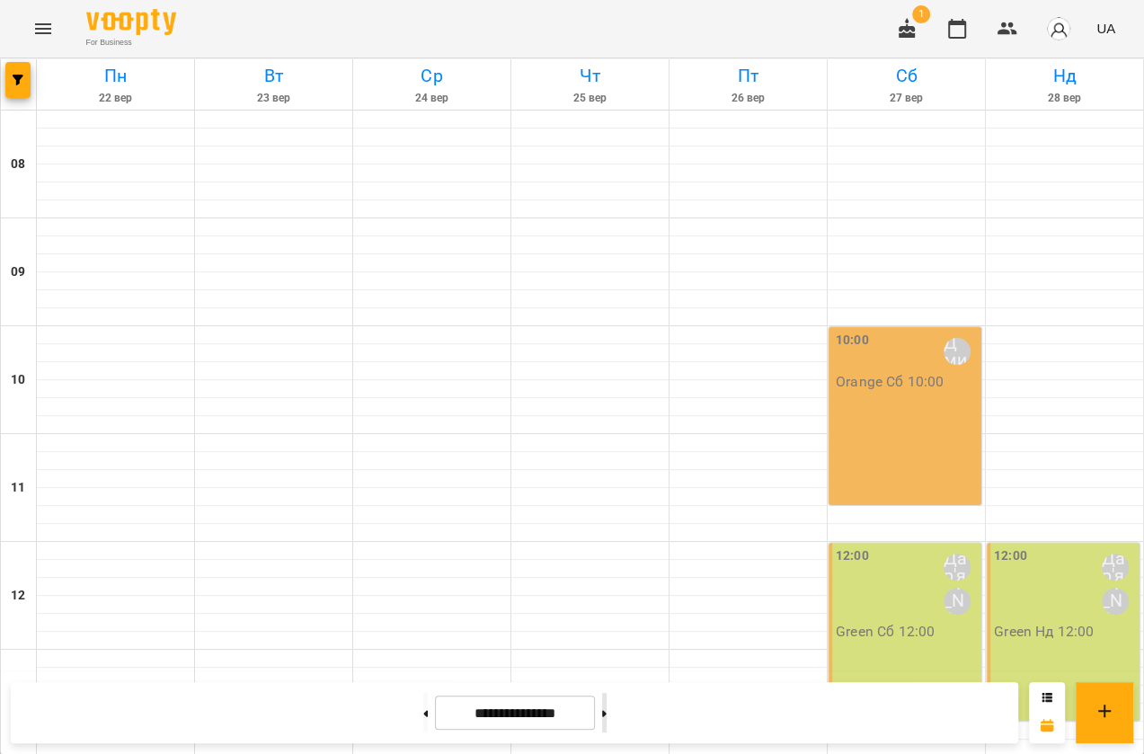
click at [606, 714] on button at bounding box center [604, 713] width 4 height 40
click at [423, 719] on button at bounding box center [425, 713] width 4 height 40
drag, startPoint x: 399, startPoint y: 722, endPoint x: 410, endPoint y: 719, distance: 11.4
click at [423, 719] on button at bounding box center [425, 713] width 4 height 40
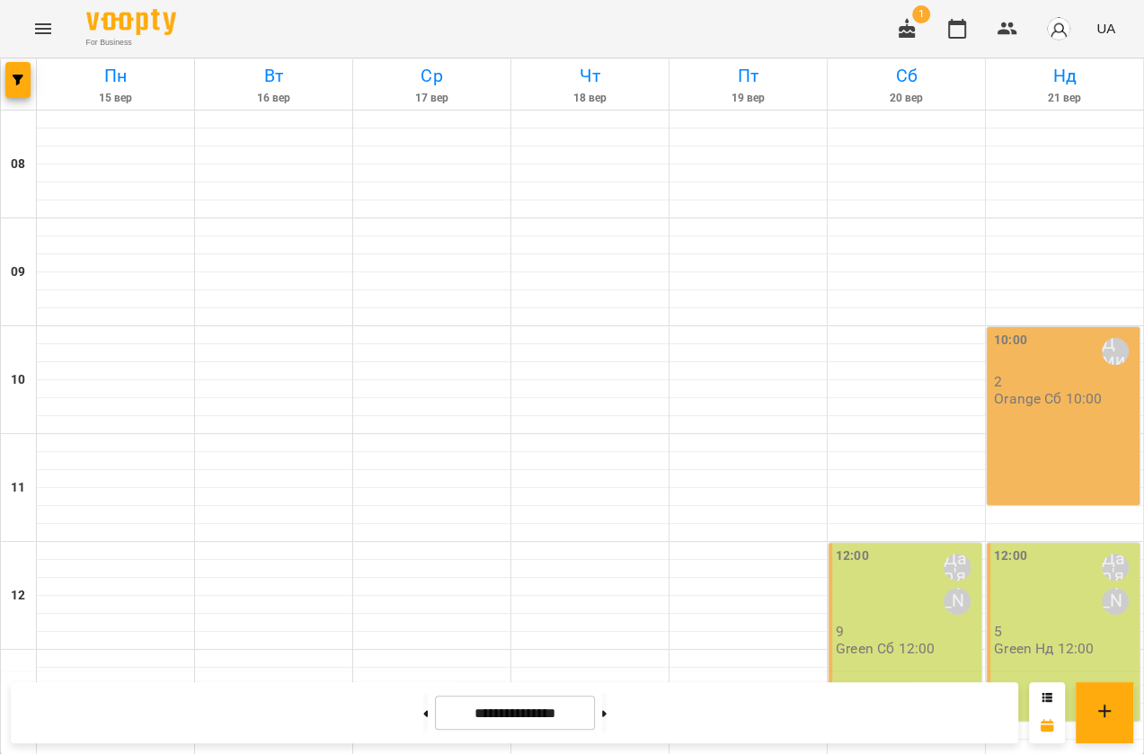
scroll to position [649, 0]
click at [606, 714] on icon at bounding box center [604, 713] width 4 height 7
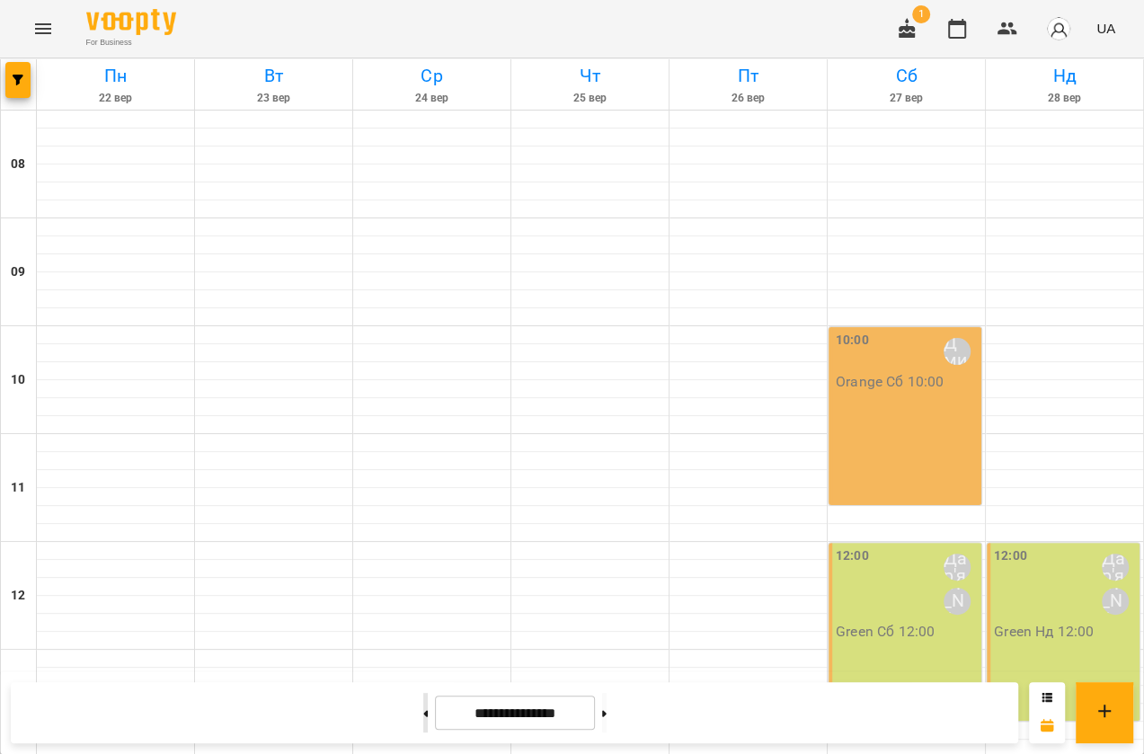
click at [423, 719] on button at bounding box center [425, 713] width 4 height 40
type input "**********"
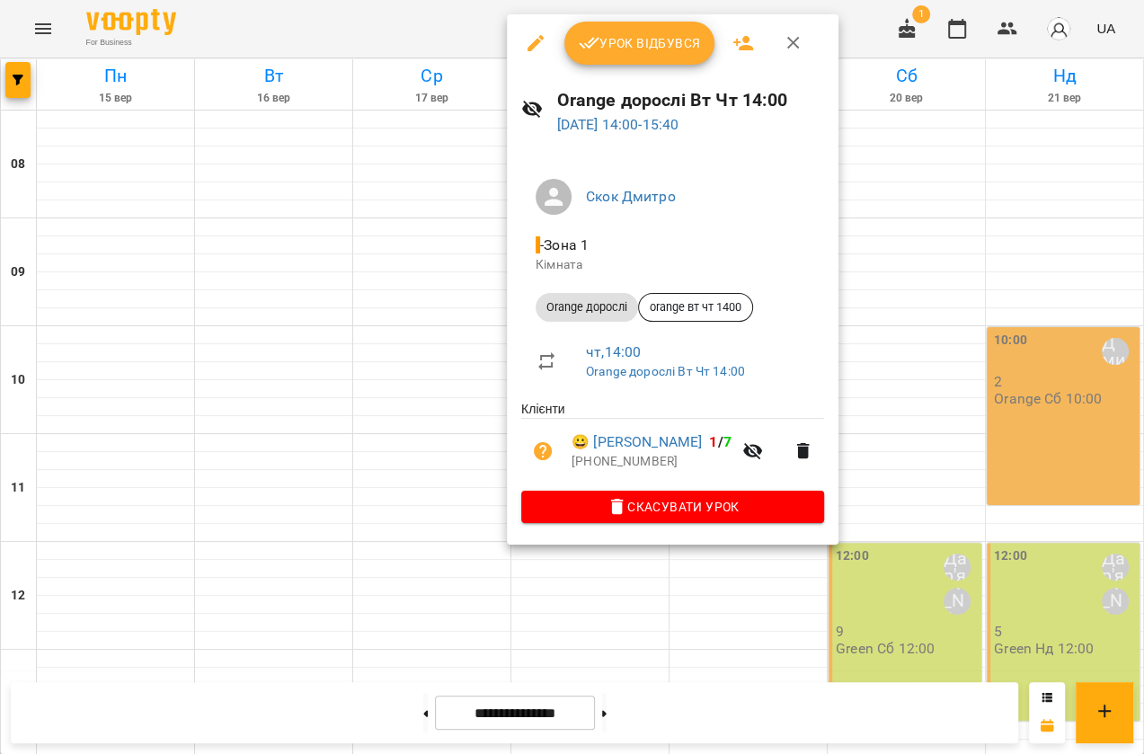
click at [657, 40] on span "Урок відбувся" at bounding box center [640, 43] width 122 height 22
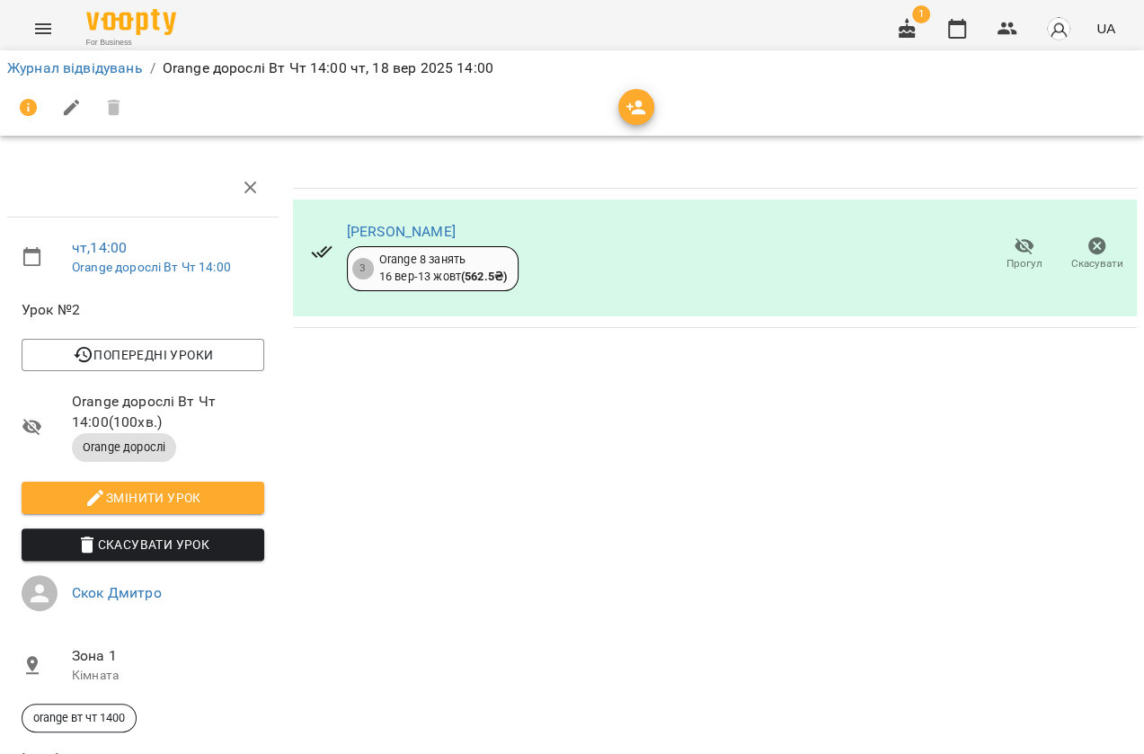
click at [247, 184] on icon "button" at bounding box center [251, 188] width 22 height 22
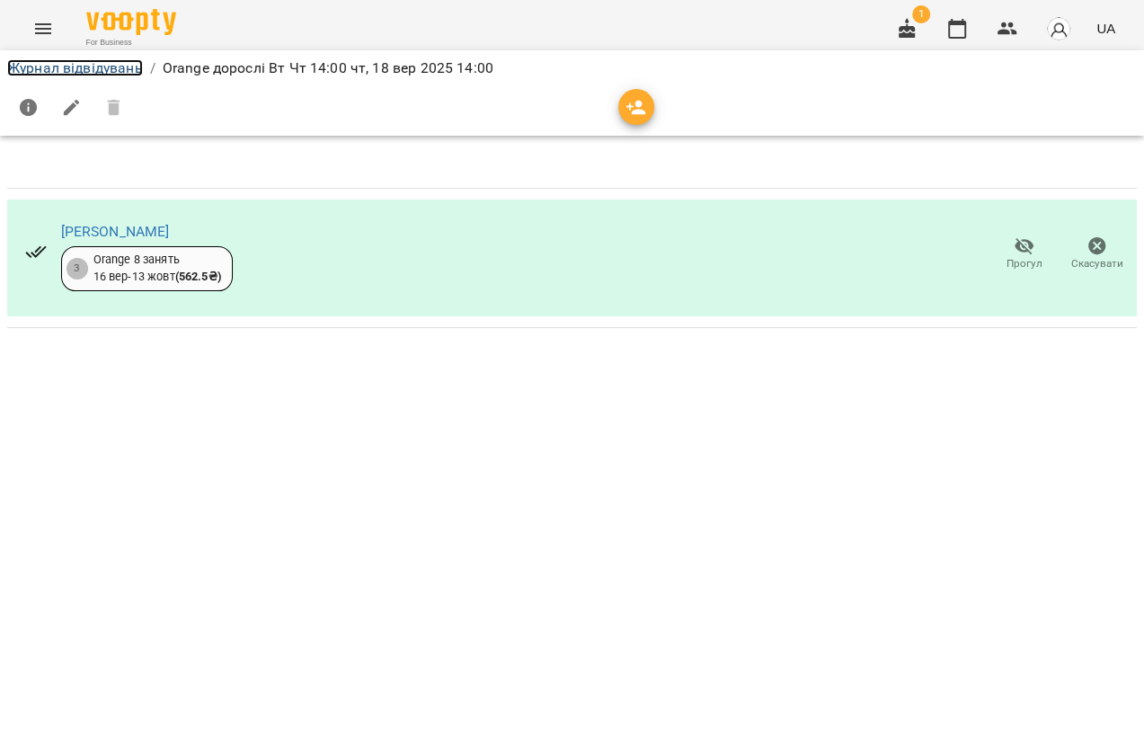
click at [46, 70] on link "Журнал відвідувань" at bounding box center [75, 67] width 136 height 17
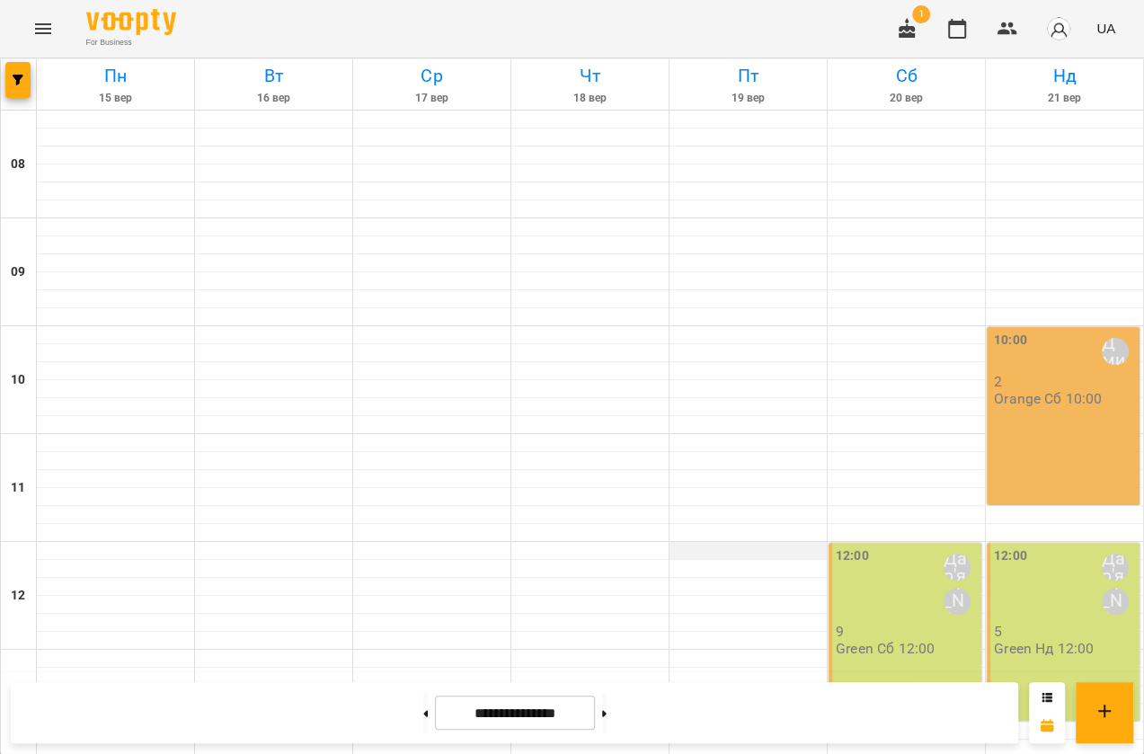
scroll to position [730, 0]
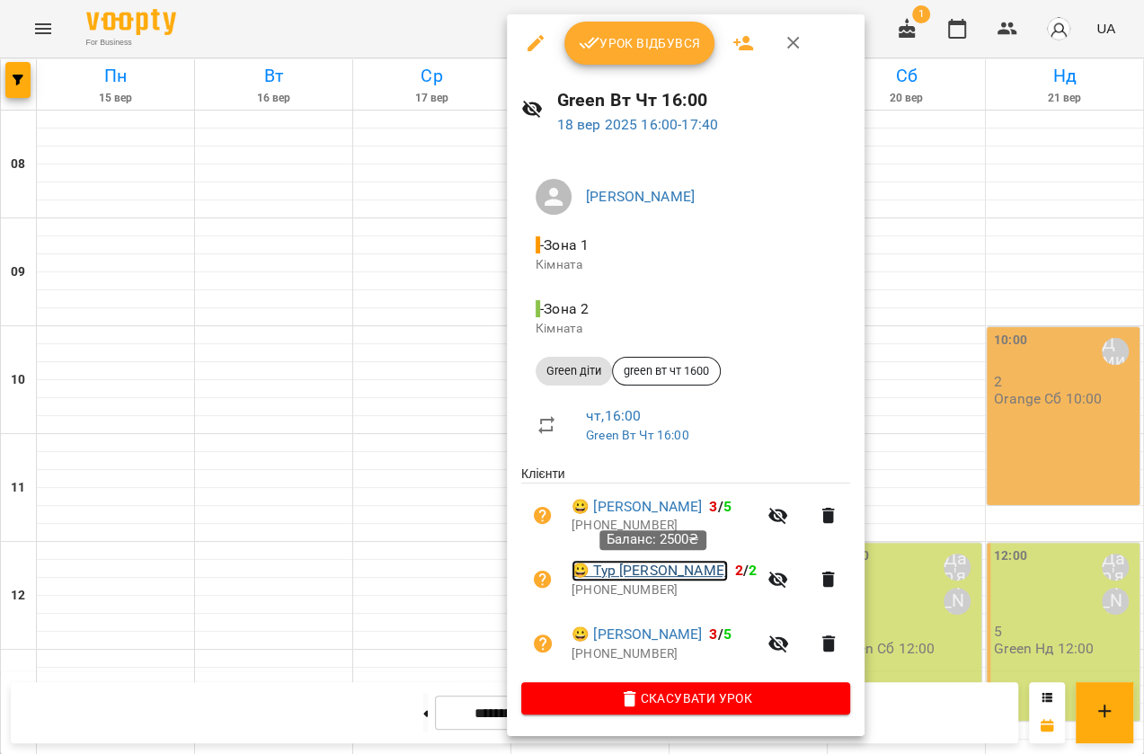
click at [615, 570] on link "😀 Тур Алєся Артурівна" at bounding box center [649, 571] width 156 height 22
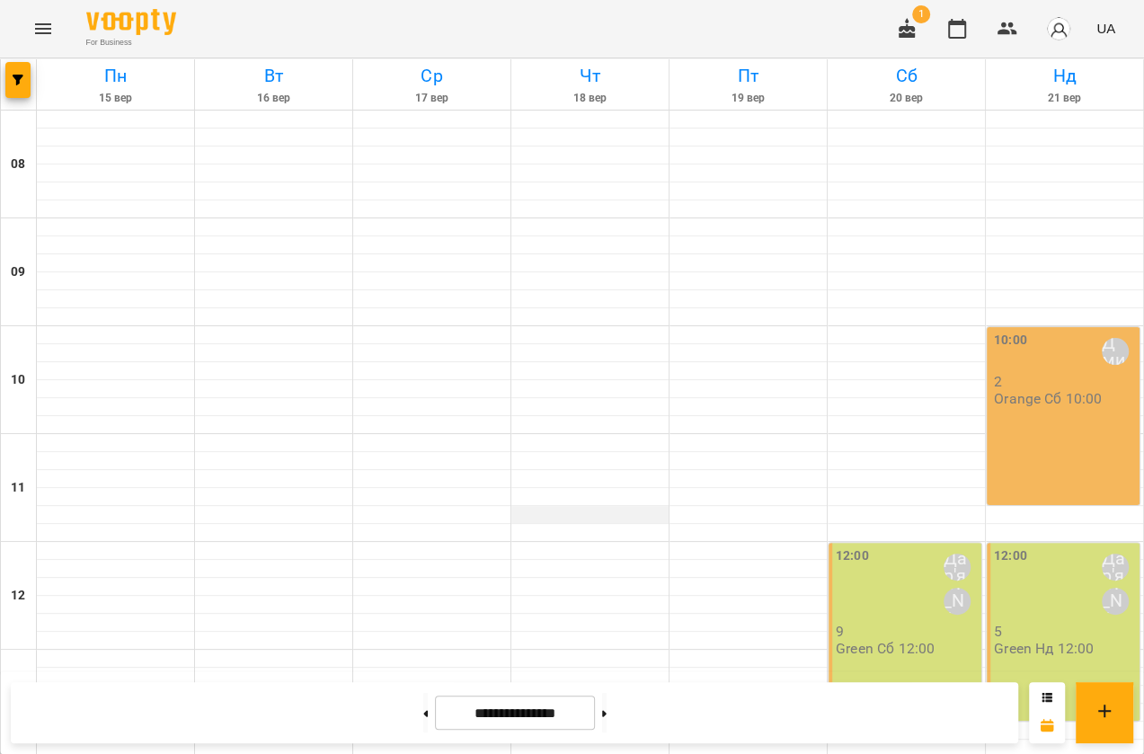
scroll to position [653, 0]
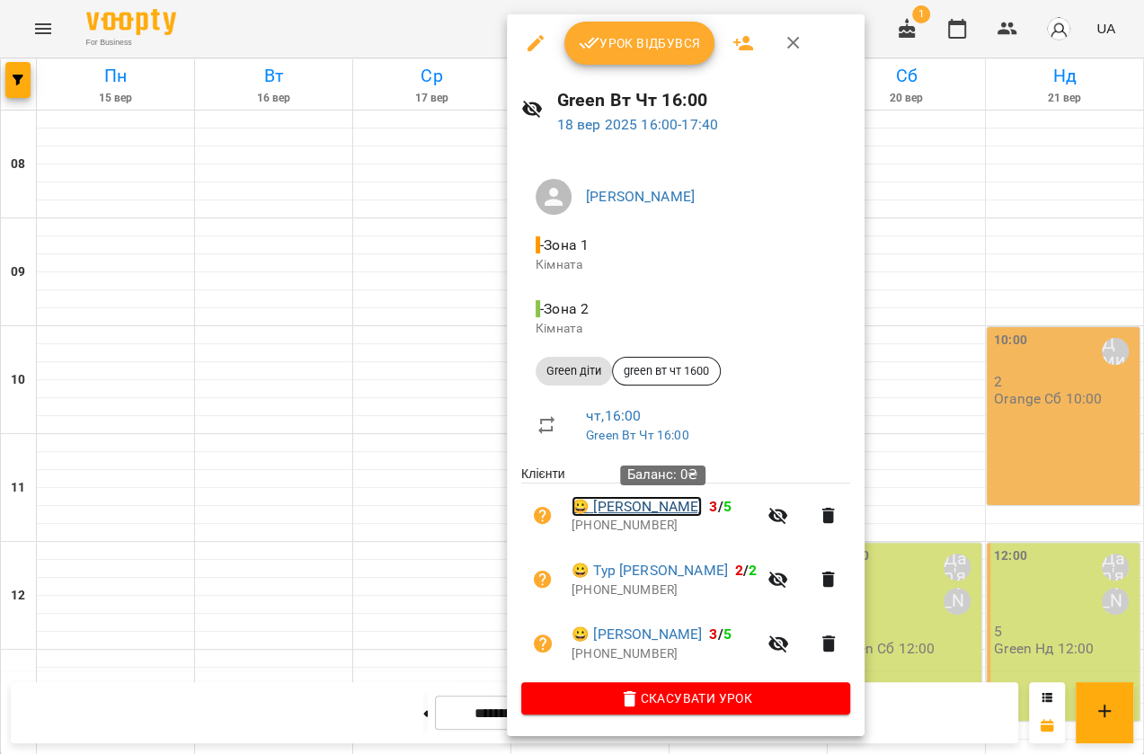
click at [640, 515] on link "😀 Краєвський Аріан Ілліч" at bounding box center [636, 507] width 130 height 22
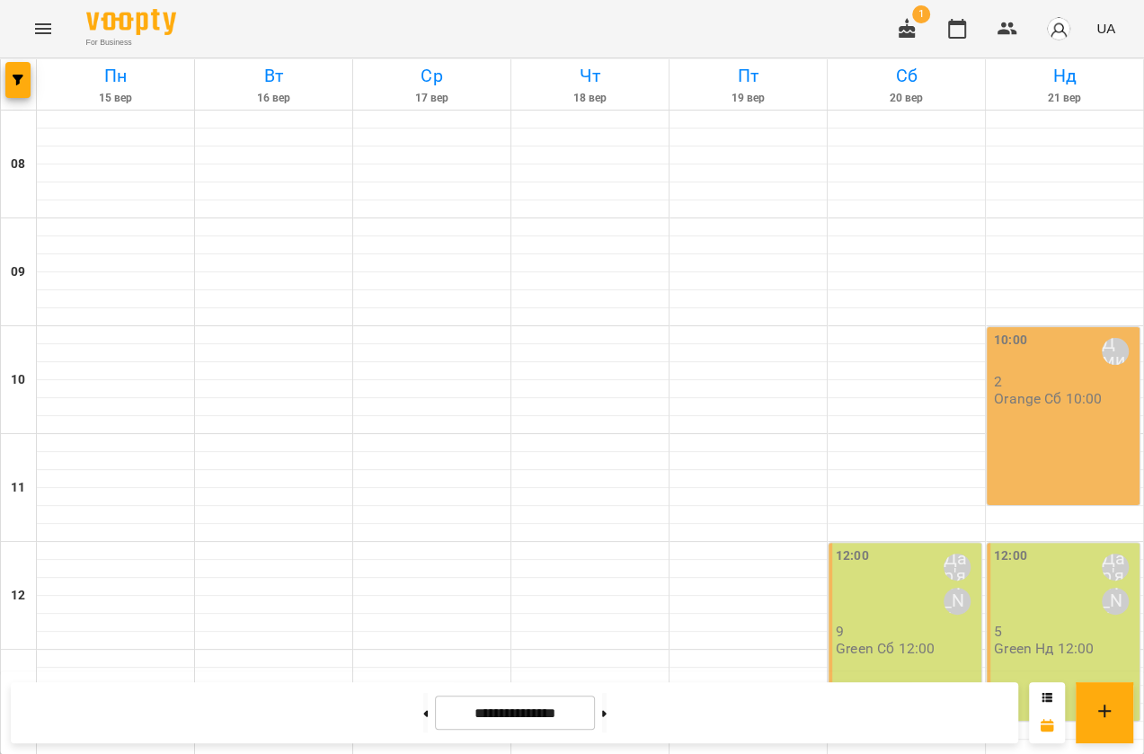
scroll to position [730, 0]
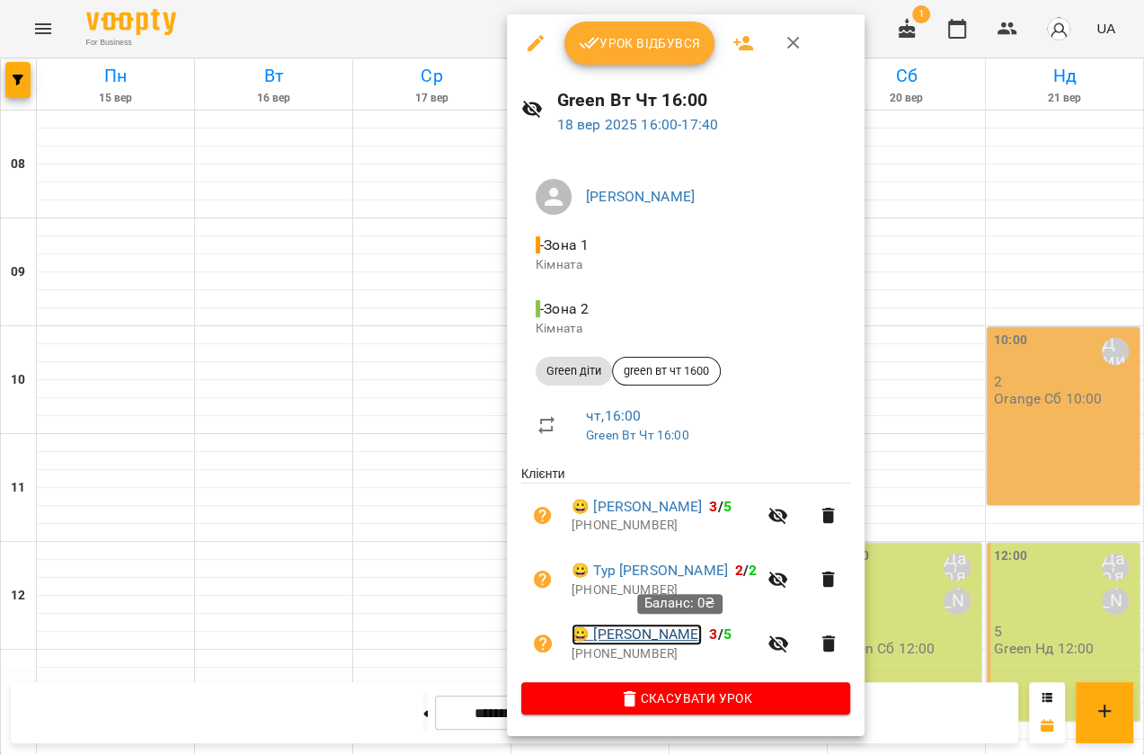
click at [695, 638] on link "😀 Кузнєцов Петро Андрійович" at bounding box center [636, 634] width 130 height 22
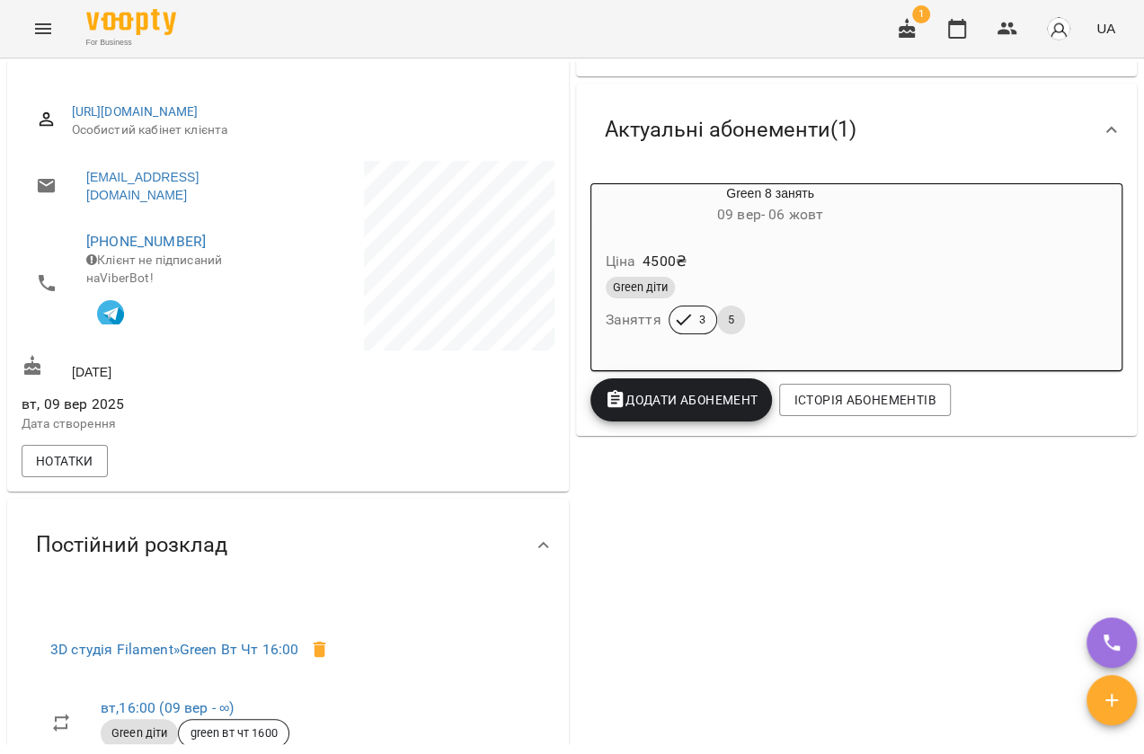
scroll to position [244, 0]
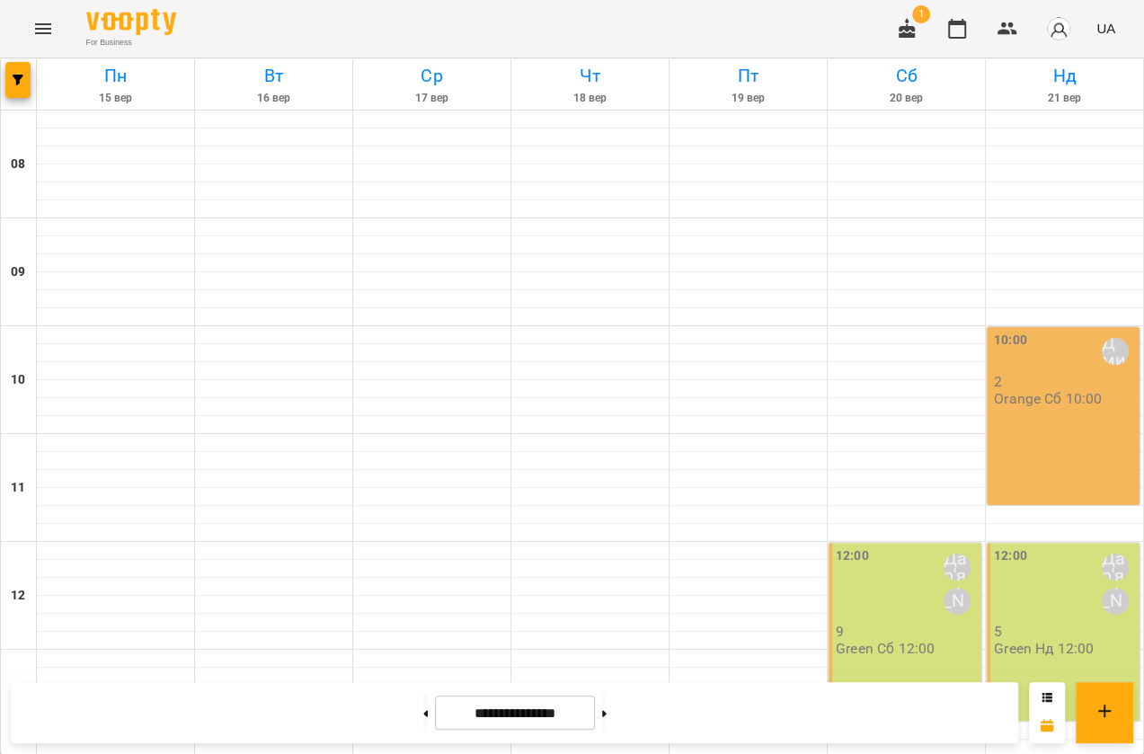
scroll to position [653, 0]
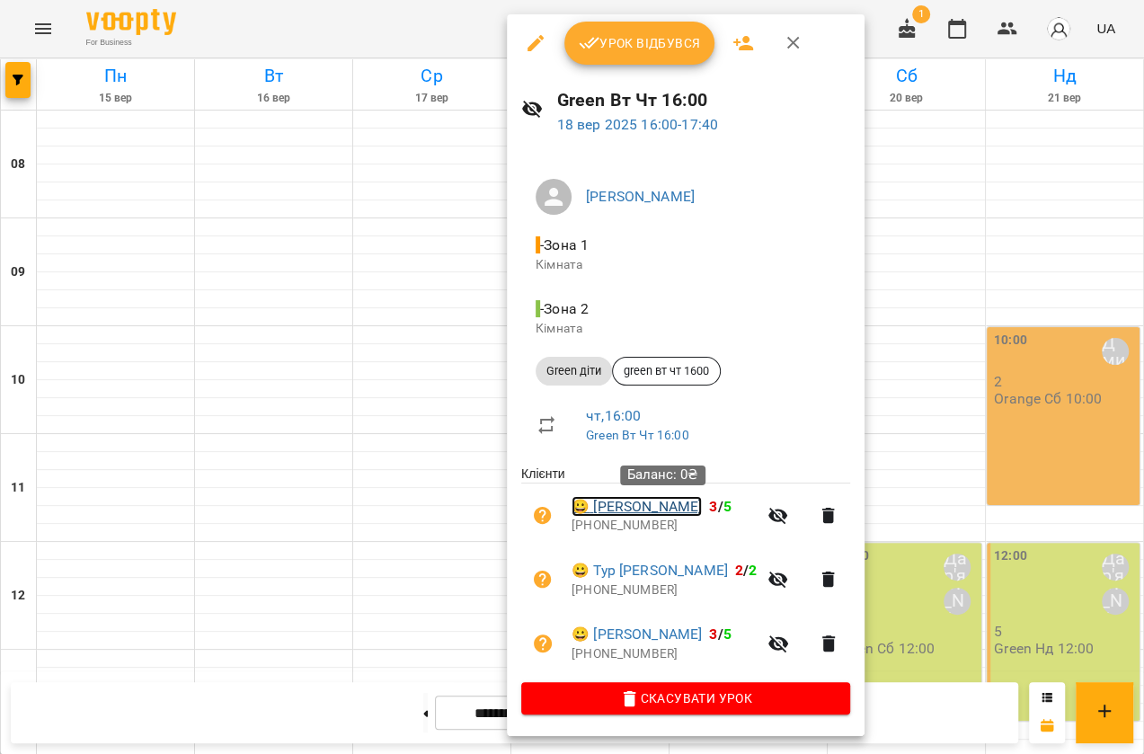
click at [645, 501] on link "😀 Краєвський Аріан Ілліч" at bounding box center [636, 507] width 130 height 22
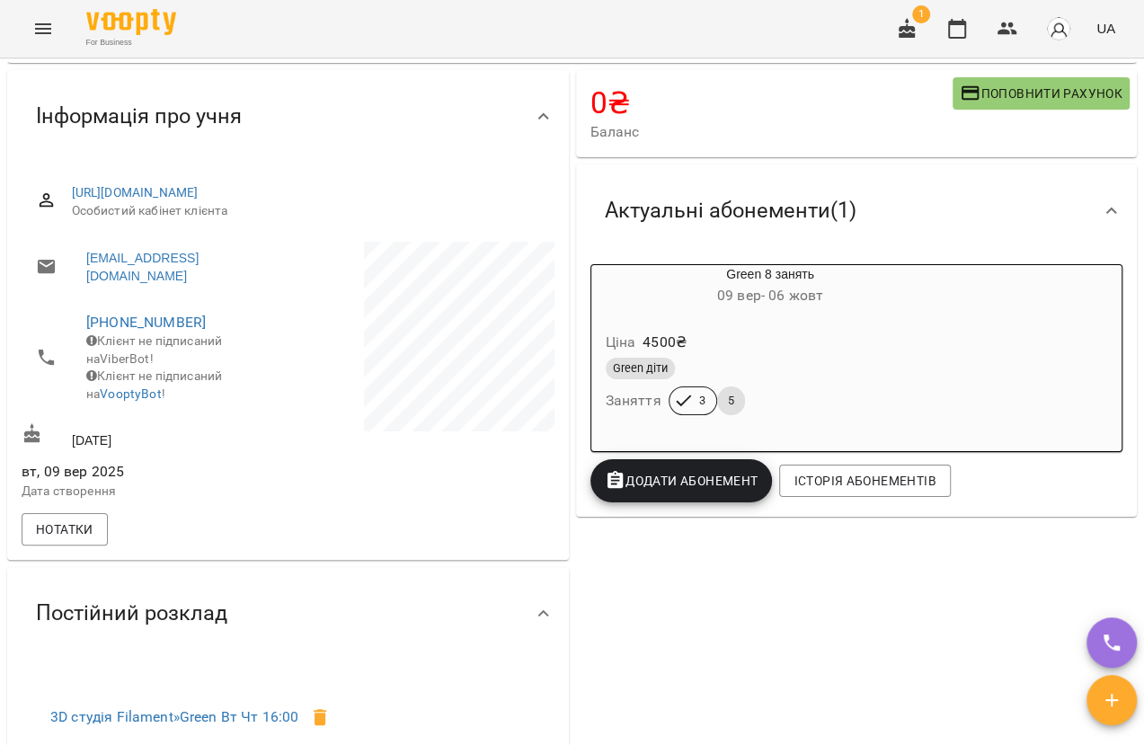
scroll to position [163, 0]
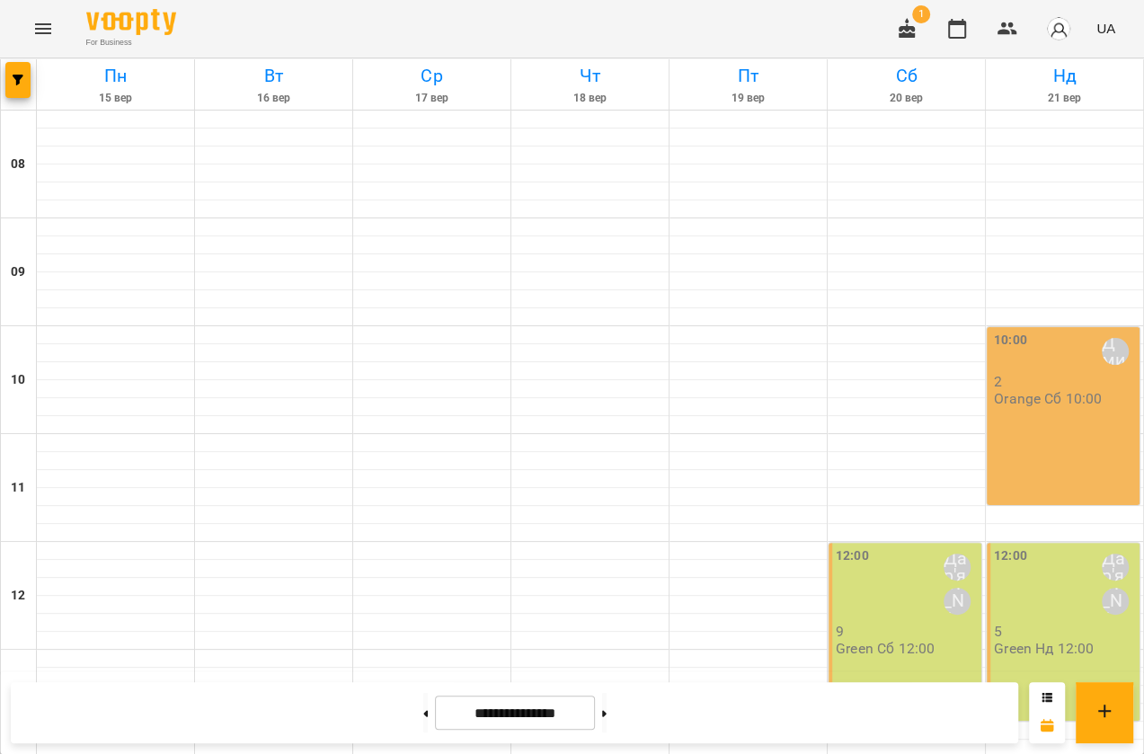
scroll to position [730, 0]
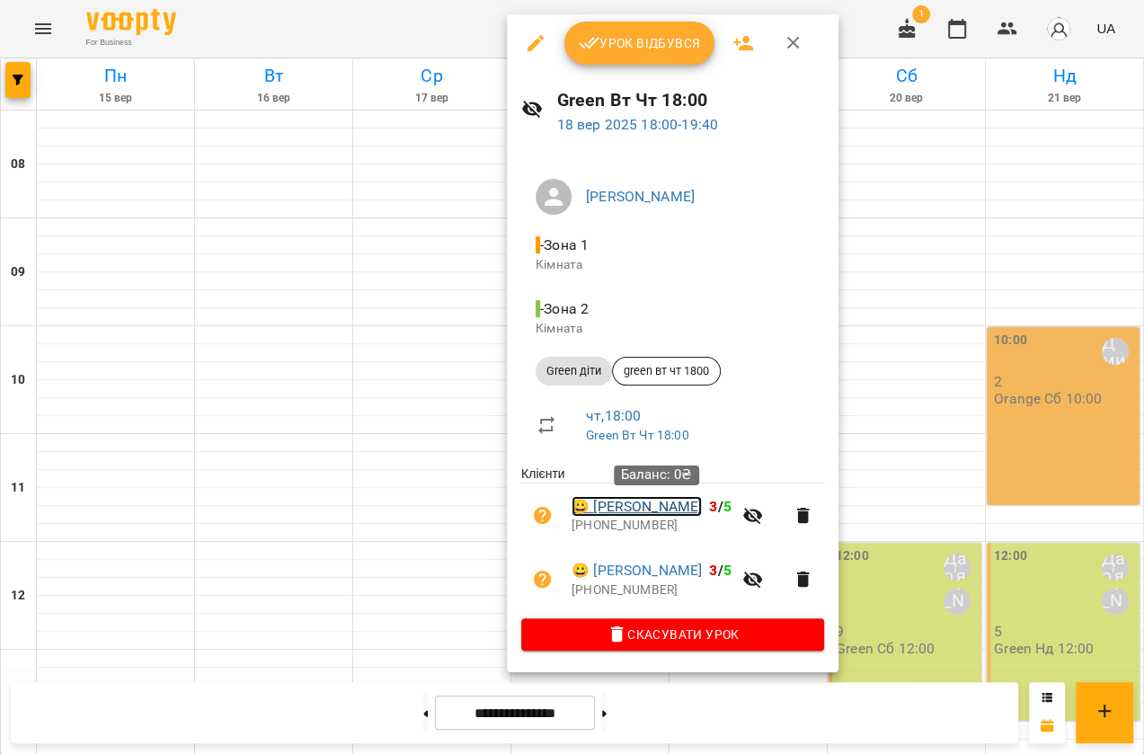
click at [681, 508] on link "😀 Шеін Лєв Андрійович" at bounding box center [636, 507] width 130 height 22
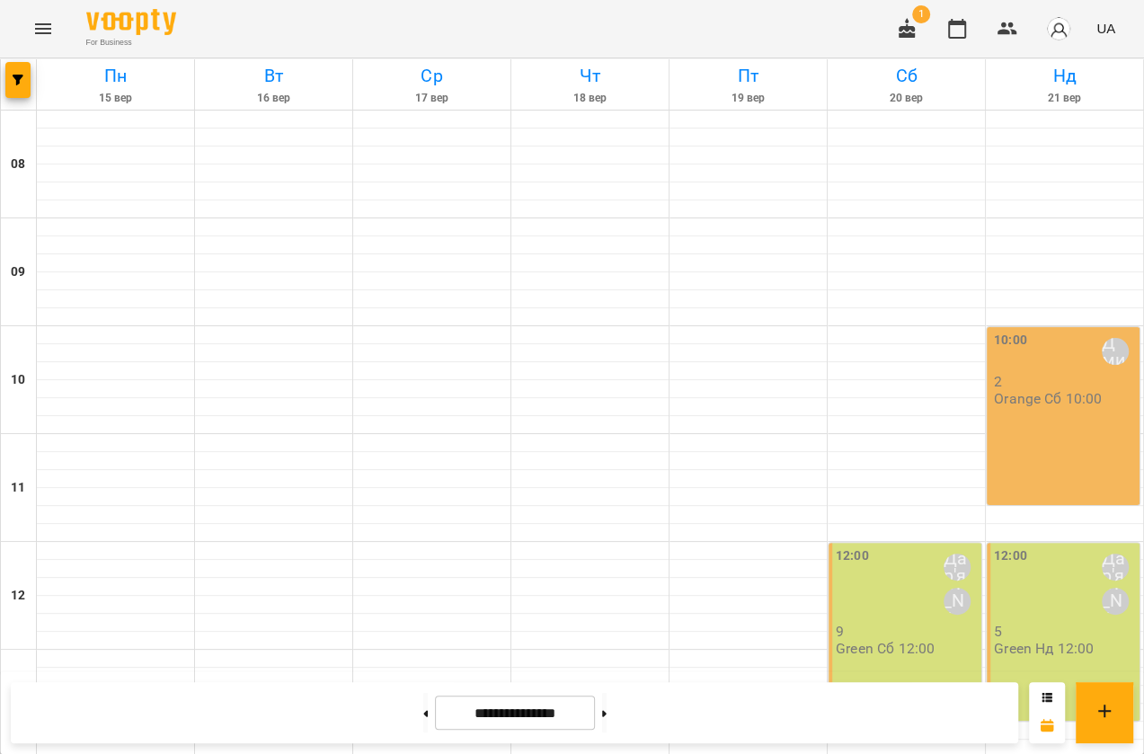
scroll to position [730, 0]
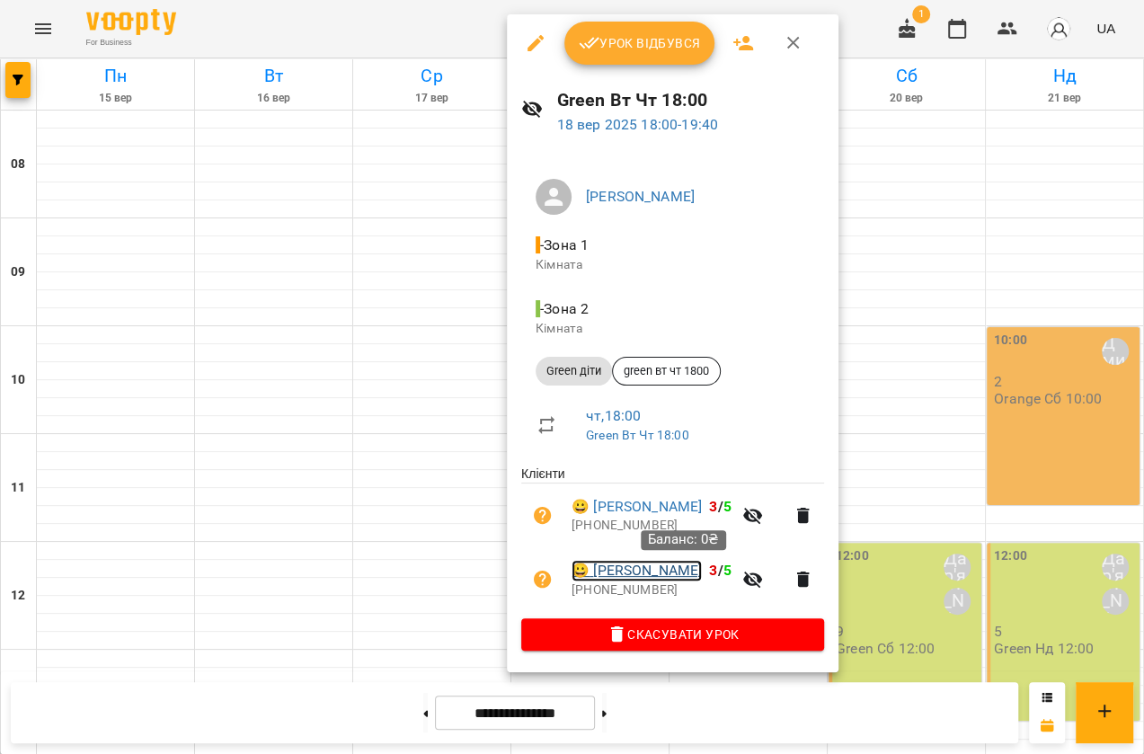
click at [667, 571] on link "😀 Куркін Антон Олександрович" at bounding box center [636, 571] width 130 height 22
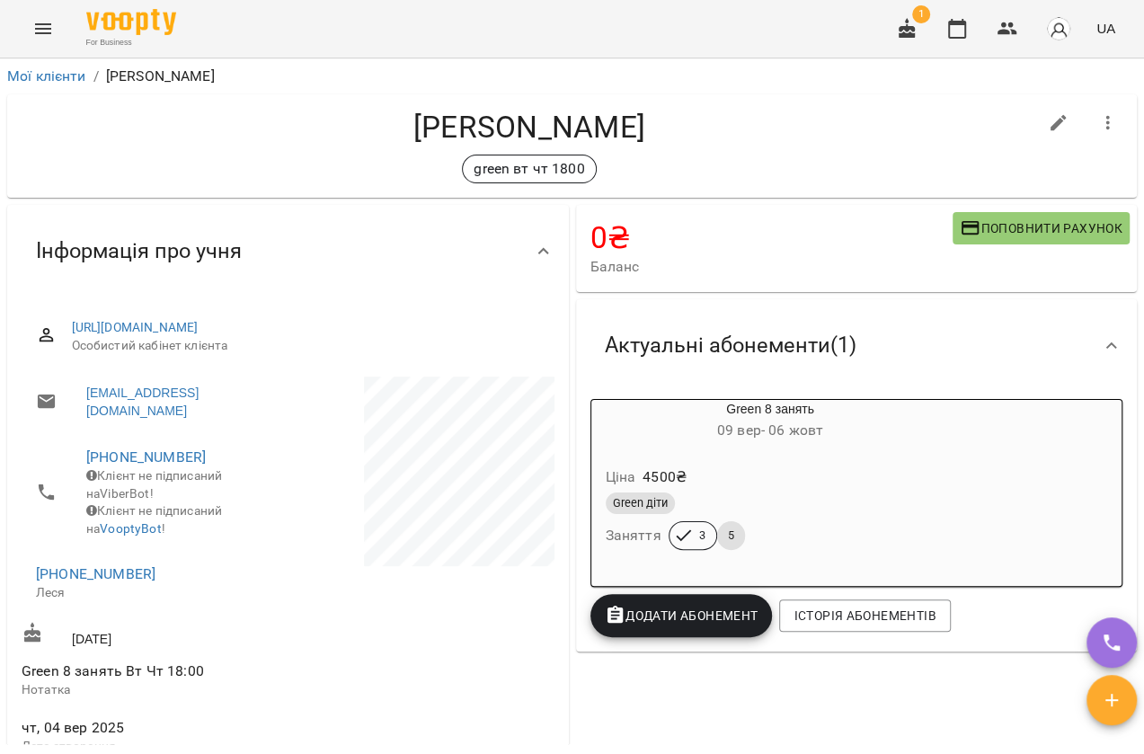
click at [36, 38] on icon "Menu" at bounding box center [43, 29] width 22 height 22
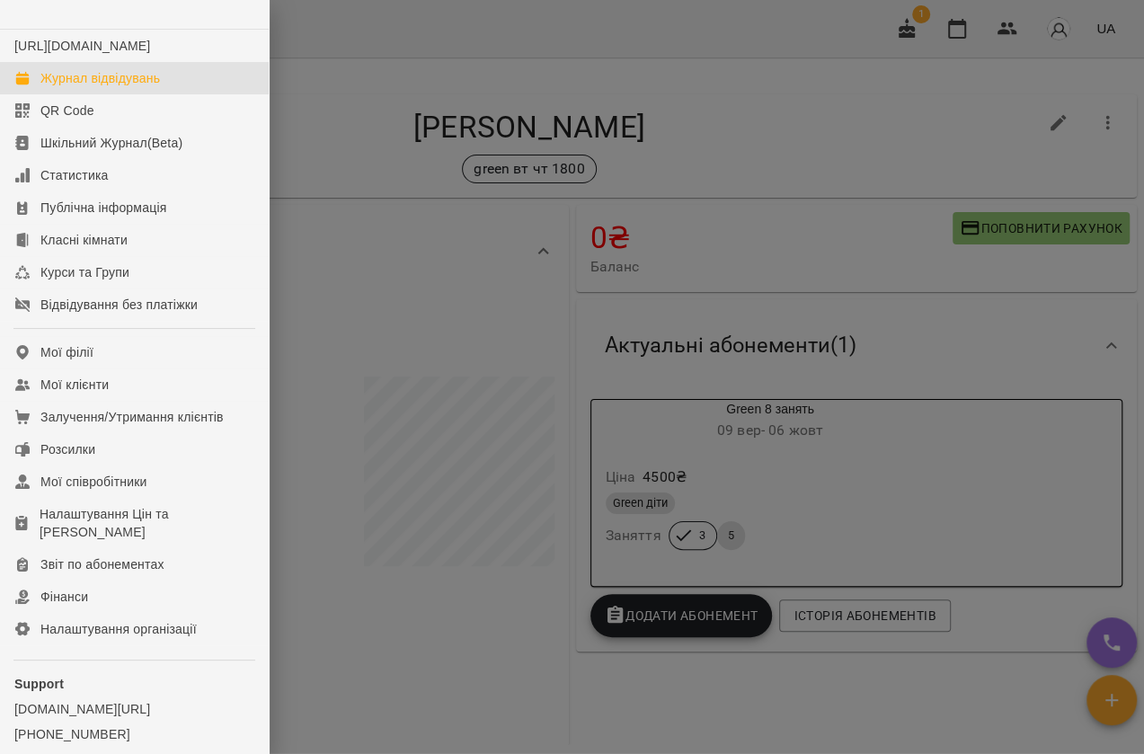
click at [110, 87] on div "Журнал відвідувань" at bounding box center [99, 78] width 119 height 18
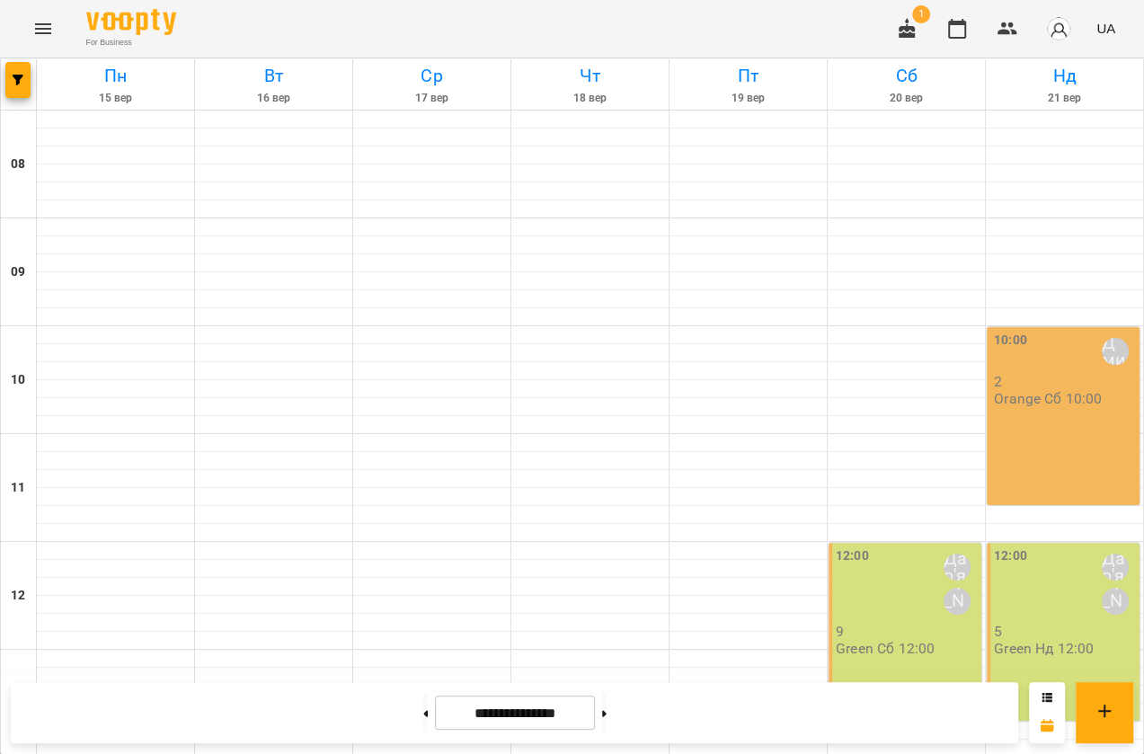
scroll to position [730, 0]
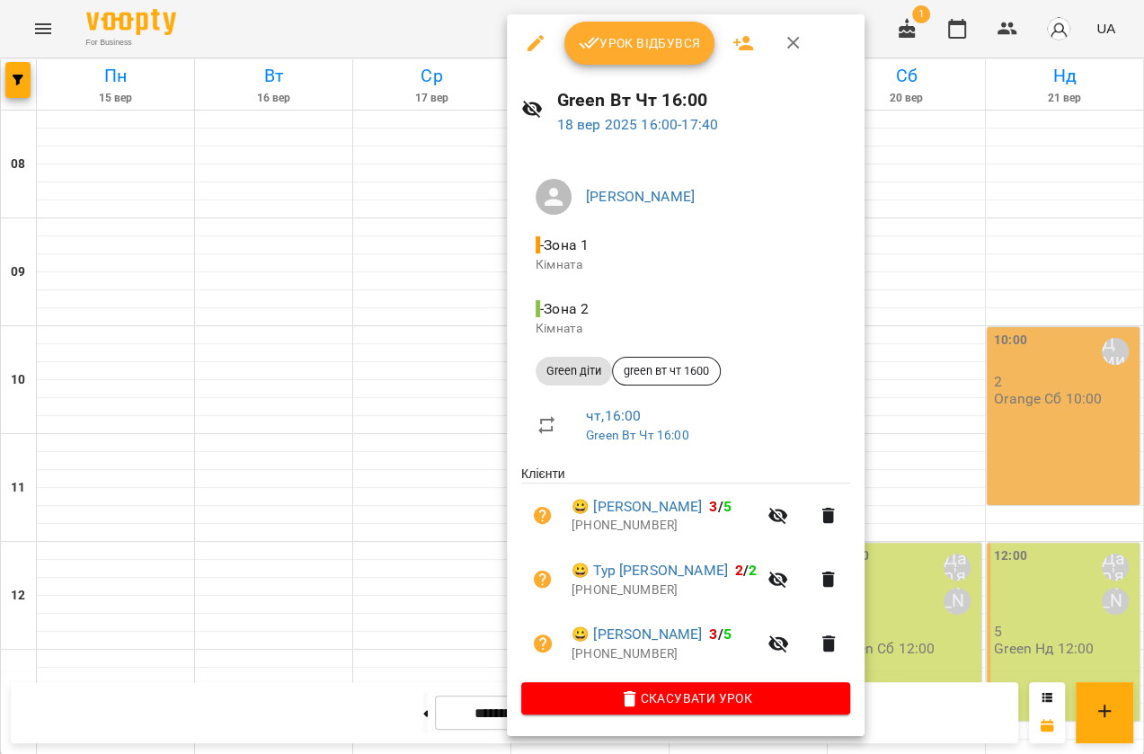
click at [1039, 529] on div at bounding box center [572, 377] width 1144 height 754
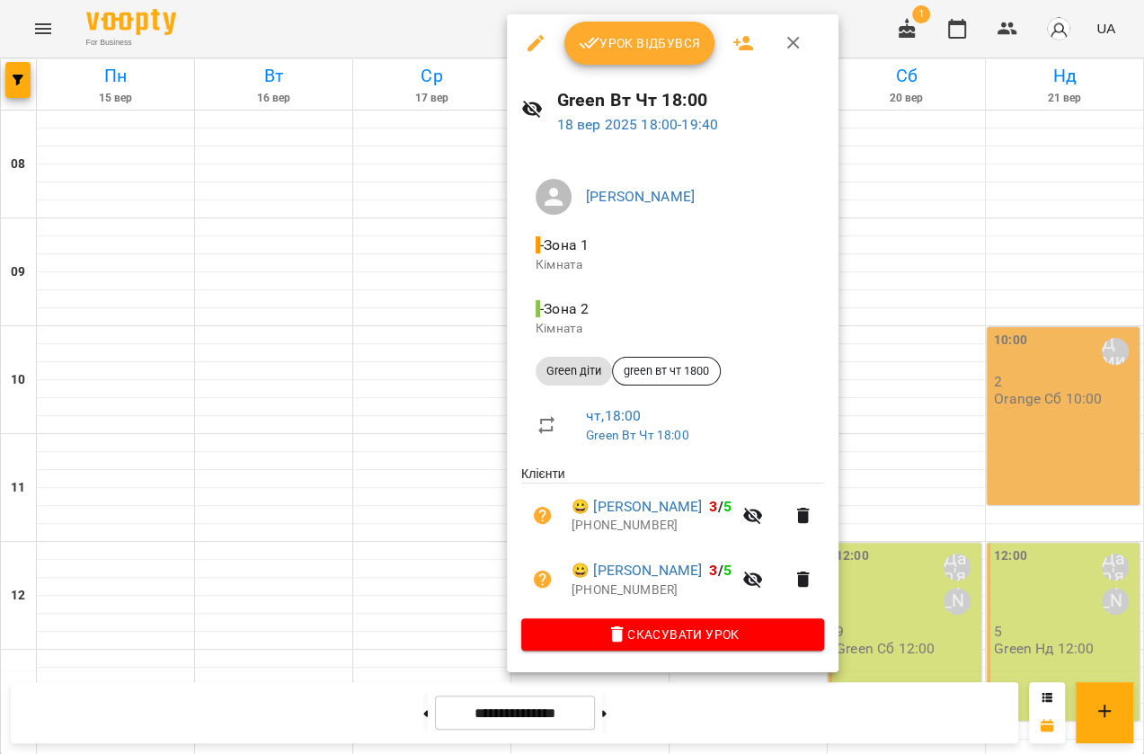
click at [788, 43] on icon "button" at bounding box center [793, 43] width 22 height 22
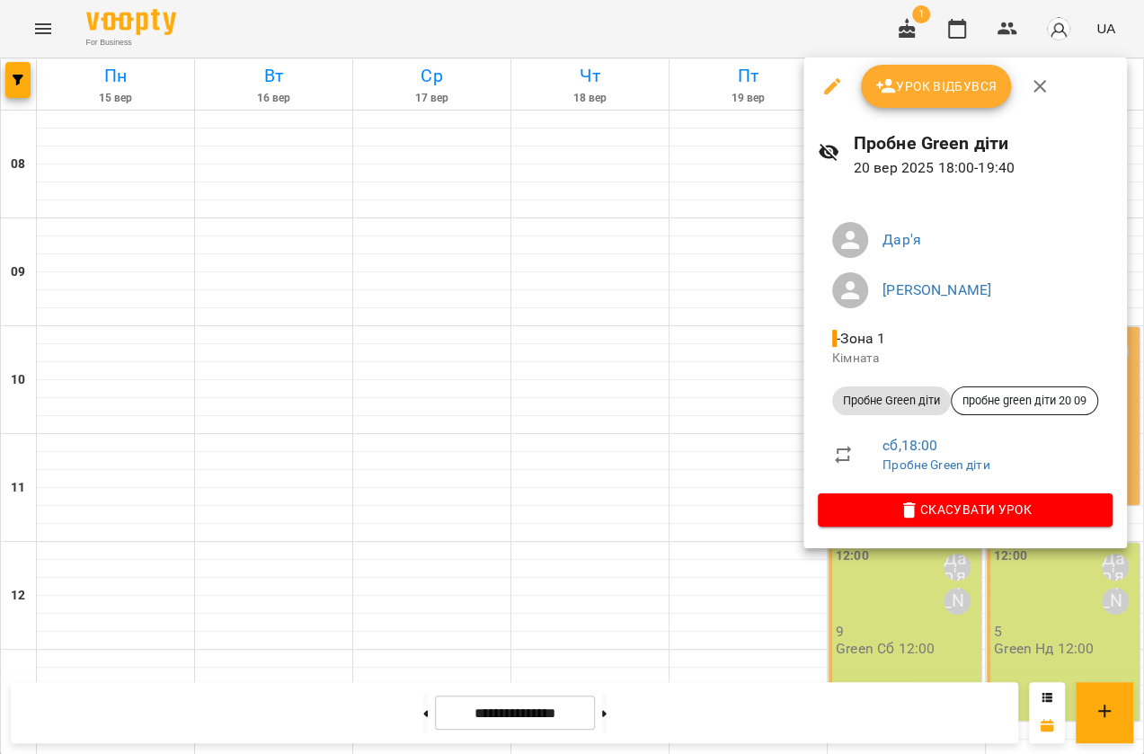
click at [1016, 573] on div at bounding box center [572, 377] width 1144 height 754
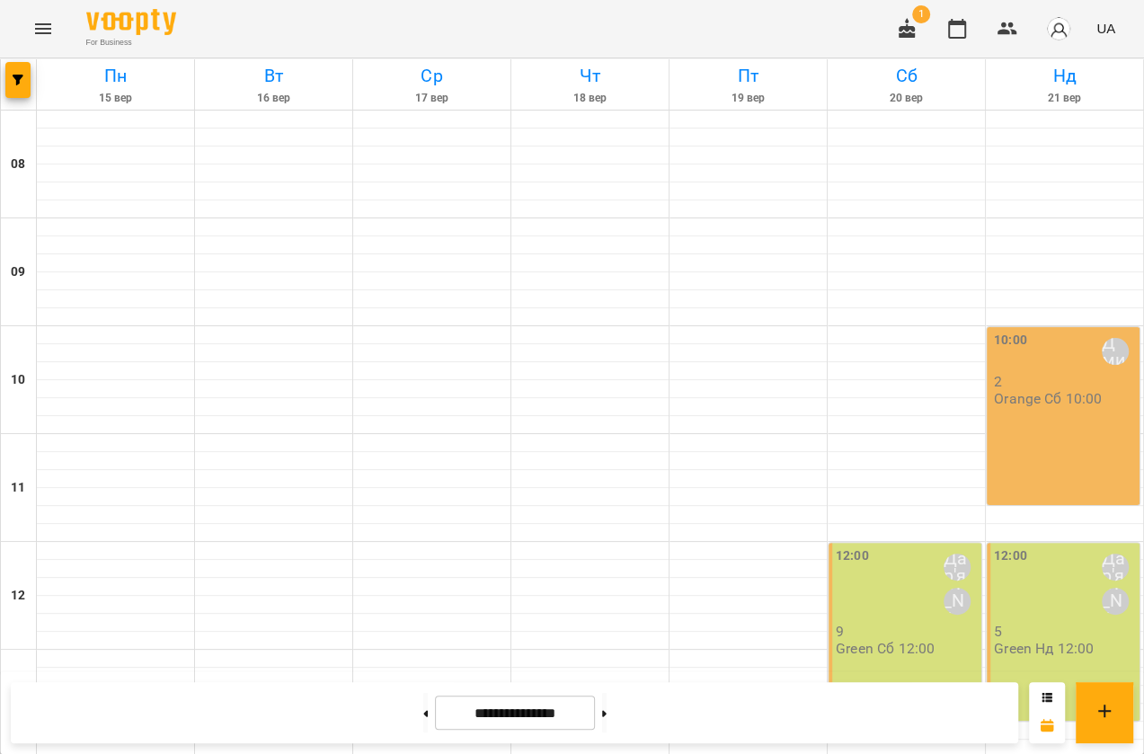
click at [1080, 568] on div "10:00 Скок Дмитро 2 Orange Сб 10:00 12:00 Дар'я Максим 5 Green Нд 12:00 14:00 С…" at bounding box center [1064, 757] width 158 height 1294
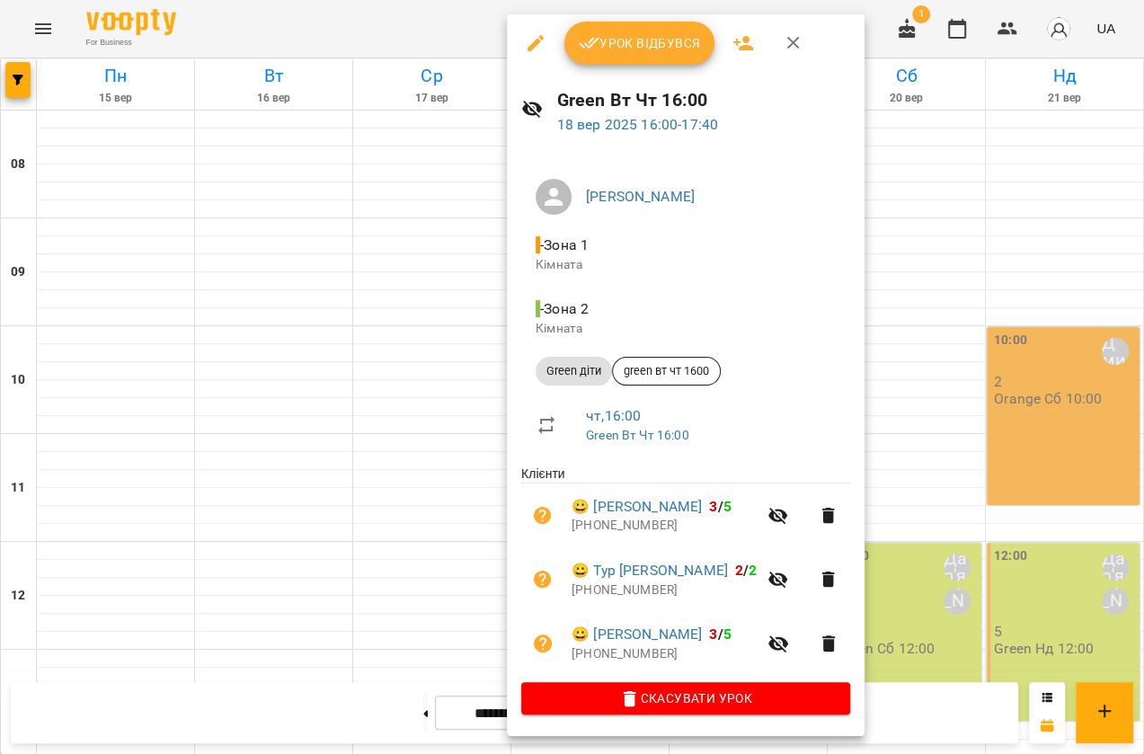
click at [584, 385] on li "Green діти green вт чт 1600" at bounding box center [685, 370] width 329 height 43
click at [422, 171] on div at bounding box center [572, 377] width 1144 height 754
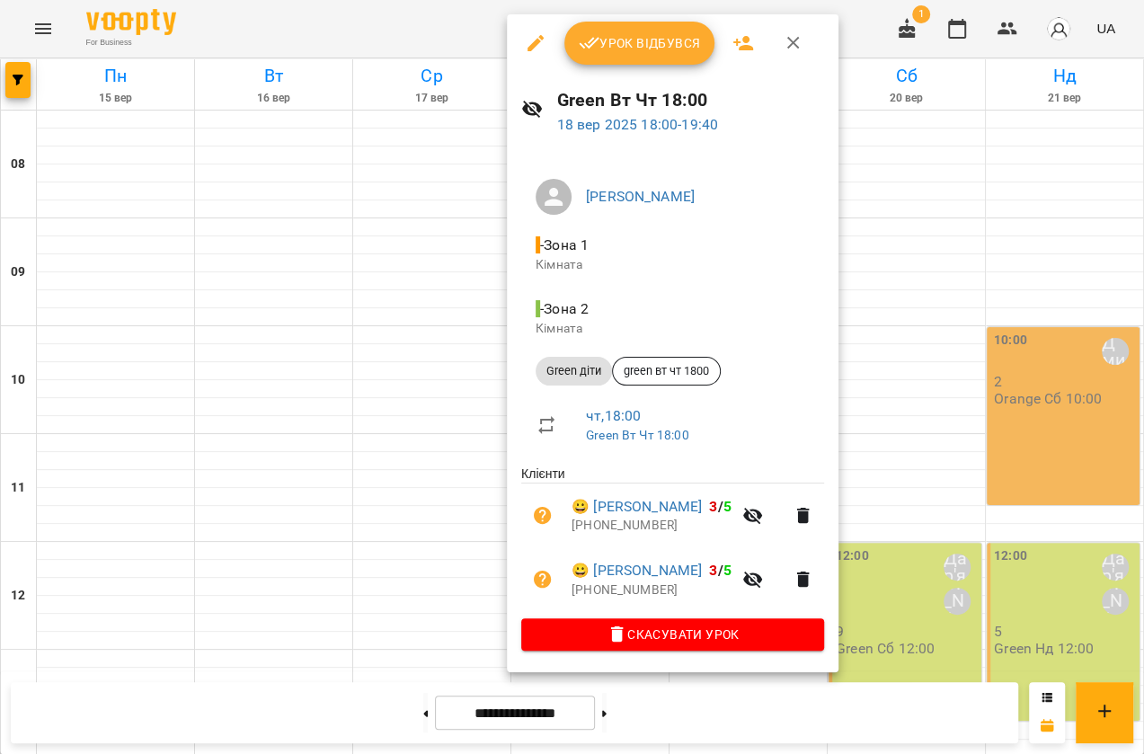
click at [800, 46] on icon "button" at bounding box center [793, 43] width 22 height 22
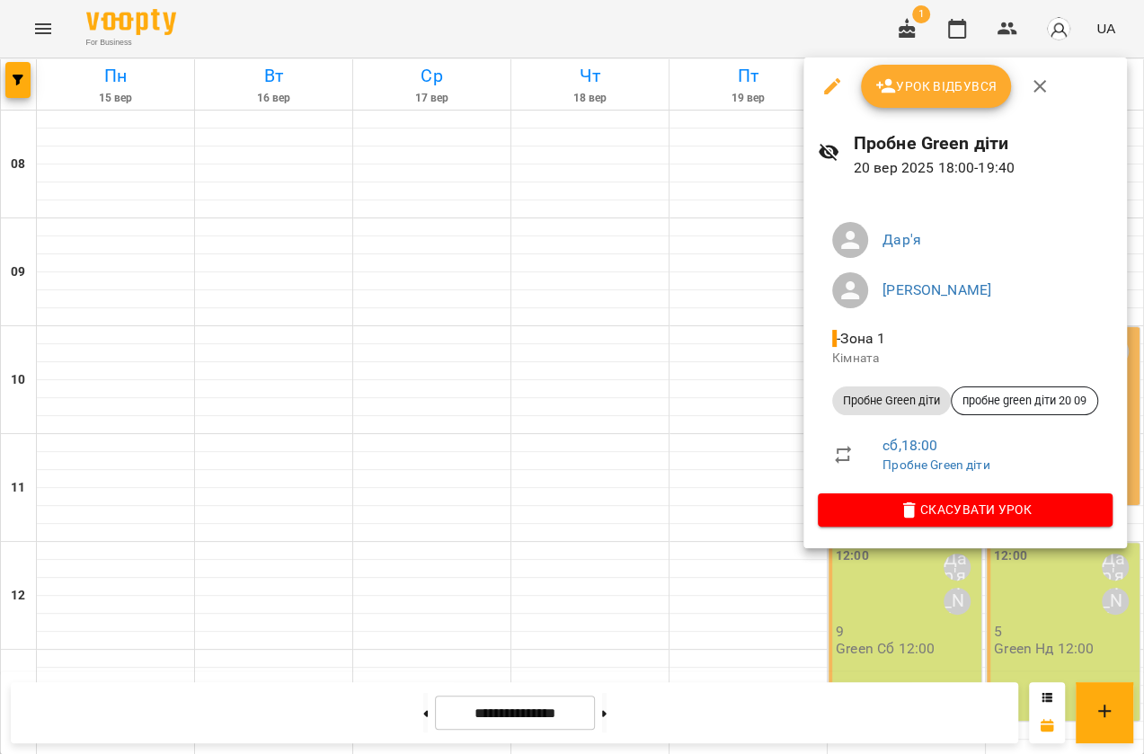
click at [1035, 586] on div at bounding box center [572, 377] width 1144 height 754
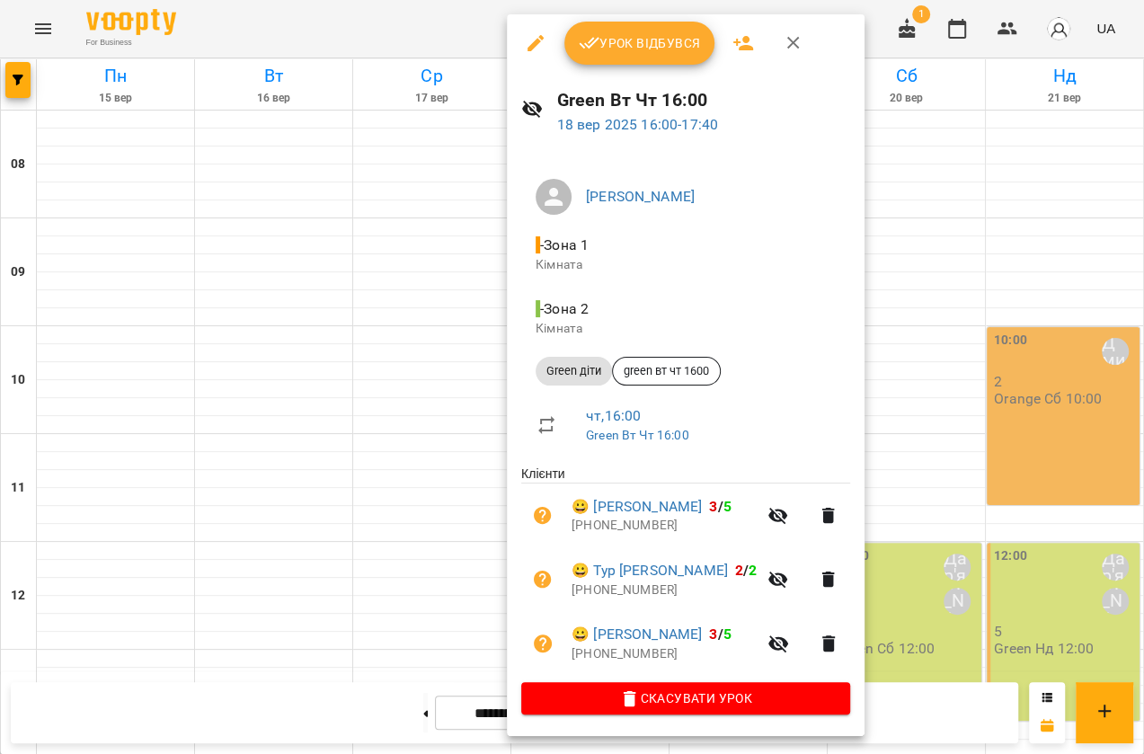
click at [1056, 544] on div at bounding box center [572, 377] width 1144 height 754
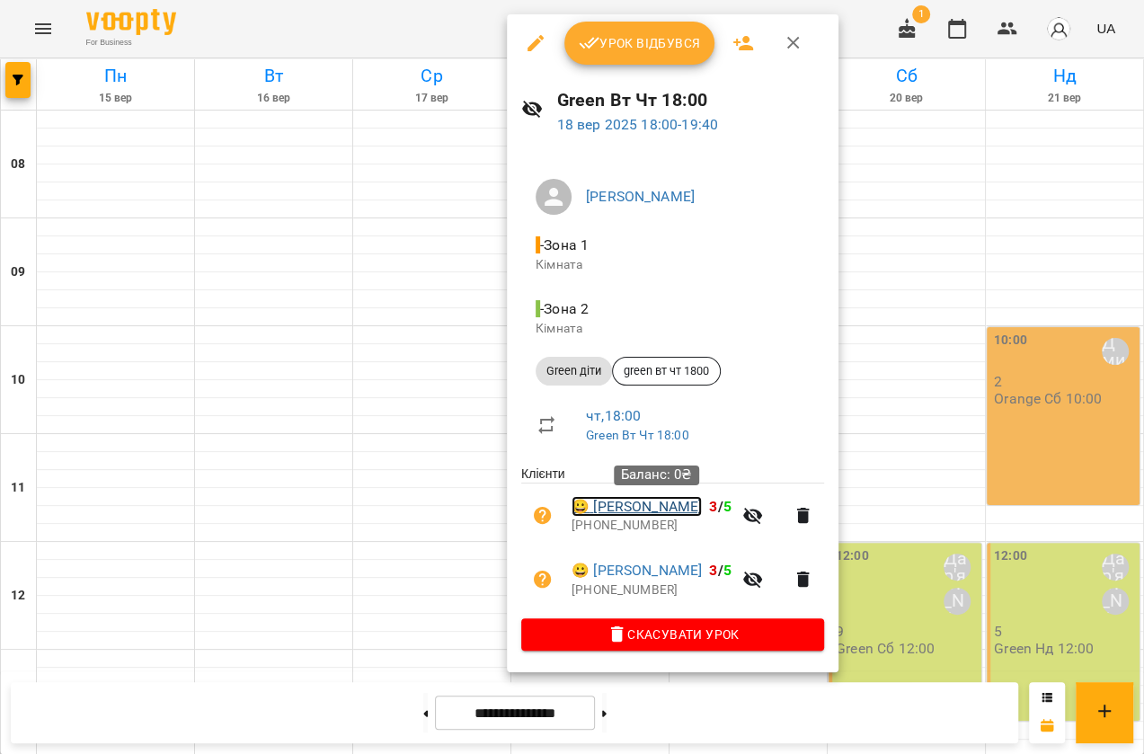
click at [632, 506] on link "😀 Шеін Лєв Андрійович" at bounding box center [636, 507] width 130 height 22
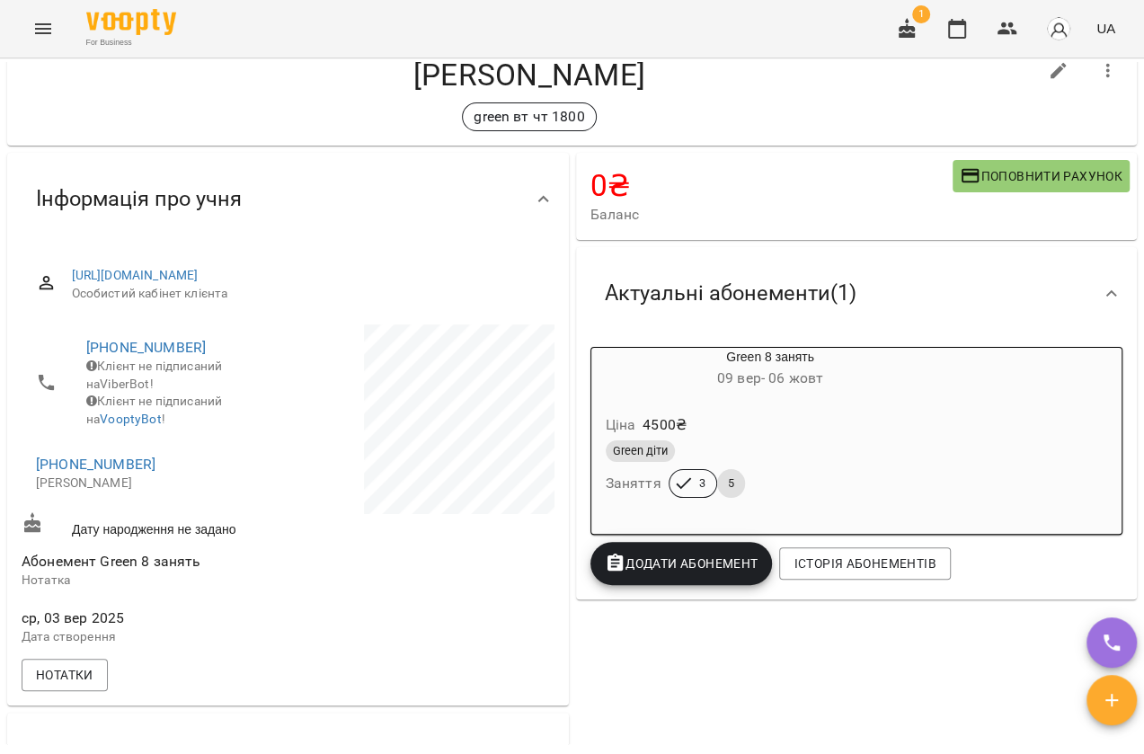
click at [1041, 122] on div "Мої клієнти / Шеін Лєв Андрійович Шеін Лєв Андрійович green вт чт 1800 0 ₴ Бала…" at bounding box center [572, 403] width 1136 height 682
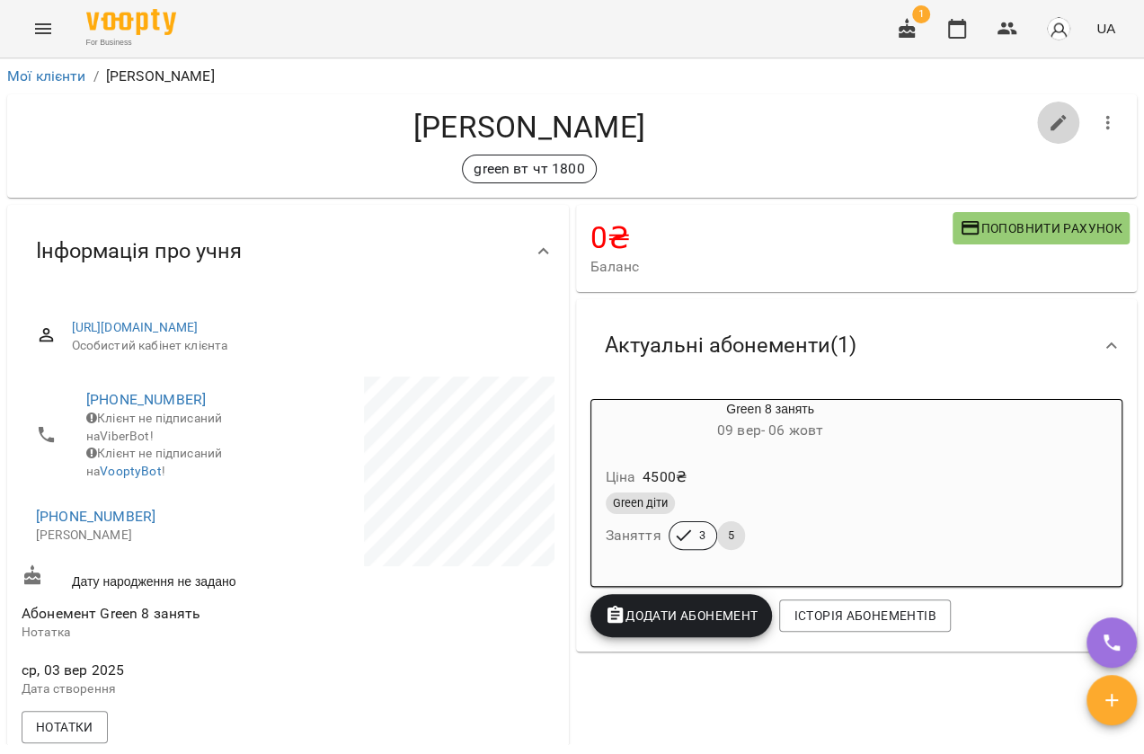
click at [1037, 121] on button "button" at bounding box center [1058, 123] width 43 height 43
select select "**"
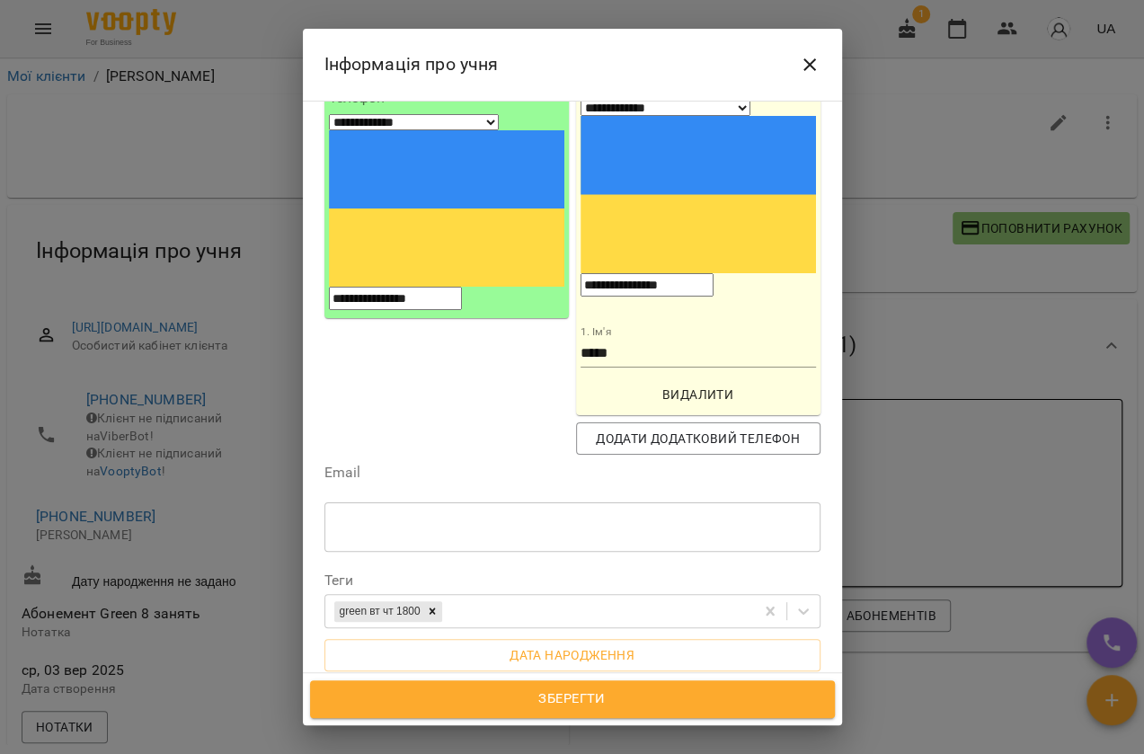
scroll to position [63, 0]
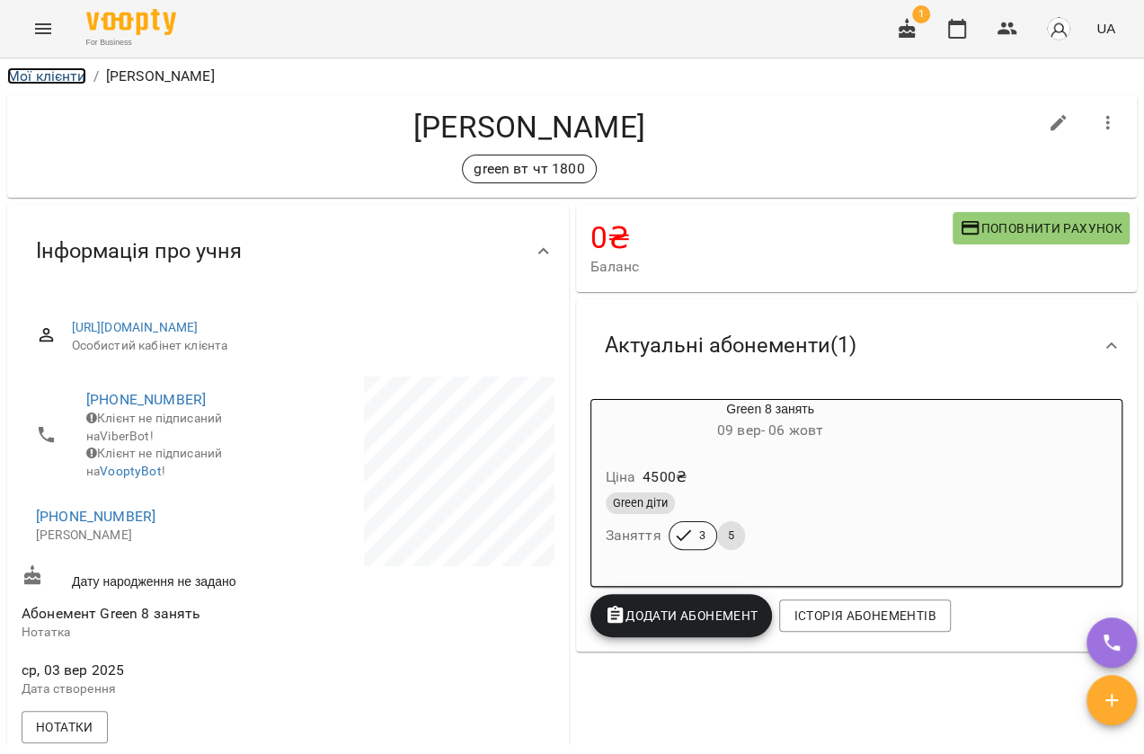
click at [53, 74] on link "Мої клієнти" at bounding box center [46, 75] width 79 height 17
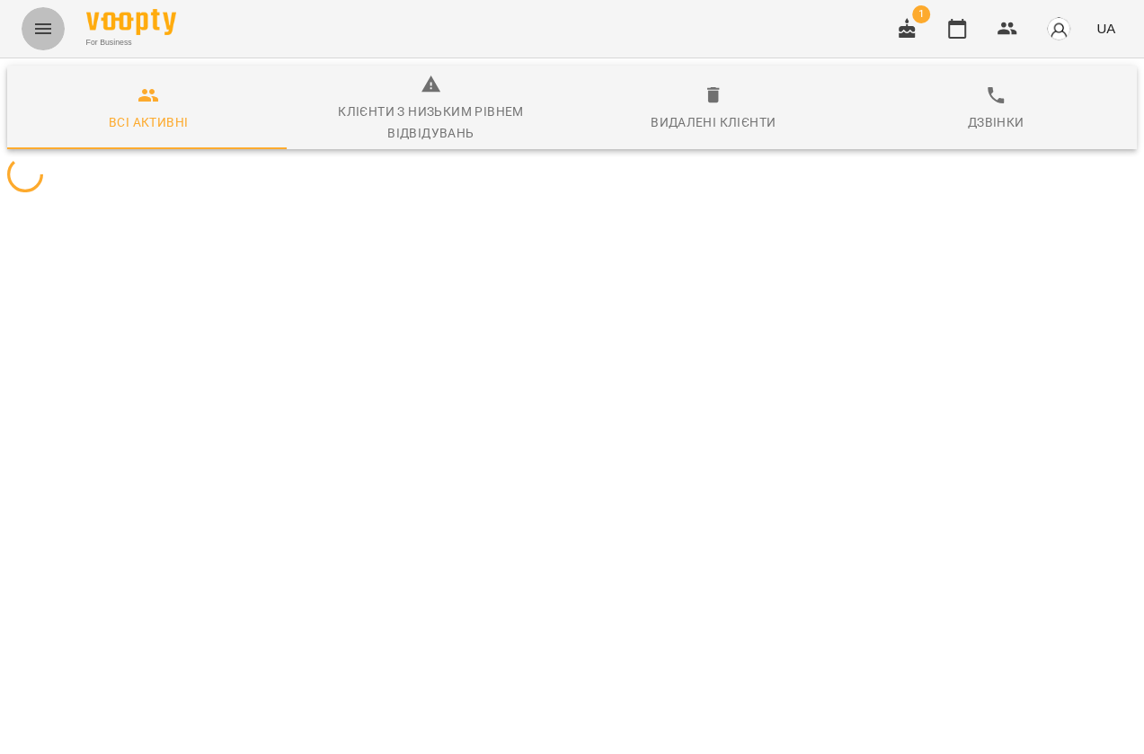
click at [34, 25] on icon "Menu" at bounding box center [43, 29] width 22 height 22
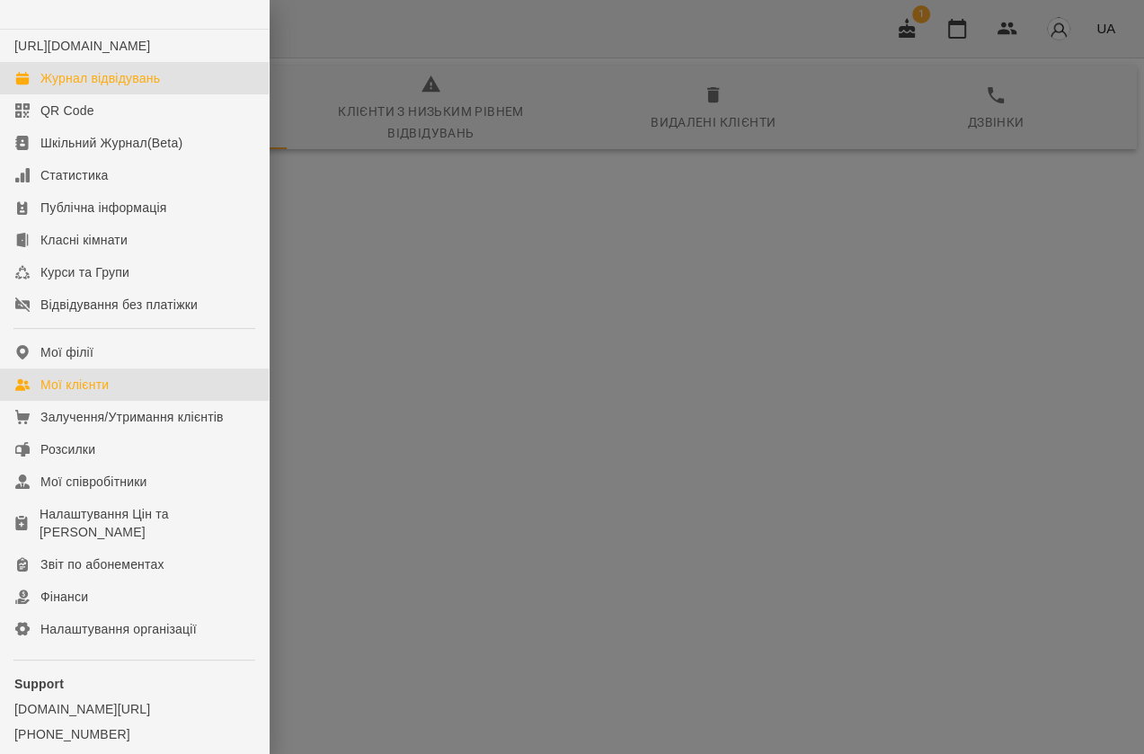
click at [60, 87] on div "Журнал відвідувань" at bounding box center [99, 78] width 119 height 18
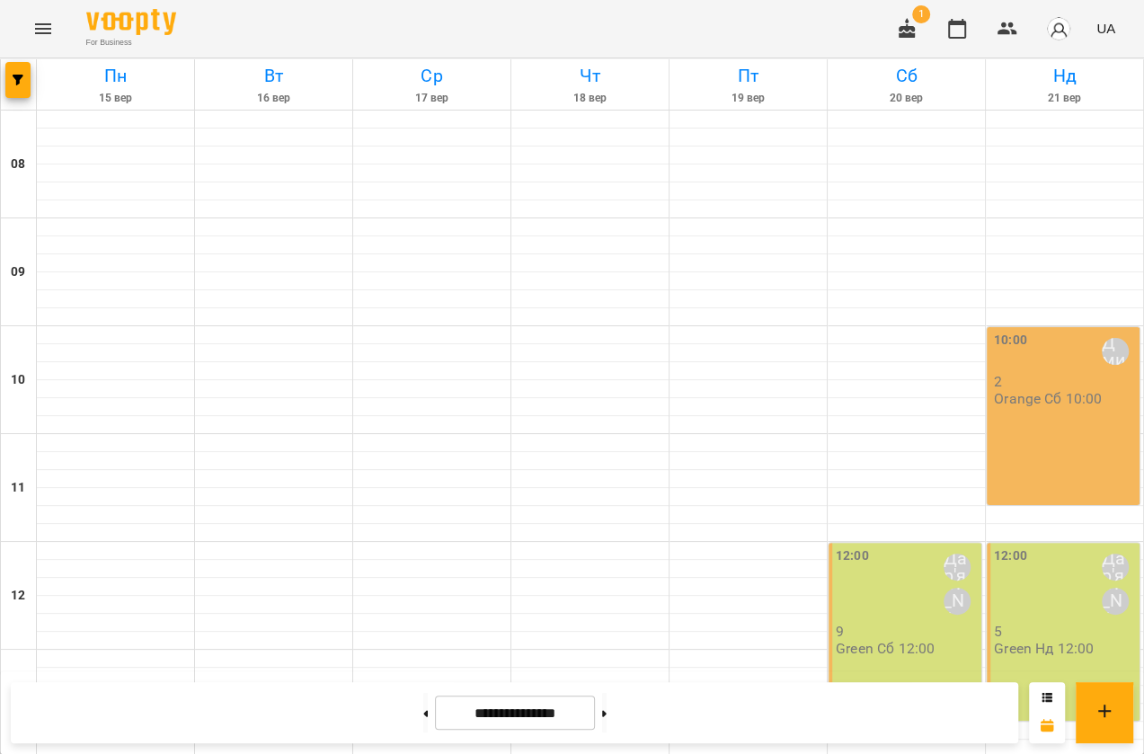
scroll to position [567, 0]
click at [421, 753] on div at bounding box center [431, 766] width 157 height 18
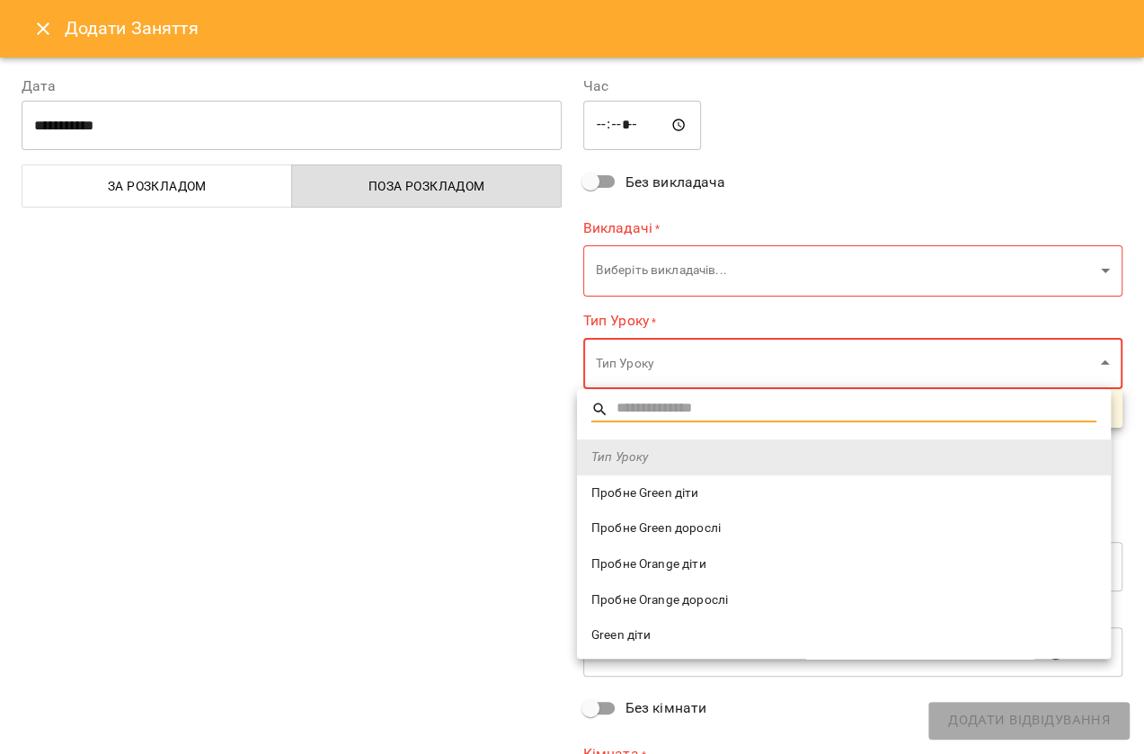
click at [1073, 355] on body "For Business 1 UA Пн 15 вер Вт 16 вер Ср 17 вер Чт 18 вер Пт 19 вер Сб 20 вер Н…" at bounding box center [572, 742] width 1144 height 1485
type input "**********"
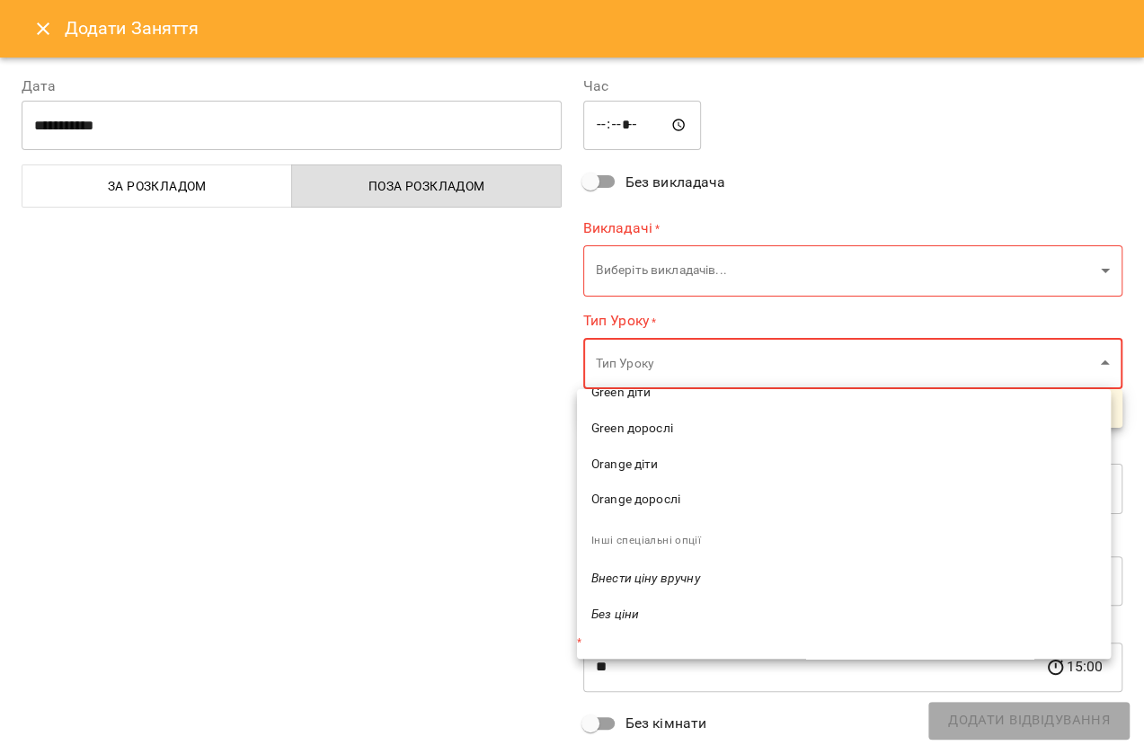
scroll to position [0, 0]
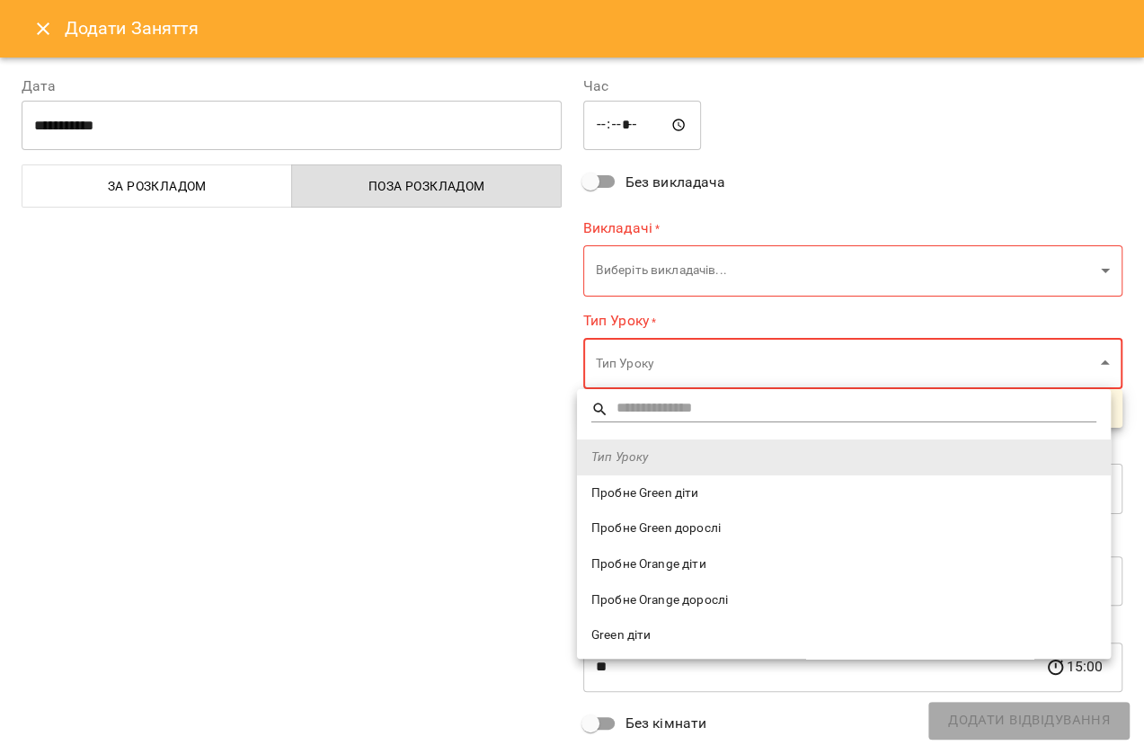
click at [447, 371] on div at bounding box center [572, 377] width 1144 height 754
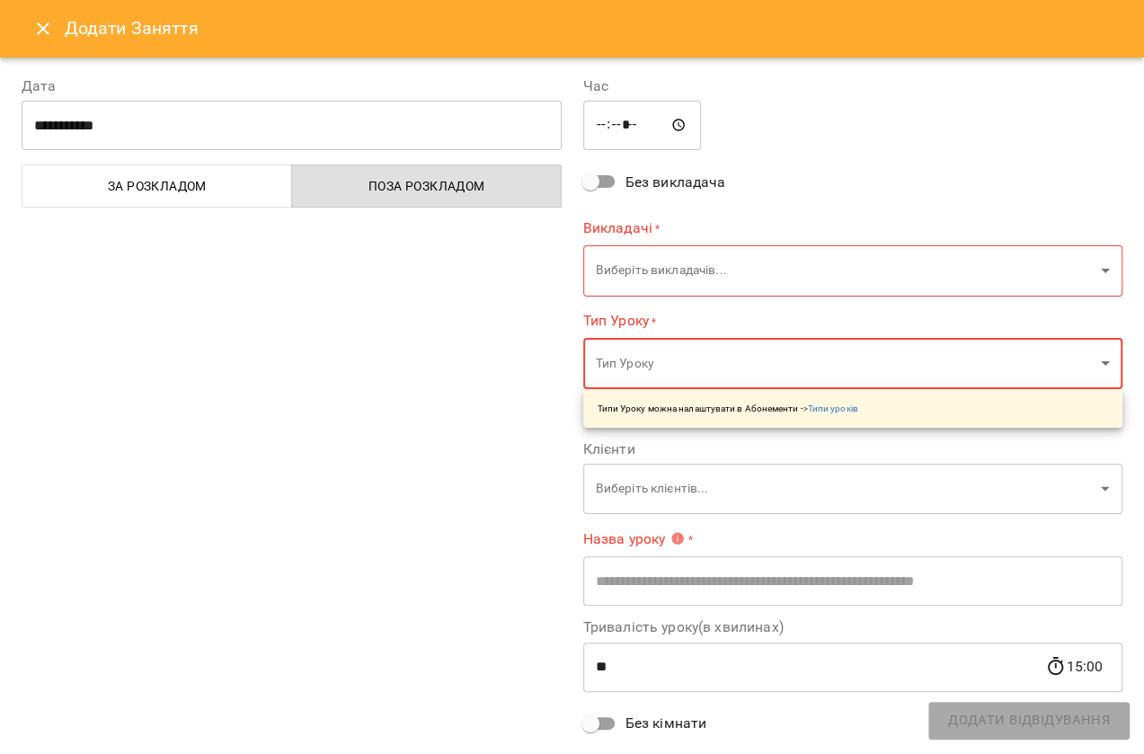
click at [35, 22] on icon "Close" at bounding box center [43, 29] width 22 height 22
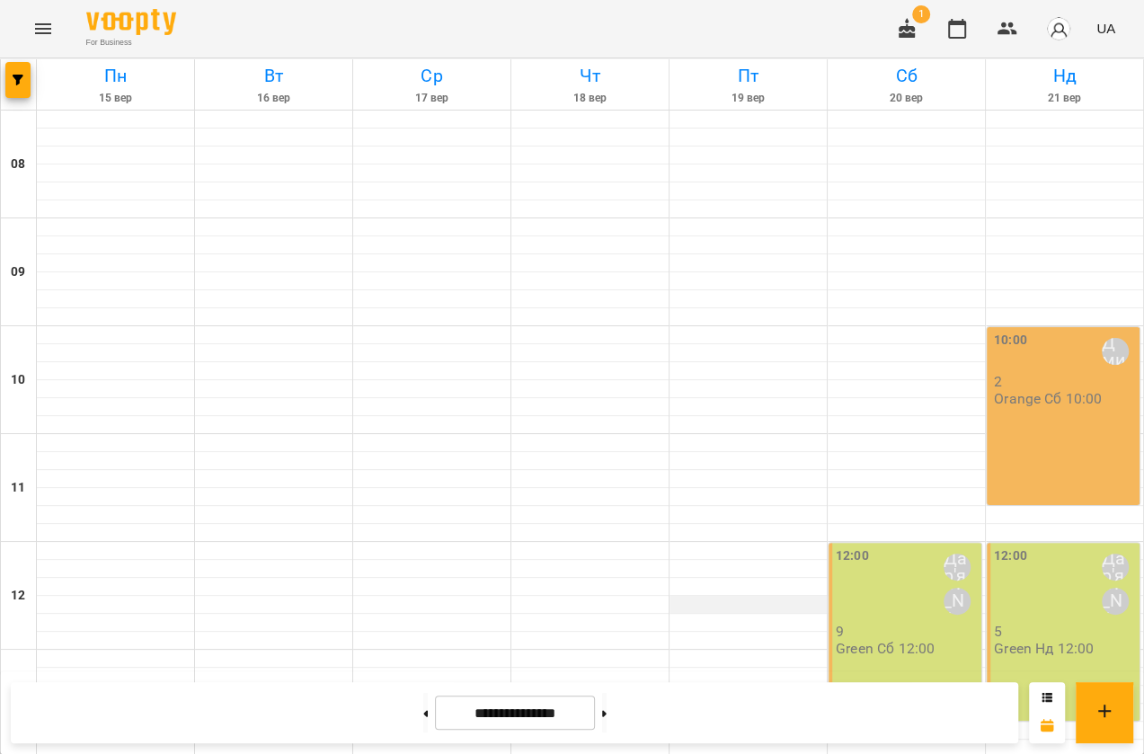
scroll to position [730, 0]
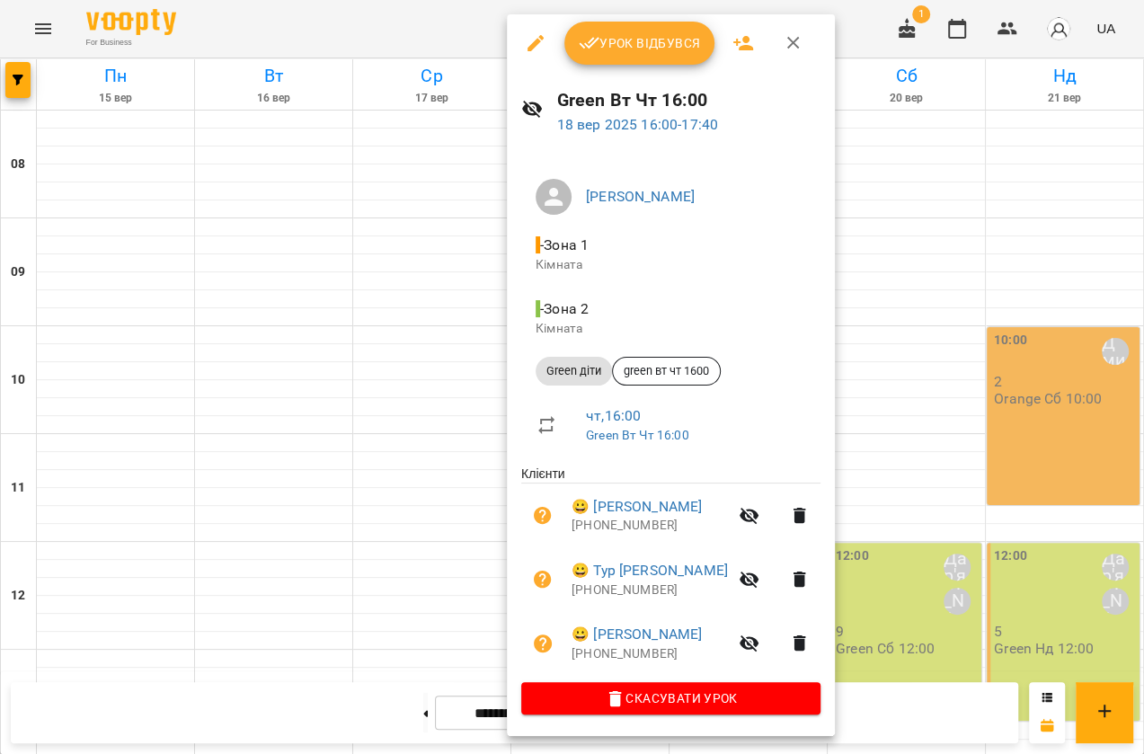
click at [791, 40] on icon "button" at bounding box center [793, 43] width 22 height 22
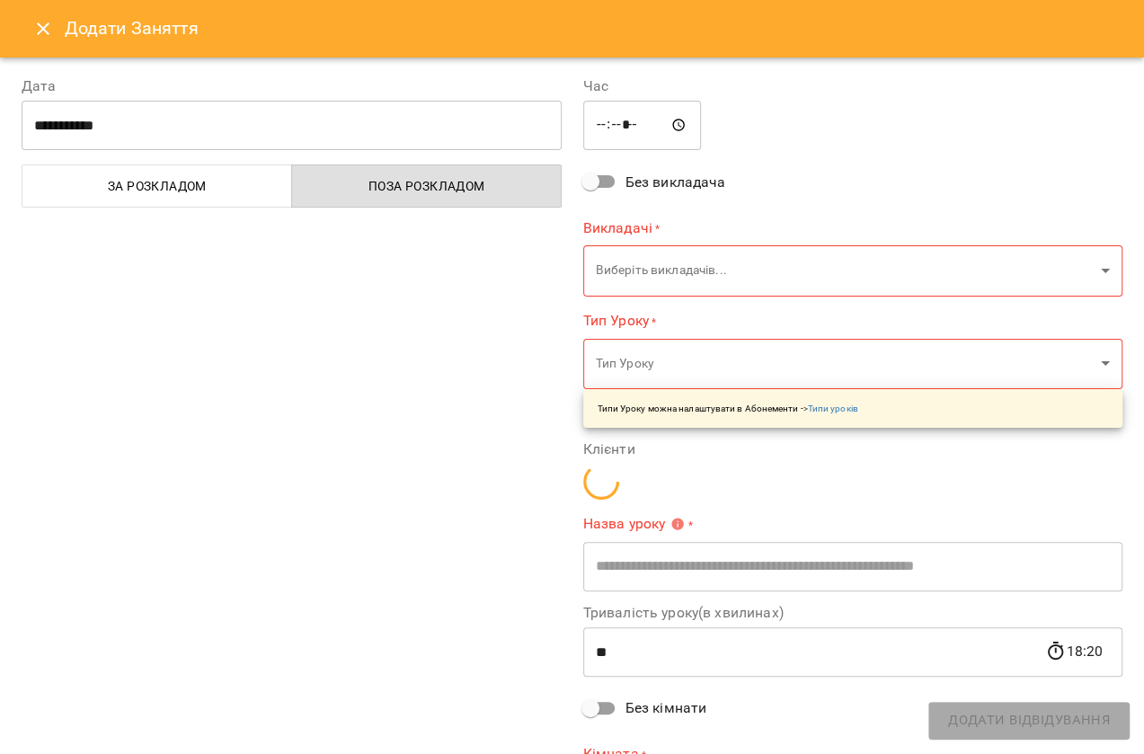
type input "**********"
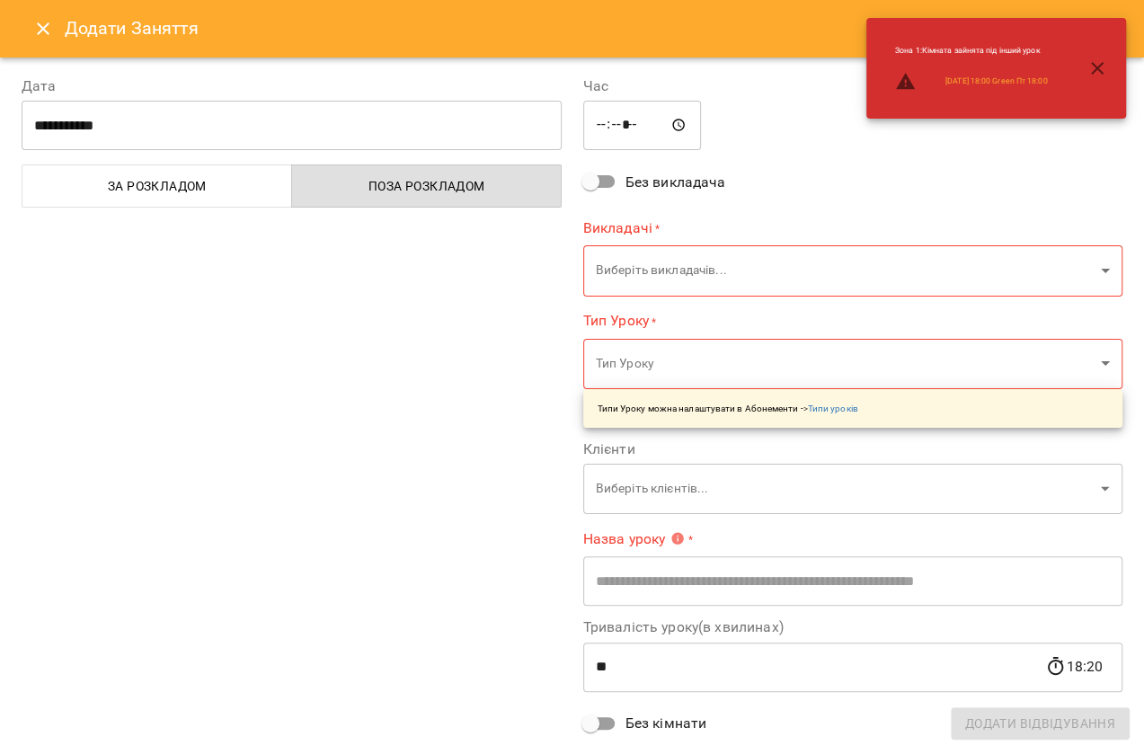
click at [39, 27] on icon "Close" at bounding box center [43, 29] width 22 height 22
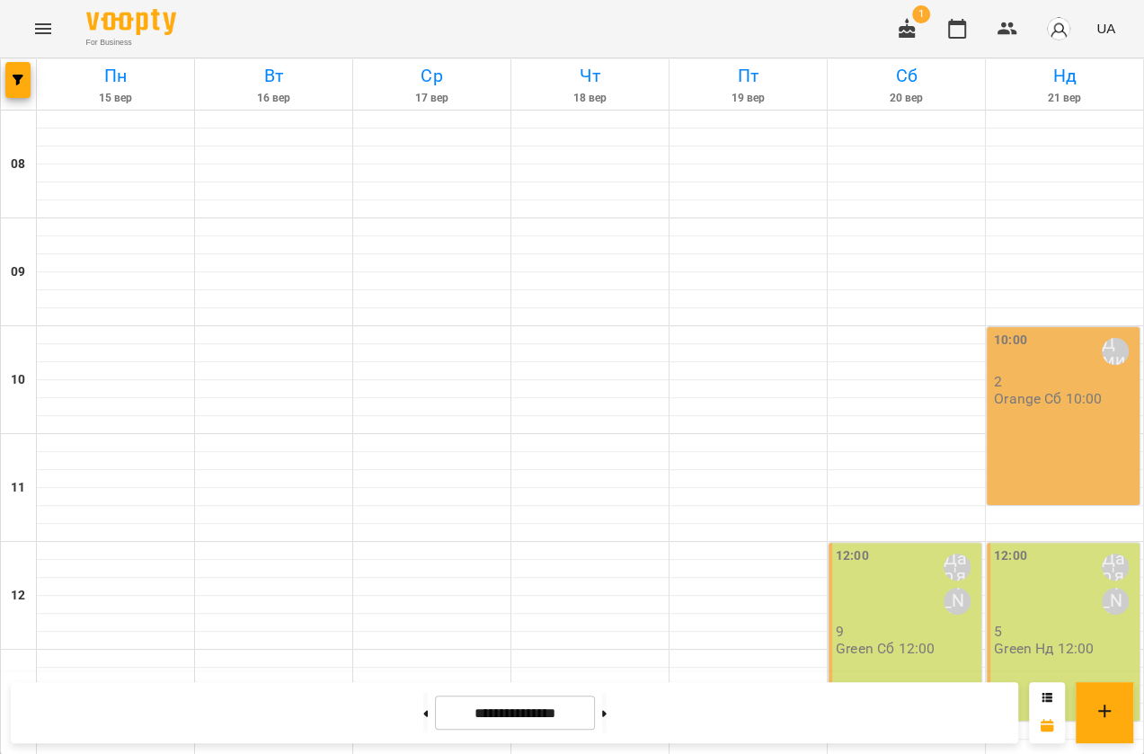
click at [39, 27] on icon "Menu" at bounding box center [43, 29] width 22 height 22
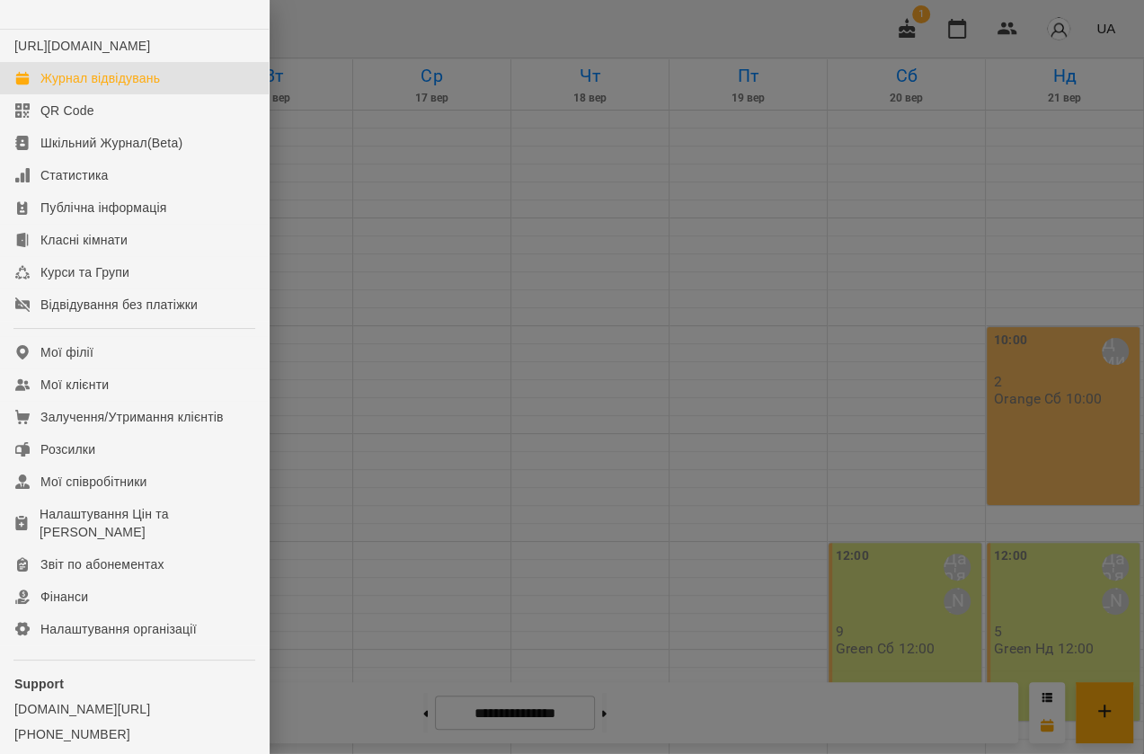
click at [734, 318] on div at bounding box center [572, 377] width 1144 height 754
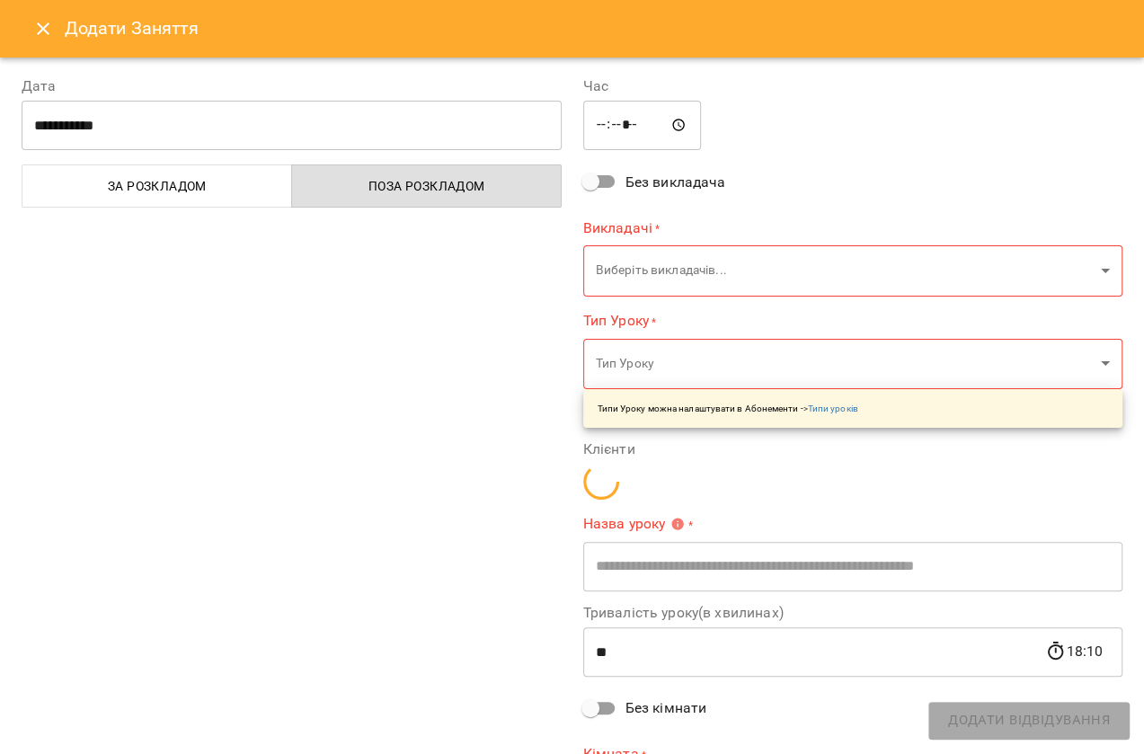
type input "**********"
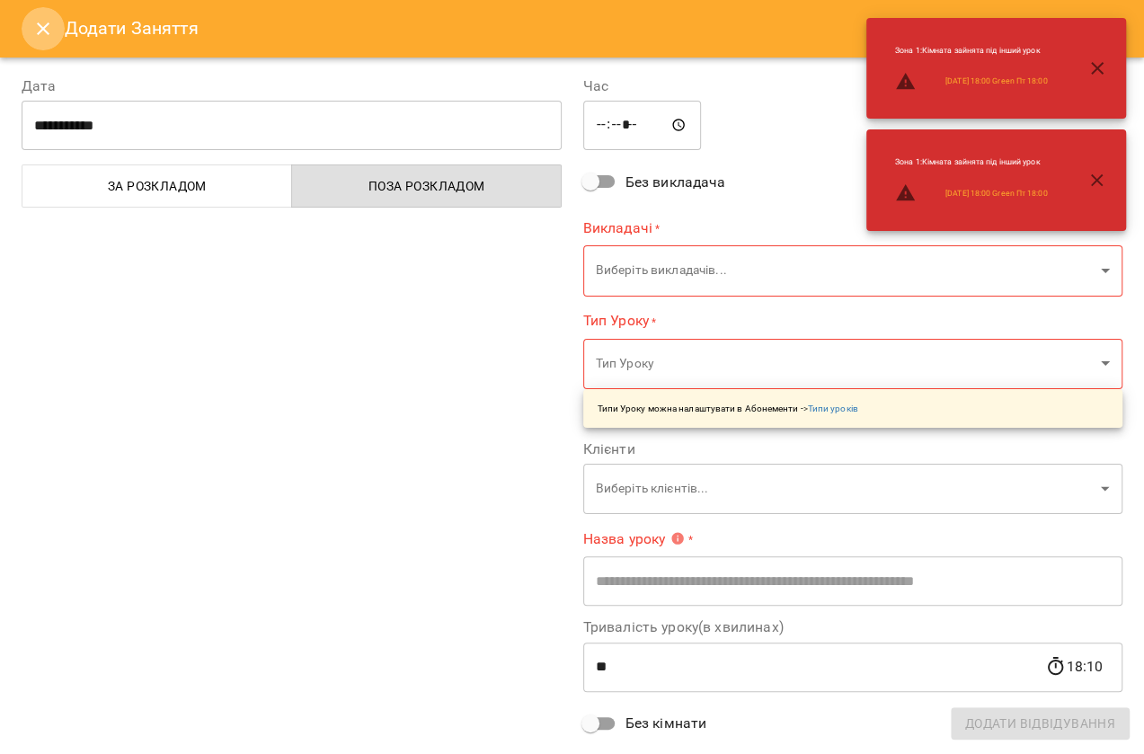
click at [40, 31] on icon "Close" at bounding box center [43, 28] width 13 height 13
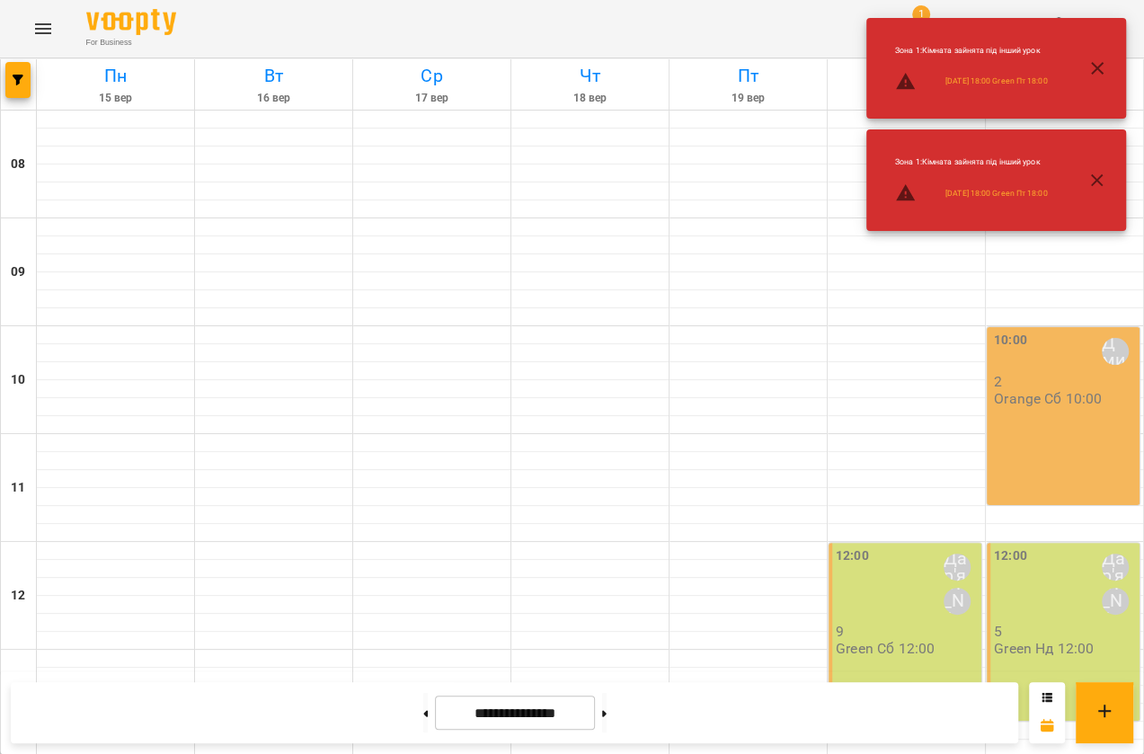
click at [1096, 65] on icon "button" at bounding box center [1097, 68] width 22 height 22
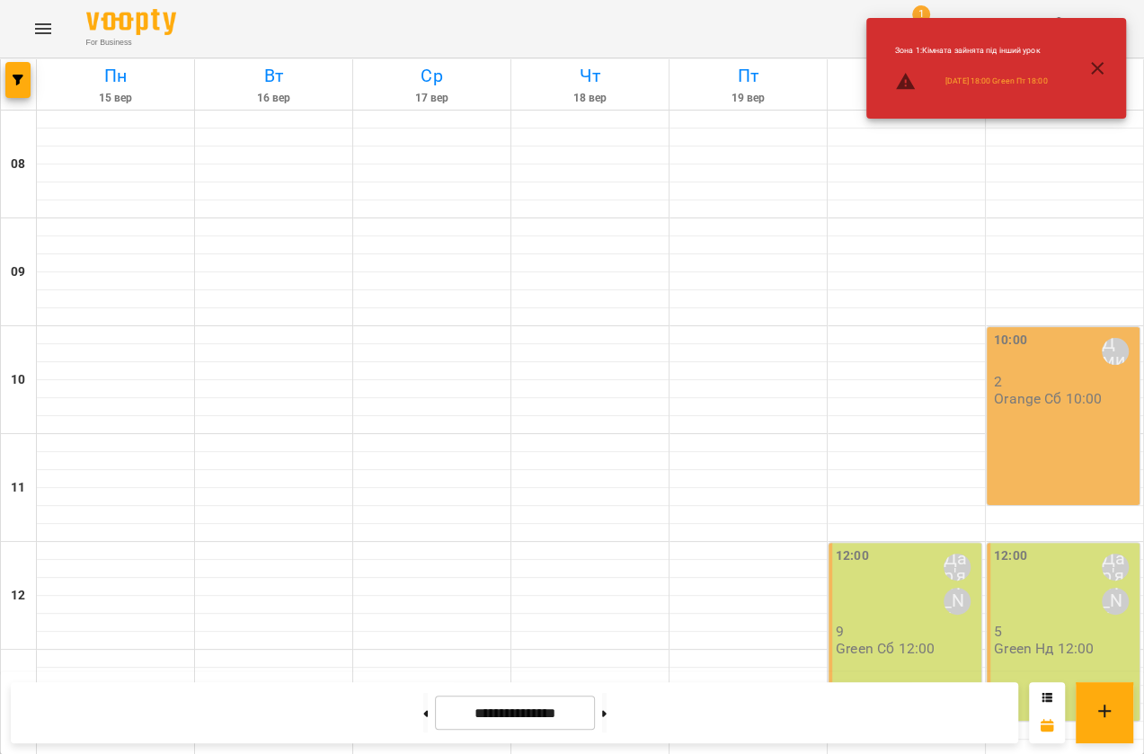
click at [1100, 69] on icon "button" at bounding box center [1097, 68] width 22 height 22
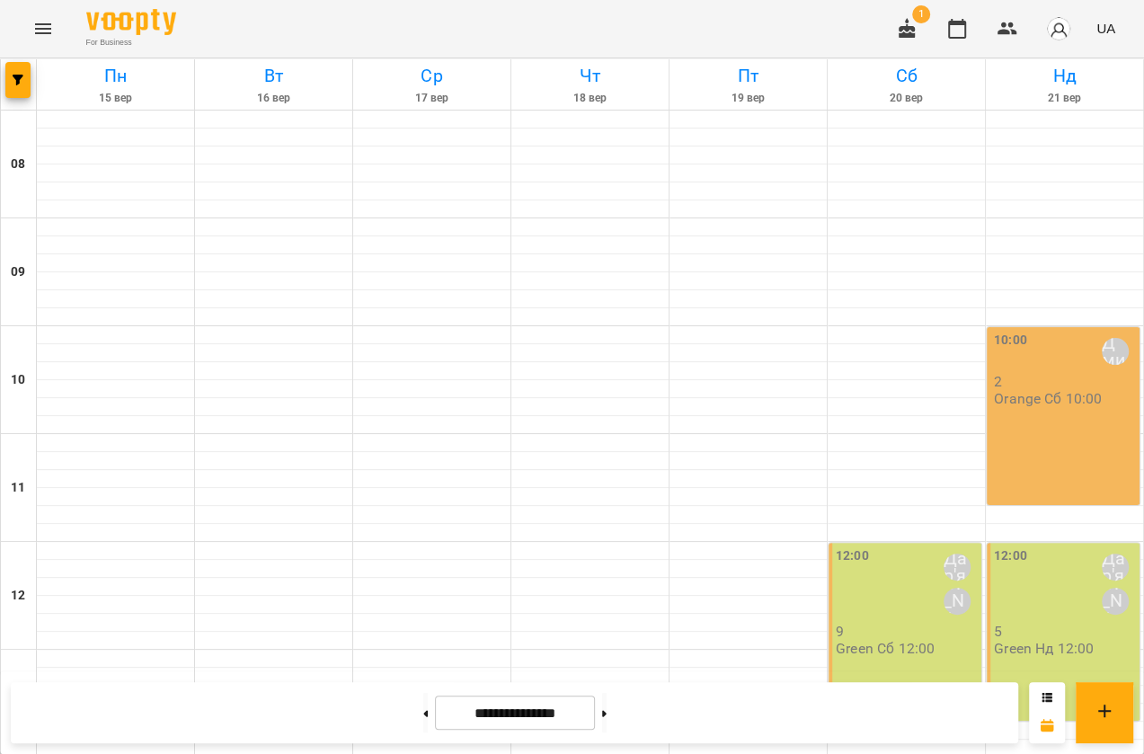
scroll to position [567, 0]
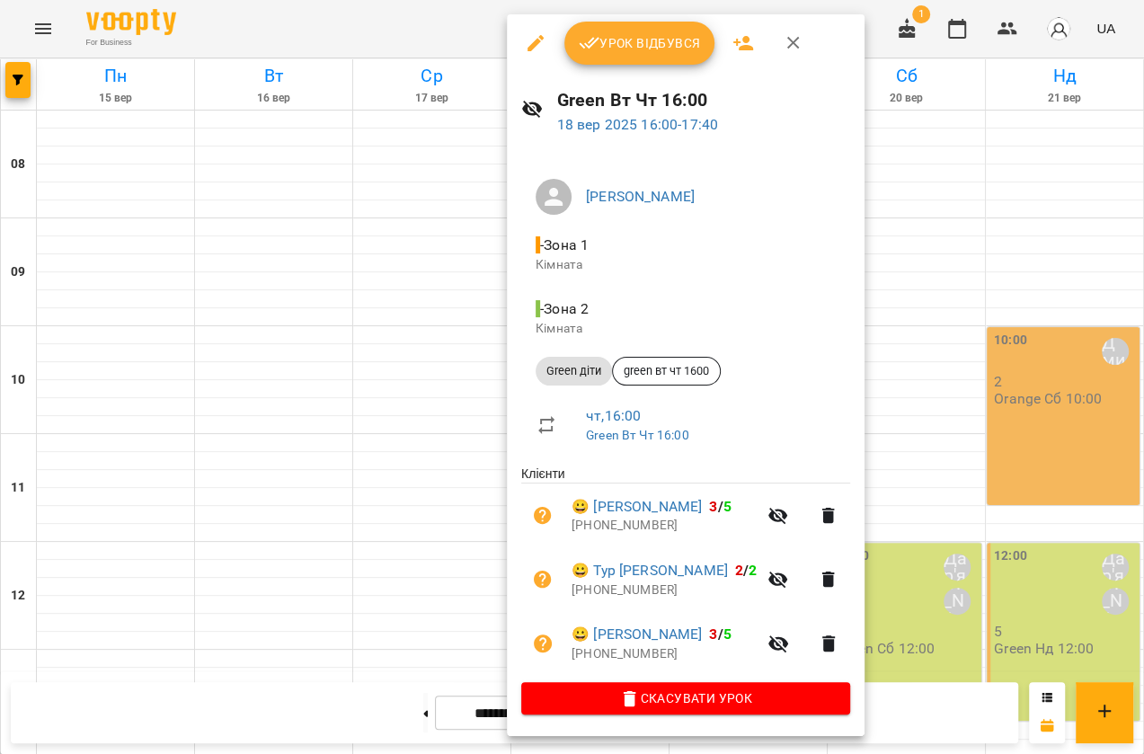
click at [620, 43] on span "Урок відбувся" at bounding box center [640, 43] width 122 height 22
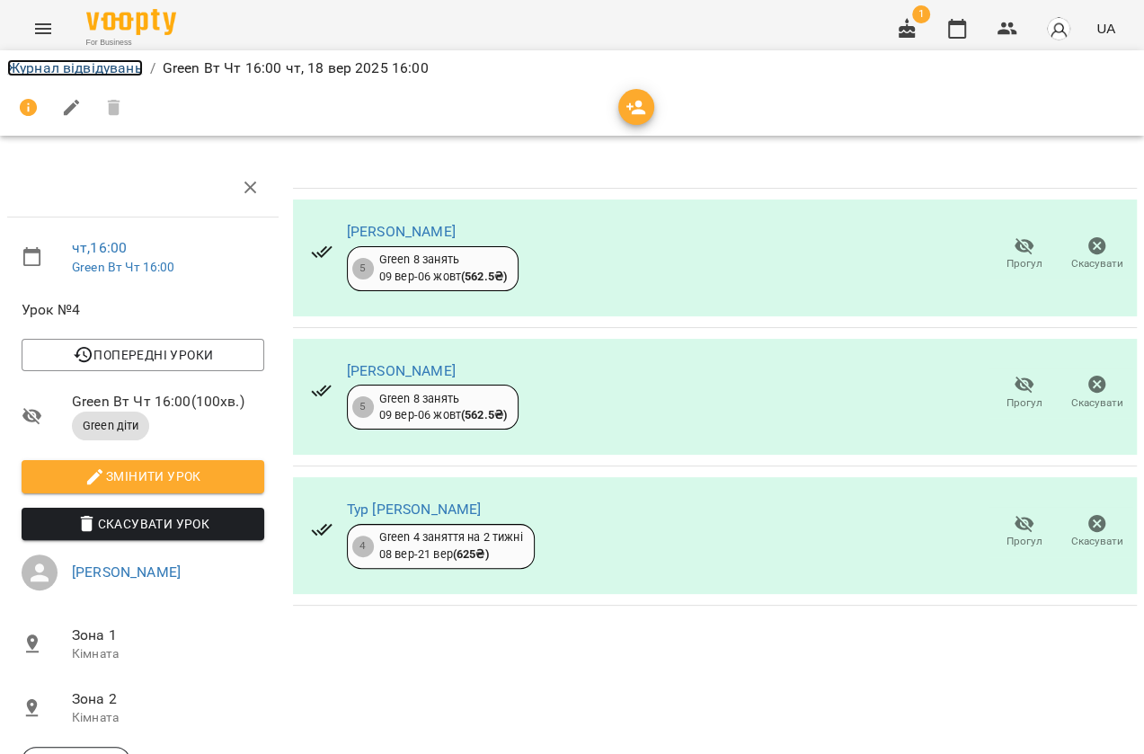
click at [36, 67] on link "Журнал відвідувань" at bounding box center [75, 67] width 136 height 17
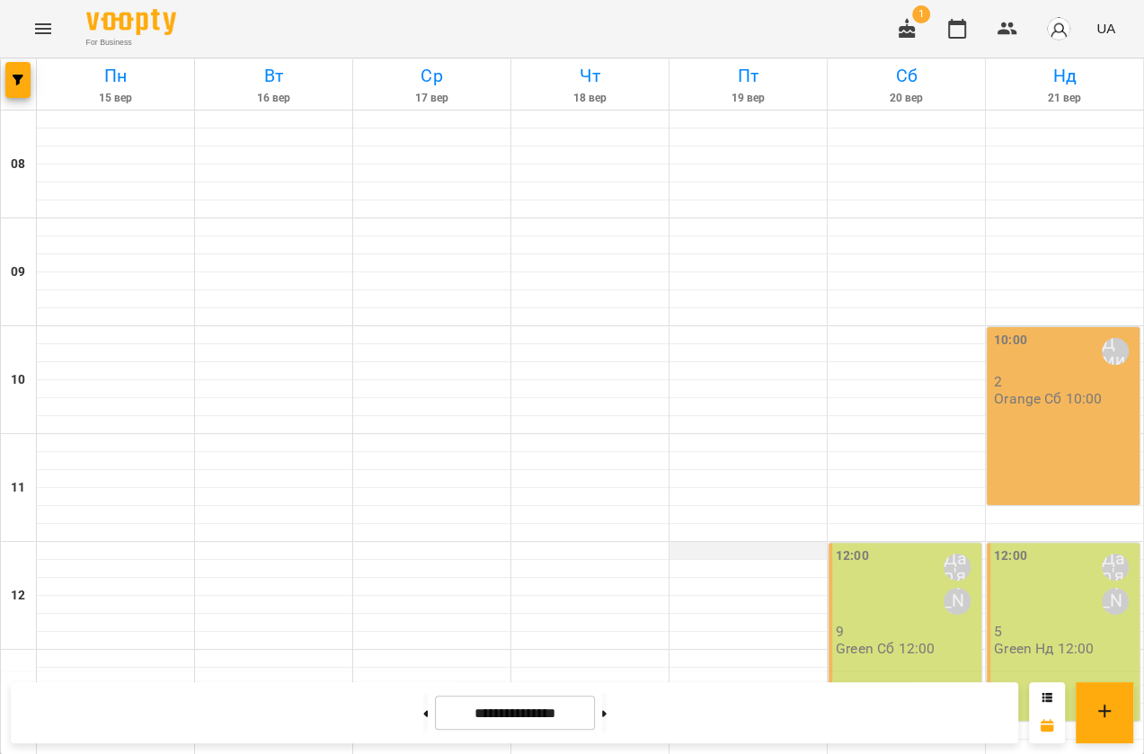
scroll to position [730, 0]
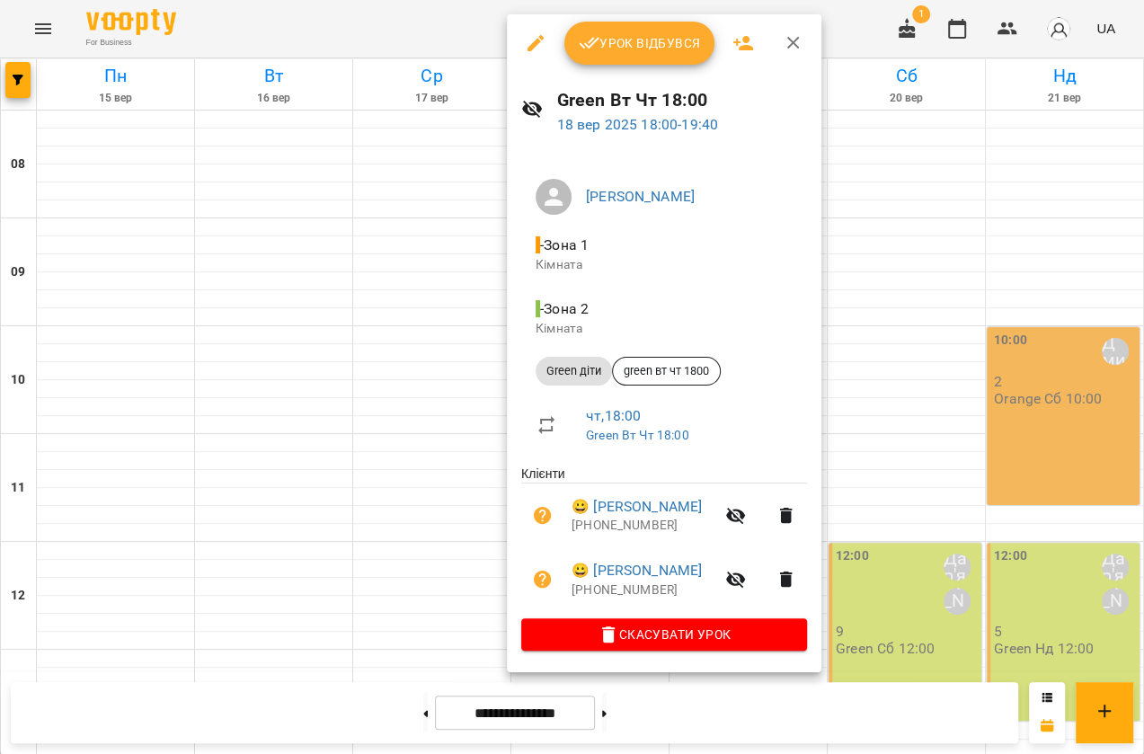
click at [420, 185] on div at bounding box center [572, 377] width 1144 height 754
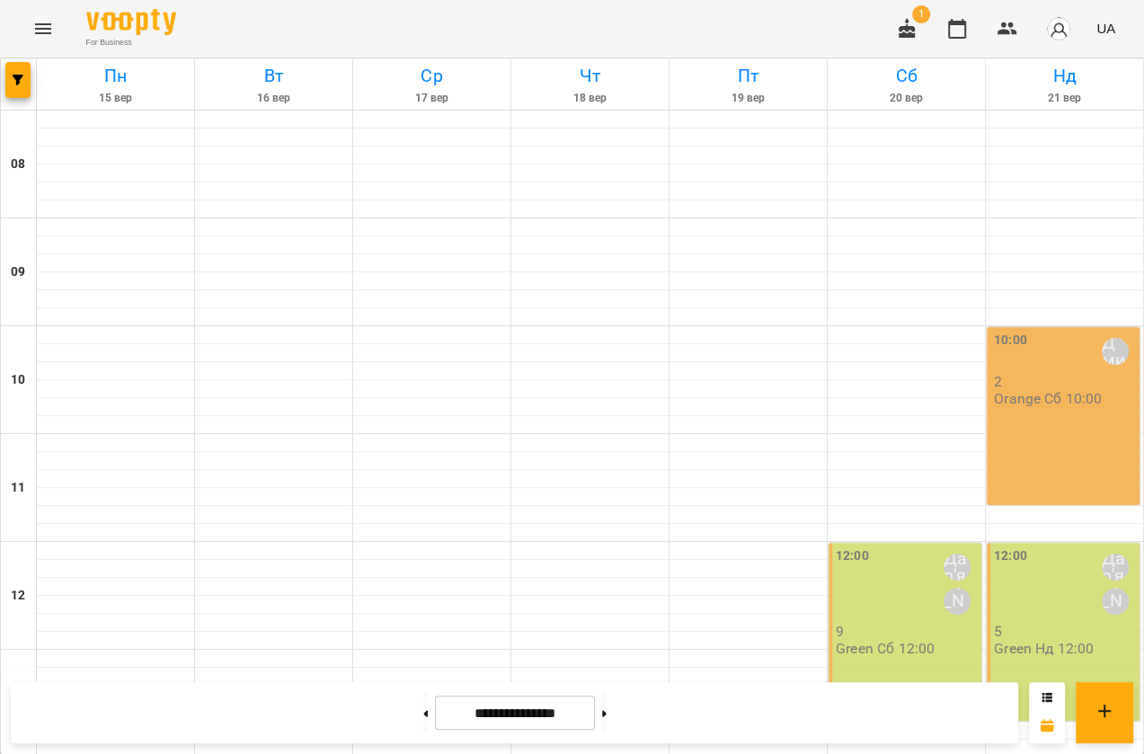
click at [823, 753] on html "For Business 1 UA Пн 15 вер Вт 16 вер Ср 17 вер Чт 18 вер Пт 19 вер Сб 20 вер Н…" at bounding box center [572, 742] width 1144 height 1485
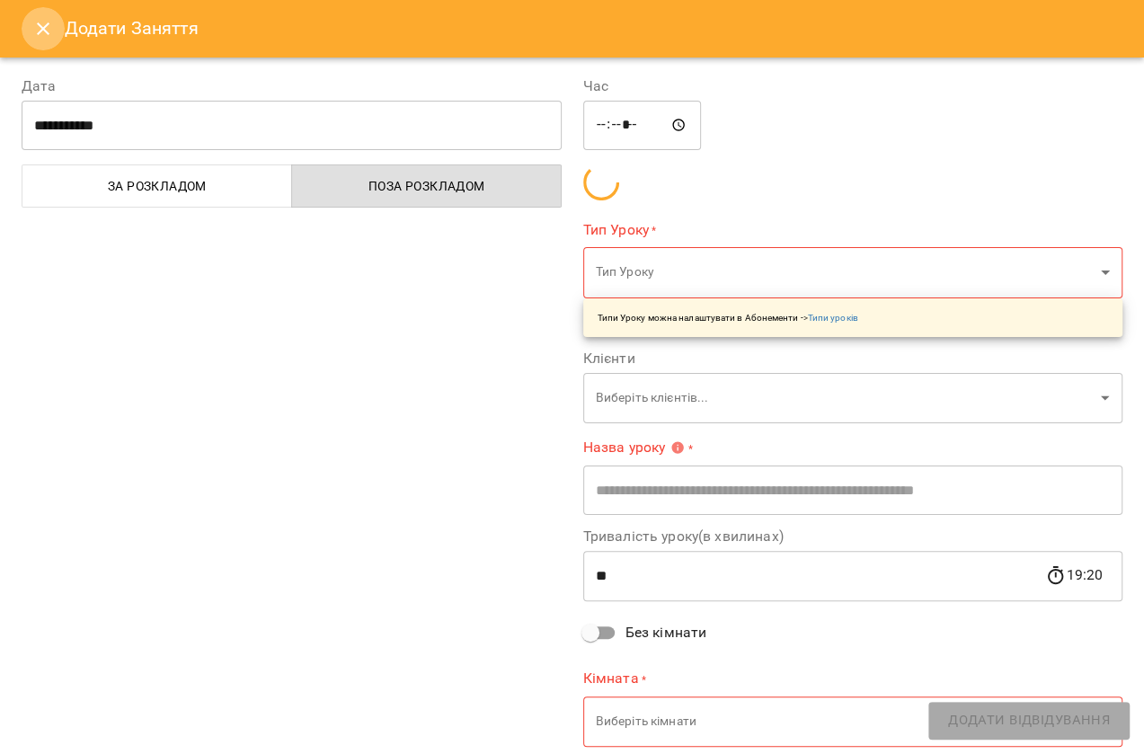
click at [41, 28] on icon "Close" at bounding box center [43, 28] width 13 height 13
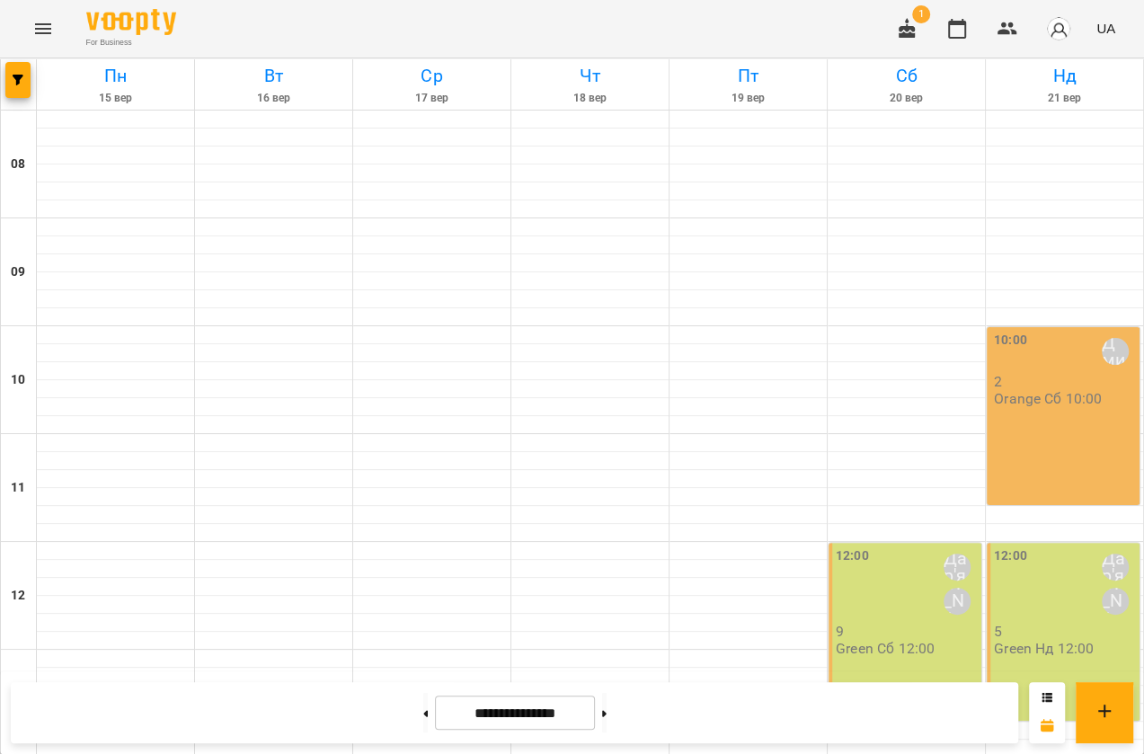
click at [897, 491] on div "12:00 Дар'я Максим 9 Green Сб 12:00 14:00 Скок Дмитро 0 Orange Сб 14:00 16:00 Д…" at bounding box center [906, 757] width 158 height 1294
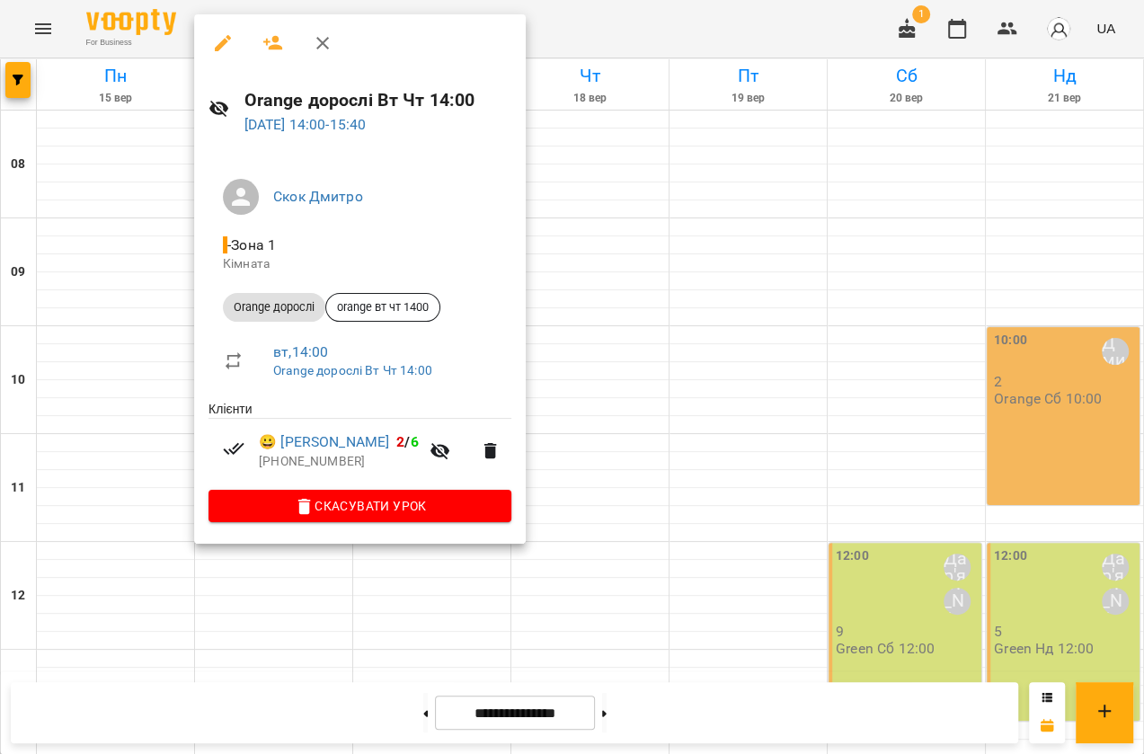
click at [733, 226] on div at bounding box center [572, 377] width 1144 height 754
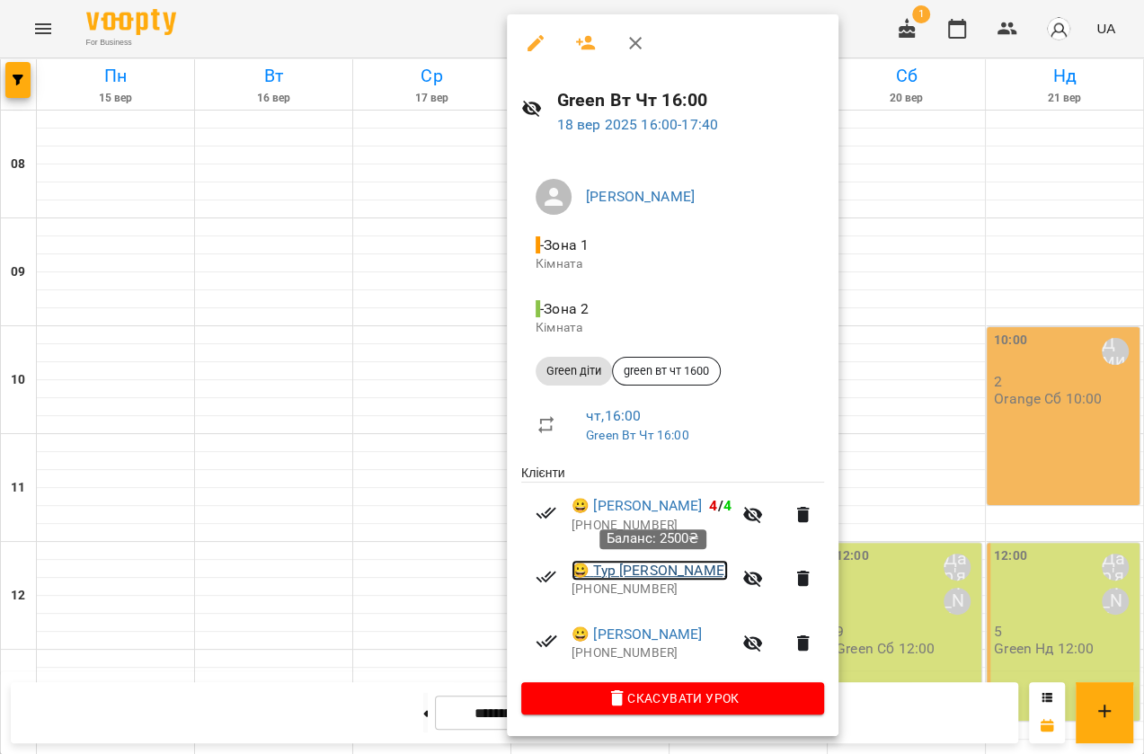
click at [694, 574] on link "😀 Тур Алєся Артурівна" at bounding box center [649, 571] width 156 height 22
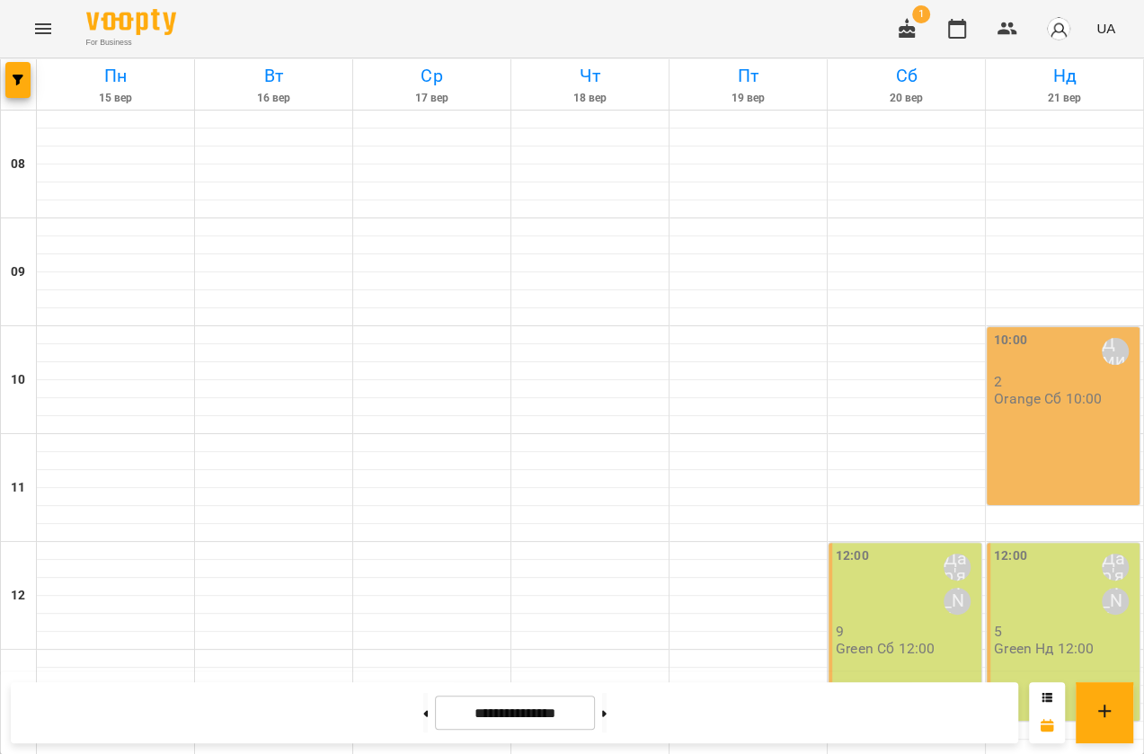
scroll to position [730, 0]
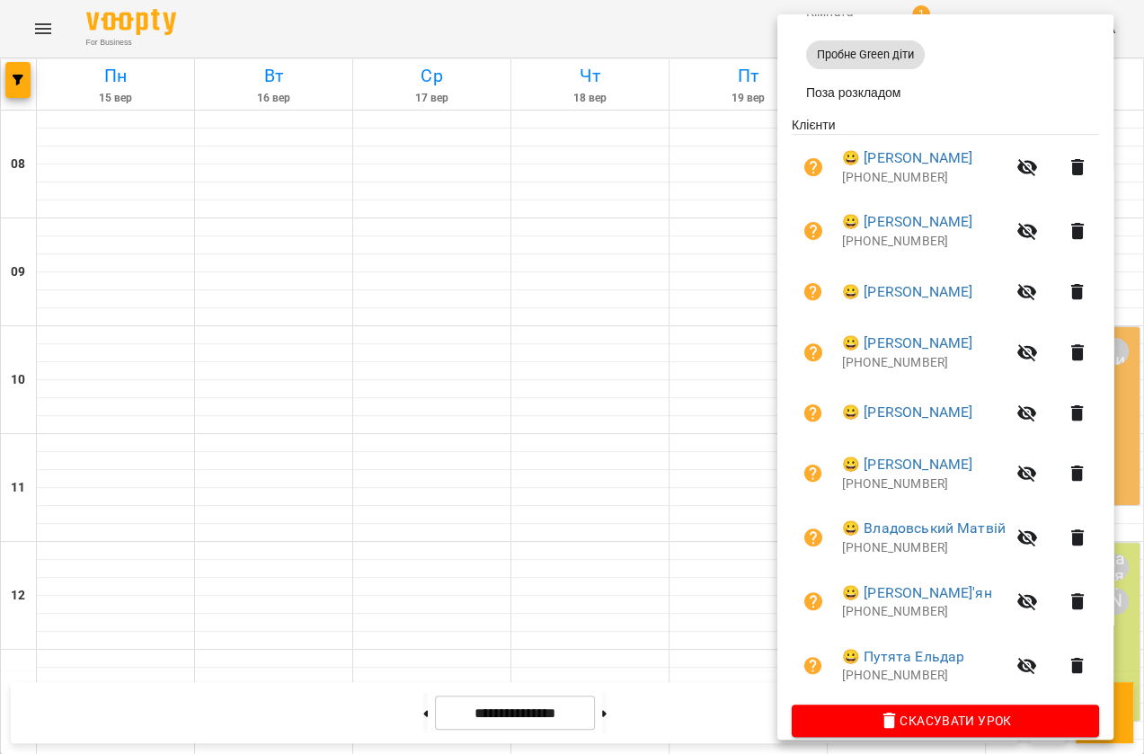
scroll to position [293, 0]
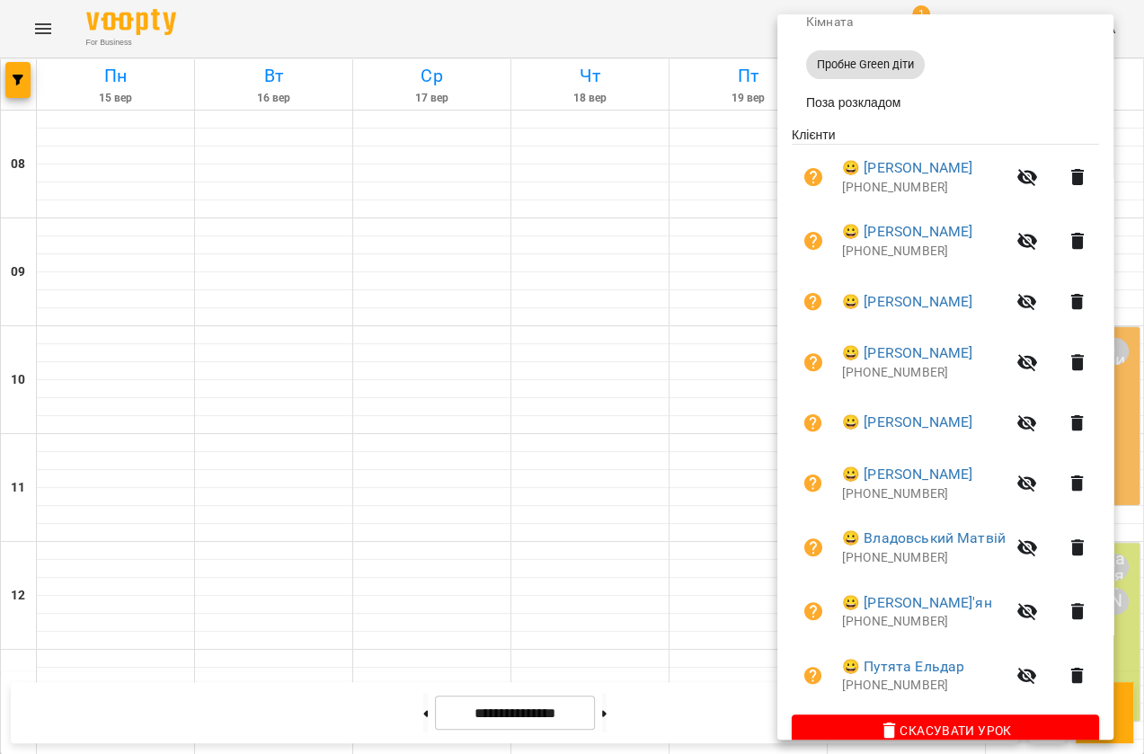
click at [738, 164] on div at bounding box center [572, 377] width 1144 height 754
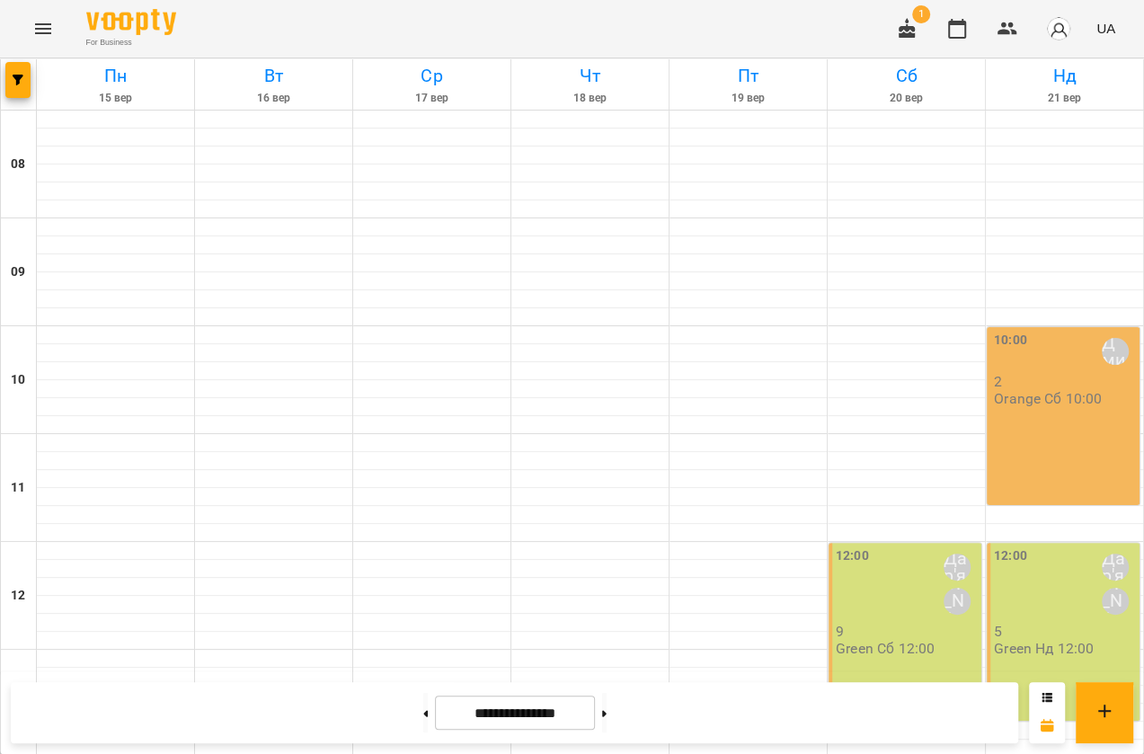
click at [1060, 593] on div "08 09 10 11 12 13 14 15 16 17 18 19 16:00 Дар'я 2 Green Пн Ср 16:00 18:00 Дар'я…" at bounding box center [572, 757] width 1143 height 1294
click at [606, 712] on icon at bounding box center [604, 713] width 4 height 6
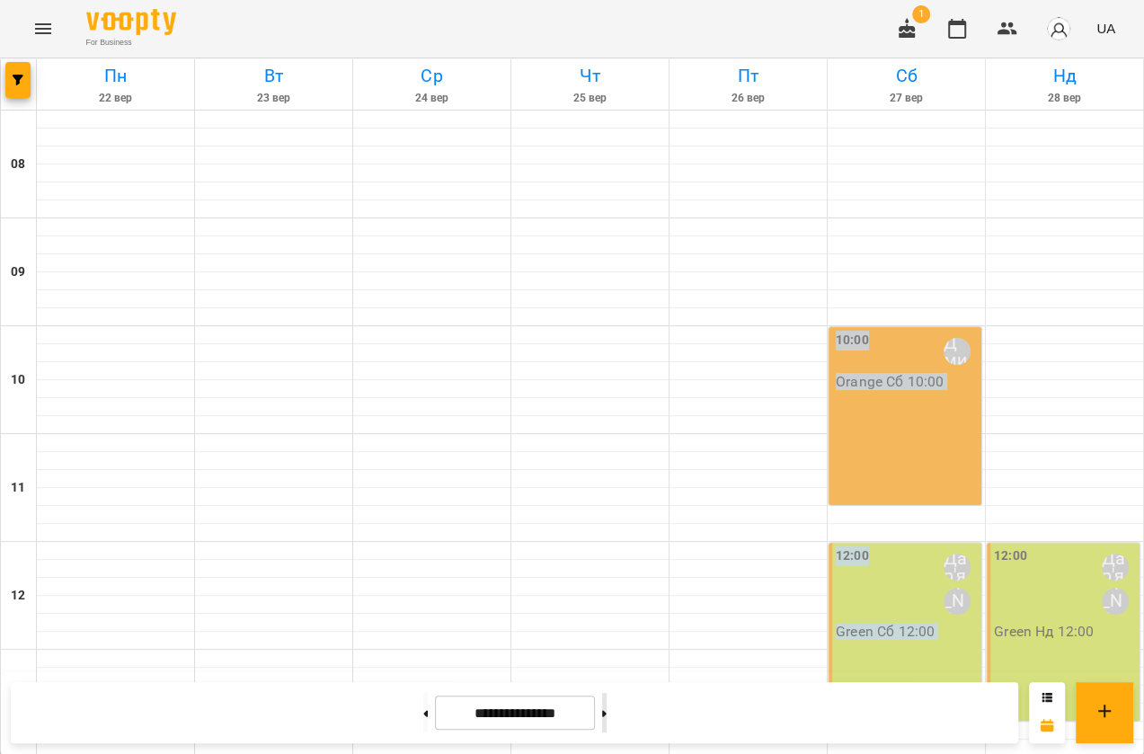
click at [606, 711] on icon at bounding box center [604, 713] width 4 height 6
click at [423, 712] on button at bounding box center [425, 713] width 4 height 40
type input "**********"
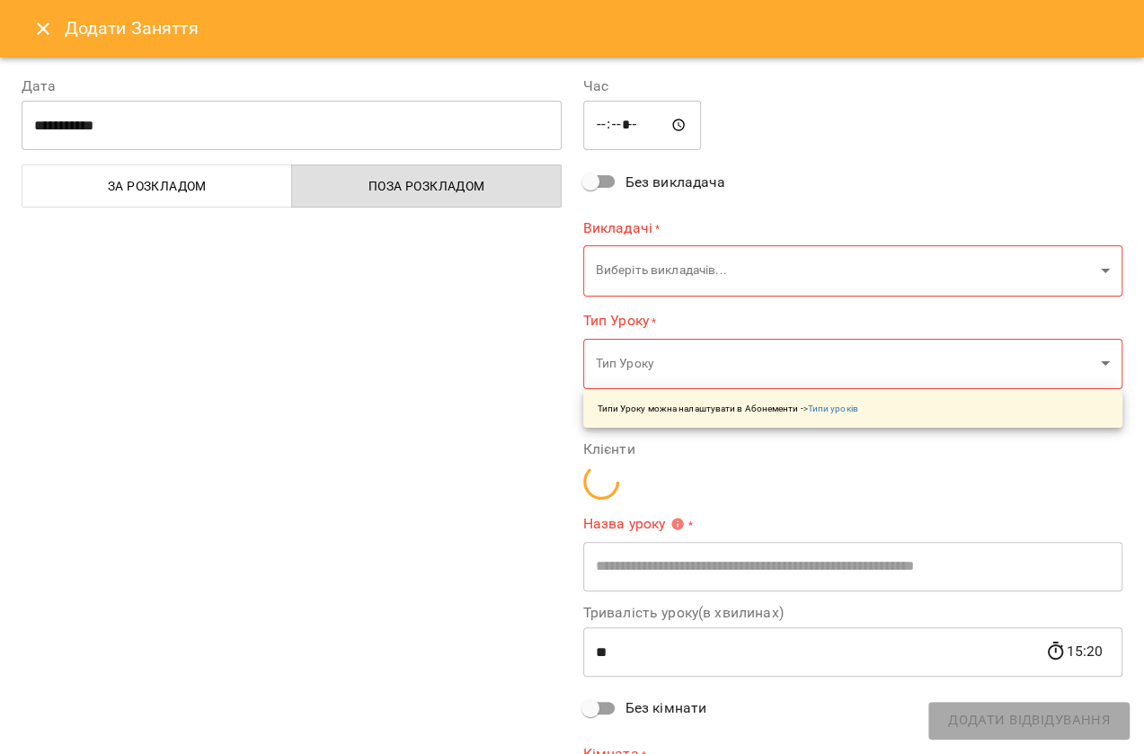
type input "**********"
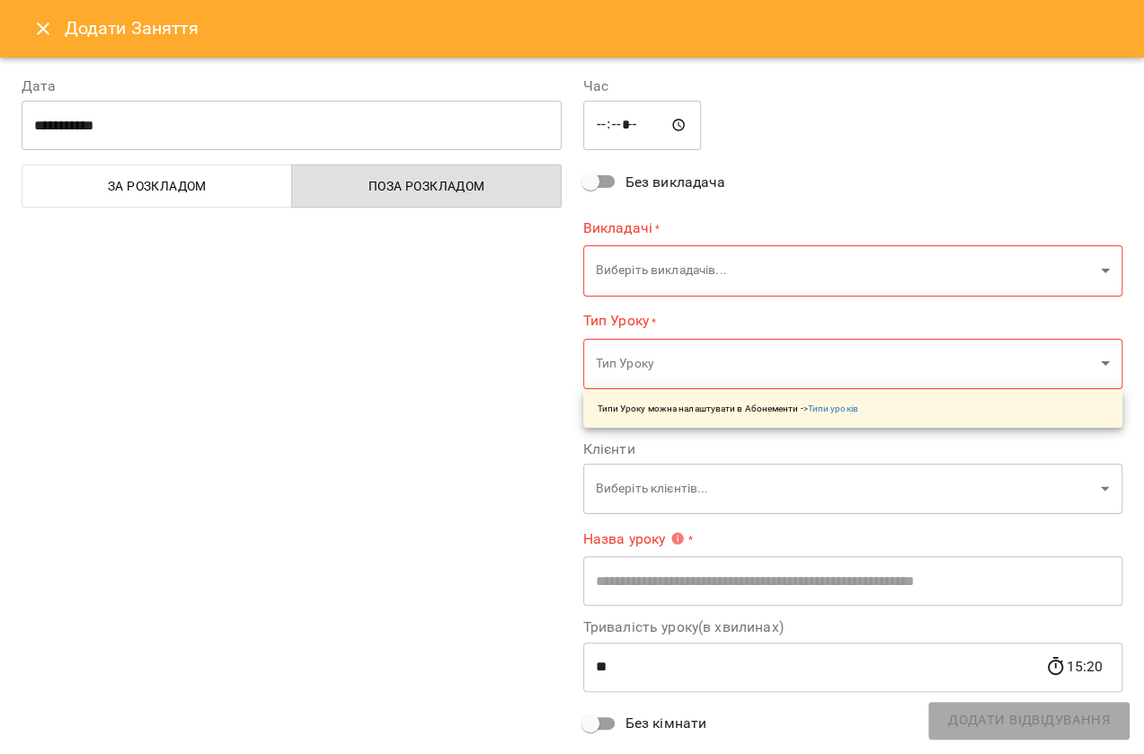
click at [36, 31] on icon "Close" at bounding box center [43, 29] width 22 height 22
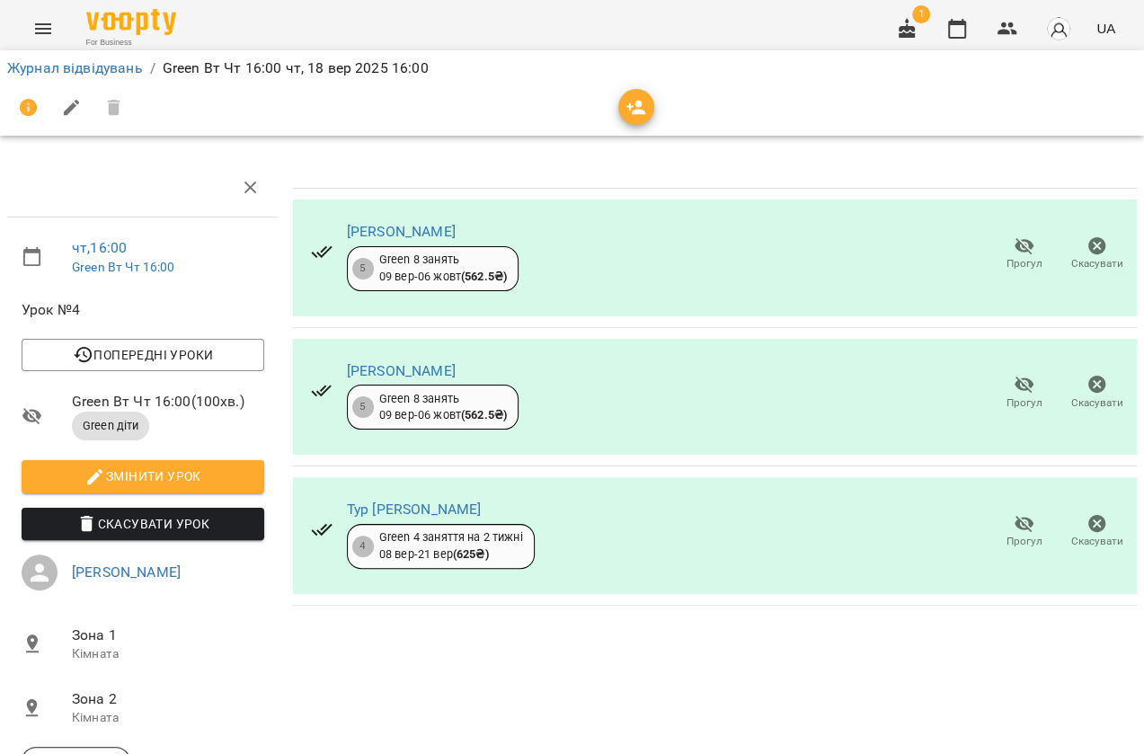
click at [37, 28] on icon "Menu" at bounding box center [43, 28] width 16 height 11
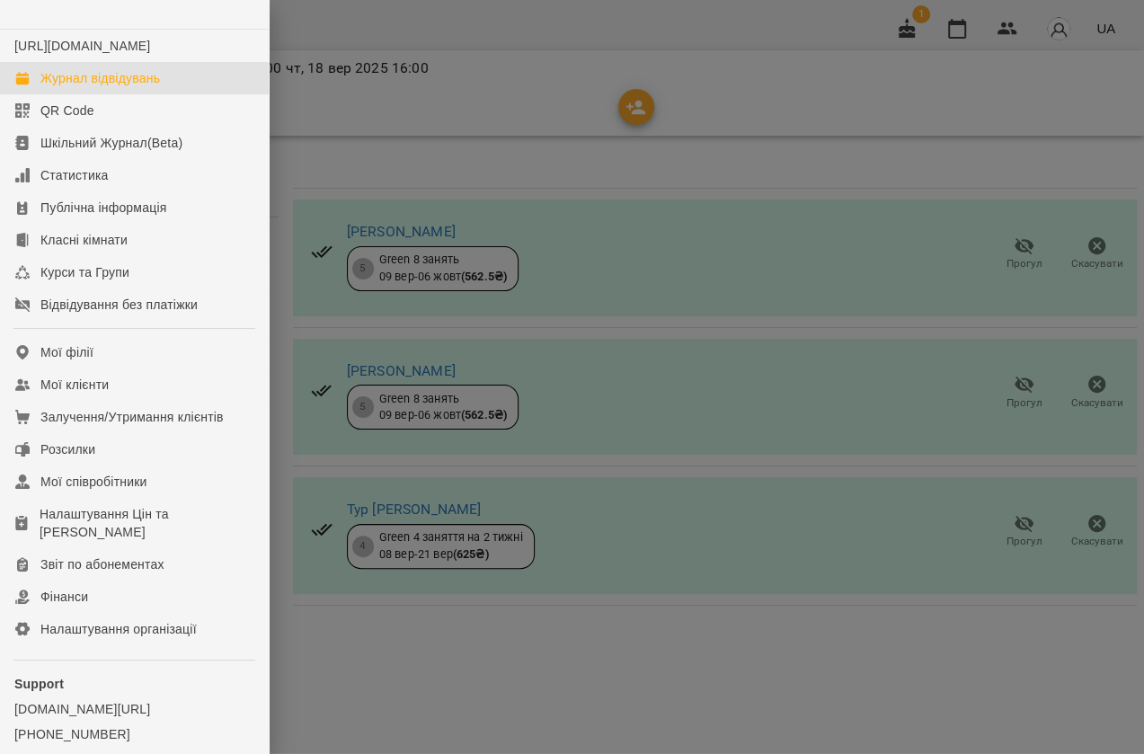
click at [51, 87] on div "Журнал відвідувань" at bounding box center [99, 78] width 119 height 18
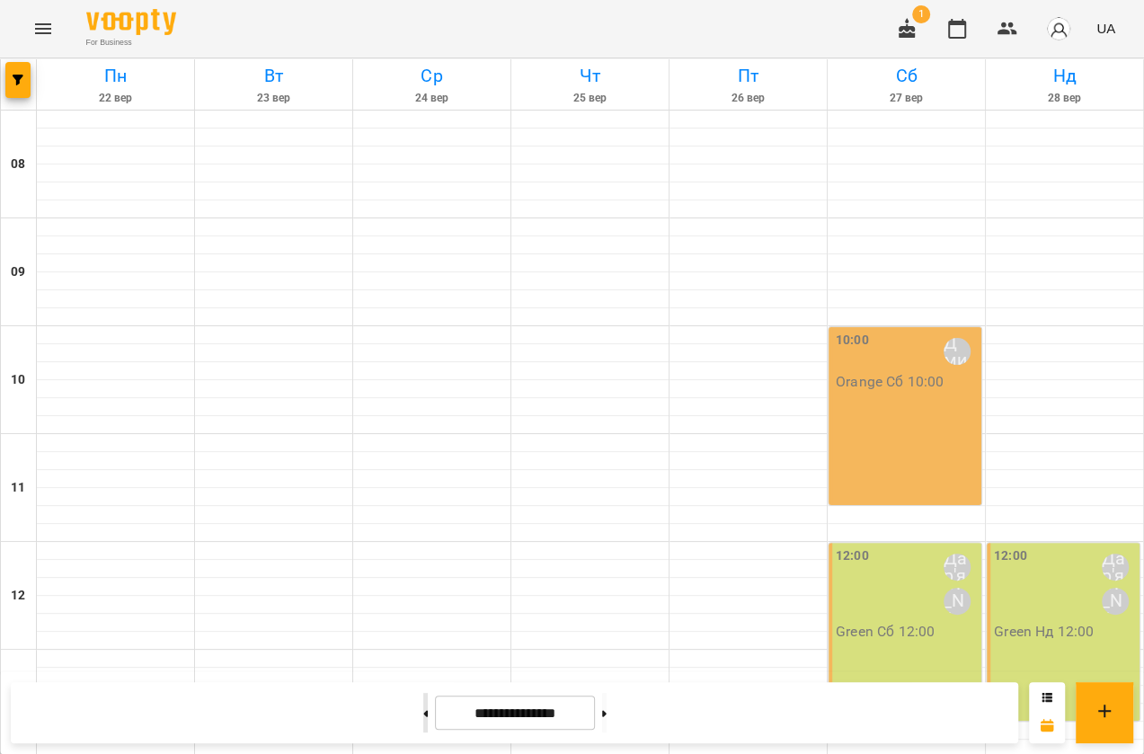
click at [423, 708] on button at bounding box center [425, 713] width 4 height 40
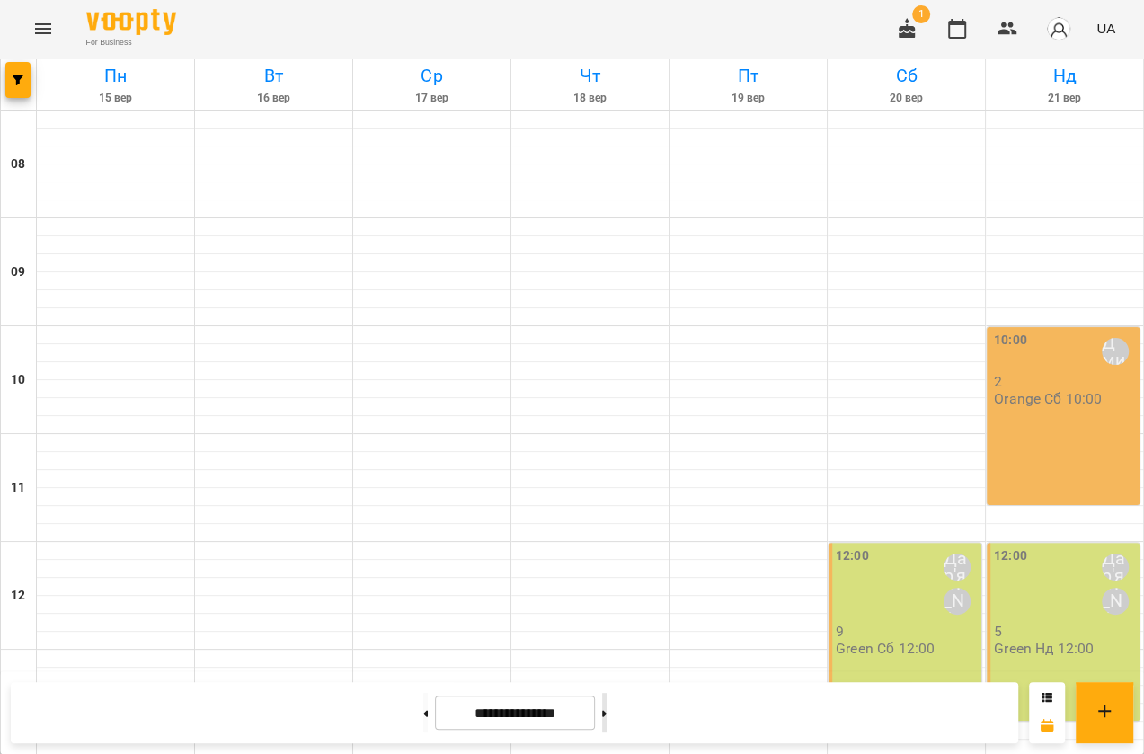
click at [606, 720] on button at bounding box center [604, 713] width 4 height 40
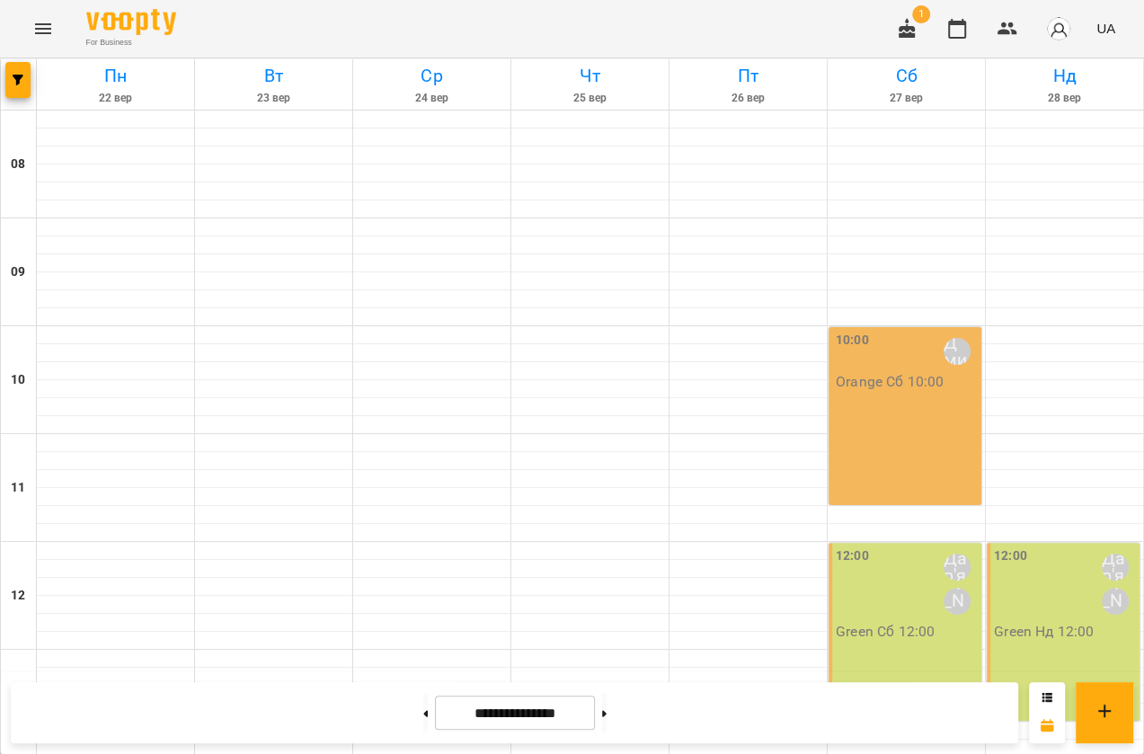
scroll to position [730, 0]
click at [423, 712] on button at bounding box center [425, 713] width 4 height 40
type input "**********"
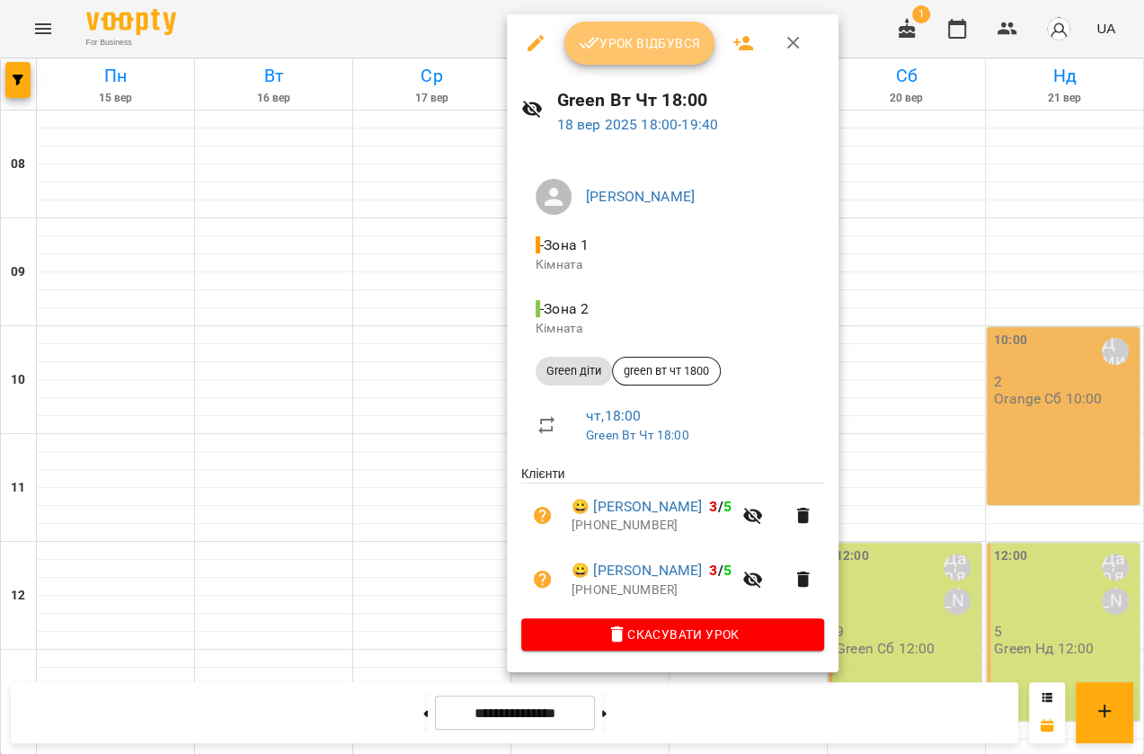
click at [650, 36] on span "Урок відбувся" at bounding box center [640, 43] width 122 height 22
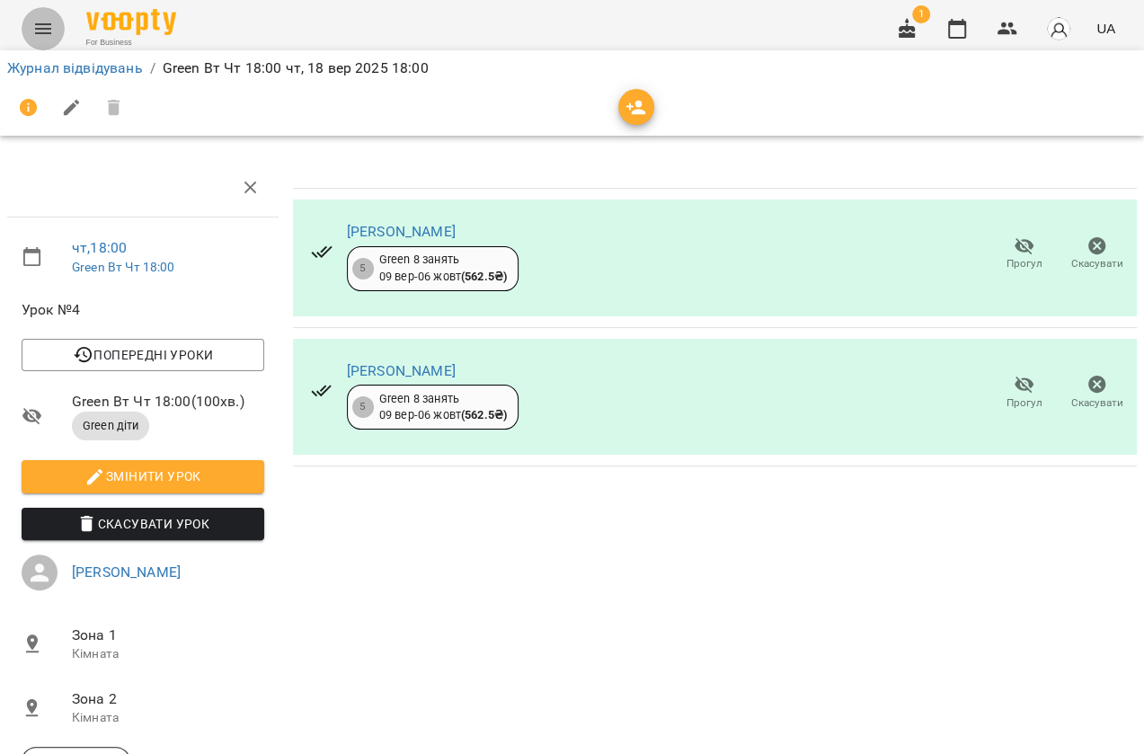
click at [48, 22] on icon "Menu" at bounding box center [43, 29] width 22 height 22
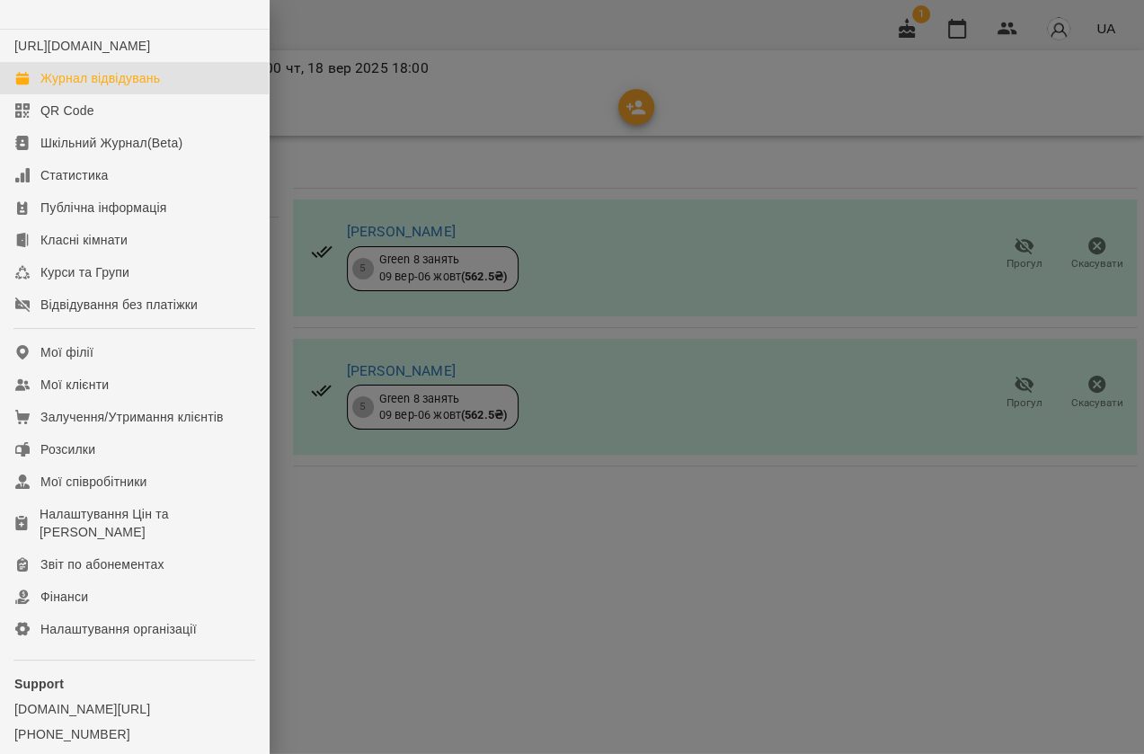
click at [53, 87] on div "Журнал відвідувань" at bounding box center [99, 78] width 119 height 18
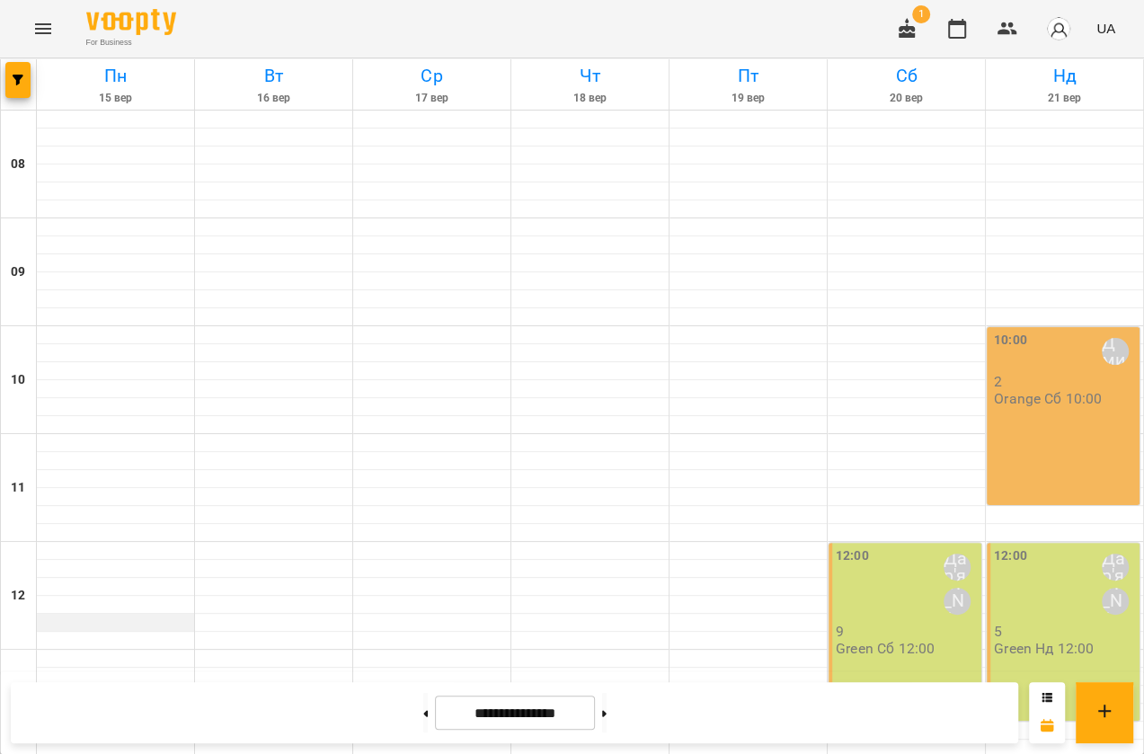
scroll to position [241, 0]
click at [48, 10] on button "Menu" at bounding box center [43, 28] width 43 height 43
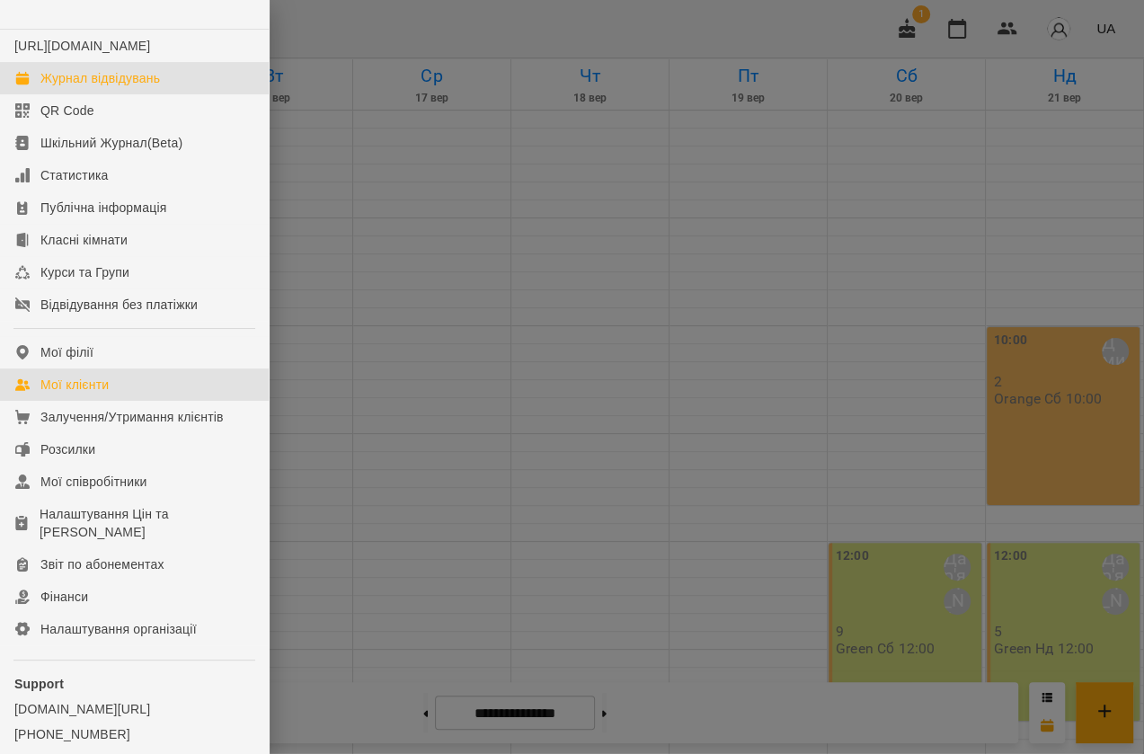
click at [97, 393] on div "Мої клієнти" at bounding box center [74, 384] width 68 height 18
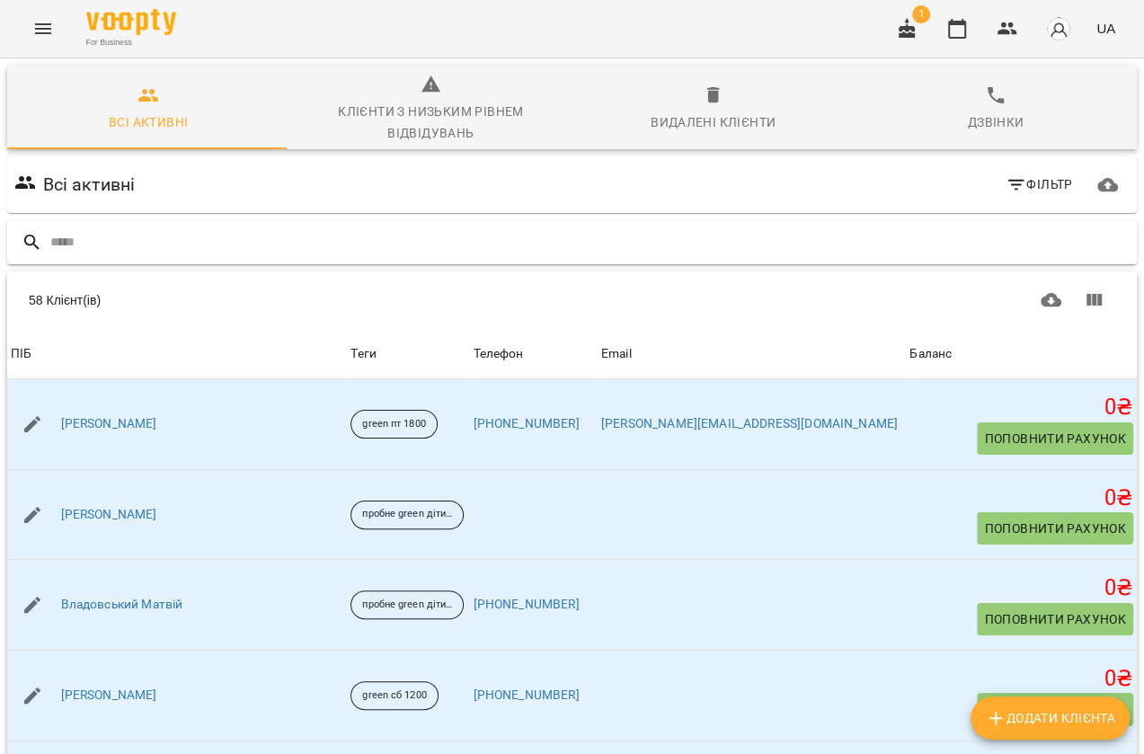
click at [144, 234] on input "text" at bounding box center [589, 242] width 1079 height 30
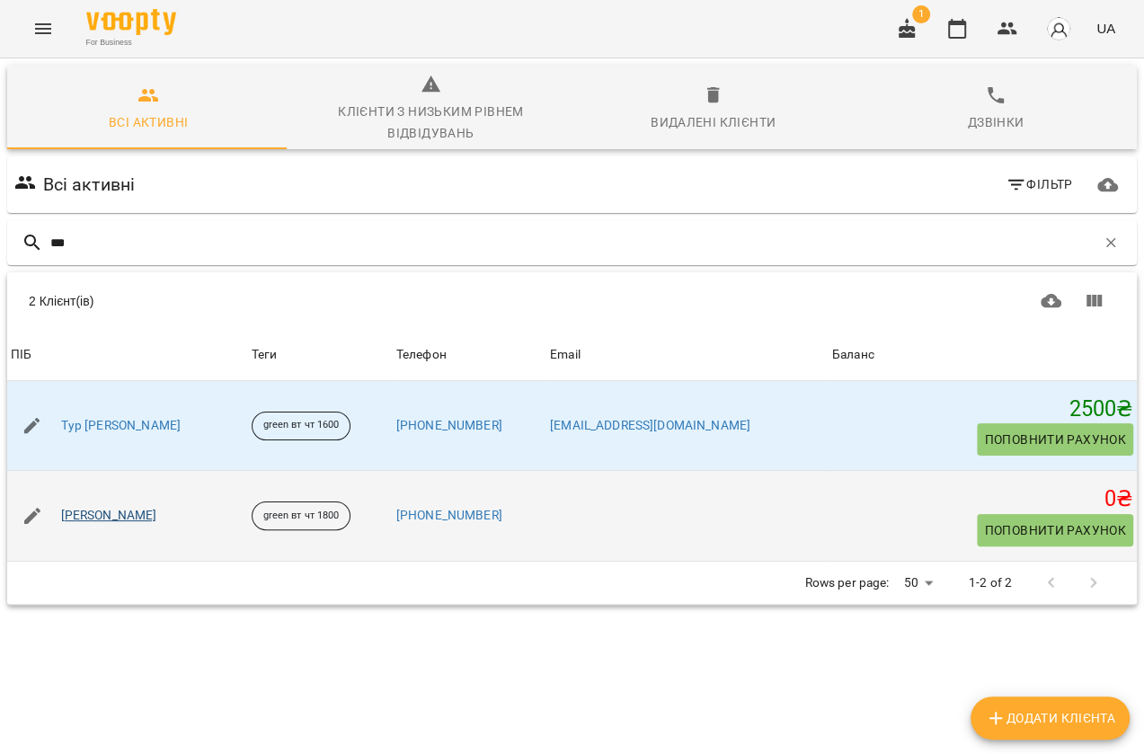
type input "***"
click at [132, 517] on link "[PERSON_NAME]" at bounding box center [109, 516] width 96 height 18
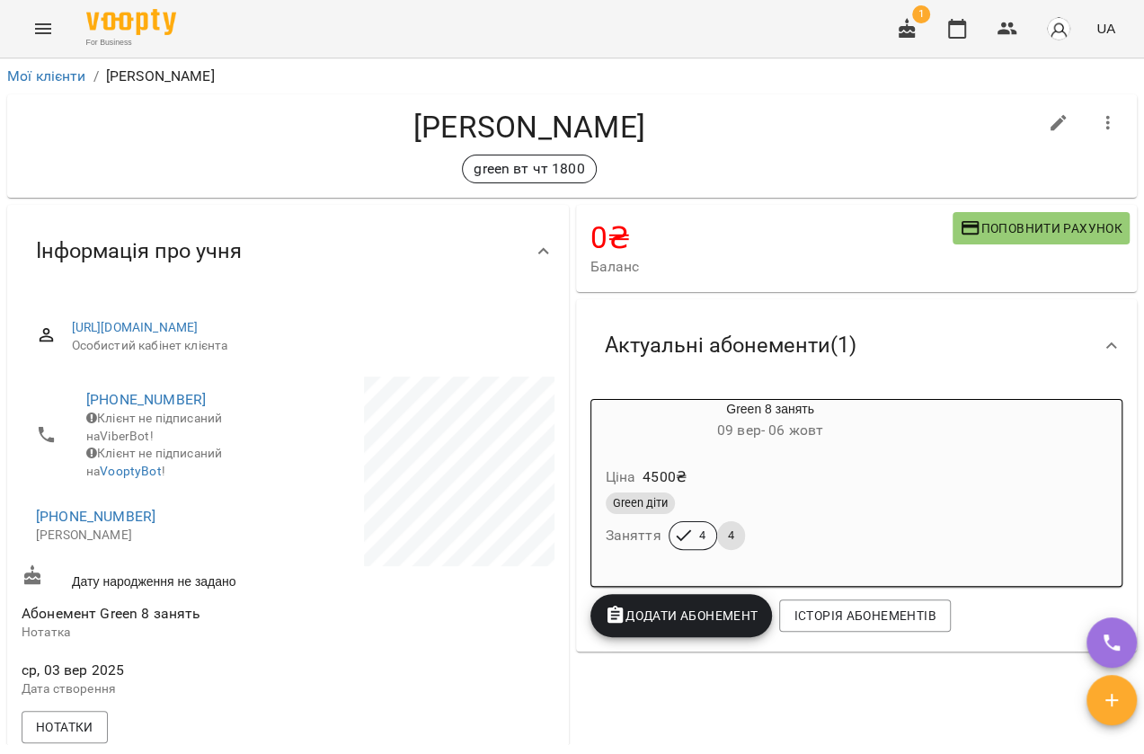
click at [1047, 113] on icon "button" at bounding box center [1058, 123] width 22 height 22
select select "**"
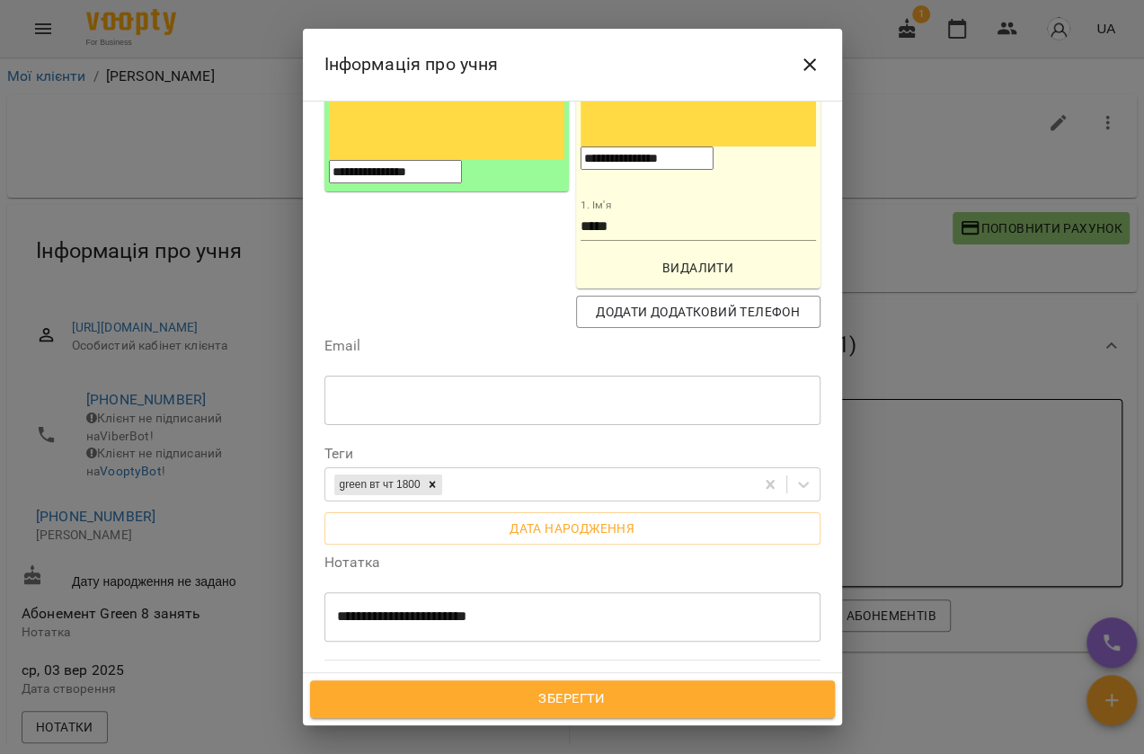
scroll to position [326, 0]
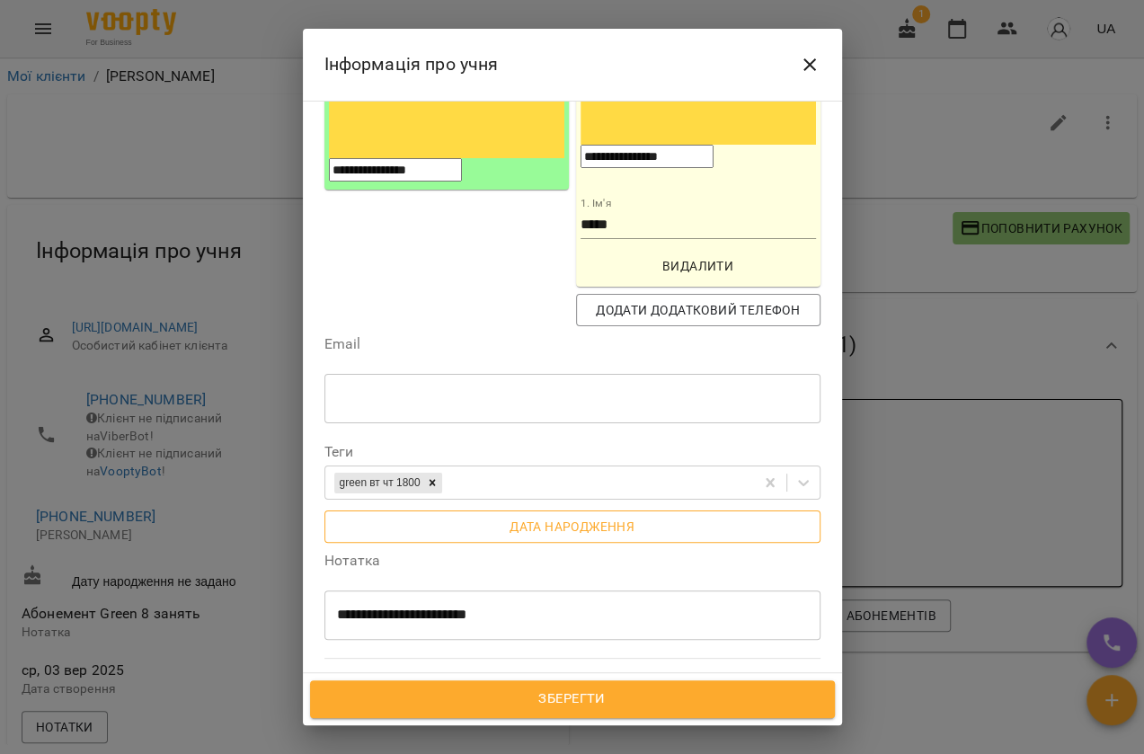
click at [539, 516] on span "Дата народження" at bounding box center [572, 527] width 467 height 22
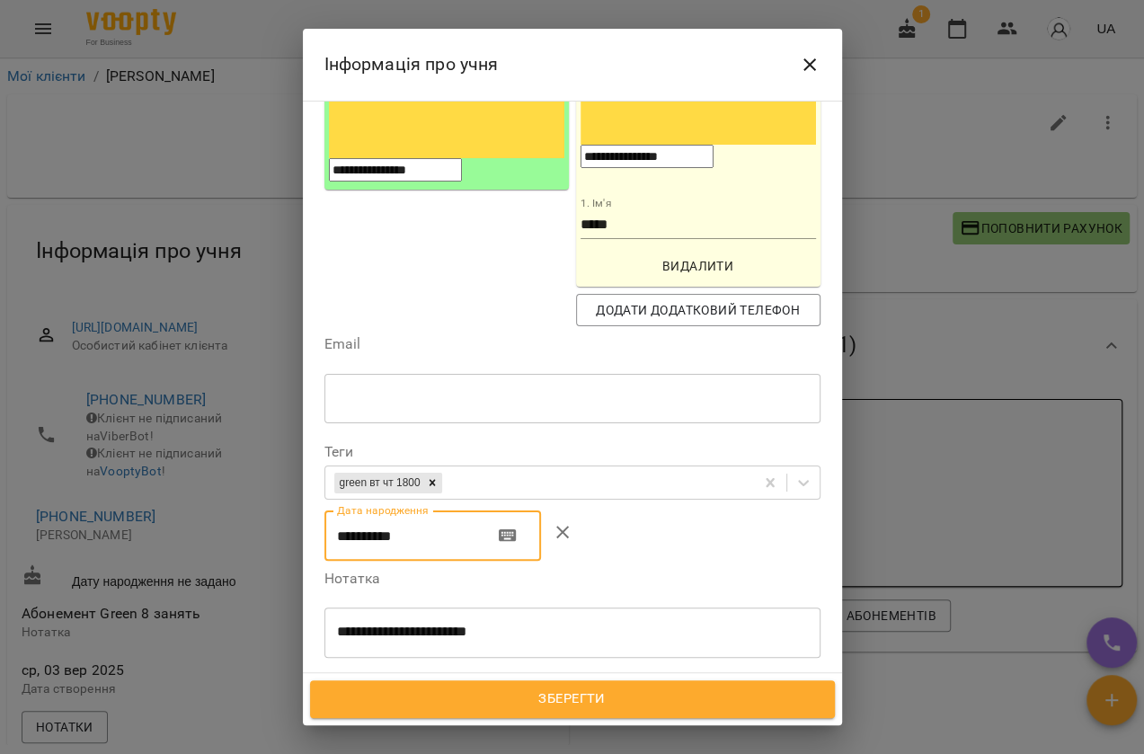
drag, startPoint x: 350, startPoint y: 385, endPoint x: 333, endPoint y: 385, distance: 17.1
click at [333, 510] on input "**********" at bounding box center [401, 535] width 155 height 50
click at [360, 510] on input "**********" at bounding box center [401, 535] width 155 height 50
drag, startPoint x: 411, startPoint y: 386, endPoint x: 393, endPoint y: 385, distance: 17.1
click at [393, 510] on input "**********" at bounding box center [401, 535] width 155 height 50
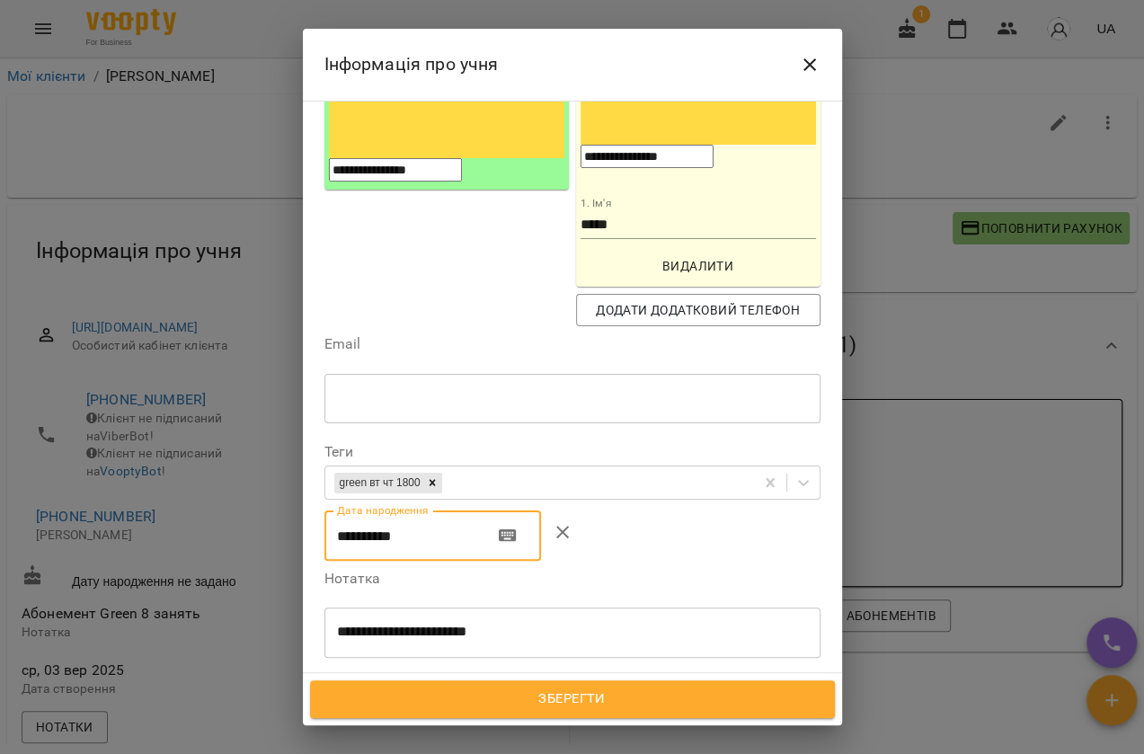
type input "**********"
click at [603, 692] on span "Зберегти" at bounding box center [572, 698] width 485 height 23
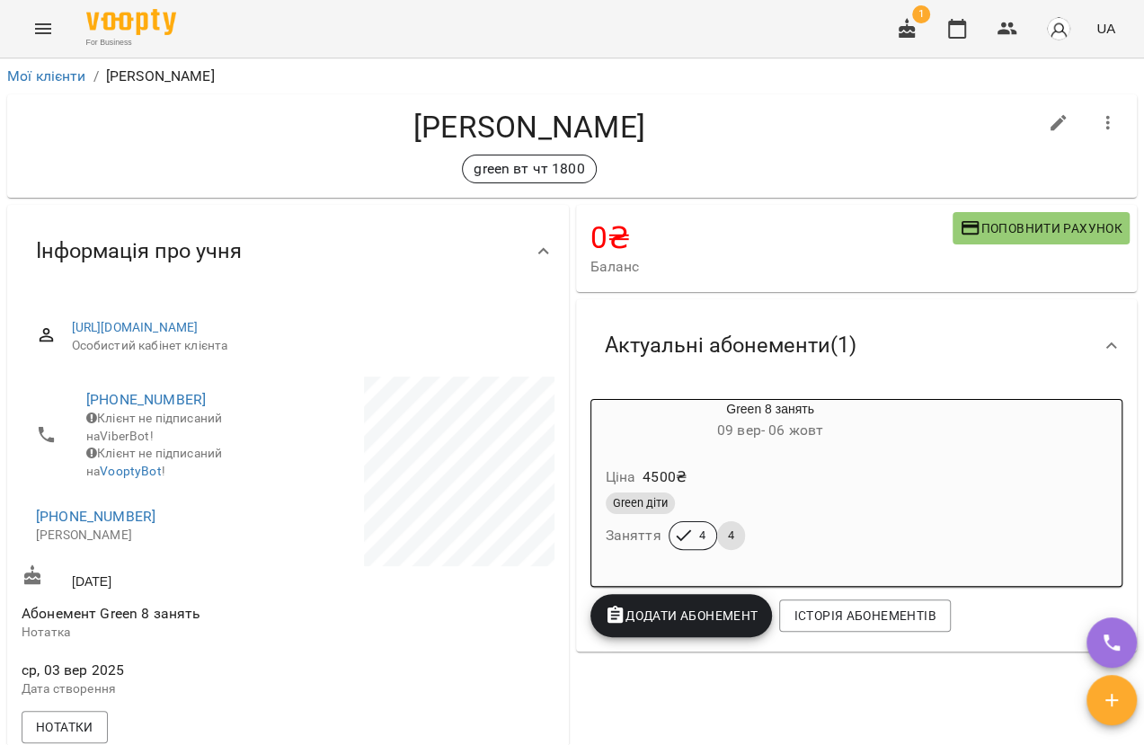
click at [50, 34] on icon "Menu" at bounding box center [43, 29] width 22 height 22
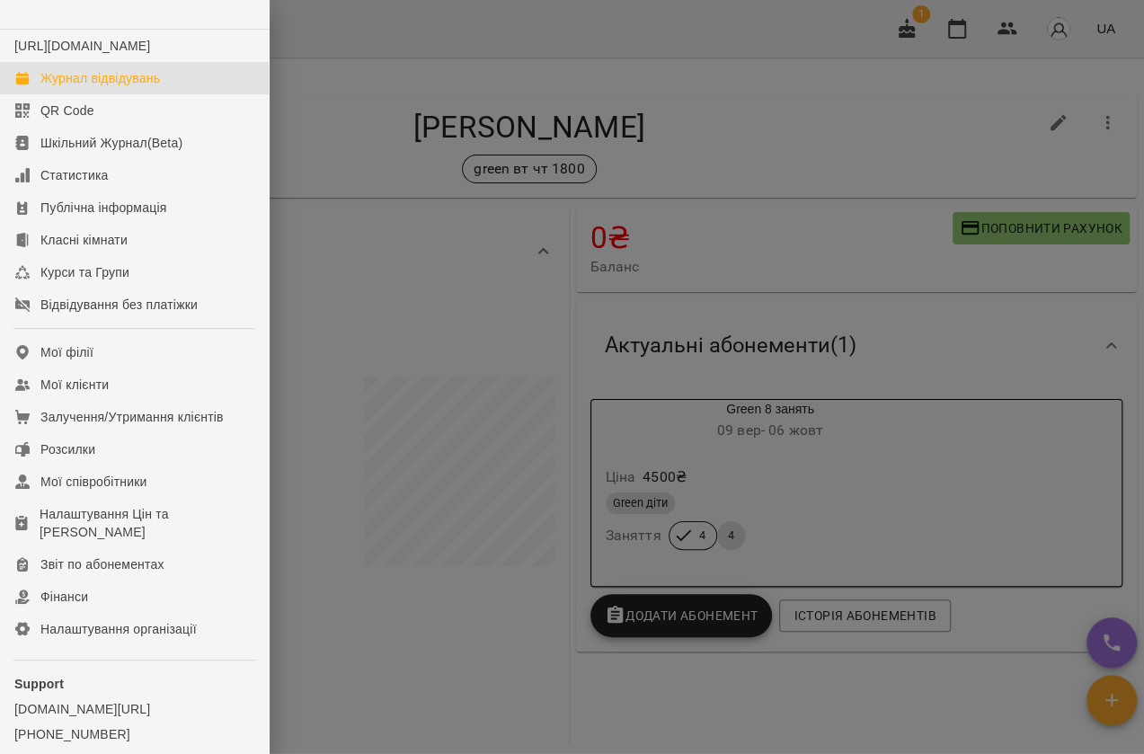
click at [70, 87] on div "Журнал відвідувань" at bounding box center [99, 78] width 119 height 18
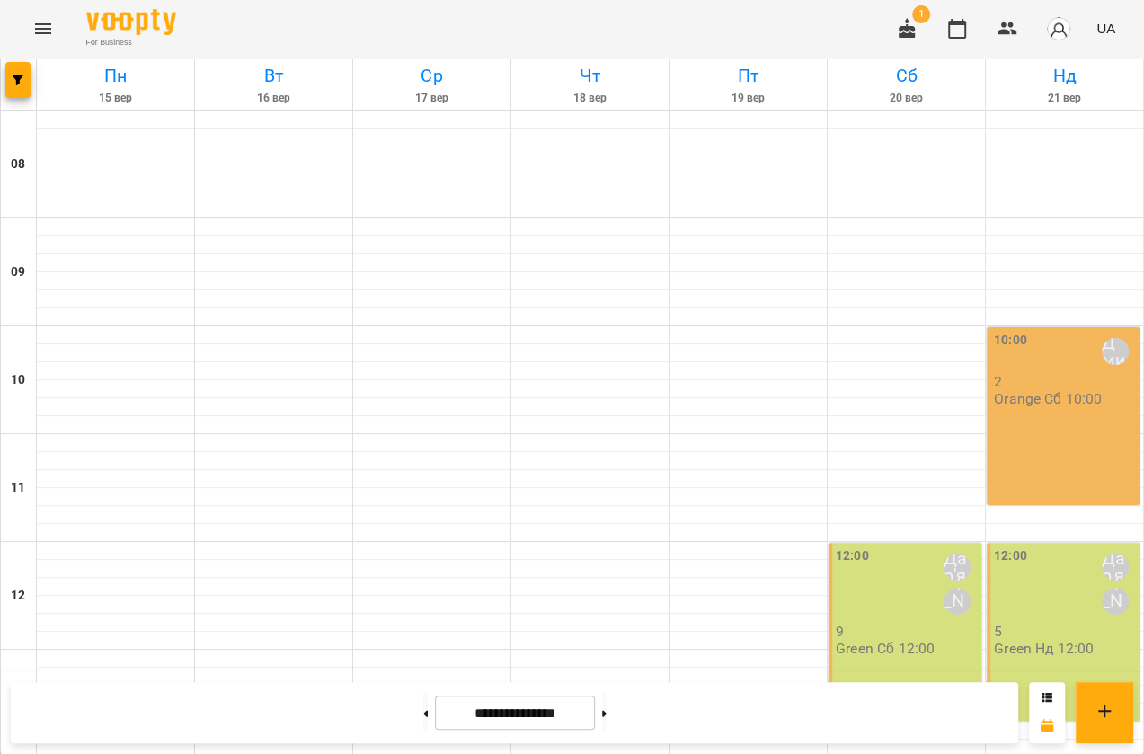
click at [37, 21] on icon "Menu" at bounding box center [43, 29] width 22 height 22
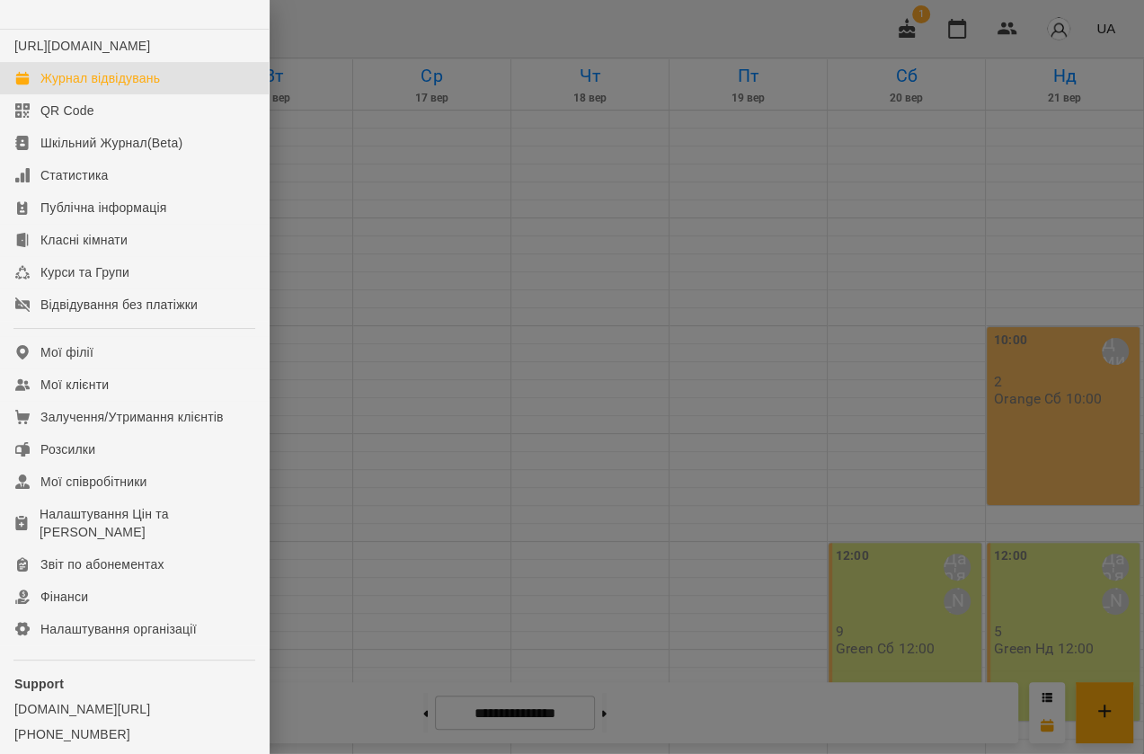
click at [73, 87] on div "Журнал відвідувань" at bounding box center [99, 78] width 119 height 18
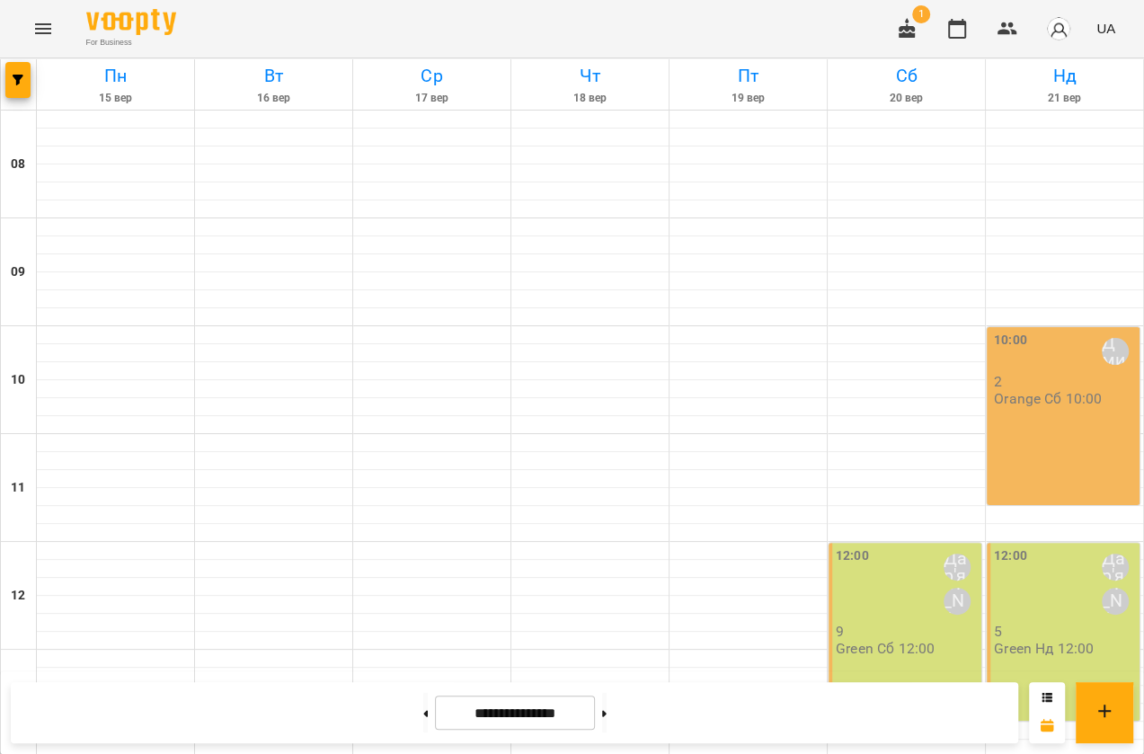
scroll to position [649, 0]
click at [606, 705] on button at bounding box center [604, 713] width 4 height 40
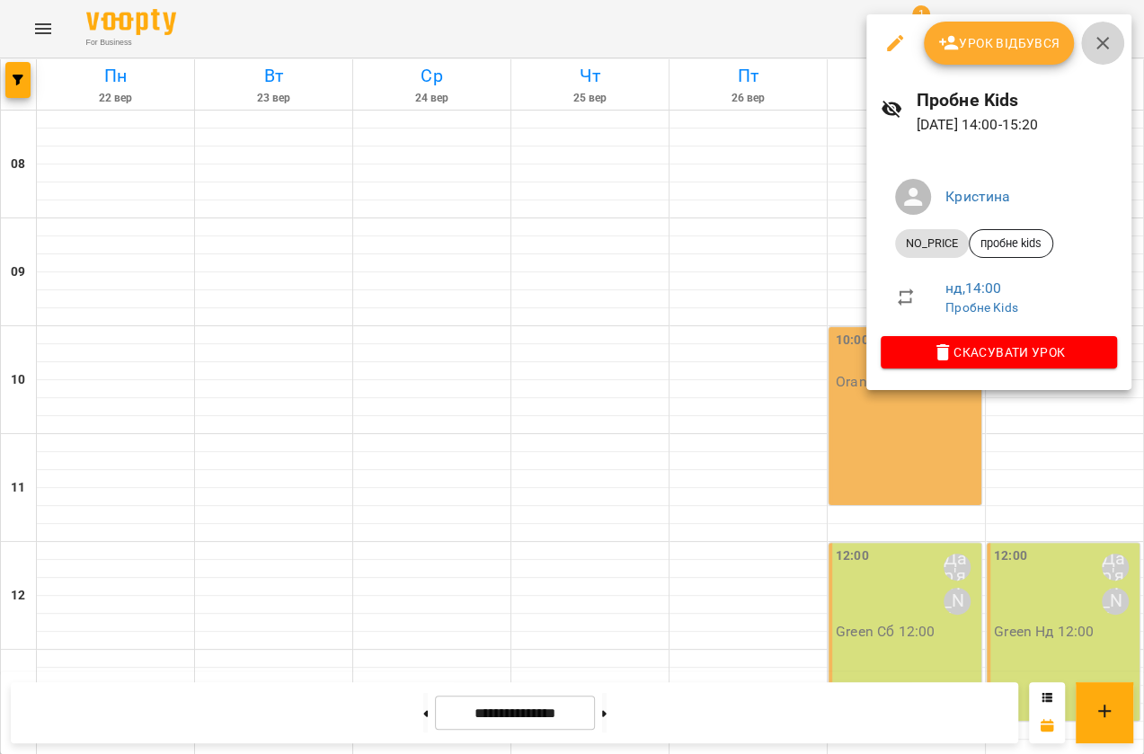
click at [1105, 39] on icon "button" at bounding box center [1102, 43] width 13 height 13
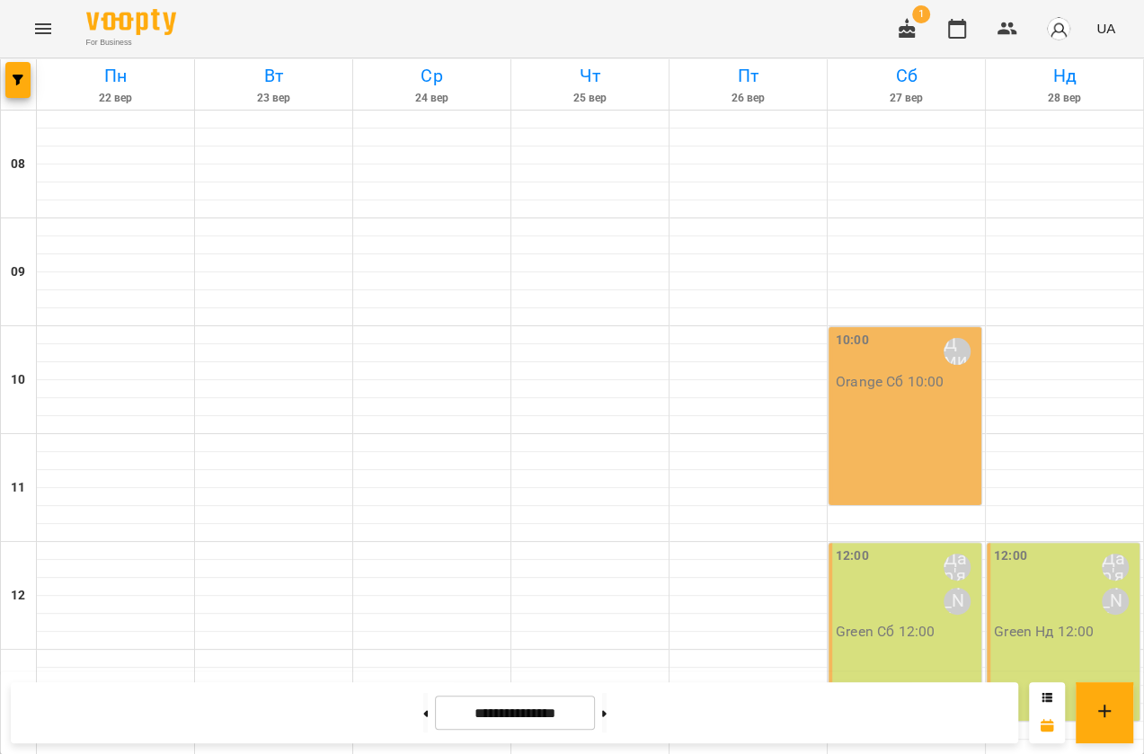
scroll to position [241, 0]
click at [423, 713] on button at bounding box center [425, 713] width 4 height 40
type input "**********"
